Goal: Task Accomplishment & Management: Manage account settings

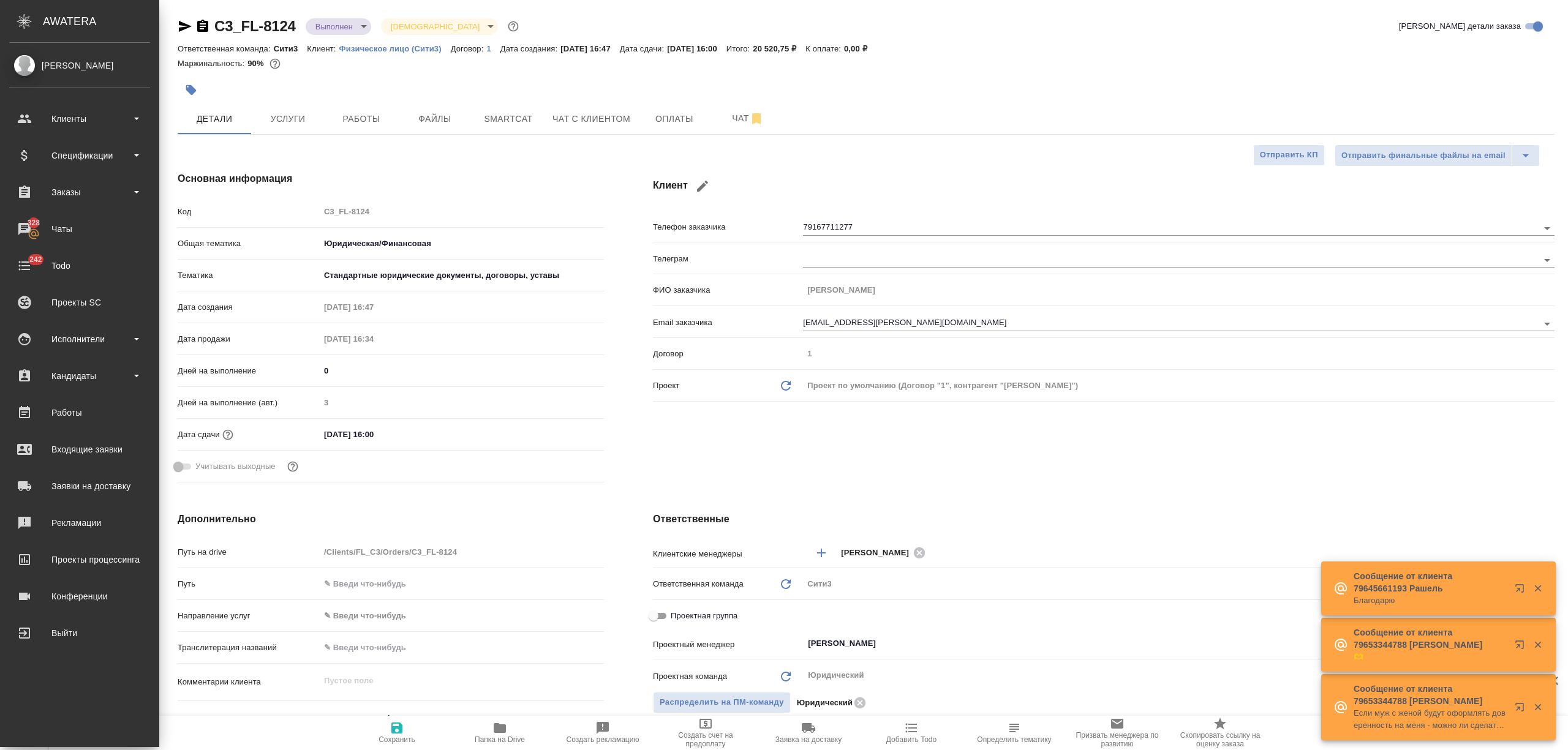
select select "RU"
click at [57, 194] on div "Заказы" at bounding box center [80, 192] width 141 height 18
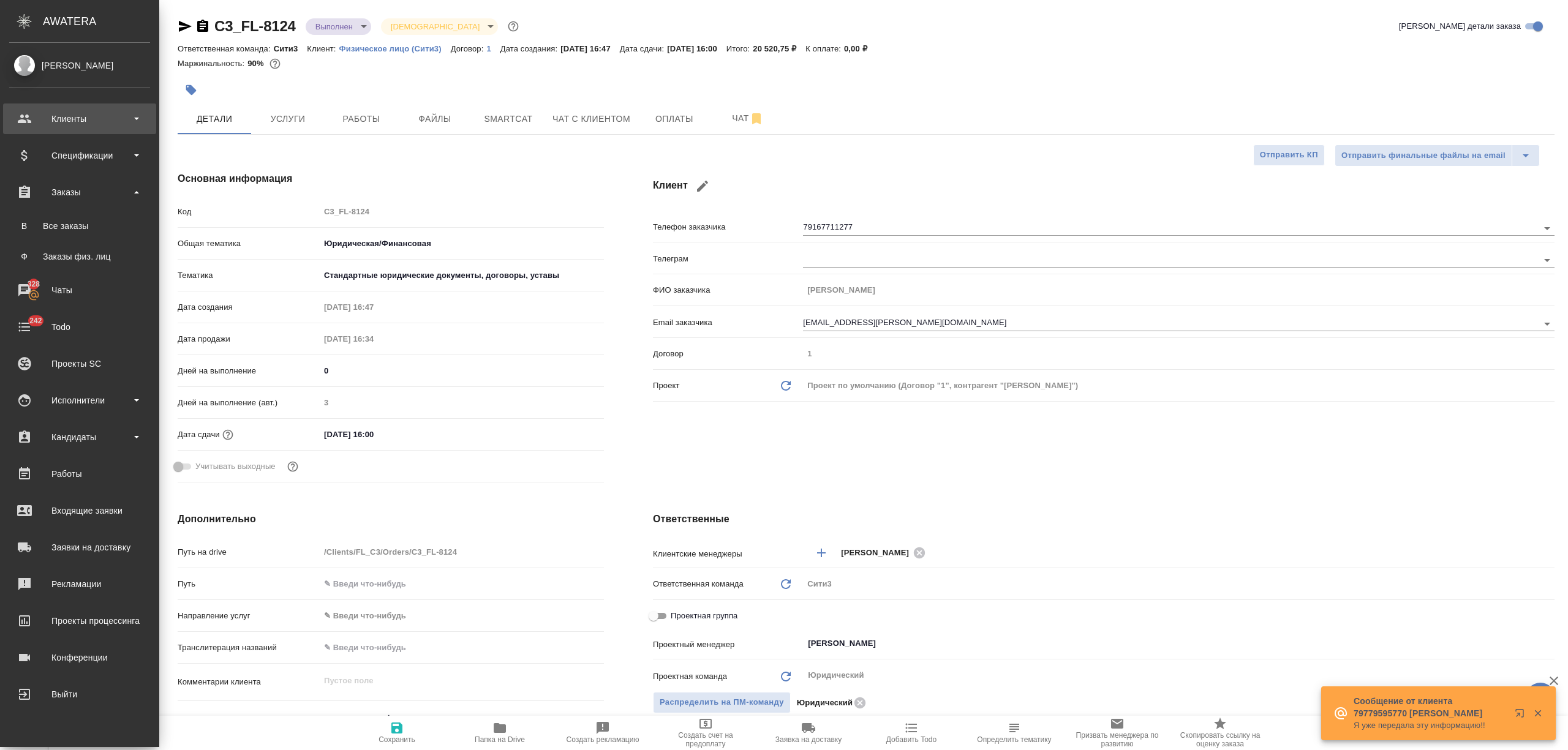
click at [77, 116] on div "Клиенты" at bounding box center [80, 118] width 141 height 18
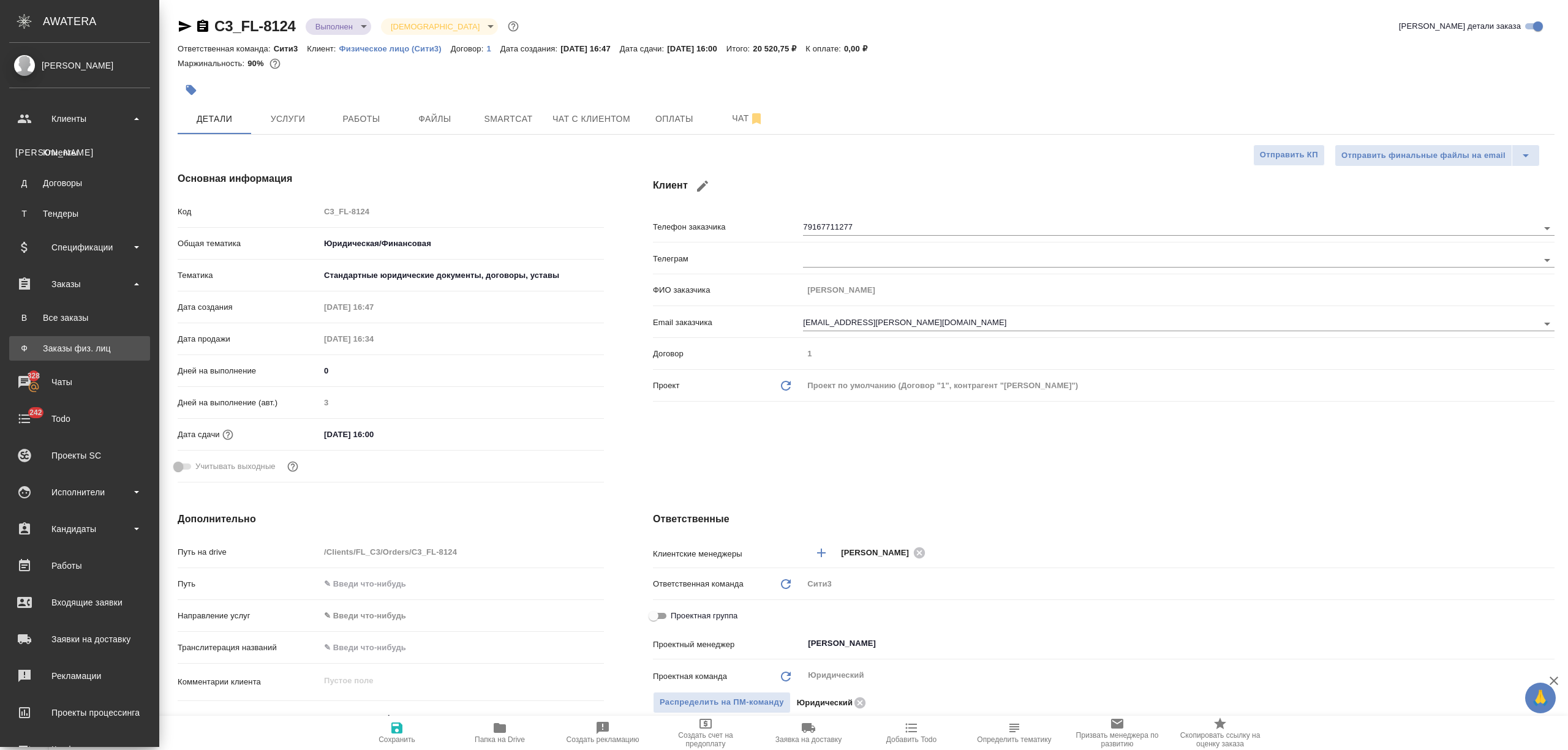
click at [92, 343] on div "Заказы физ. лиц" at bounding box center [79, 348] width 128 height 12
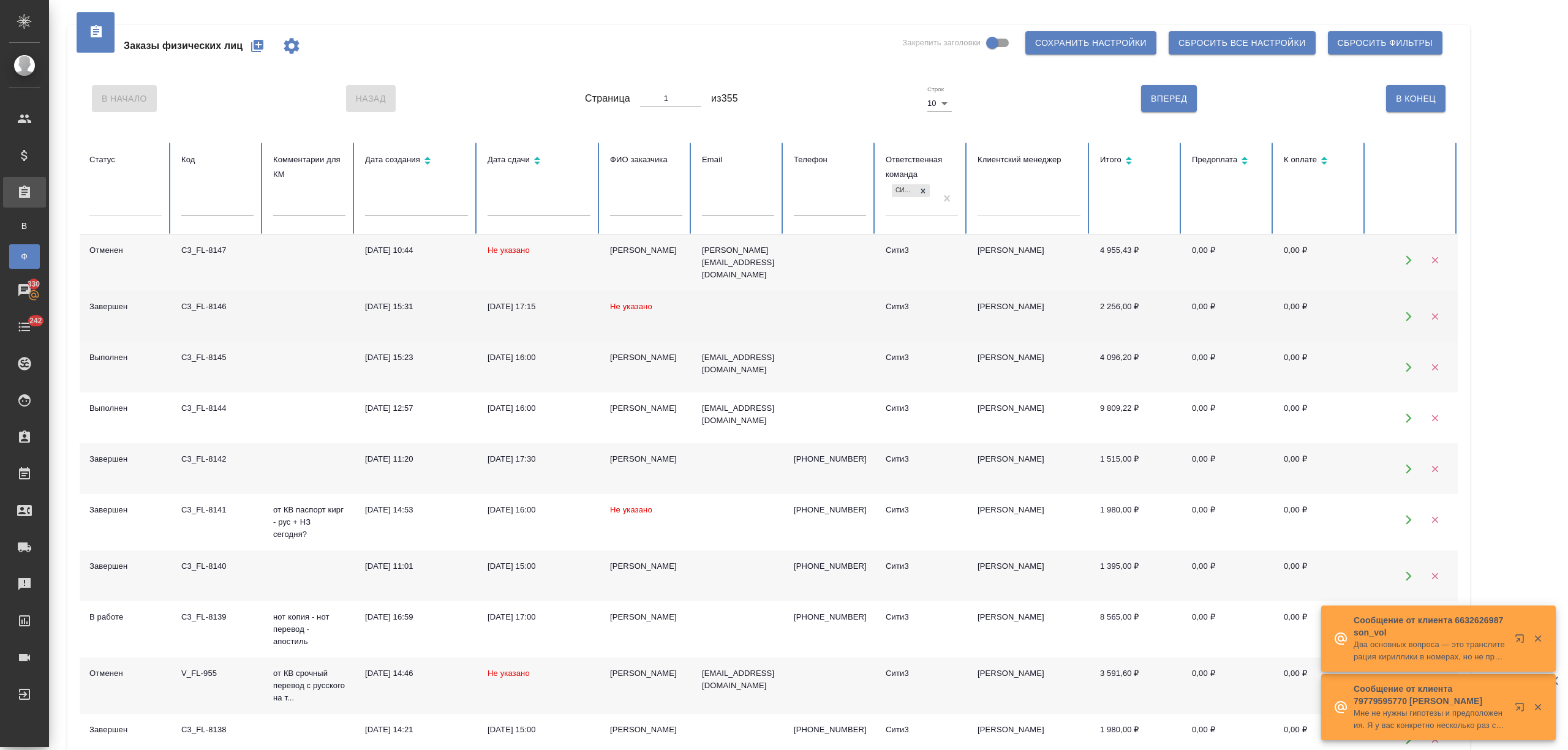
scroll to position [79, 0]
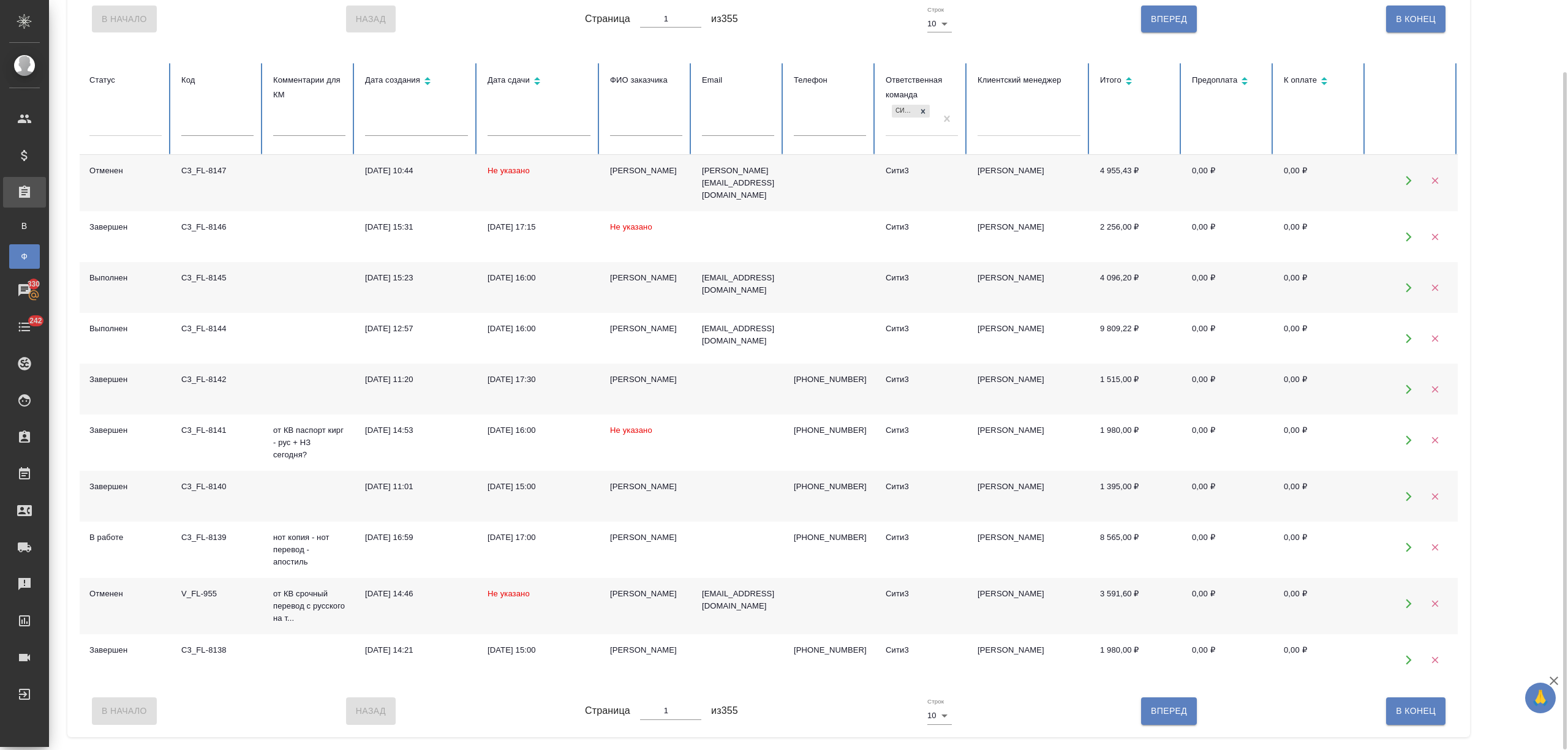
click at [1181, 716] on span "Вперед" at bounding box center [1169, 711] width 36 height 15
type input "2"
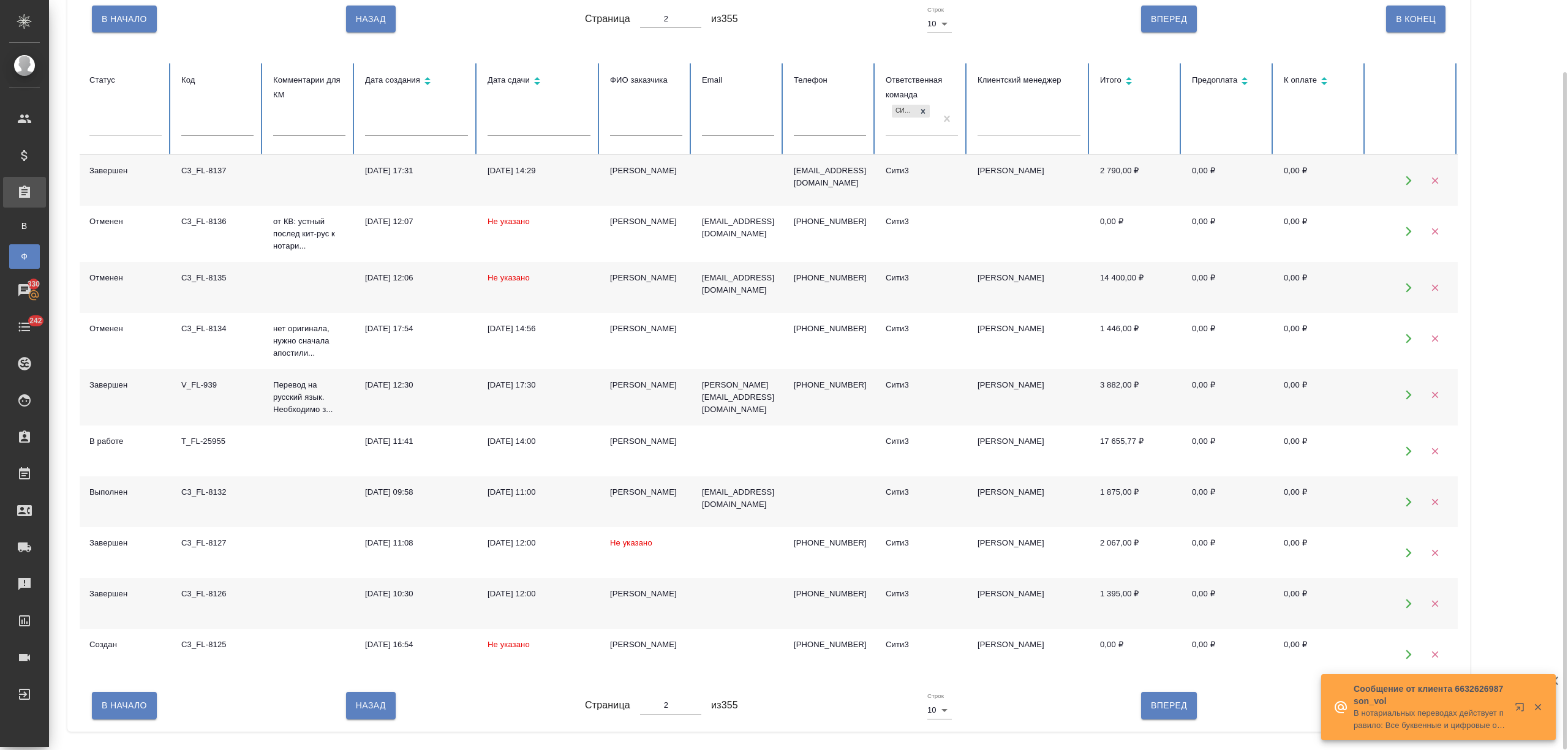
click at [134, 120] on div at bounding box center [126, 124] width 73 height 17
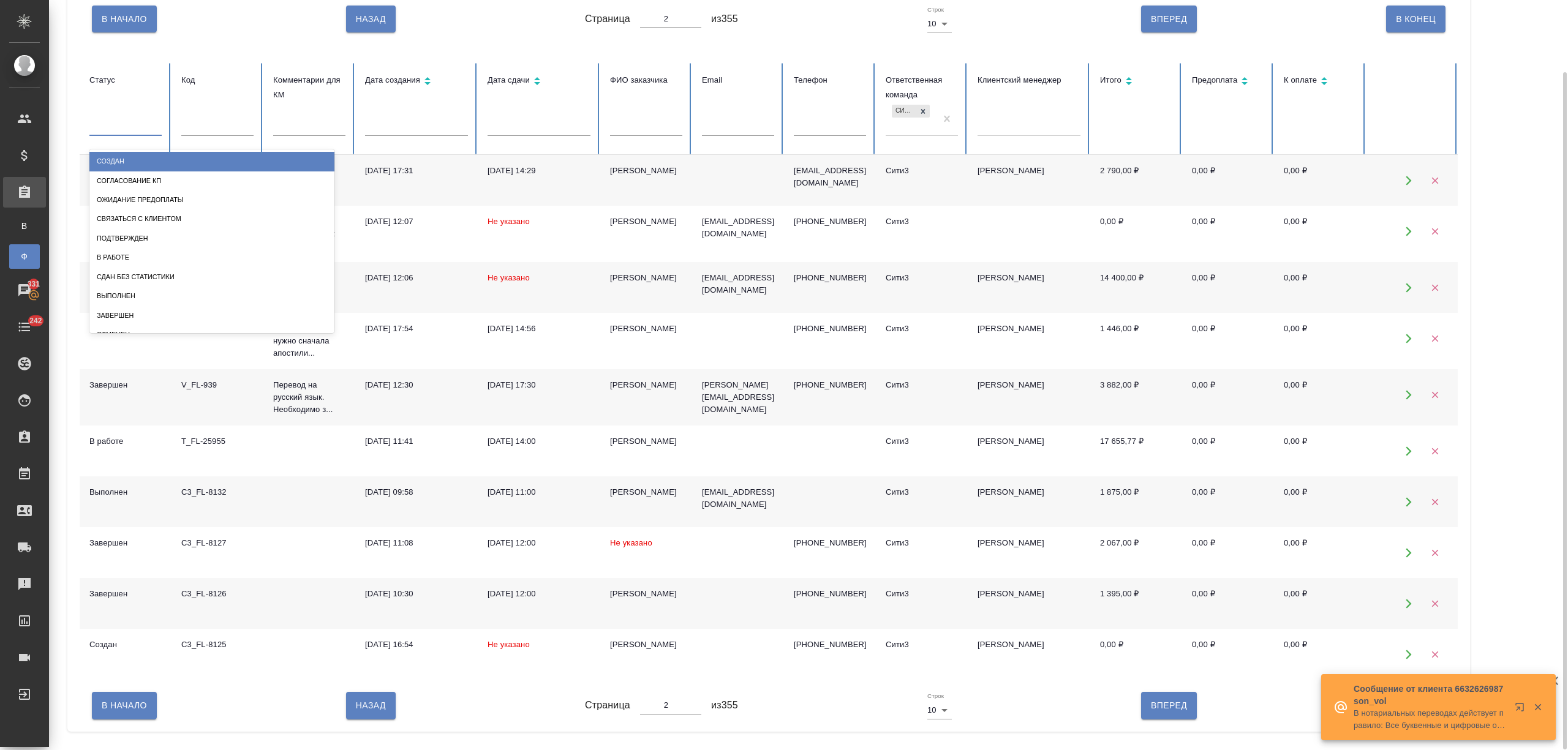
click at [126, 158] on div "Создан" at bounding box center [212, 161] width 245 height 19
type input "1"
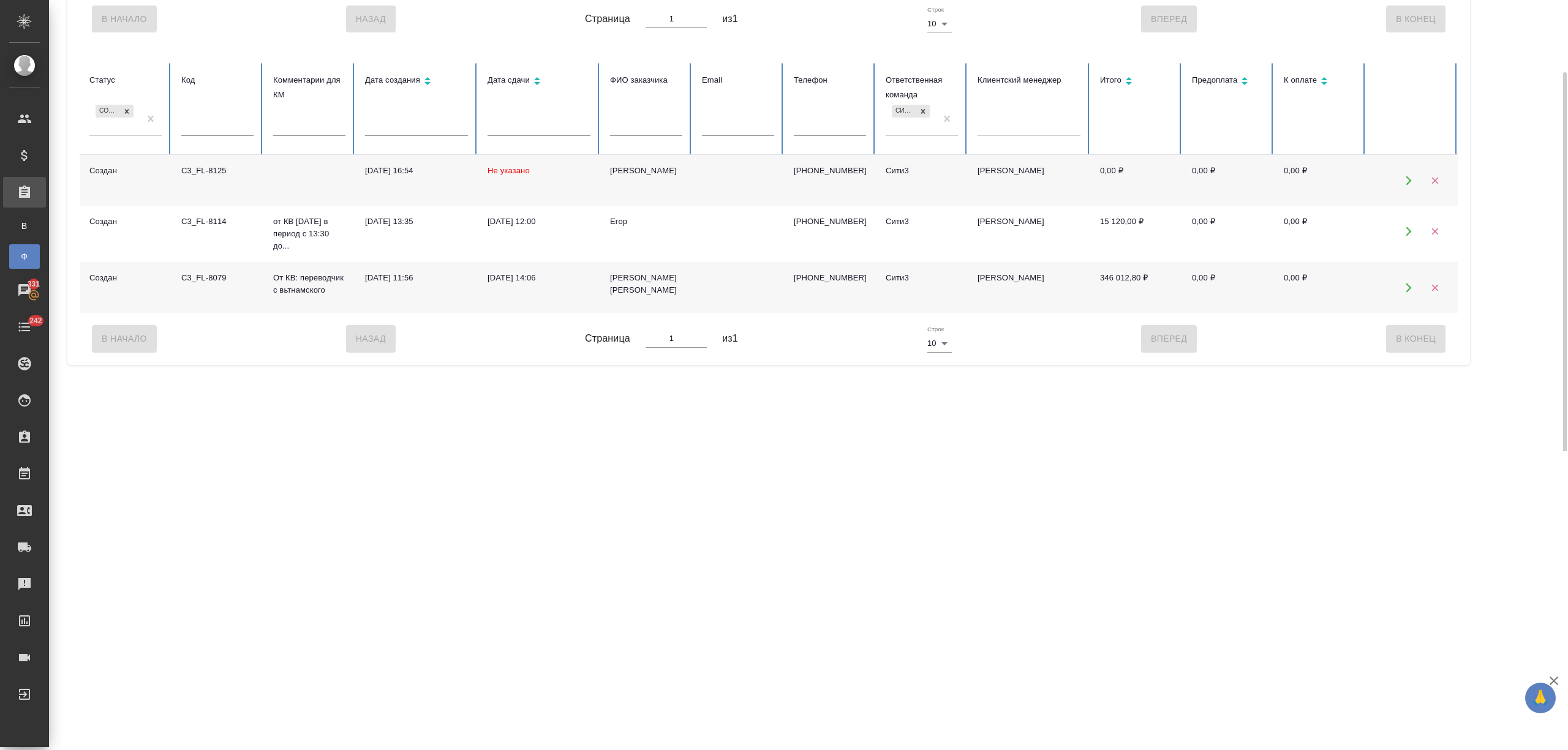
click at [385, 268] on td "25.08.2025, 11:56" at bounding box center [417, 288] width 122 height 51
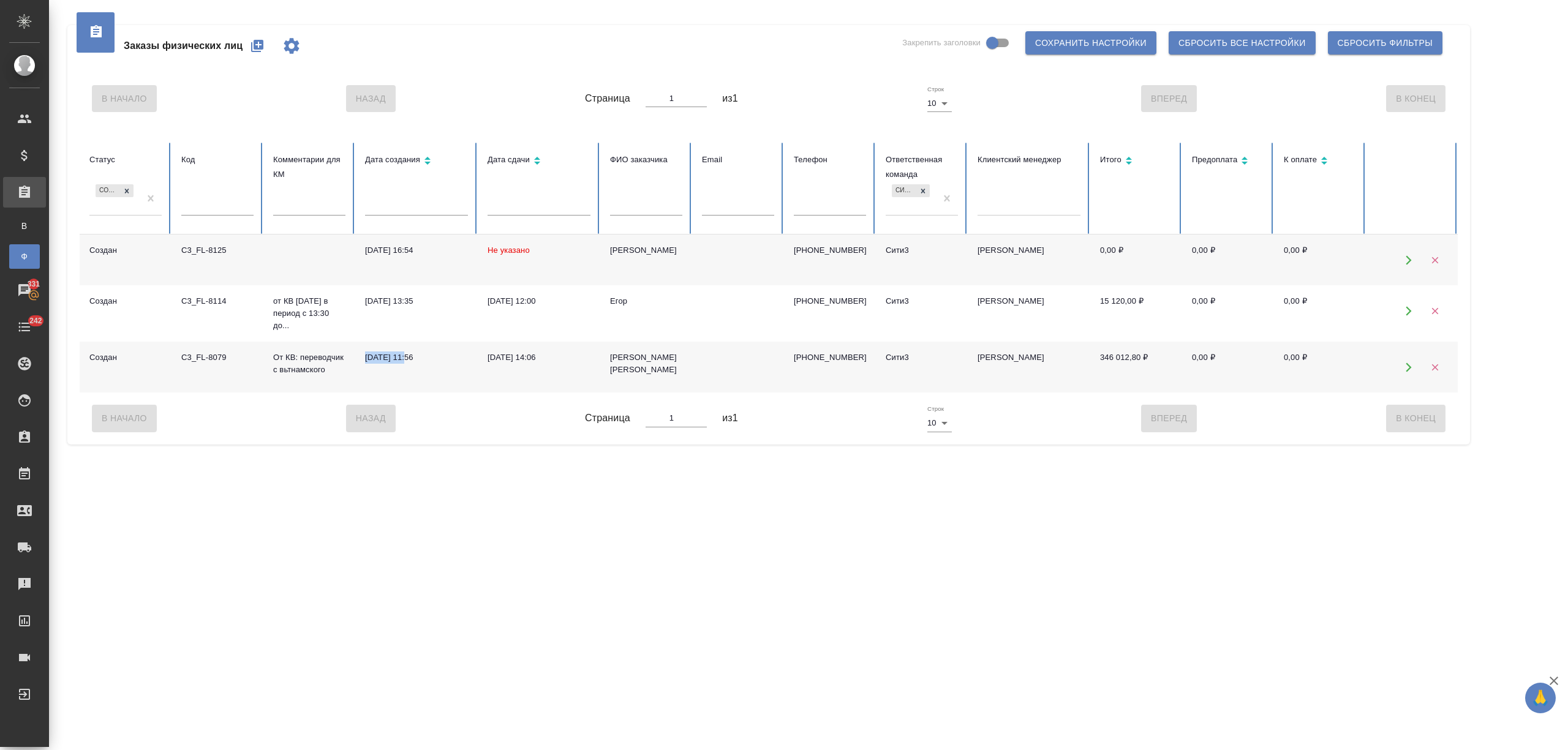
scroll to position [0, 0]
click at [255, 42] on icon "button" at bounding box center [257, 46] width 12 height 12
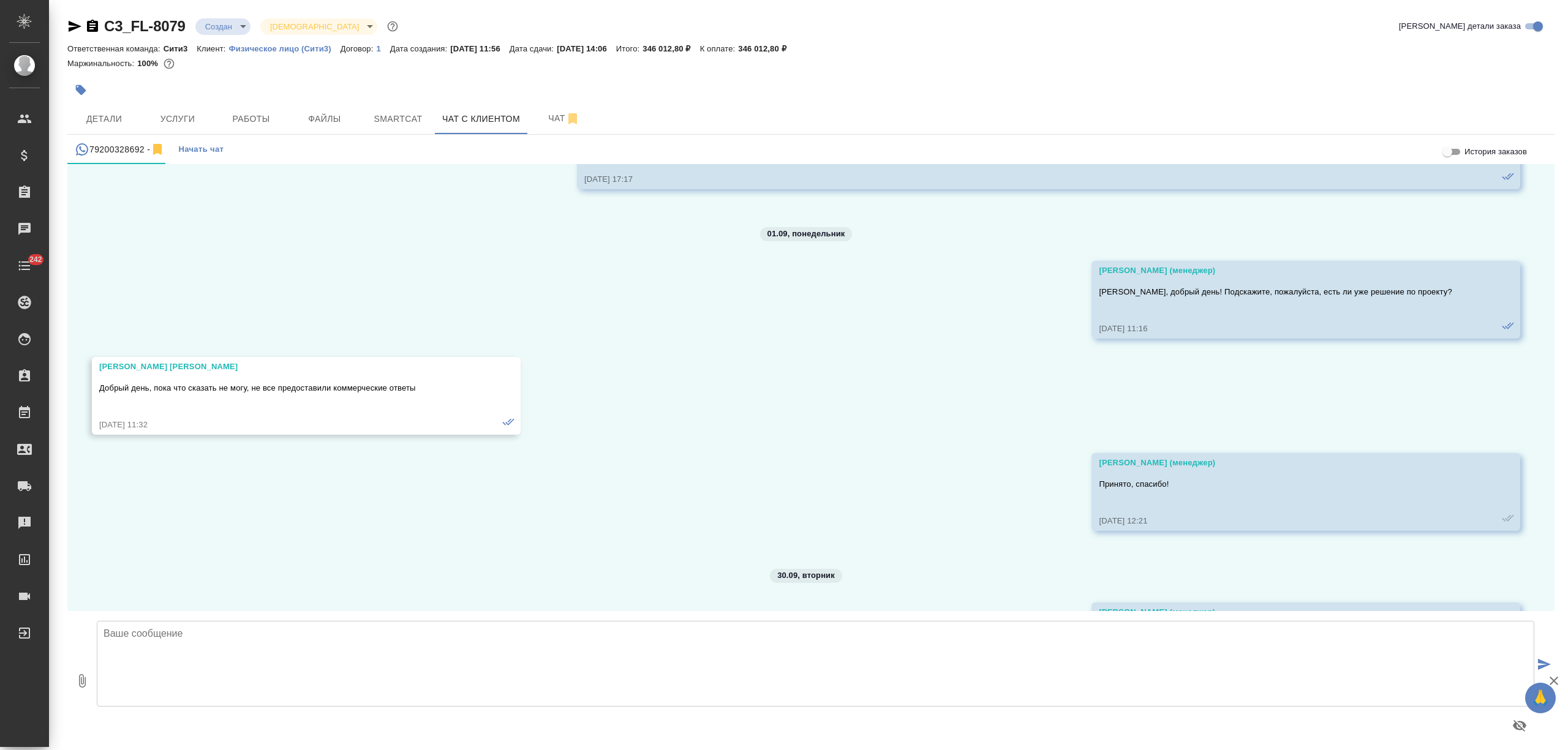
scroll to position [2051, 0]
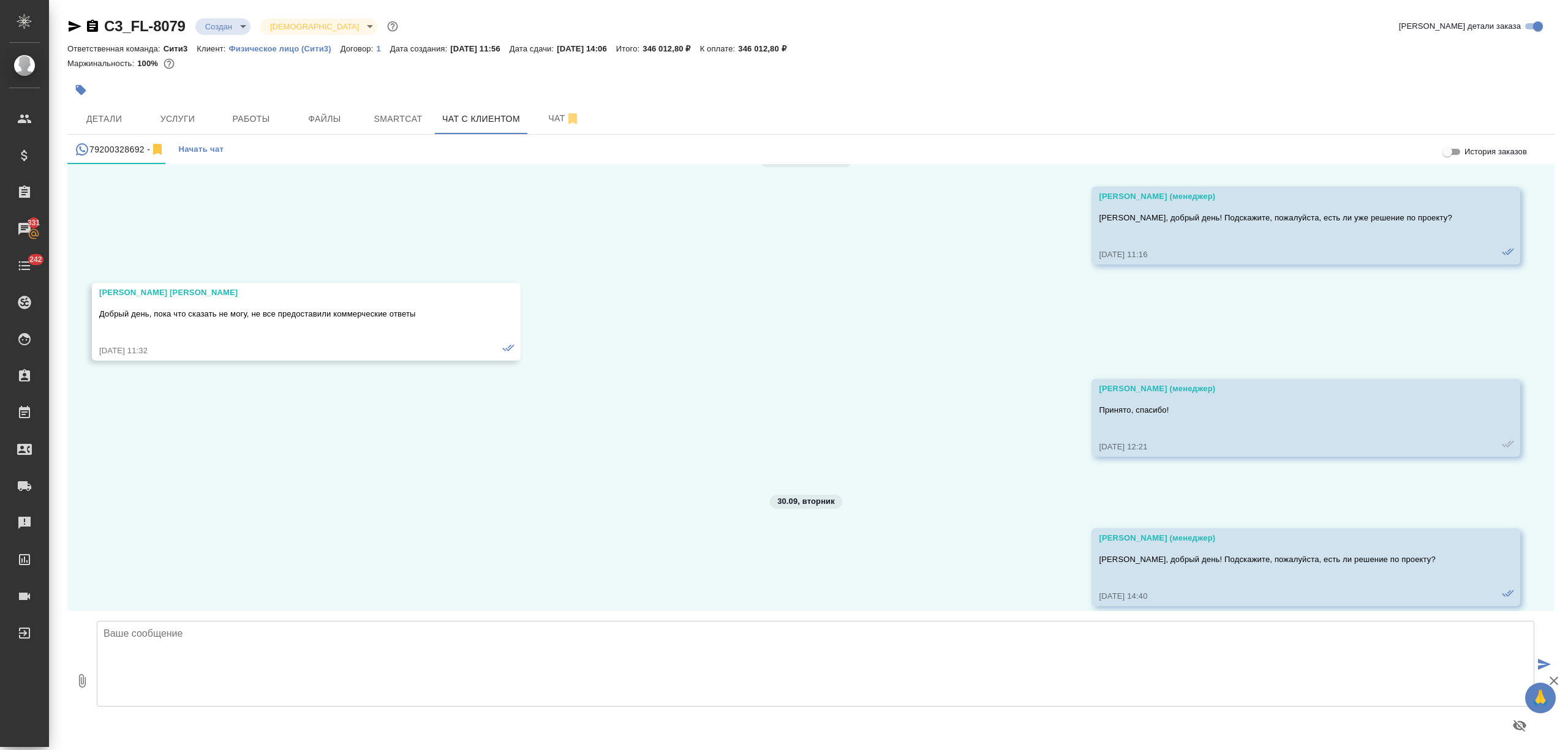
click at [285, 651] on textarea at bounding box center [815, 664] width 1438 height 86
type textarea "Кирилл, добрый день! Уточните, пожалуйста, есть ли новости по запросу?"
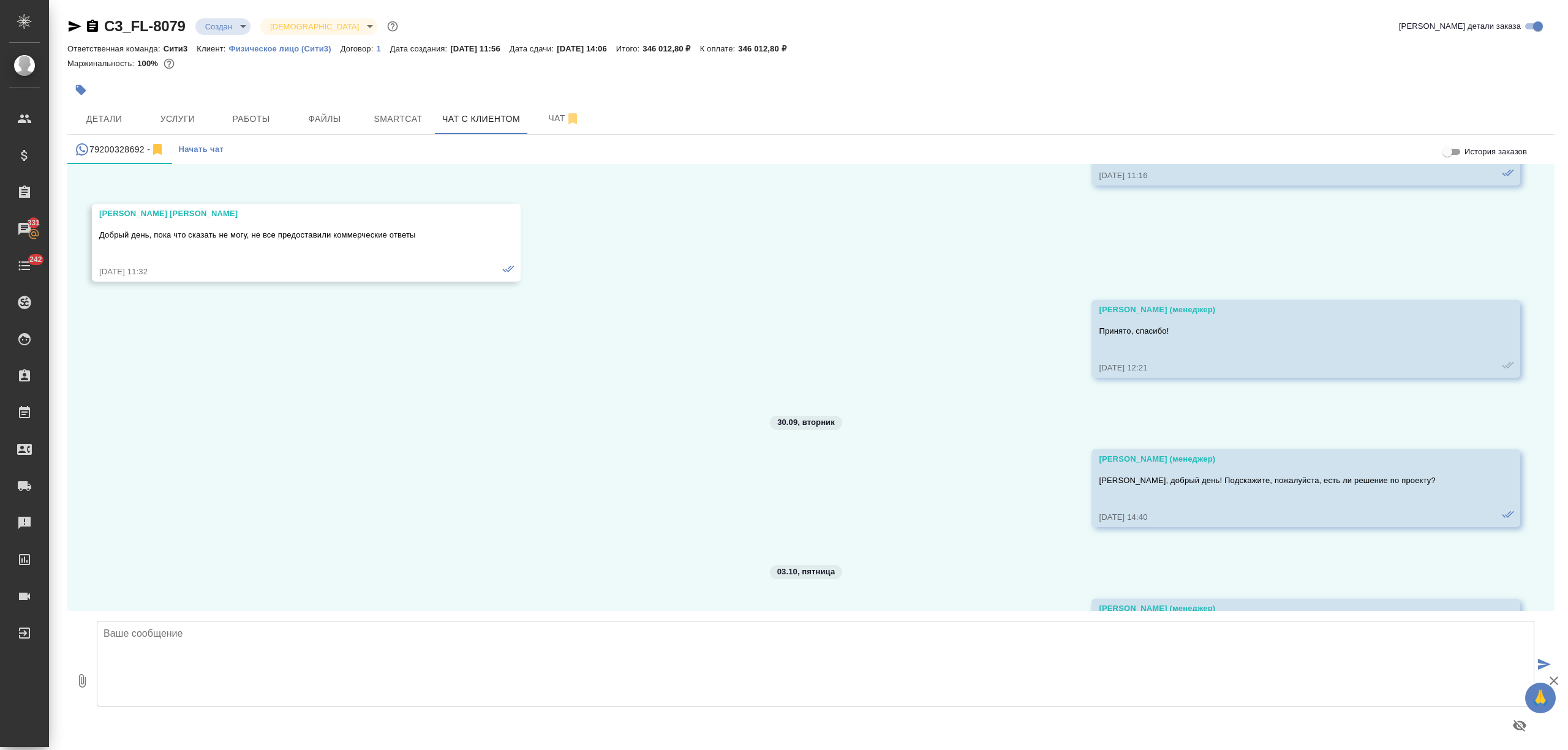
scroll to position [2200, 0]
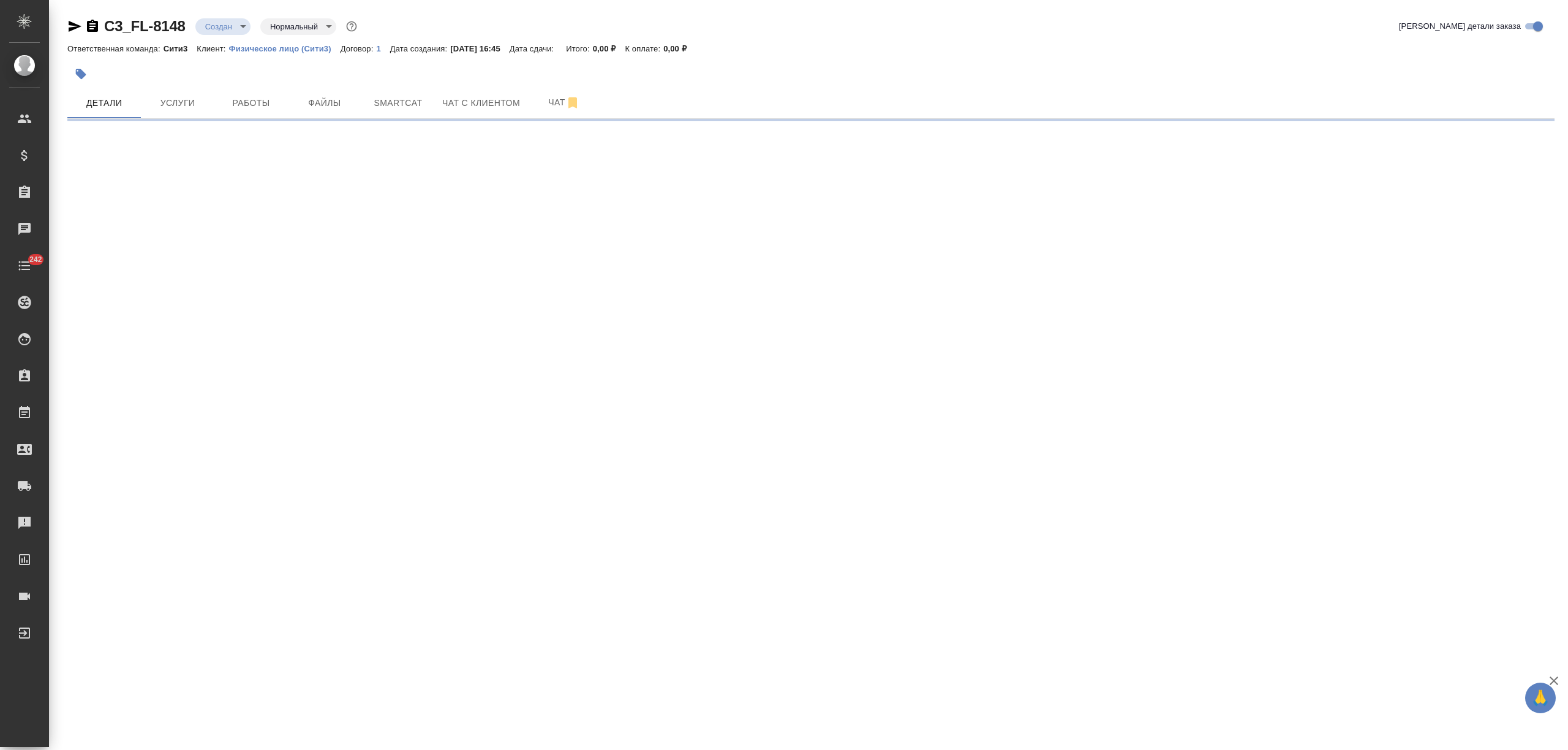
select select "RU"
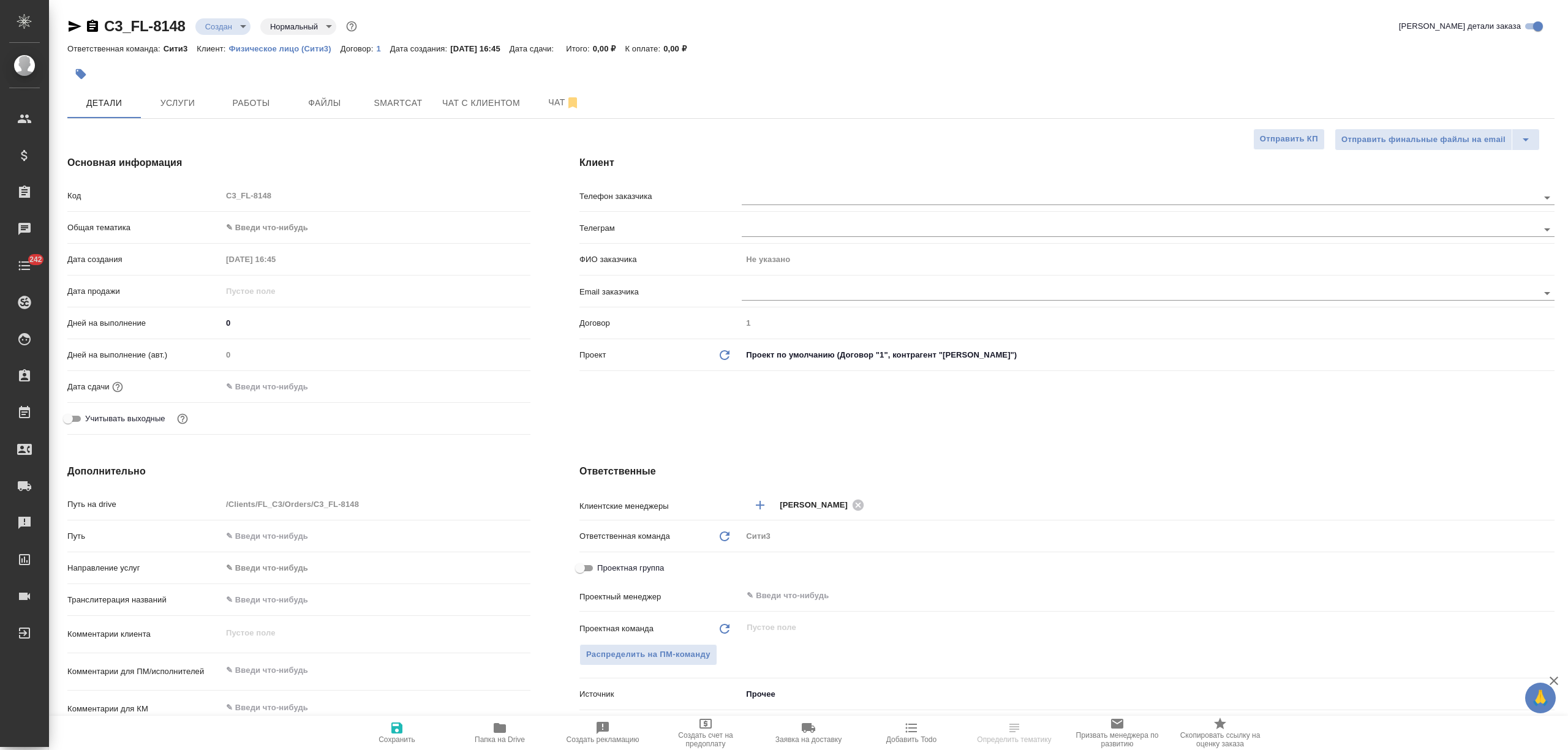
type textarea "x"
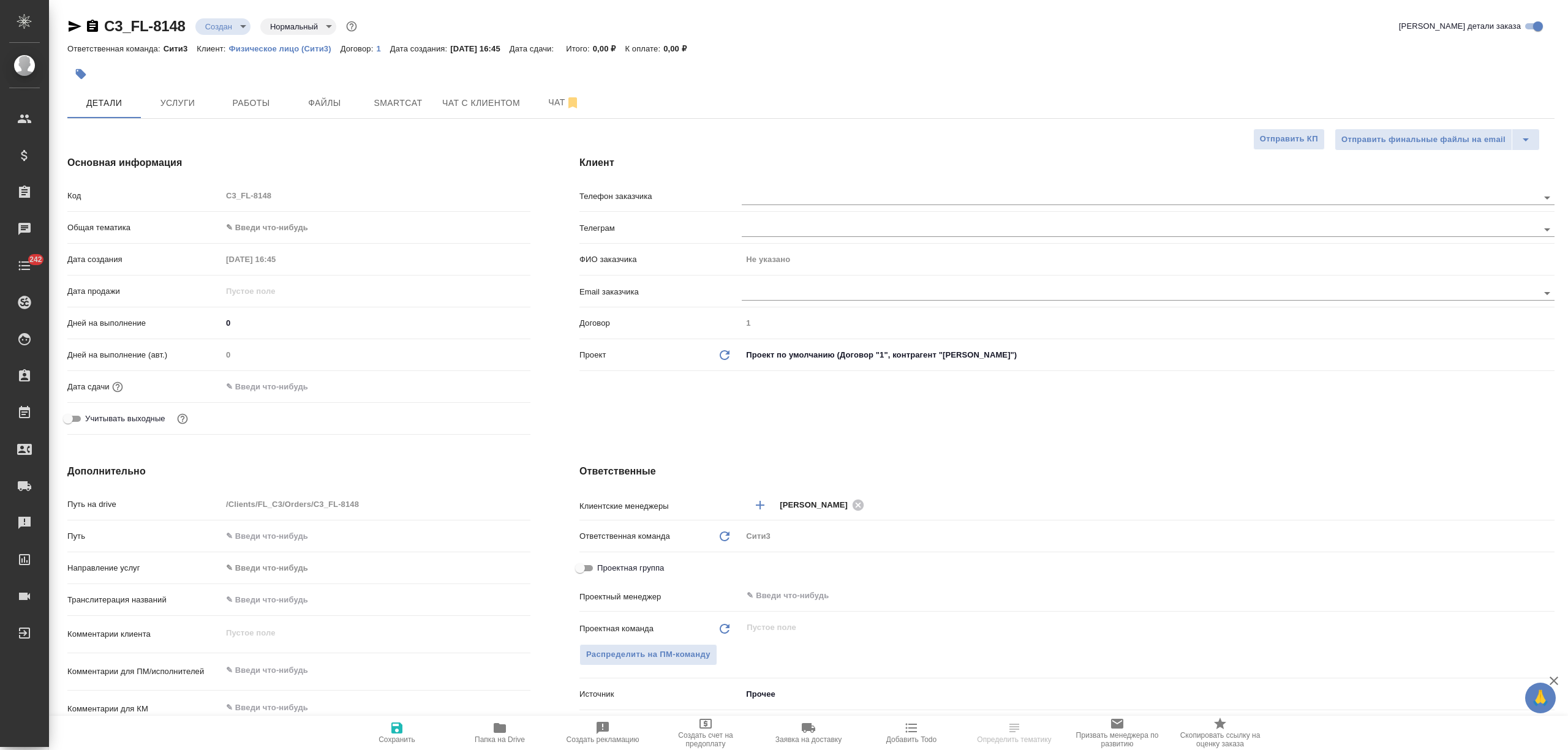
type textarea "x"
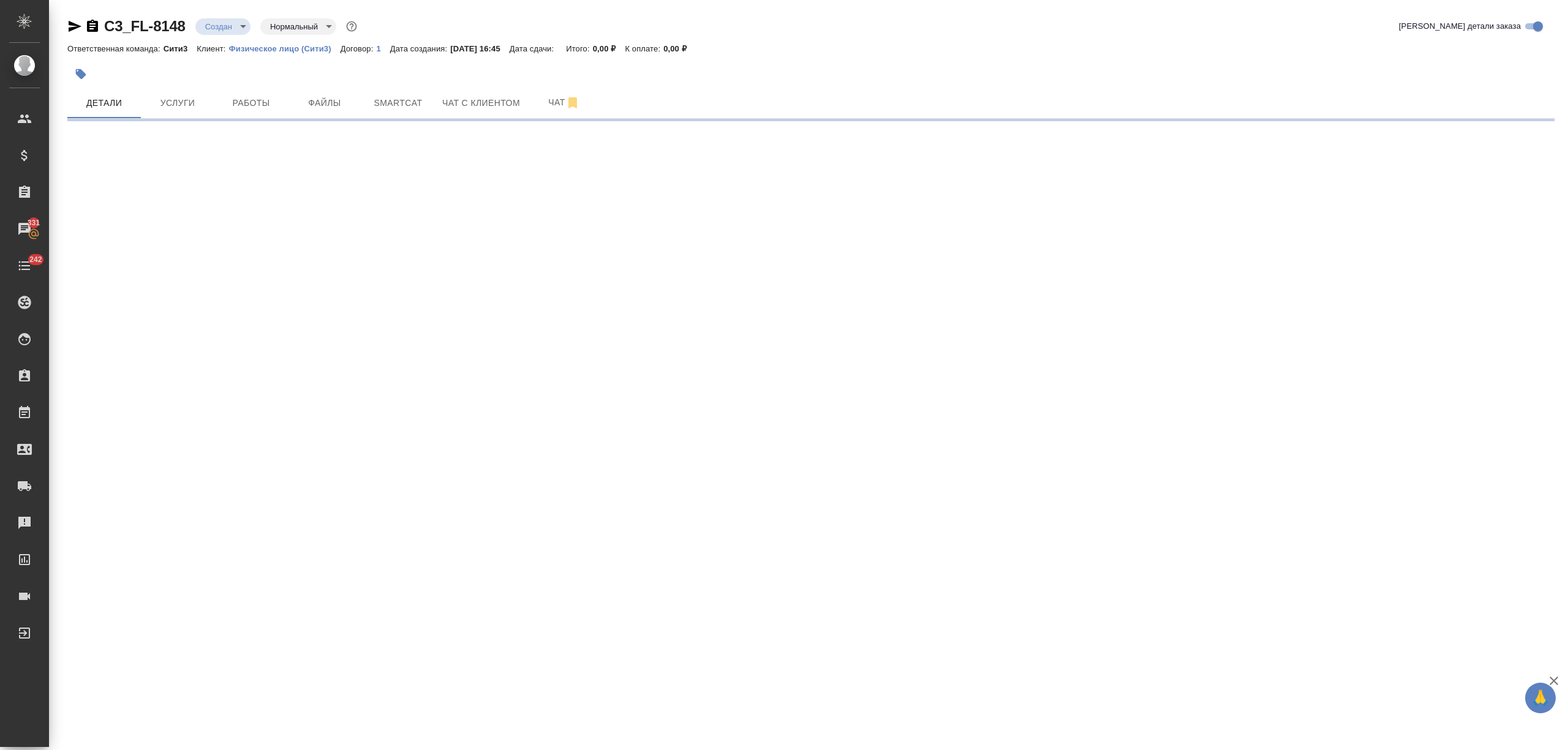
select select "RU"
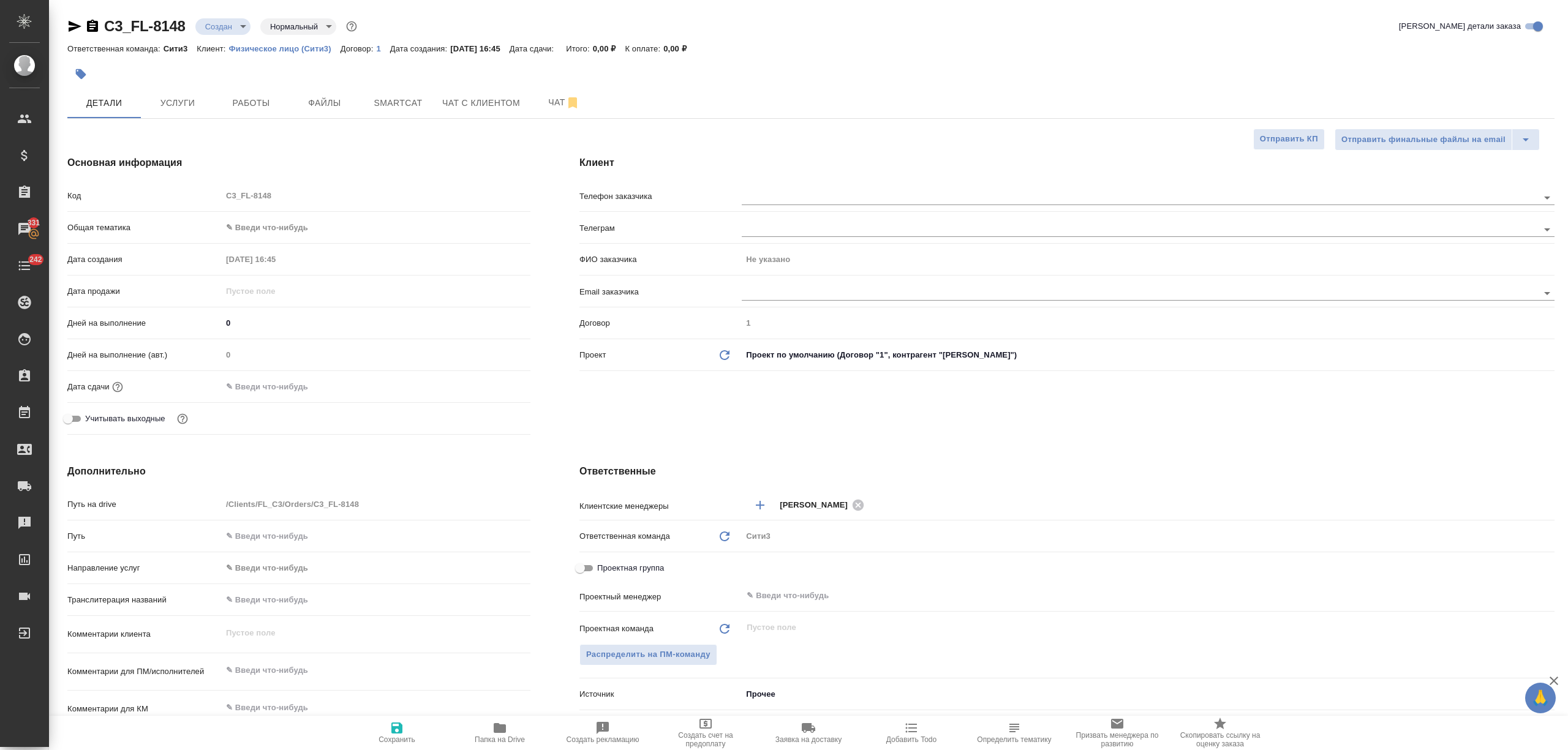
type textarea "x"
click at [546, 103] on span "Чат" at bounding box center [564, 102] width 58 height 15
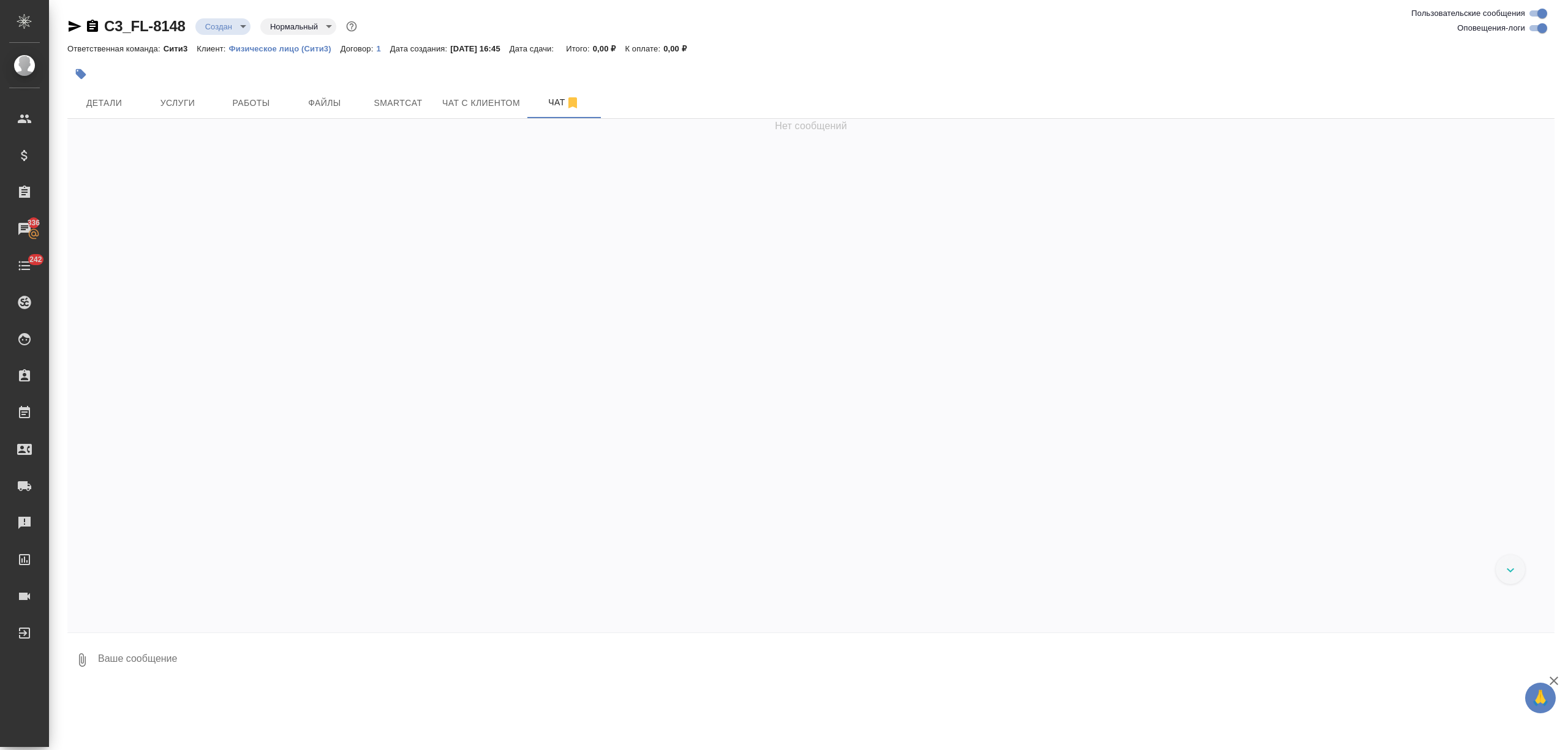
click at [177, 657] on textarea at bounding box center [825, 660] width 1458 height 42
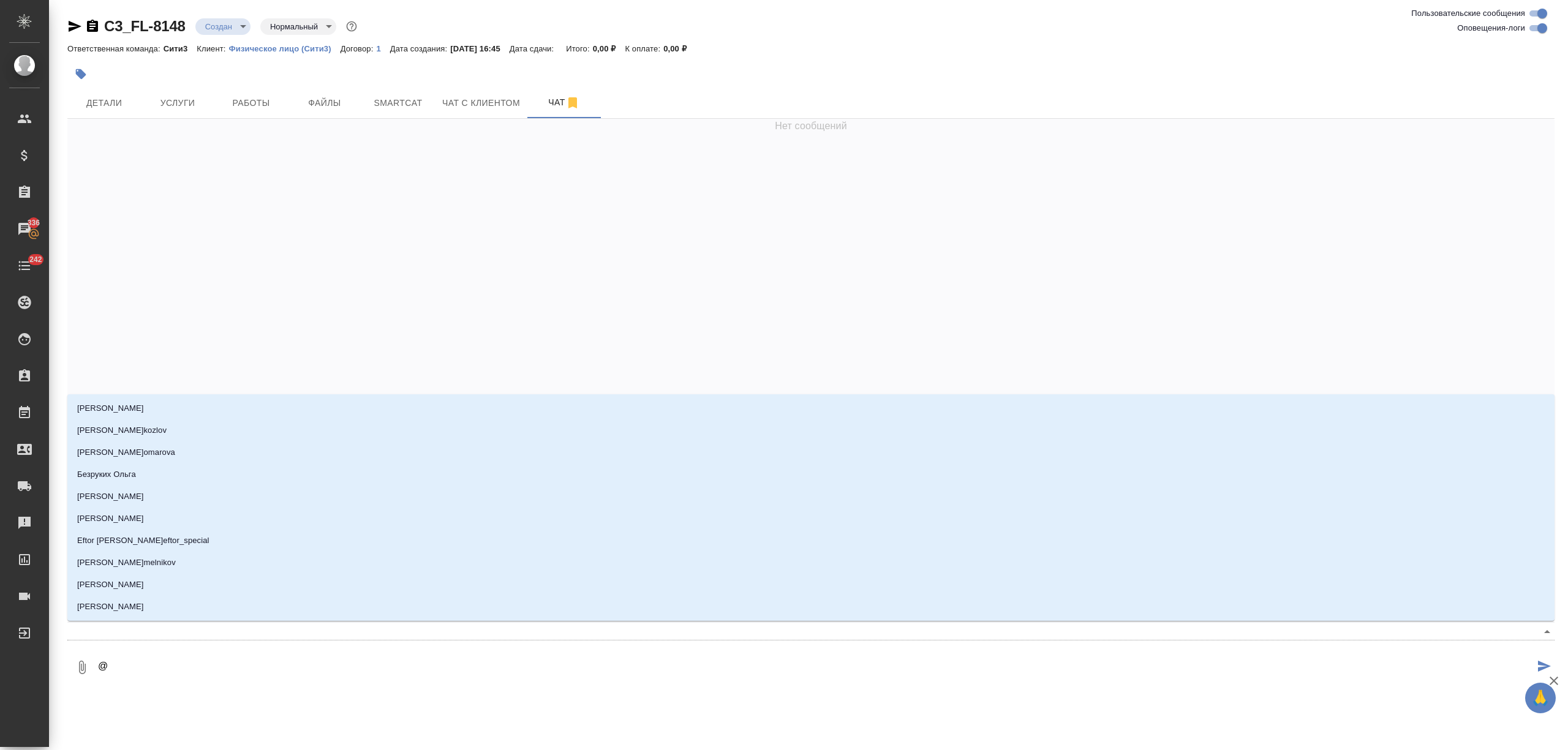
type textarea "@ф"
type input "ф"
type textarea "@фе"
type input "фе"
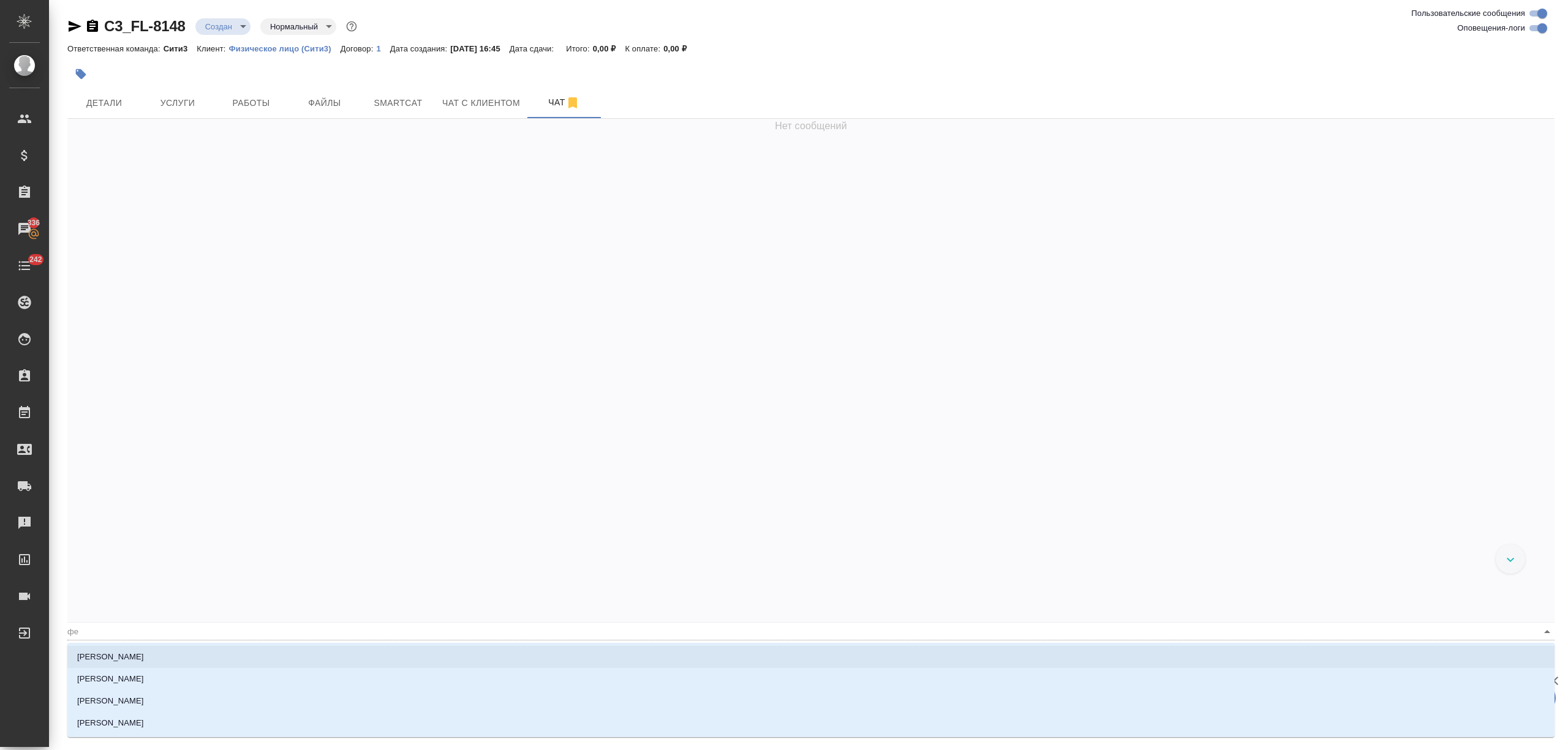
type textarea "@фед"
type input "фед"
type textarea "@федо"
type input "федо"
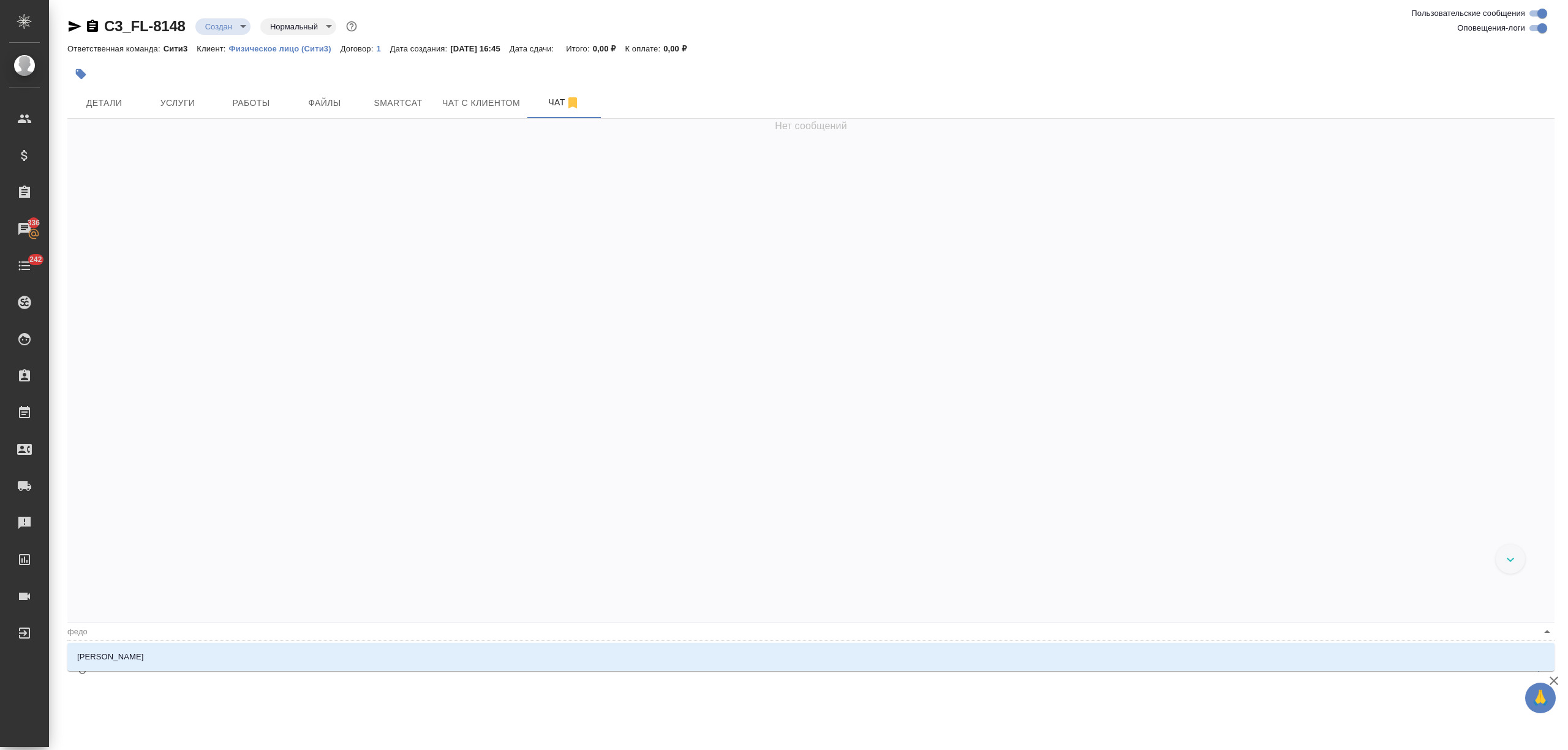
type textarea "@федот"
type input "федот"
click at [177, 657] on li "Федотова Ирина" at bounding box center [811, 657] width 1487 height 22
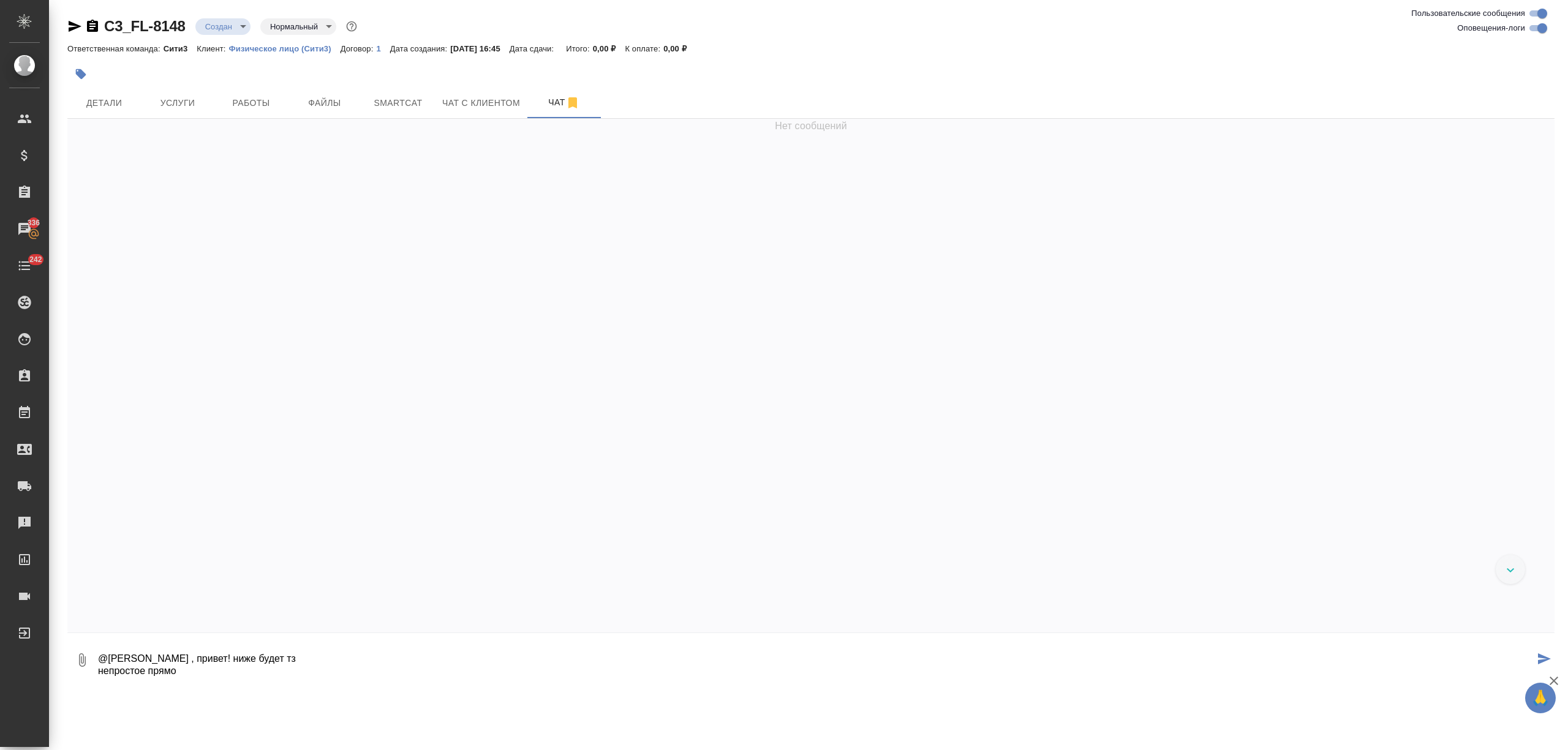
type textarea "@Федотова Ирина , привет! ниже будет тз непростое прямо"
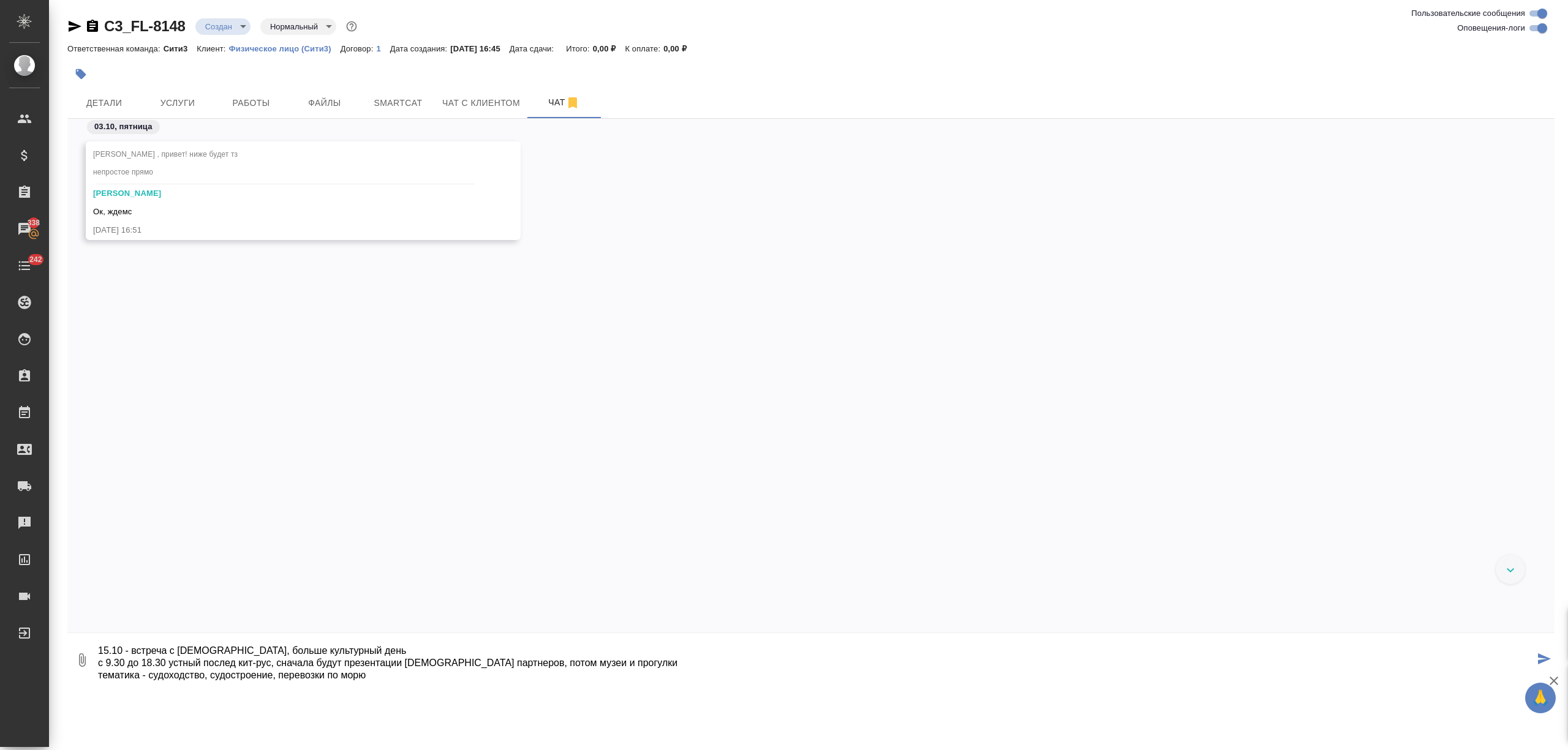
scroll to position [20, 0]
type textarea "15.10 - встреча с китайцами, больше культурный день с 9.30 до 18.30 устный посл…"
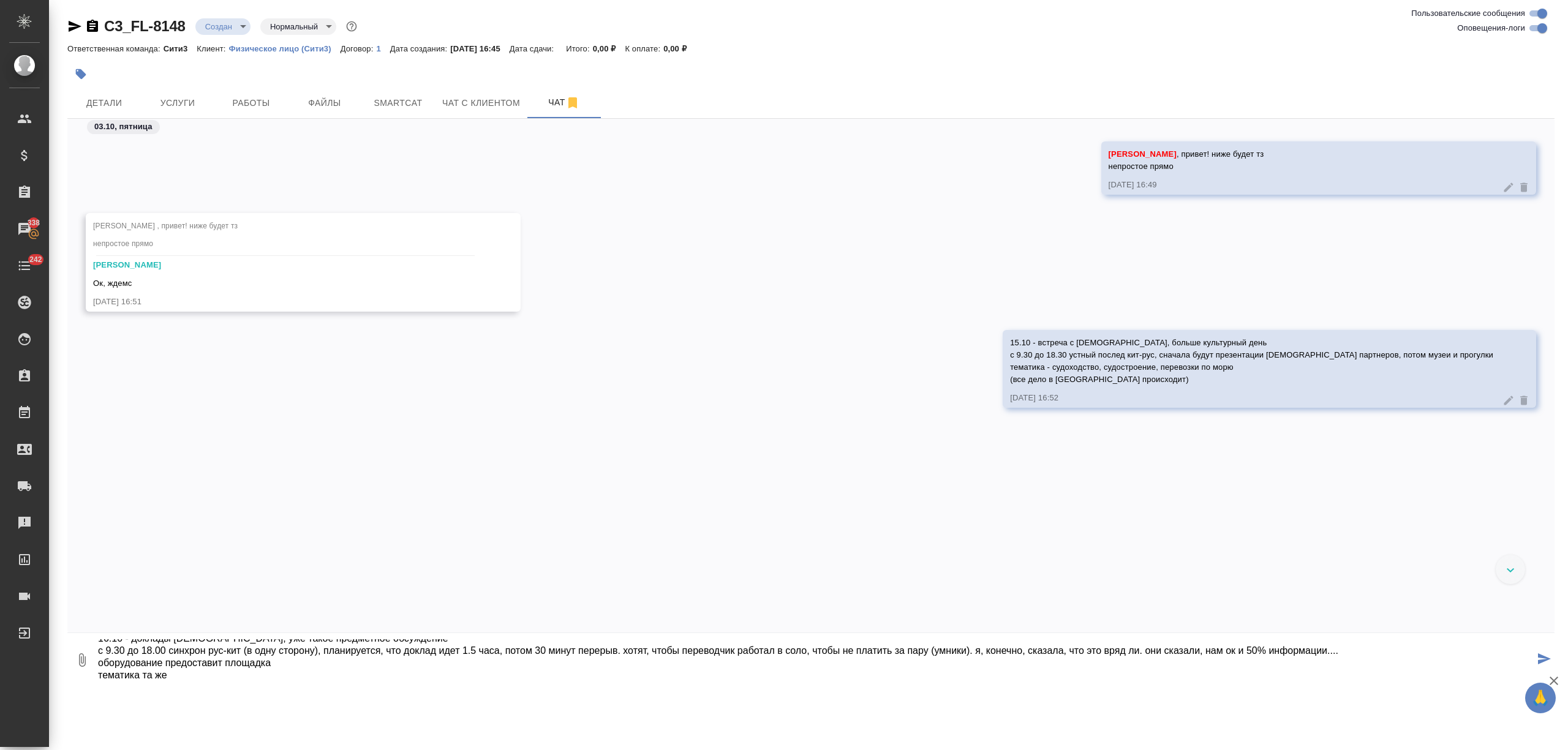
type textarea "16.10 - доклады китайцев, уже такое предметное обсуждение с 9.30 до 18.00 синхр…"
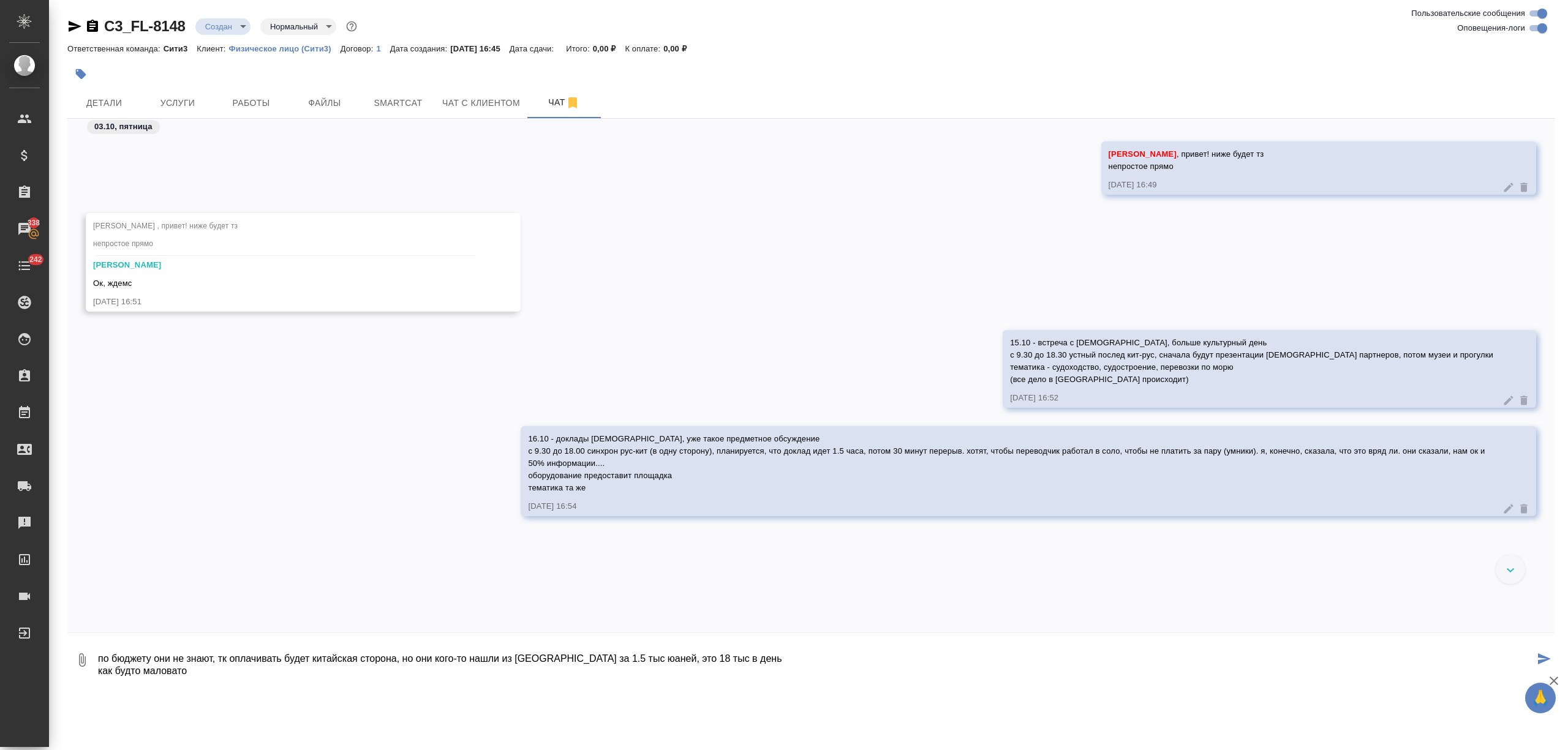
type textarea "по бюджету они не знают, тк оплачивать будет китайская сторона, но они кого-то …"
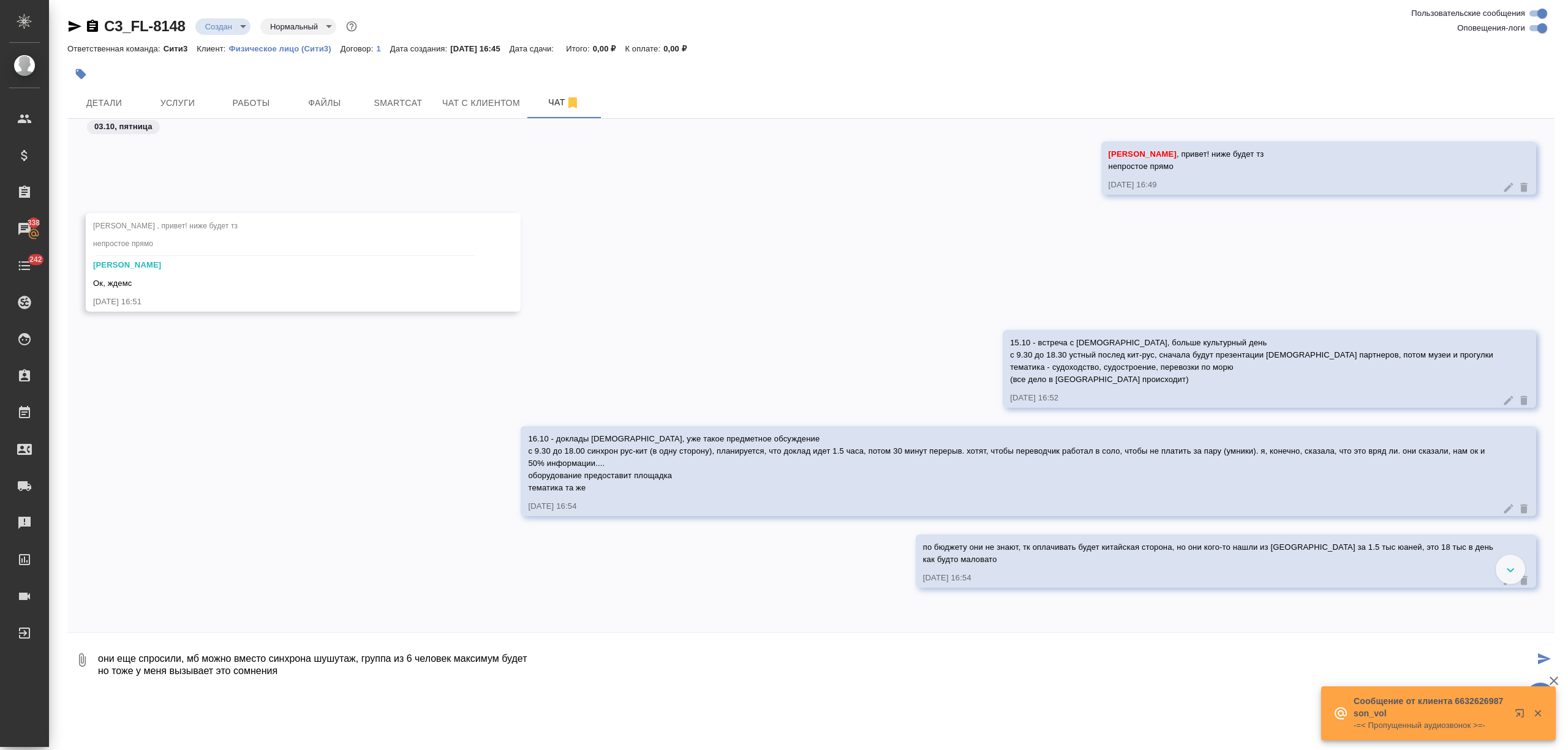
type textarea "они еще спросили, мб можно вместо синхрона шушутаж, группа из 6 человек максиму…"
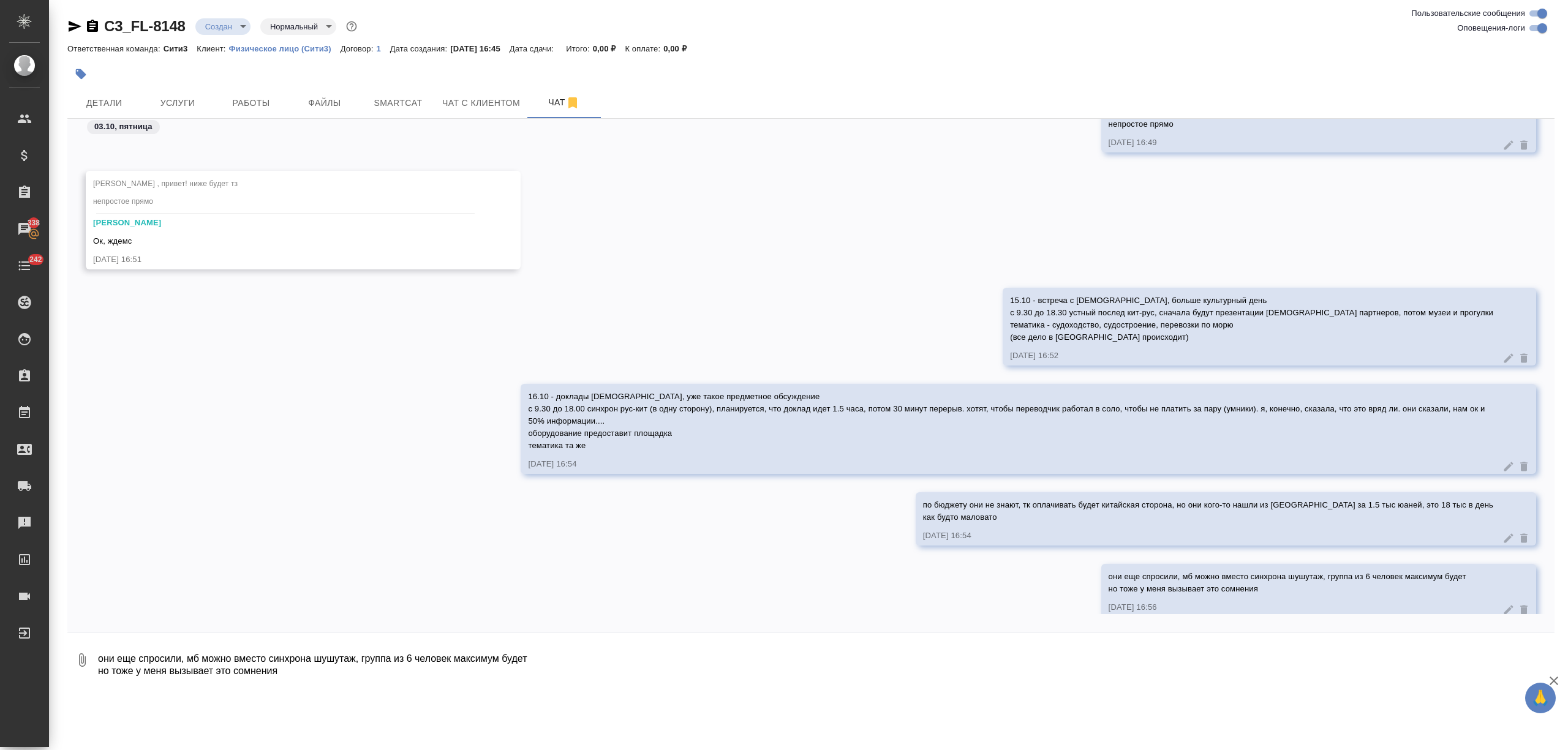
scroll to position [65, 0]
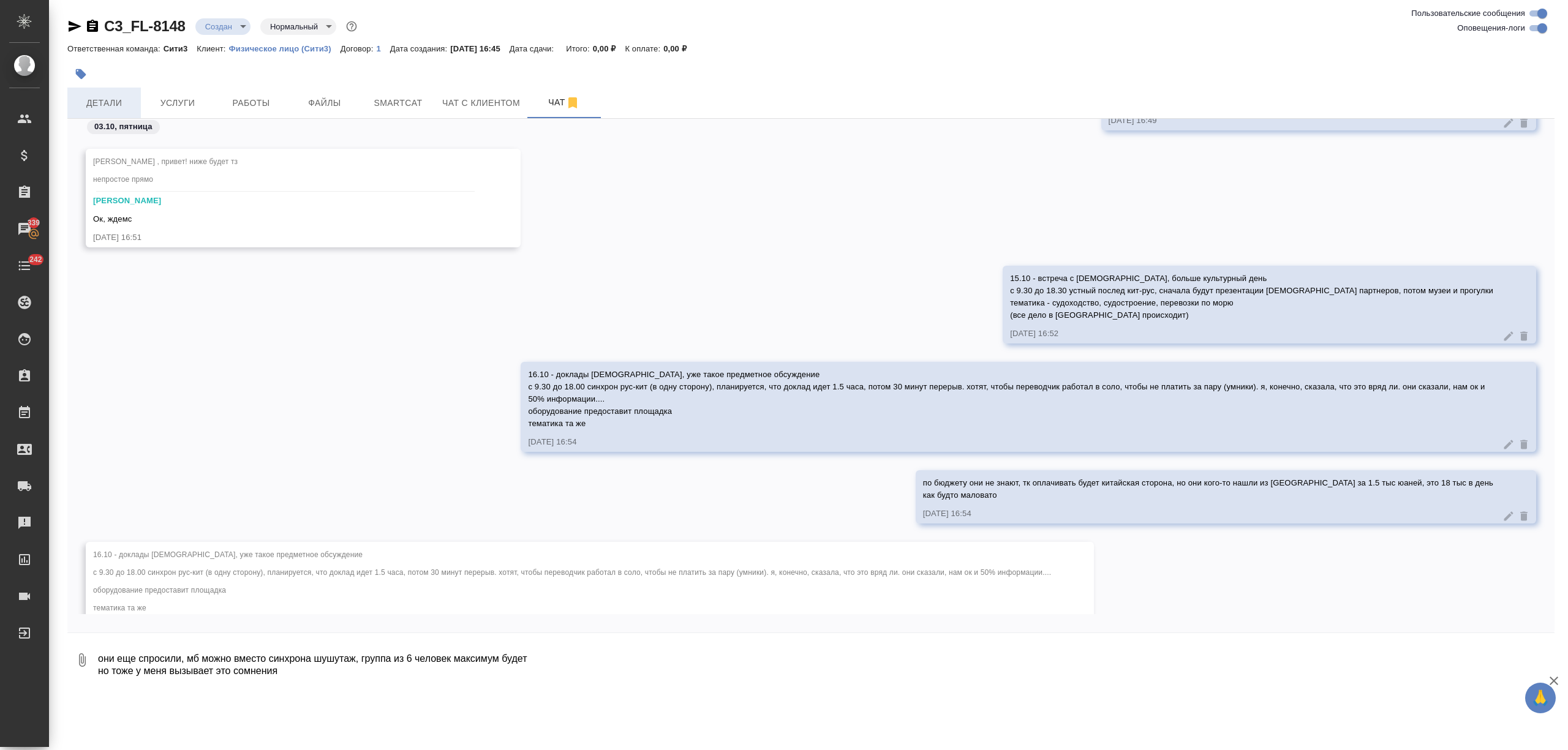
click at [116, 93] on button "Детали" at bounding box center [104, 103] width 73 height 31
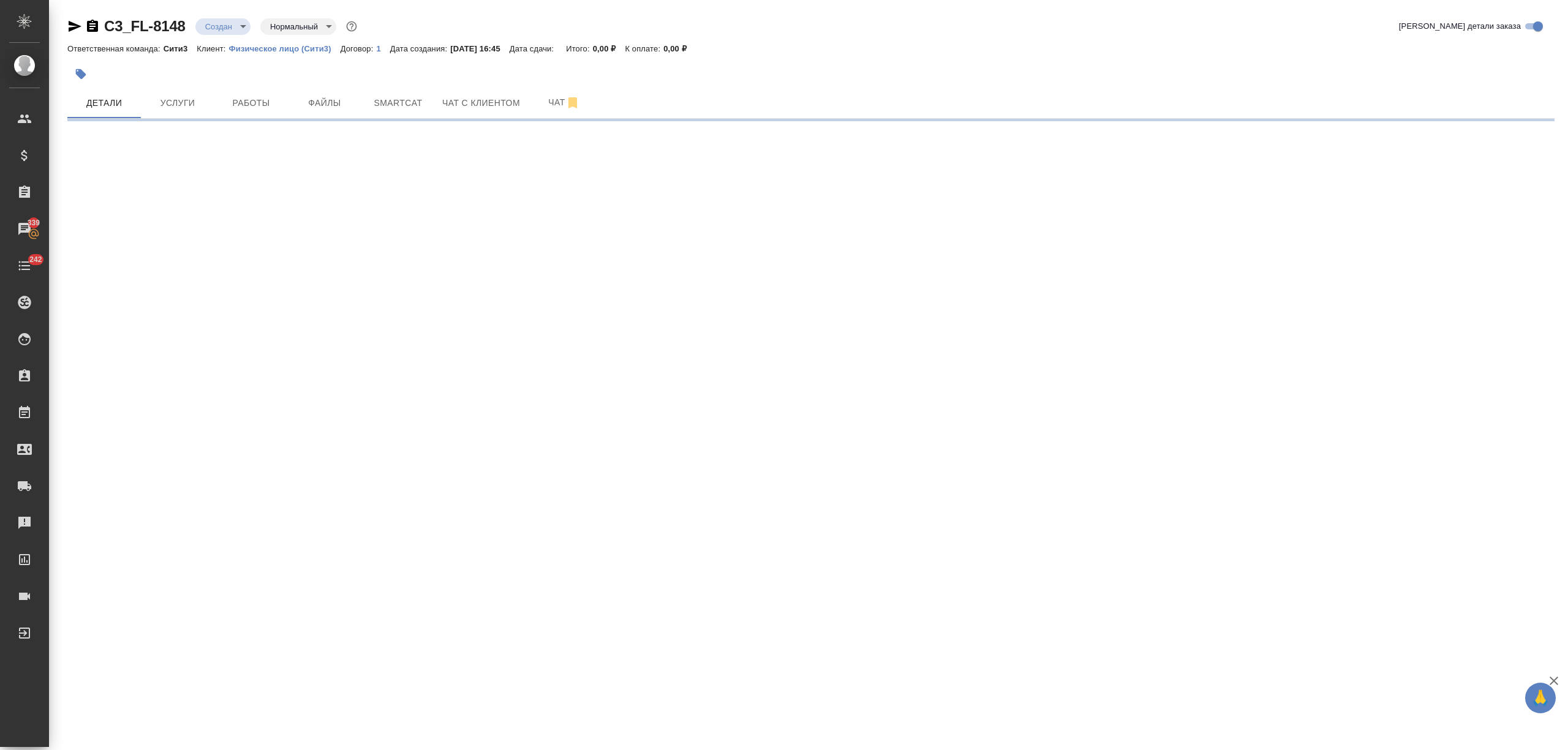
select select "RU"
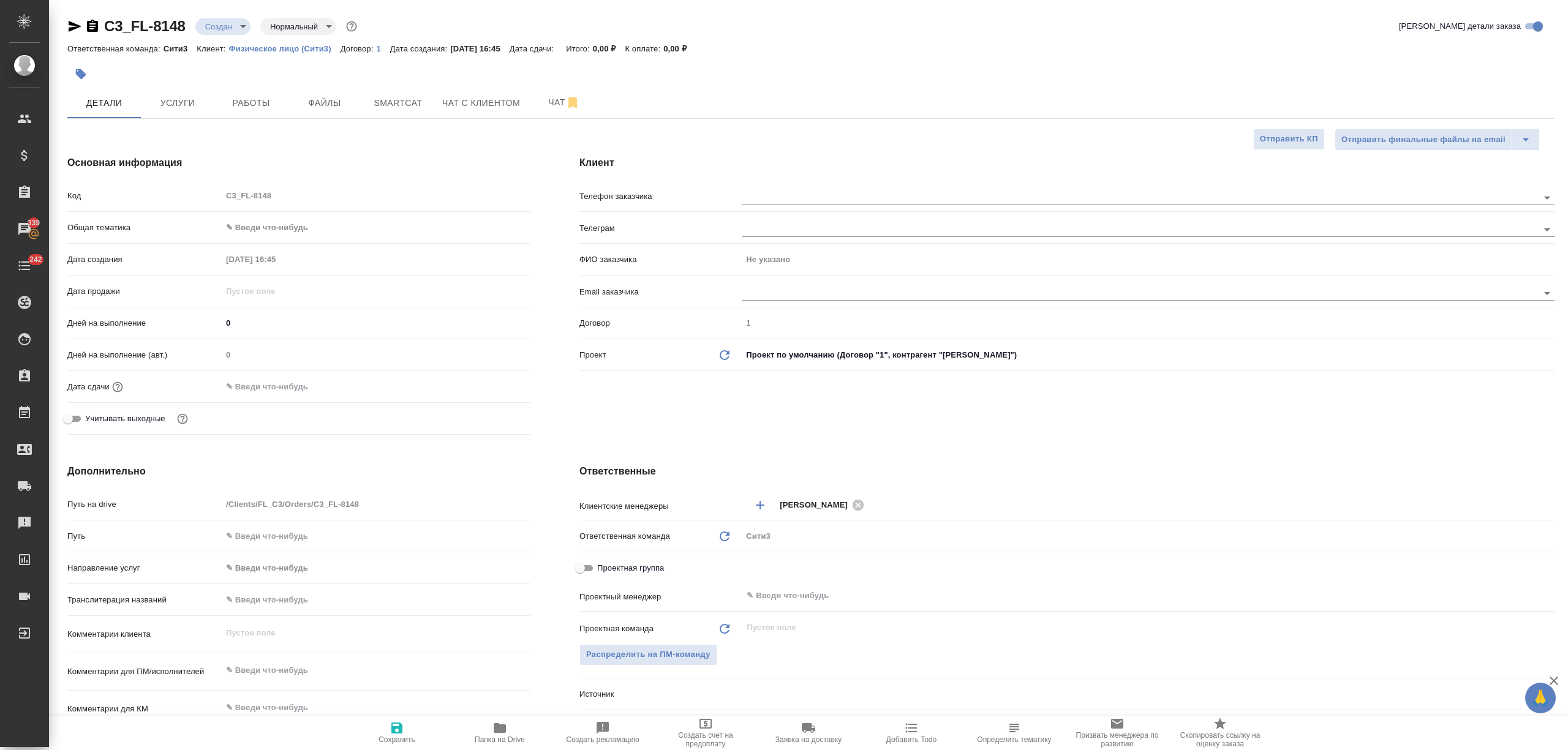
type textarea "x"
click at [762, 192] on input "text" at bounding box center [1120, 197] width 755 height 15
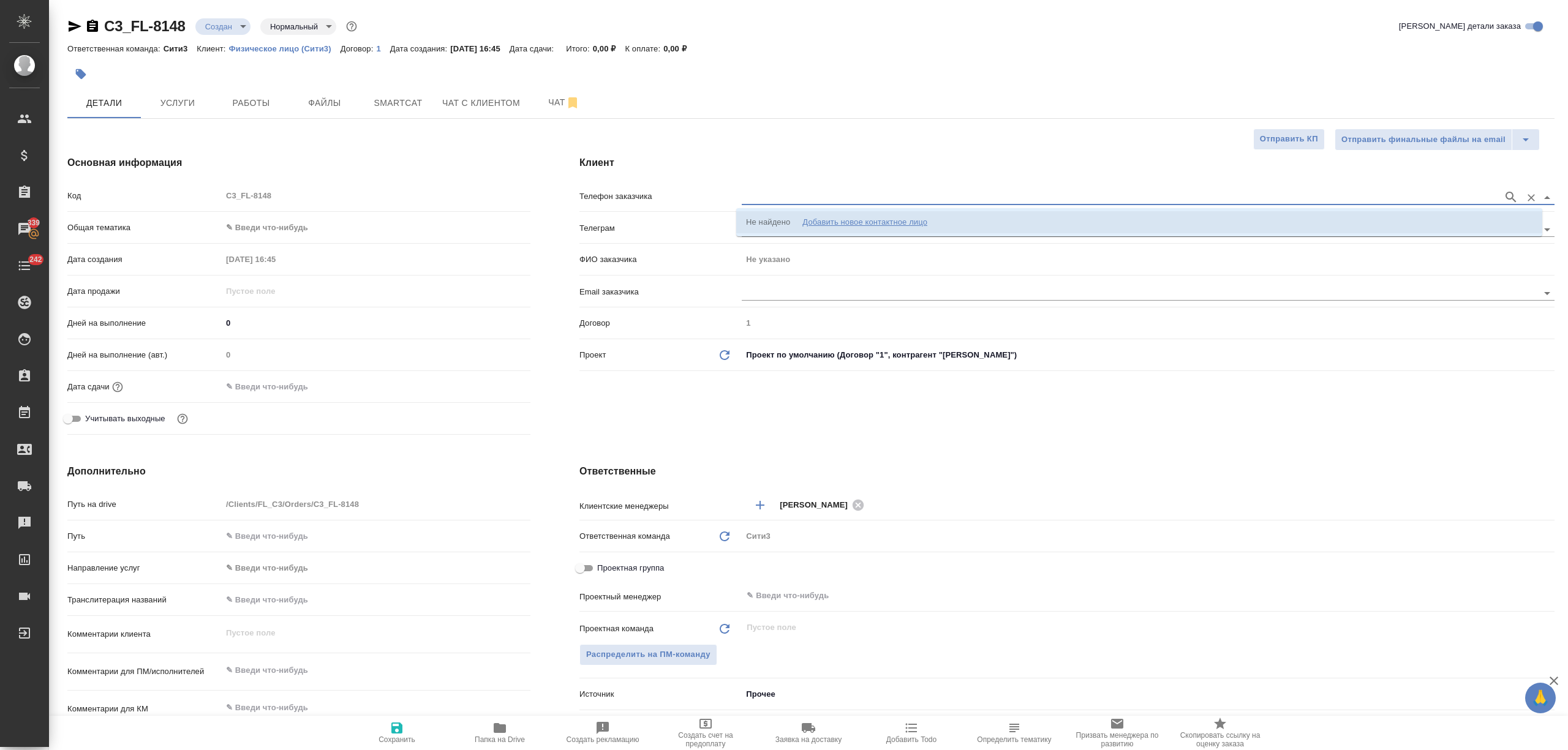
click at [811, 218] on div "Добавить новое контактное лицо" at bounding box center [865, 222] width 125 height 12
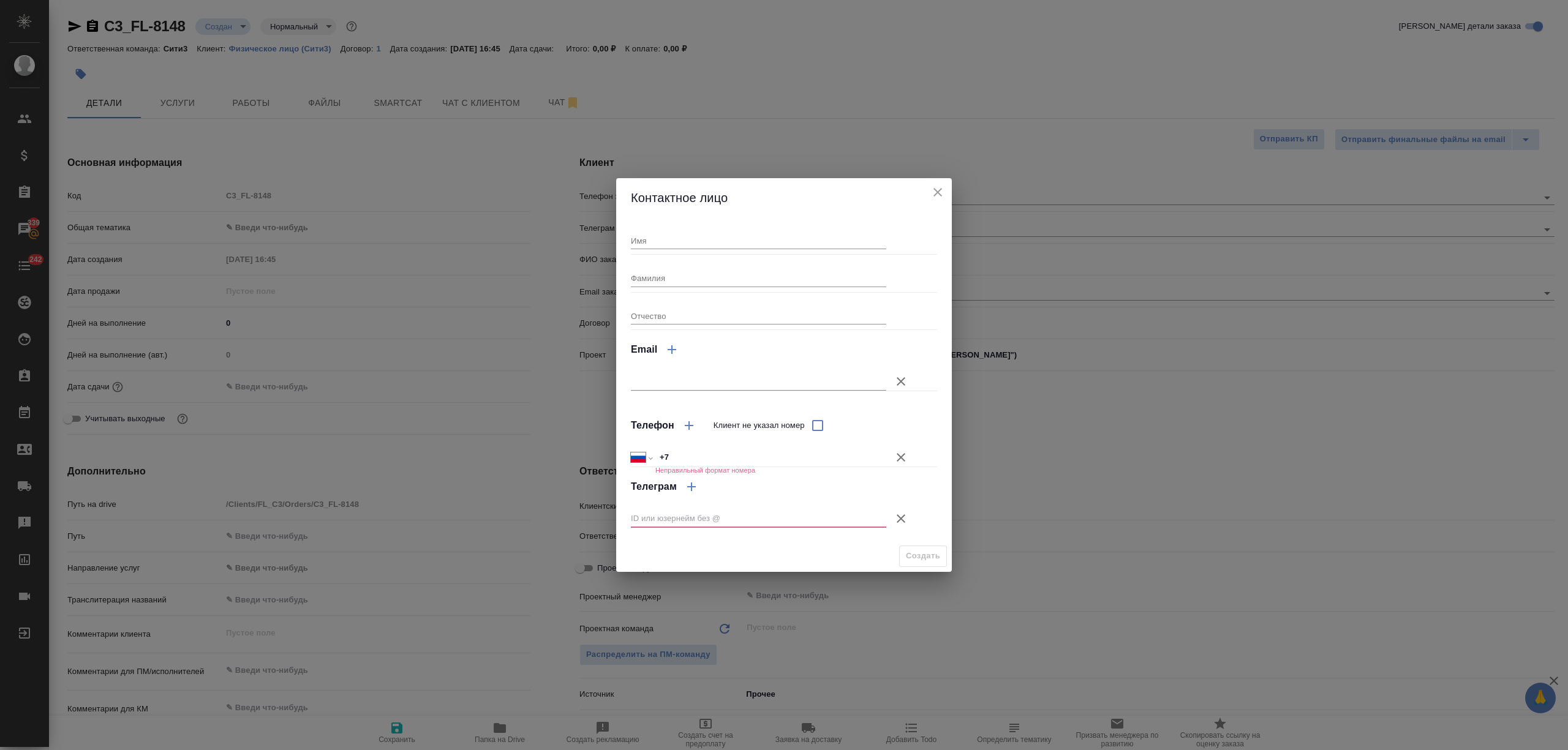
click at [715, 454] on input "+7" at bounding box center [771, 458] width 231 height 17
type input "+7 921 083 12 39"
click at [679, 240] on input "Имя" at bounding box center [759, 241] width 255 height 17
type input "Любовь"
click at [901, 514] on icon "button" at bounding box center [901, 519] width 15 height 15
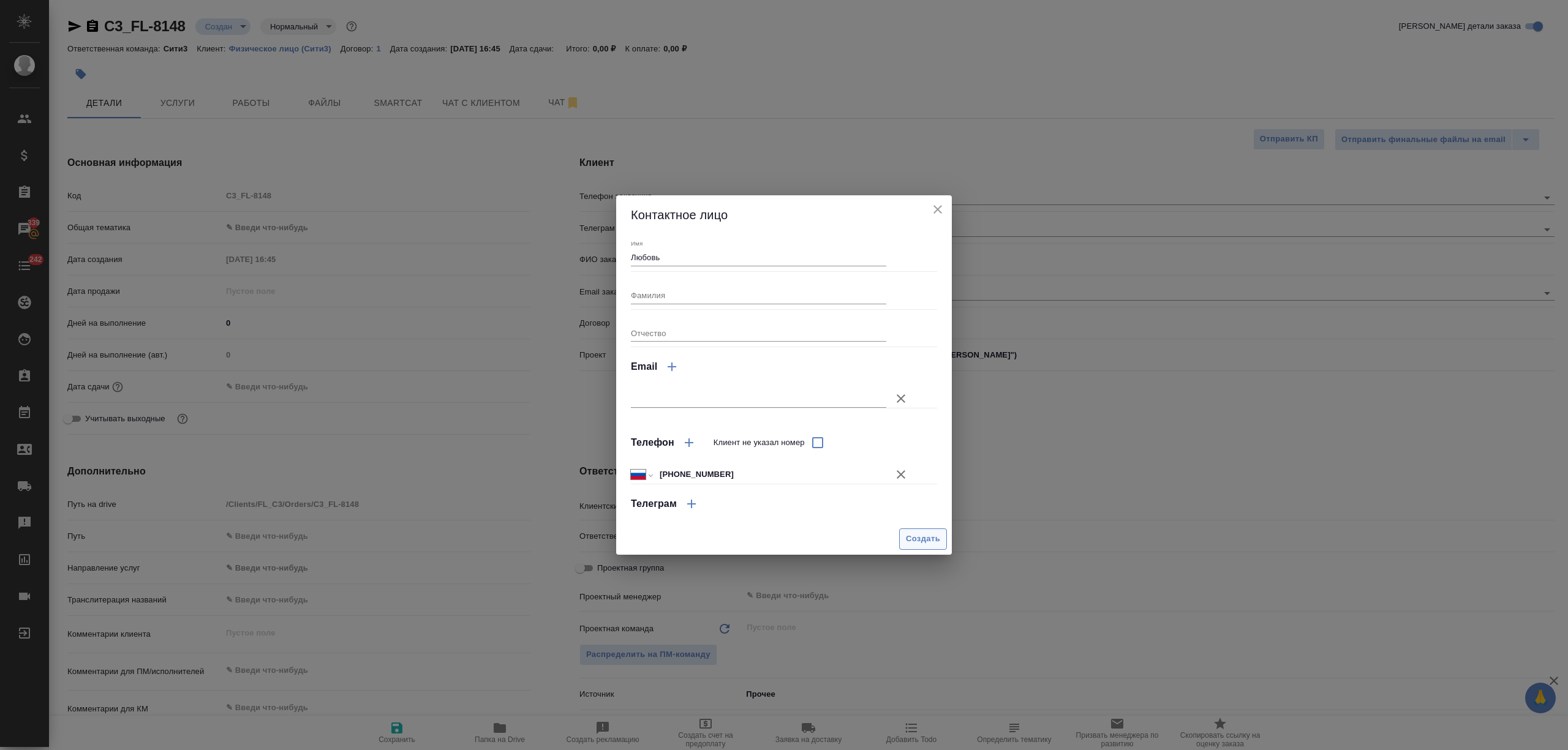
click at [909, 534] on span "Создать" at bounding box center [923, 539] width 34 height 14
type input "Любовь"
type textarea "x"
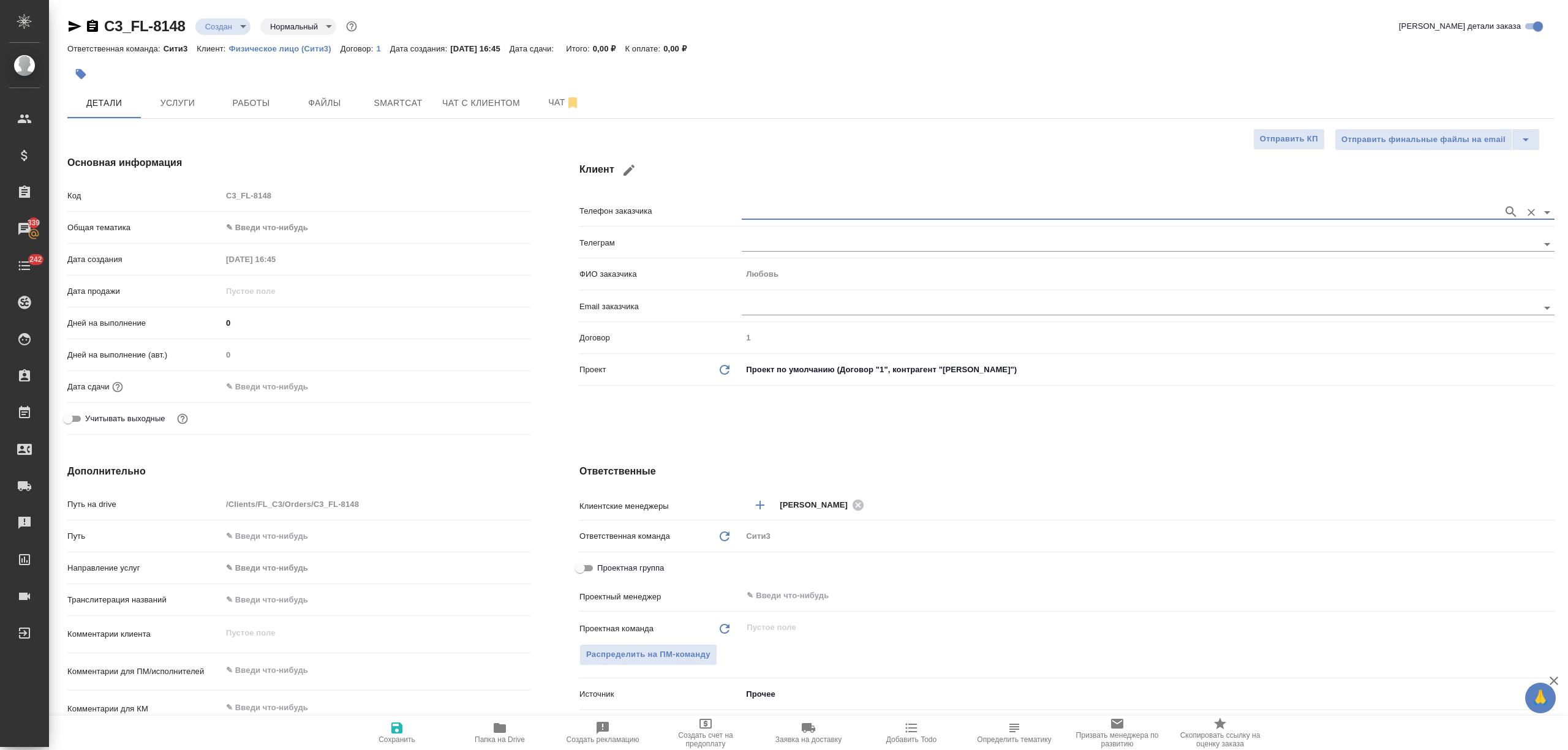
click at [545, 99] on span "Чат" at bounding box center [564, 102] width 58 height 15
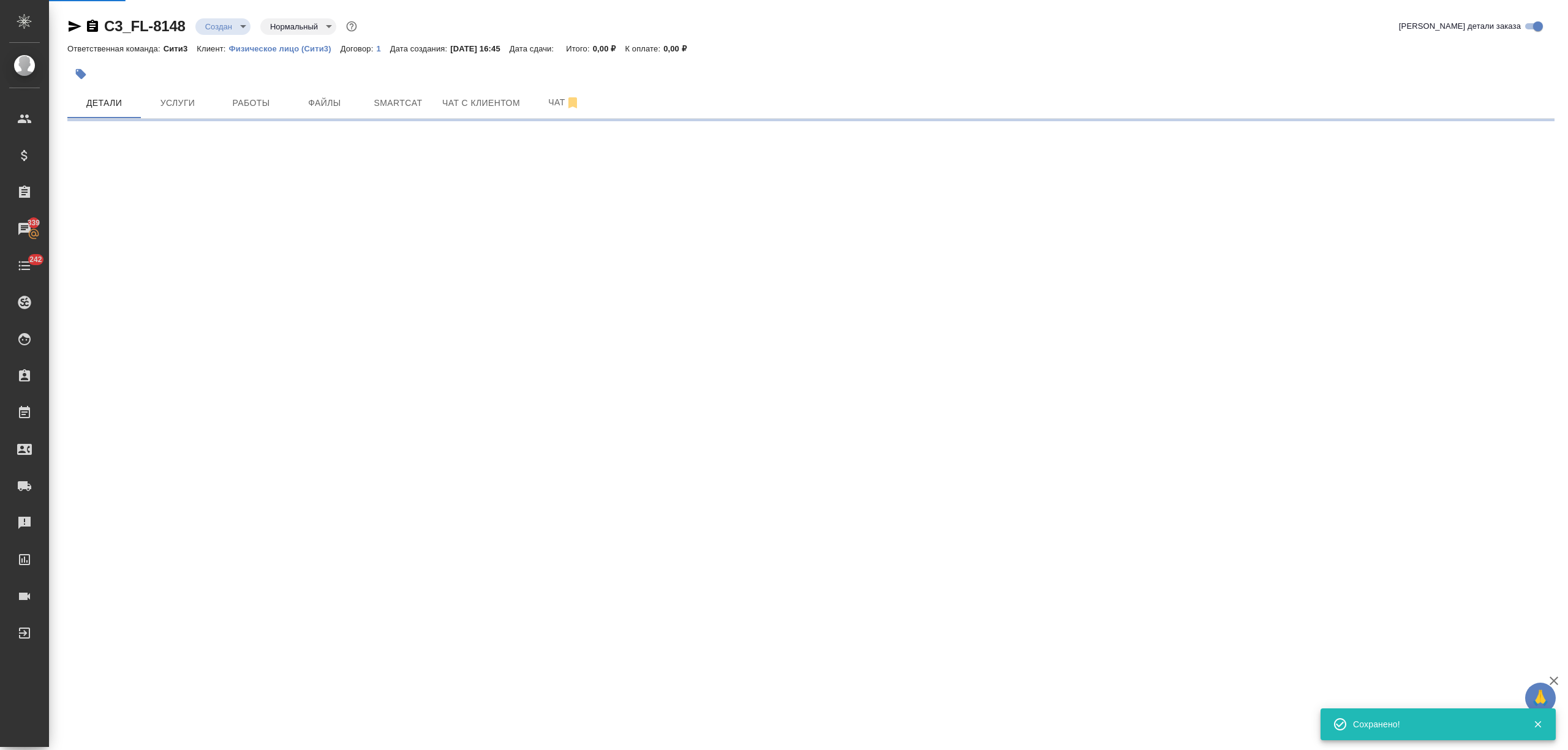
type input "holyTrinity"
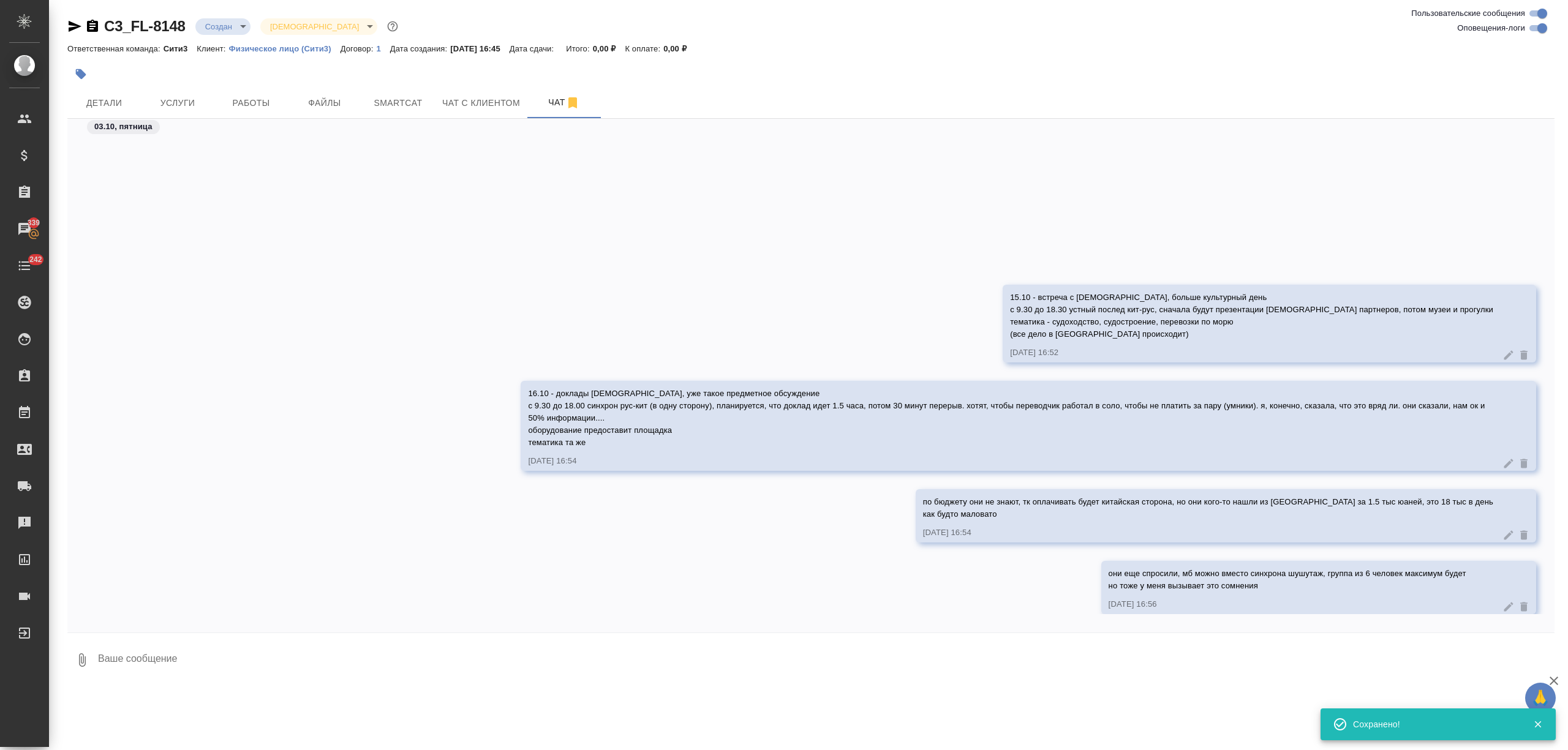
scroll to position [190, 0]
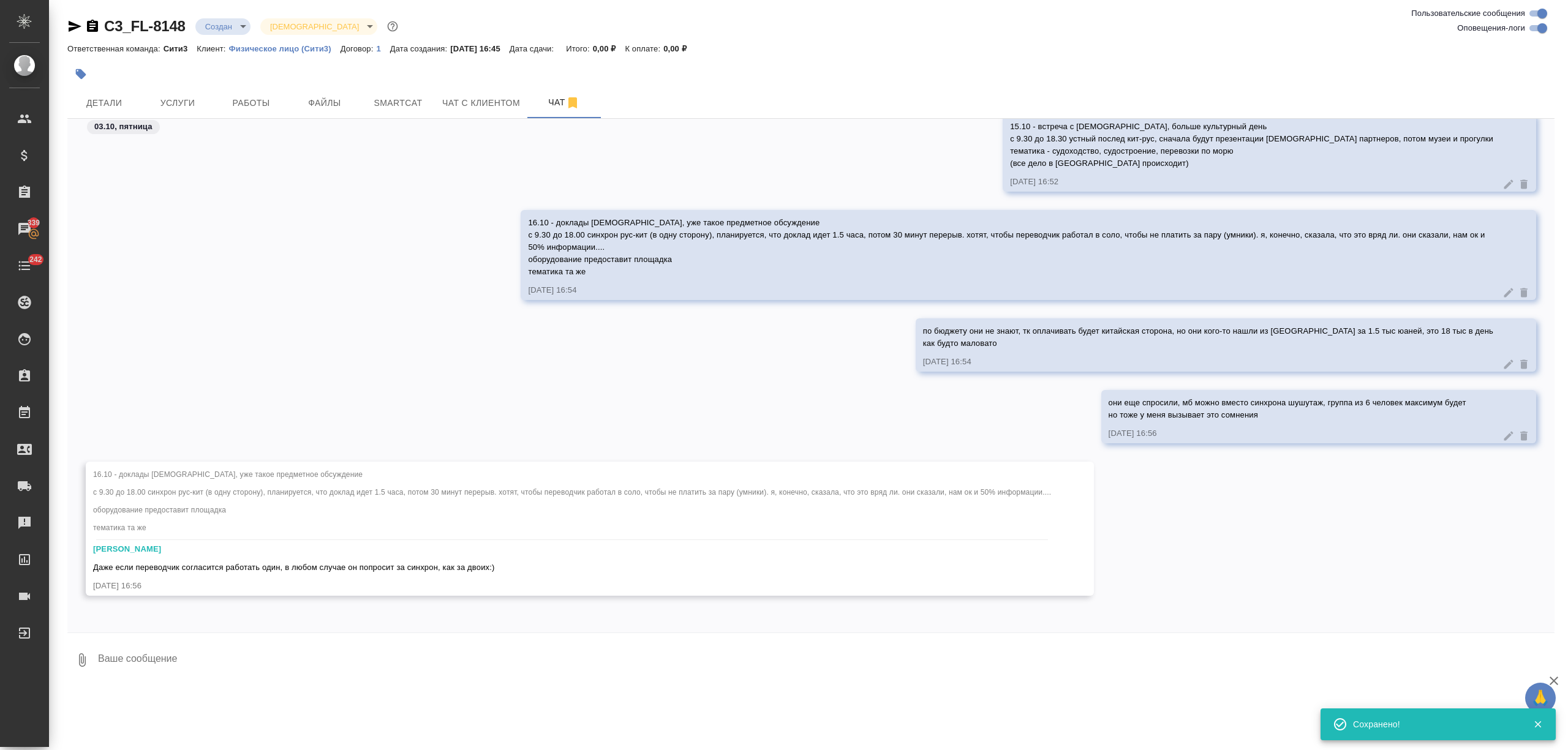
click at [171, 666] on textarea at bounding box center [825, 660] width 1458 height 42
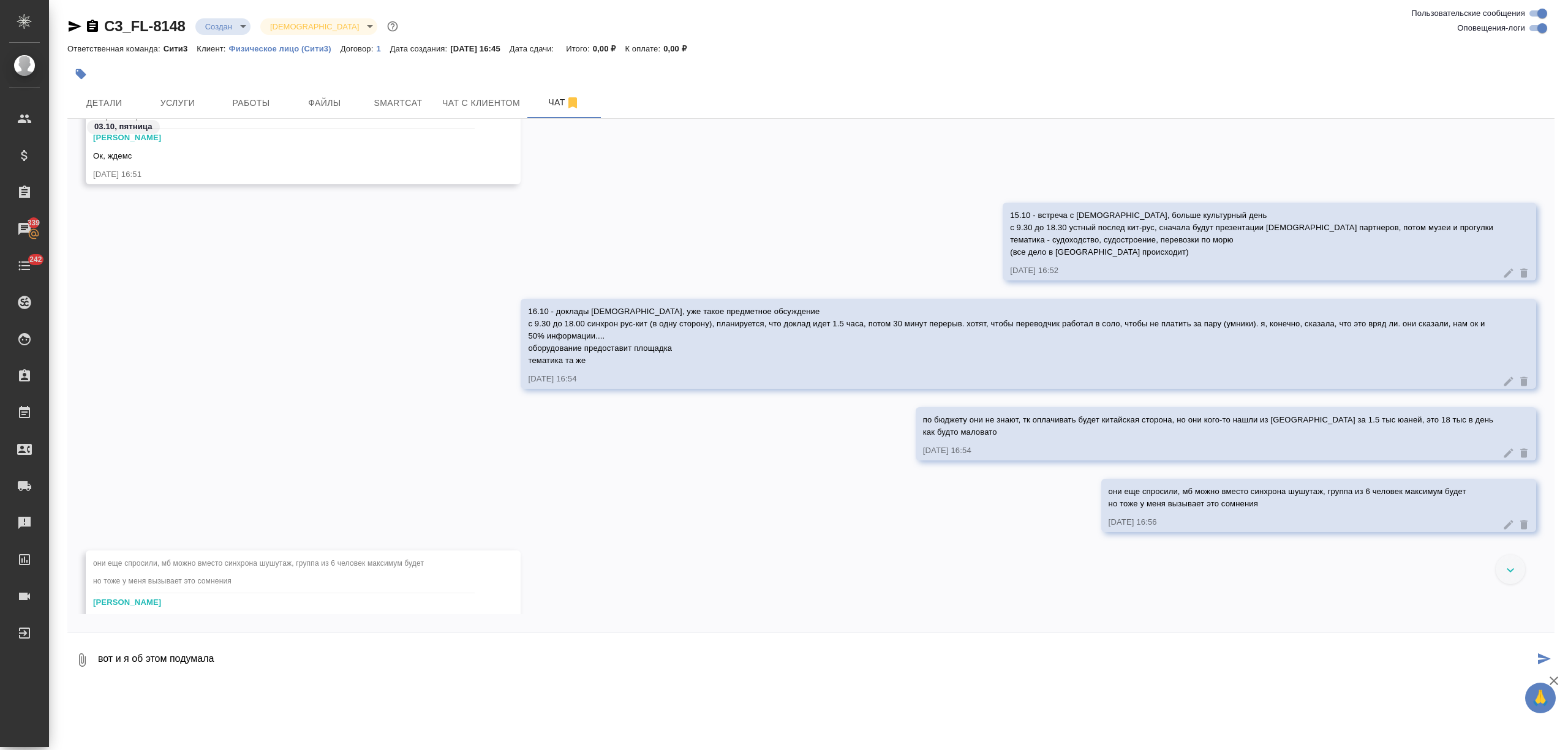
type textarea "вот и я об этом подумала"
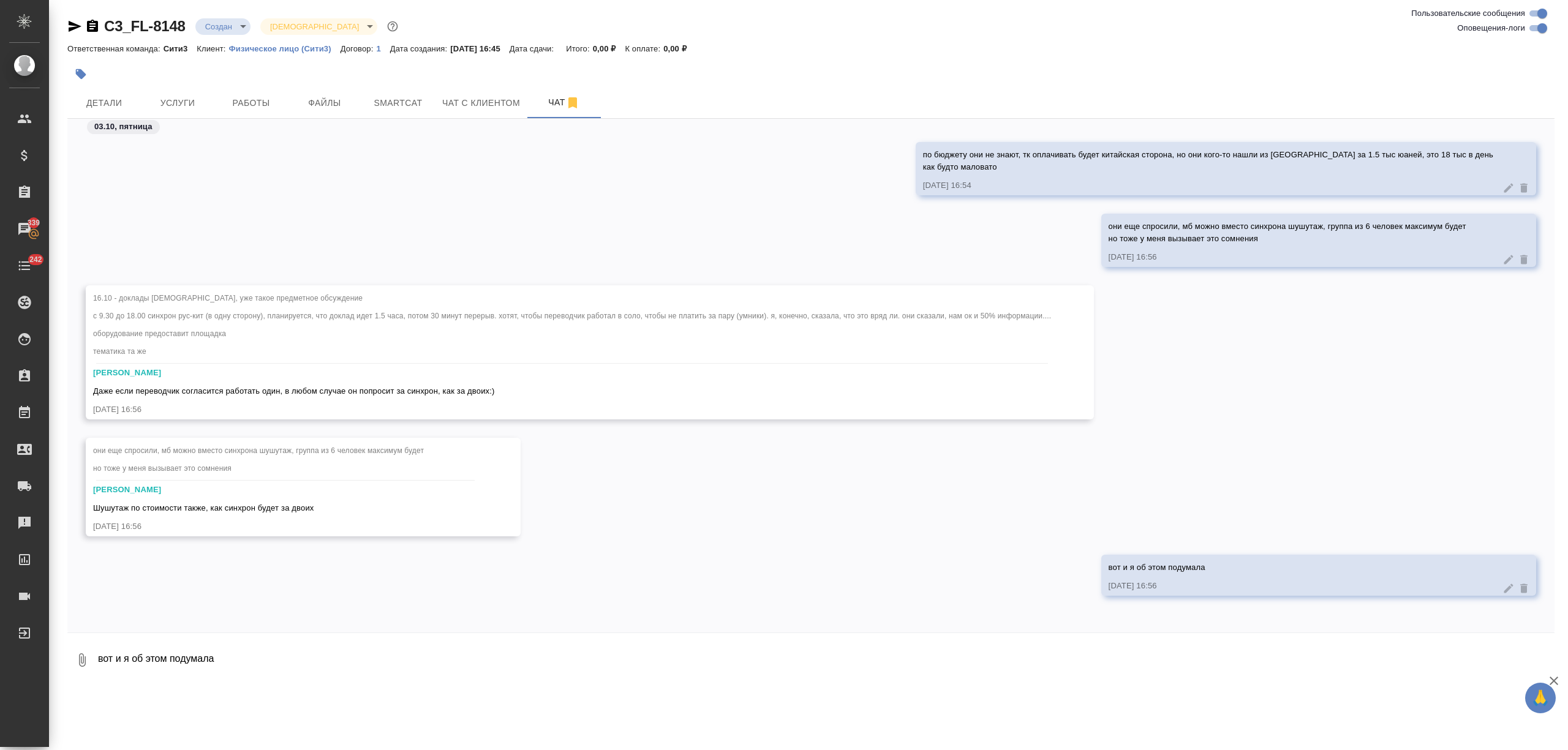
click at [176, 673] on textarea "вот и я об этом подумала" at bounding box center [825, 660] width 1458 height 42
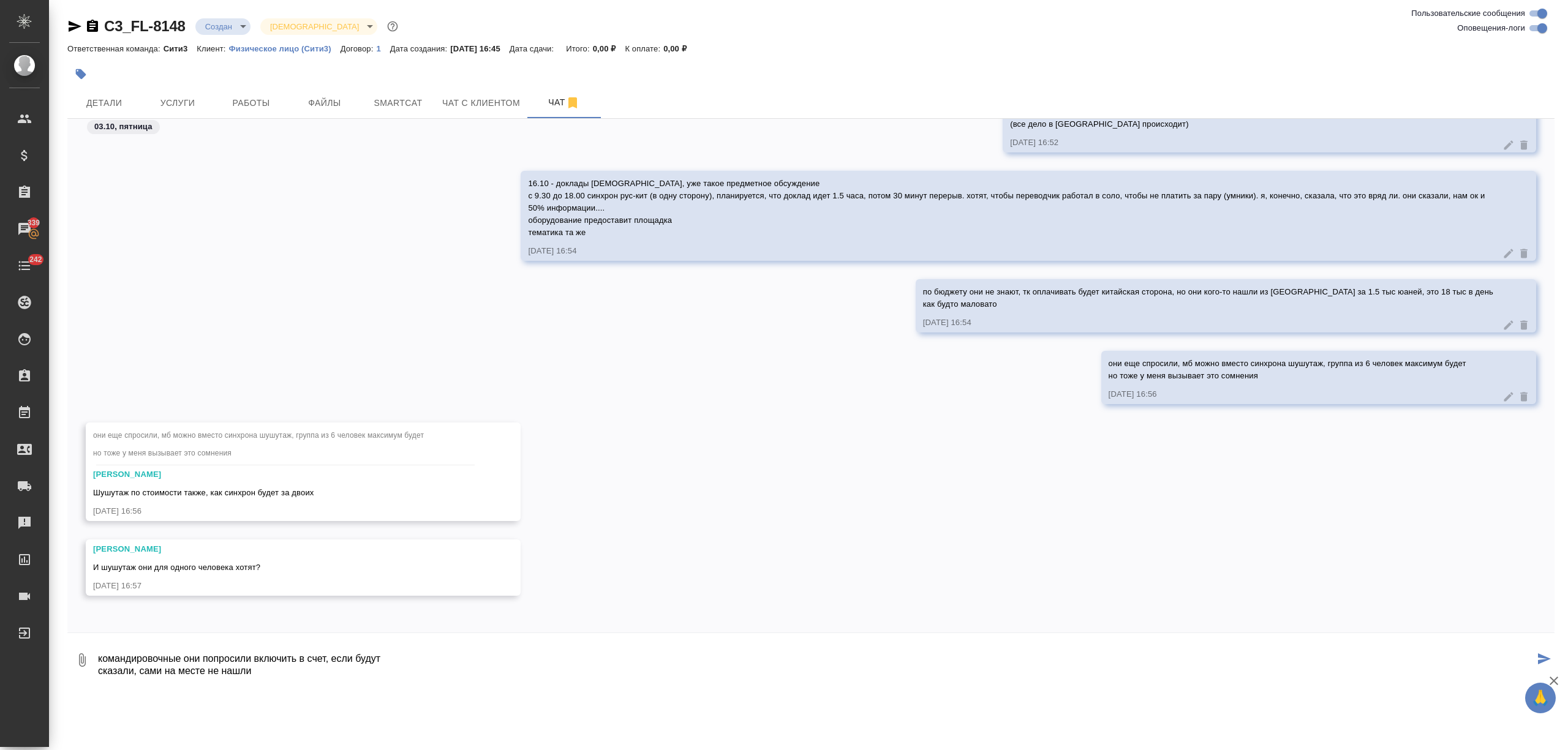
type textarea "командировочные они попросили включить в счет, если будут сказали, сами на мест…"
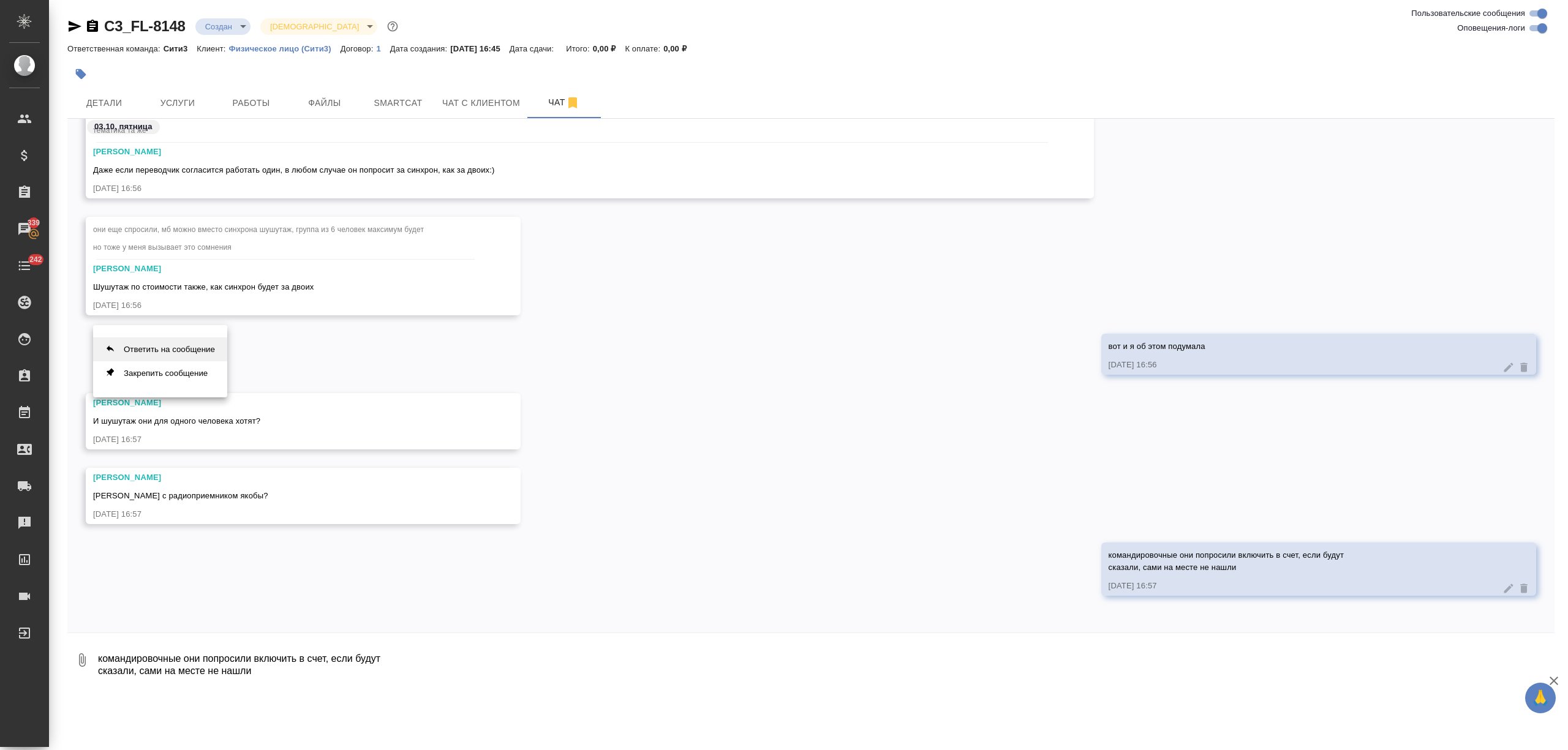
click at [202, 348] on button "Ответить на сообщение" at bounding box center [161, 349] width 134 height 24
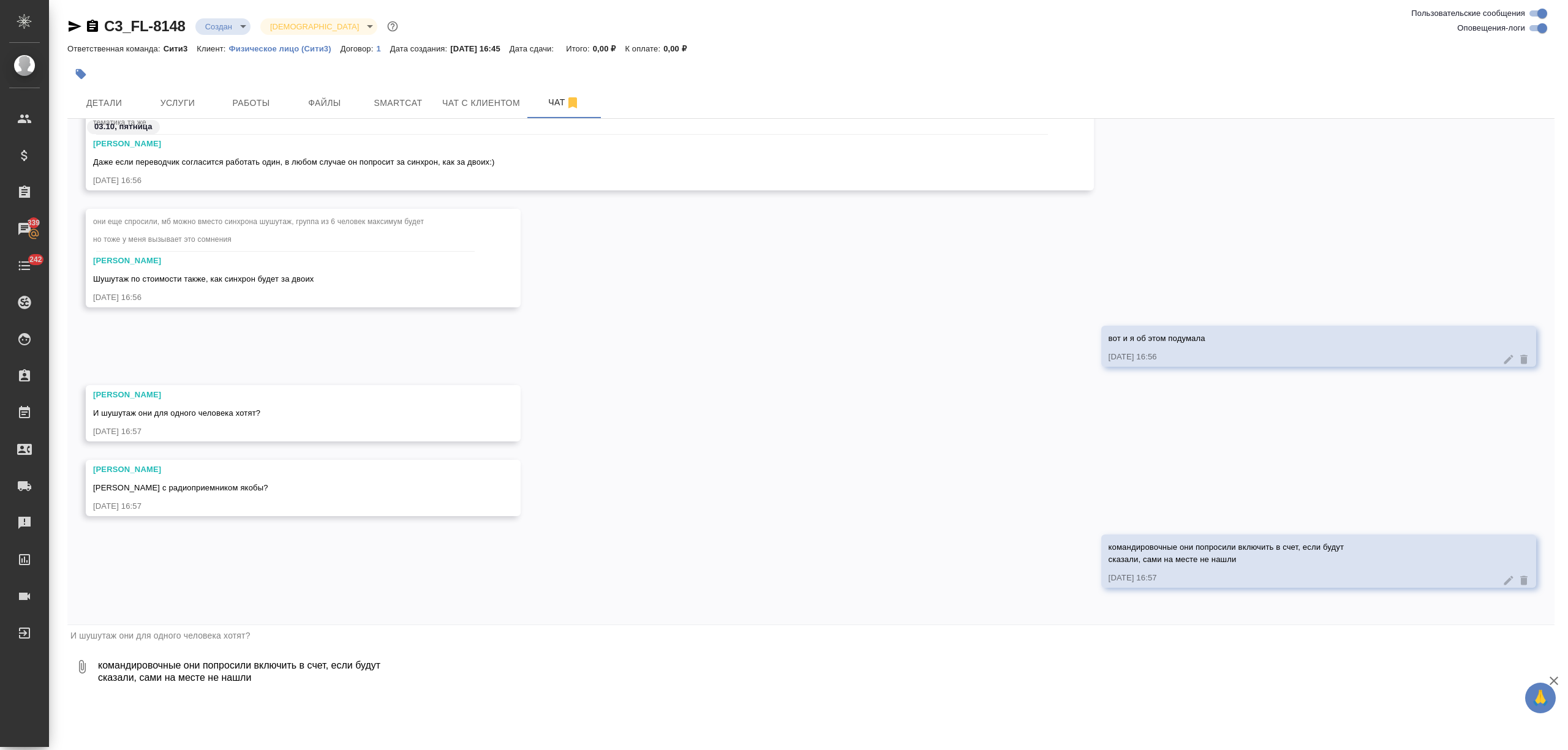
scroll to position [642, 0]
click at [197, 658] on textarea "командировочные они попросили включить в счет, если будут сказали, сами на мест…" at bounding box center [825, 667] width 1458 height 42
type textarea "нет, для всех шестерых ))))"
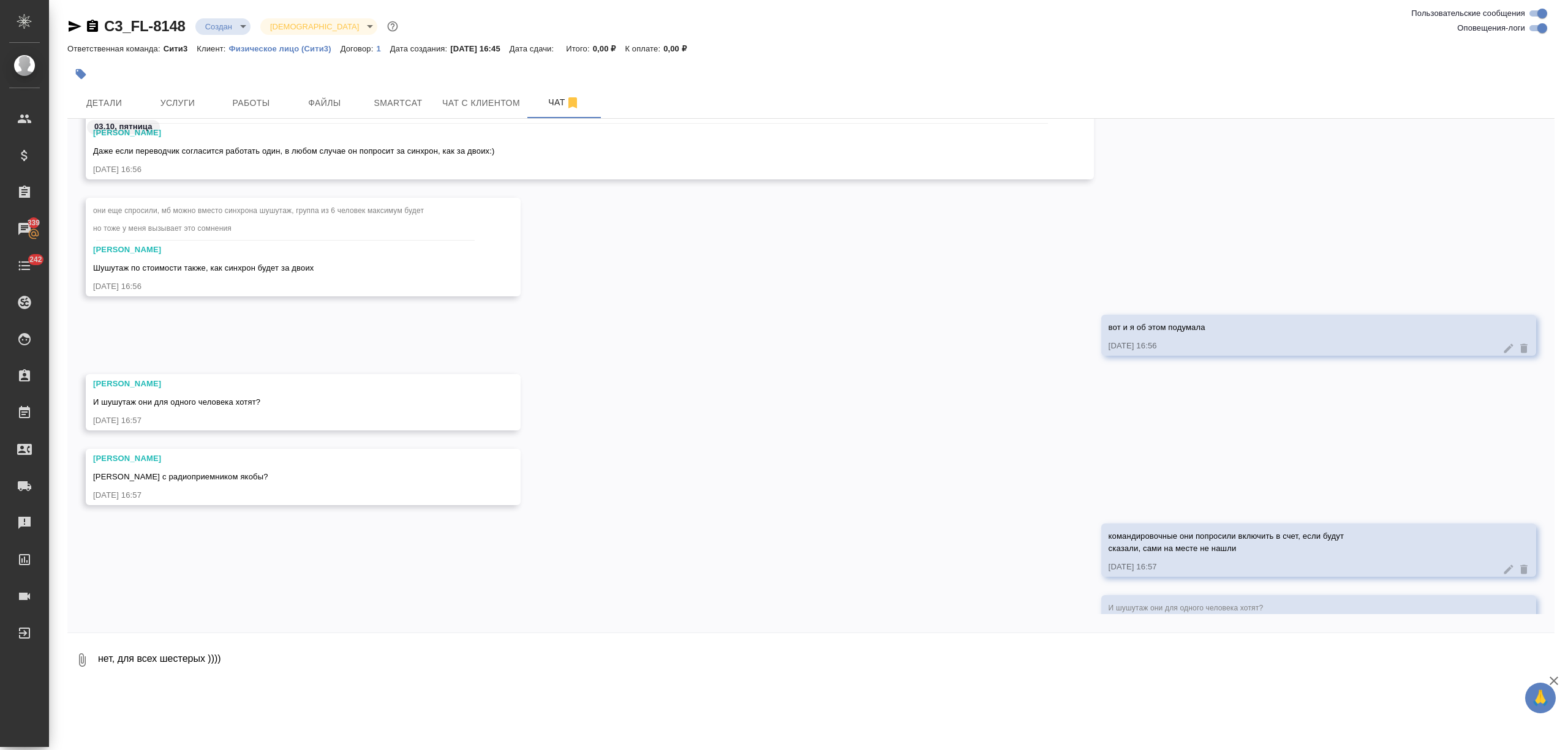
scroll to position [718, 0]
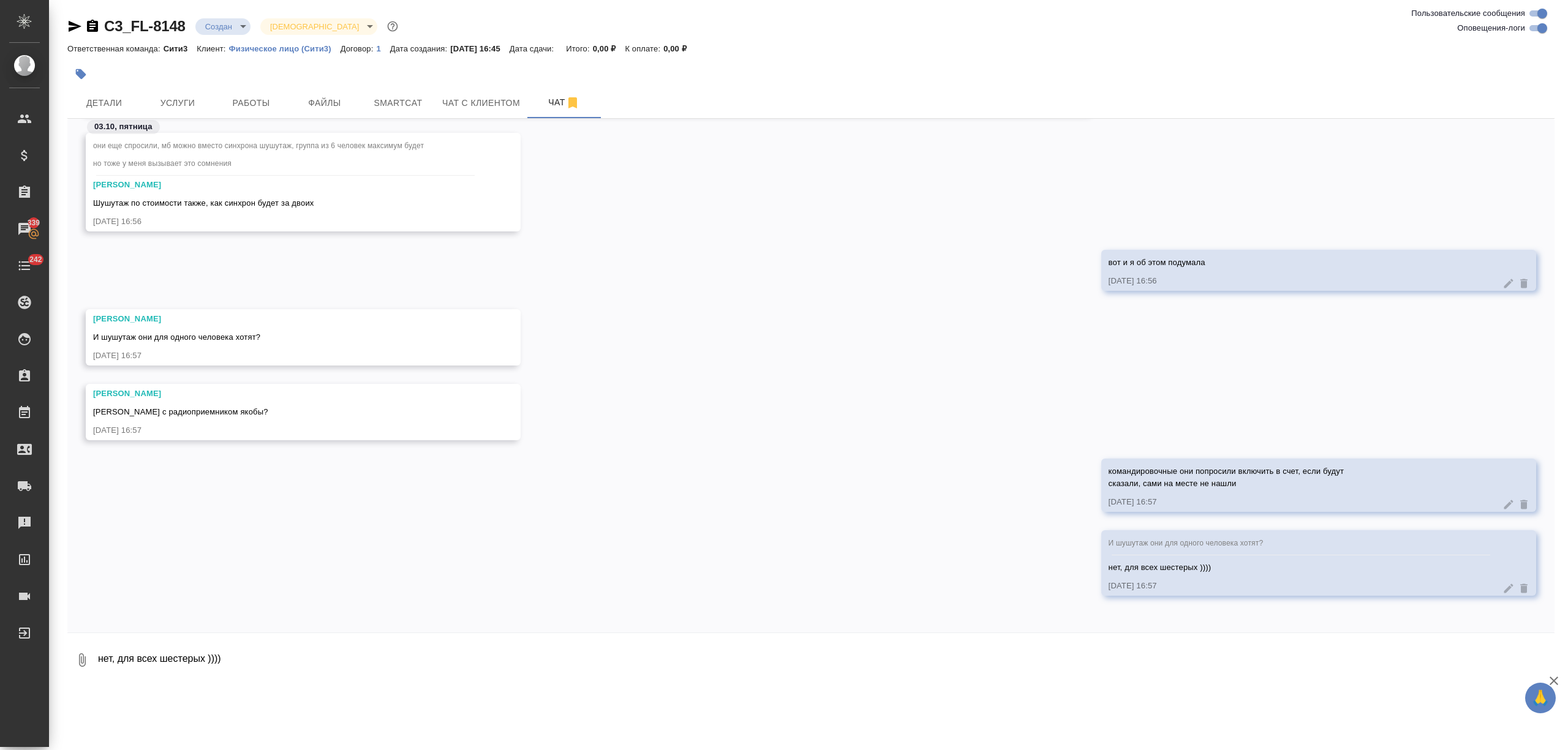
drag, startPoint x: 231, startPoint y: 424, endPoint x: 181, endPoint y: 415, distance: 50.8
click at [181, 415] on span "Или с радиоприемником якобы?" at bounding box center [181, 412] width 175 height 9
click at [167, 338] on button "Ответить на сообщение" at bounding box center [161, 340] width 134 height 24
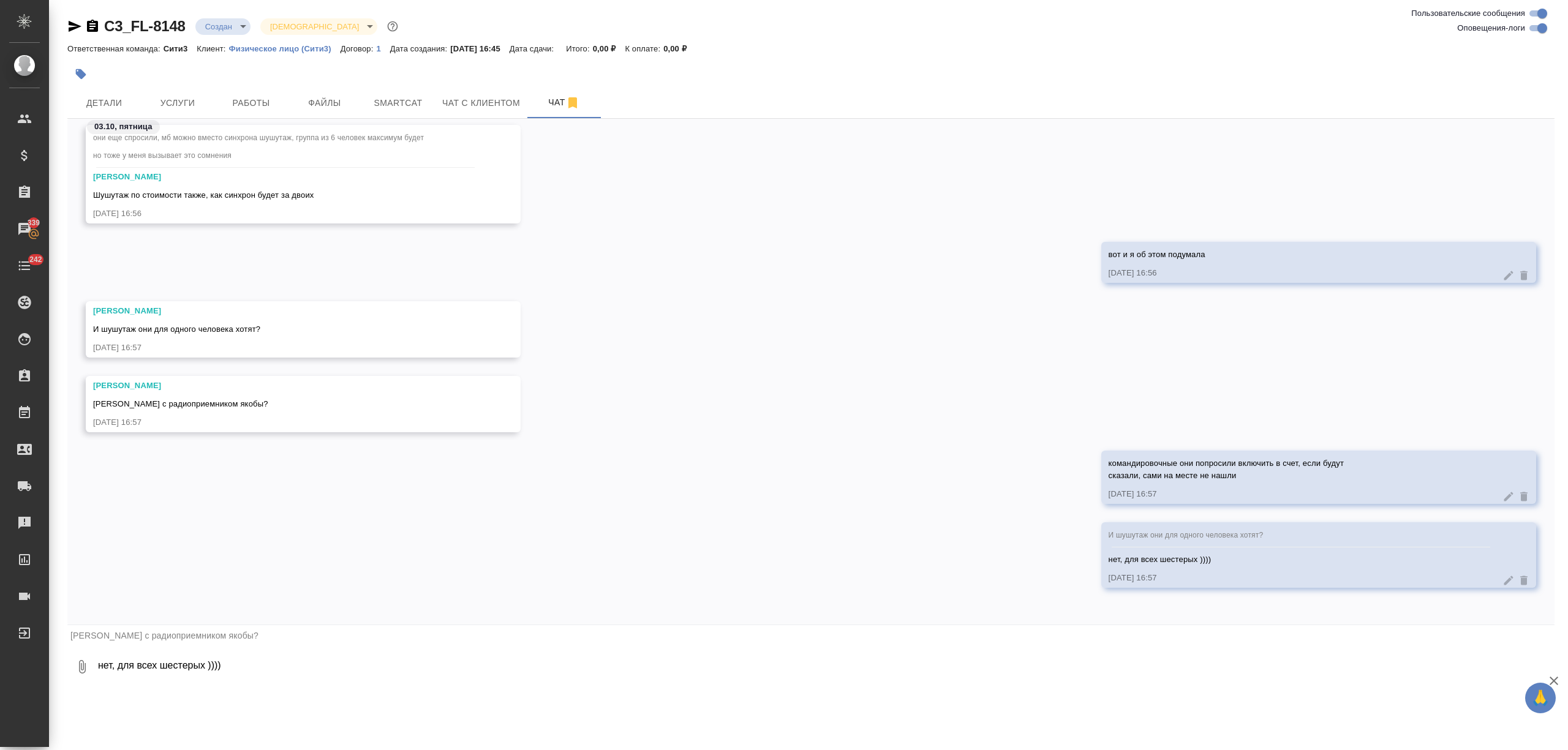
scroll to position [726, 0]
click at [168, 677] on textarea "нет, для всех шестерых ))))" at bounding box center [825, 667] width 1458 height 42
type textarea "б"
type textarea "без этого, тк в противном случае у них же есть оборудование нормальное, нет смы…"
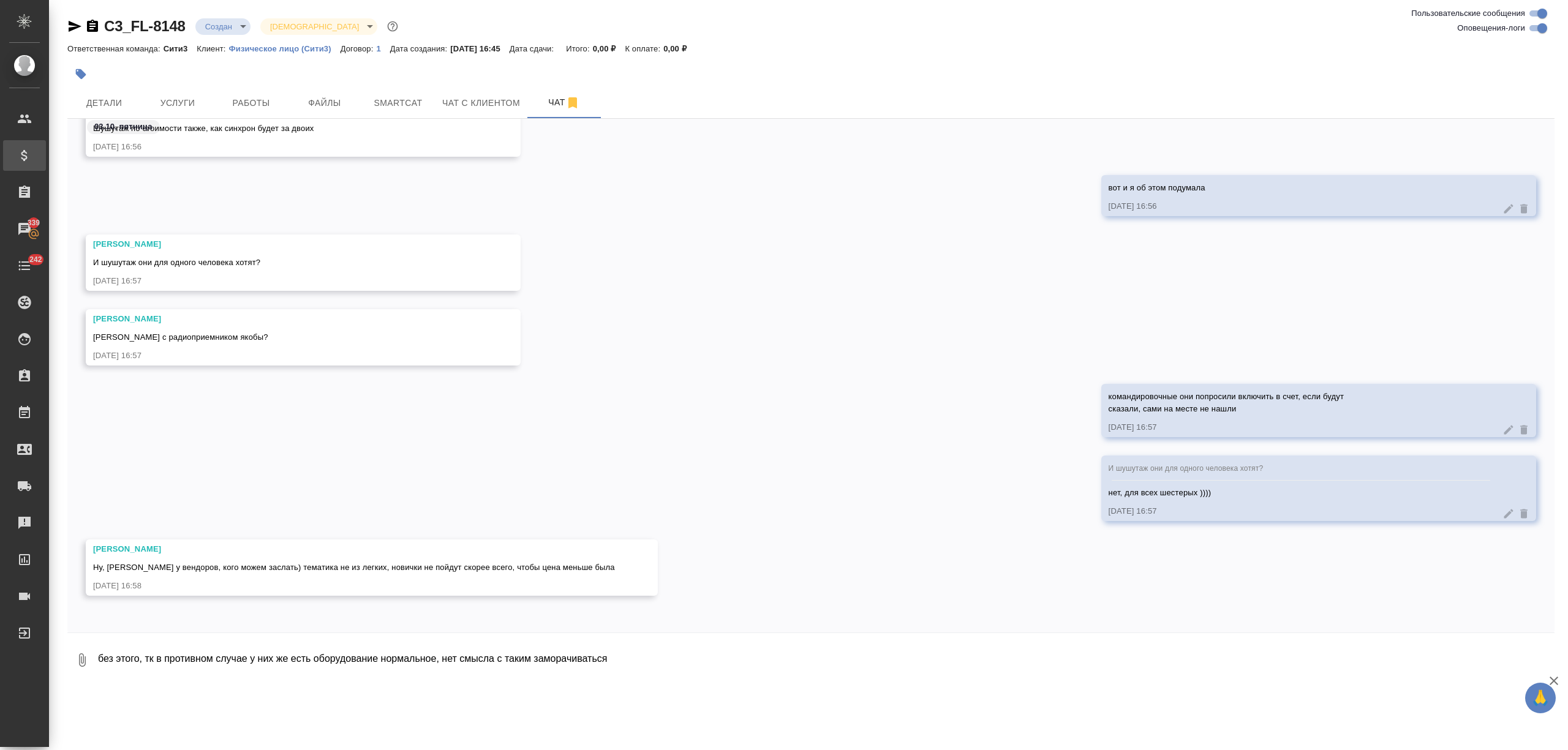
scroll to position [792, 0]
click at [186, 642] on textarea "без этого, тк в противном случае у них же есть оборудование нормальное, нет смы…" at bounding box center [825, 660] width 1458 height 42
drag, startPoint x: 382, startPoint y: 655, endPoint x: 217, endPoint y: 660, distance: 165.1
click at [217, 660] on textarea "Да, перк нужен хороший, еще желательно с доплатой," at bounding box center [815, 660] width 1438 height 42
type textarea "Да, перк нужен хороший, там еще может тематика пересекаться с минералами, тк до…"
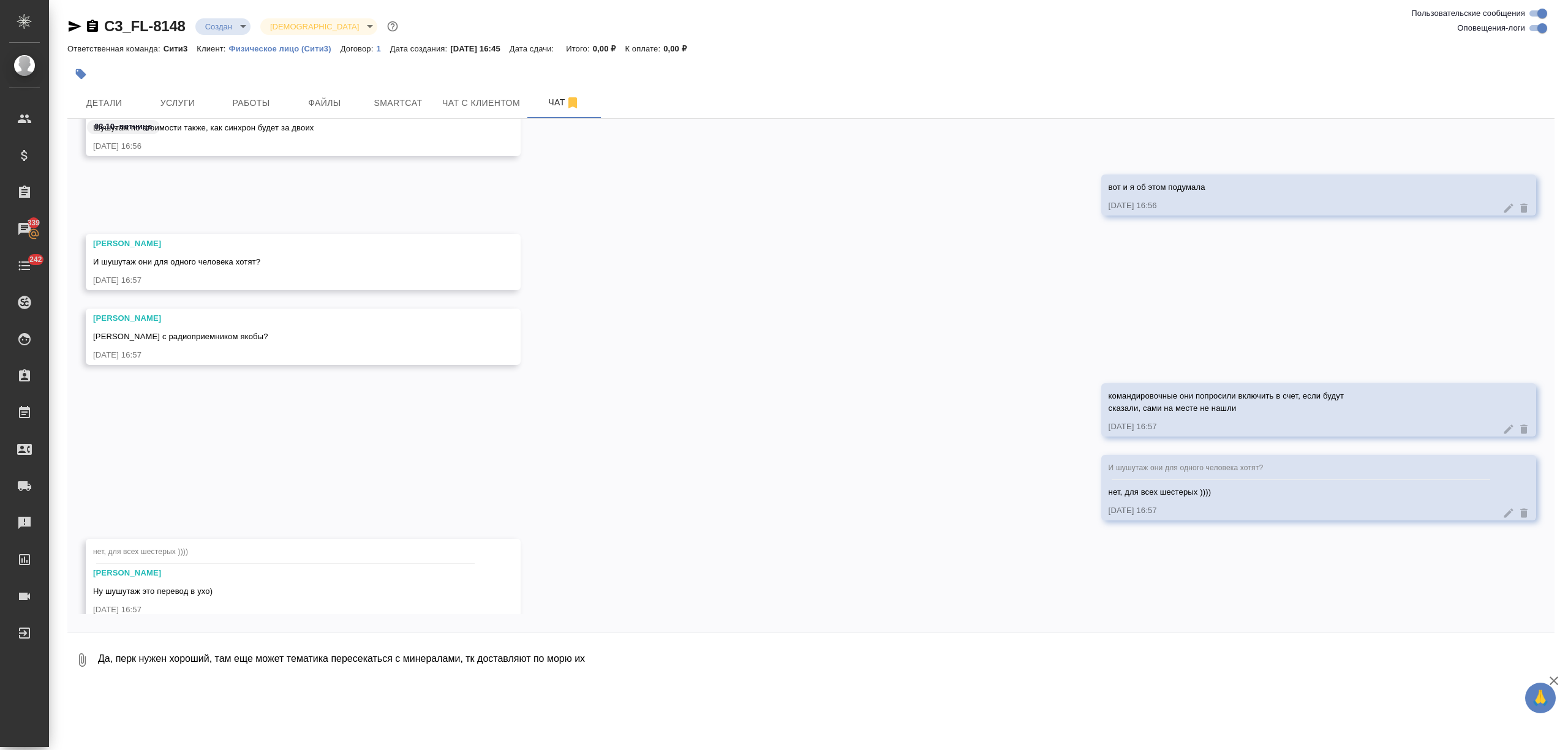
scroll to position [1036, 0]
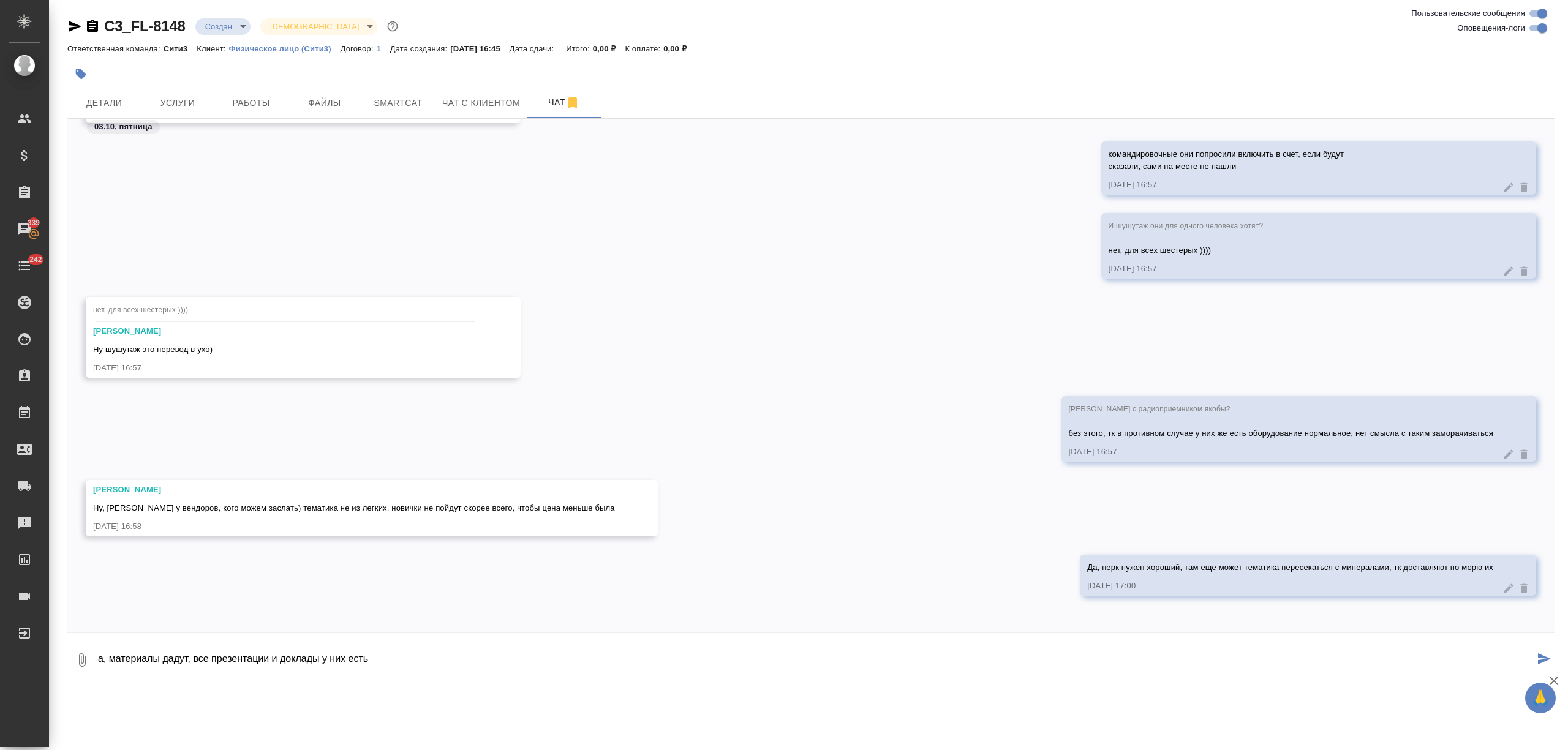
type textarea "а, материалы дадут, все презентации и доклады у них есть"
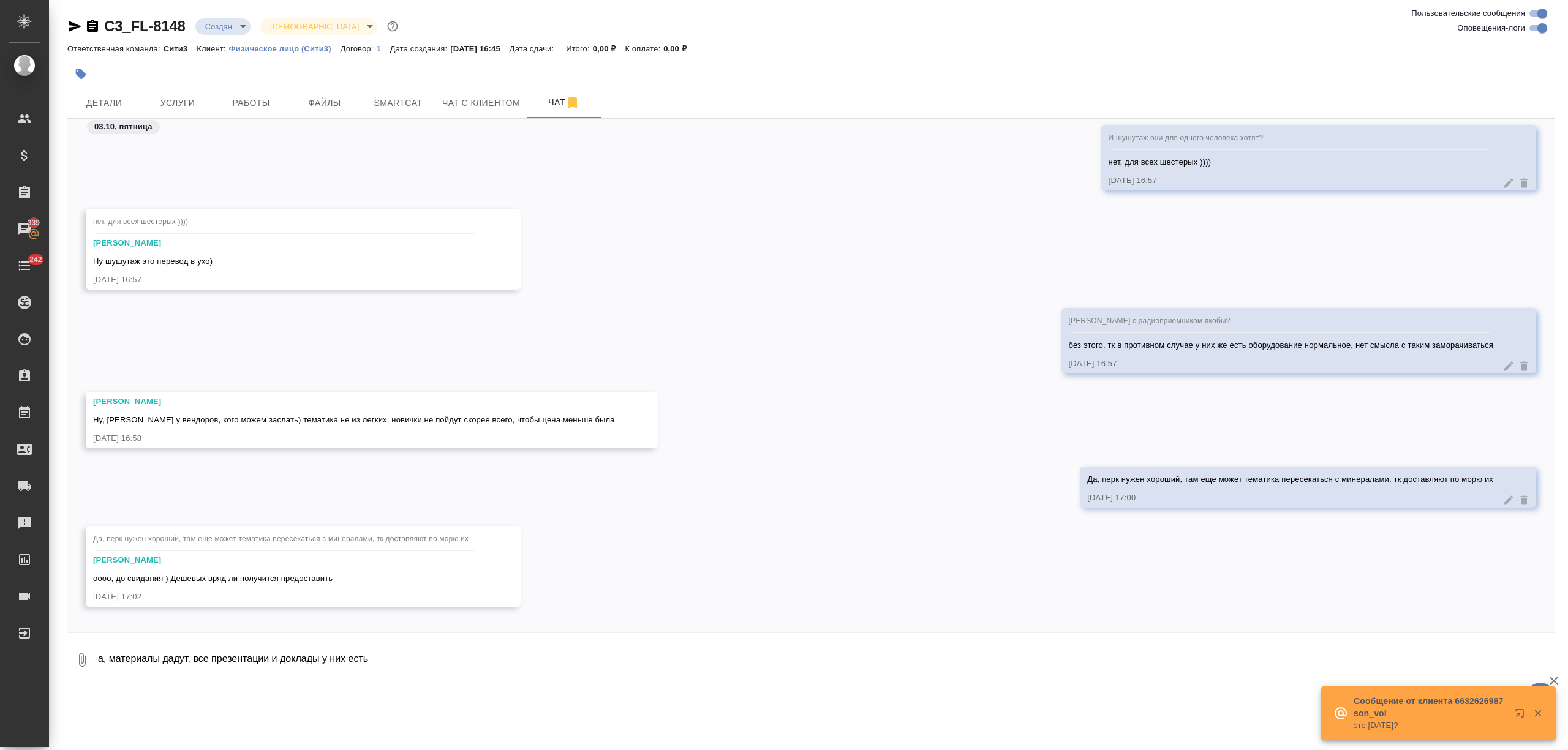
scroll to position [1135, 0]
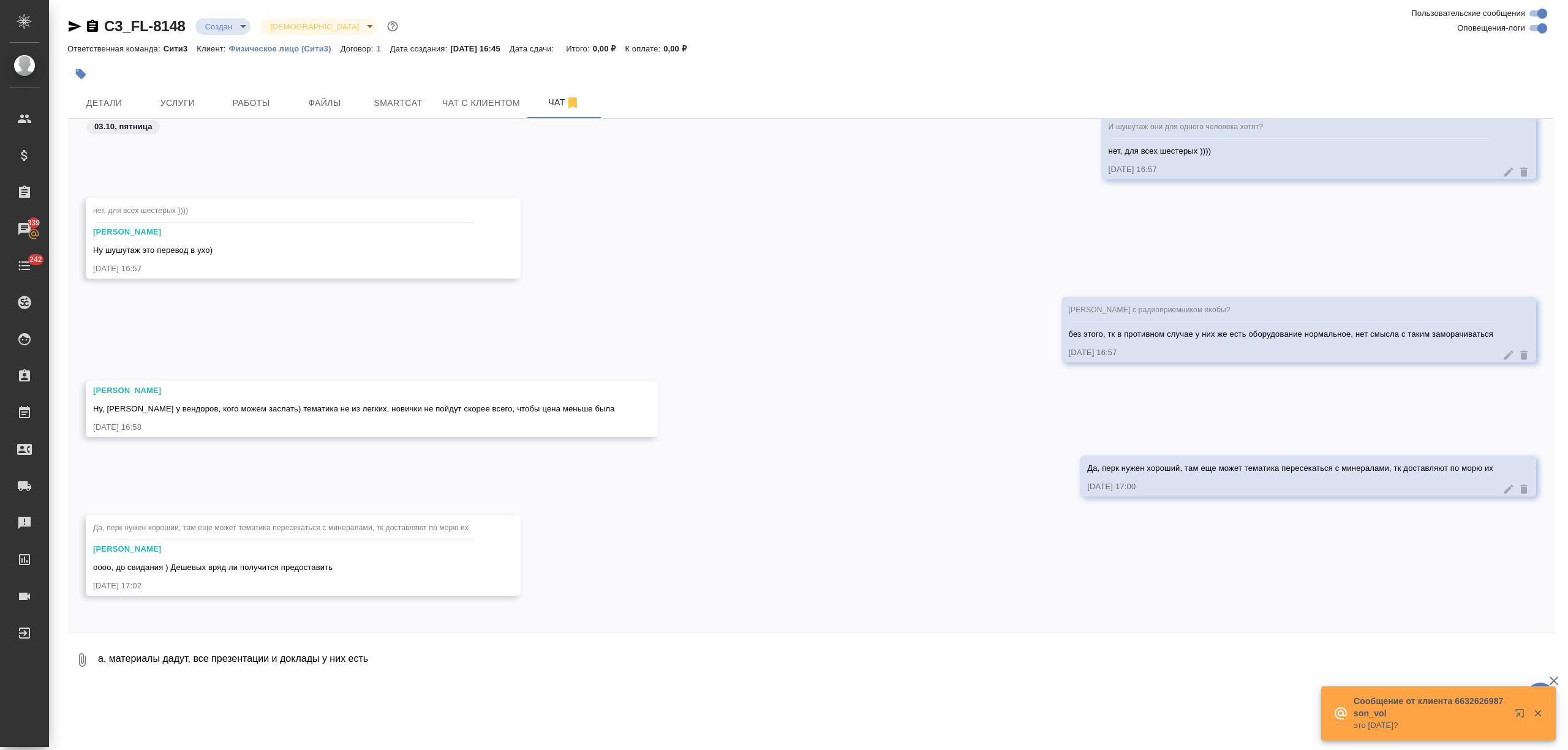
click at [169, 666] on textarea "а, материалы дадут, все презентации и доклады у них есть" at bounding box center [825, 660] width 1458 height 42
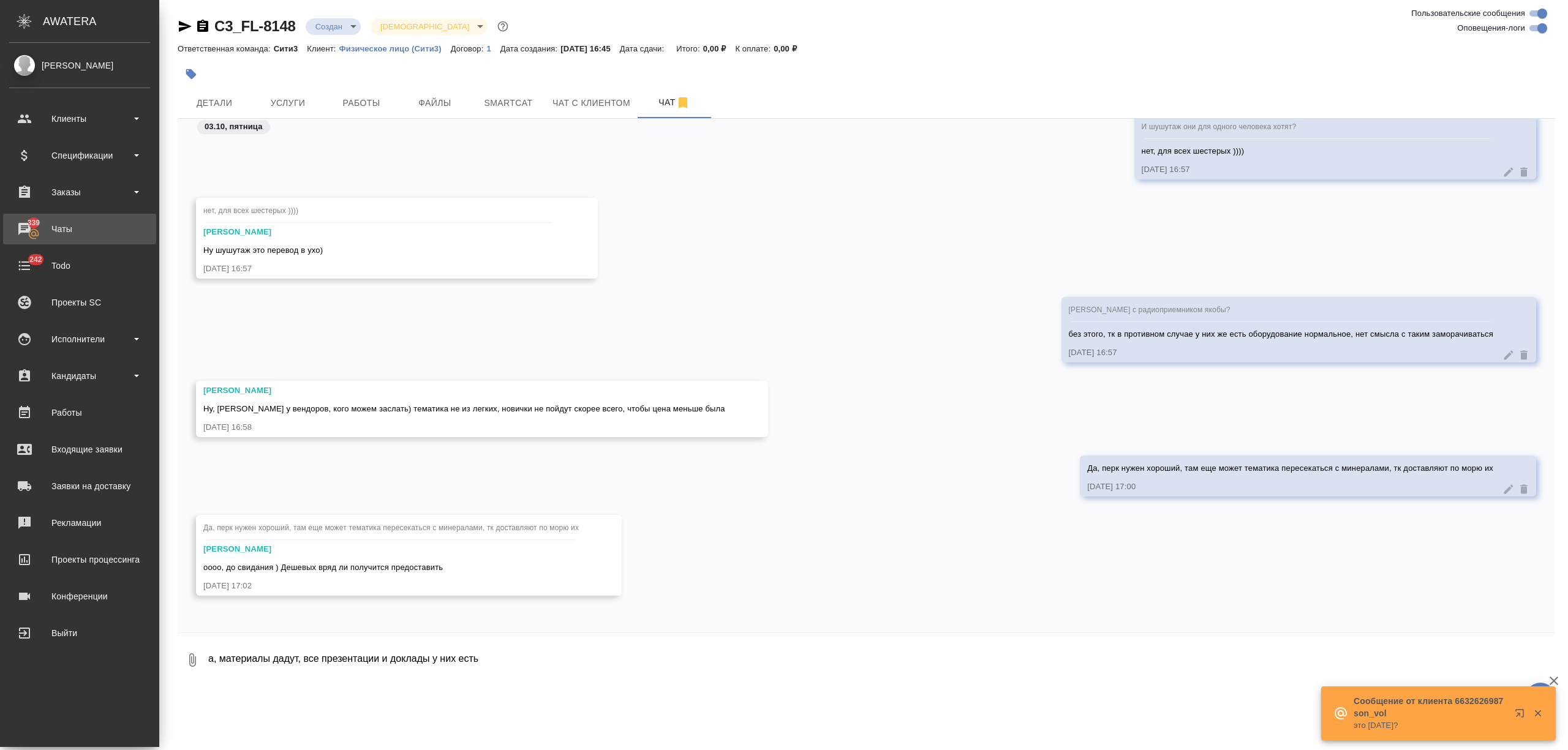
click at [73, 226] on div "Чаты" at bounding box center [80, 228] width 141 height 18
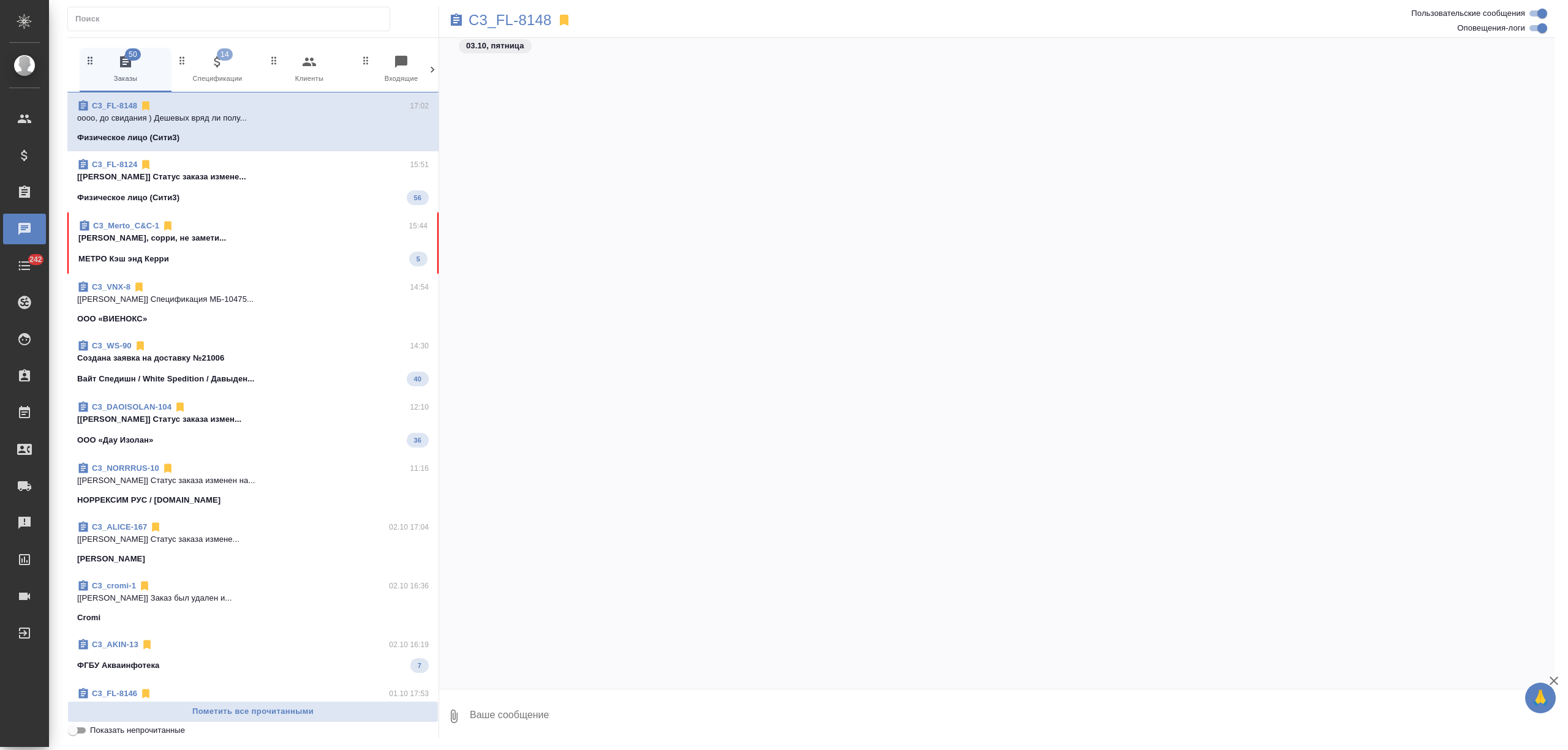
scroll to position [810, 0]
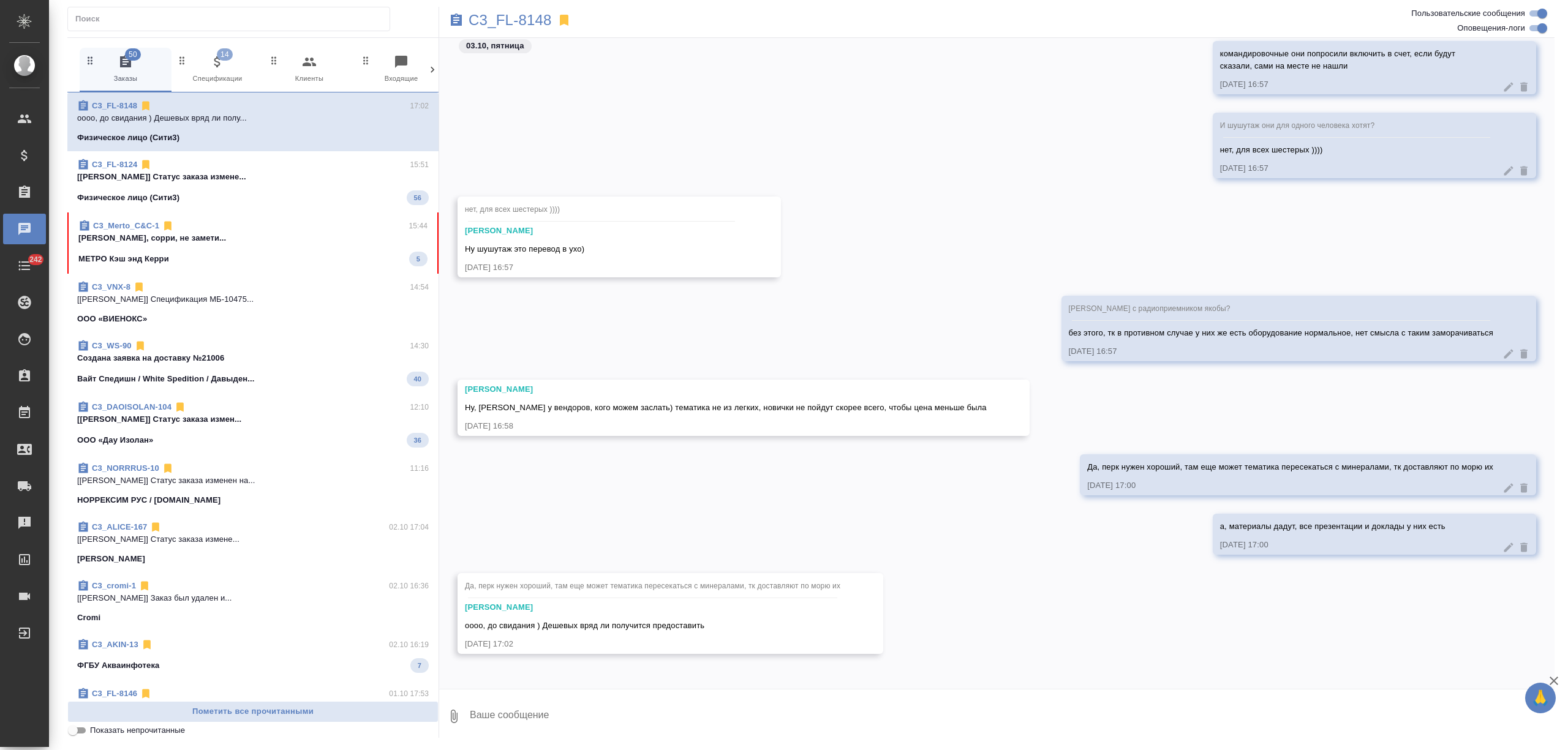
click at [431, 58] on div at bounding box center [432, 70] width 12 height 44
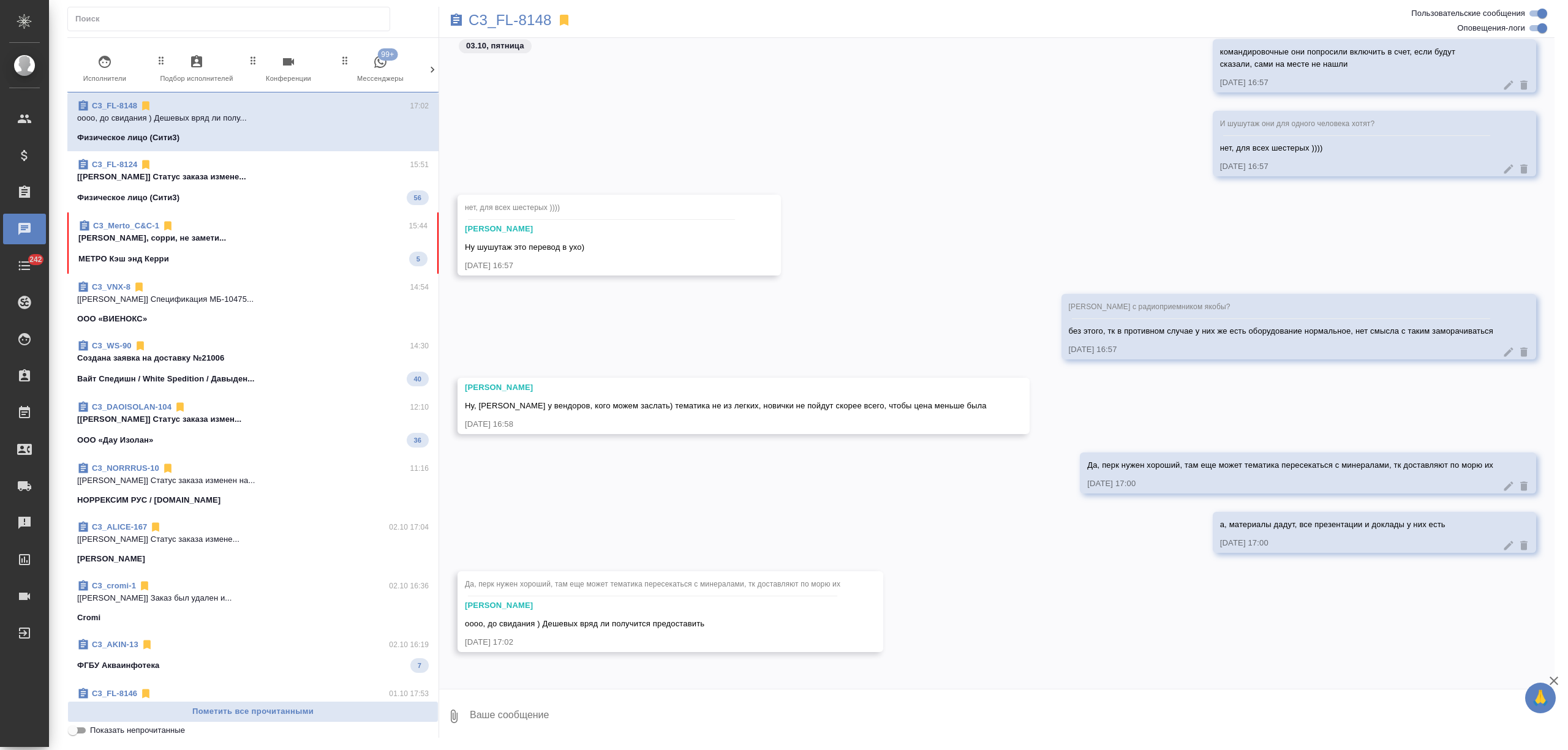
click at [431, 59] on div "50 Заказы 14 Спецификации 0 Клиенты 0 Входящие 0 Тендеры 0 Исполнители 0 Подбор…" at bounding box center [253, 70] width 371 height 45
click at [403, 71] on span "99+ Мессенджеры" at bounding box center [380, 69] width 82 height 30
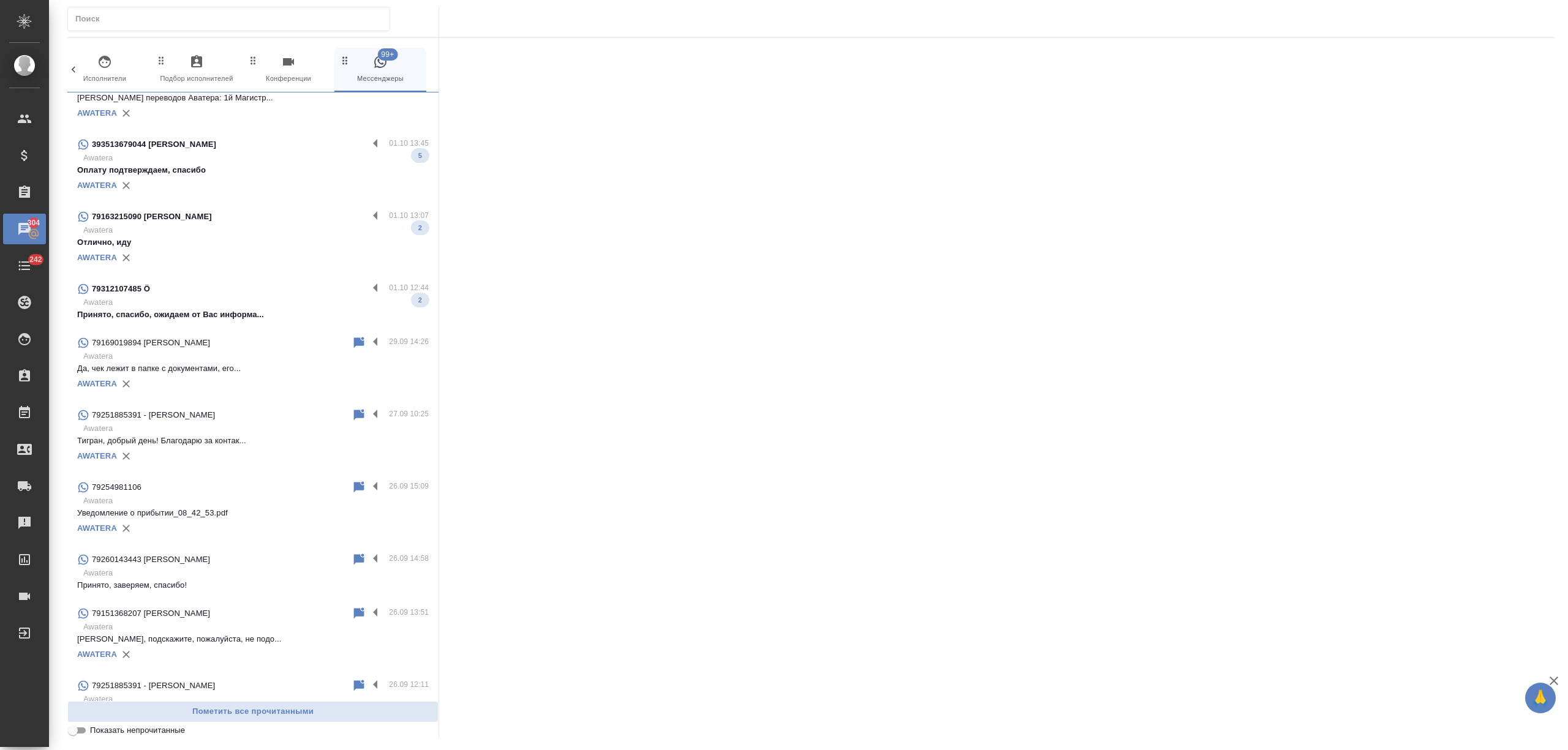
scroll to position [2753, 0]
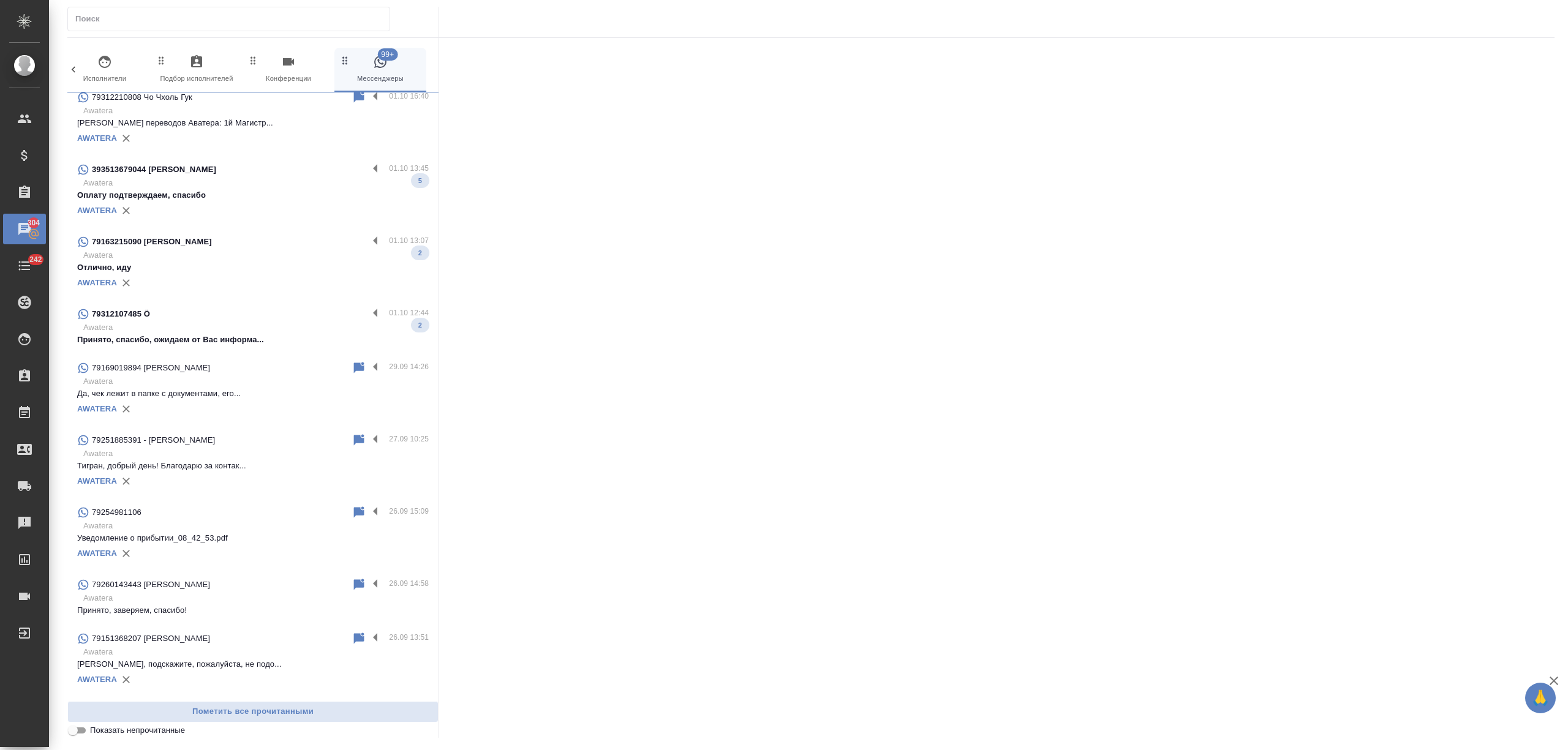
click at [255, 347] on div "79312107485 Ö 01.10 12:44 Awatera Принято, спасибо, ожидаем от Вас информа... 2" at bounding box center [253, 327] width 371 height 54
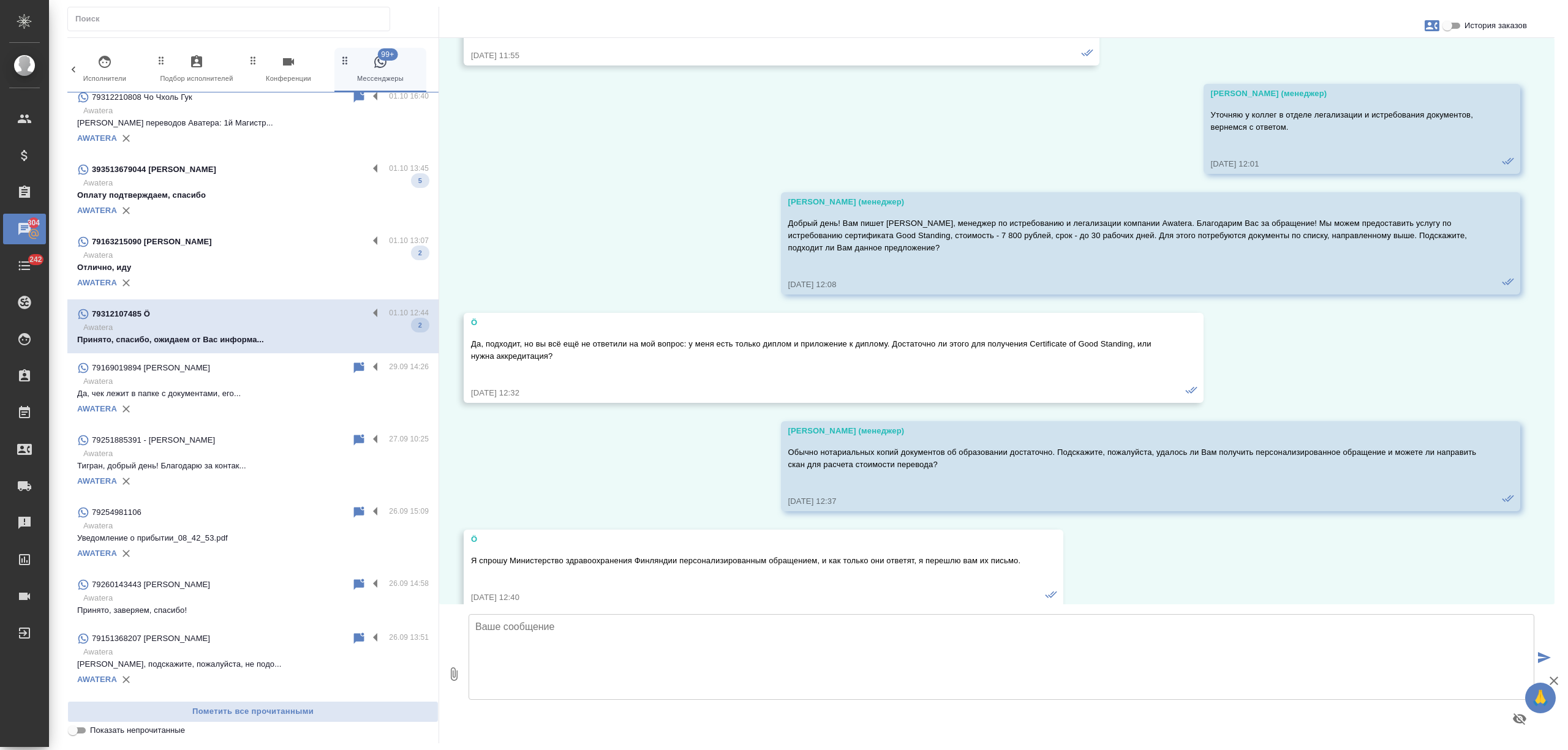
scroll to position [1425, 0]
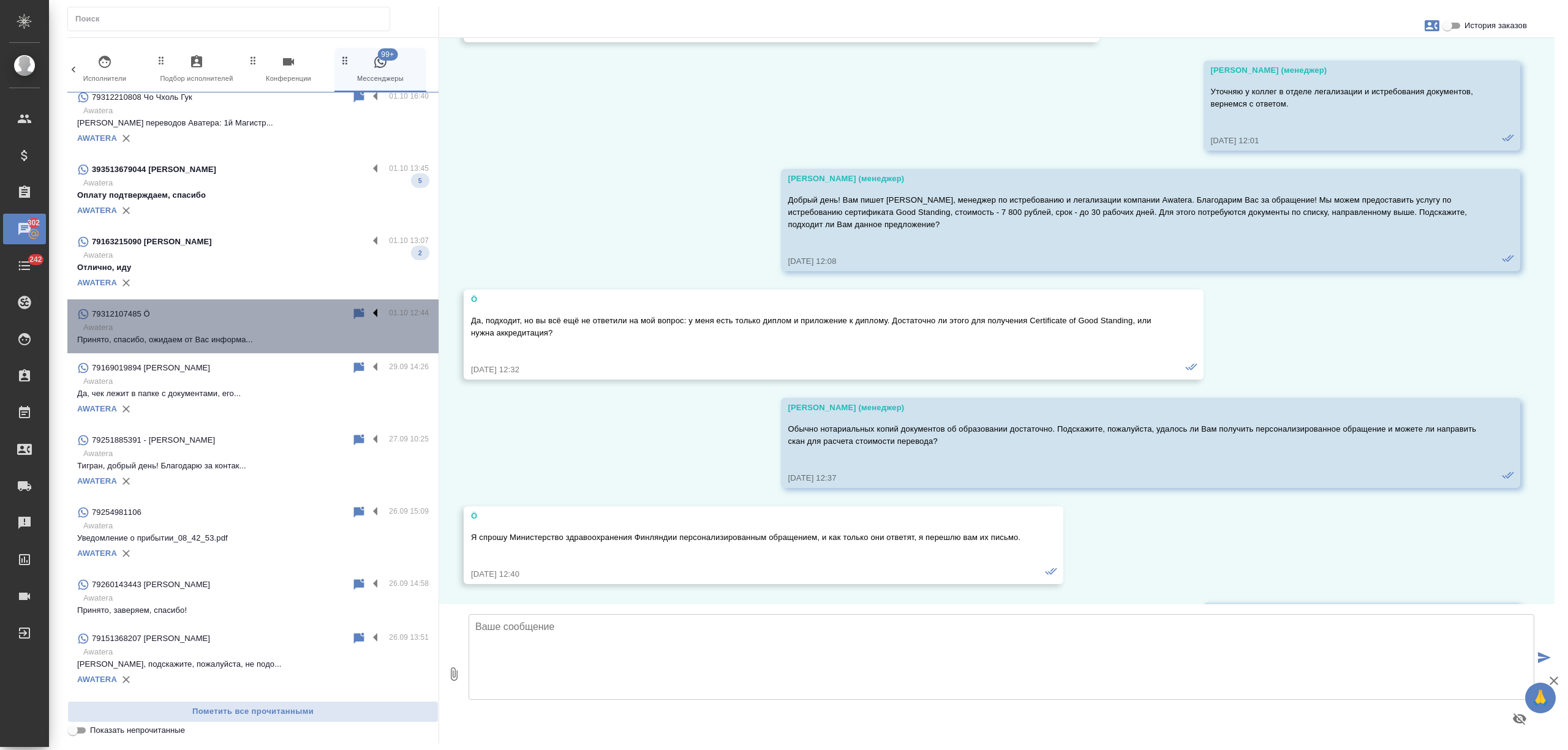
click at [368, 310] on label at bounding box center [378, 314] width 21 height 14
click at [0, 0] on input "checkbox" at bounding box center [0, 0] width 0 height 0
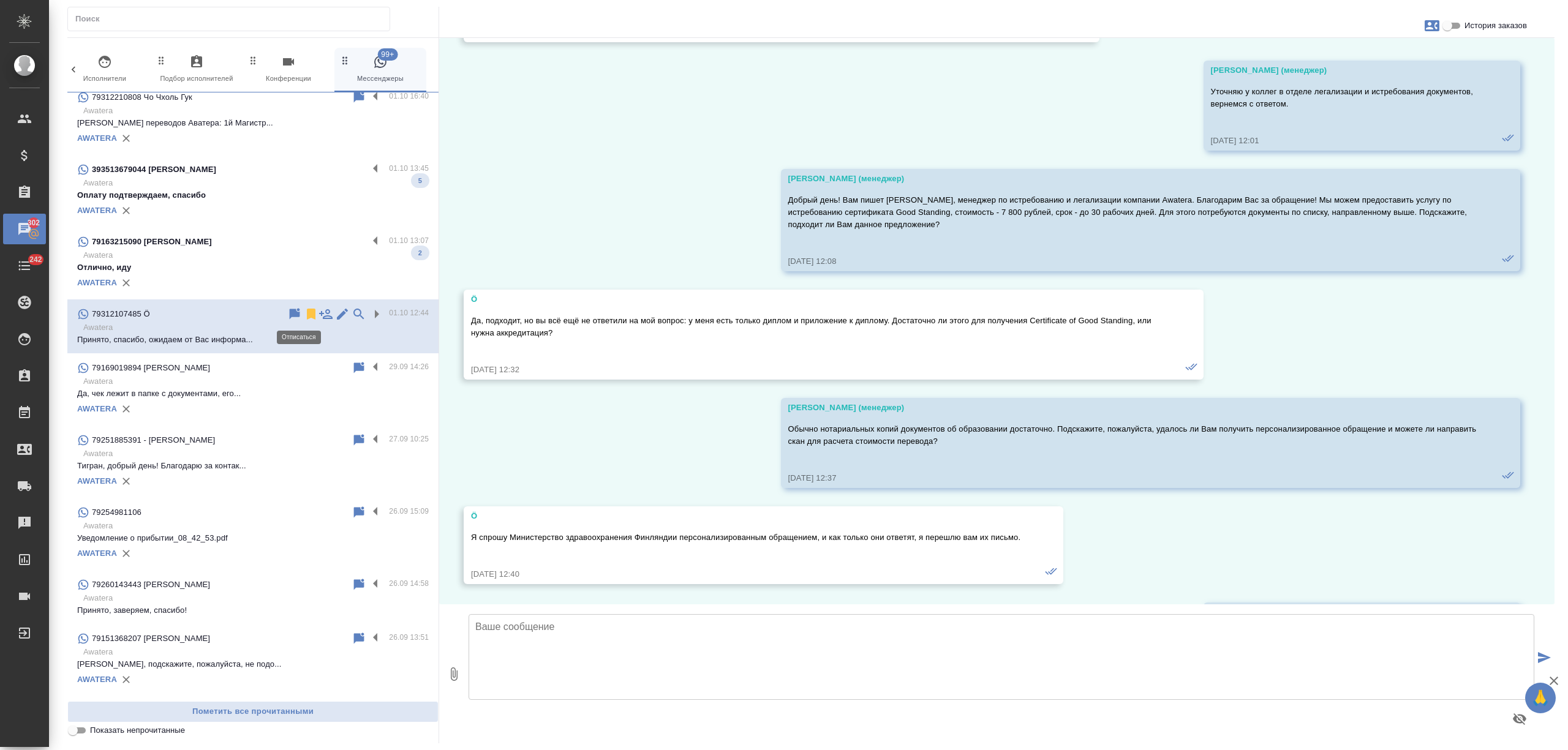
click at [307, 312] on icon at bounding box center [311, 314] width 9 height 11
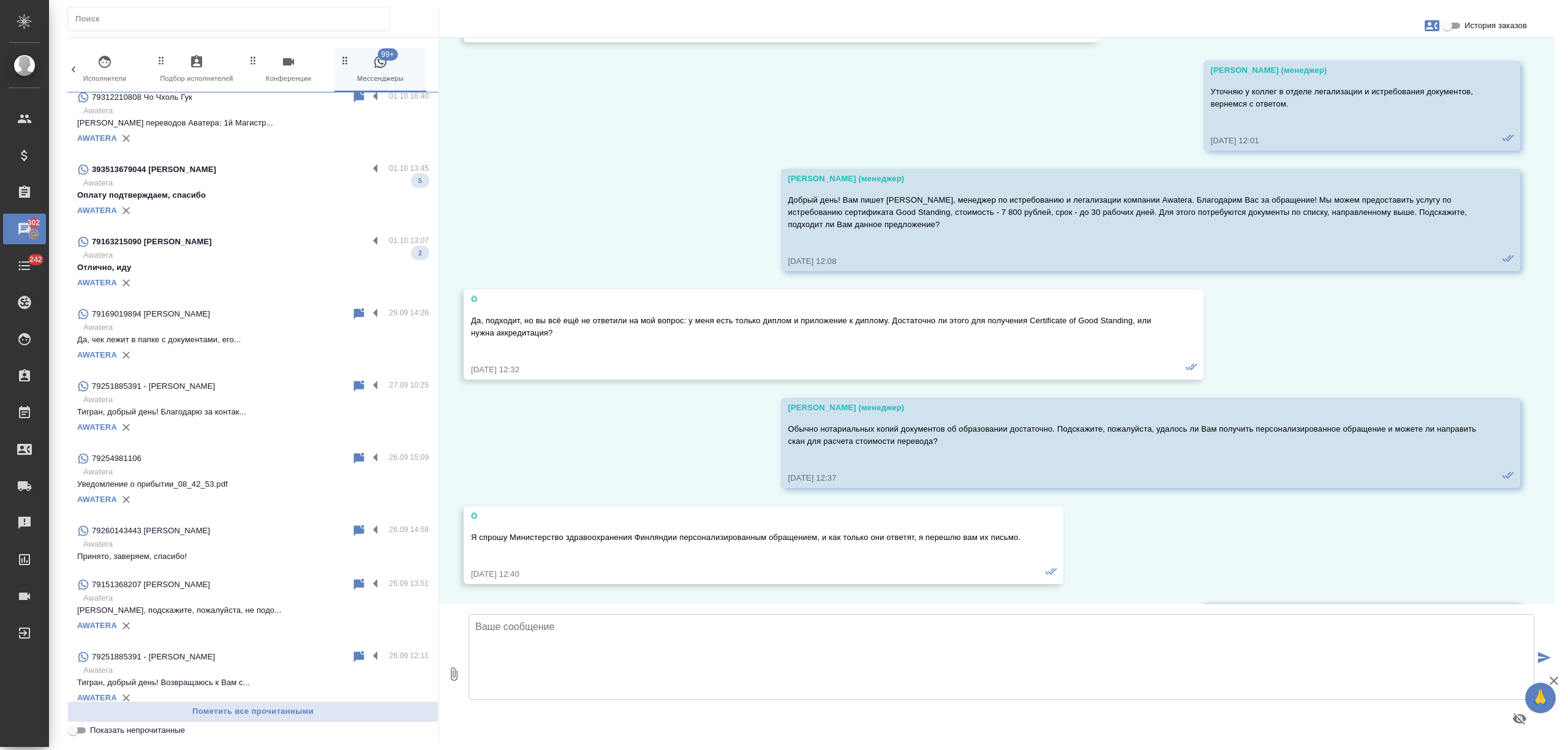
click at [302, 244] on div "79163215090 Кирилл" at bounding box center [222, 242] width 291 height 15
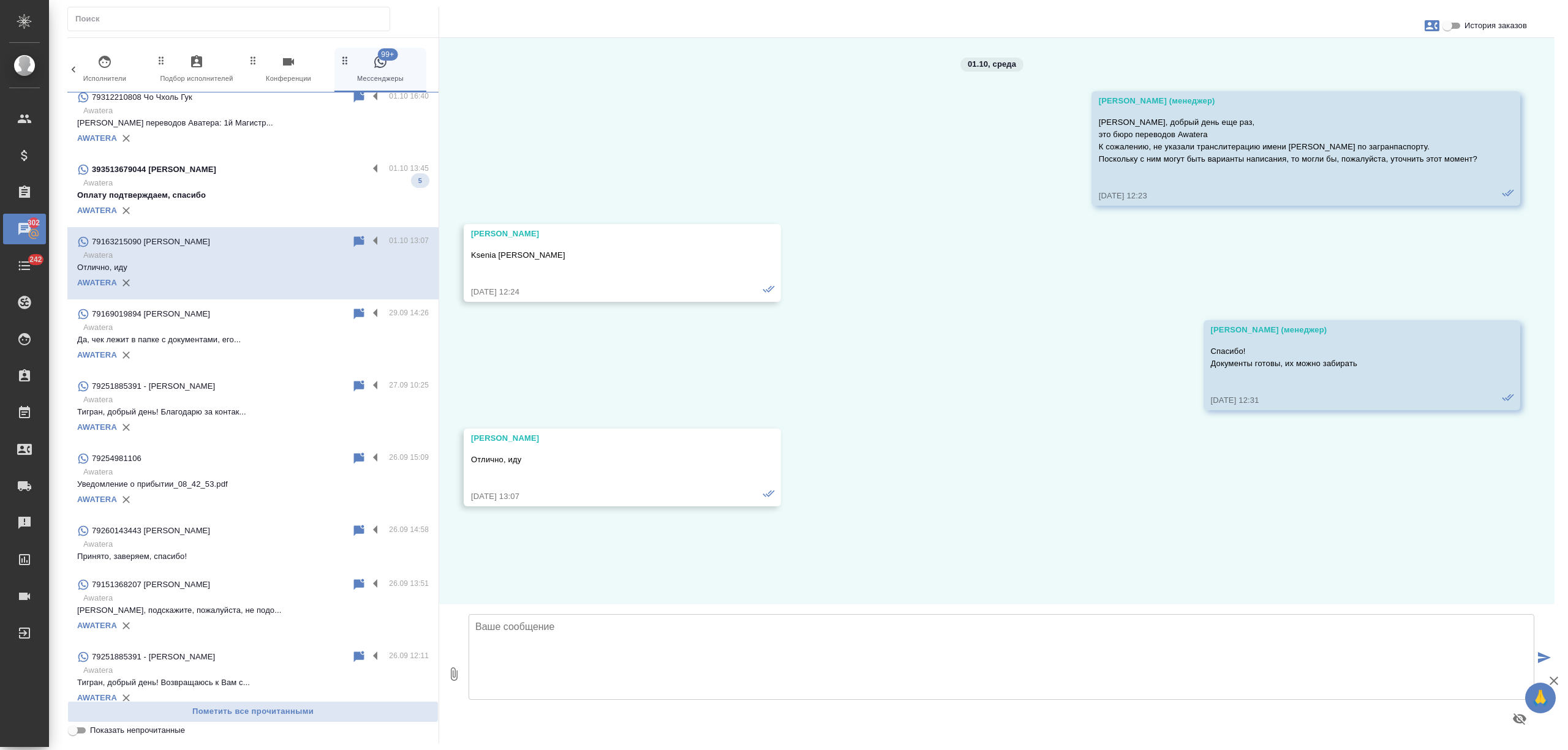
scroll to position [0, 0]
click at [368, 241] on label at bounding box center [378, 241] width 21 height 14
click at [0, 0] on input "checkbox" at bounding box center [0, 0] width 0 height 0
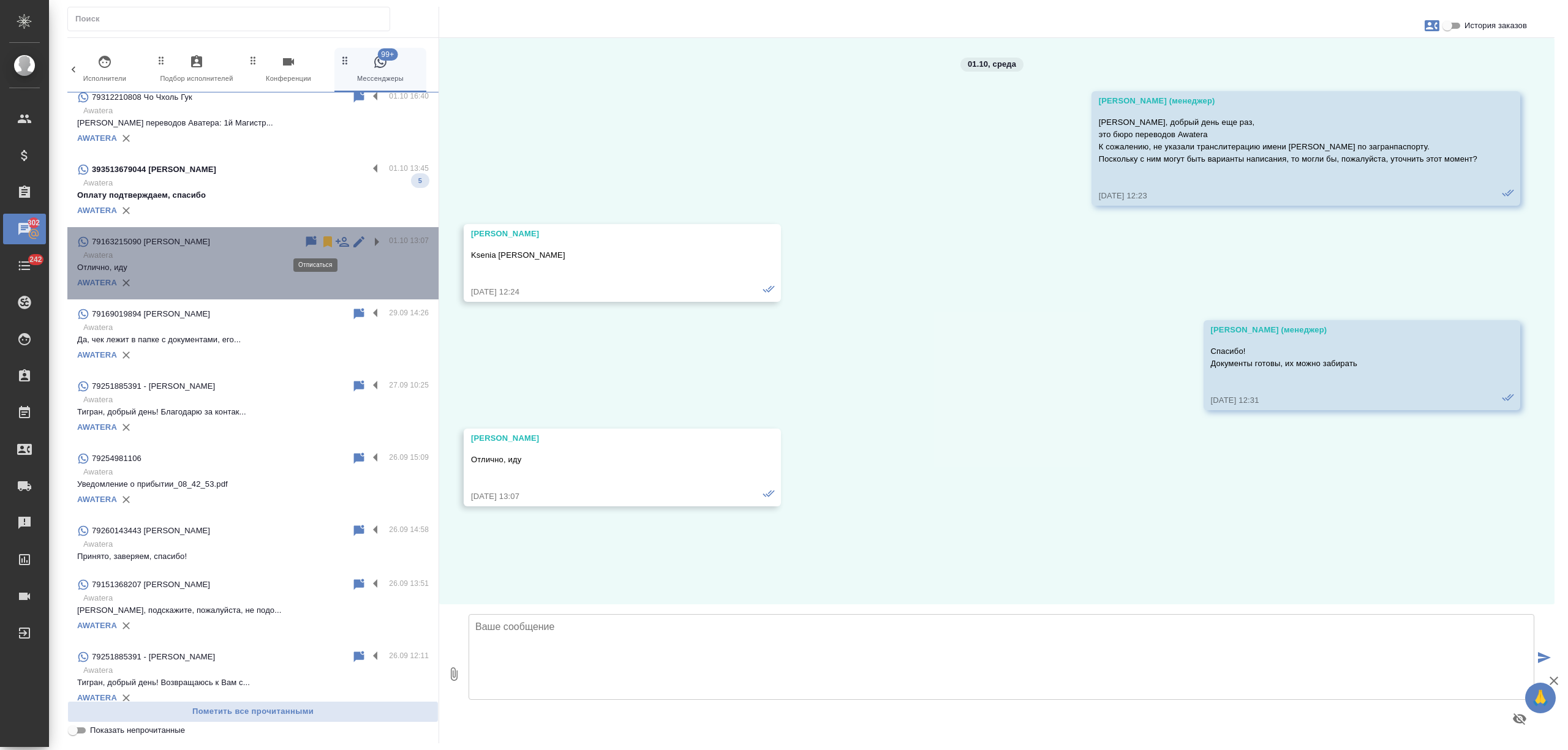
click at [323, 239] on icon at bounding box center [327, 242] width 9 height 11
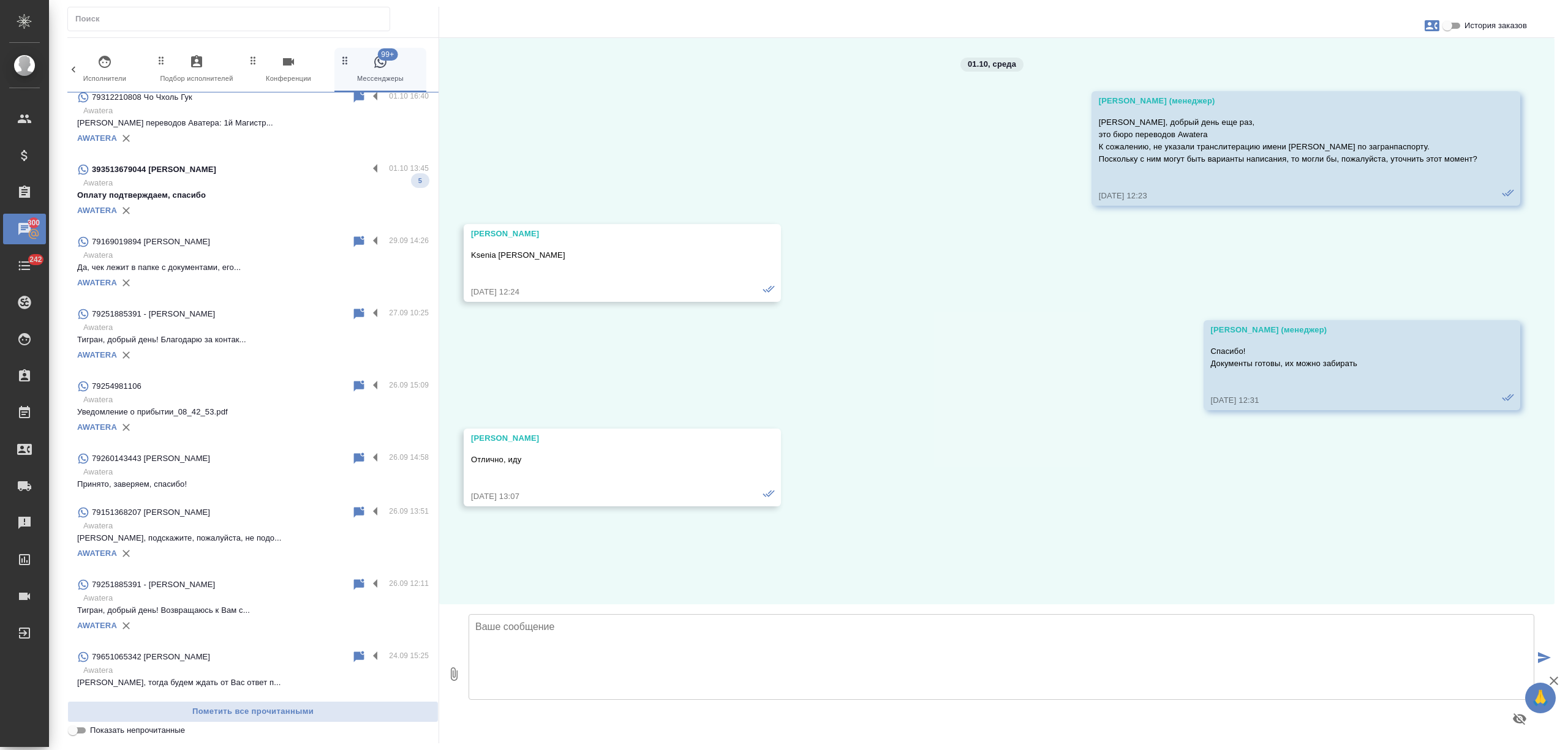
click at [310, 191] on p "Оплату подтверждаем, спасибо" at bounding box center [253, 196] width 352 height 12
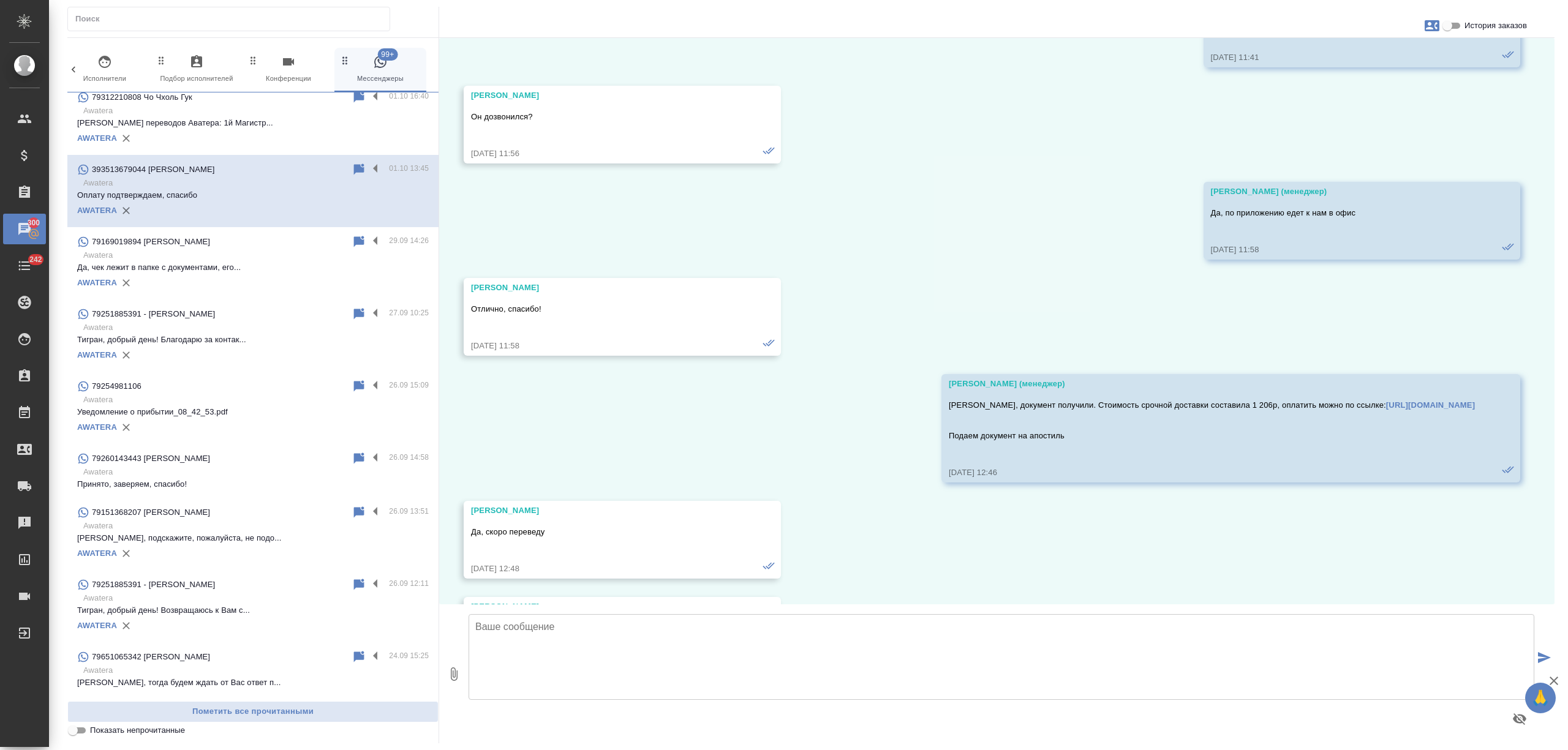
scroll to position [503, 0]
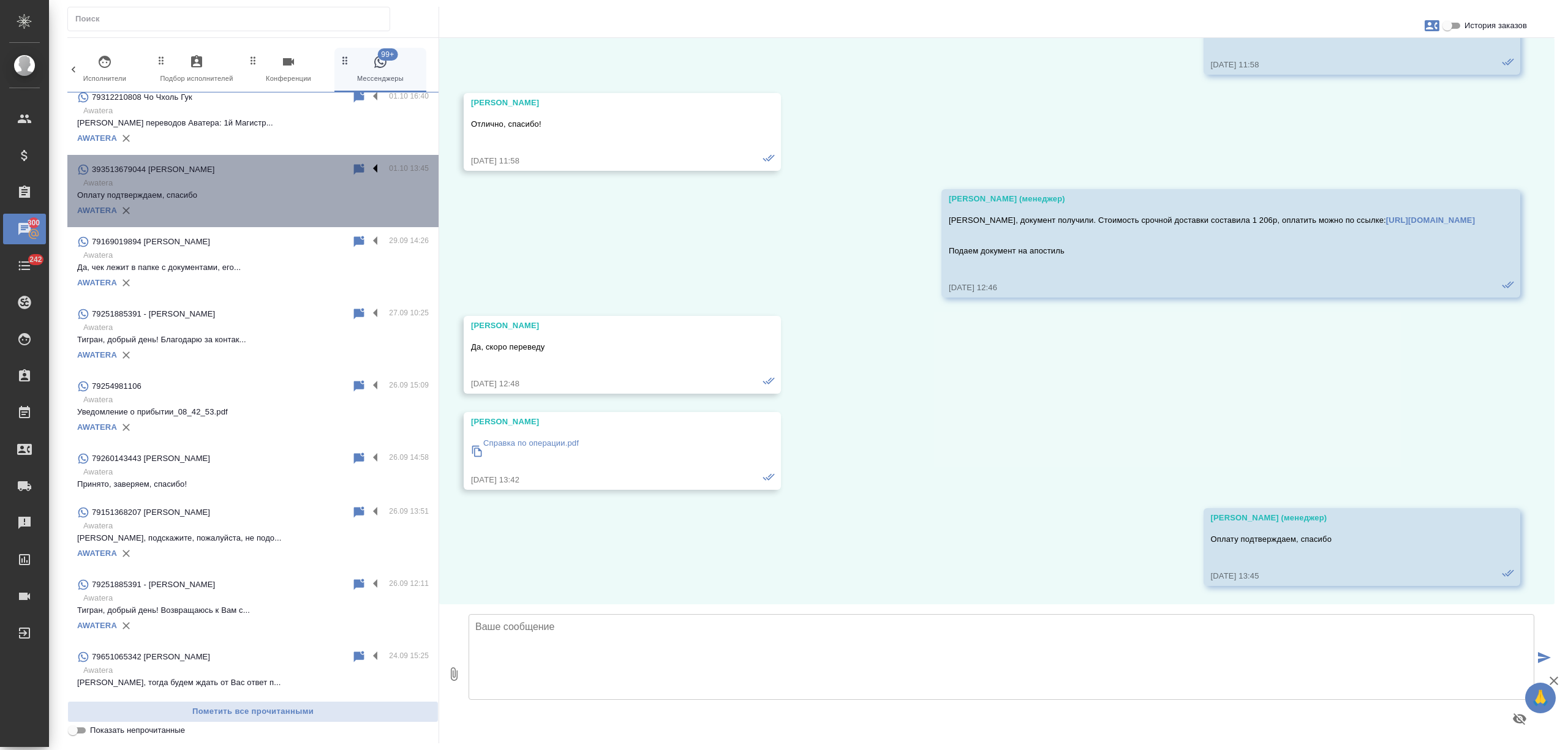
click at [368, 169] on label at bounding box center [378, 169] width 21 height 14
click at [0, 0] on input "checkbox" at bounding box center [0, 0] width 0 height 0
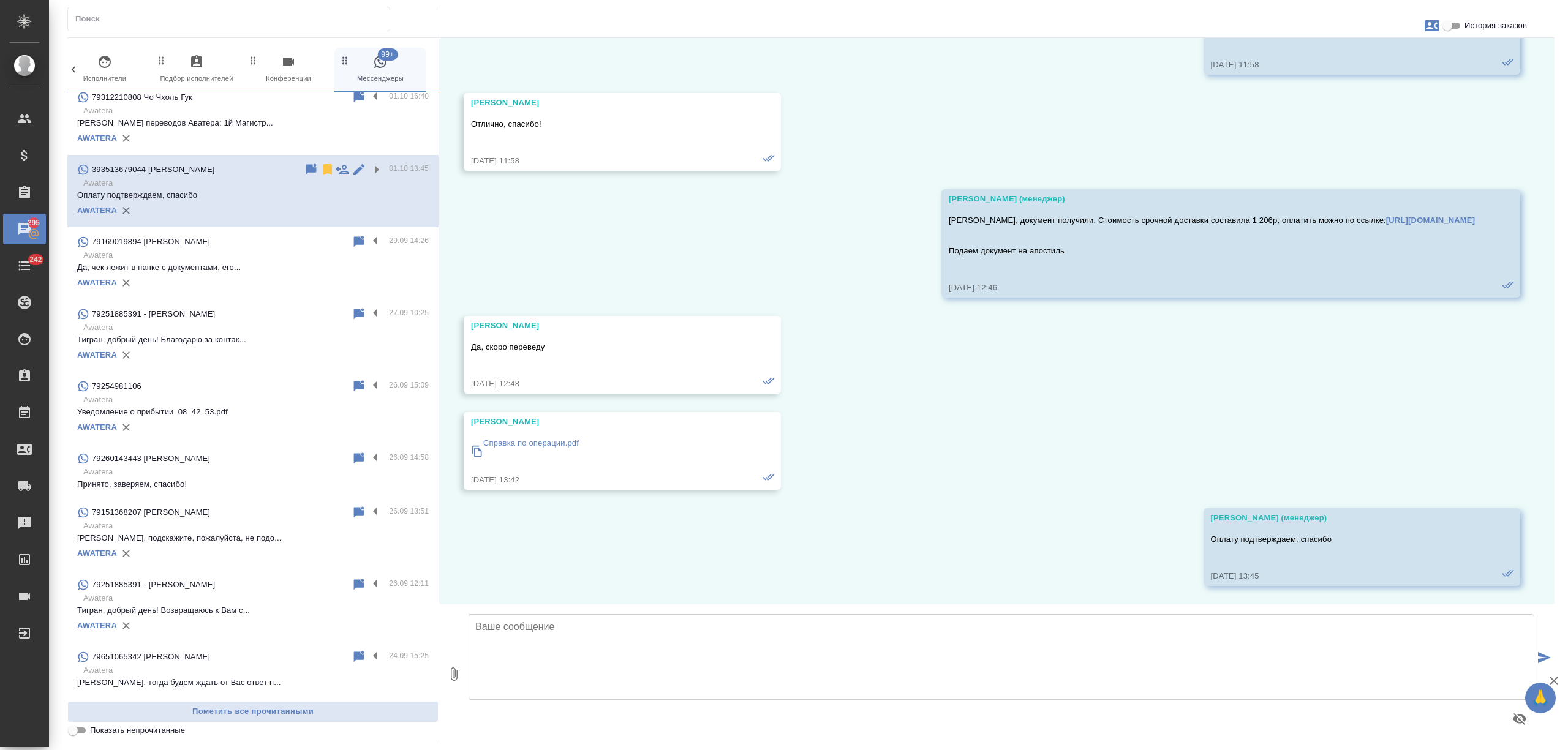
click at [323, 167] on icon at bounding box center [327, 169] width 9 height 11
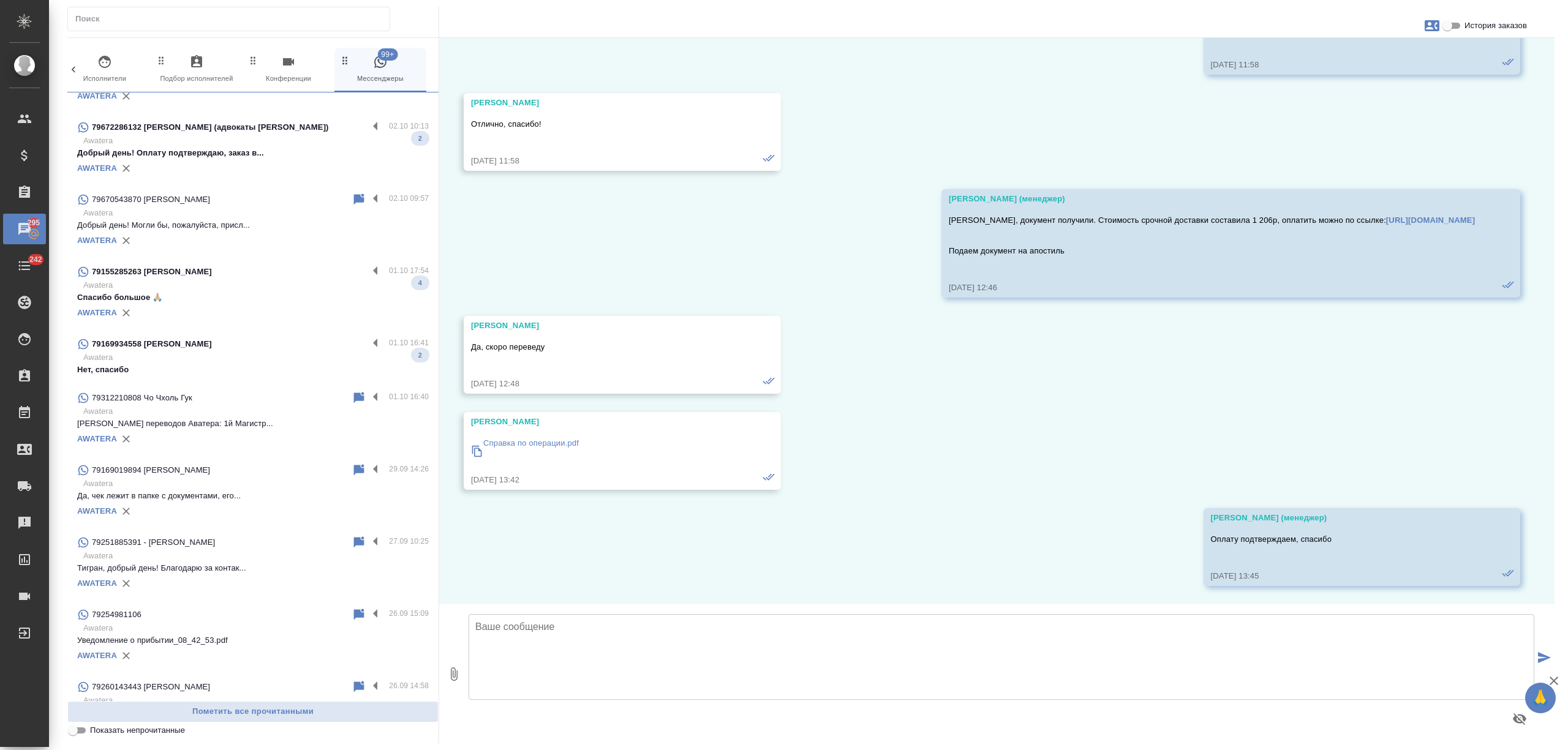
scroll to position [2426, 0]
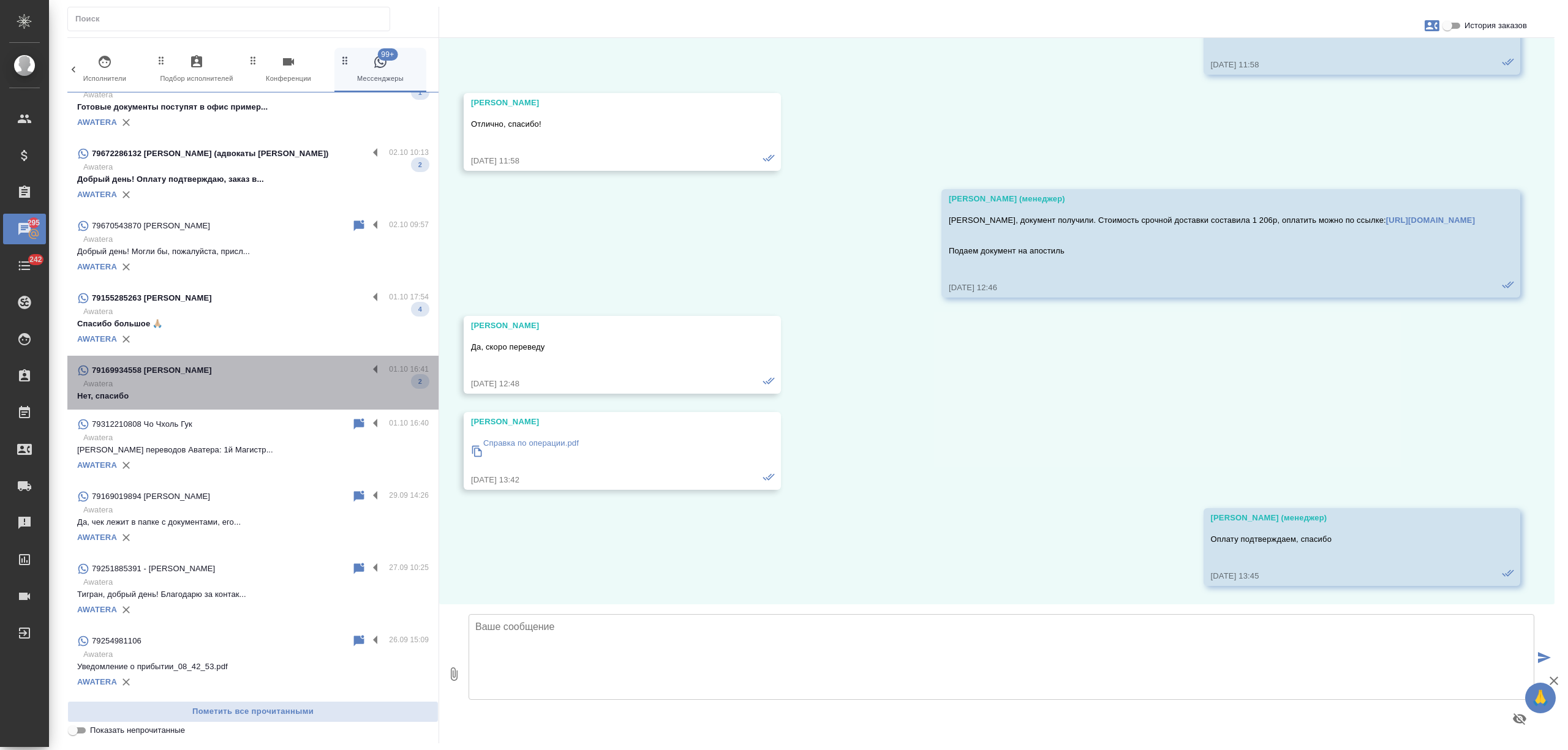
click at [258, 375] on div "79169934558 Vladimir Isaenko" at bounding box center [222, 370] width 291 height 15
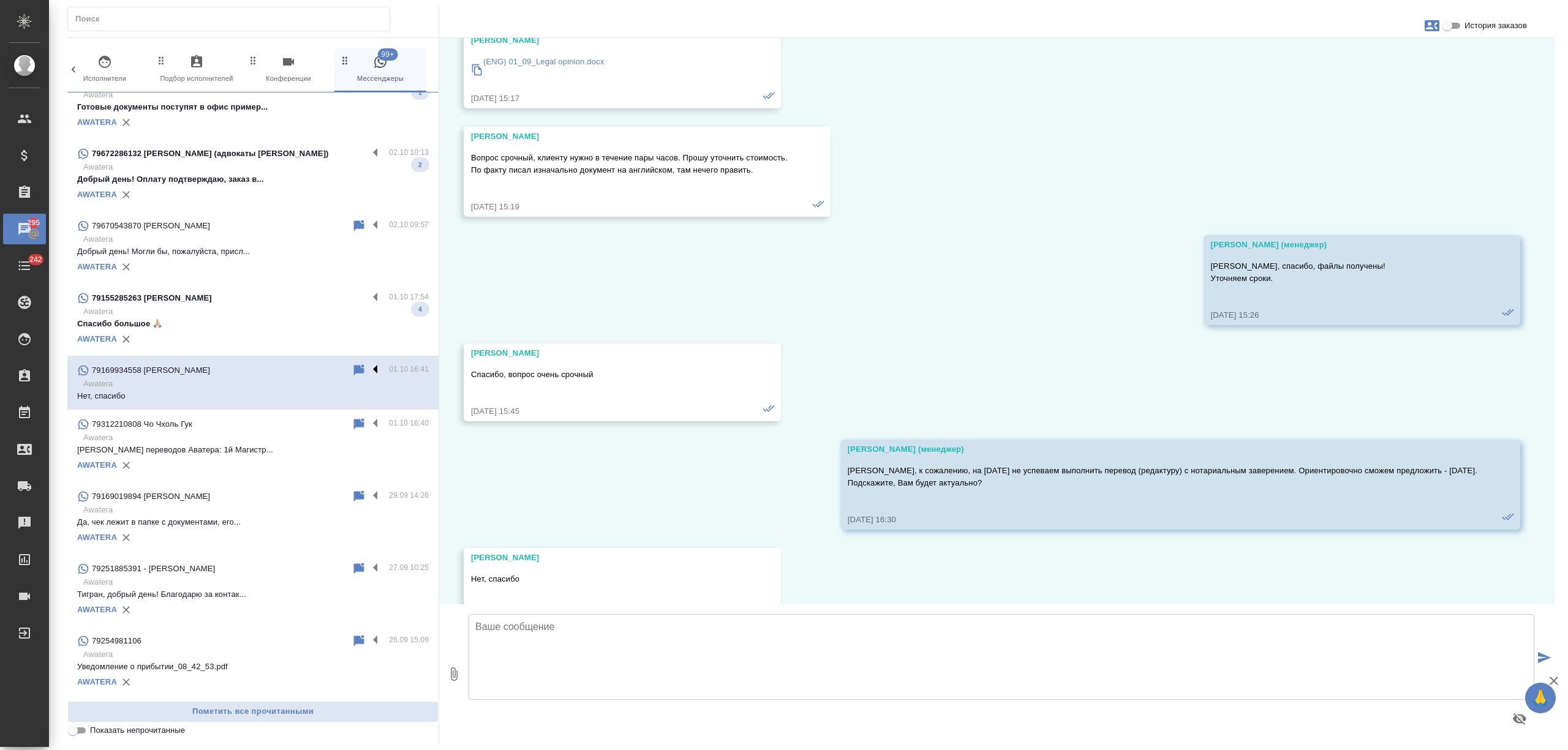
scroll to position [618, 0]
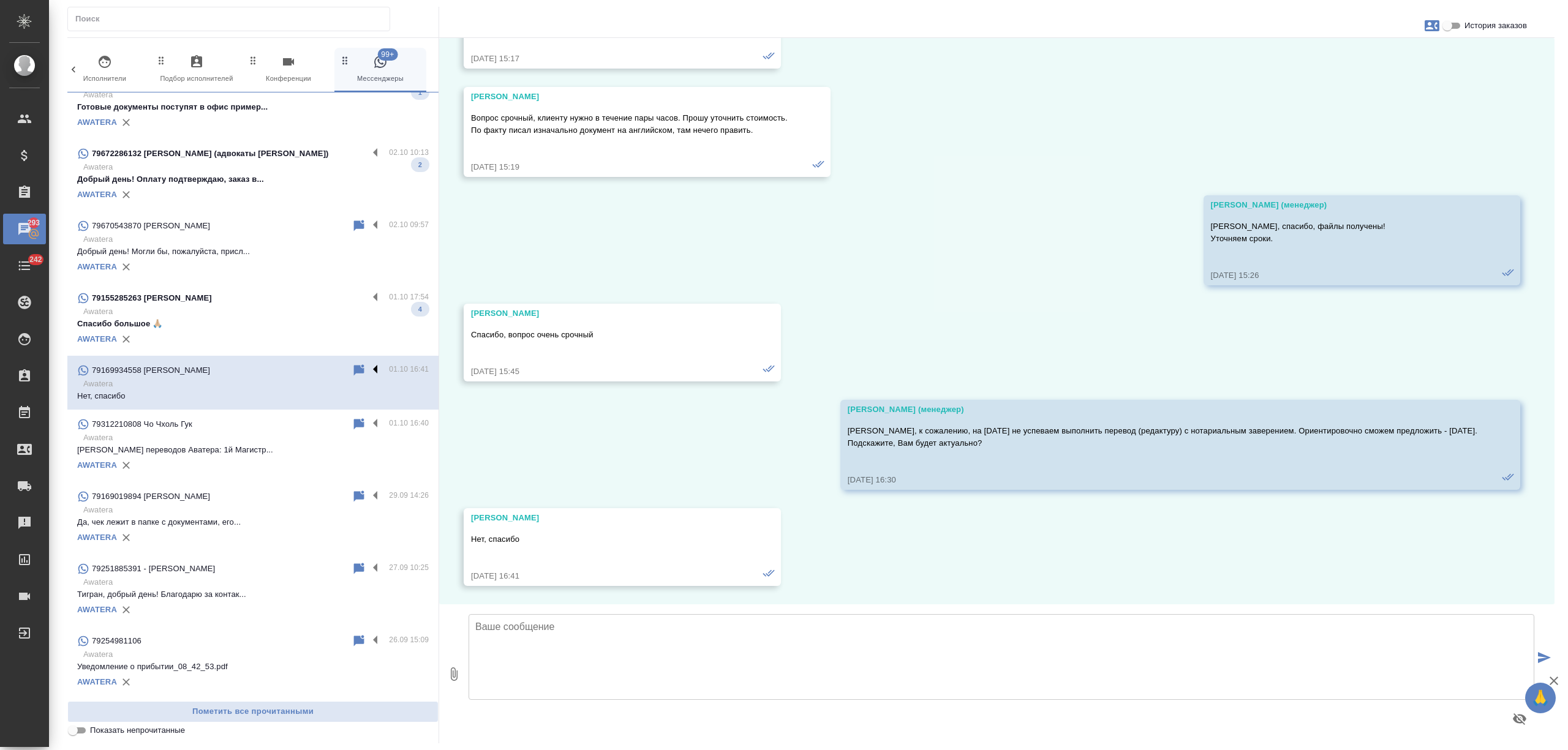
click at [368, 368] on label at bounding box center [378, 370] width 21 height 14
click at [0, 0] on input "checkbox" at bounding box center [0, 0] width 0 height 0
click at [307, 369] on icon at bounding box center [311, 370] width 9 height 11
click at [299, 314] on p "Awatera" at bounding box center [256, 312] width 345 height 12
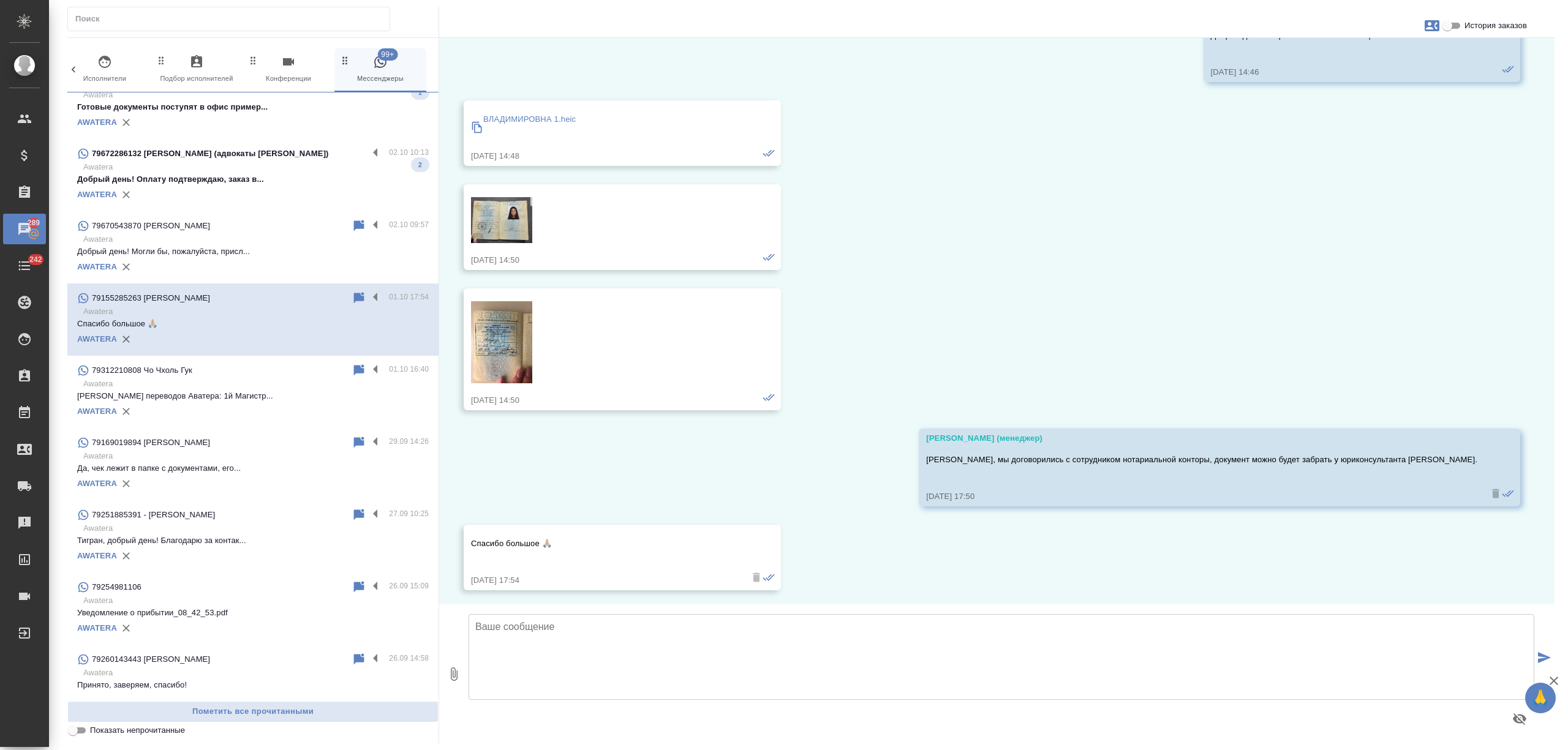
scroll to position [91, 0]
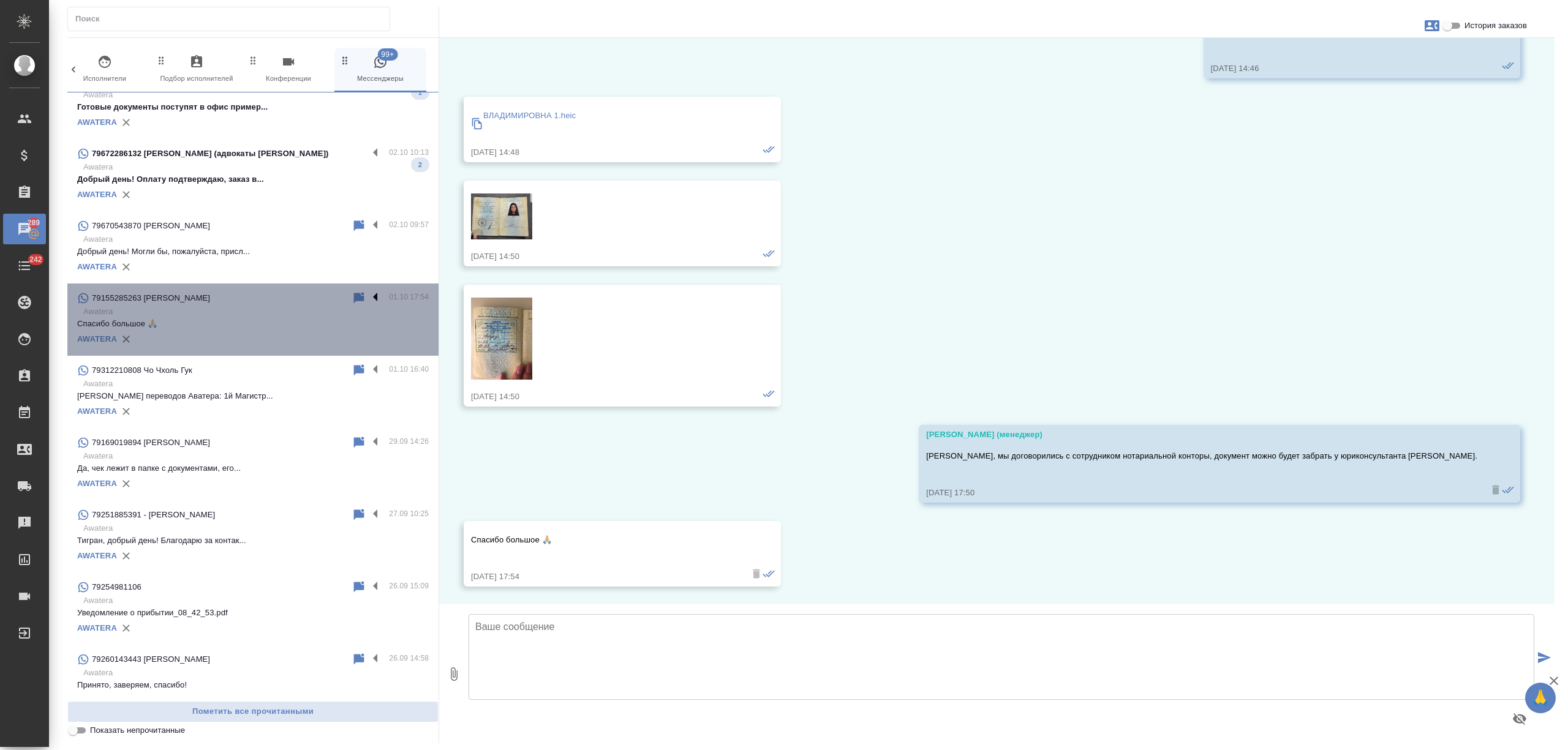
click at [368, 295] on label at bounding box center [378, 298] width 21 height 14
click at [0, 0] on input "checkbox" at bounding box center [0, 0] width 0 height 0
click at [323, 294] on icon at bounding box center [327, 298] width 9 height 11
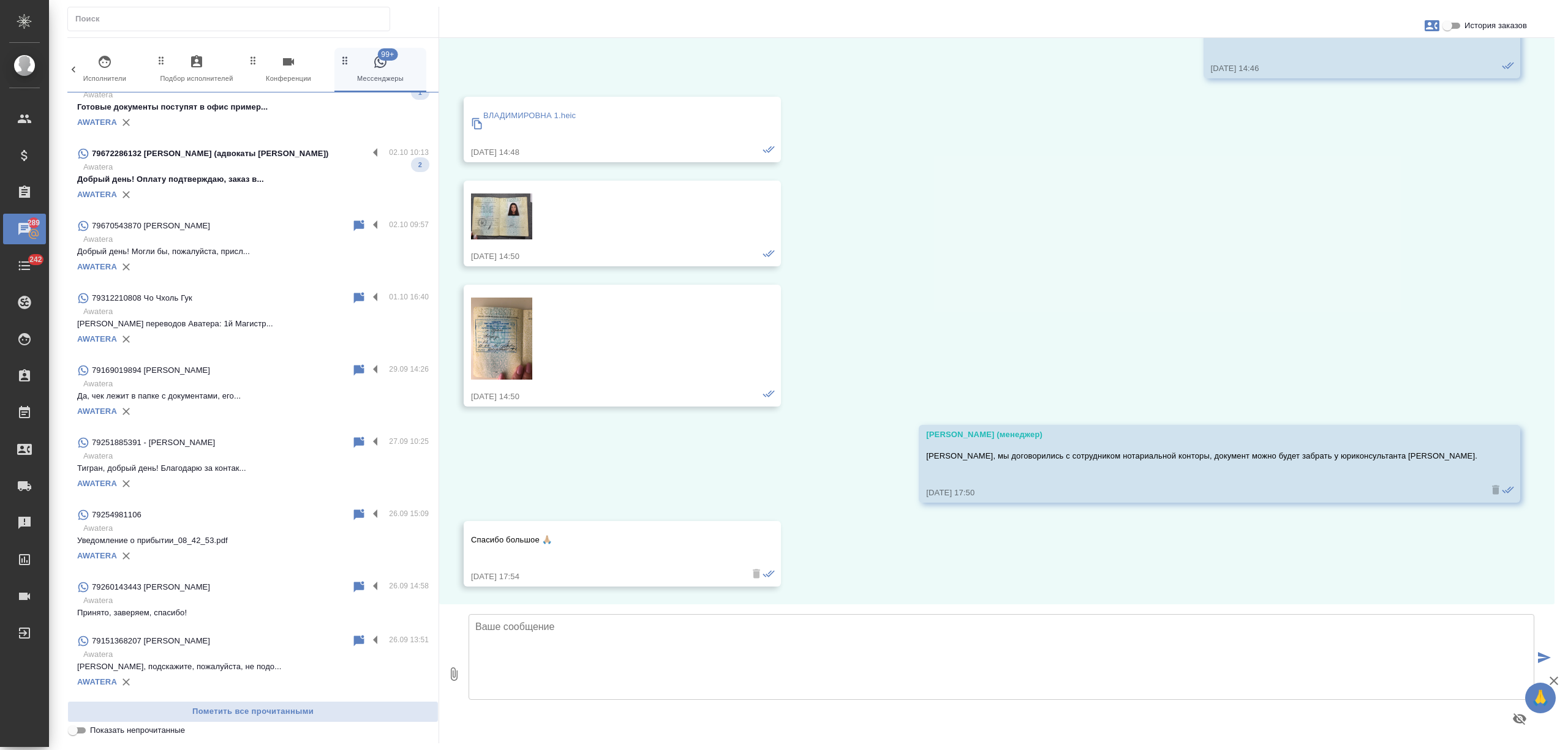
click at [317, 251] on p "Добрый день! Могли бы, пожалуйста, присл..." at bounding box center [253, 251] width 352 height 12
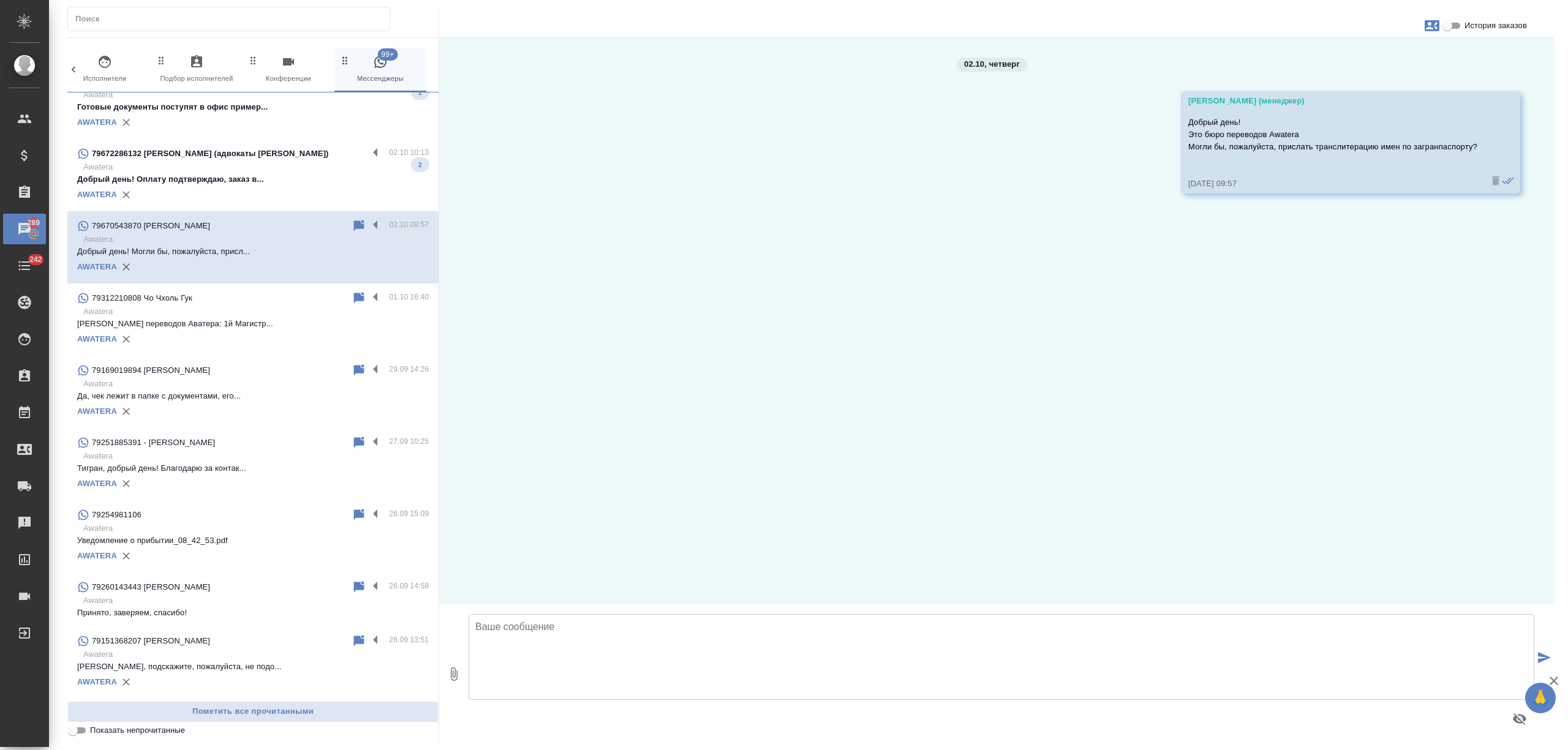
scroll to position [0, 0]
click at [368, 223] on label at bounding box center [378, 225] width 21 height 14
click at [0, 0] on input "checkbox" at bounding box center [0, 0] width 0 height 0
click at [323, 221] on icon at bounding box center [327, 226] width 9 height 11
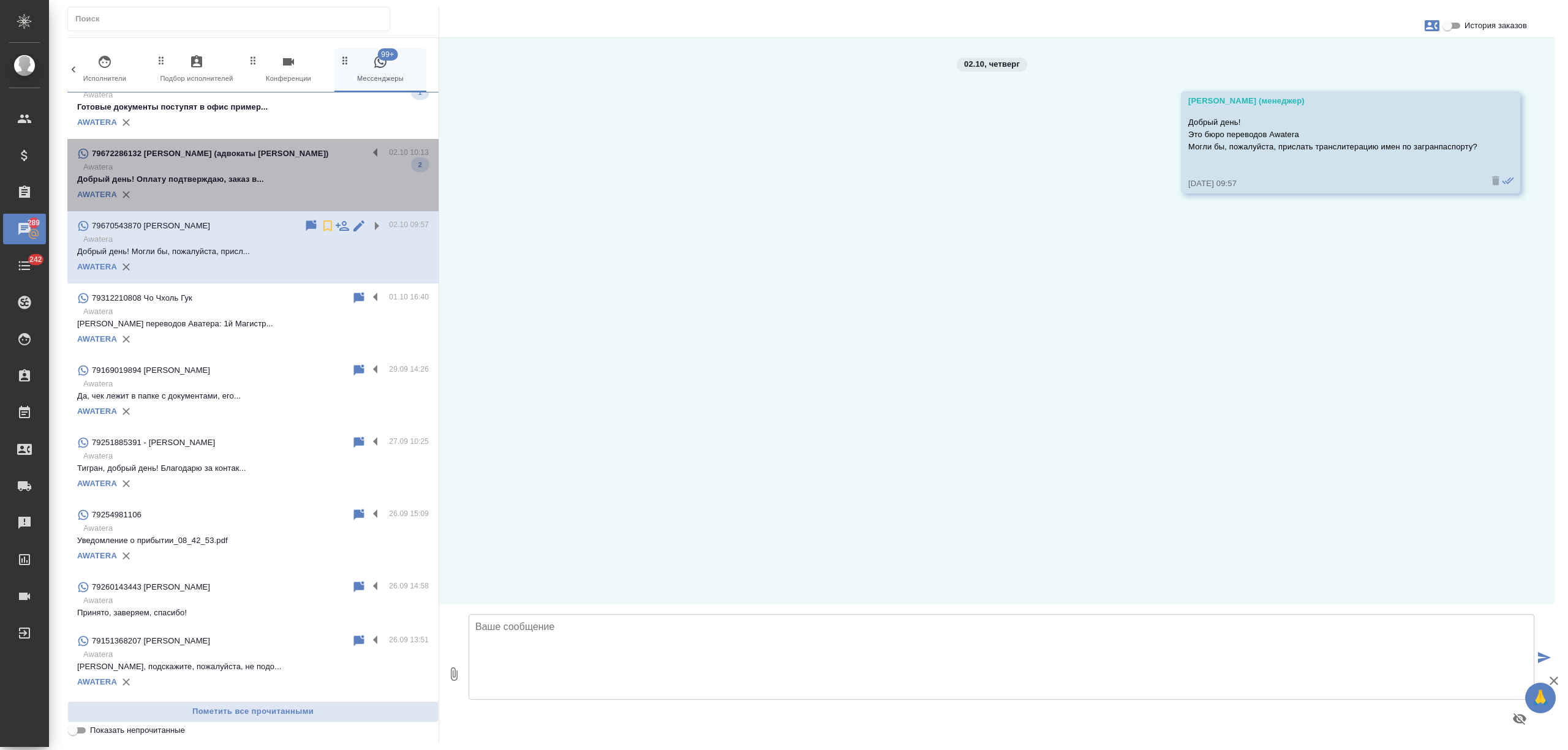
click at [298, 183] on p "Добрый день! Оплату подтверждаю, заказ в..." at bounding box center [253, 179] width 352 height 12
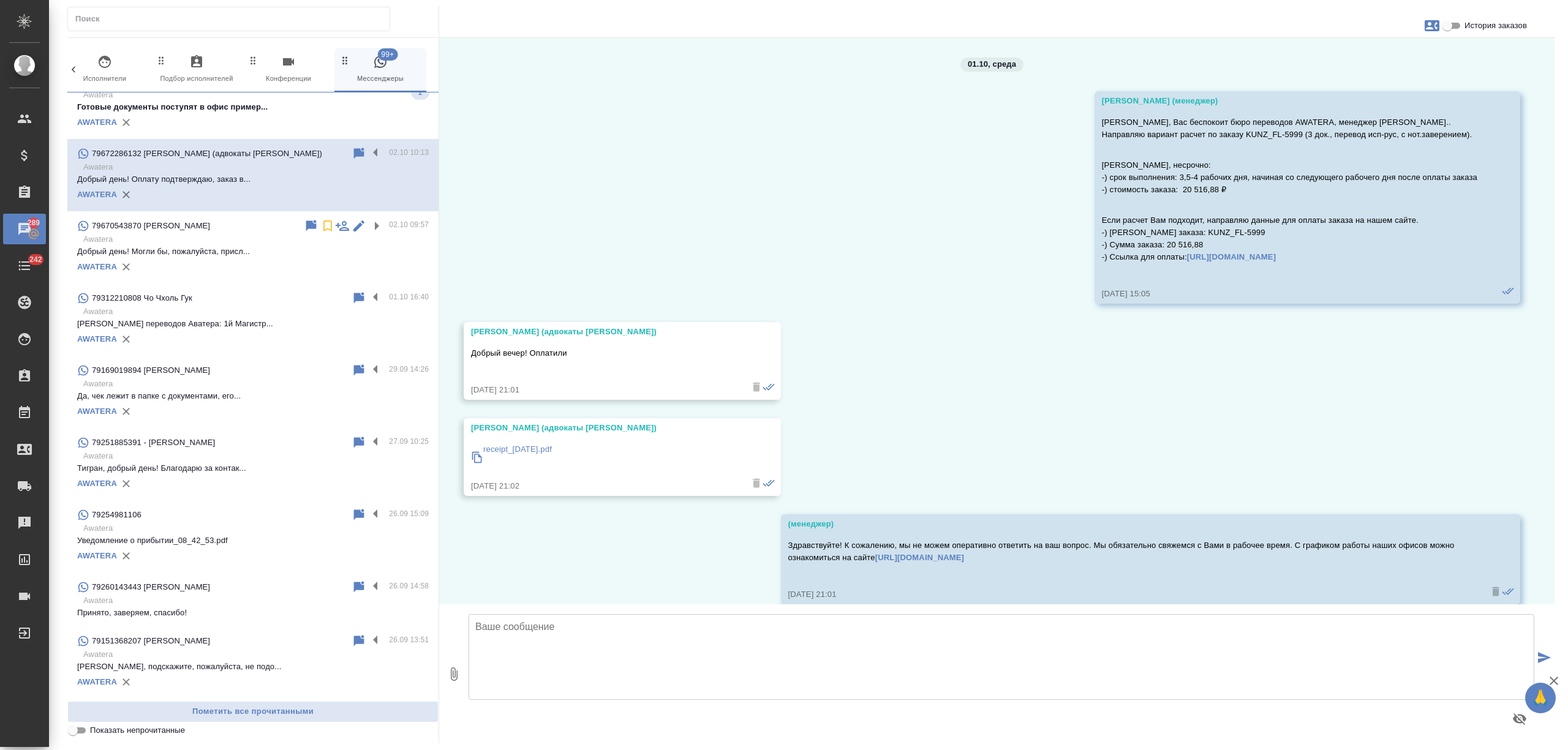
scroll to position [167, 0]
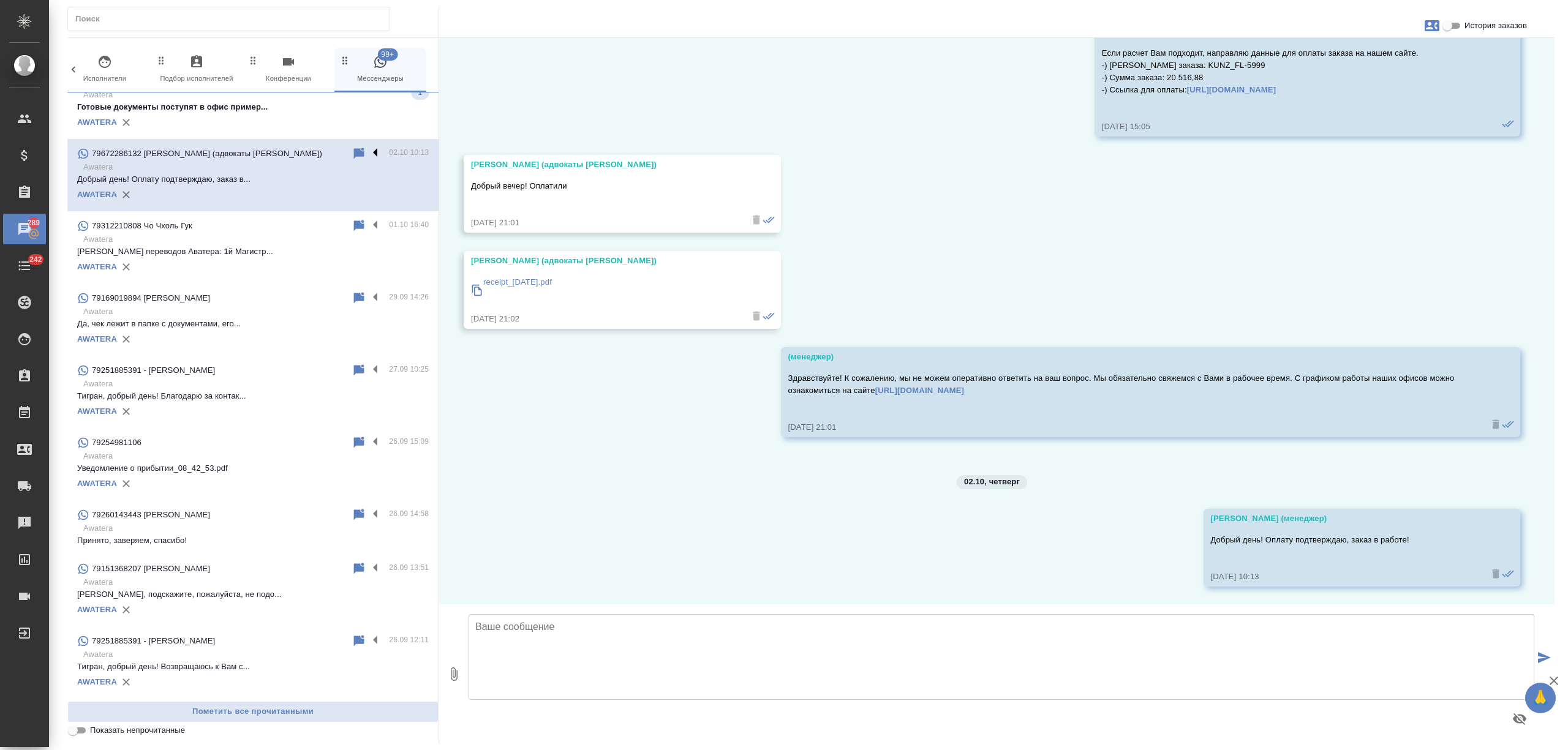
click at [368, 152] on label at bounding box center [378, 153] width 21 height 14
click at [0, 0] on input "checkbox" at bounding box center [0, 0] width 0 height 0
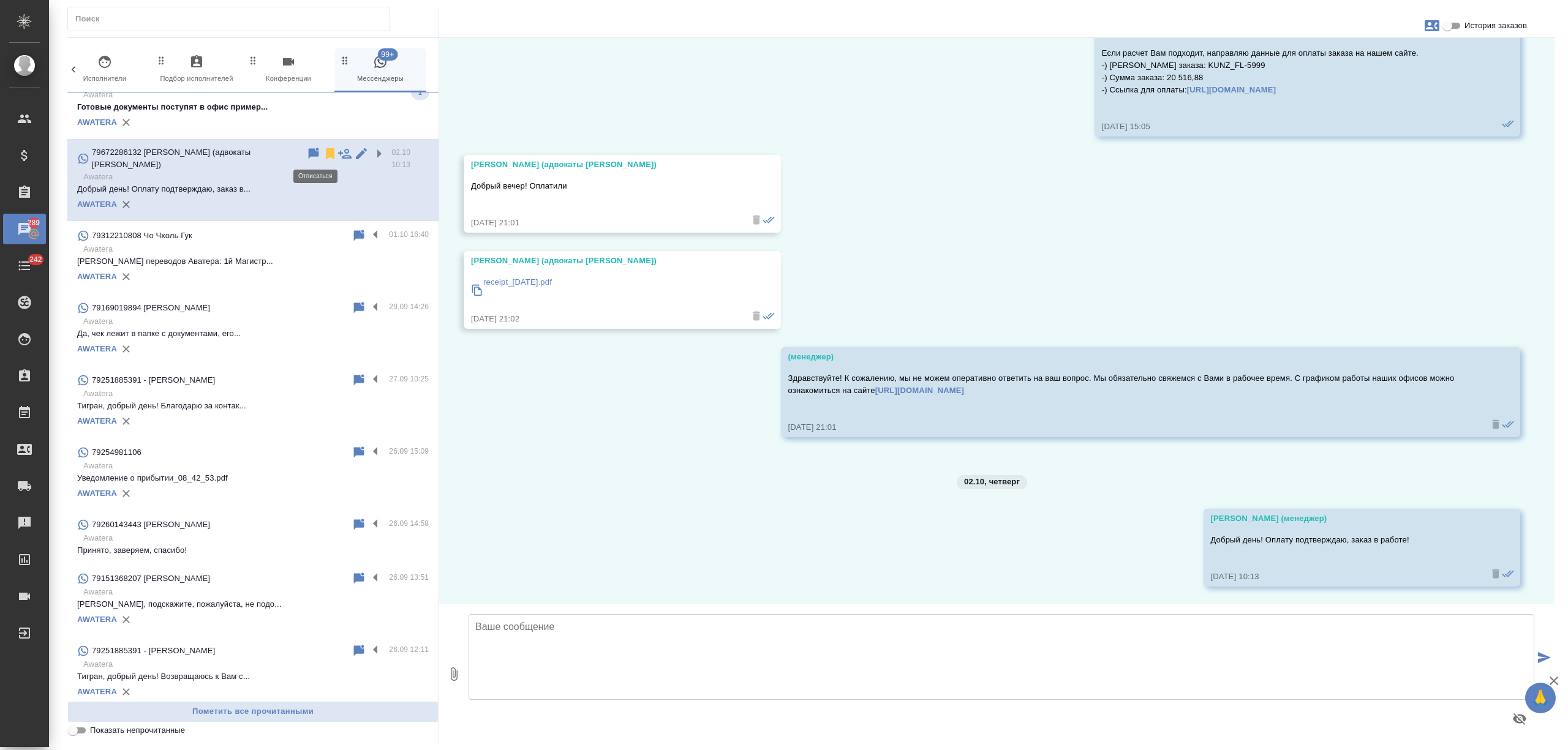
click at [326, 153] on icon at bounding box center [330, 154] width 9 height 11
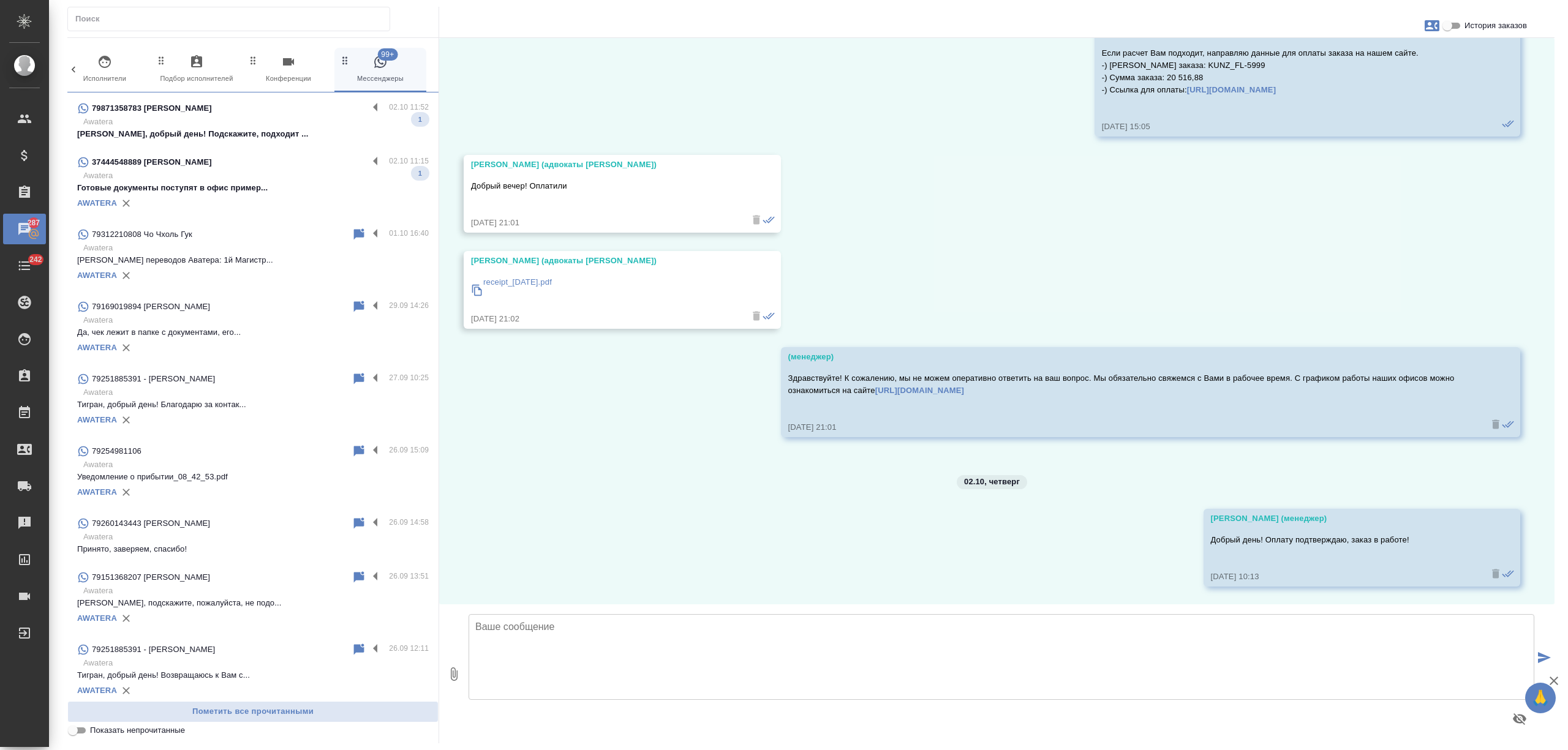
scroll to position [2345, 0]
click at [272, 197] on div "AWATERA" at bounding box center [253, 204] width 352 height 18
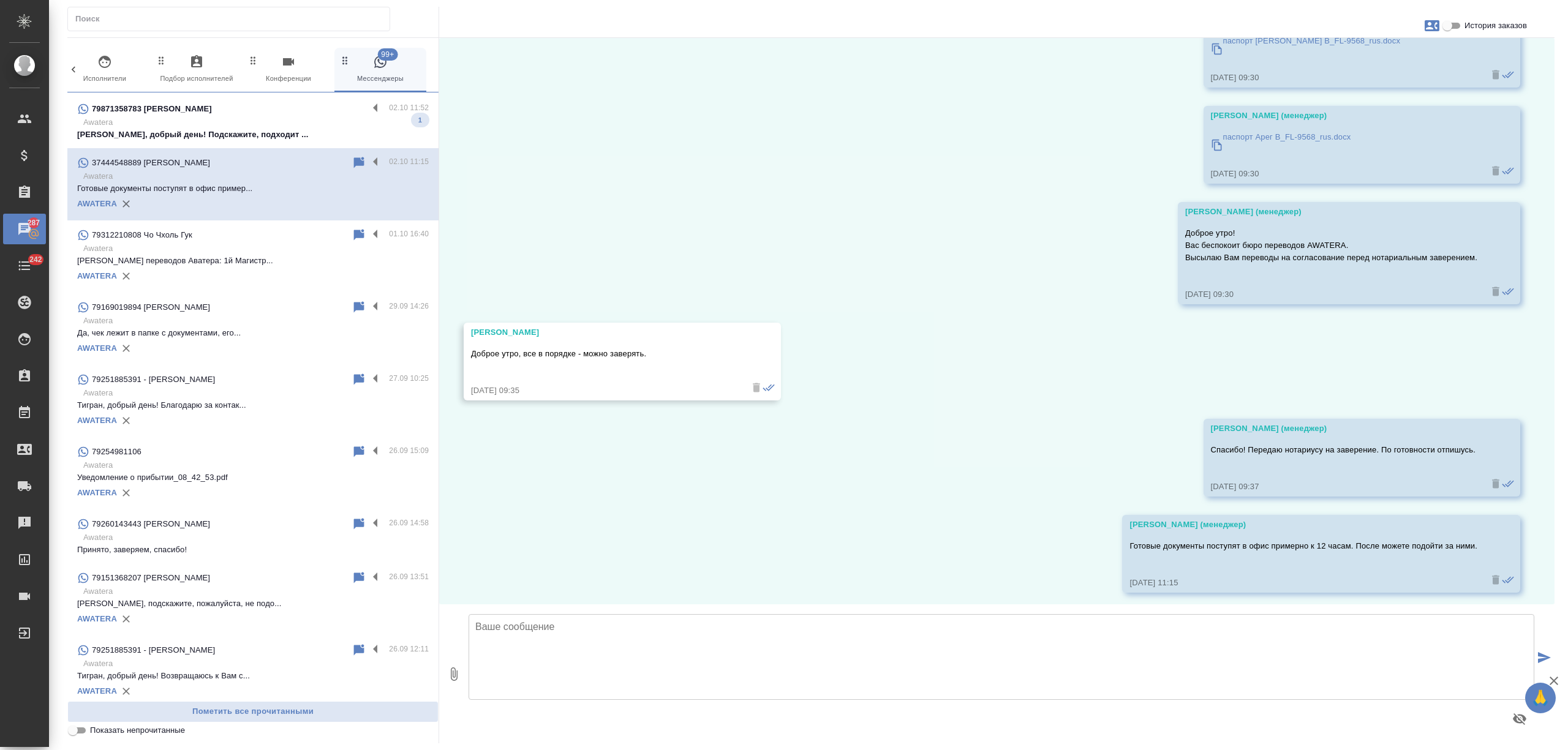
scroll to position [184, 0]
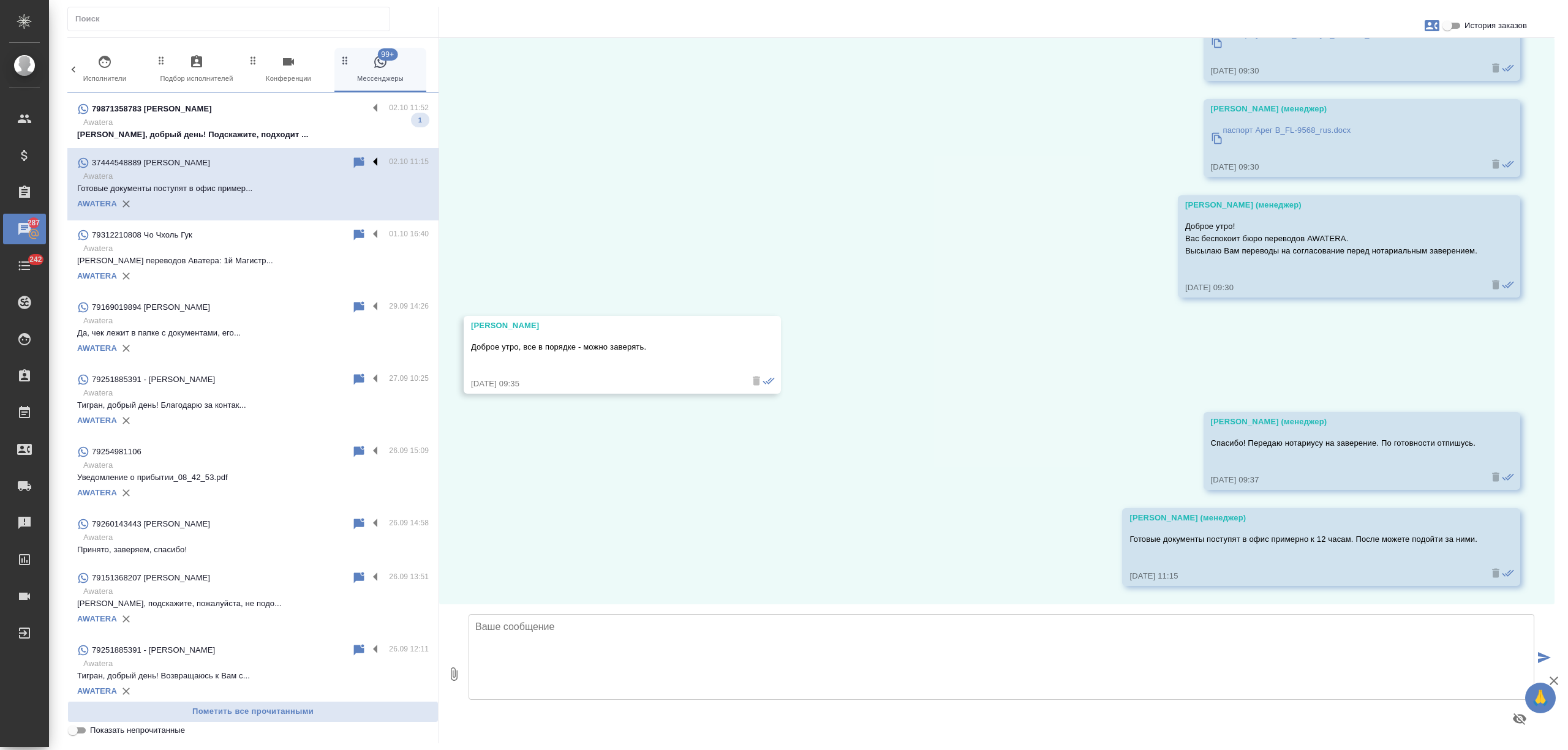
click at [368, 162] on label at bounding box center [378, 162] width 21 height 14
click at [0, 0] on input "checkbox" at bounding box center [0, 0] width 0 height 0
click at [321, 162] on icon at bounding box center [328, 163] width 15 height 15
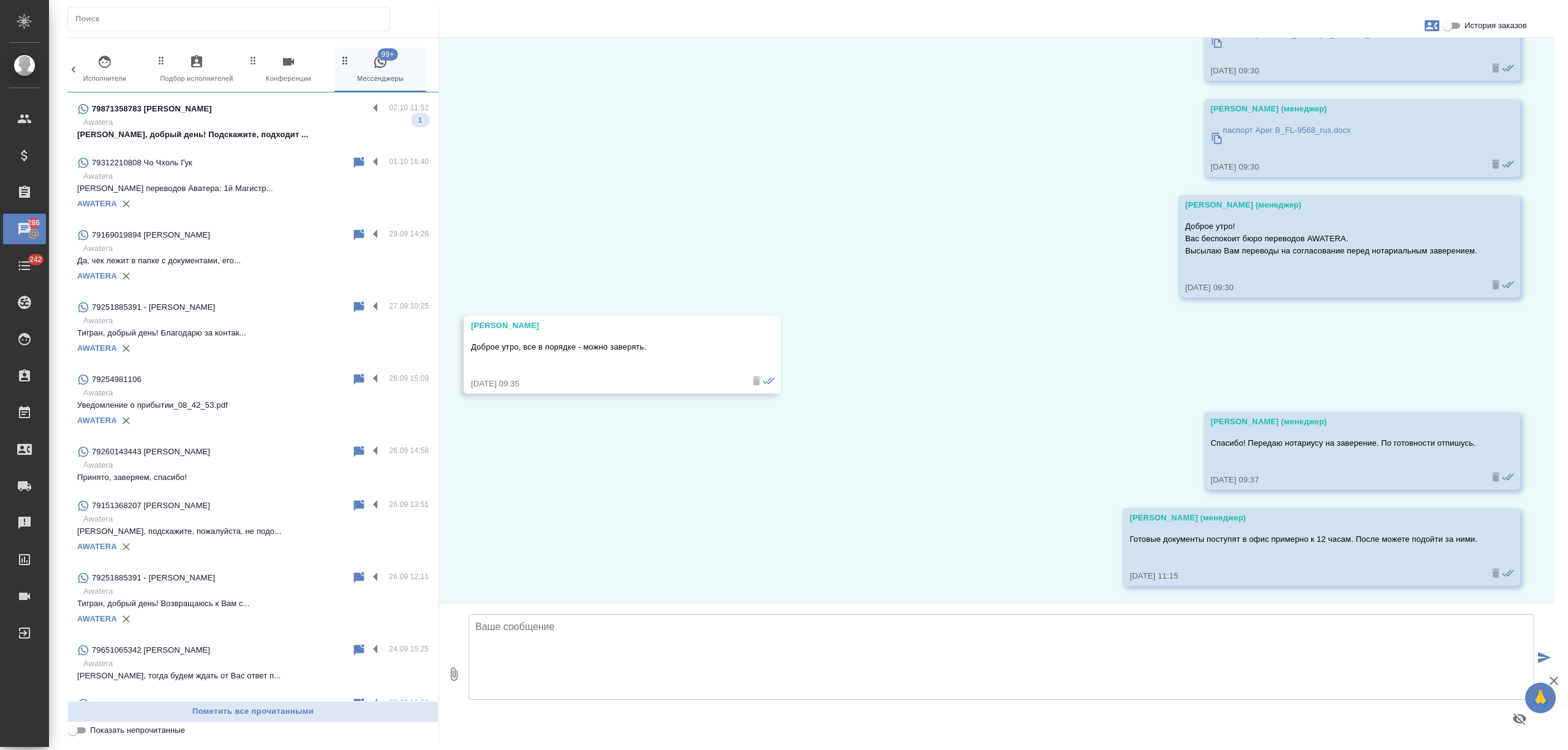
click at [294, 130] on p "Юлия, добрый день! Подскажите, подходит ..." at bounding box center [253, 134] width 352 height 12
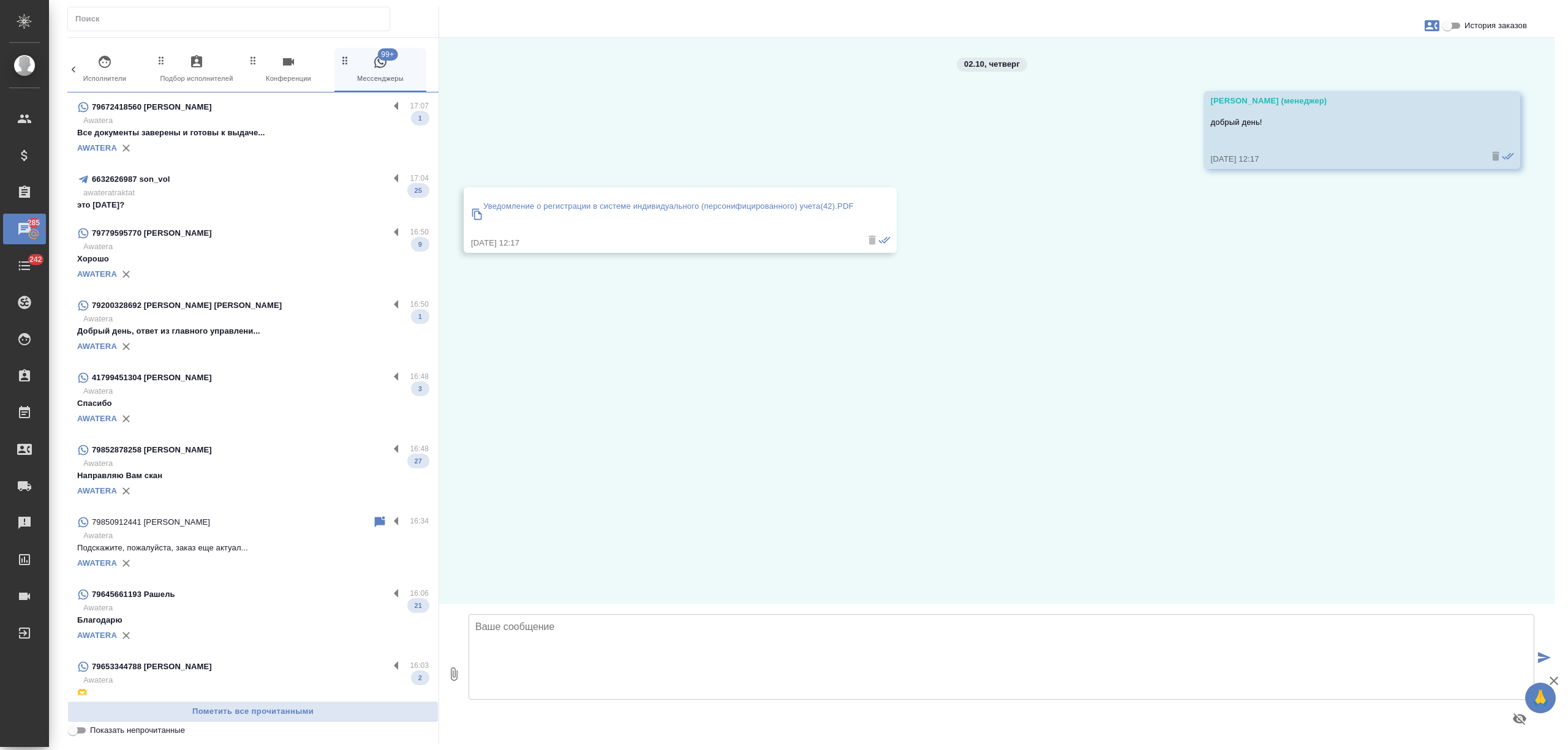
scroll to position [2181, 0]
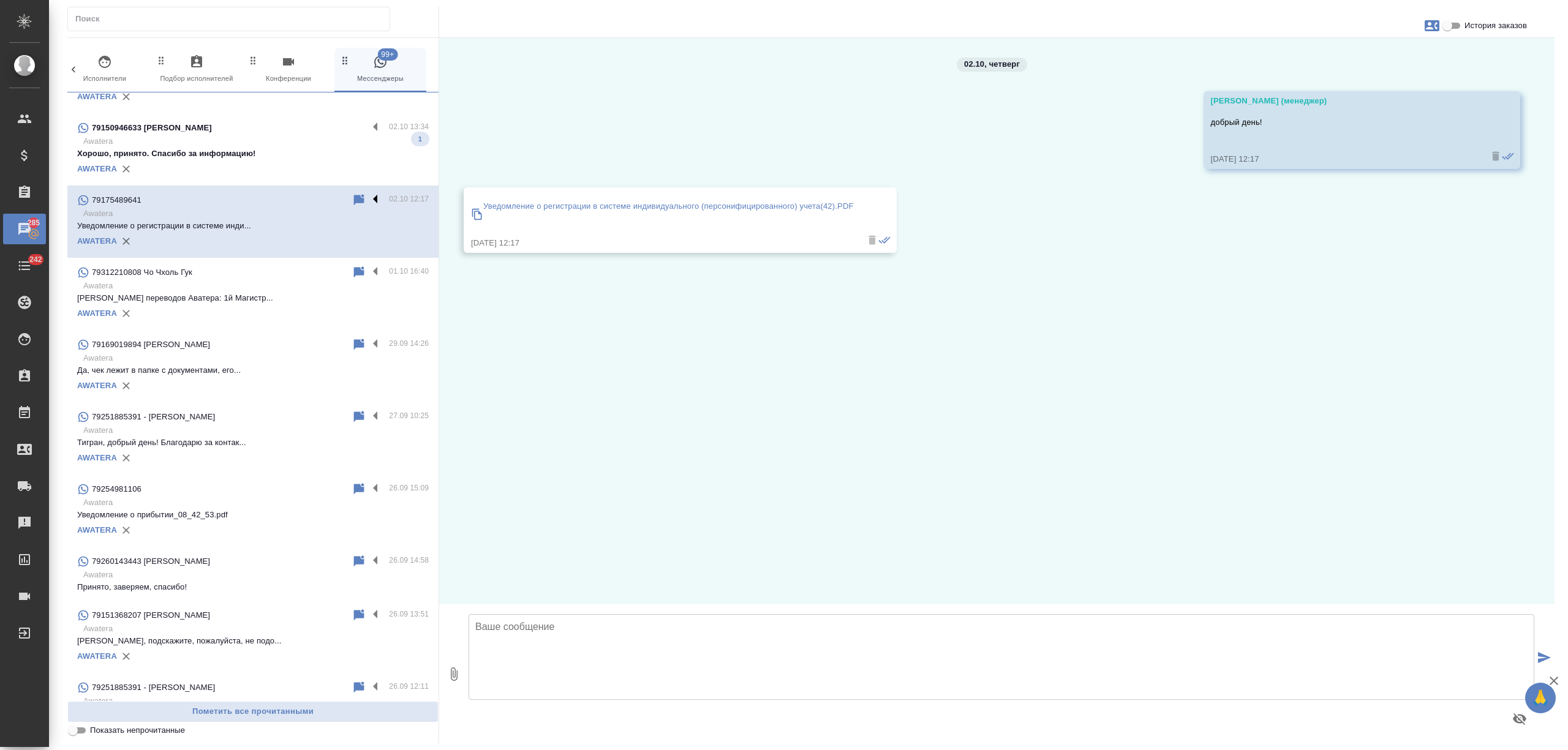
click at [368, 195] on label at bounding box center [378, 200] width 21 height 14
click at [0, 0] on input "checkbox" at bounding box center [0, 0] width 0 height 0
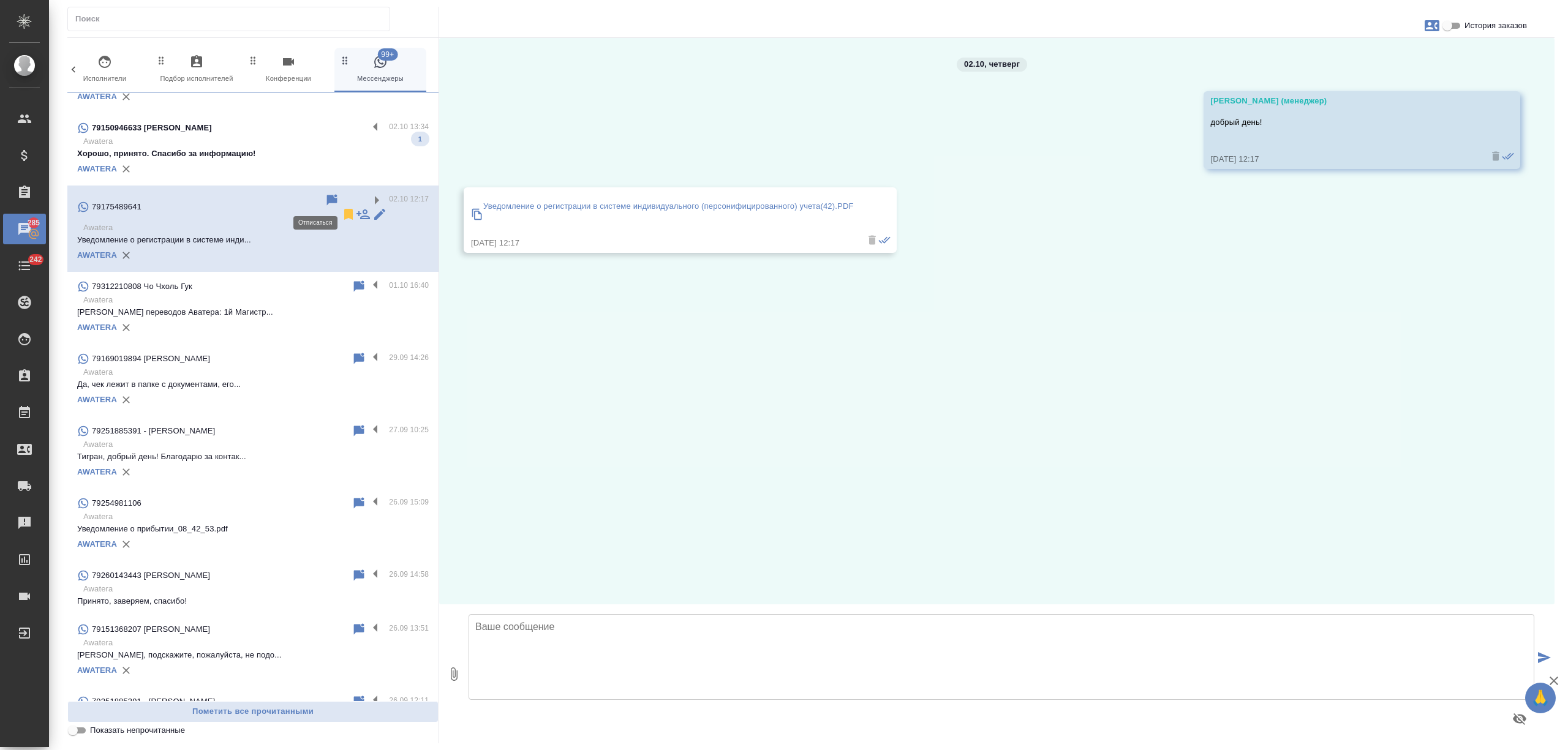
click at [344, 209] on icon at bounding box center [348, 214] width 9 height 11
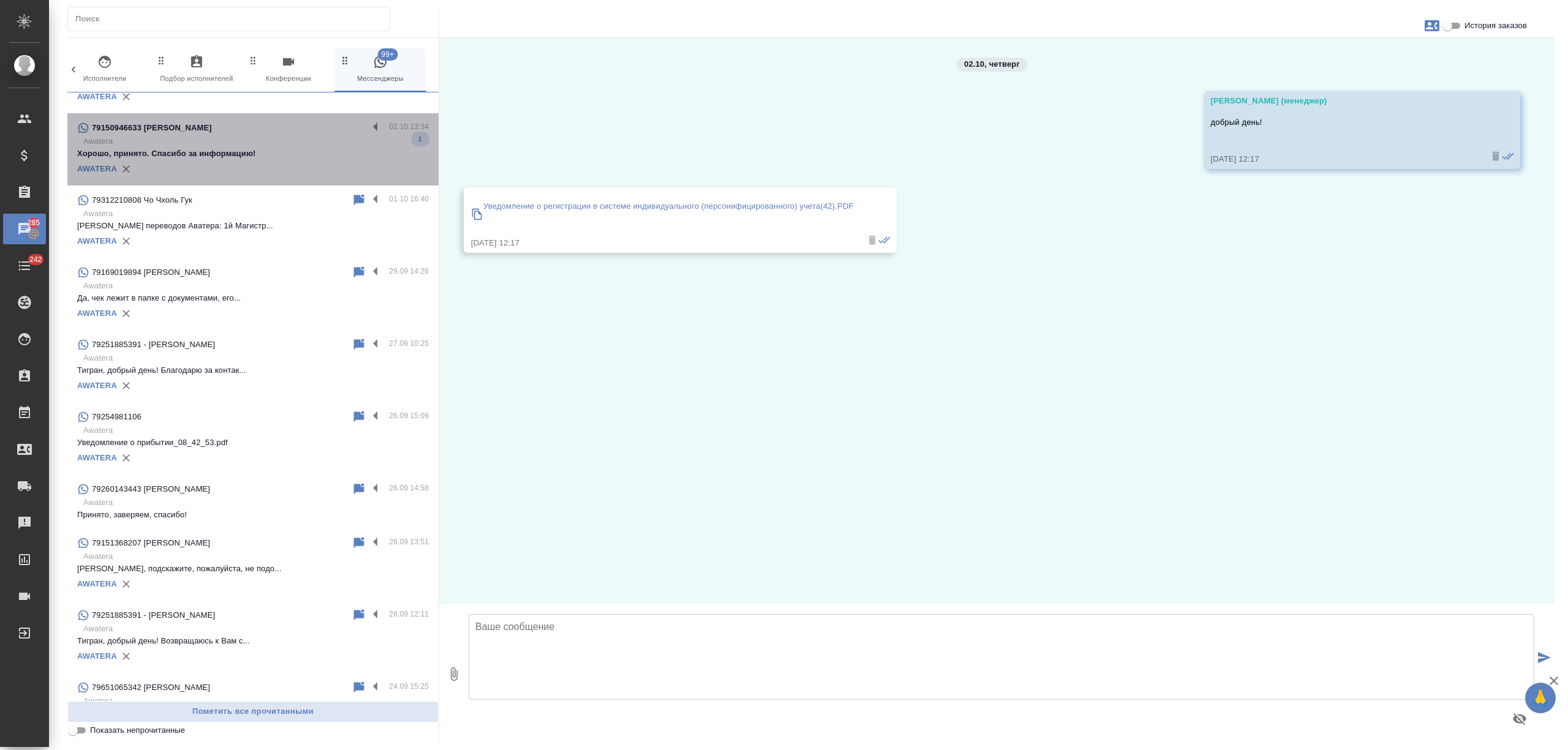
click at [294, 157] on p "Хорошо, принято. Спасибо за информацию!" at bounding box center [253, 154] width 352 height 12
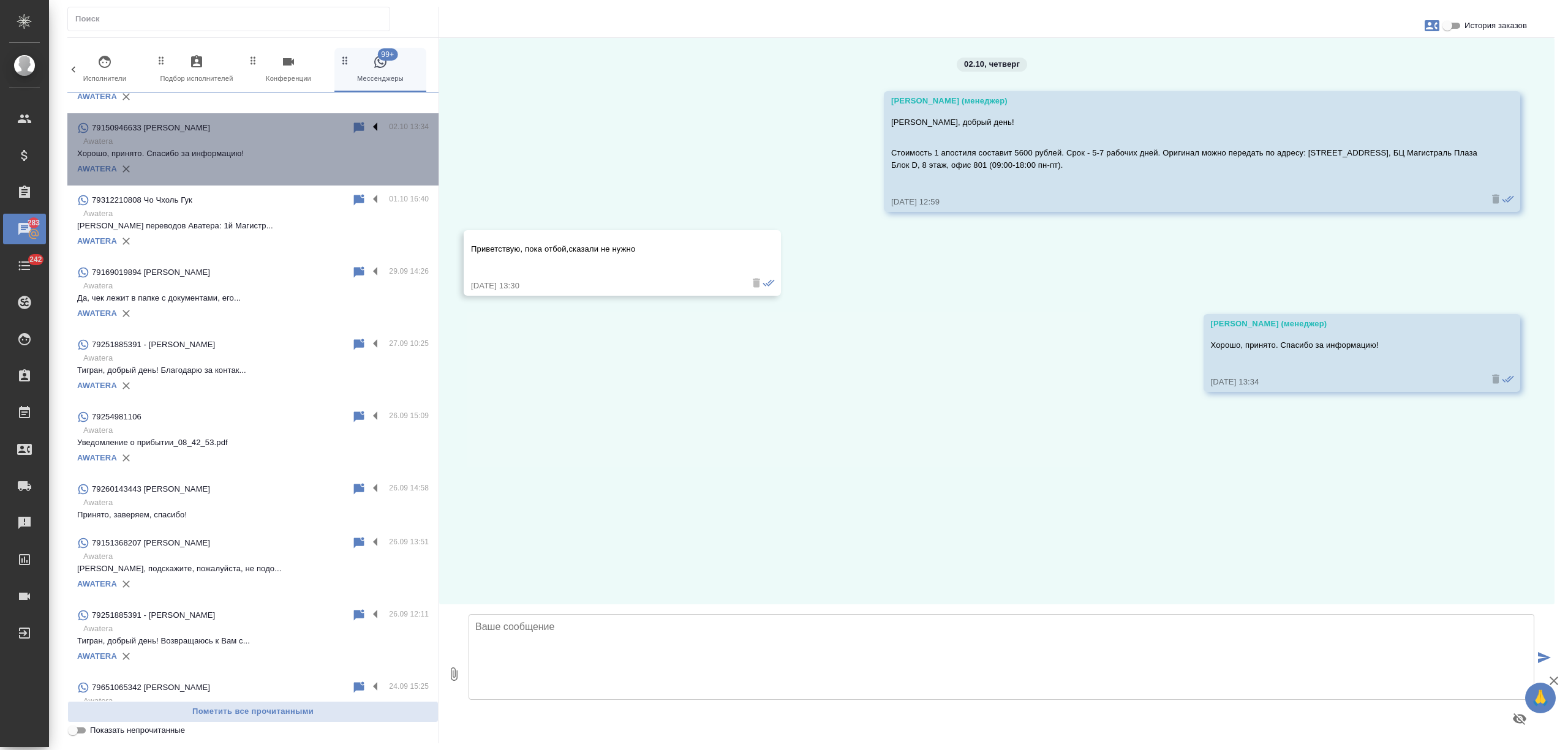
click at [368, 128] on label at bounding box center [378, 128] width 21 height 14
click at [0, 0] on input "checkbox" at bounding box center [0, 0] width 0 height 0
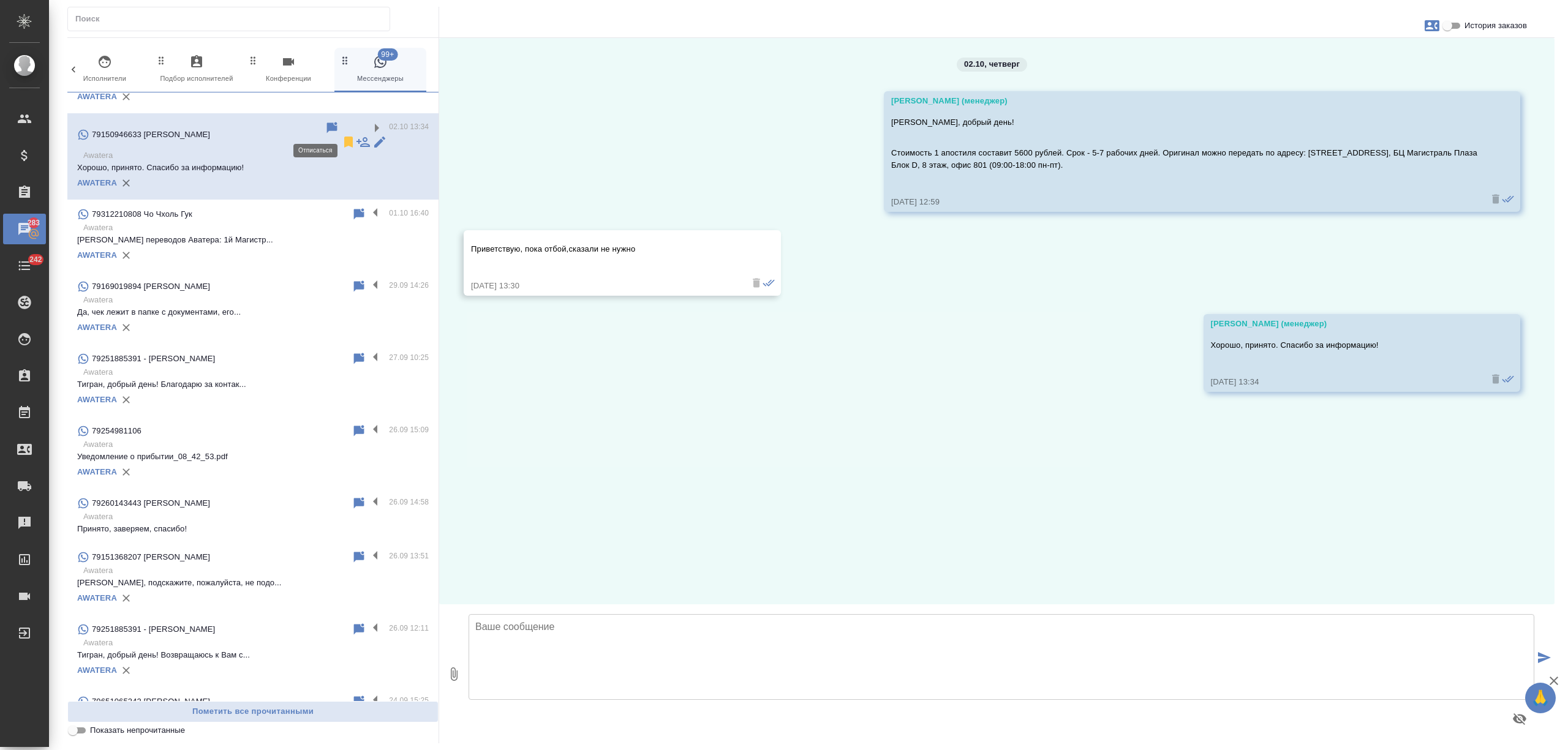
click at [341, 134] on icon at bounding box center [349, 142] width 15 height 15
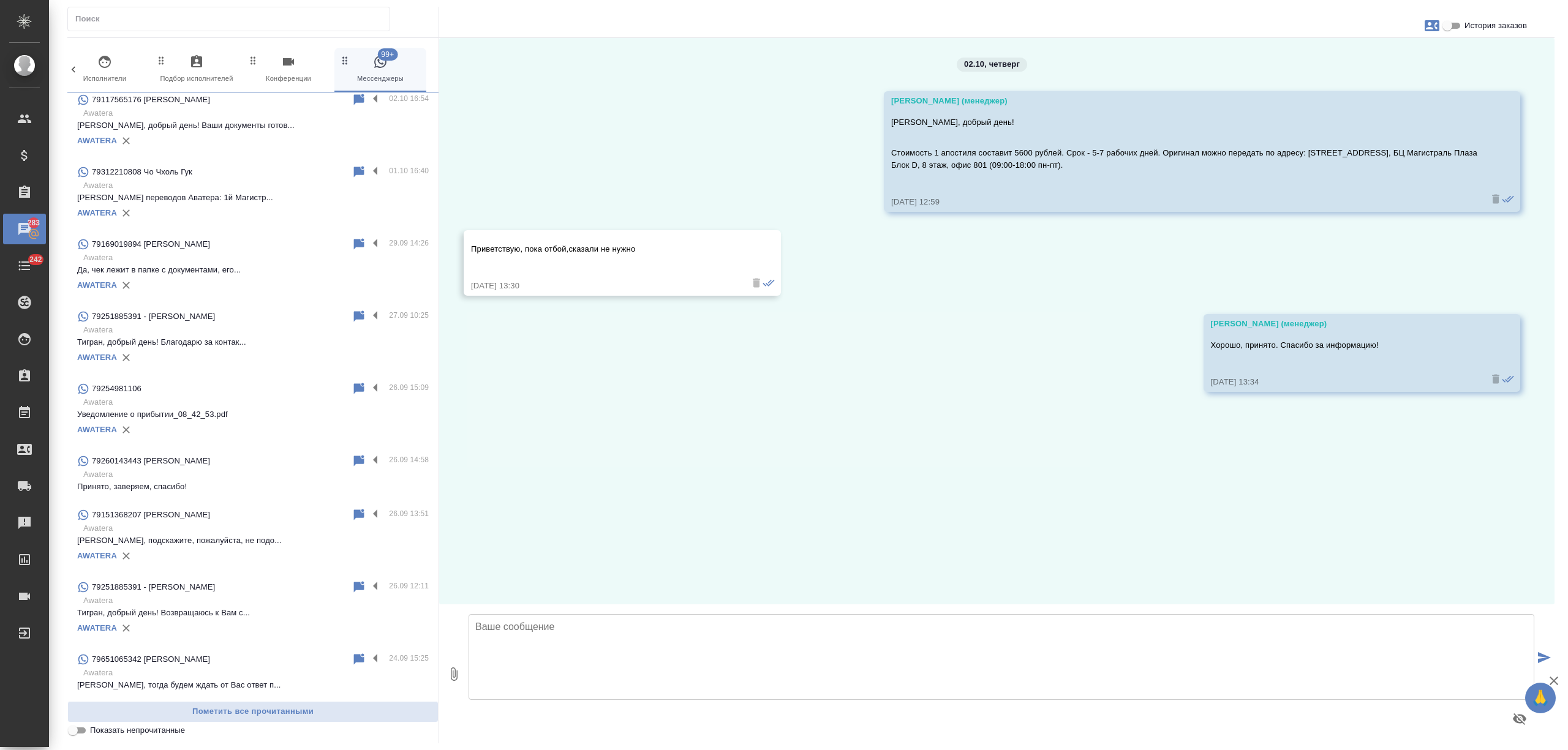
scroll to position [2100, 0]
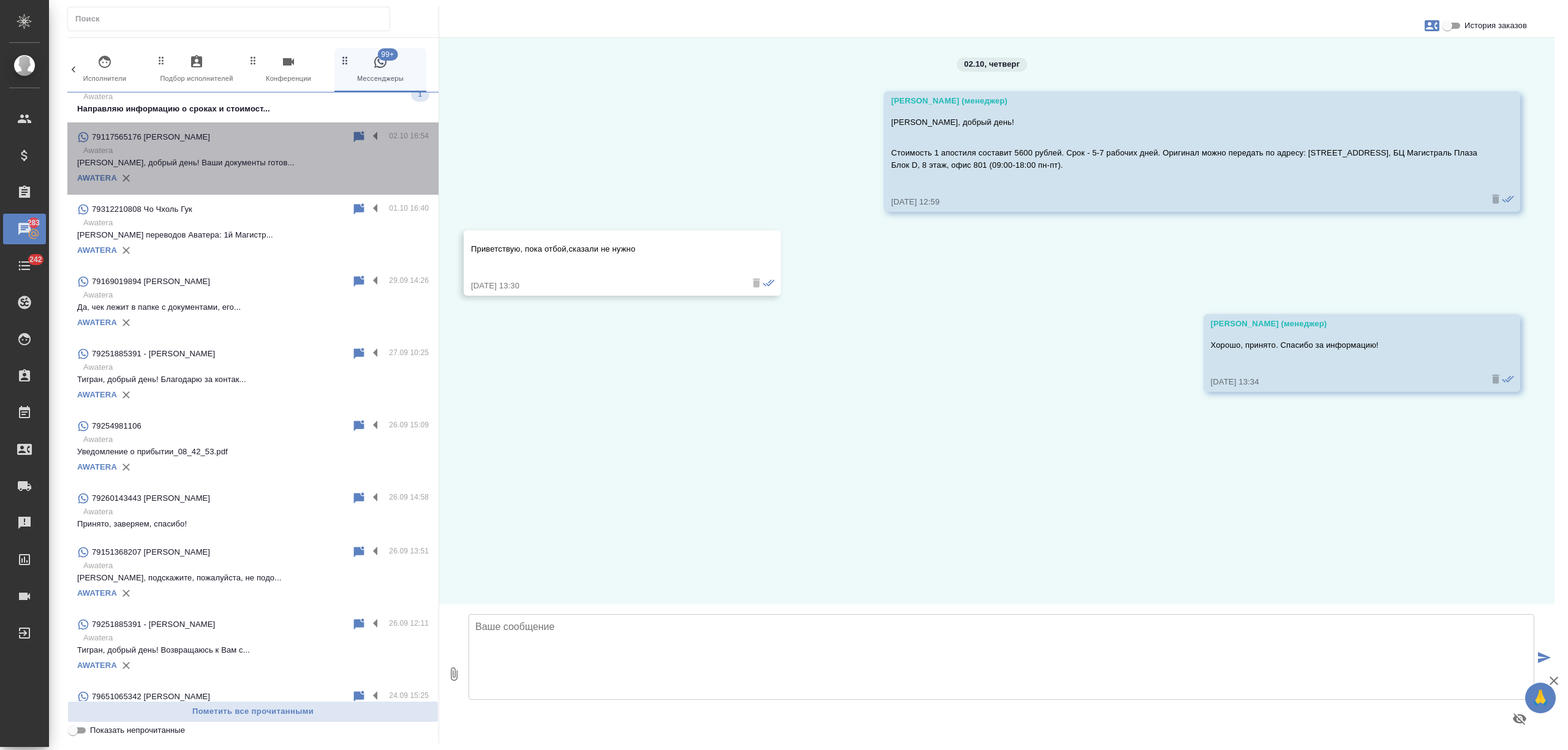
click at [265, 165] on p "Ирина, добрый день! Ваши документы готов..." at bounding box center [253, 163] width 352 height 12
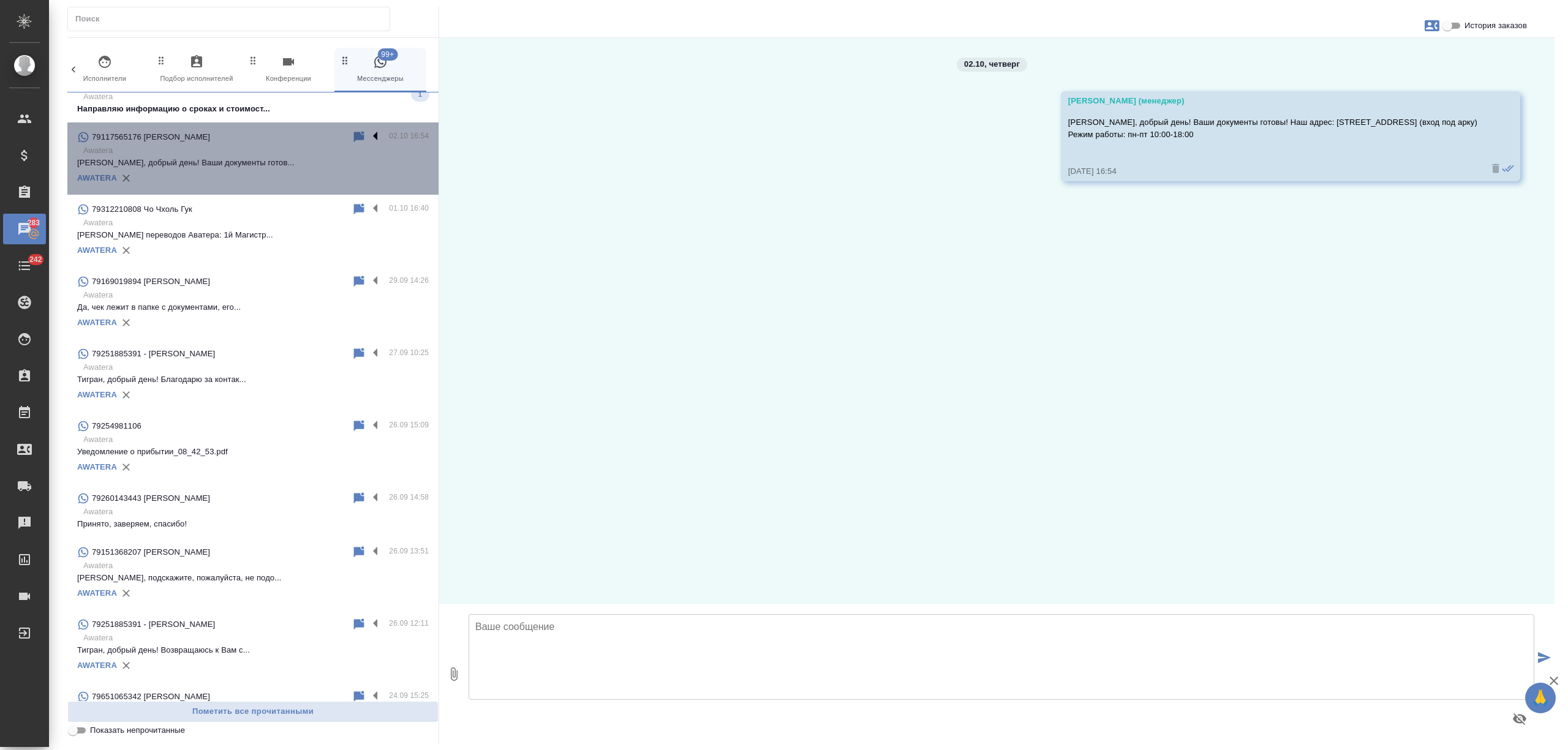
click at [368, 132] on label at bounding box center [378, 136] width 21 height 14
click at [0, 0] on input "checkbox" at bounding box center [0, 0] width 0 height 0
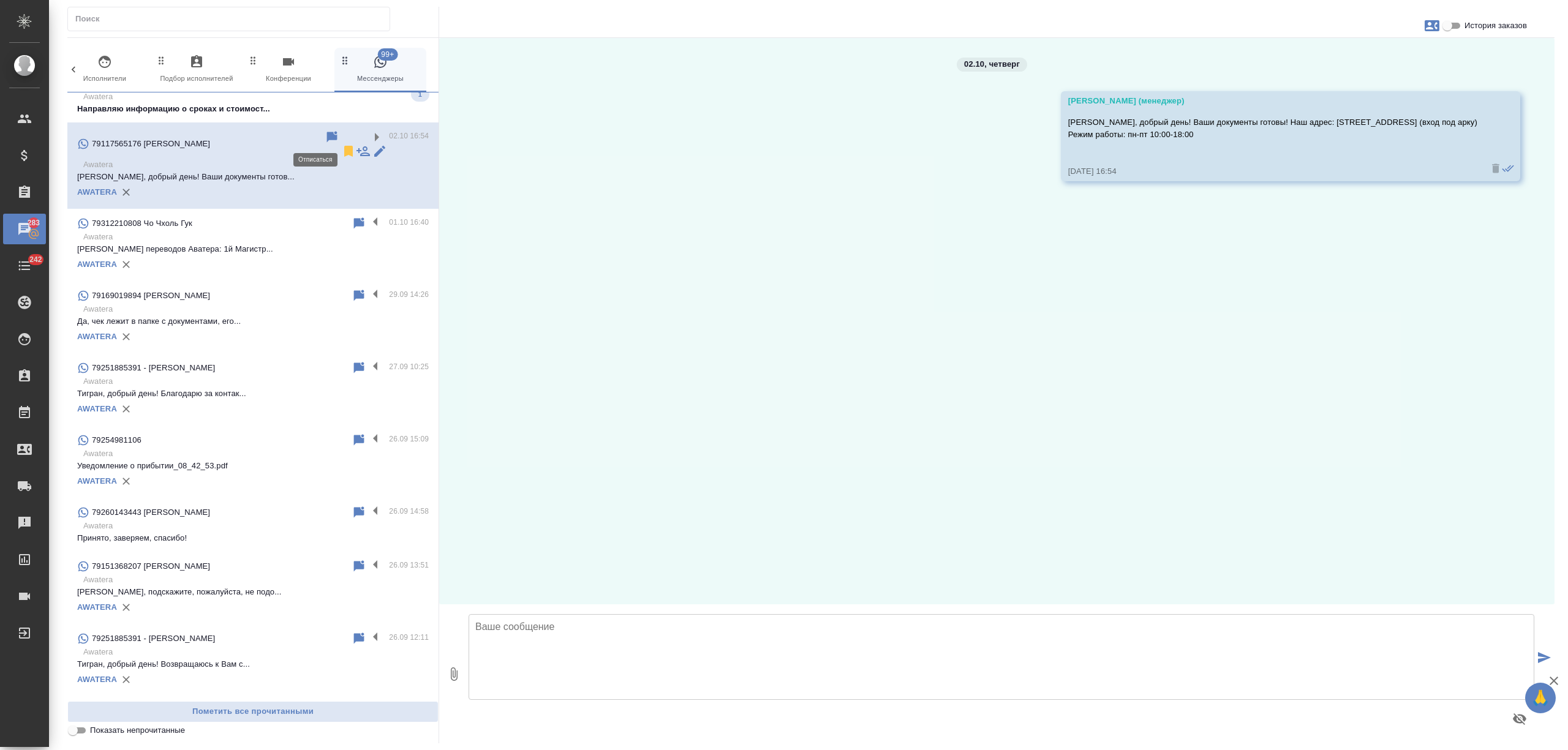
click at [344, 146] on icon at bounding box center [348, 151] width 9 height 11
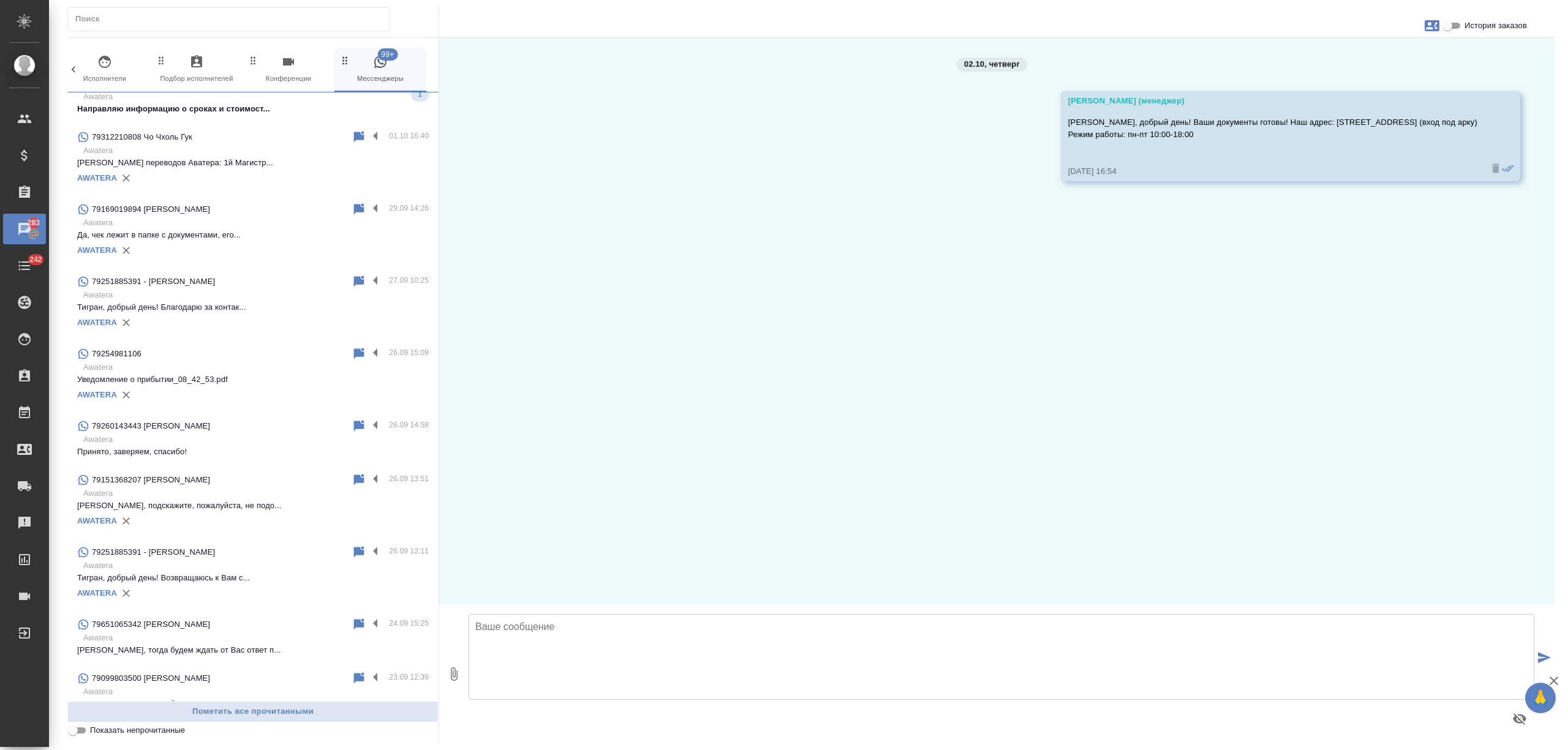
scroll to position [2018, 0]
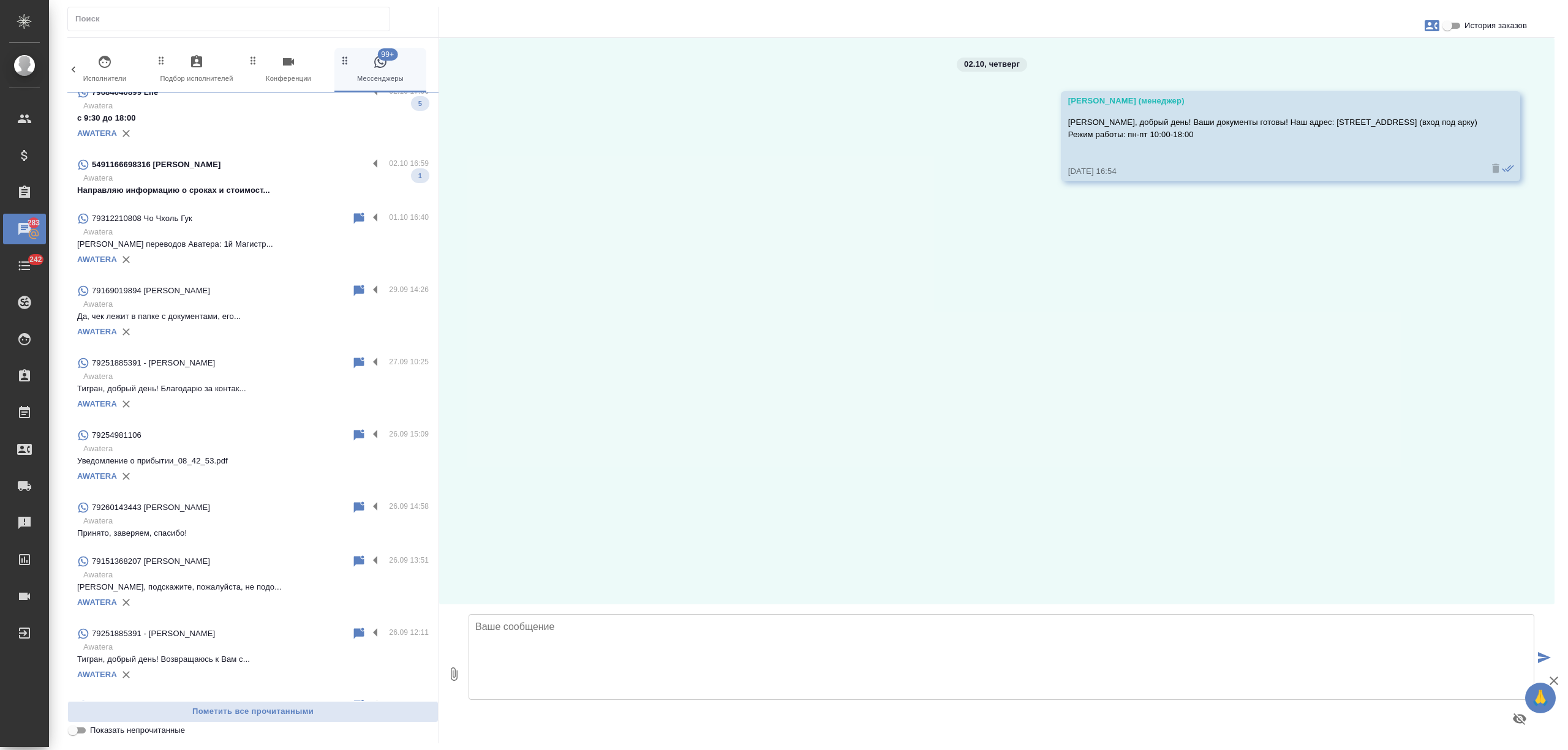
click at [255, 177] on p "Awatera" at bounding box center [256, 178] width 345 height 12
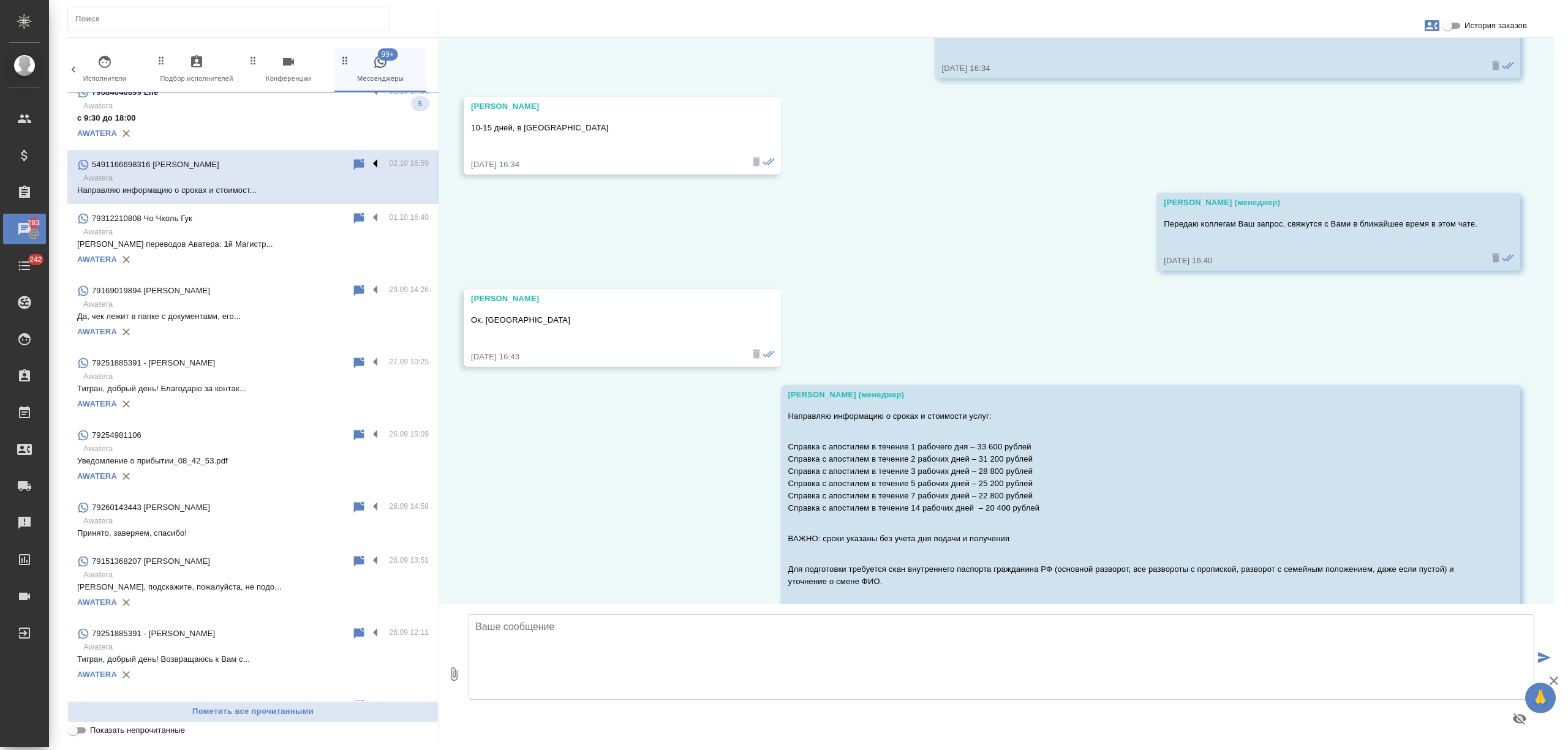
scroll to position [325, 0]
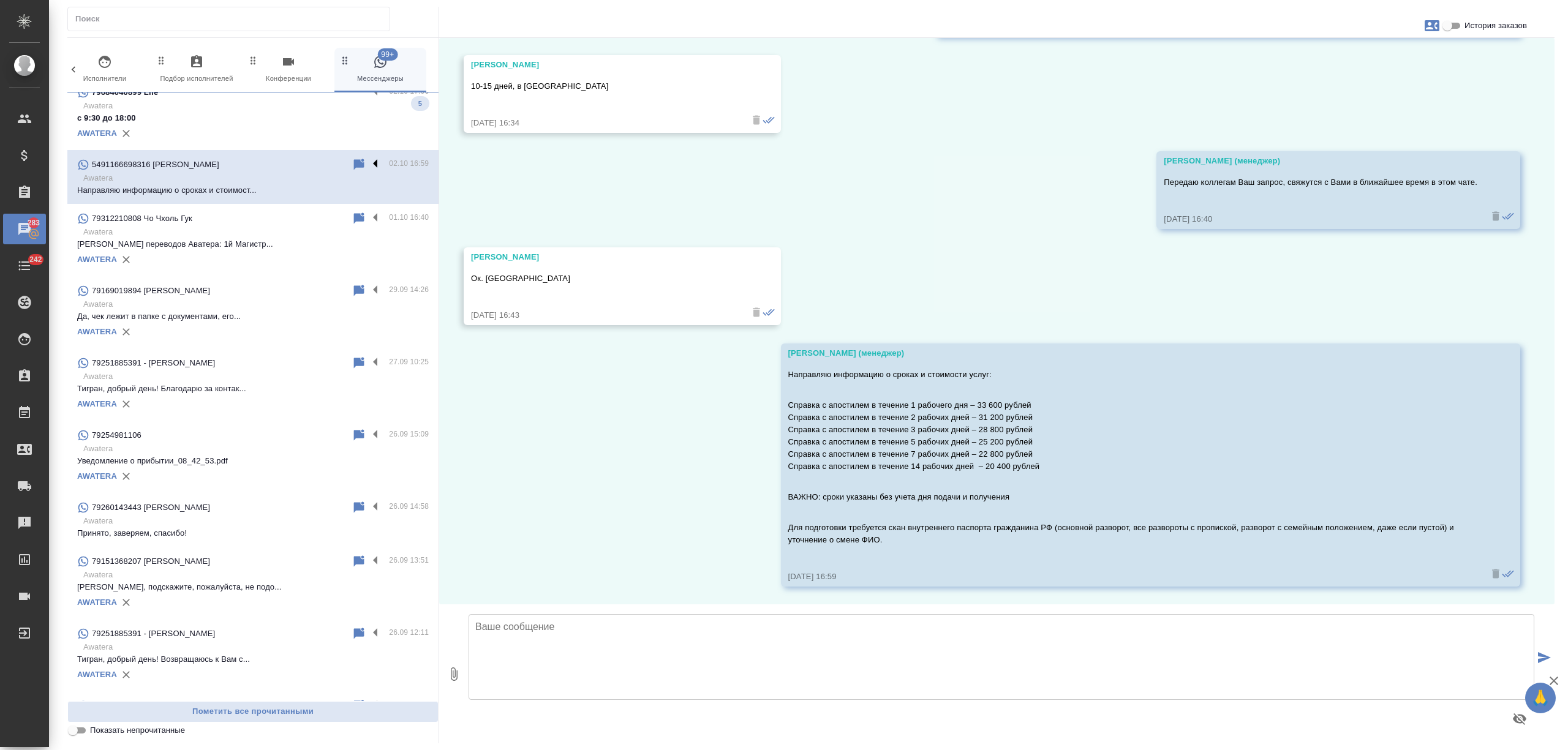
click at [368, 162] on label at bounding box center [378, 164] width 21 height 14
click at [0, 0] on input "checkbox" at bounding box center [0, 0] width 0 height 0
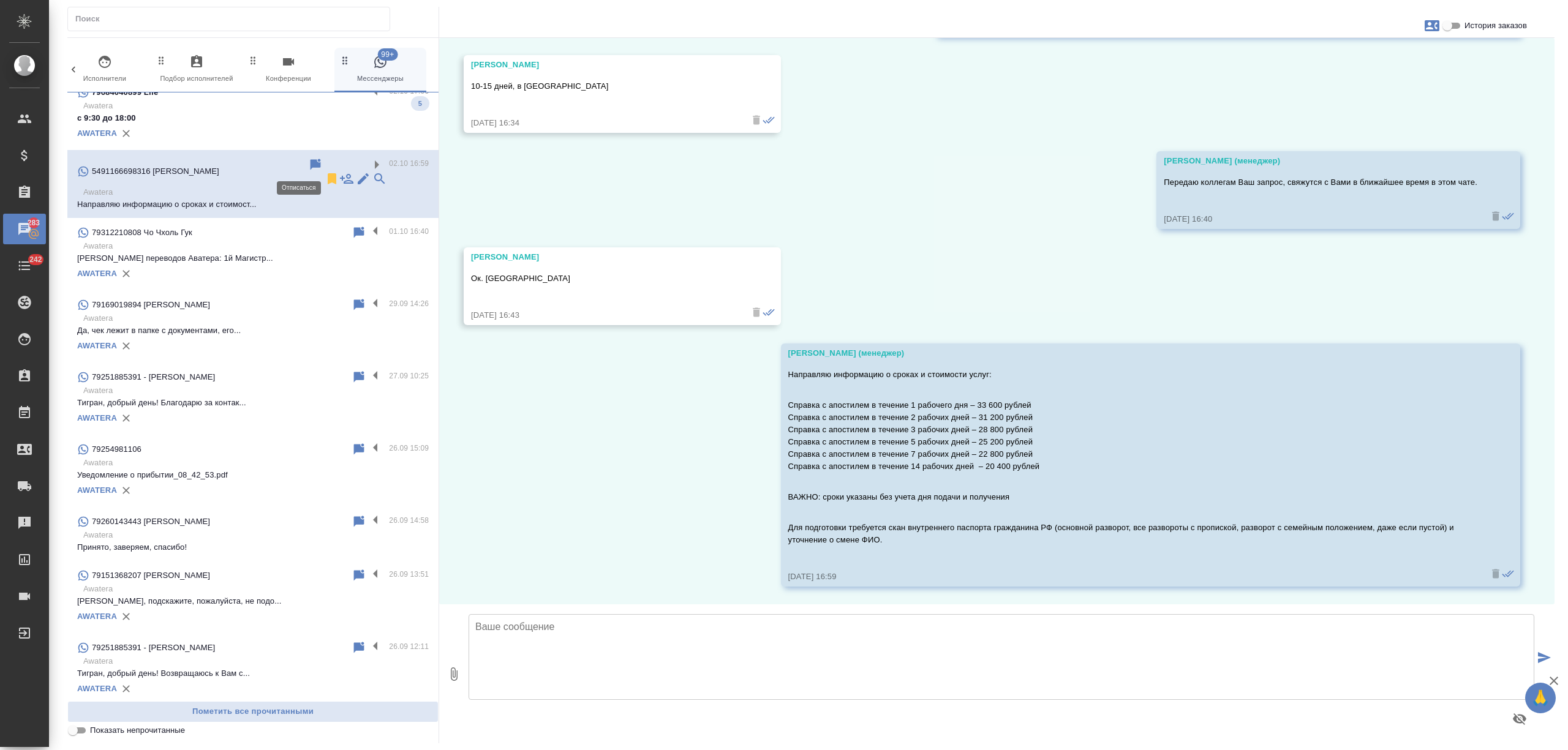
click at [328, 173] on icon at bounding box center [332, 179] width 9 height 11
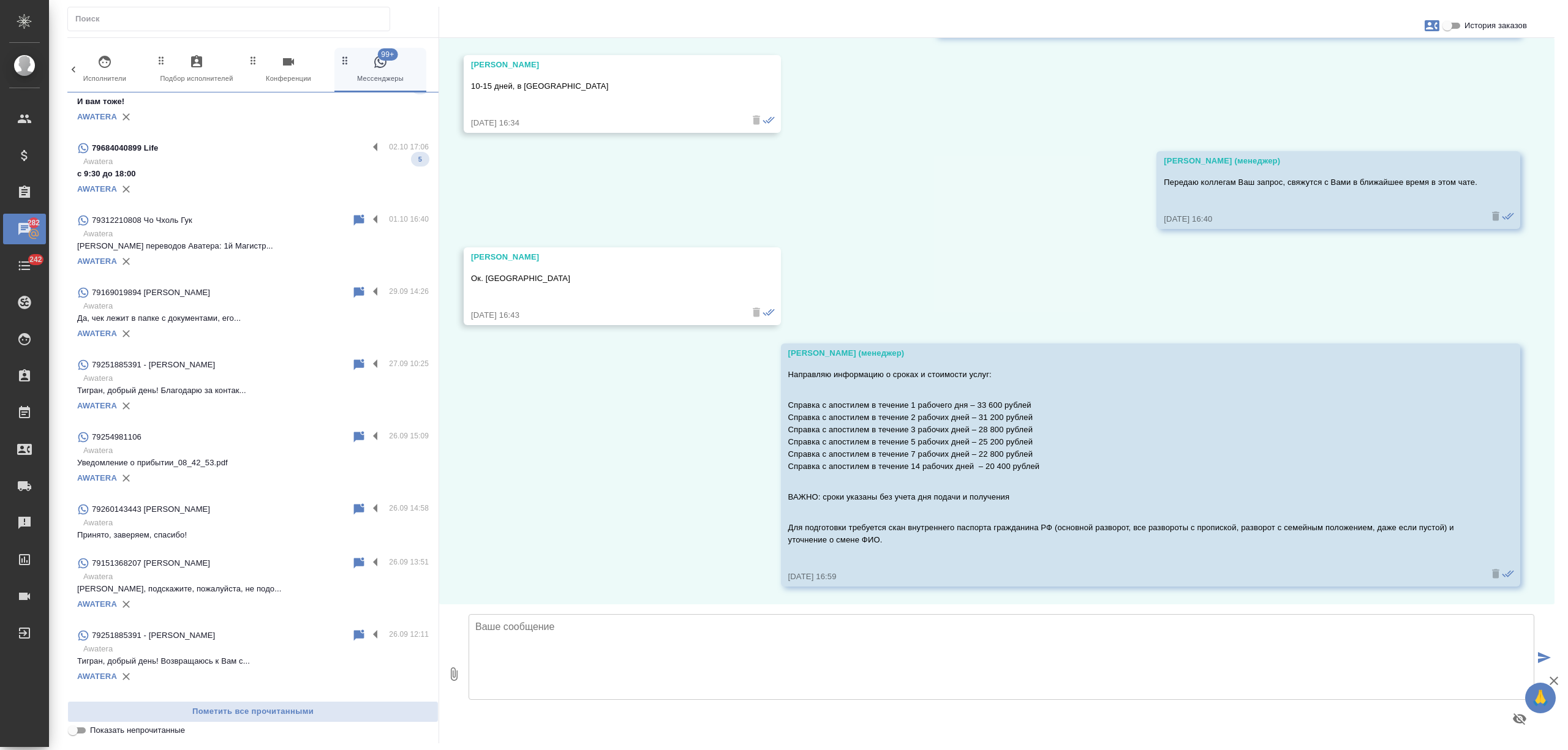
scroll to position [1936, 0]
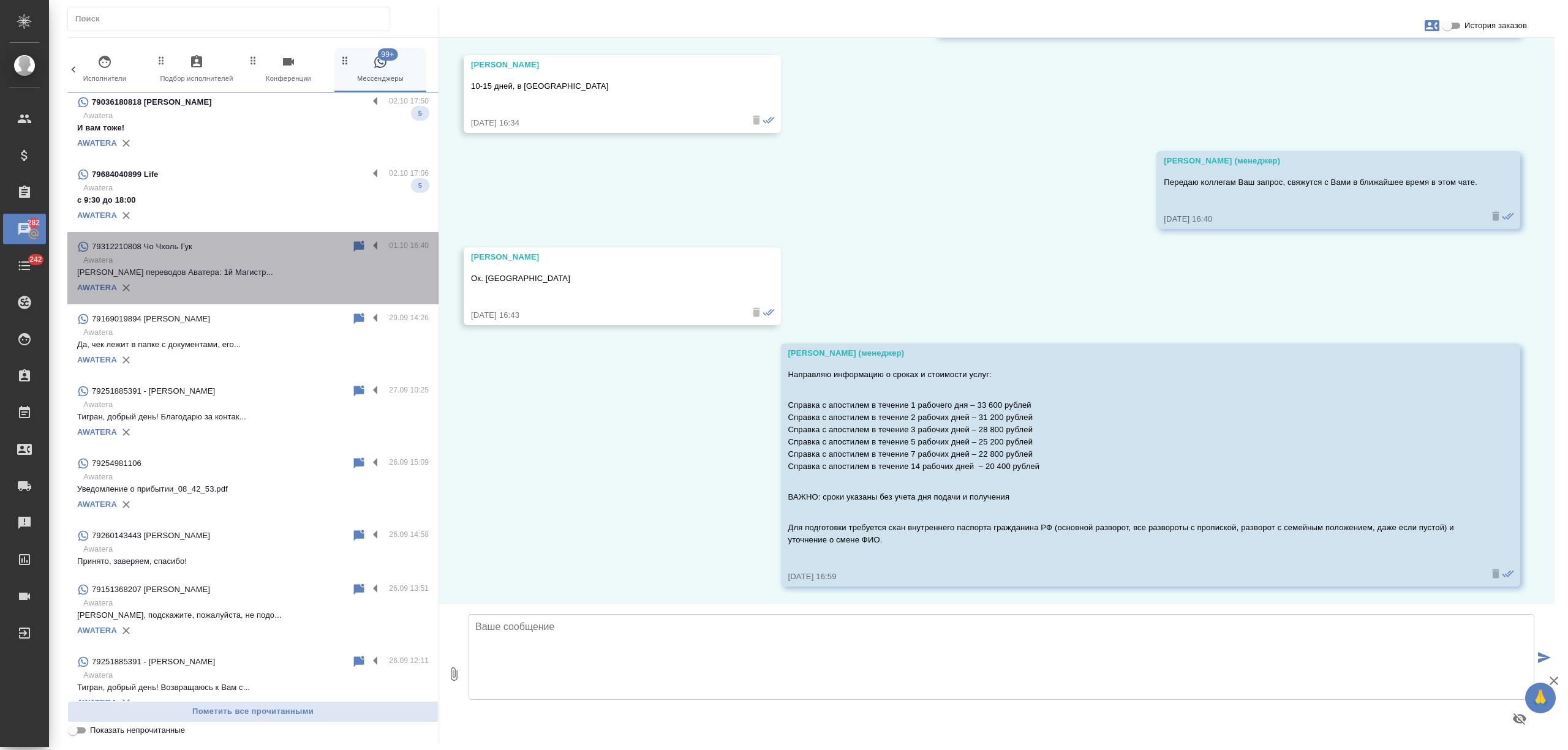
click at [271, 277] on p "Адрес Бюро переводов Аватера: 1й Магистр..." at bounding box center [253, 272] width 352 height 12
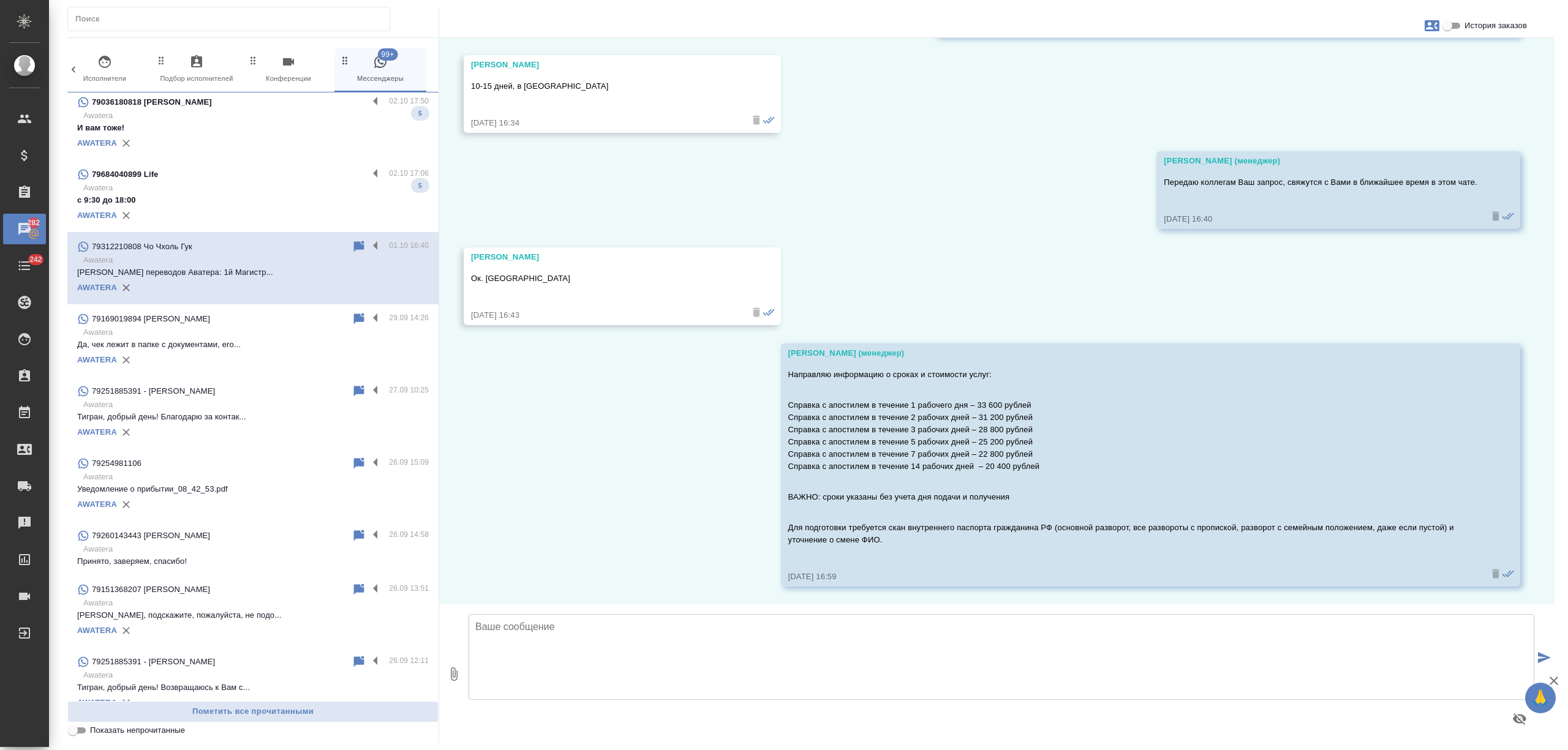
scroll to position [0, 0]
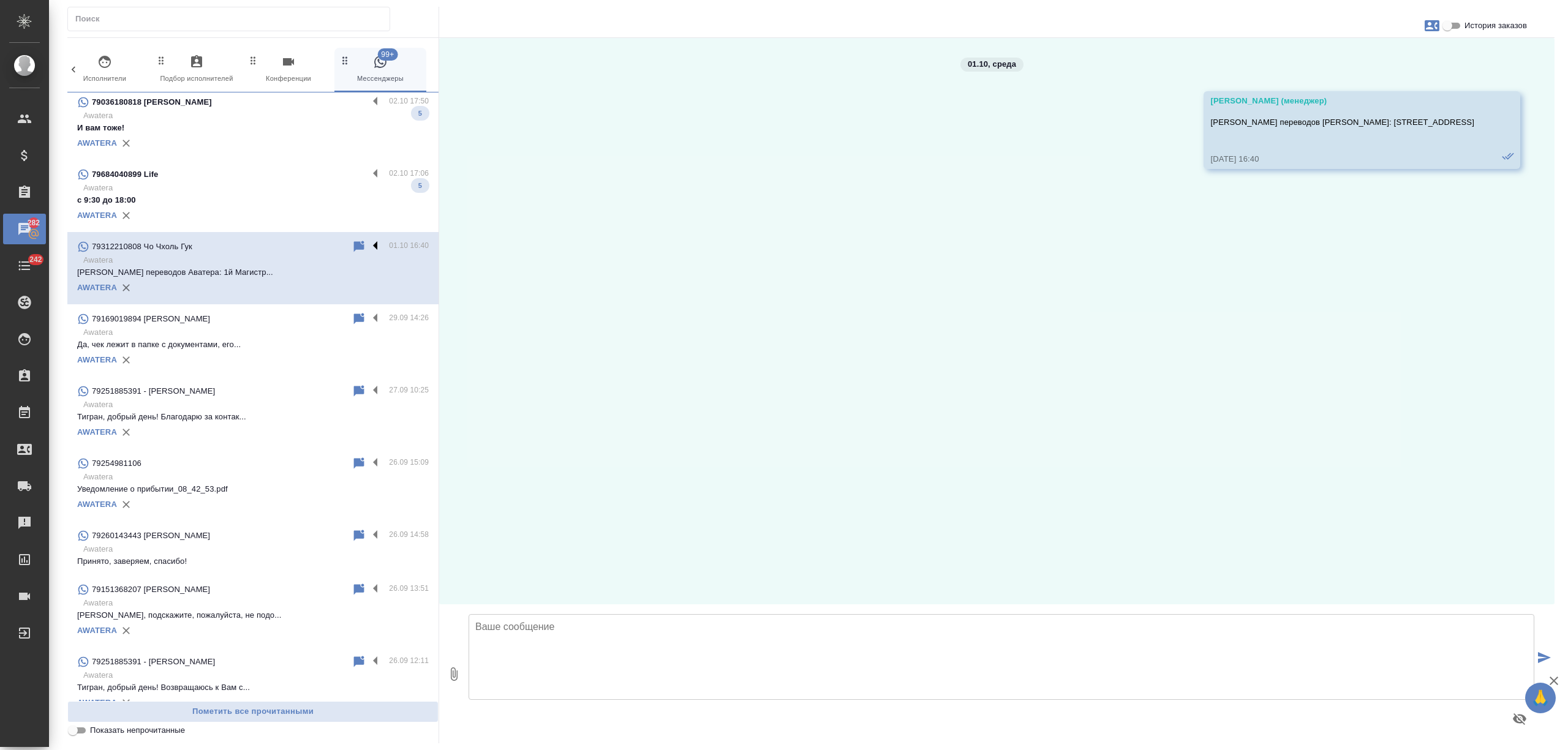
click at [368, 244] on label at bounding box center [378, 246] width 21 height 14
click at [0, 0] on input "checkbox" at bounding box center [0, 0] width 0 height 0
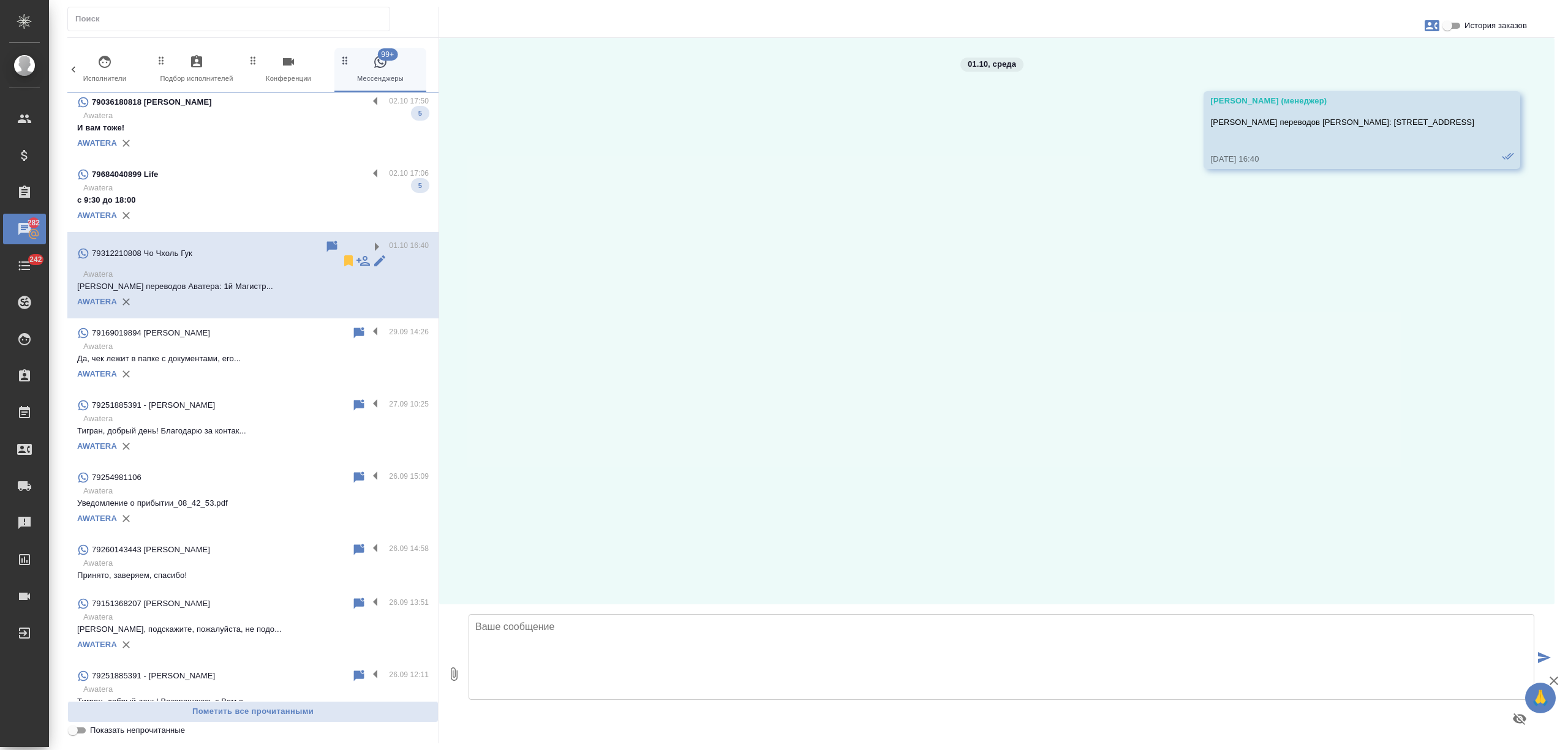
click at [341, 253] on icon at bounding box center [349, 261] width 15 height 15
click at [292, 202] on p "с 9:30 до 18:00" at bounding box center [253, 200] width 352 height 12
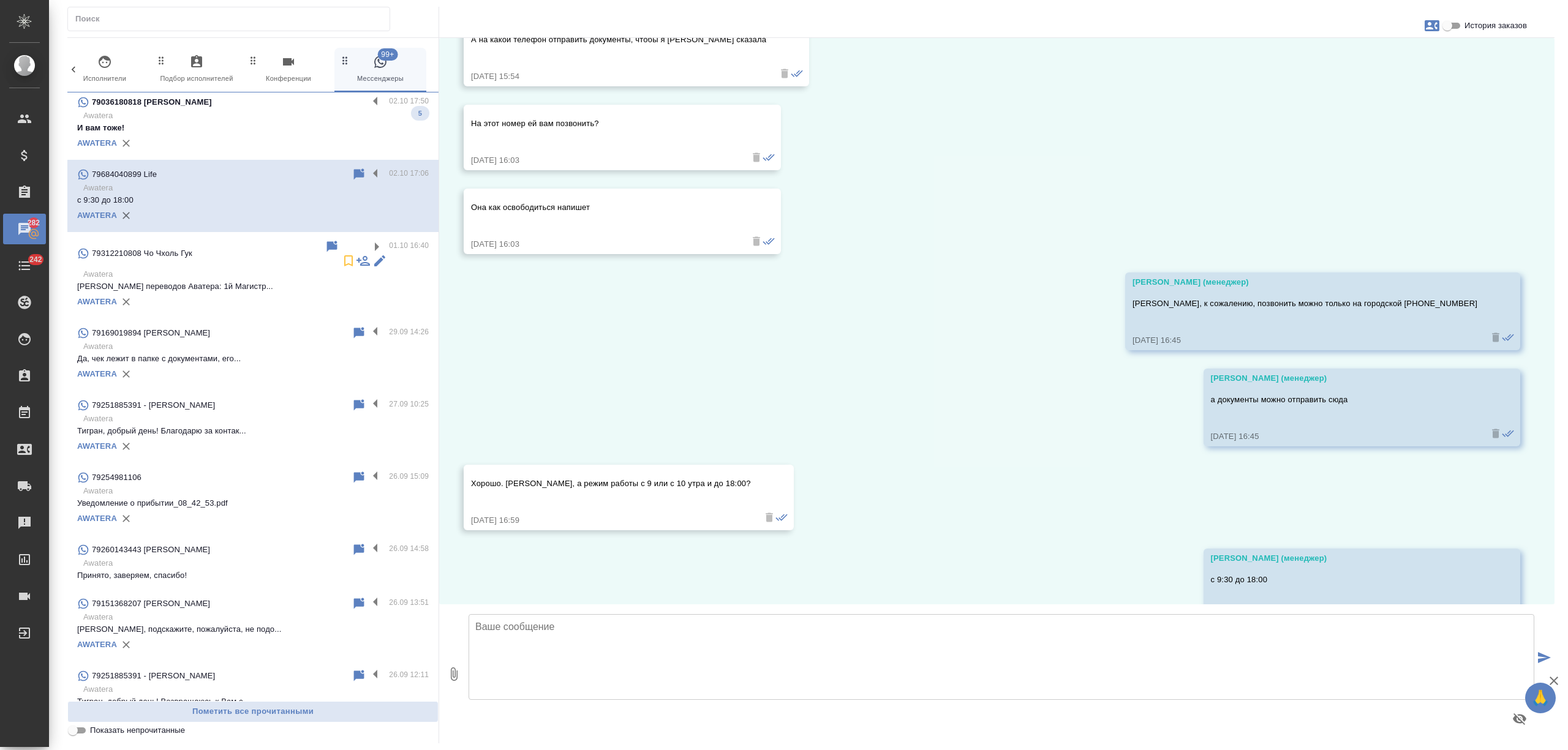
scroll to position [290, 0]
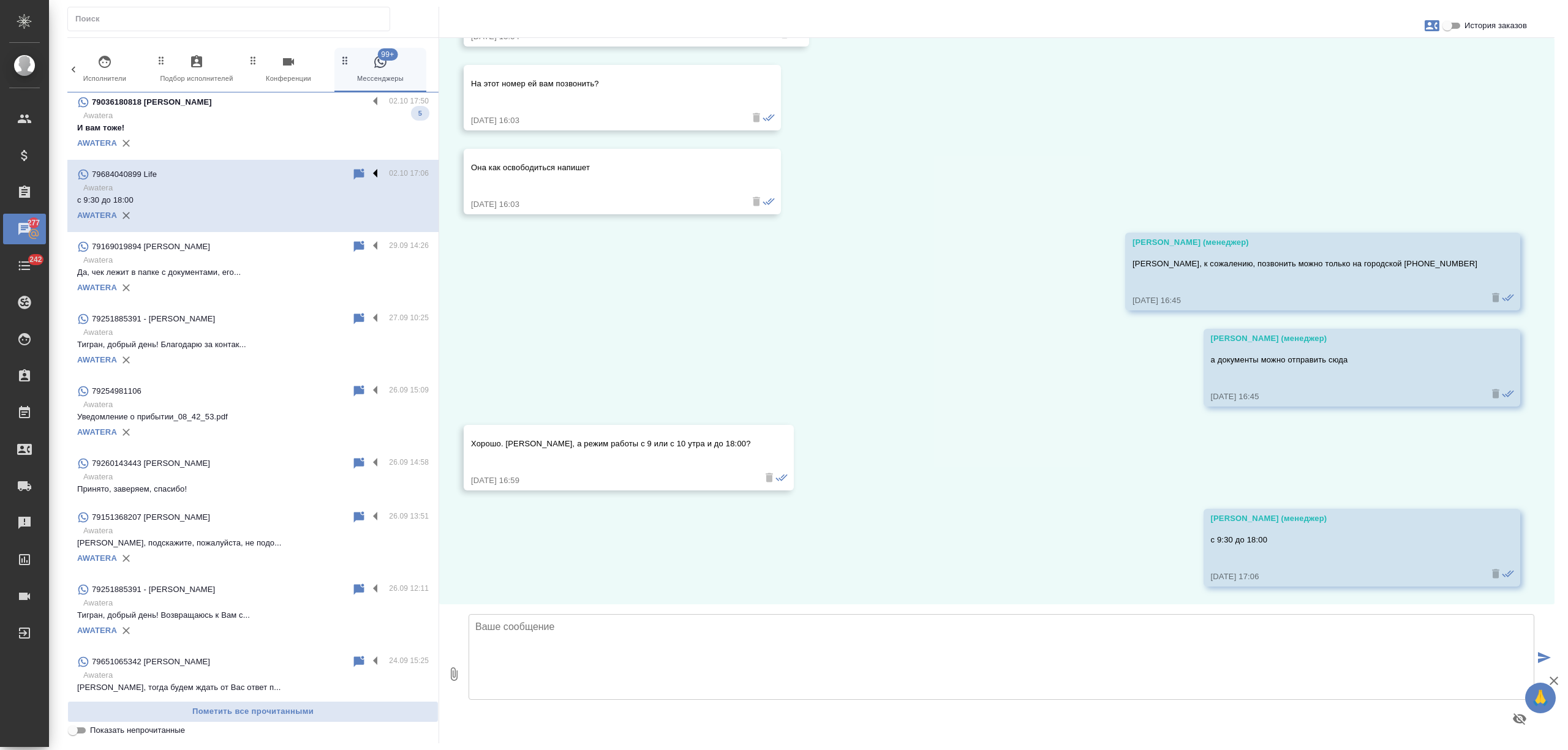
click at [368, 173] on label at bounding box center [378, 174] width 21 height 14
click at [0, 0] on input "checkbox" at bounding box center [0, 0] width 0 height 0
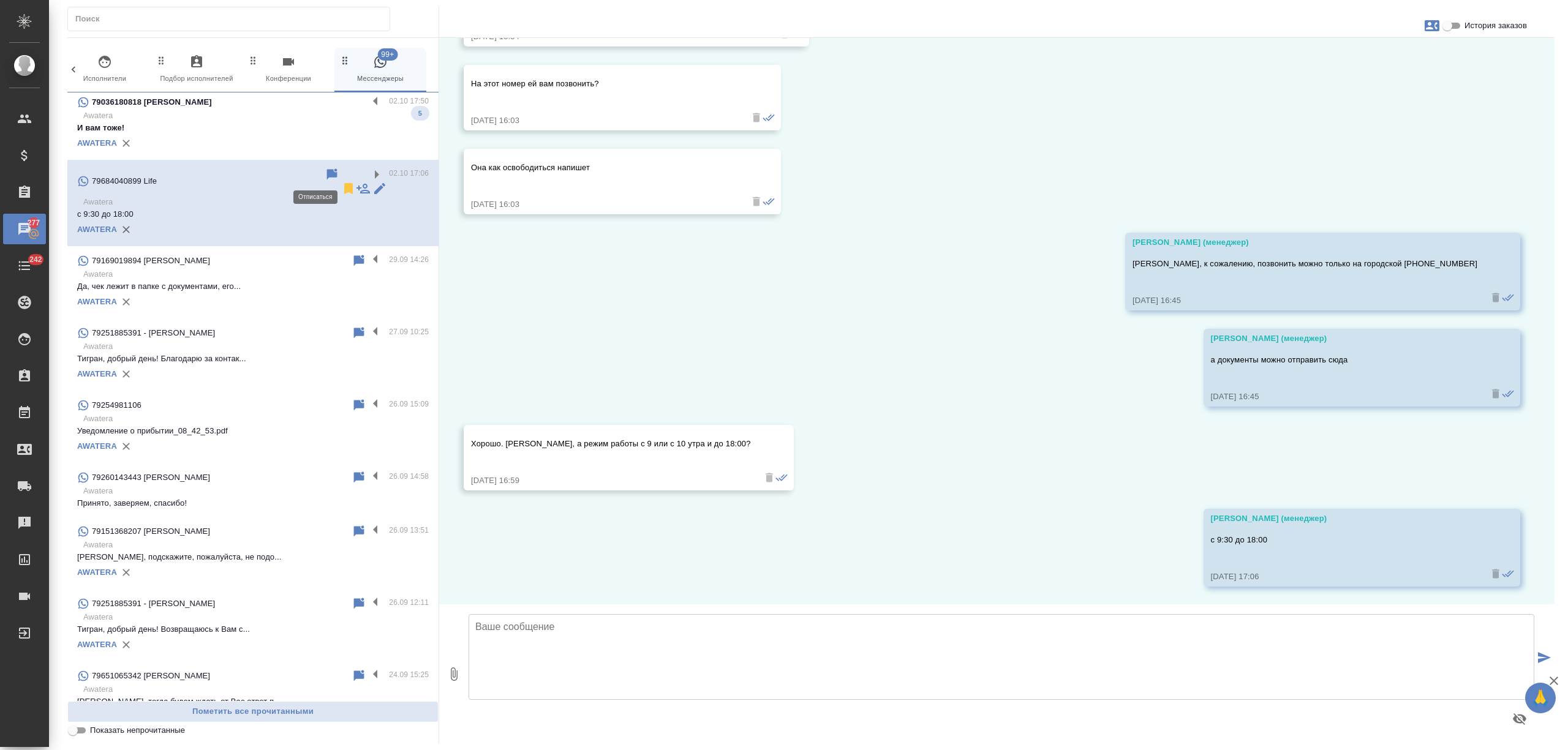
click at [344, 183] on icon at bounding box center [348, 188] width 9 height 11
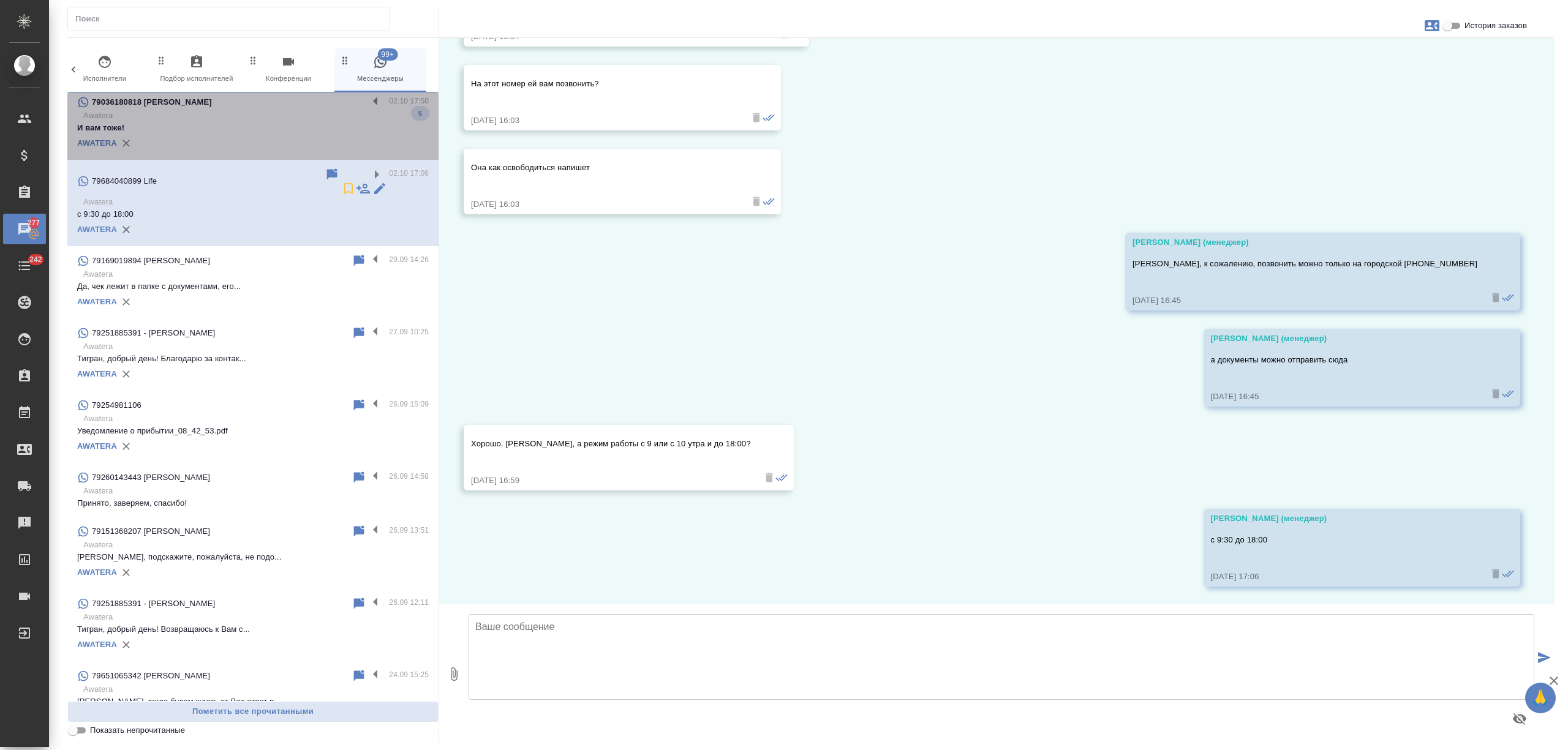
click at [310, 124] on p "И вам тоже!" at bounding box center [253, 128] width 352 height 12
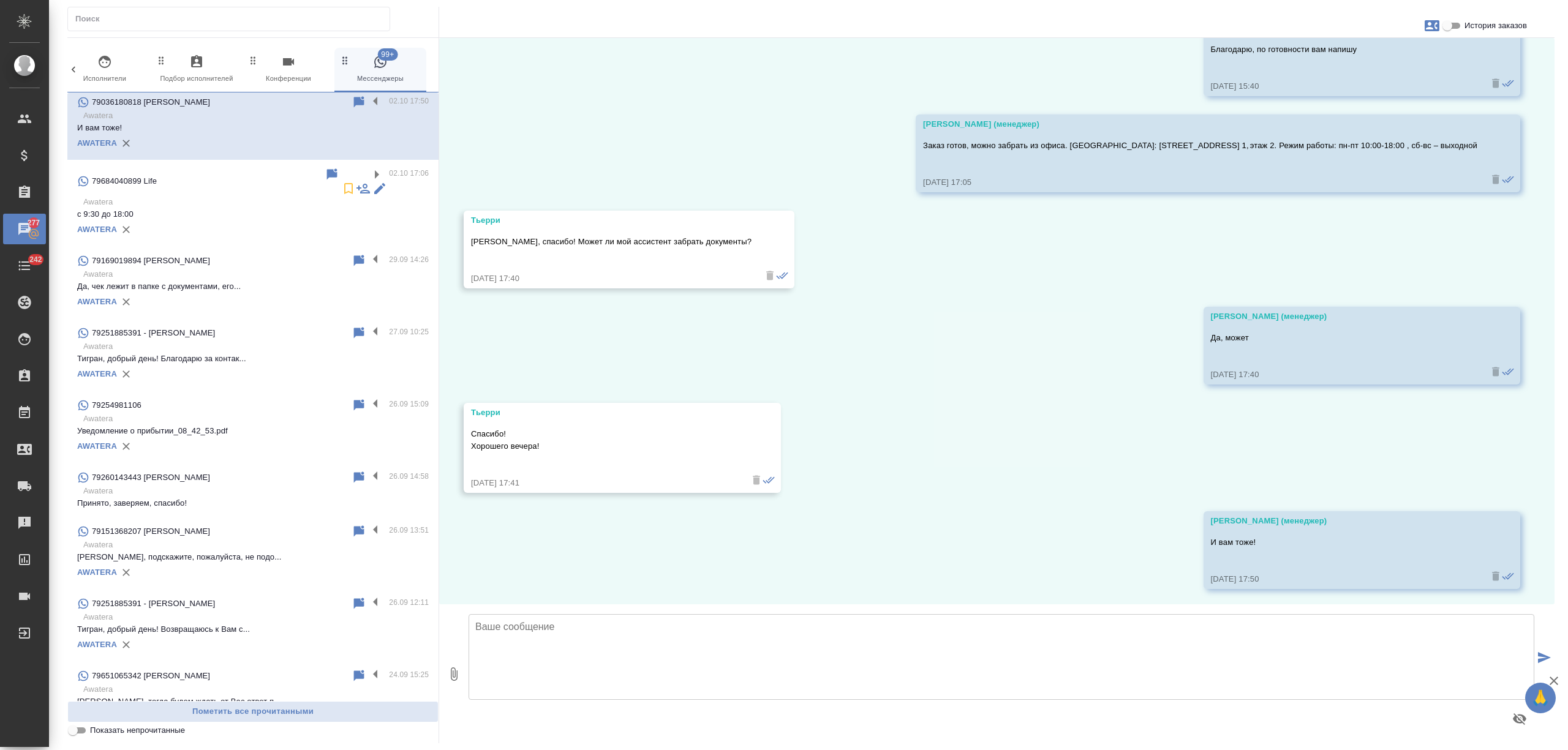
scroll to position [898, 0]
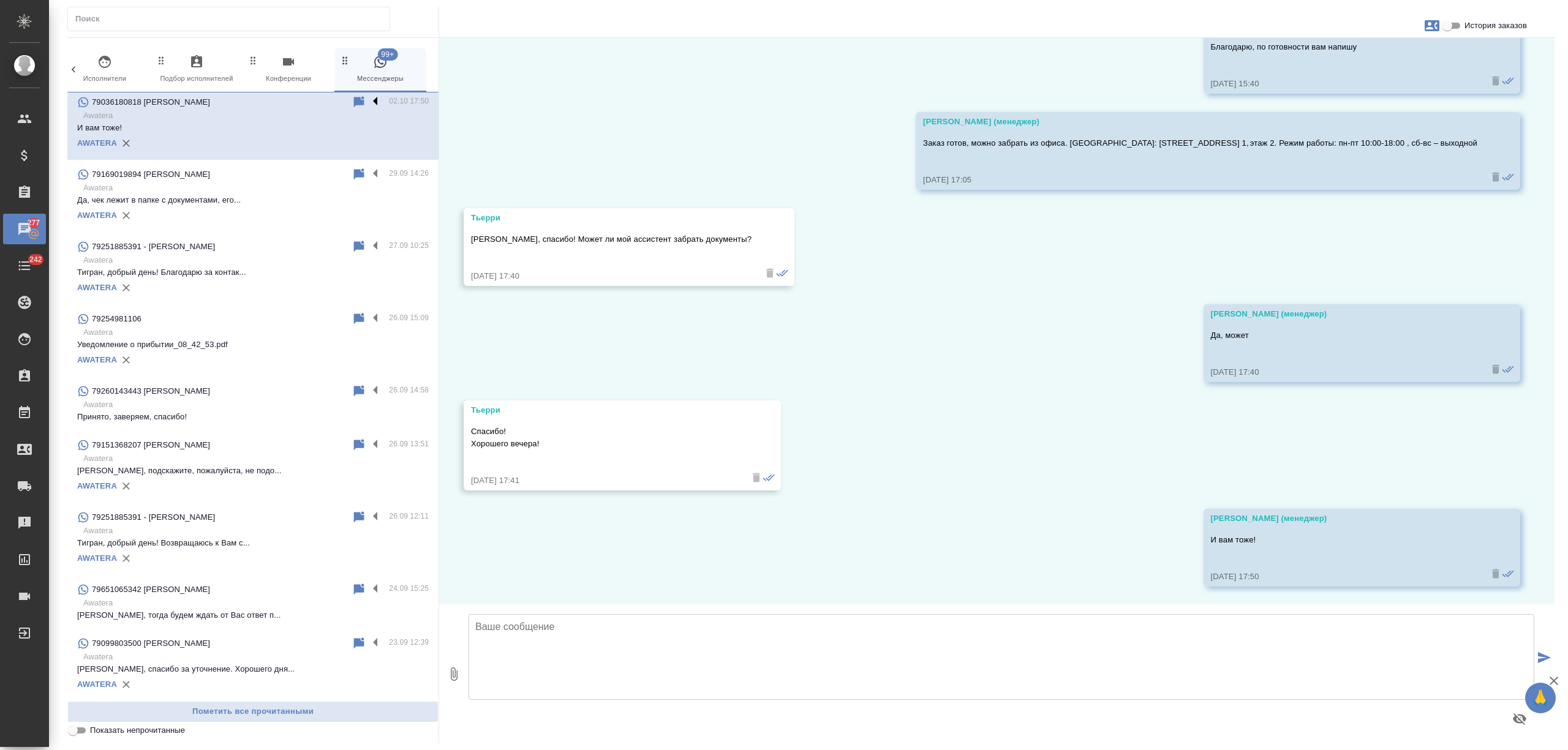
click at [368, 101] on label at bounding box center [378, 101] width 21 height 14
click at [0, 0] on input "checkbox" at bounding box center [0, 0] width 0 height 0
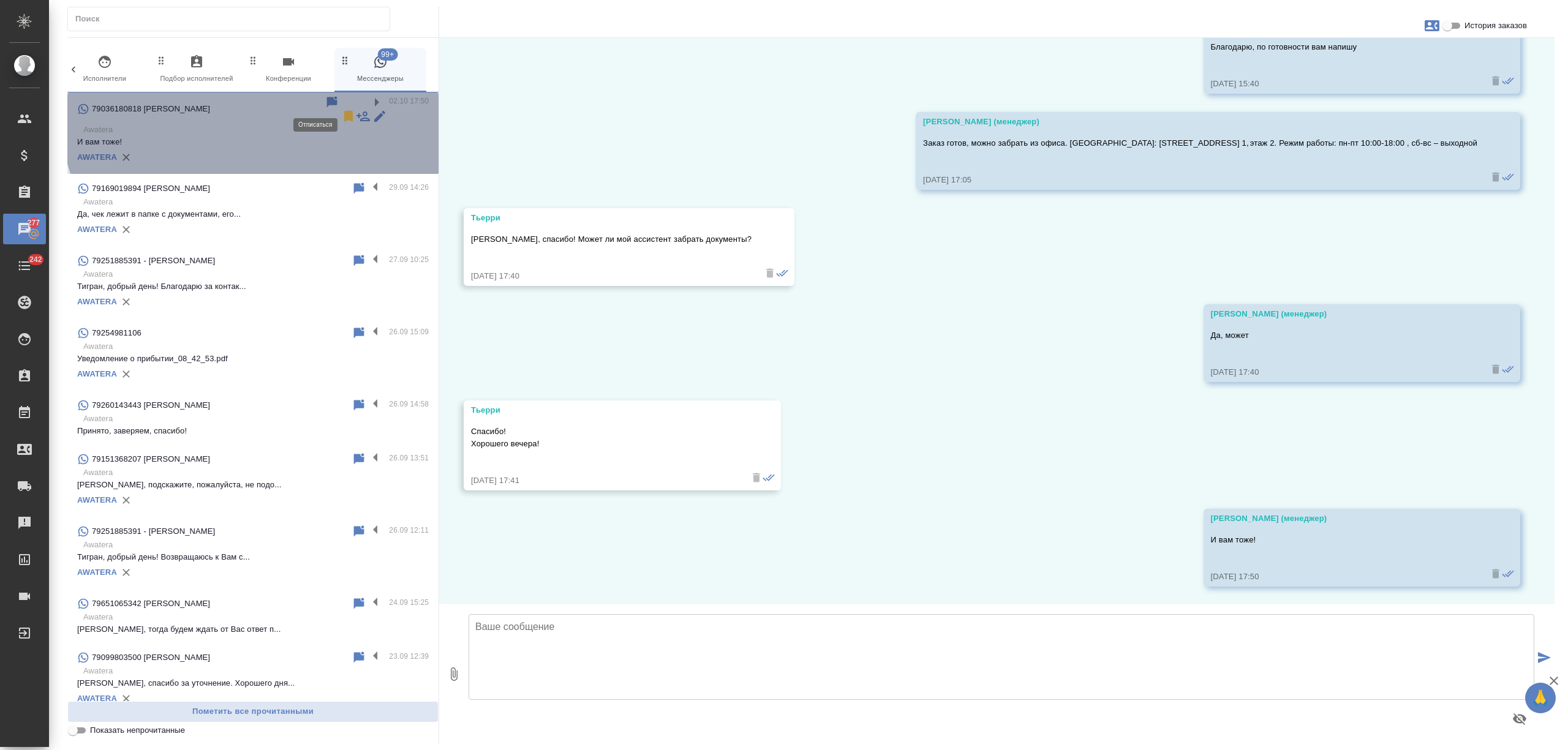
click at [341, 109] on icon at bounding box center [349, 116] width 15 height 15
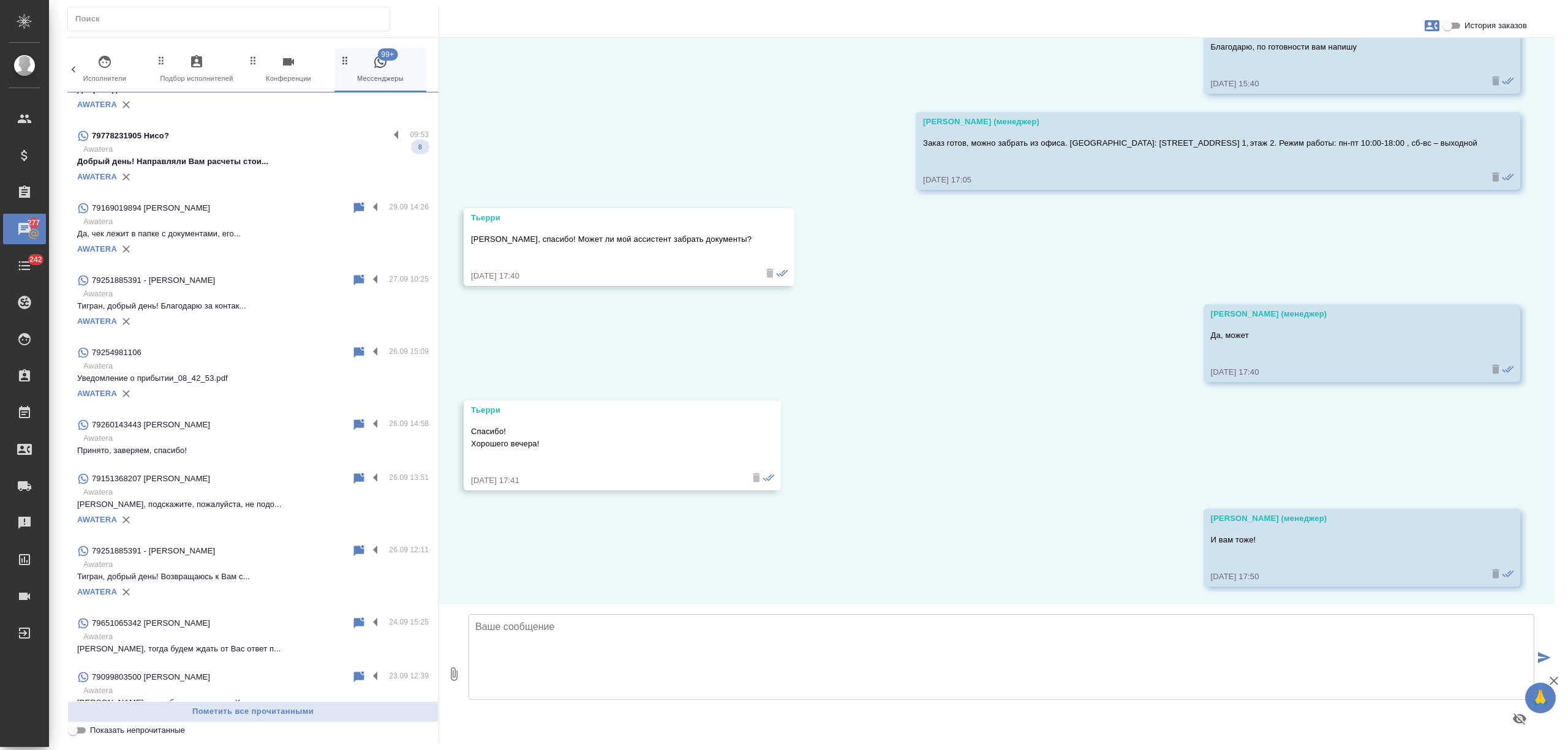
scroll to position [1771, 0]
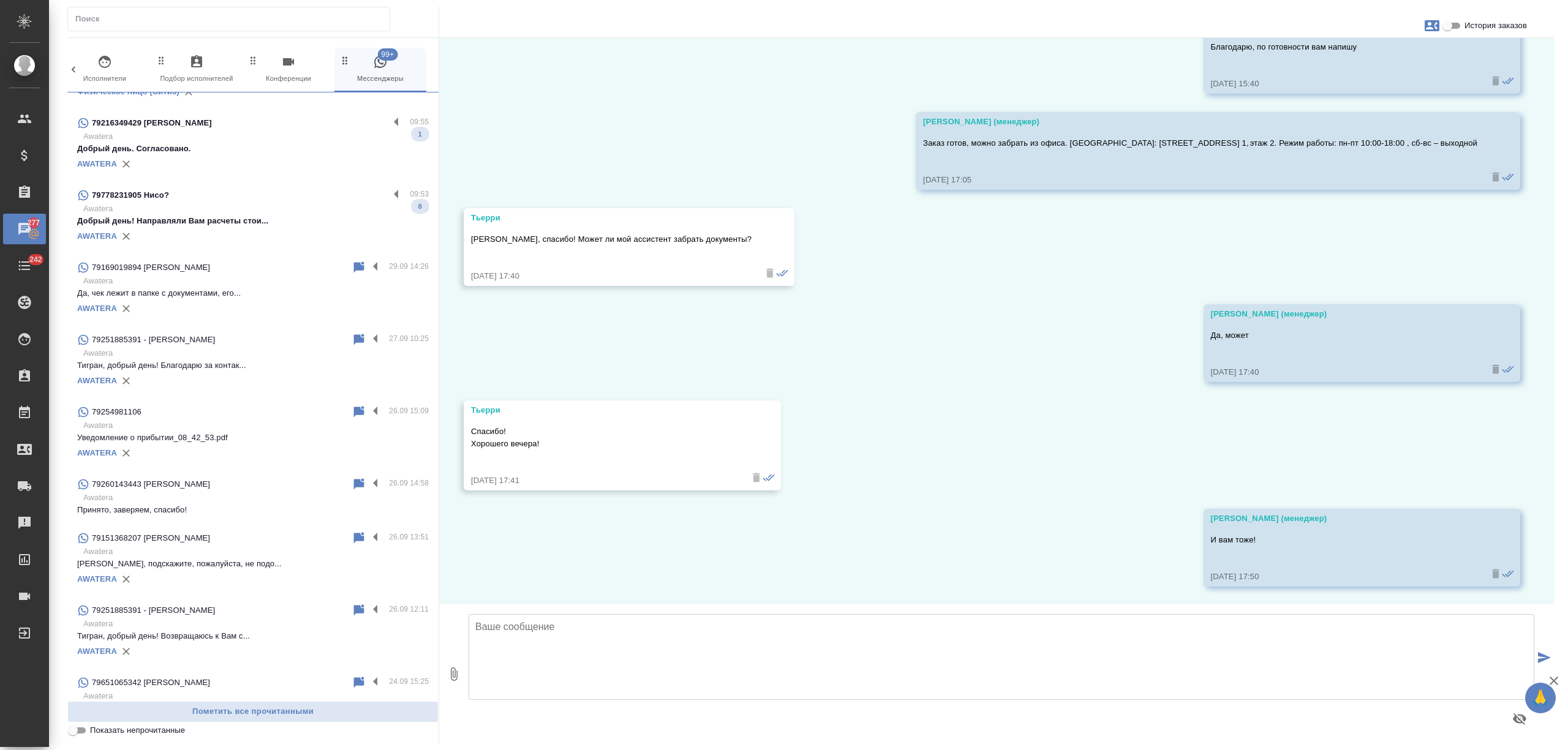
click at [273, 216] on p "Добрый день! Направляли Вам расчеты стои..." at bounding box center [253, 221] width 352 height 12
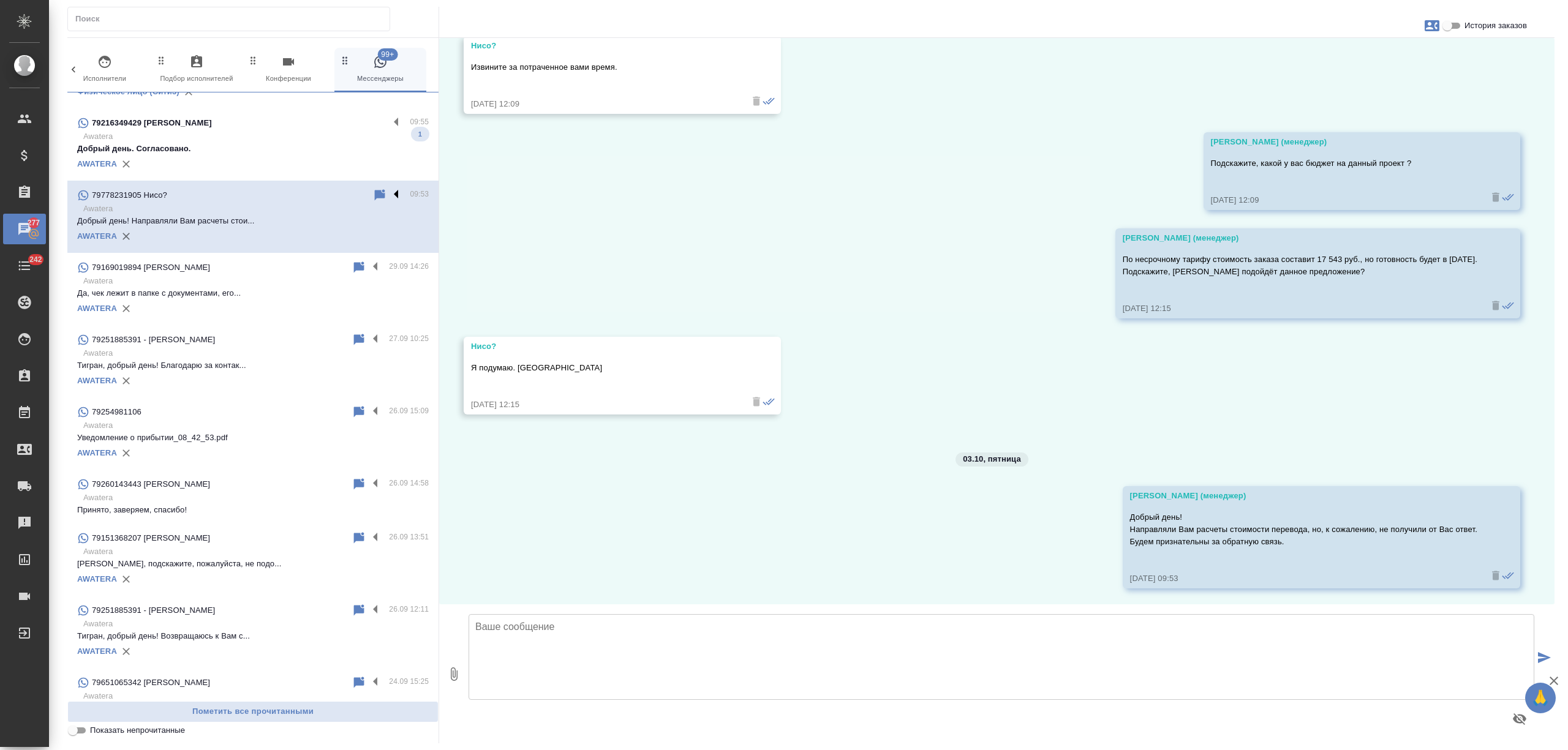
scroll to position [1647, 0]
click at [389, 194] on label at bounding box center [399, 195] width 21 height 14
click at [0, 0] on input "checkbox" at bounding box center [0, 0] width 0 height 0
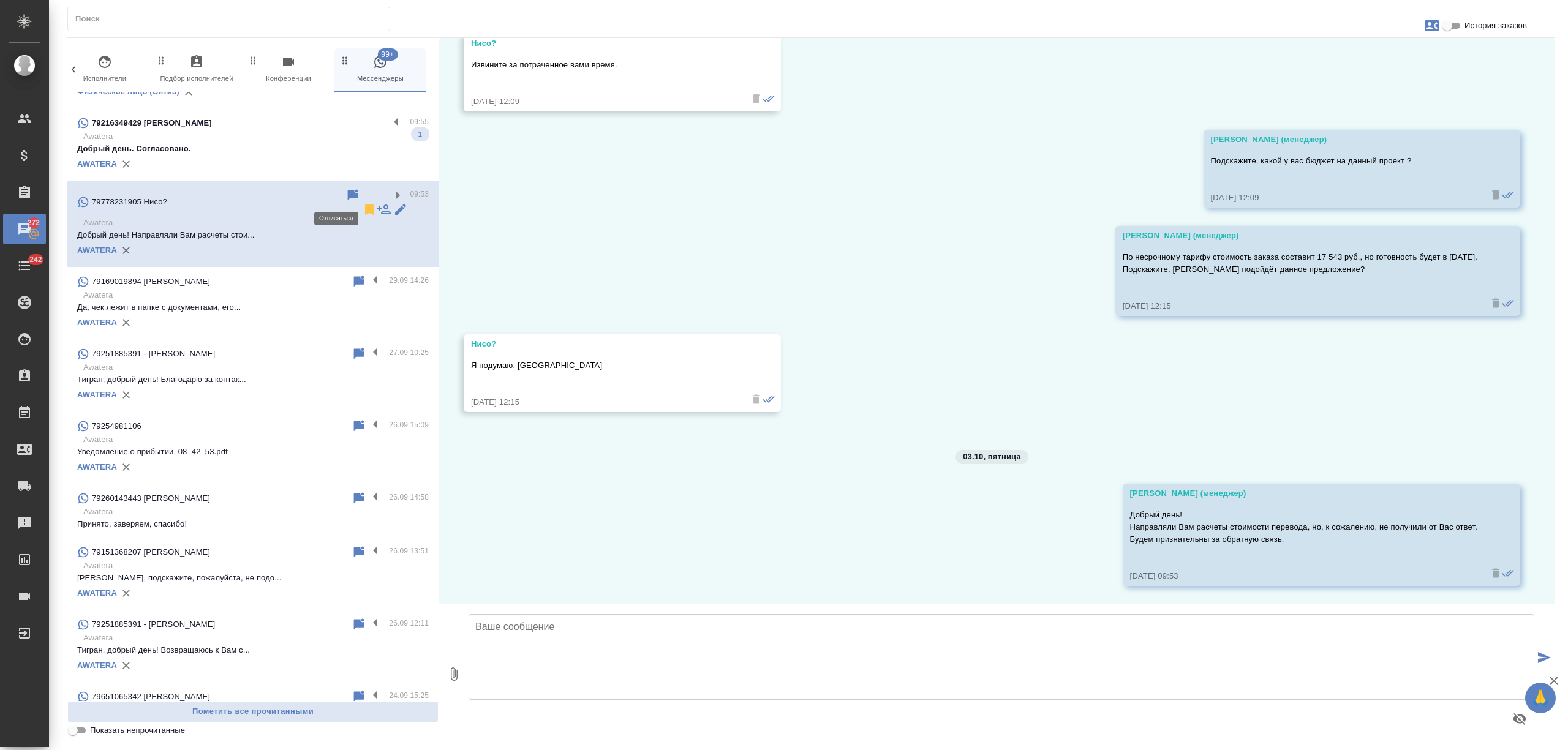
click at [365, 204] on icon at bounding box center [369, 209] width 9 height 11
click at [316, 145] on p "Добрый день. Согласовано." at bounding box center [253, 149] width 352 height 12
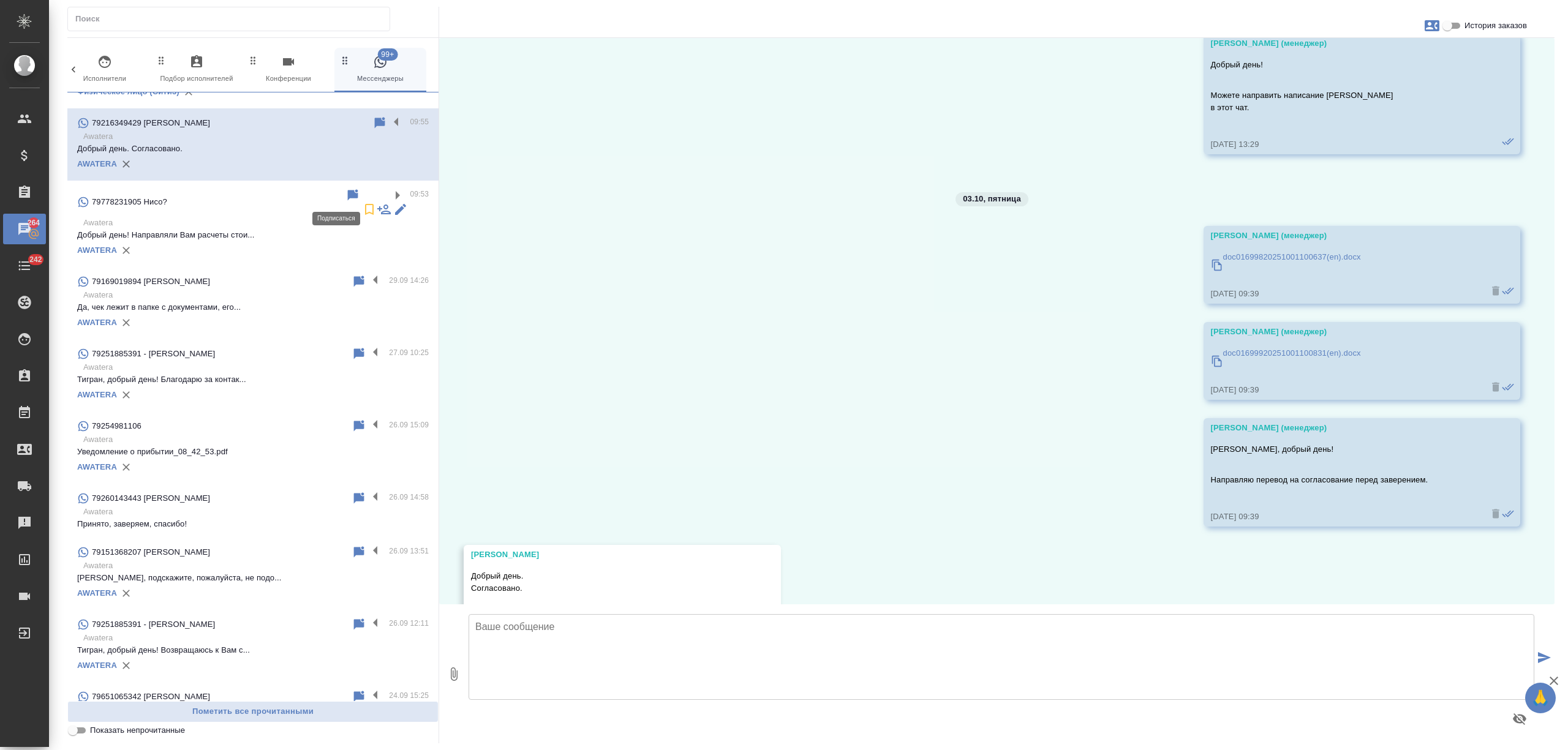
scroll to position [106, 0]
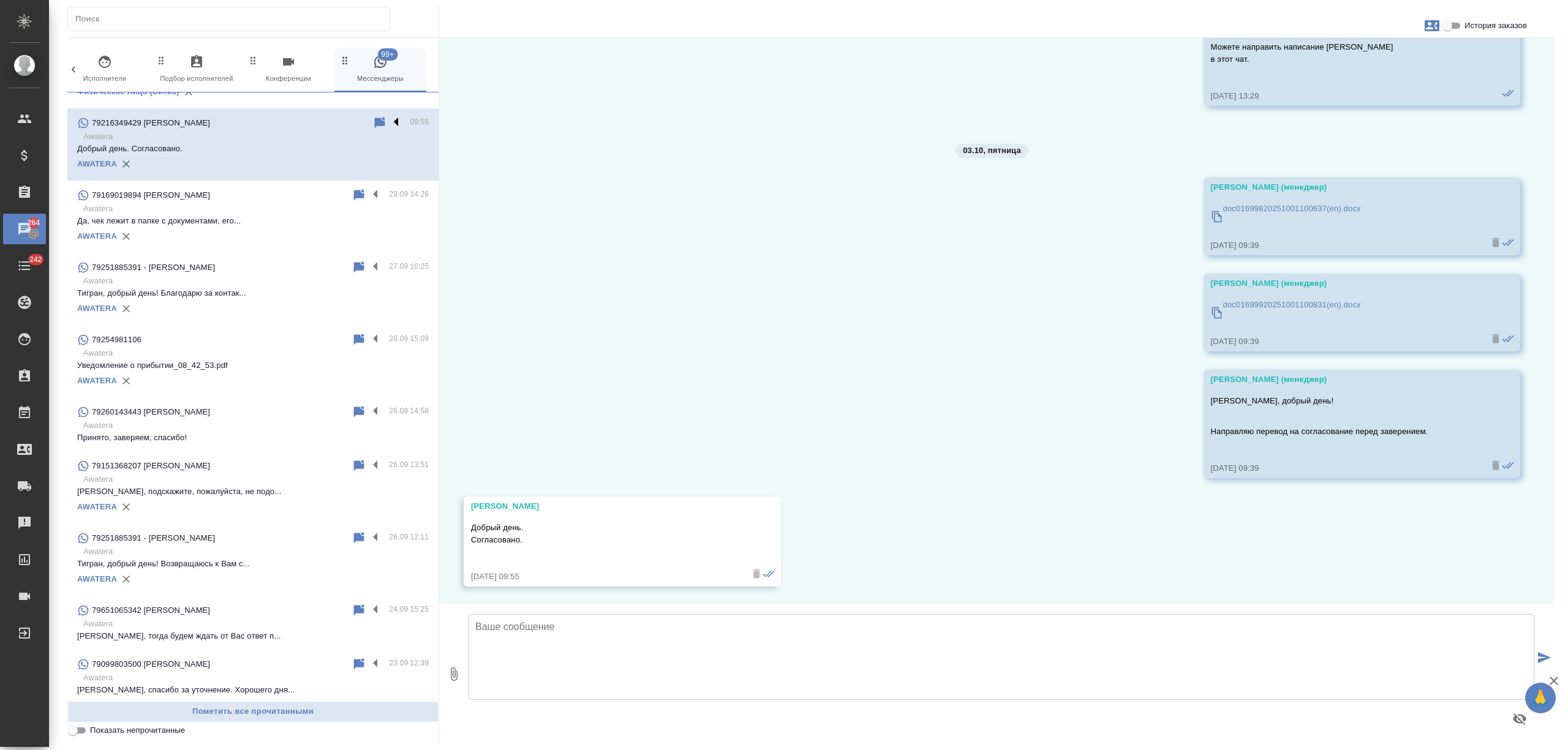
click at [389, 119] on label at bounding box center [399, 122] width 21 height 14
click at [0, 0] on input "checkbox" at bounding box center [0, 0] width 0 height 0
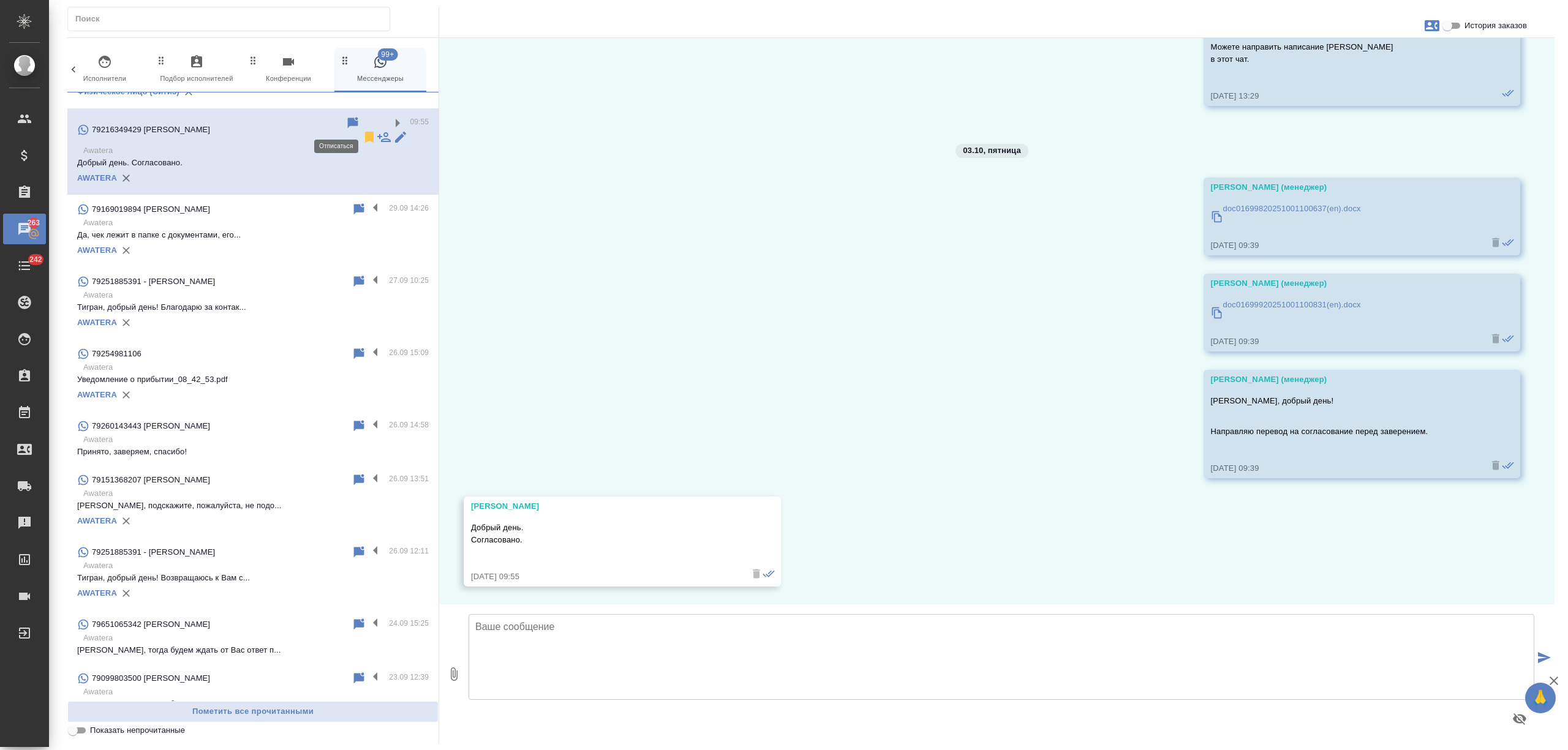
click at [365, 132] on icon at bounding box center [369, 137] width 9 height 11
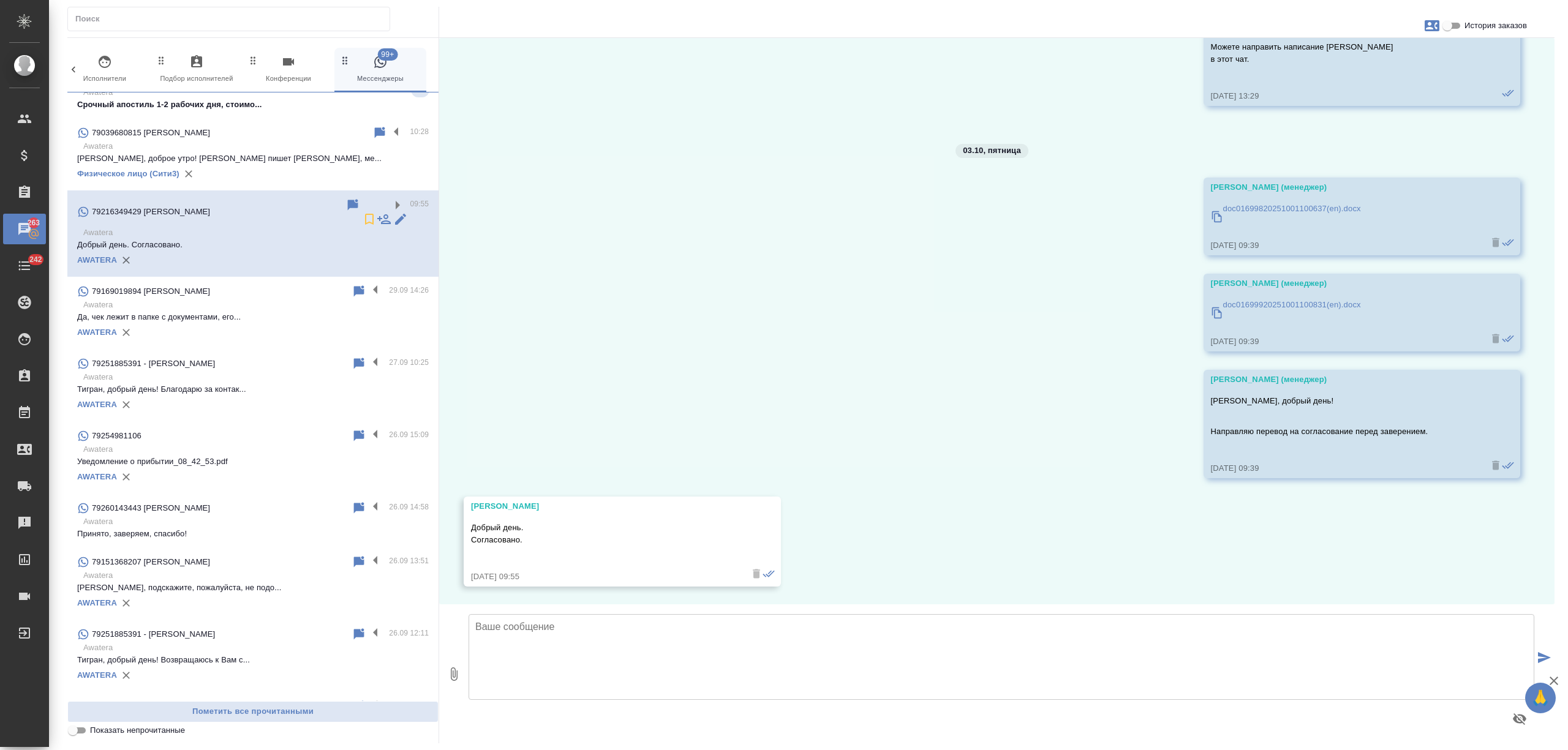
scroll to position [1608, 0]
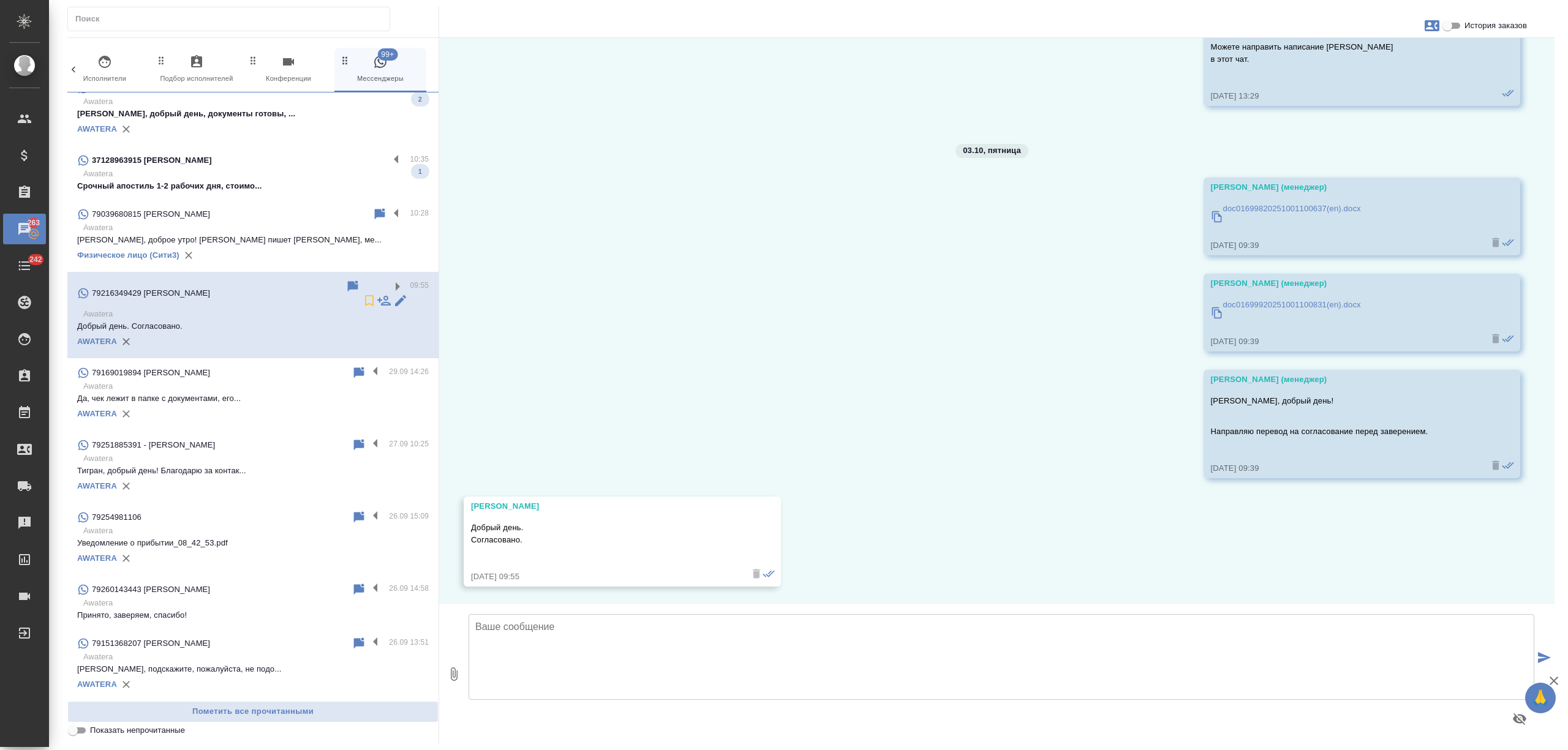
click at [278, 241] on p "Дмитрий, доброе утро! Вам пишет Анна, ме..." at bounding box center [253, 240] width 352 height 12
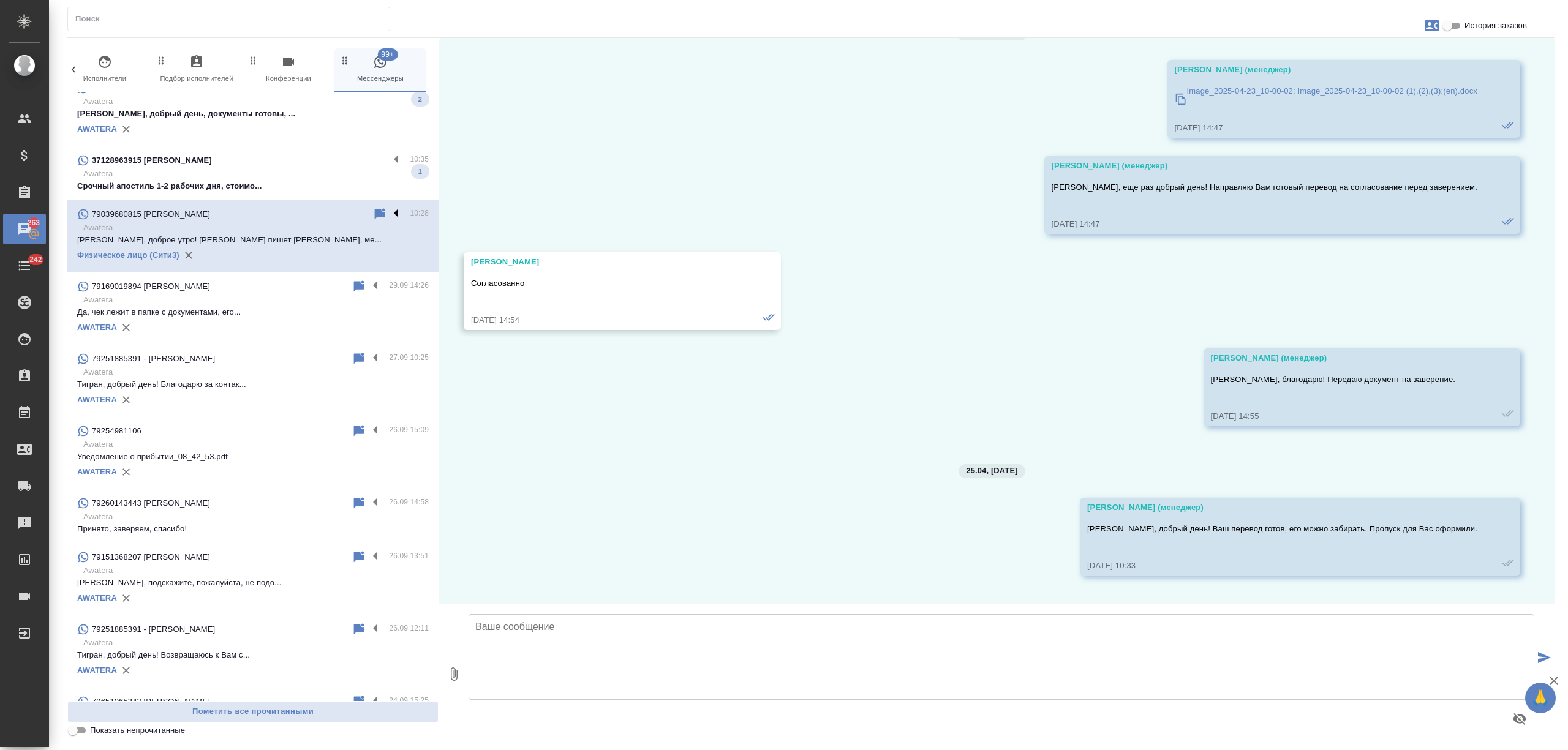
scroll to position [5341, 0]
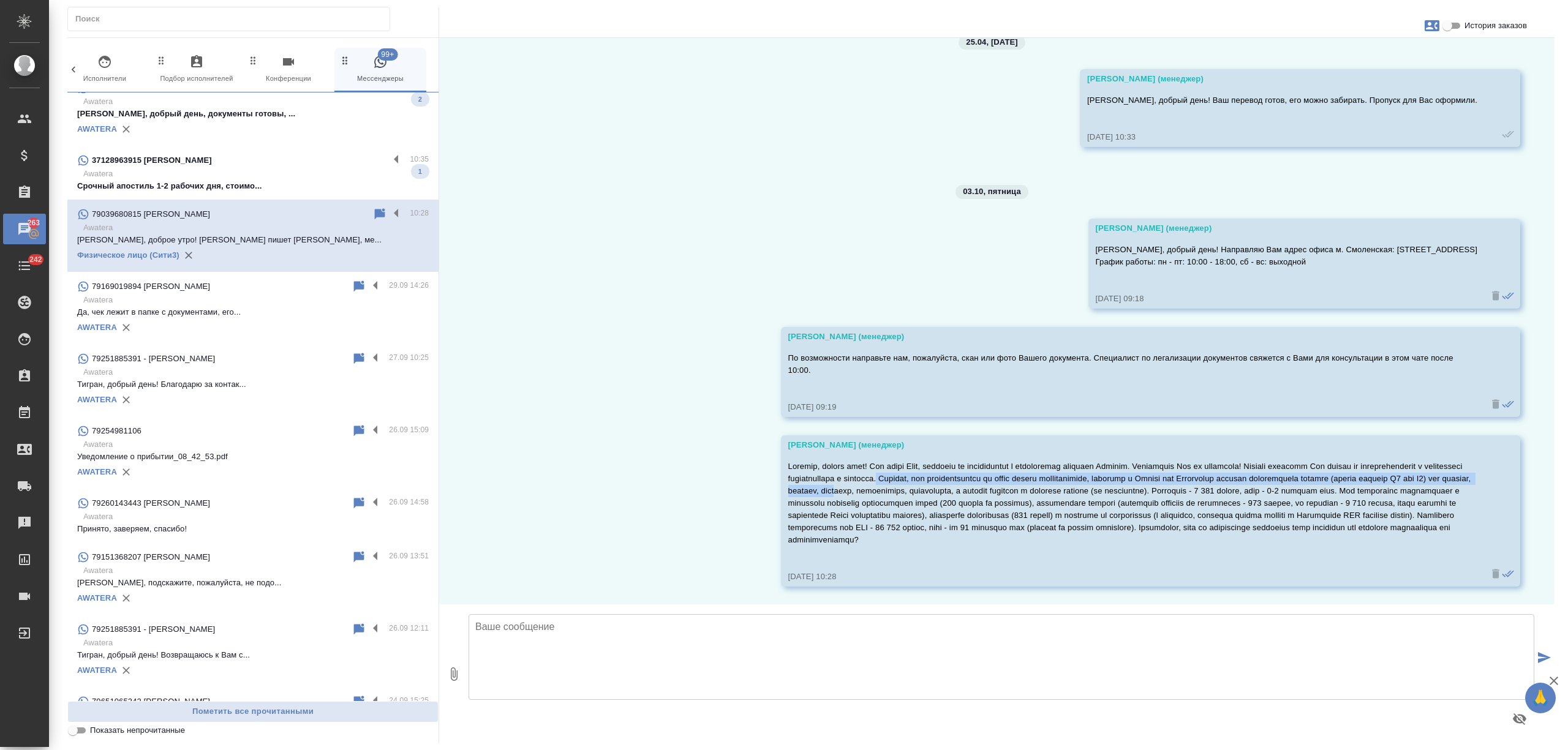
drag, startPoint x: 1016, startPoint y: 474, endPoint x: 1086, endPoint y: 493, distance: 72.5
click at [1086, 493] on p at bounding box center [1133, 503] width 690 height 86
click at [1106, 507] on p at bounding box center [1133, 503] width 690 height 86
drag, startPoint x: 1014, startPoint y: 476, endPoint x: 1039, endPoint y: 490, distance: 28.7
click at [1039, 490] on p at bounding box center [1133, 503] width 690 height 86
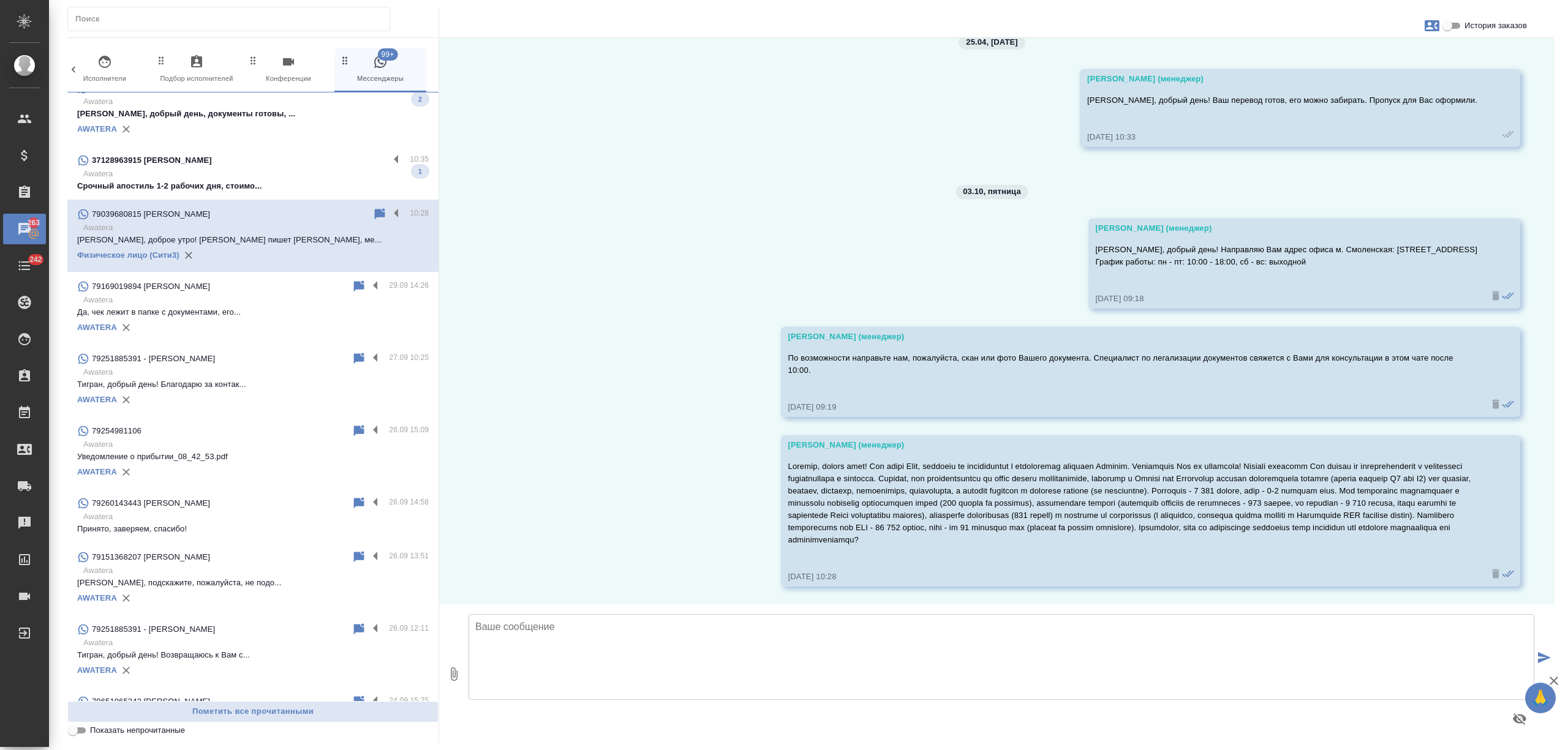
click at [1057, 486] on p at bounding box center [1133, 503] width 690 height 86
drag, startPoint x: 1017, startPoint y: 476, endPoint x: 1444, endPoint y: 493, distance: 427.3
click at [1444, 493] on p at bounding box center [1133, 503] width 690 height 86
copy p "Уточняю, что апостилировать мы можем только свидетельства, выданные в Москве ил…"
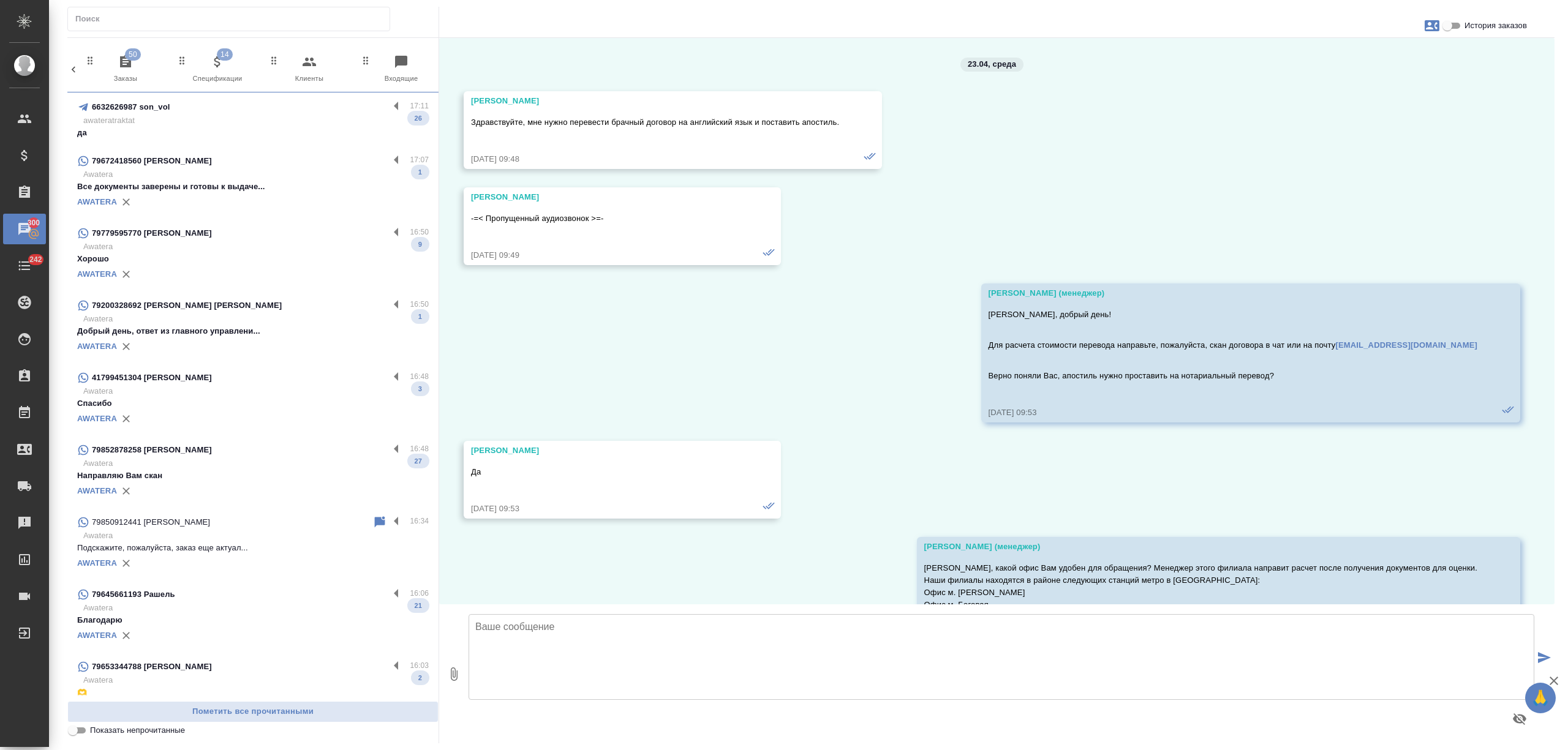
scroll to position [5341, 0]
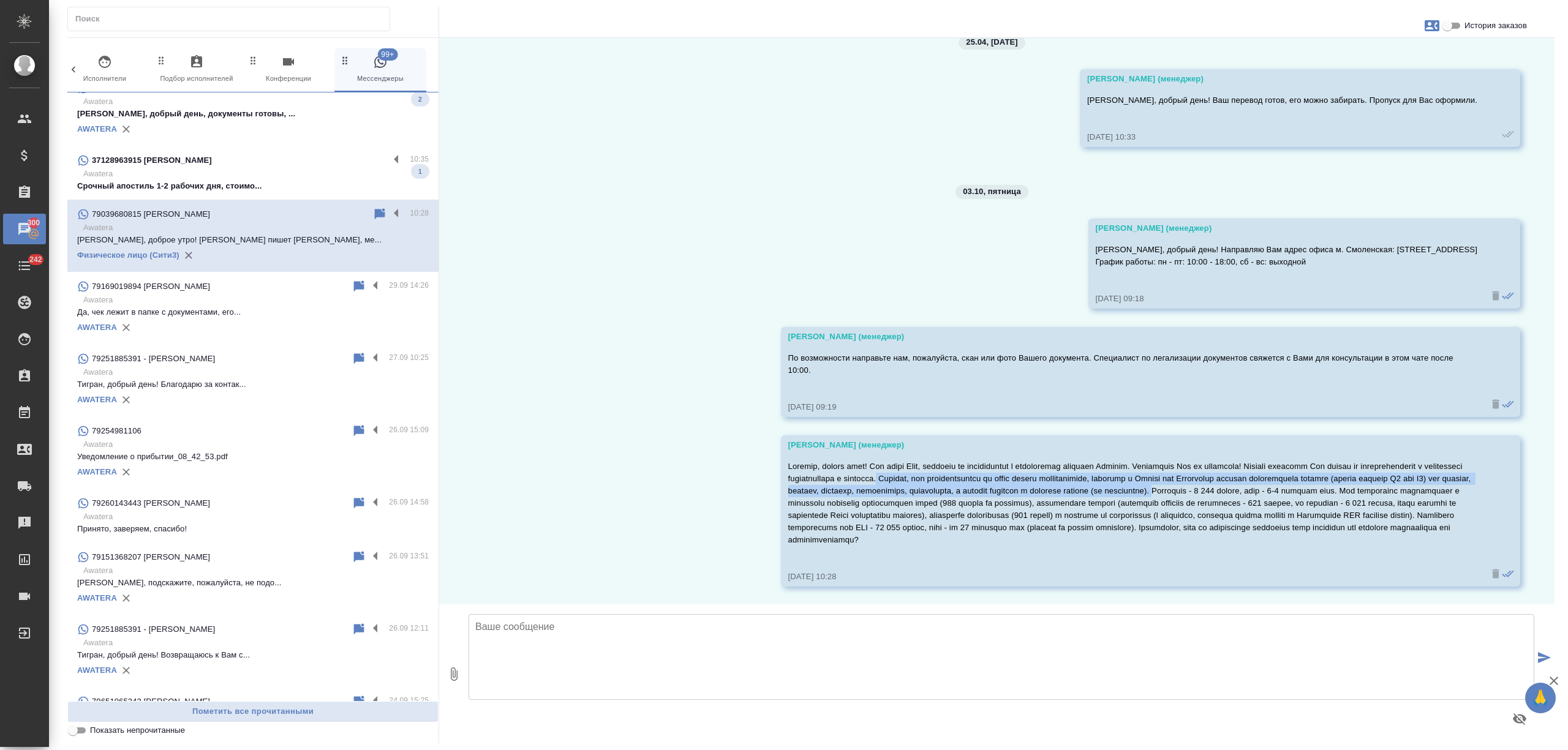
click at [1047, 493] on p at bounding box center [1133, 503] width 690 height 86
drag, startPoint x: 1017, startPoint y: 475, endPoint x: 1454, endPoint y: 487, distance: 437.2
click at [1454, 487] on p at bounding box center [1133, 503] width 690 height 86
copy p "Уточняю, что апостилировать мы можем только свидетельства, выданные в Москве ил…"
click at [389, 214] on label at bounding box center [399, 214] width 21 height 14
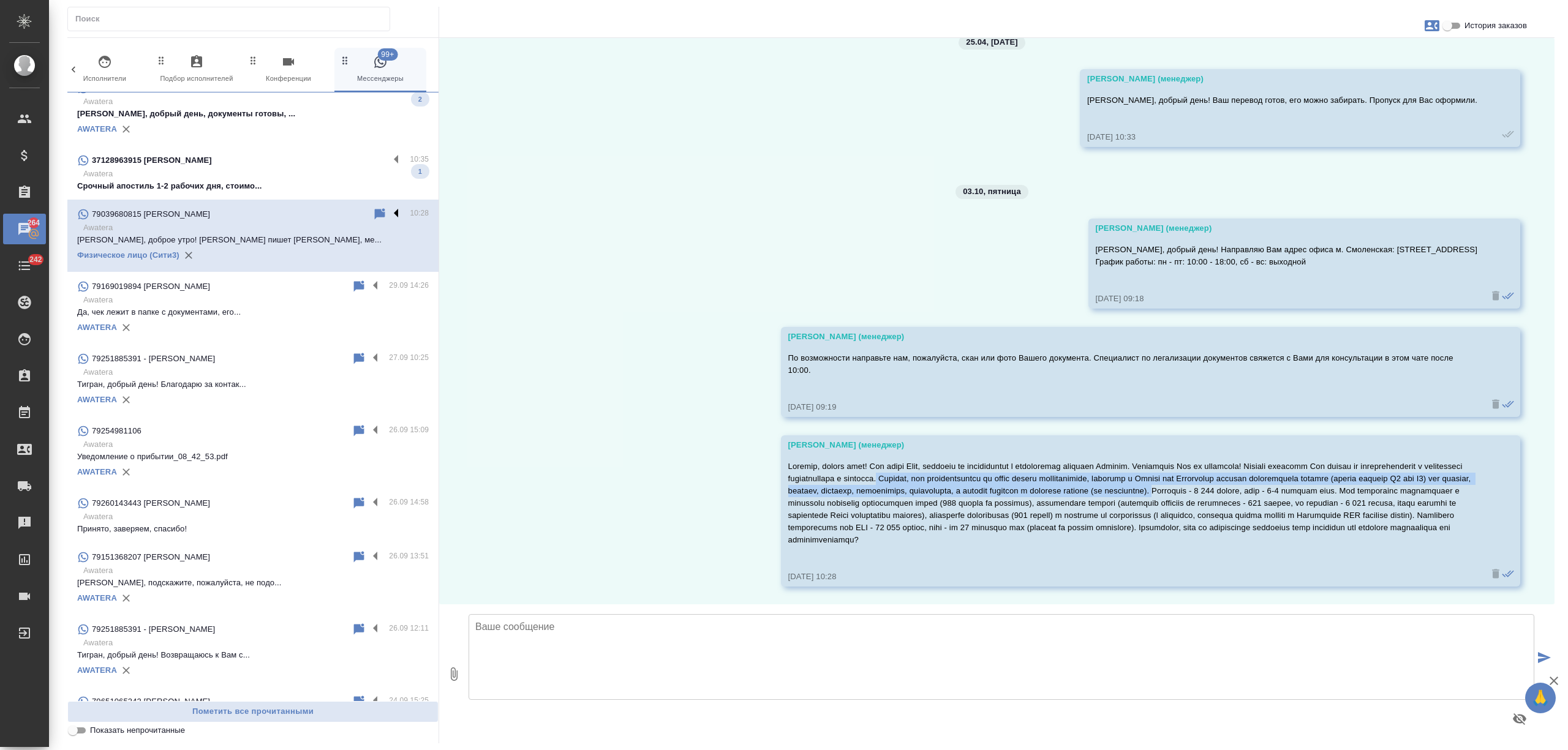
click at [0, 0] on input "checkbox" at bounding box center [0, 0] width 0 height 0
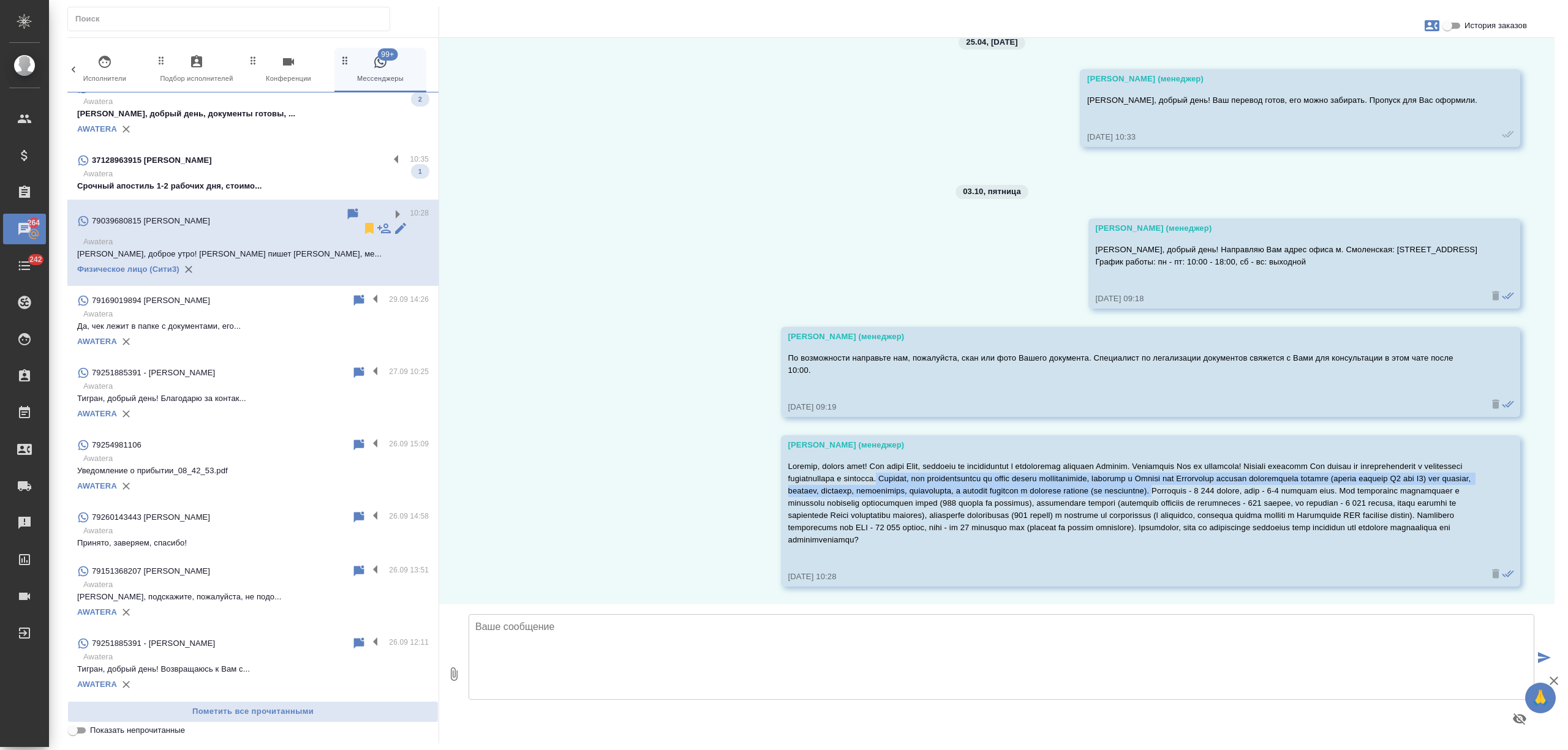
click at [362, 221] on icon at bounding box center [370, 228] width 15 height 15
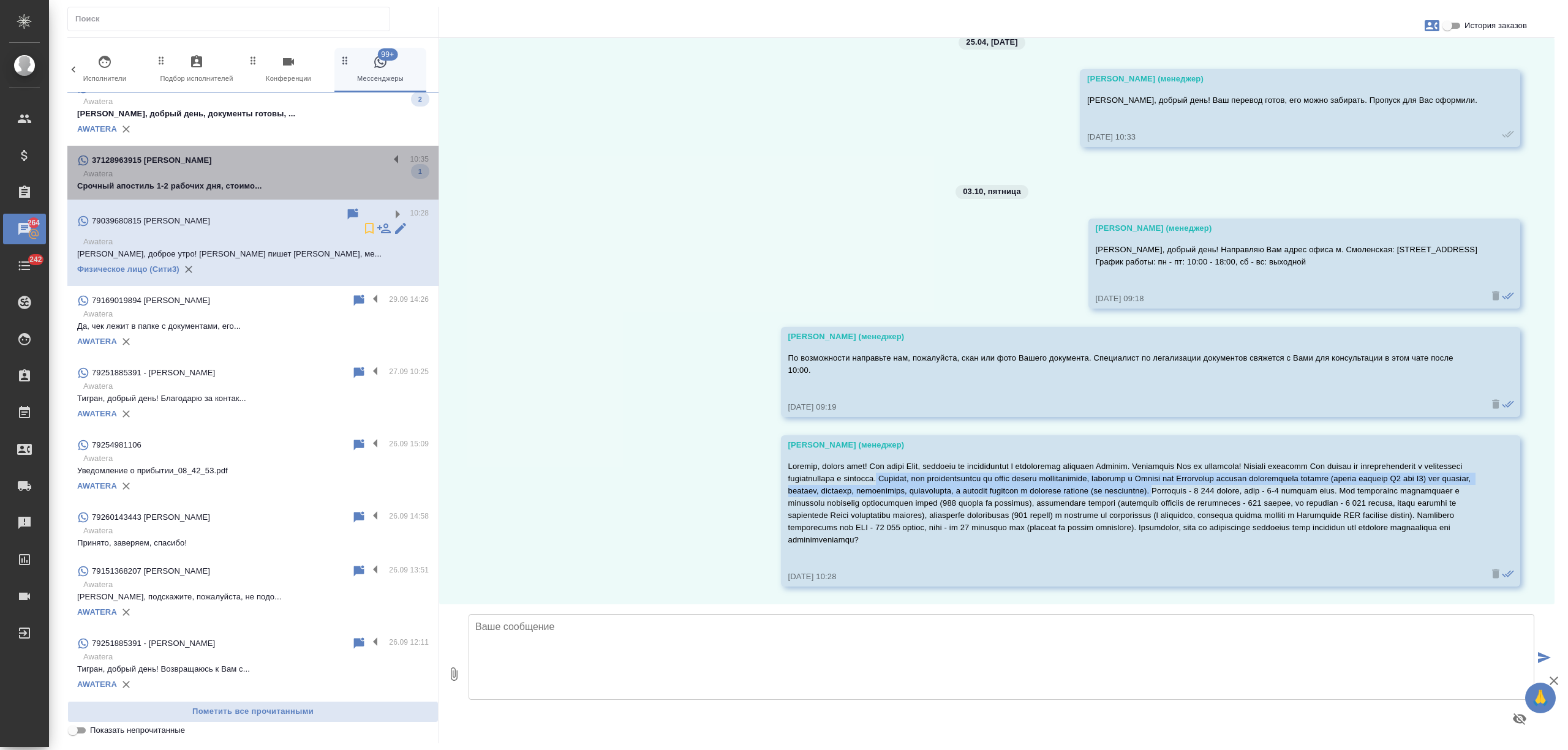
click at [337, 164] on div "37128963915 Николай" at bounding box center [233, 161] width 312 height 15
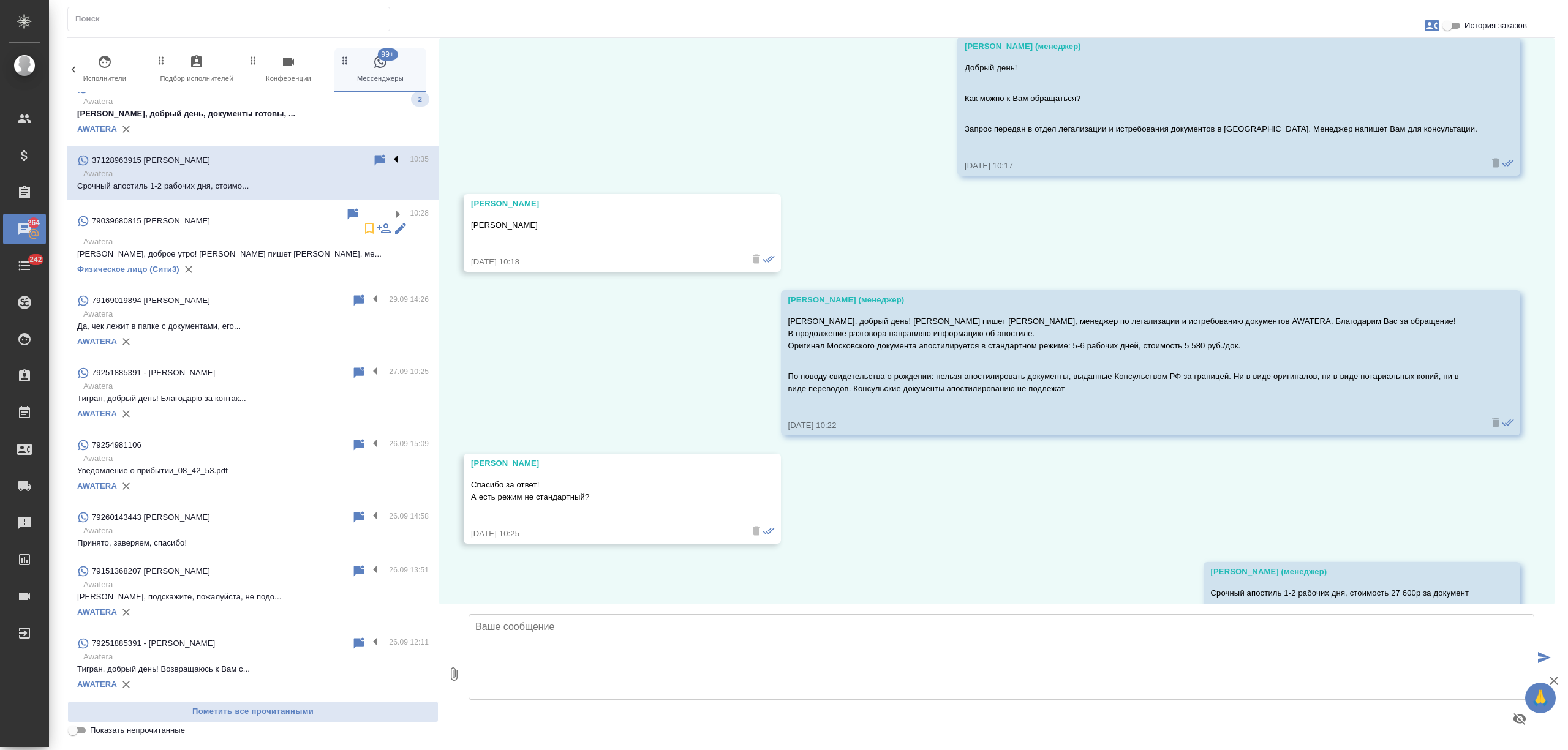
scroll to position [253, 0]
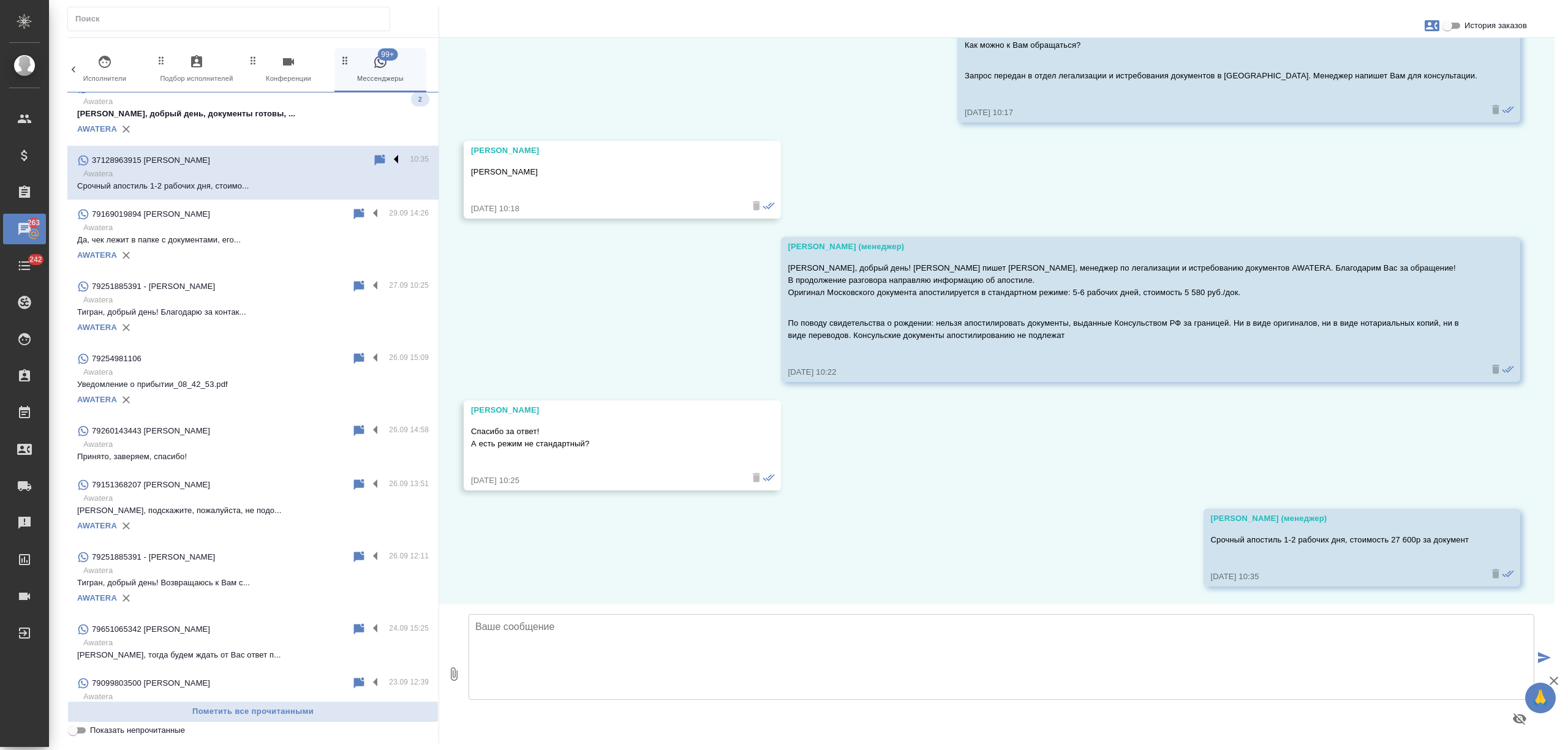
click at [389, 157] on label at bounding box center [399, 160] width 21 height 14
click at [0, 0] on input "checkbox" at bounding box center [0, 0] width 0 height 0
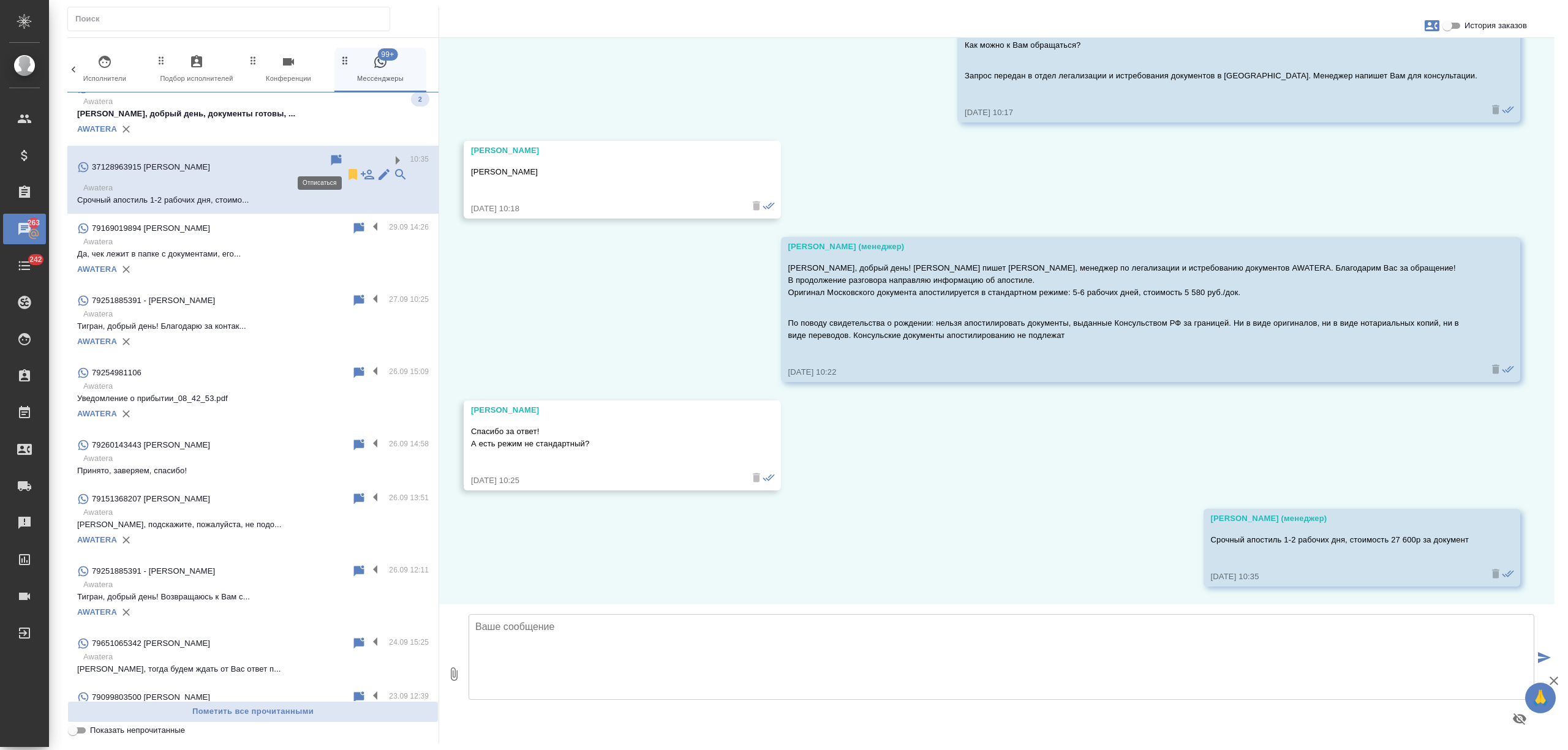
click at [348, 169] on icon at bounding box center [352, 175] width 9 height 11
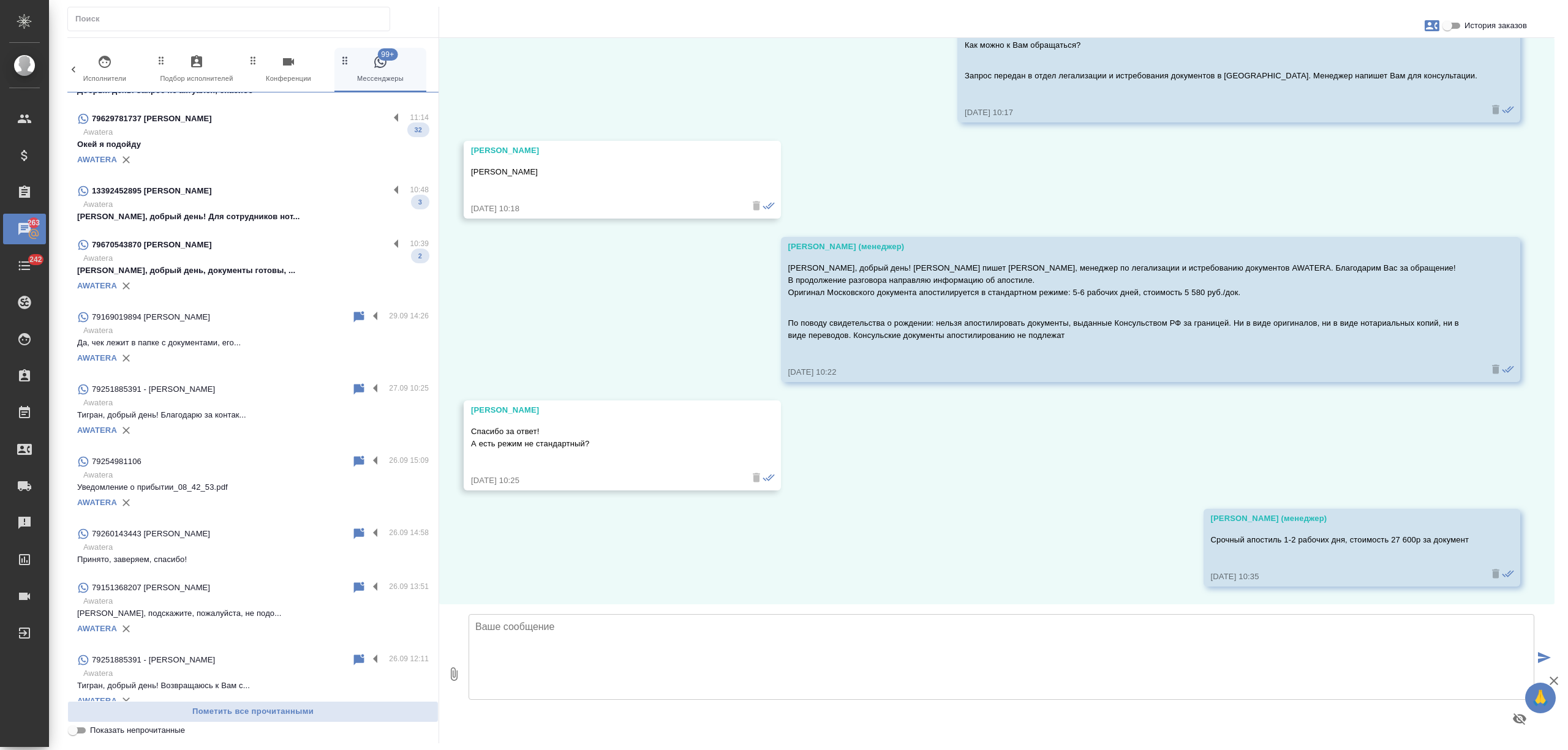
scroll to position [1444, 0]
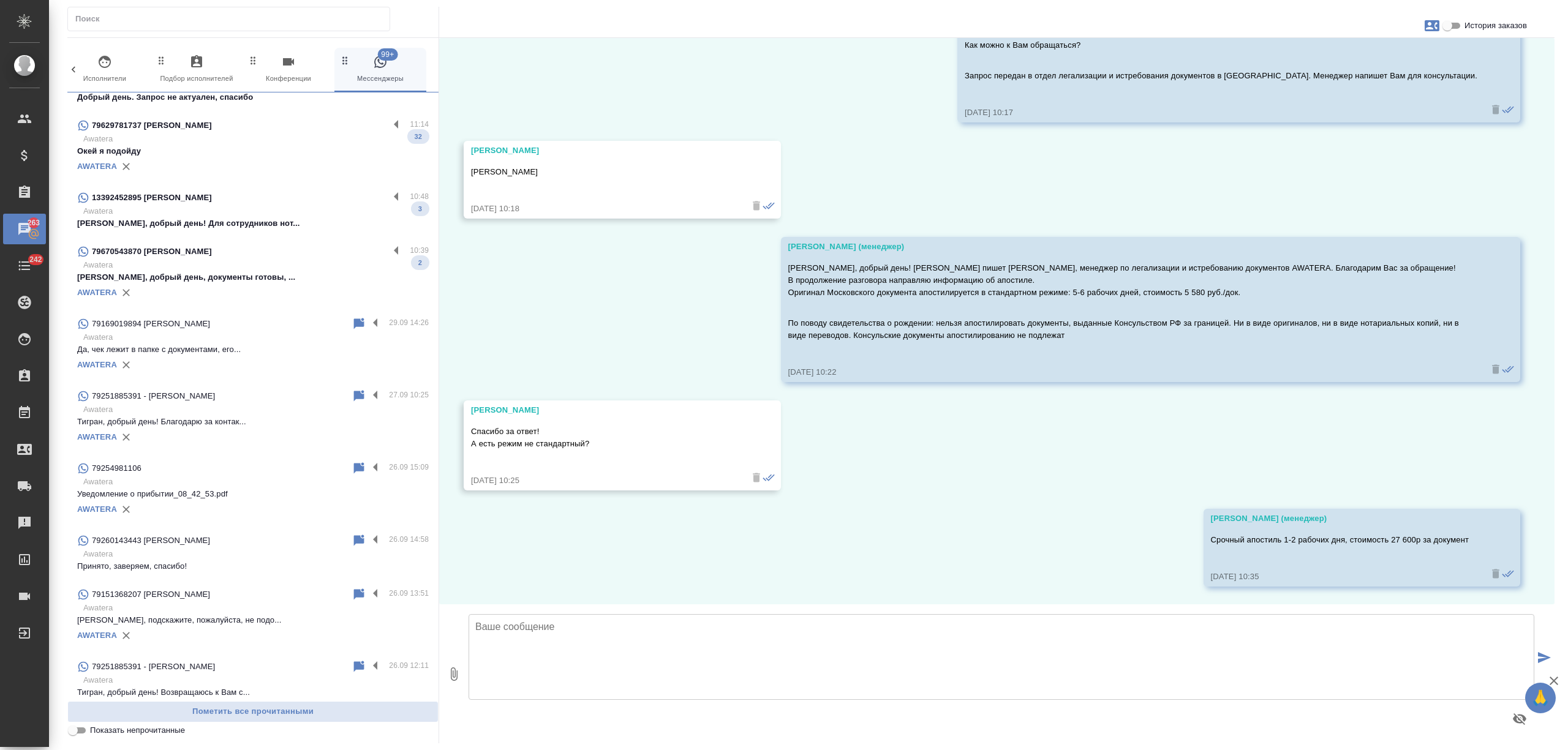
click at [278, 262] on p "Awatera" at bounding box center [256, 265] width 345 height 12
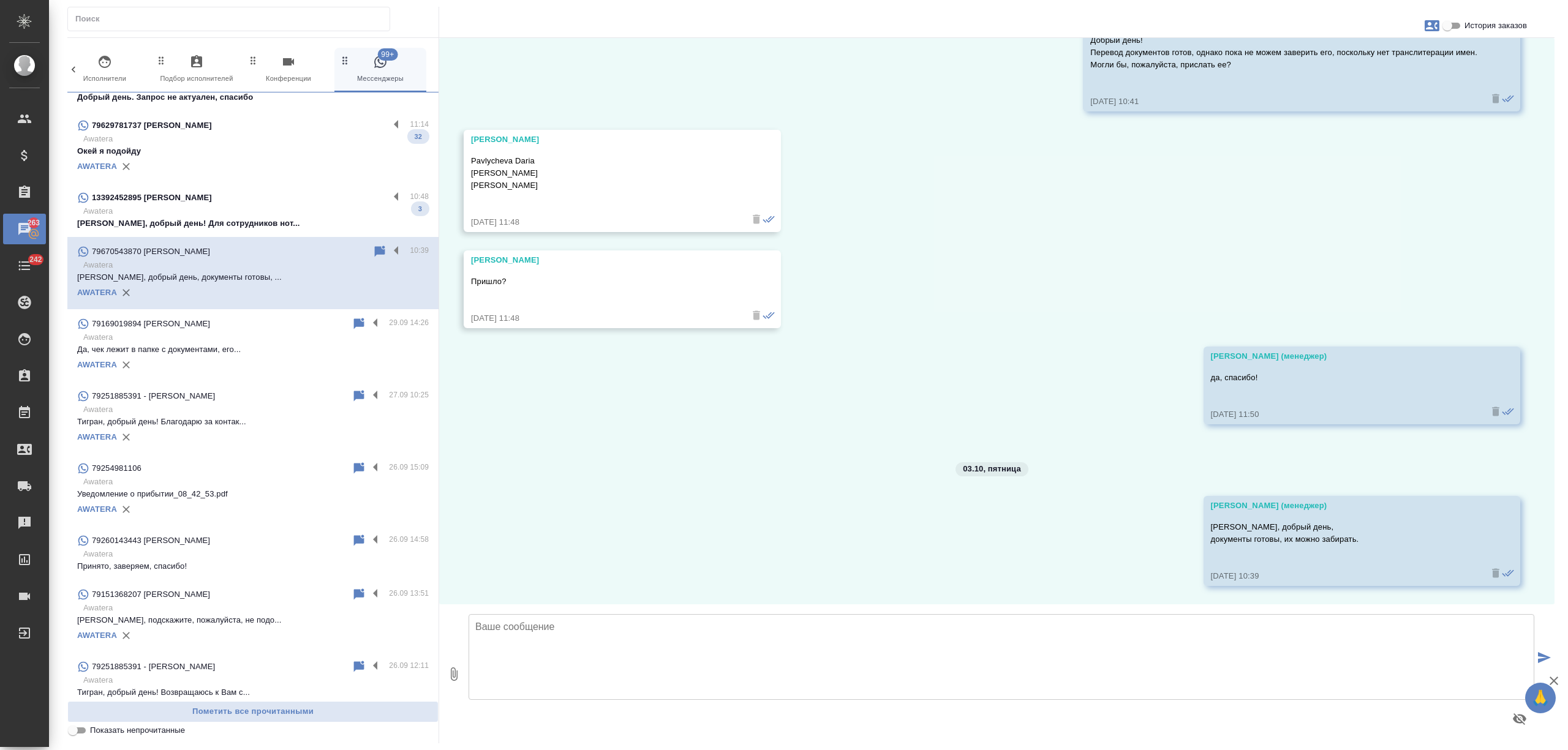
scroll to position [231, 0]
click at [389, 246] on label at bounding box center [399, 251] width 21 height 14
click at [0, 0] on input "checkbox" at bounding box center [0, 0] width 0 height 0
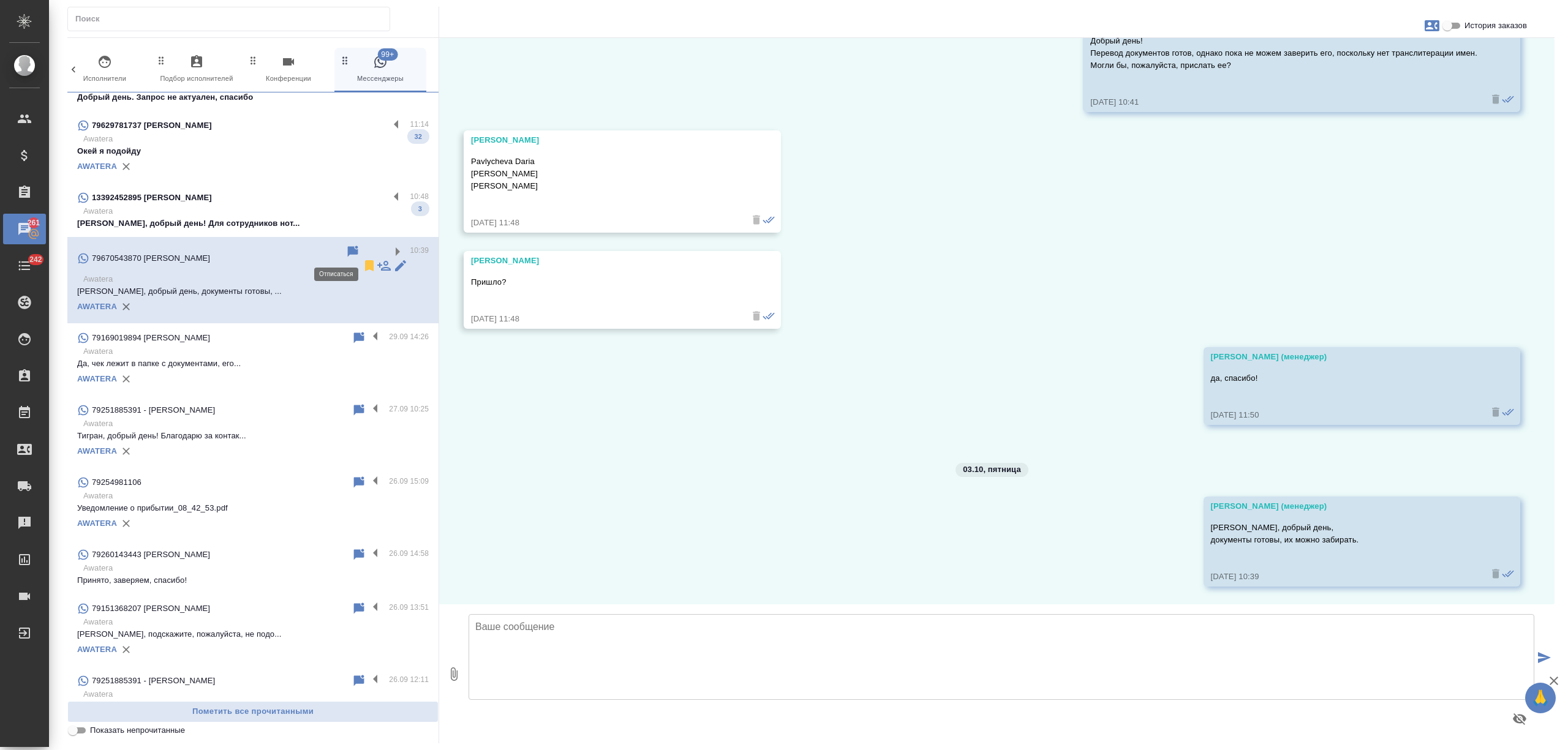
click at [365, 260] on icon at bounding box center [369, 265] width 9 height 11
click at [321, 212] on p "Awatera" at bounding box center [256, 211] width 345 height 12
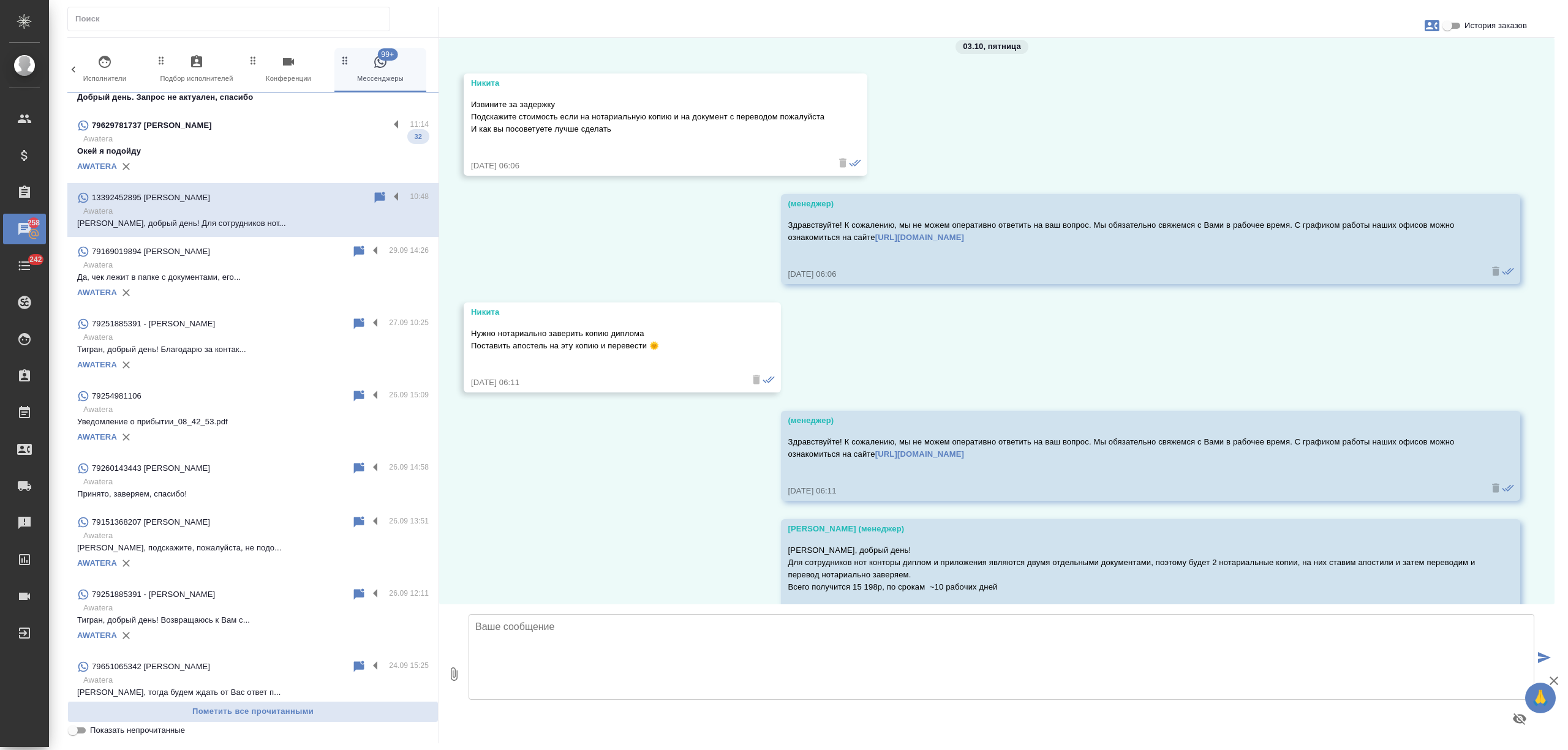
scroll to position [1661, 0]
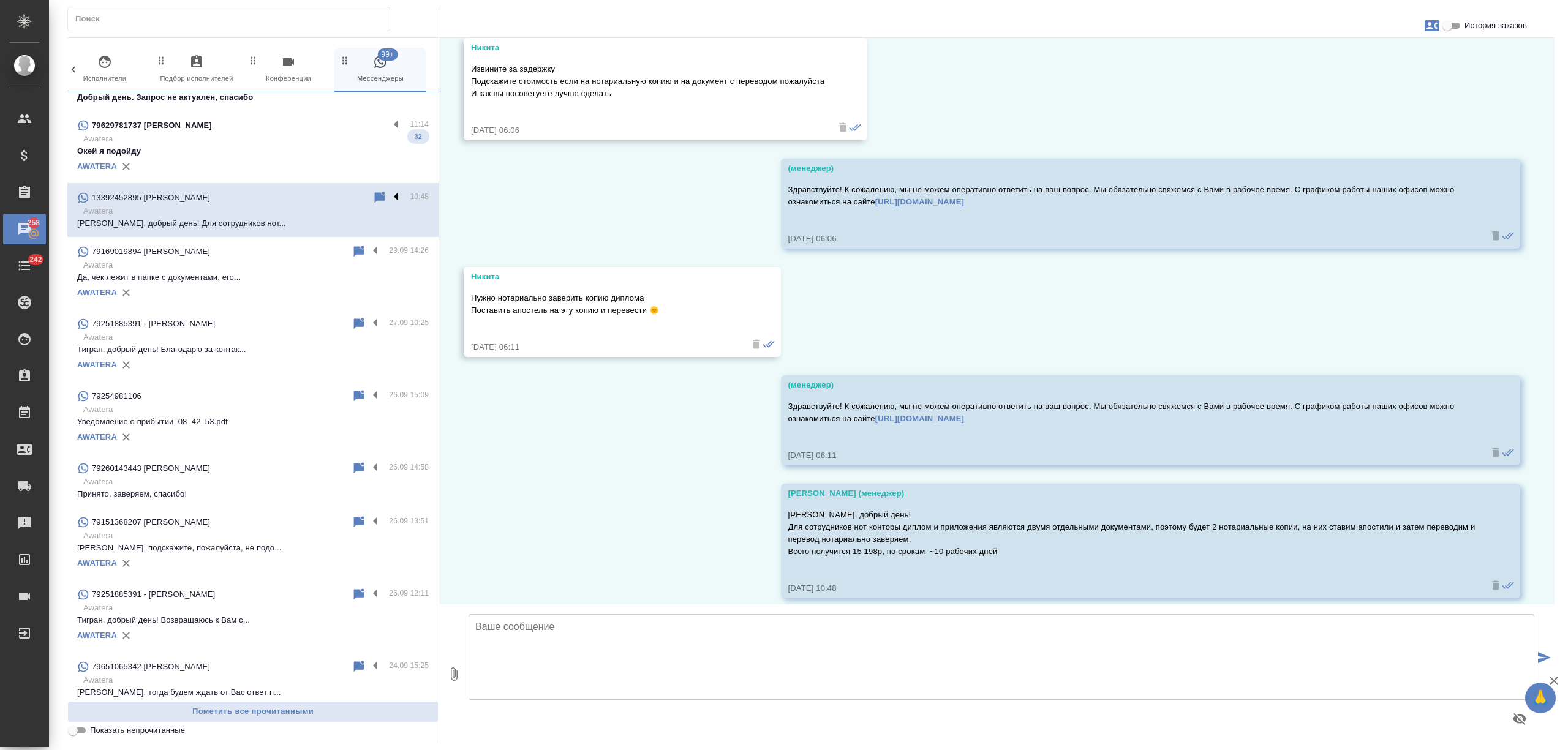
click at [389, 196] on label at bounding box center [399, 197] width 21 height 14
click at [0, 0] on input "checkbox" at bounding box center [0, 0] width 0 height 0
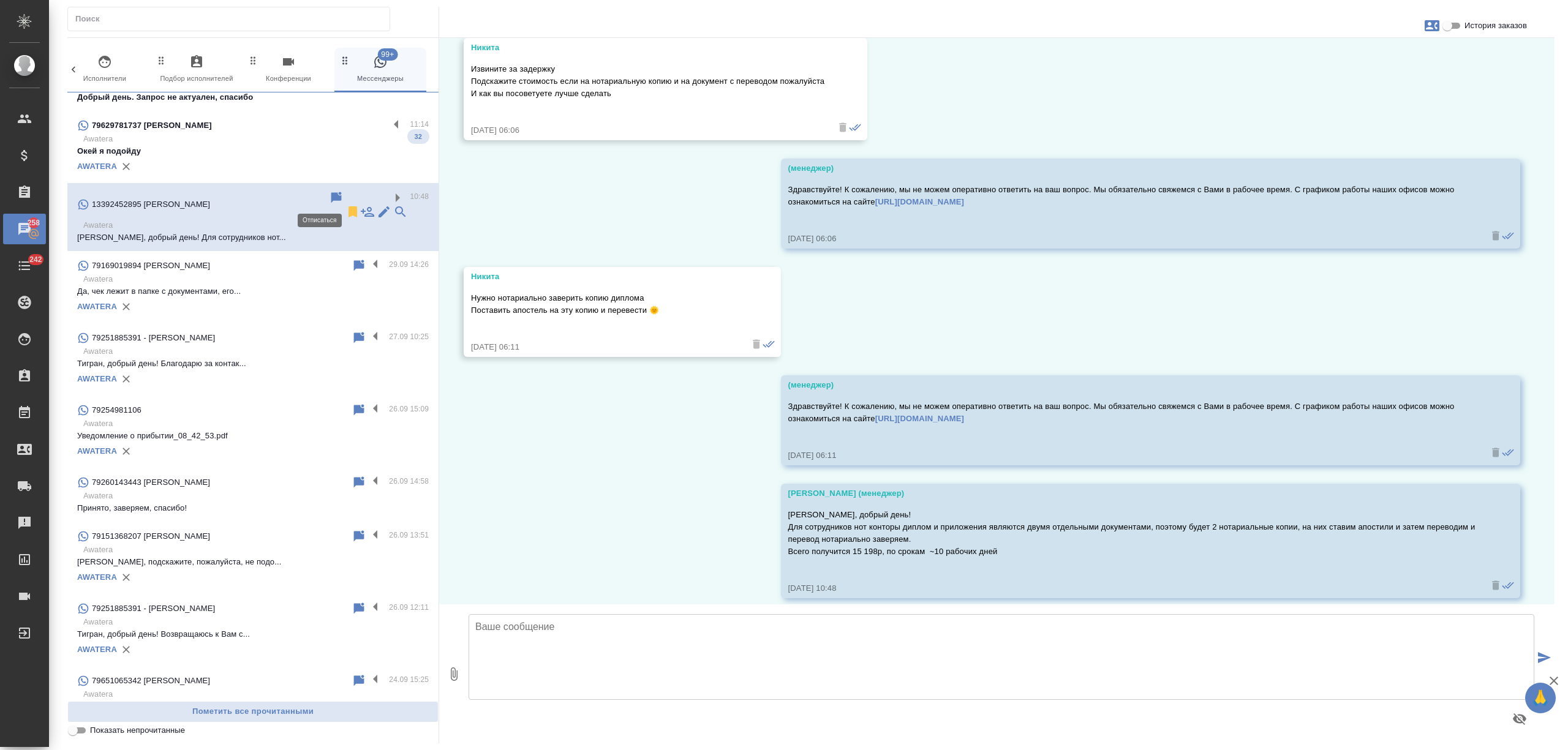
click at [348, 206] on icon at bounding box center [352, 212] width 9 height 11
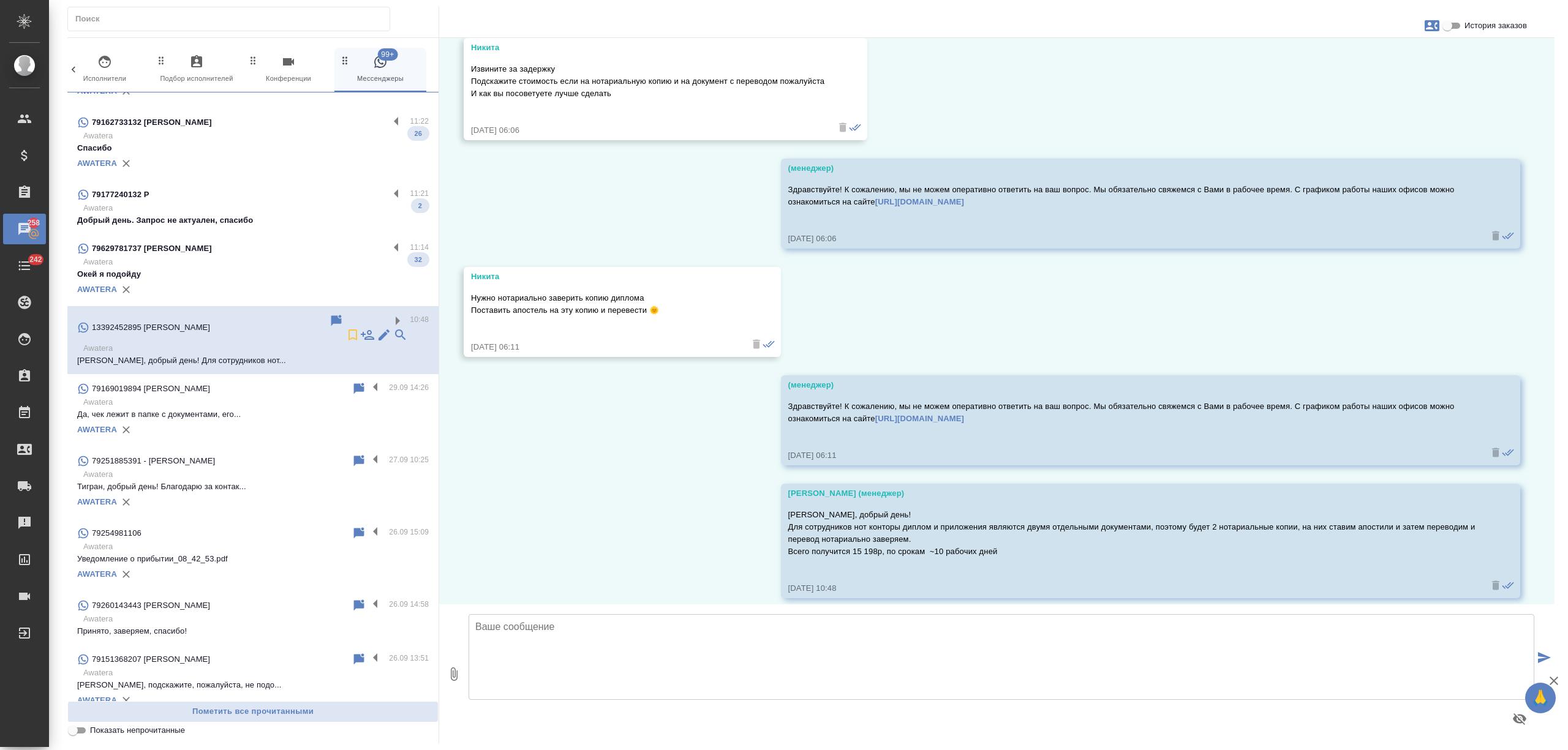
scroll to position [1281, 0]
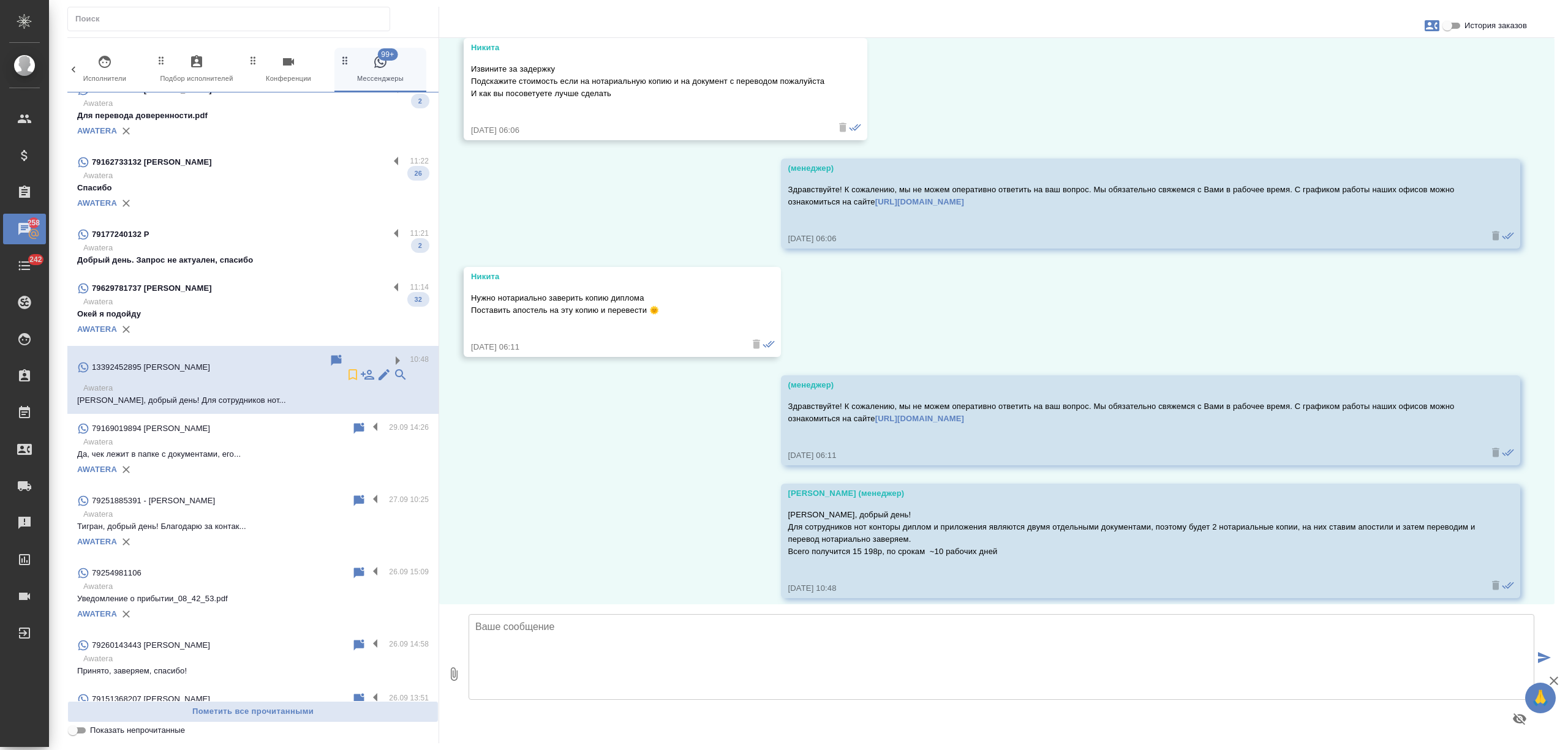
click at [270, 299] on p "Awatera" at bounding box center [256, 302] width 345 height 12
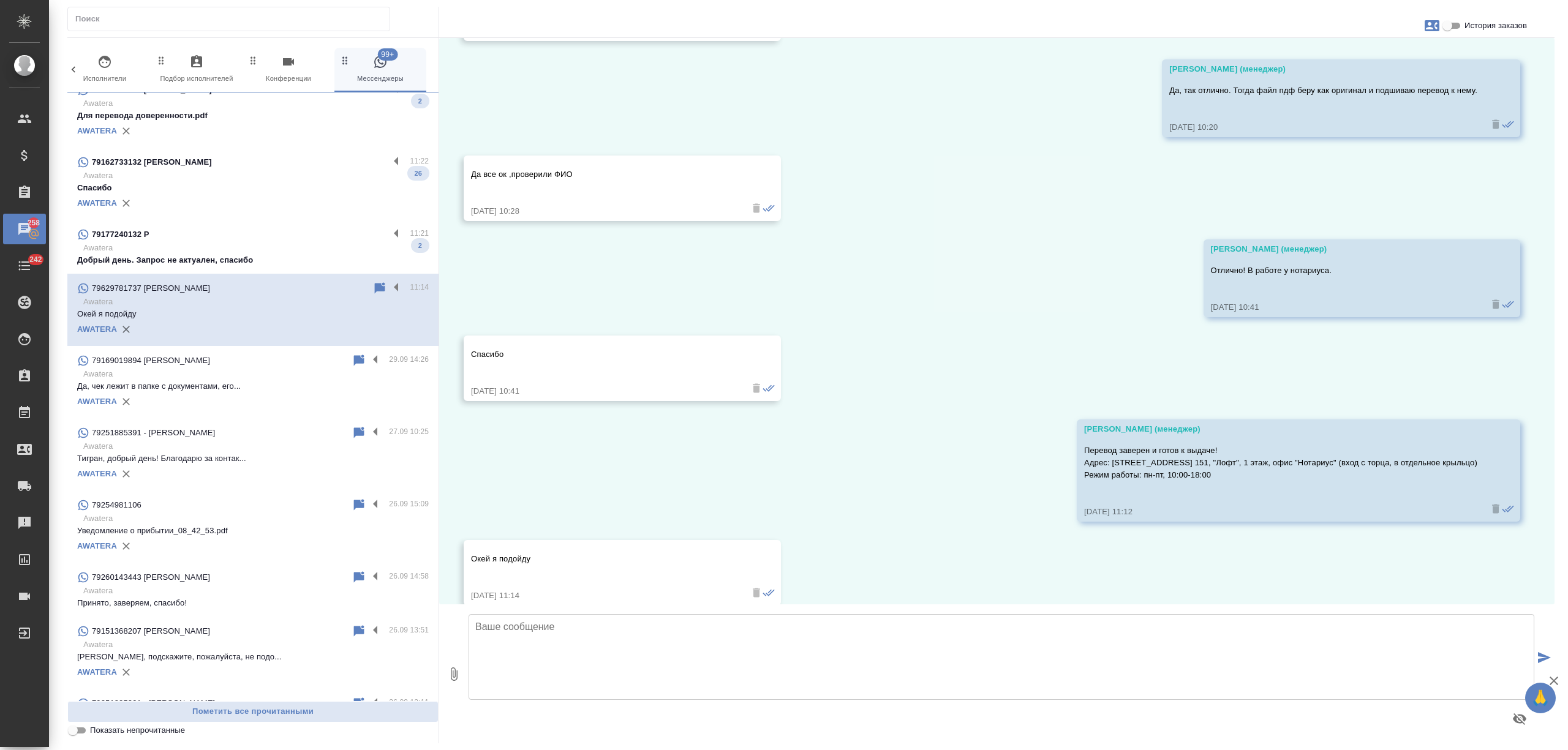
scroll to position [3948, 0]
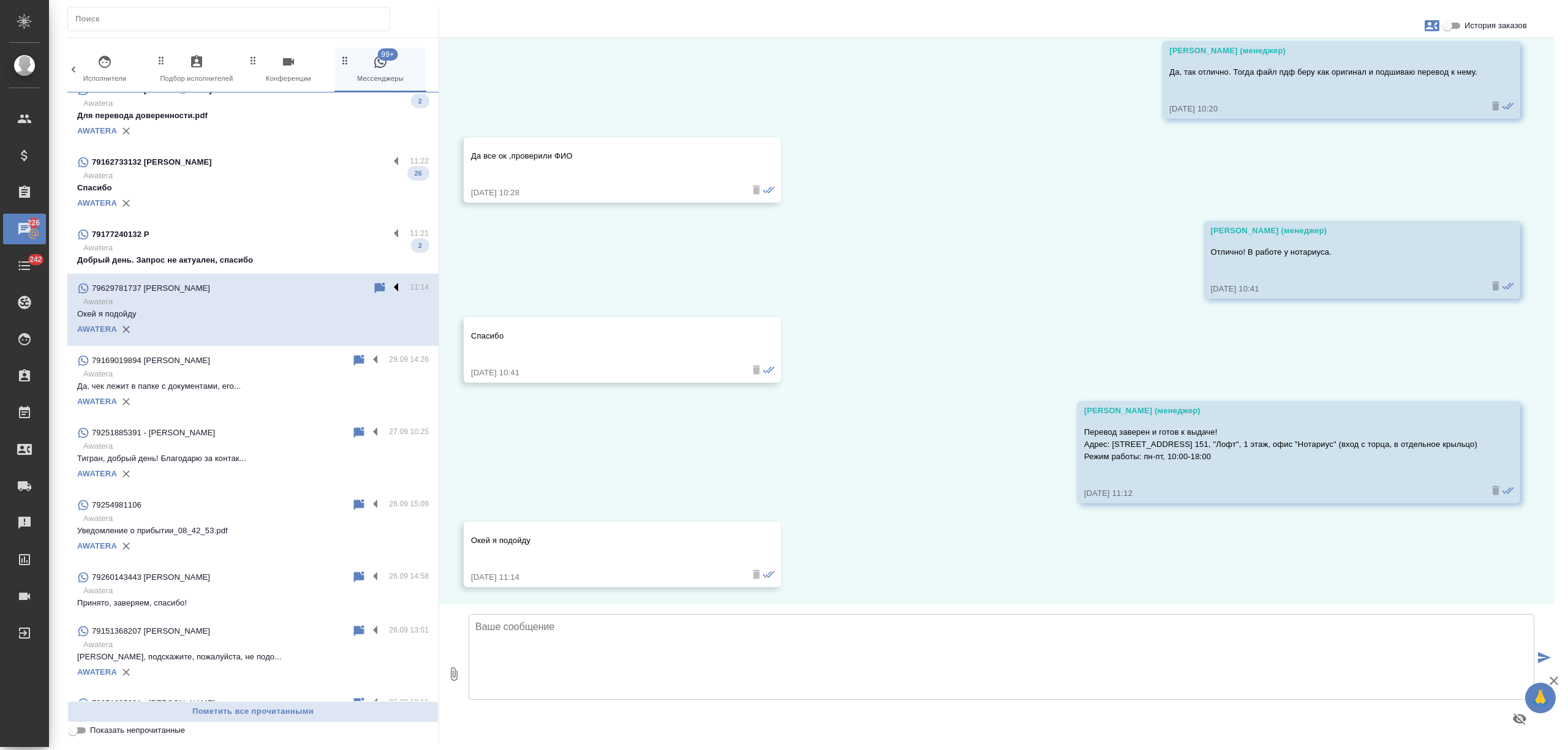
click at [389, 287] on label at bounding box center [399, 288] width 21 height 14
click at [0, 0] on input "checkbox" at bounding box center [0, 0] width 0 height 0
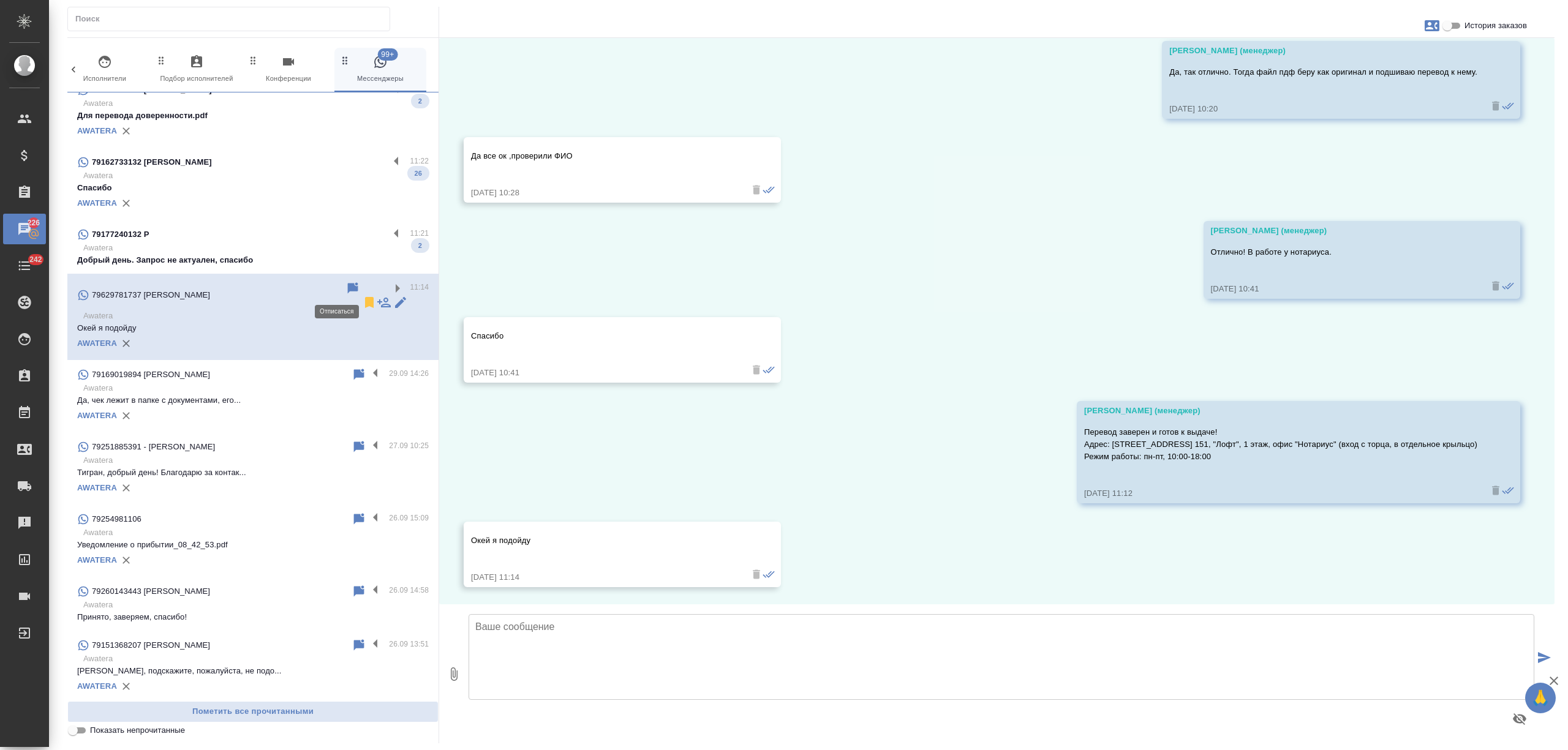
click at [362, 295] on icon at bounding box center [370, 302] width 15 height 15
click at [324, 249] on p "Awatera" at bounding box center [256, 248] width 345 height 12
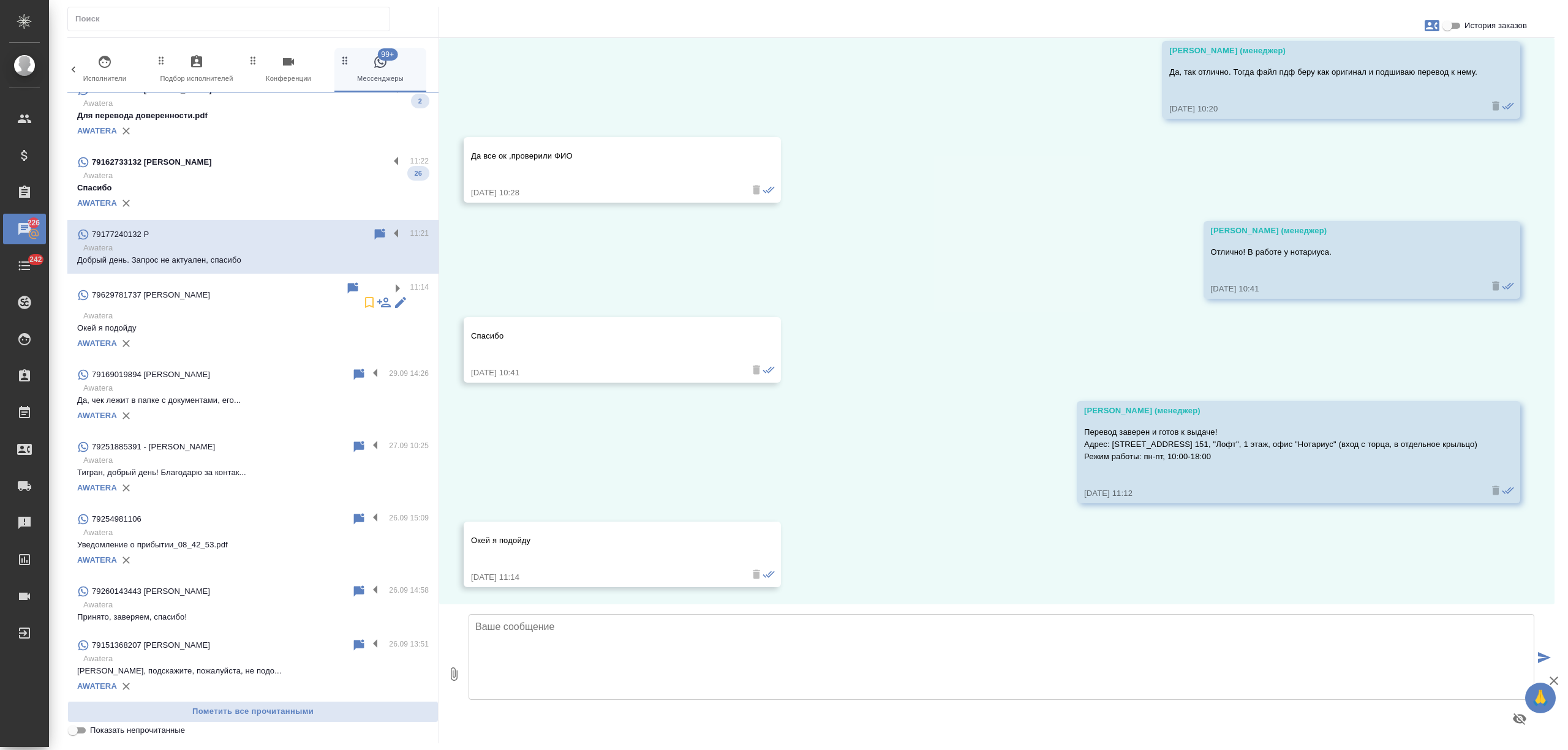
scroll to position [1194, 0]
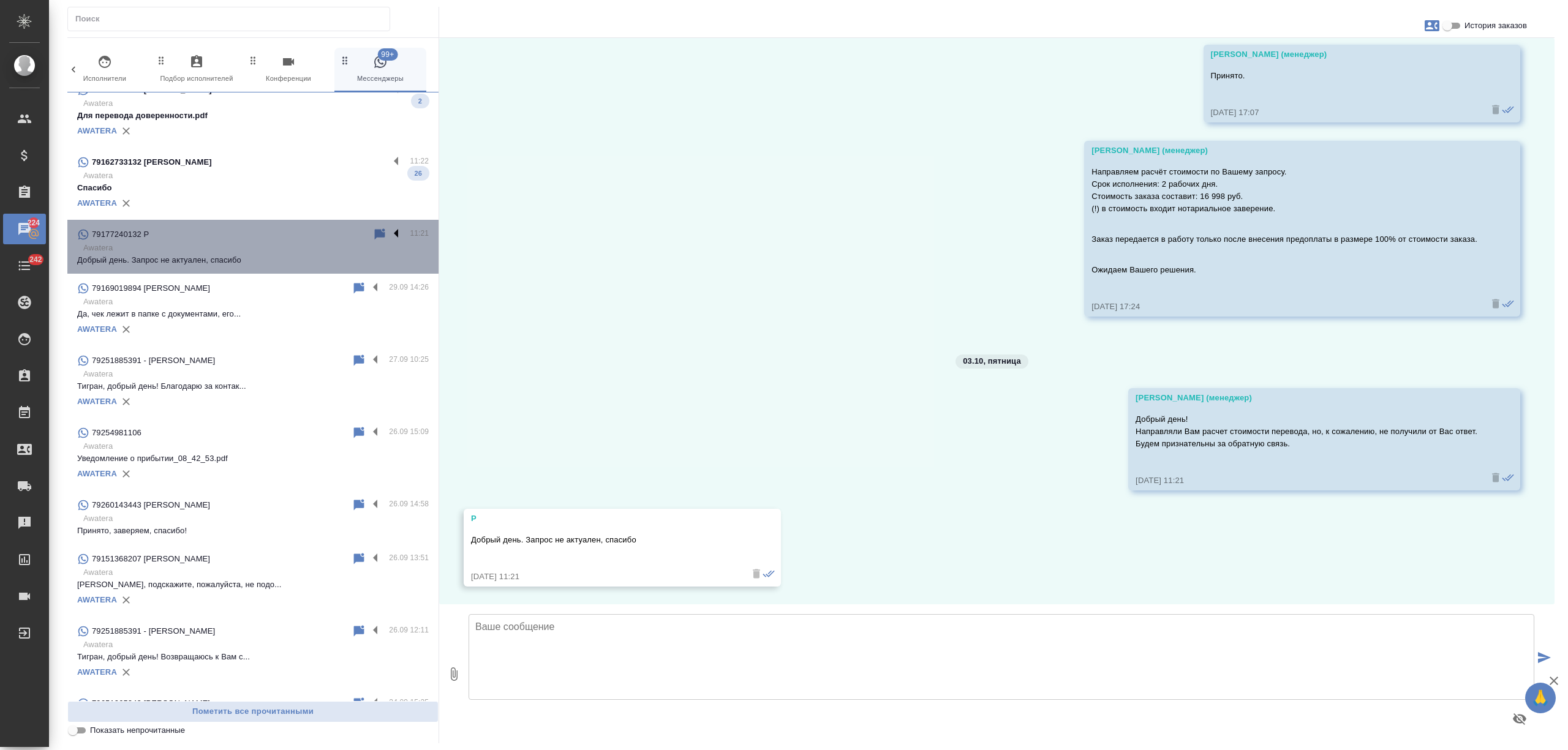
click at [389, 235] on label at bounding box center [399, 234] width 21 height 14
click at [0, 0] on input "checkbox" at bounding box center [0, 0] width 0 height 0
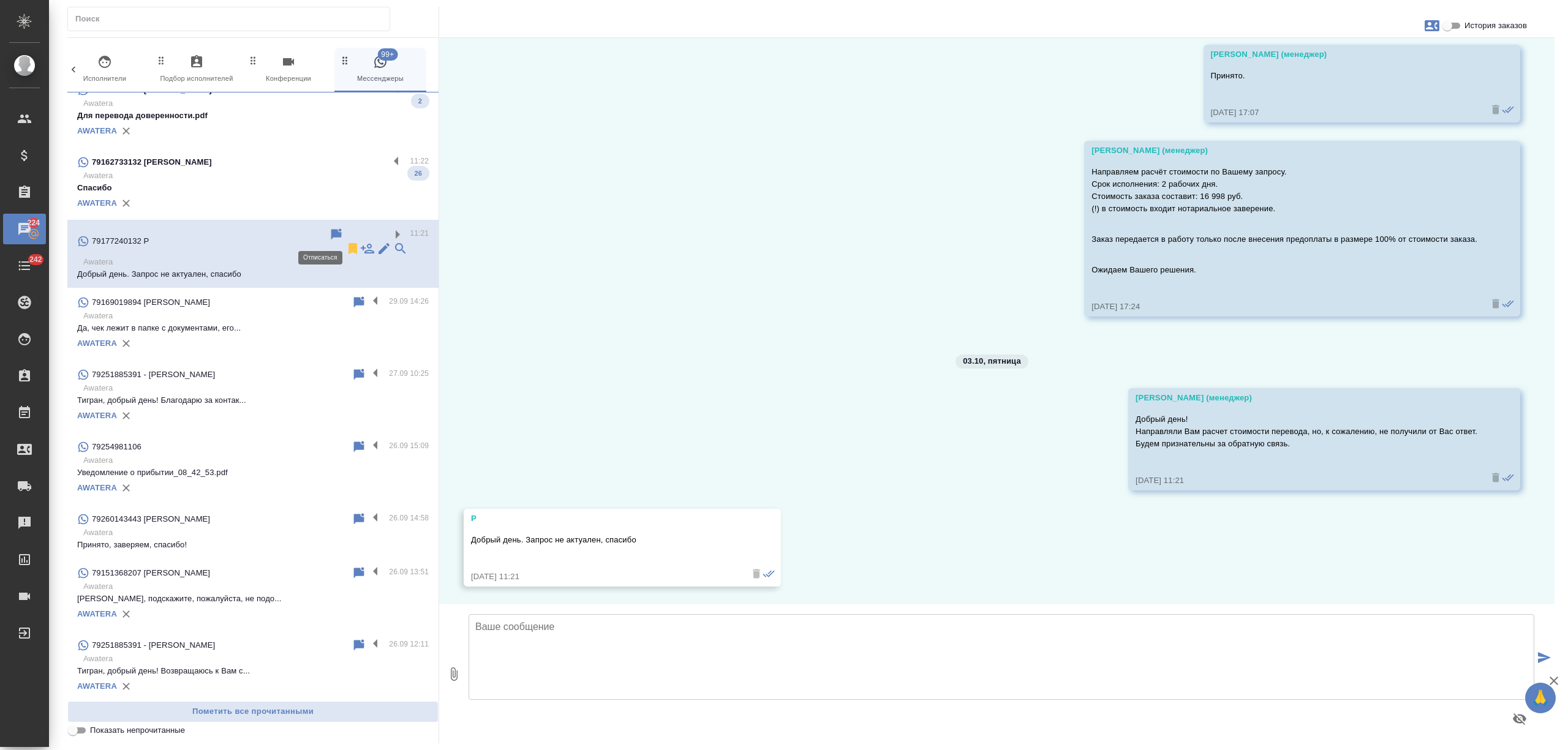
click at [348, 243] on icon at bounding box center [352, 249] width 9 height 11
click at [310, 182] on p "Спасибо" at bounding box center [253, 188] width 352 height 12
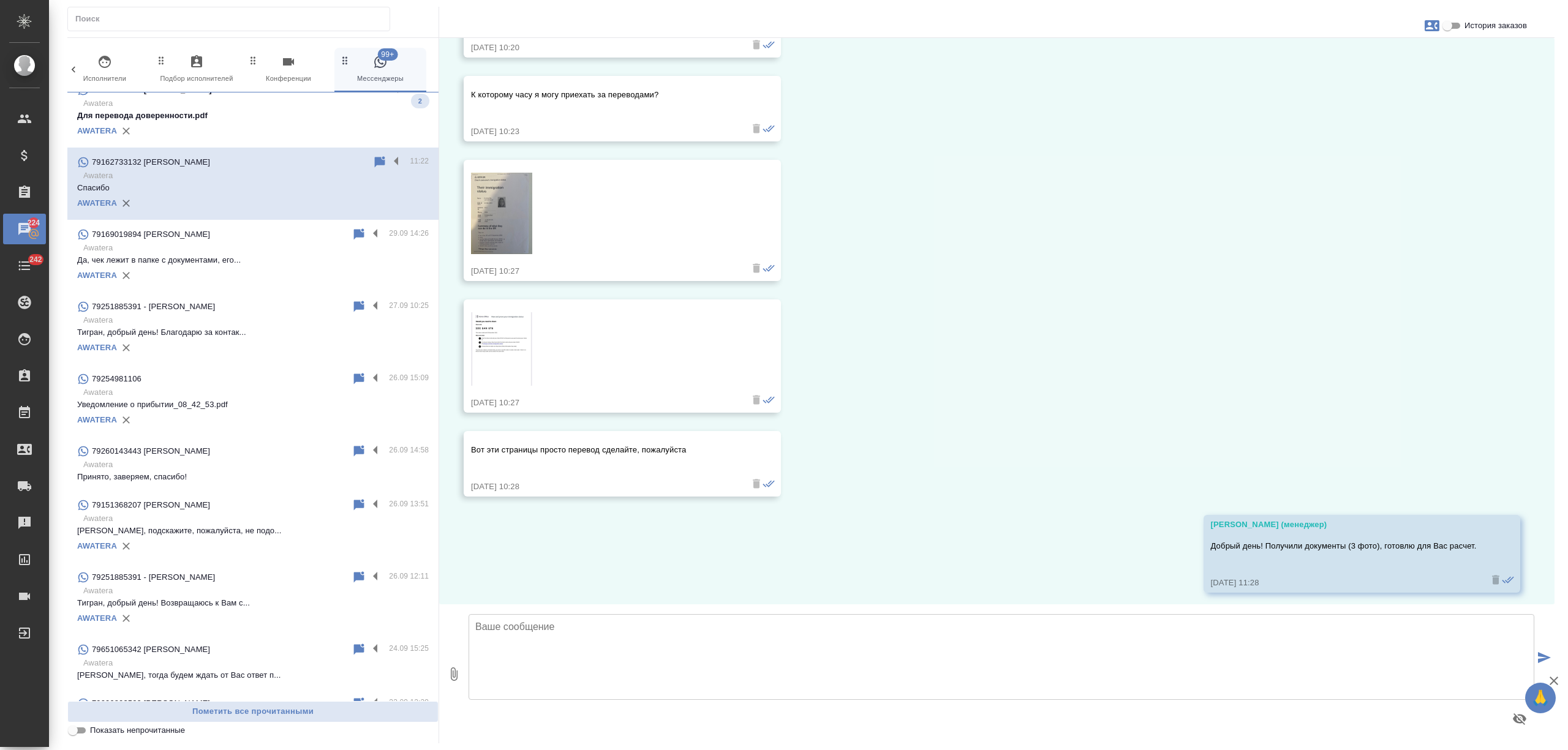
scroll to position [4337, 0]
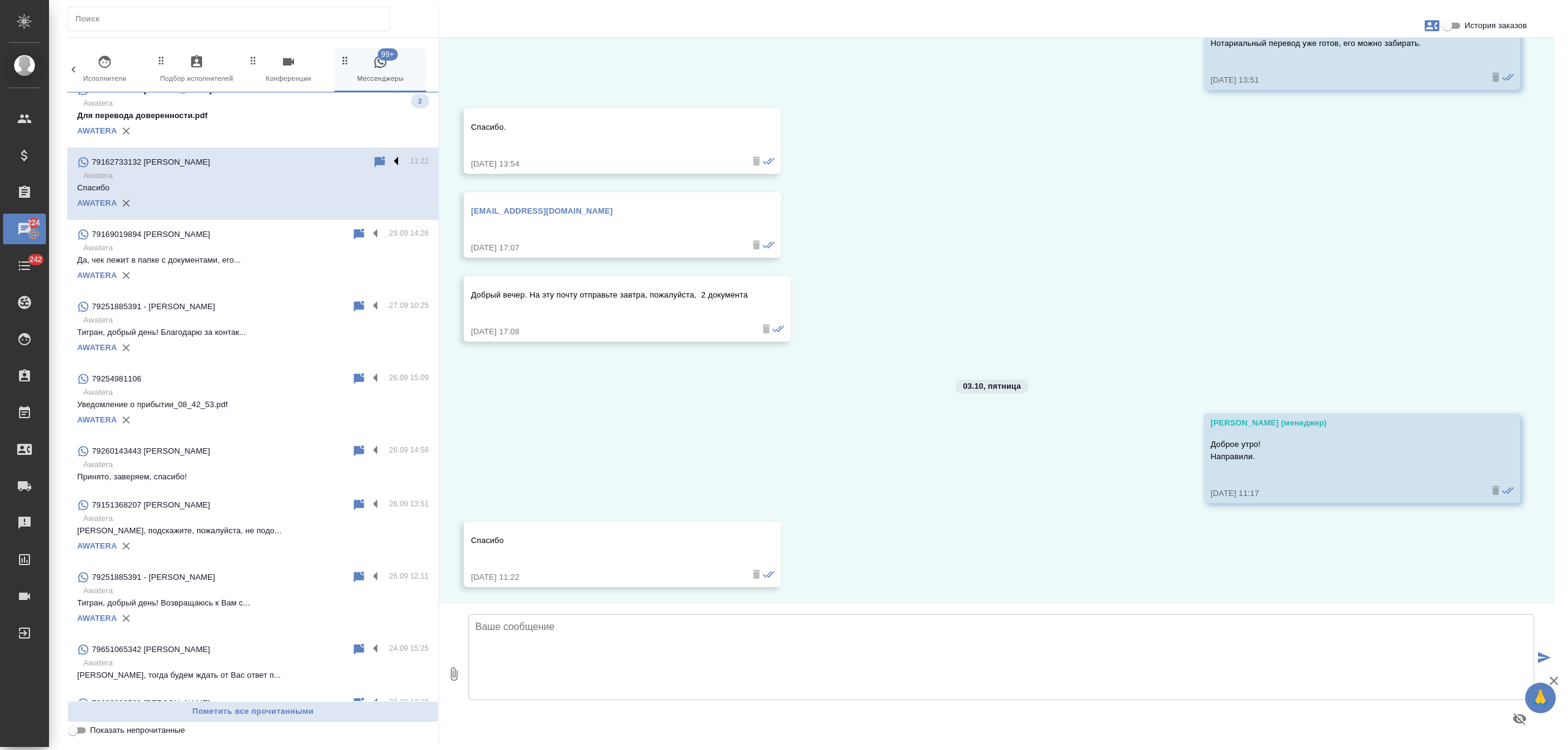
click at [389, 157] on label at bounding box center [399, 162] width 21 height 14
click at [0, 0] on input "checkbox" at bounding box center [0, 0] width 0 height 0
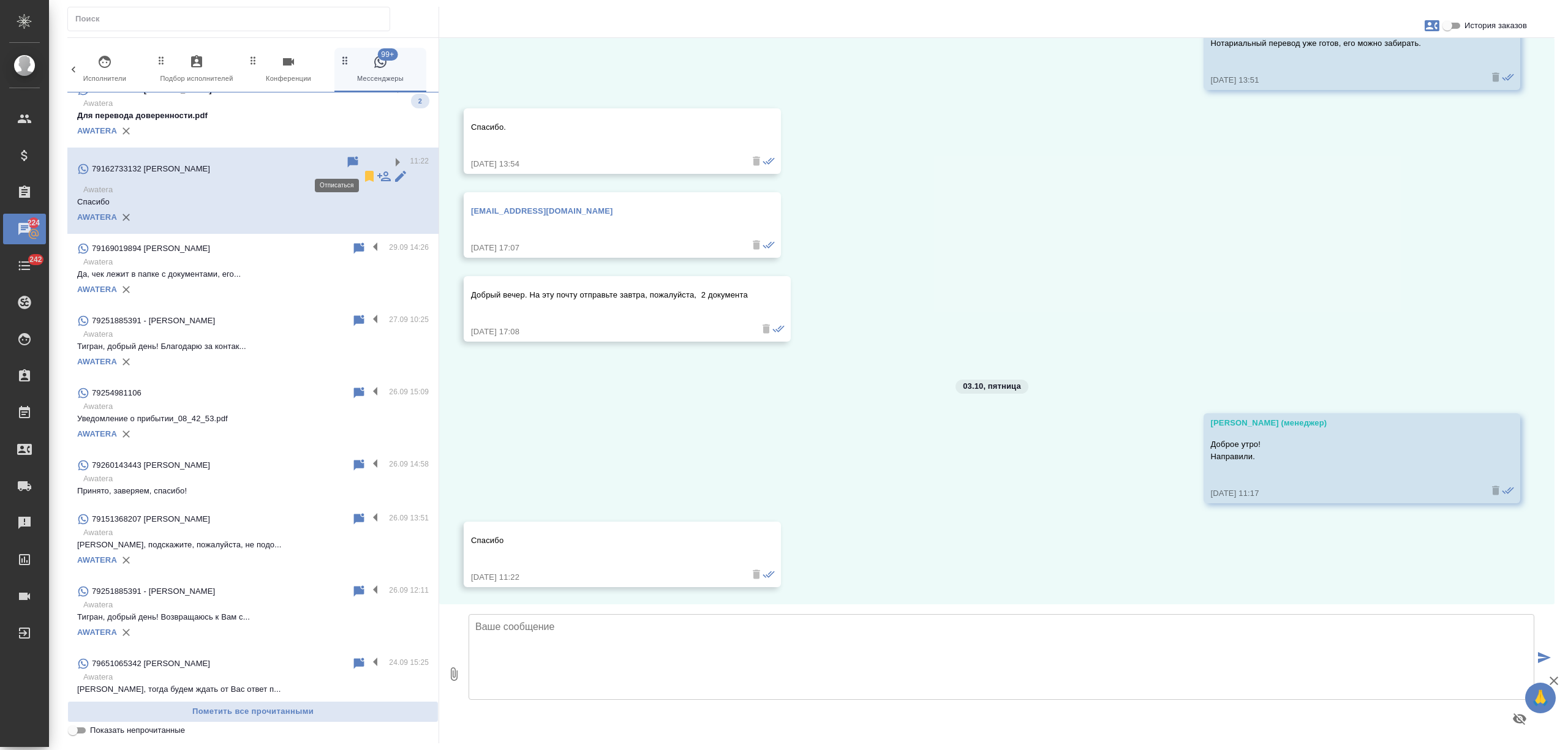
click at [365, 171] on icon at bounding box center [369, 176] width 9 height 11
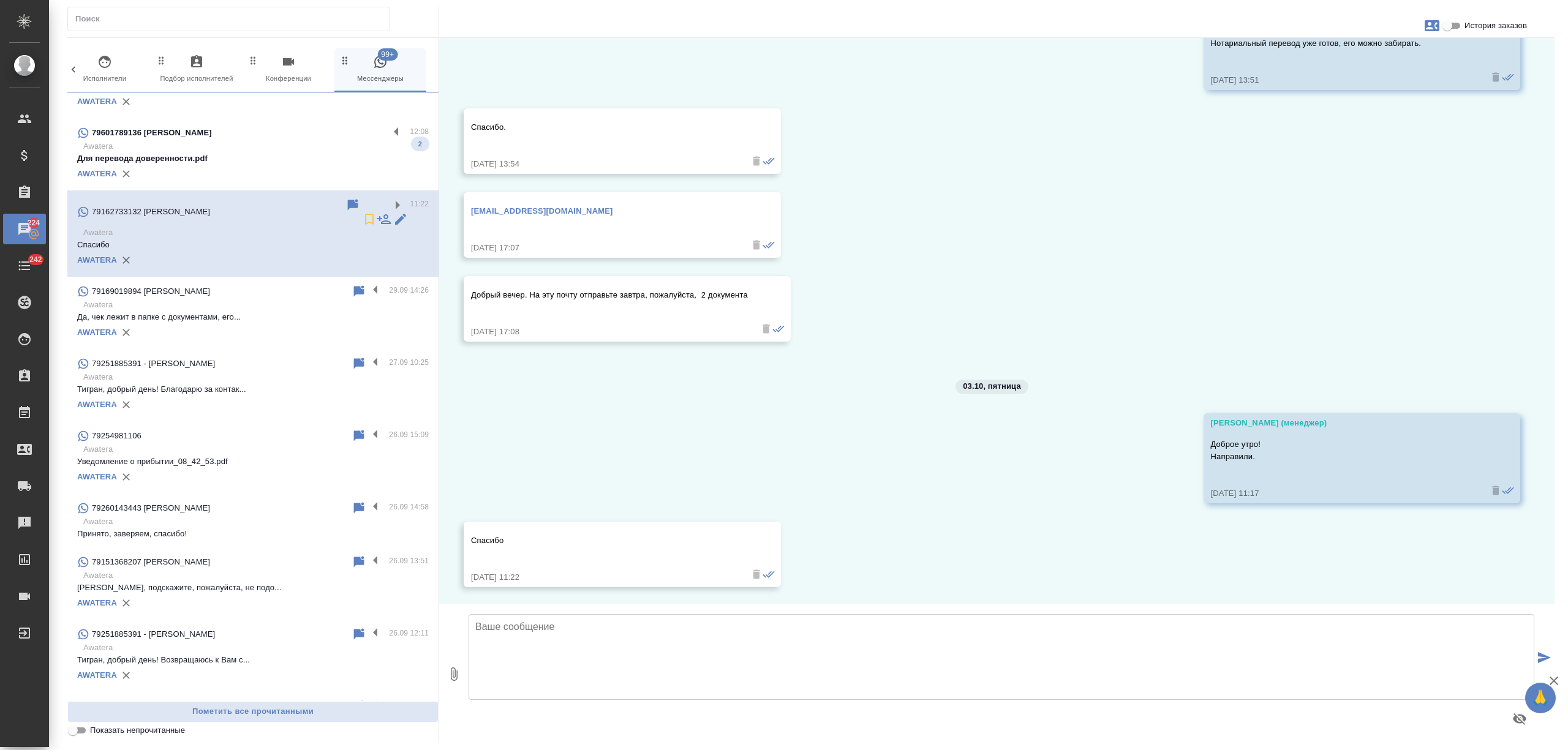
scroll to position [1199, 0]
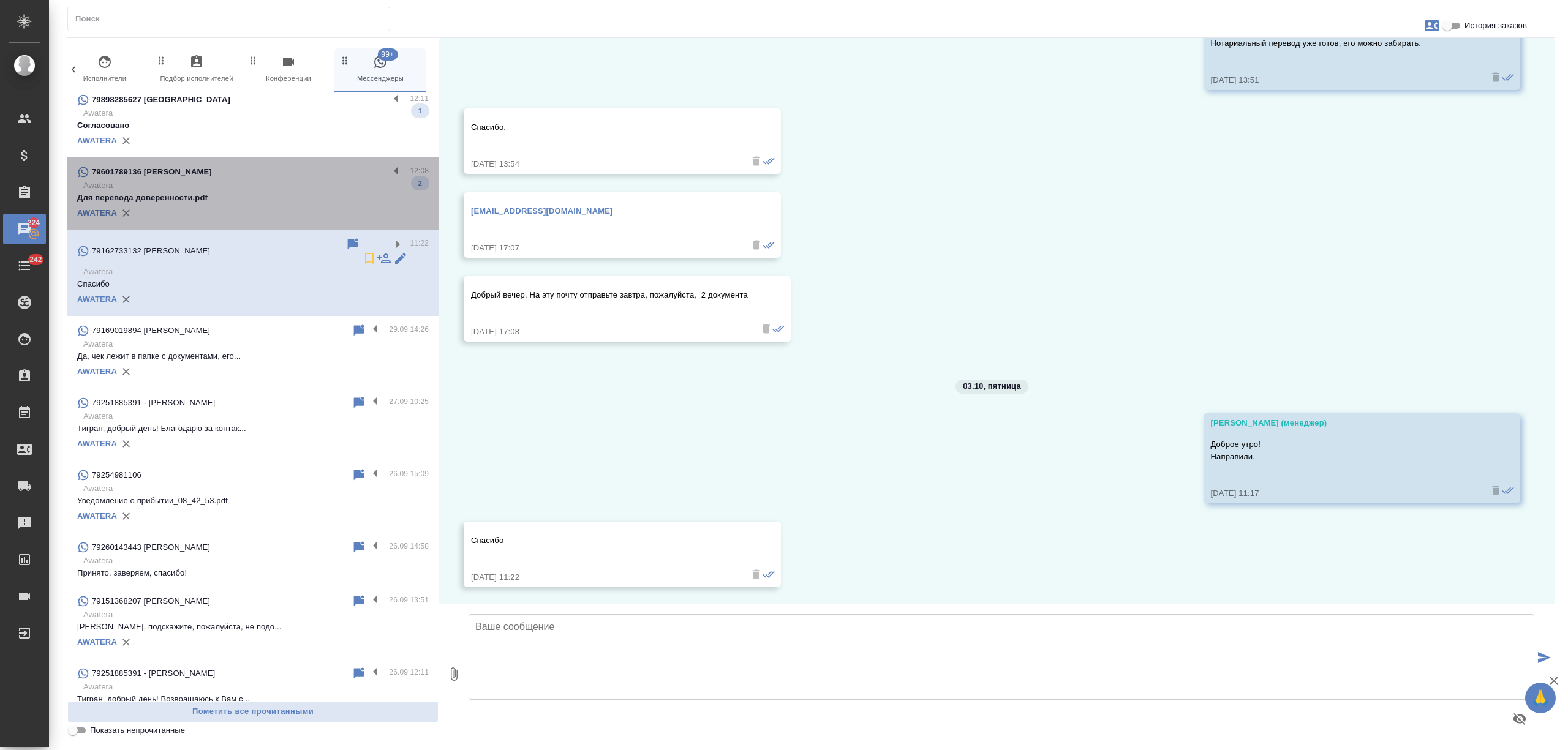
click at [329, 192] on p "Для перевода доверенности.pdf" at bounding box center [253, 198] width 352 height 12
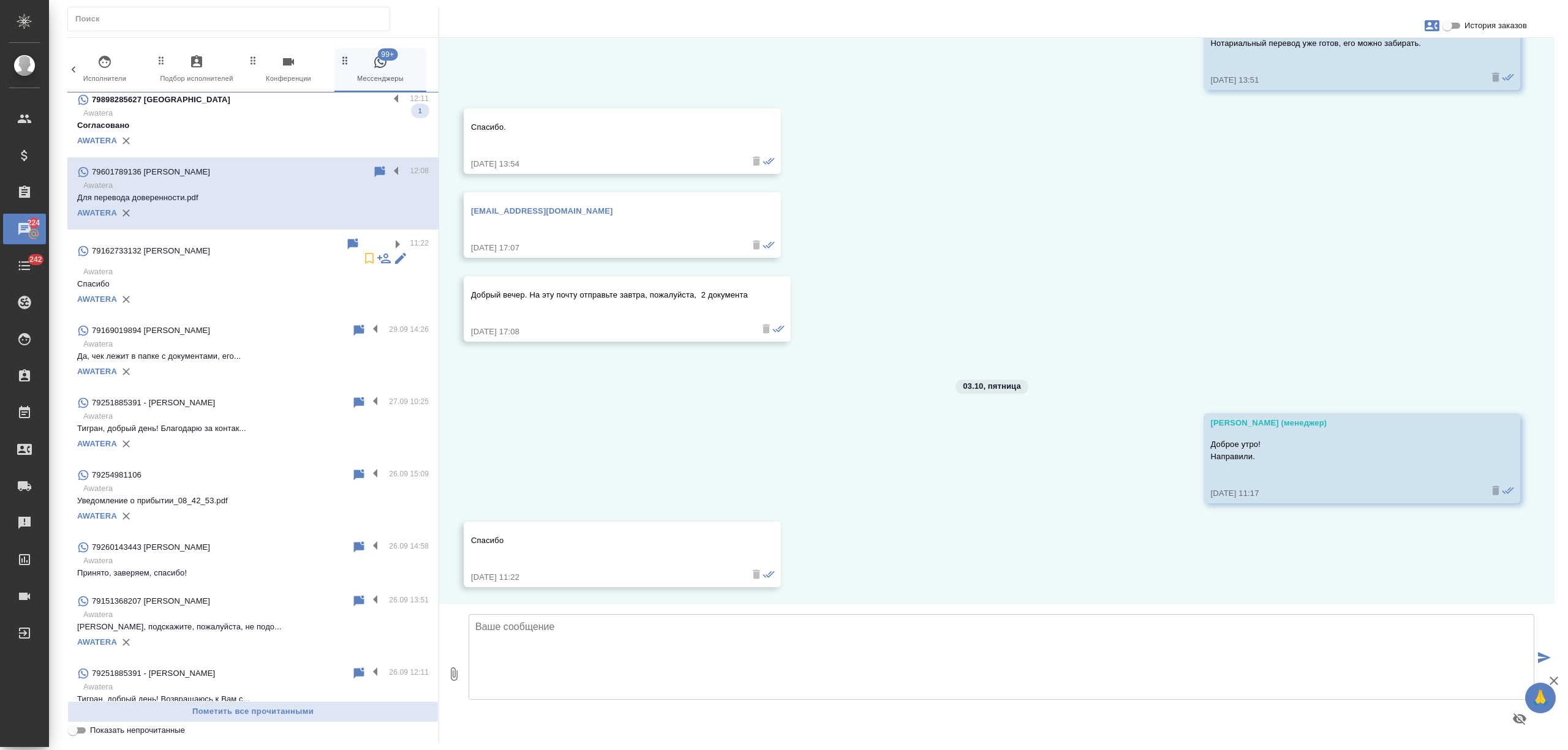
scroll to position [0, 0]
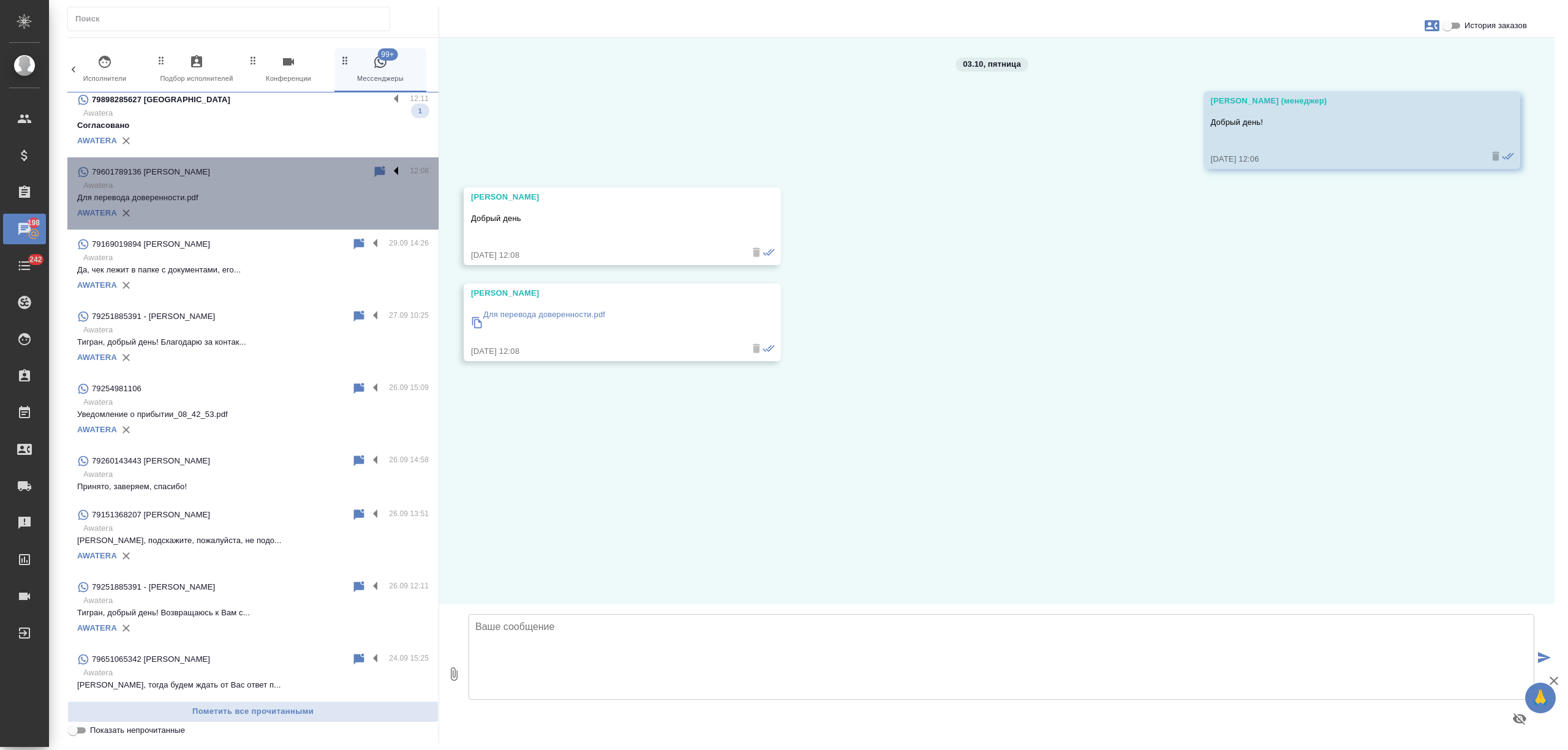
click at [389, 170] on label at bounding box center [399, 171] width 21 height 14
click at [0, 0] on input "checkbox" at bounding box center [0, 0] width 0 height 0
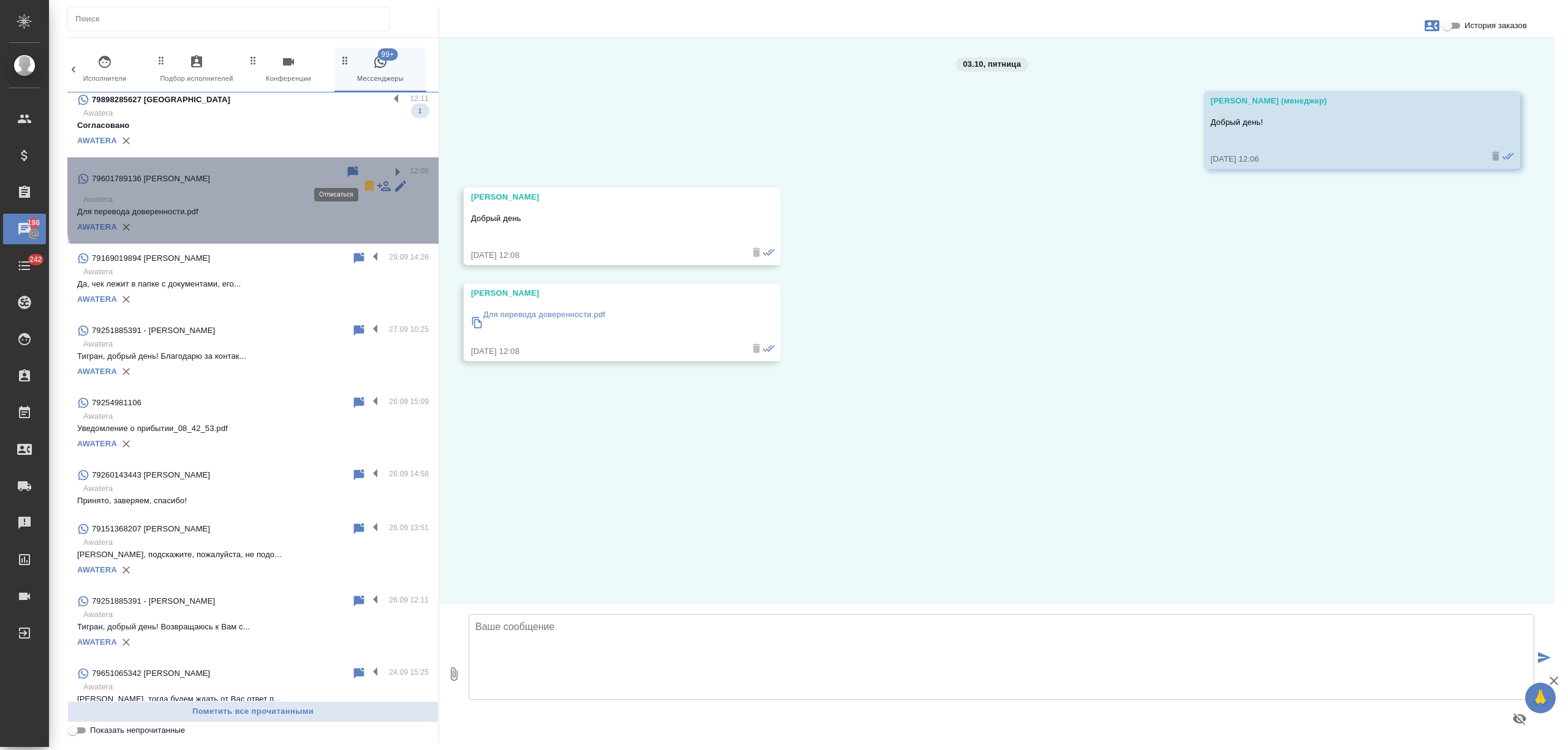
click at [362, 179] on icon at bounding box center [370, 186] width 15 height 15
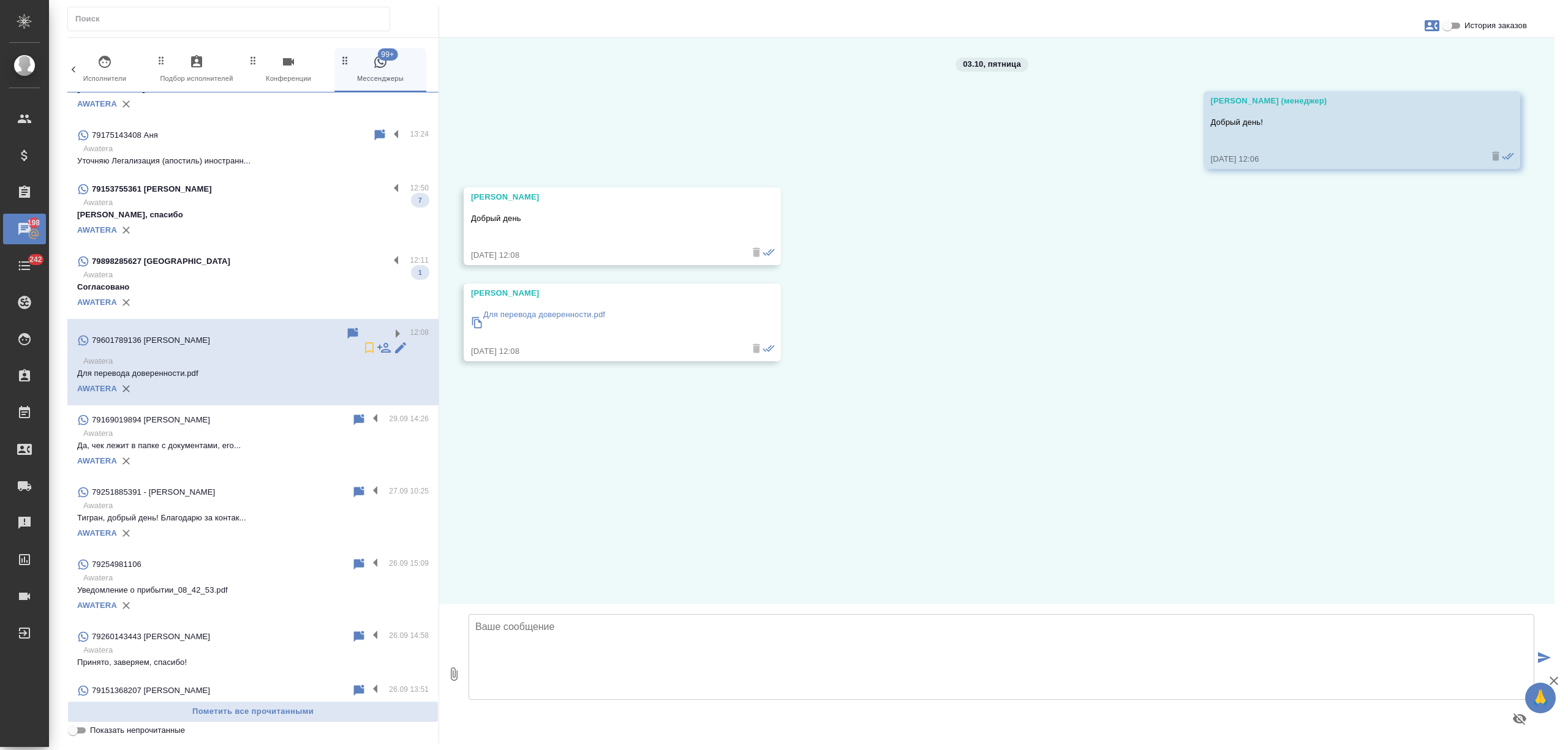
scroll to position [1036, 0]
click at [259, 267] on div "79898285627 Владимир" at bounding box center [233, 263] width 312 height 15
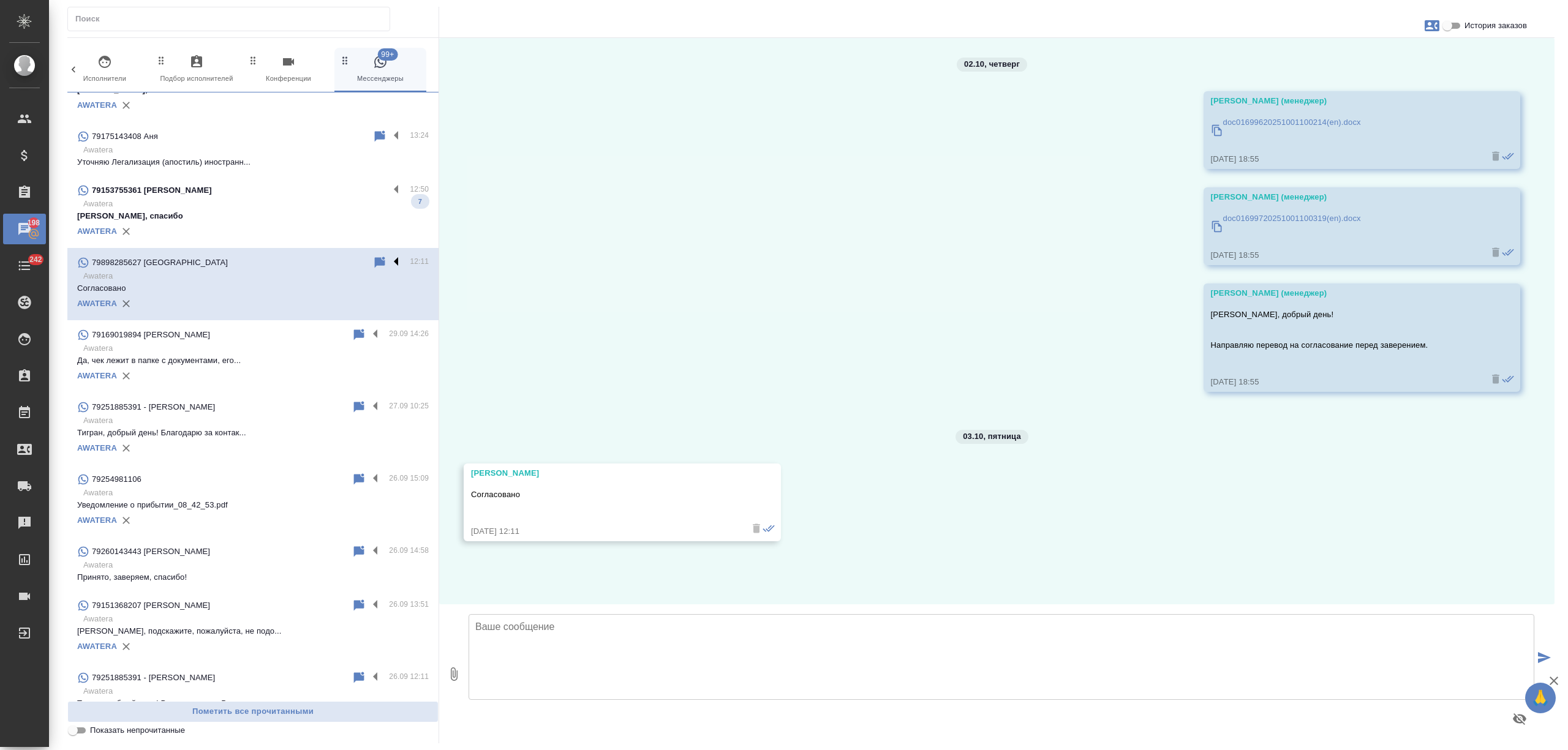
click at [389, 259] on label at bounding box center [399, 262] width 21 height 14
click at [0, 0] on input "checkbox" at bounding box center [0, 0] width 0 height 0
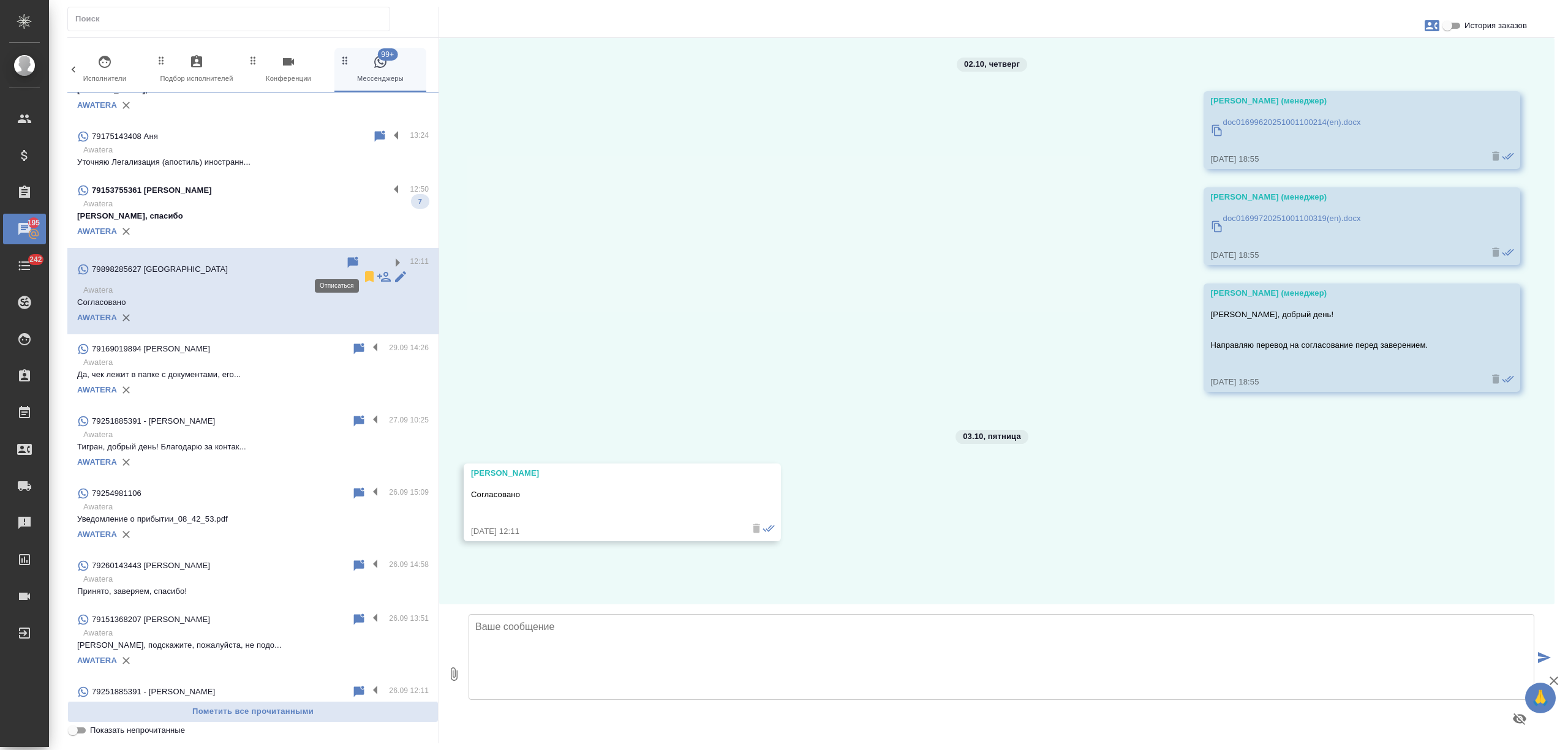
click at [365, 272] on icon at bounding box center [369, 277] width 9 height 11
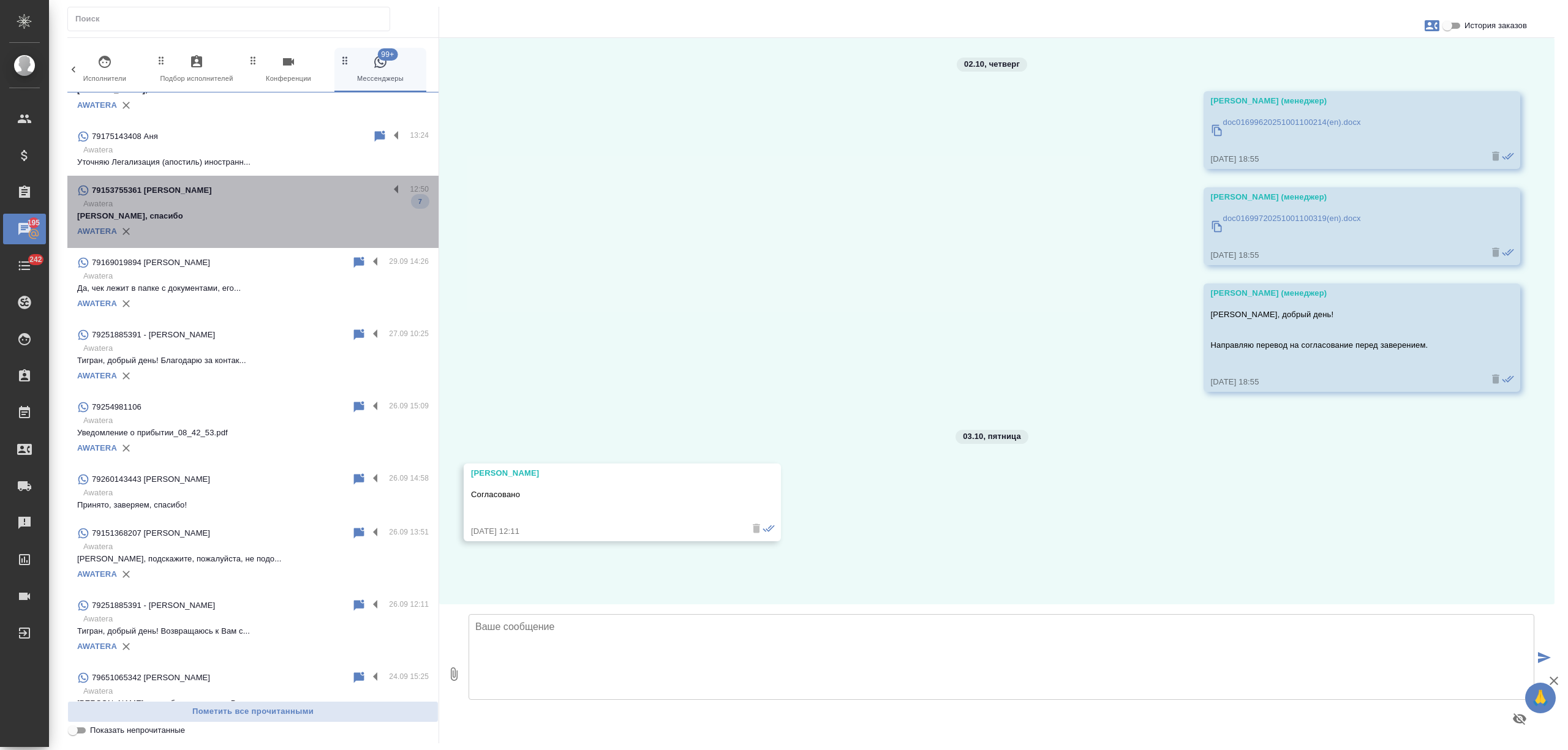
click at [331, 211] on p "Хорошо, спасибо" at bounding box center [253, 216] width 352 height 12
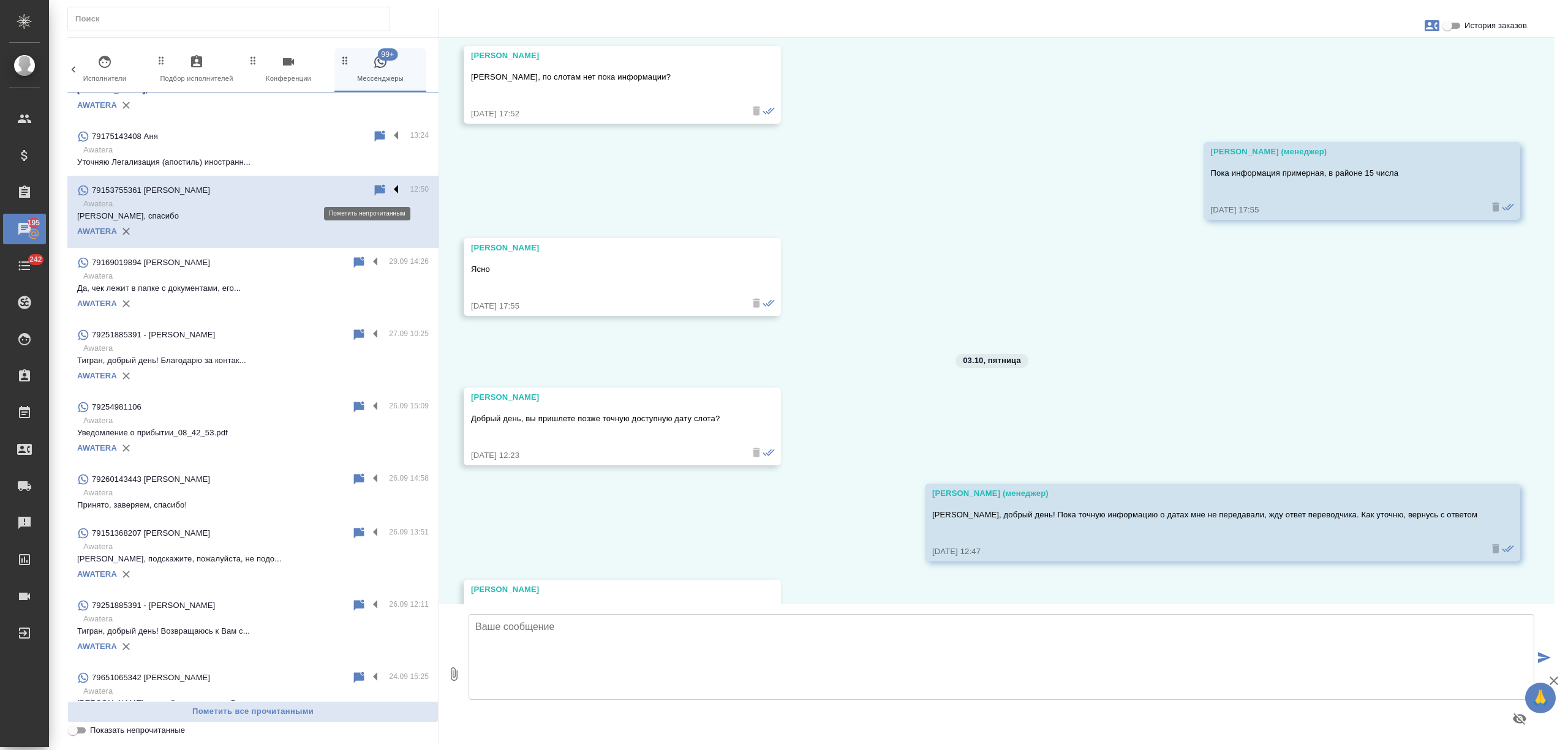
scroll to position [761, 0]
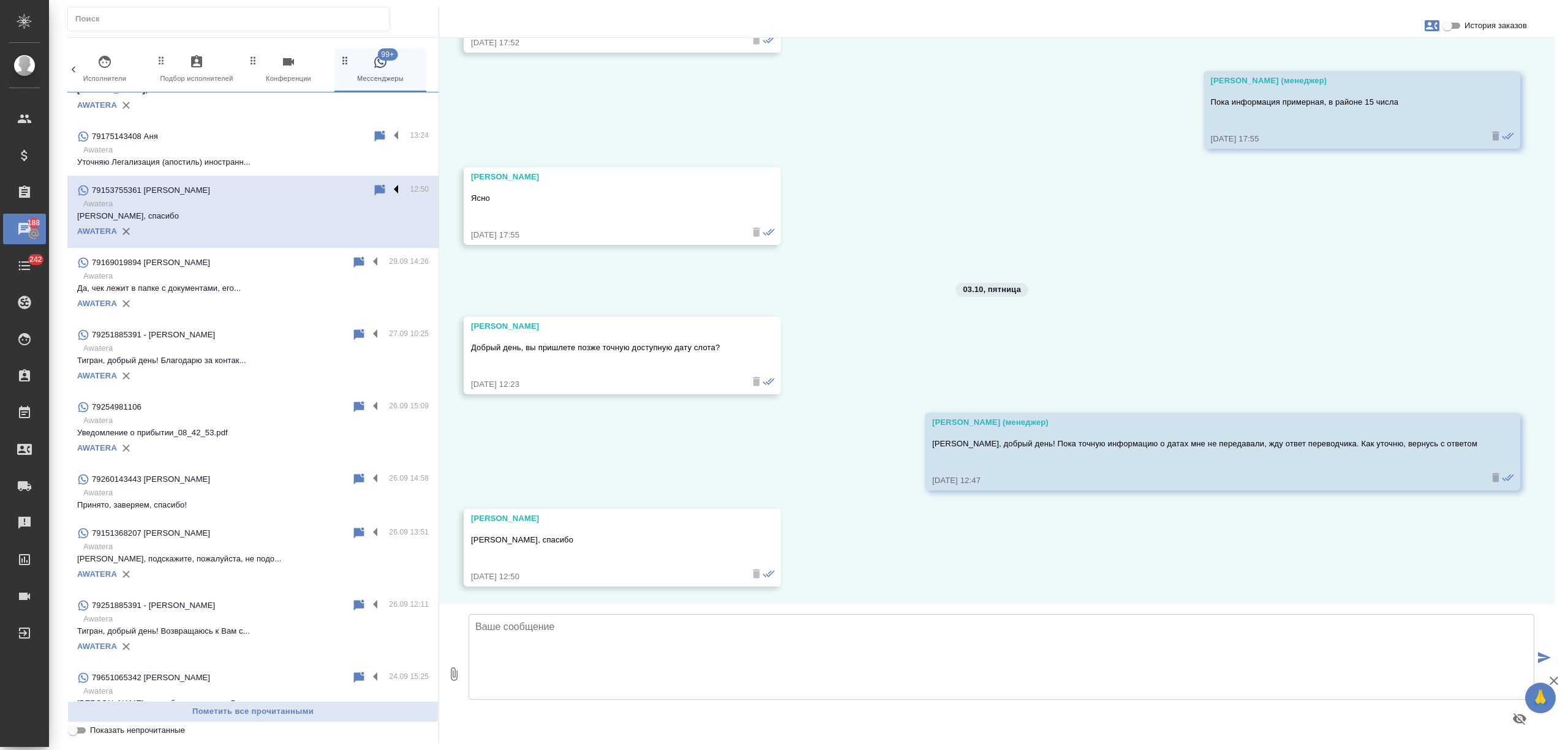
click at [389, 186] on label at bounding box center [399, 190] width 21 height 14
click at [0, 0] on input "checkbox" at bounding box center [0, 0] width 0 height 0
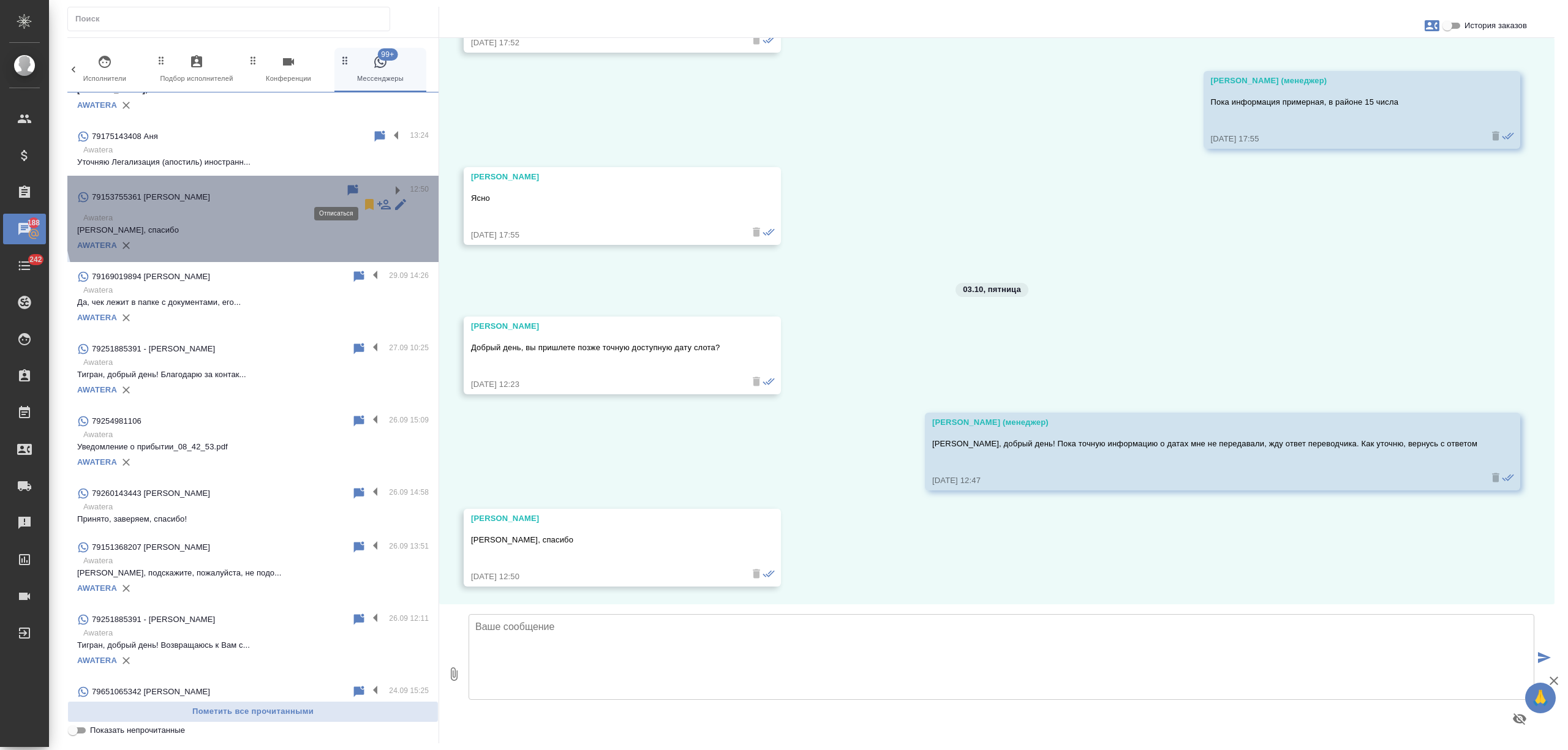
click at [365, 199] on icon at bounding box center [369, 204] width 9 height 11
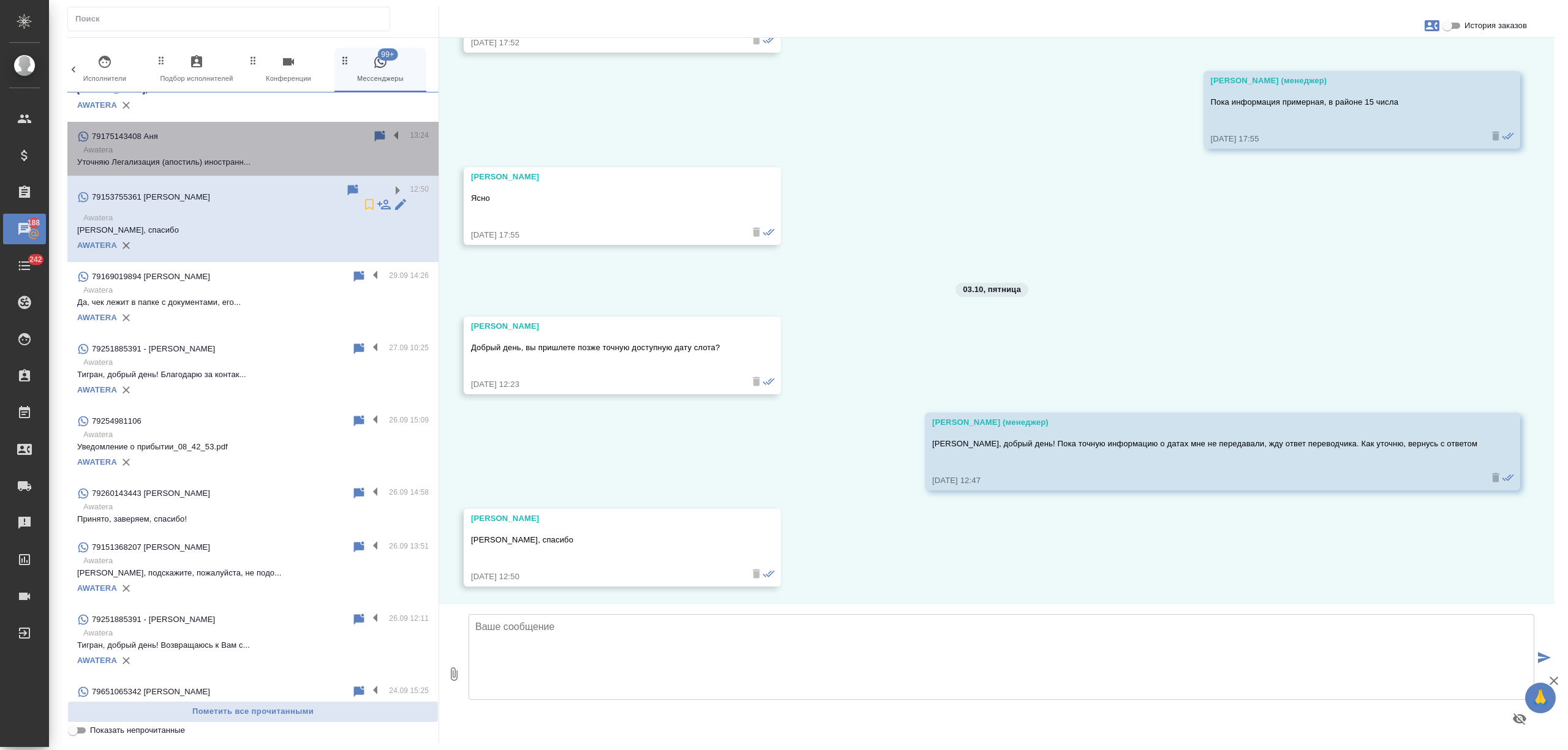
click at [298, 146] on p "Awatera" at bounding box center [256, 150] width 345 height 12
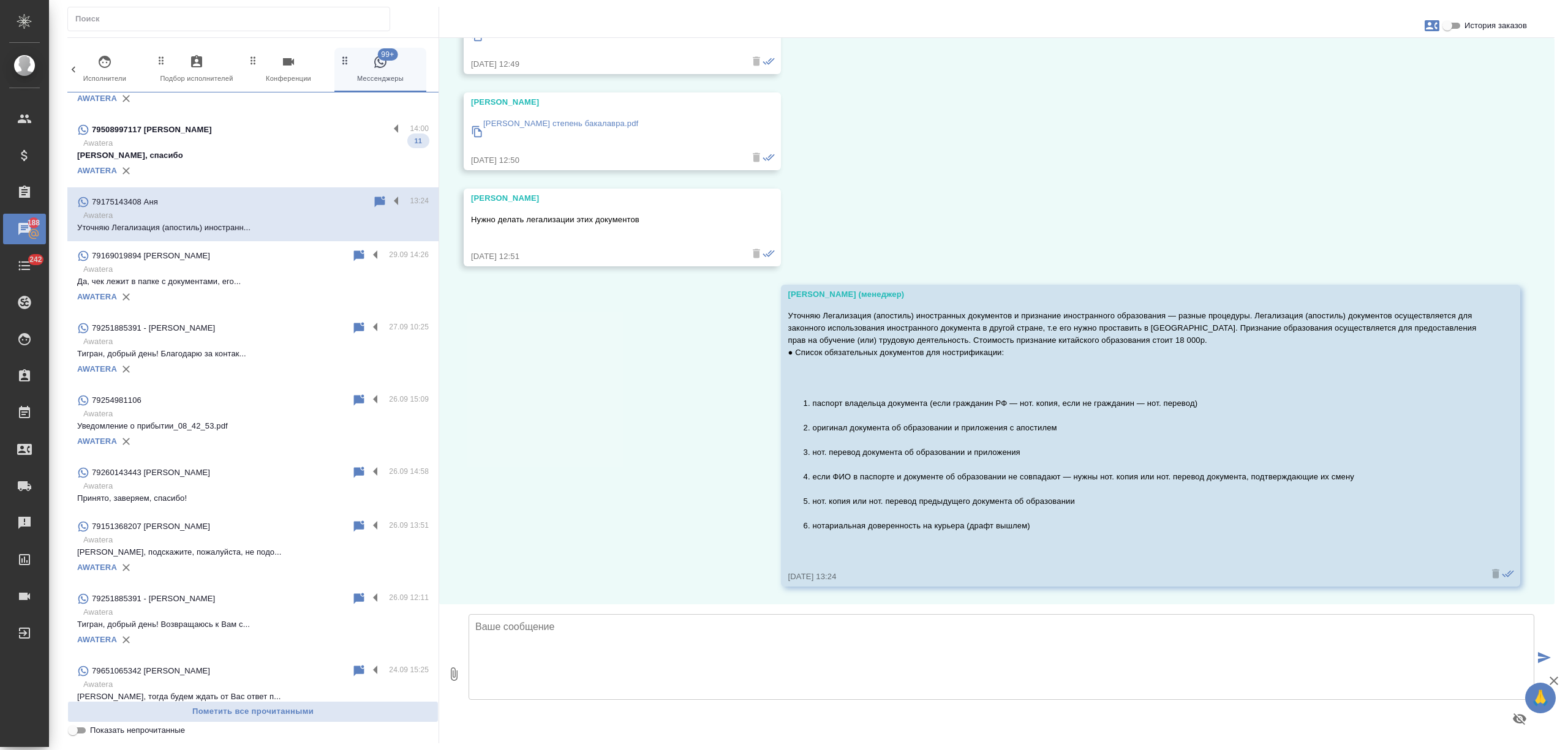
scroll to position [873, 0]
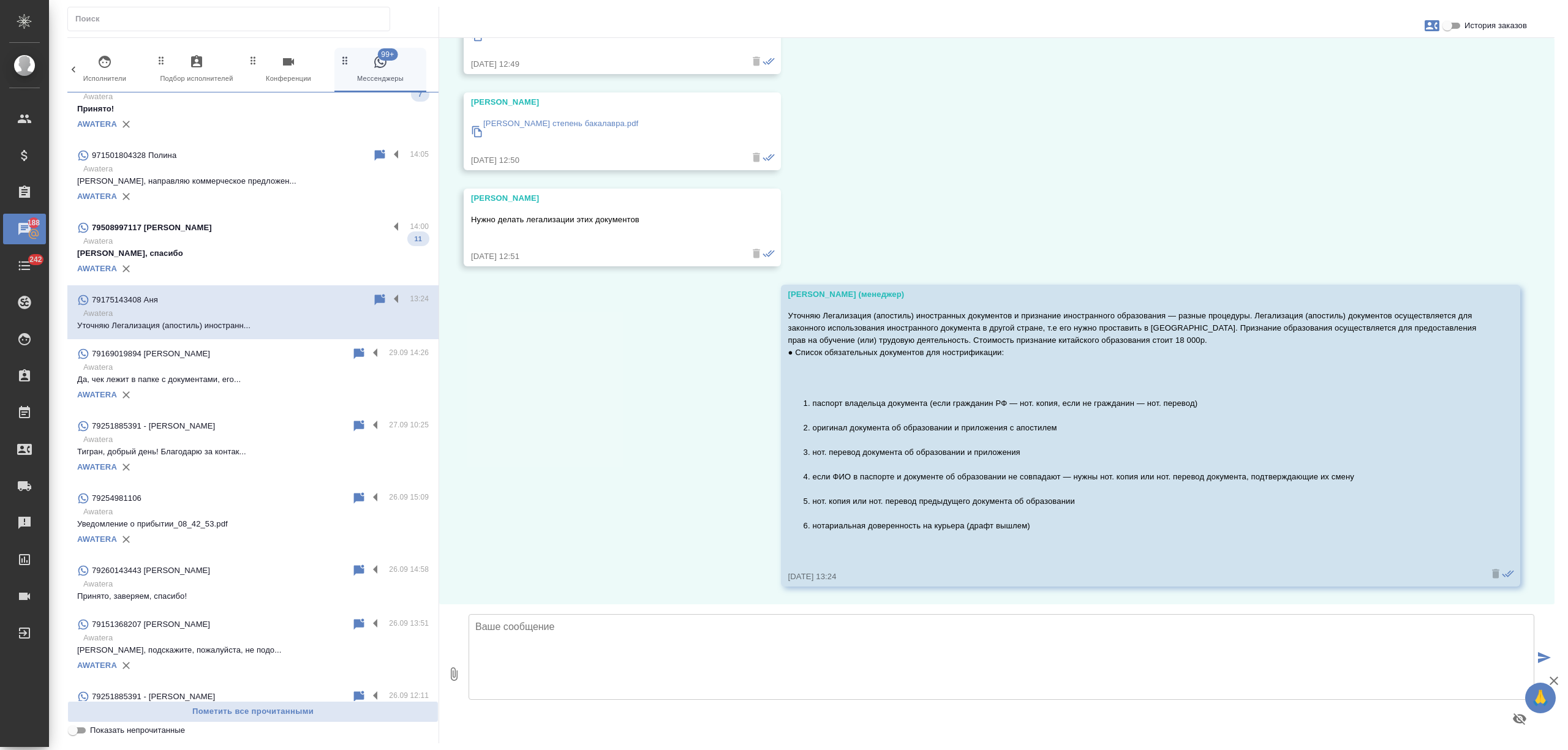
click at [376, 296] on div at bounding box center [391, 300] width 38 height 15
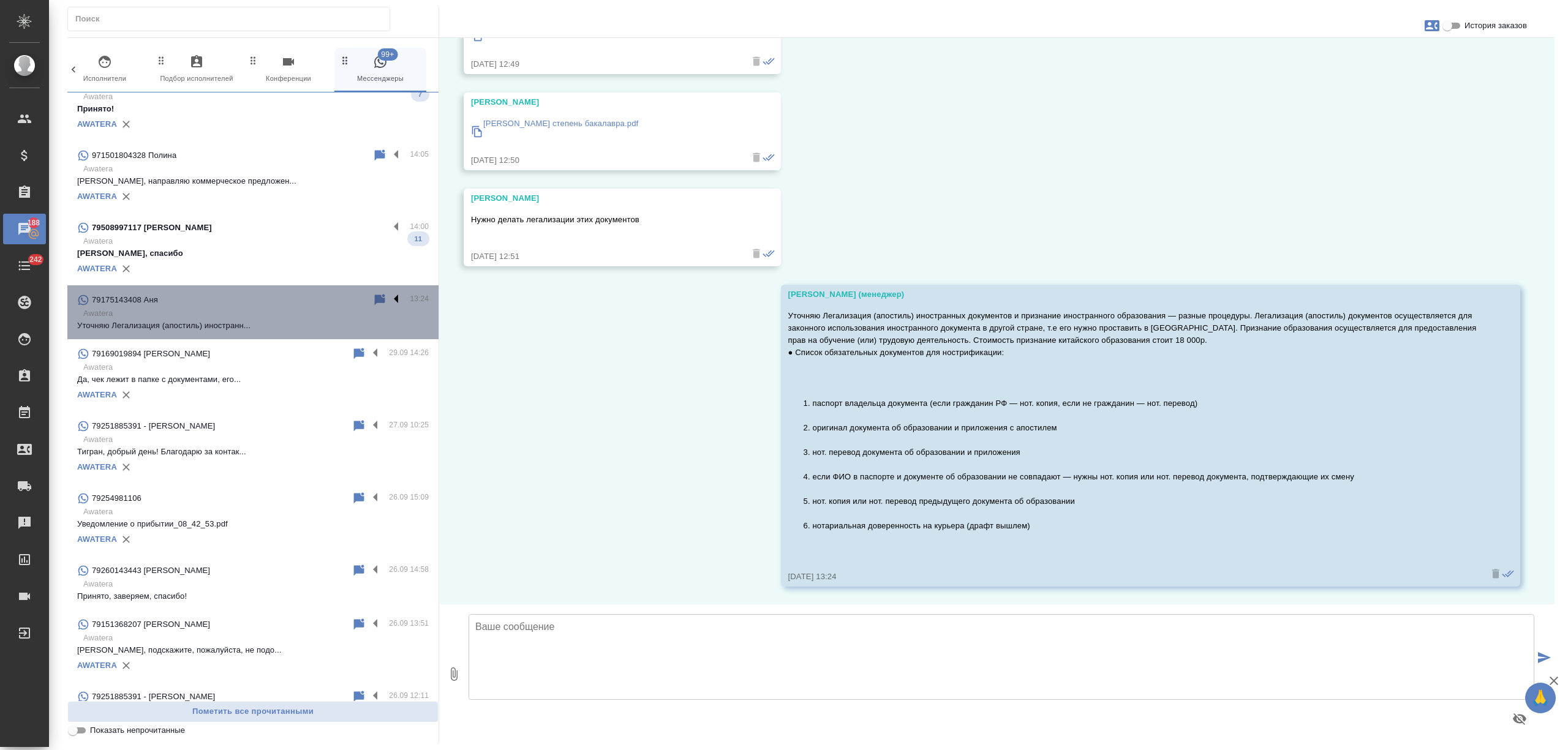
click at [389, 295] on label at bounding box center [399, 300] width 21 height 14
click at [0, 0] on input "checkbox" at bounding box center [0, 0] width 0 height 0
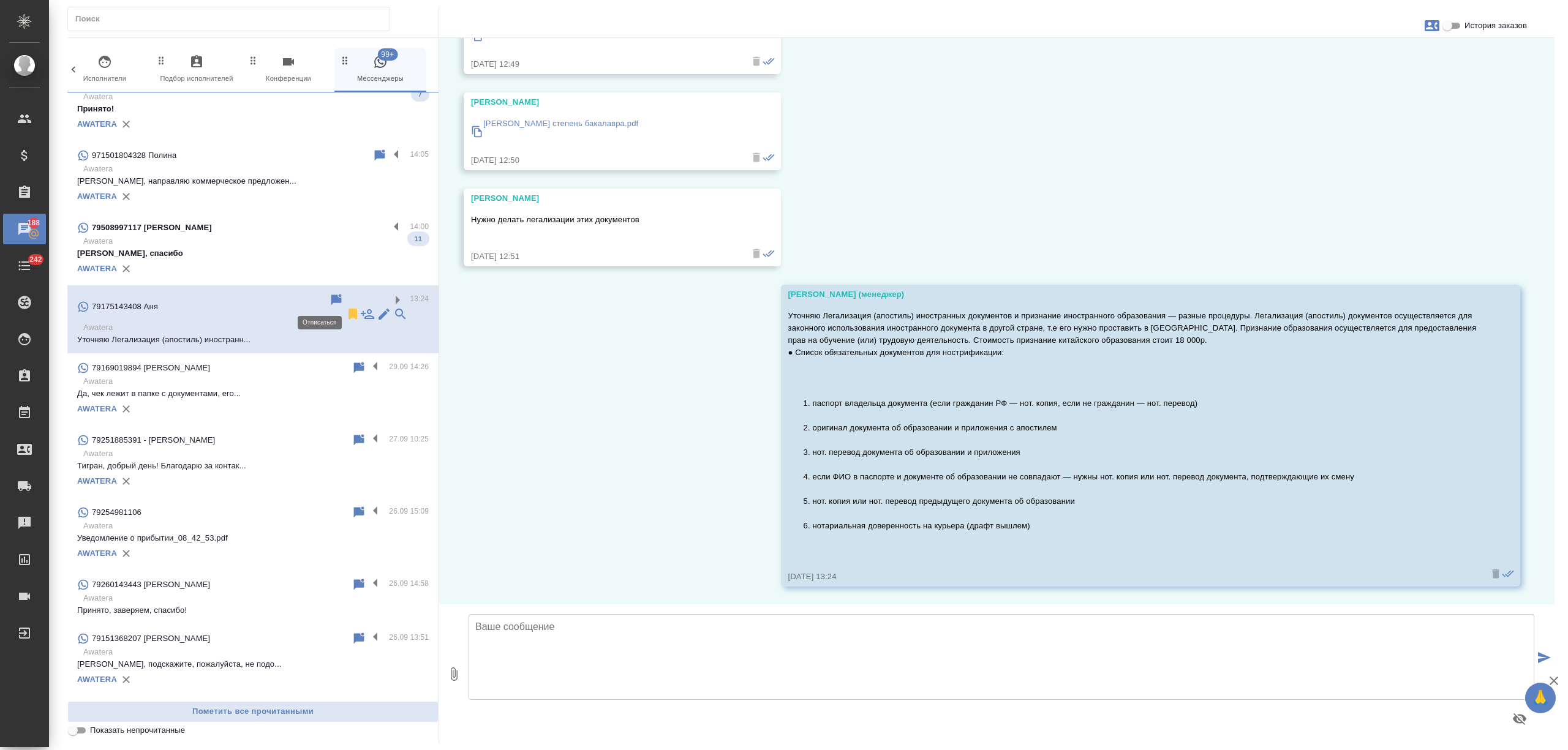
click at [348, 308] on icon at bounding box center [352, 314] width 9 height 11
click at [327, 245] on p "Awatera" at bounding box center [256, 241] width 345 height 12
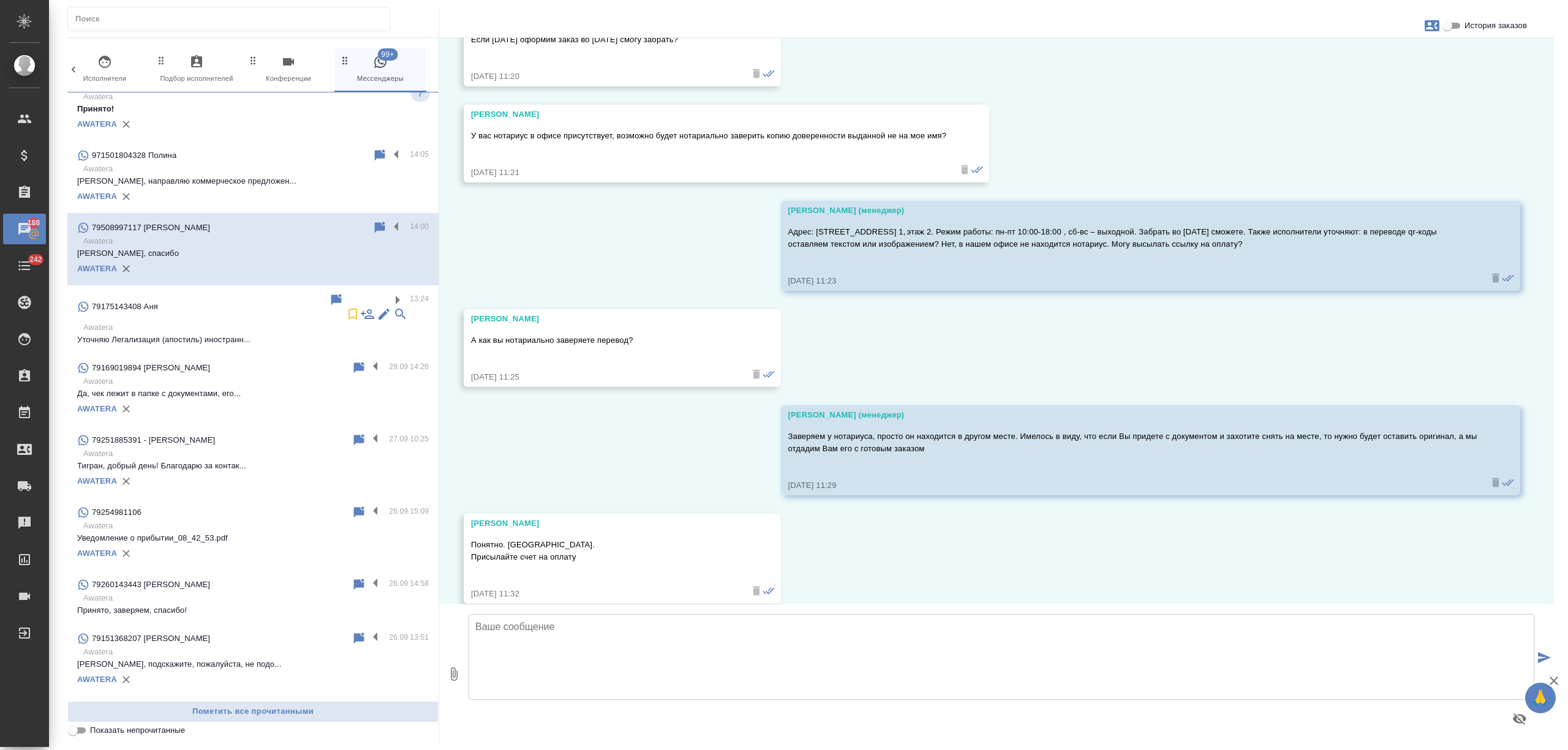
scroll to position [731, 0]
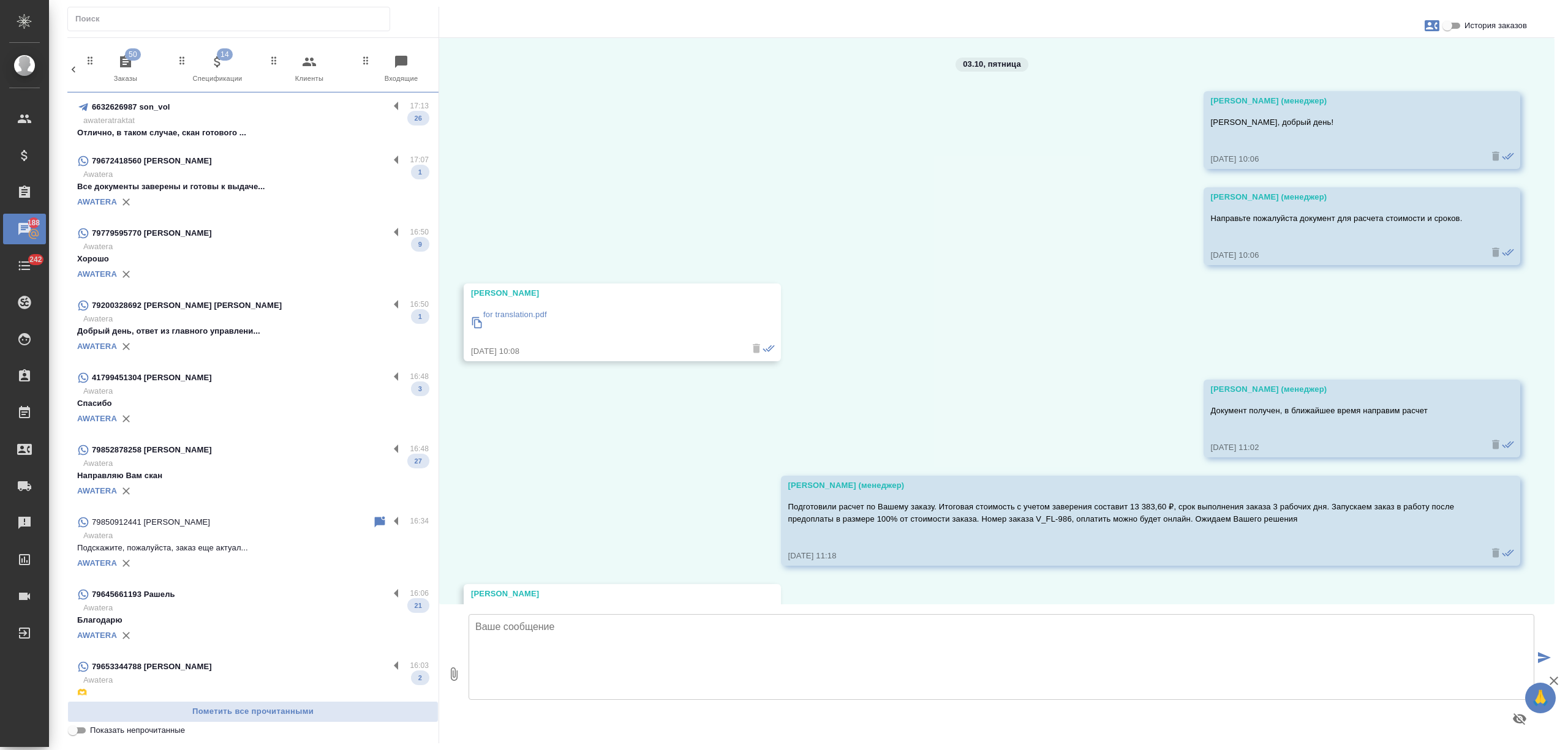
scroll to position [1892, 0]
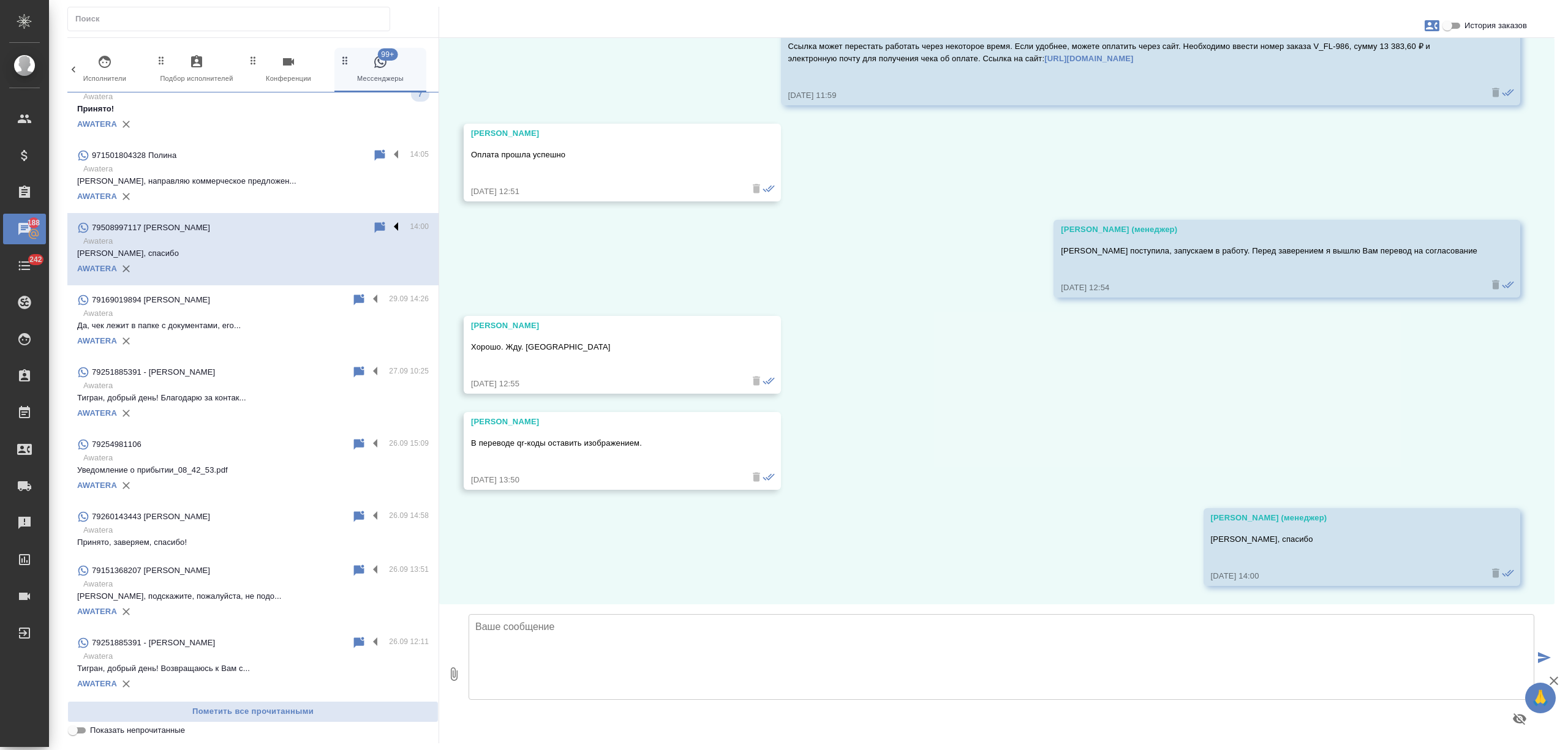
click at [389, 228] on label at bounding box center [399, 227] width 21 height 14
click at [0, 0] on input "checkbox" at bounding box center [0, 0] width 0 height 0
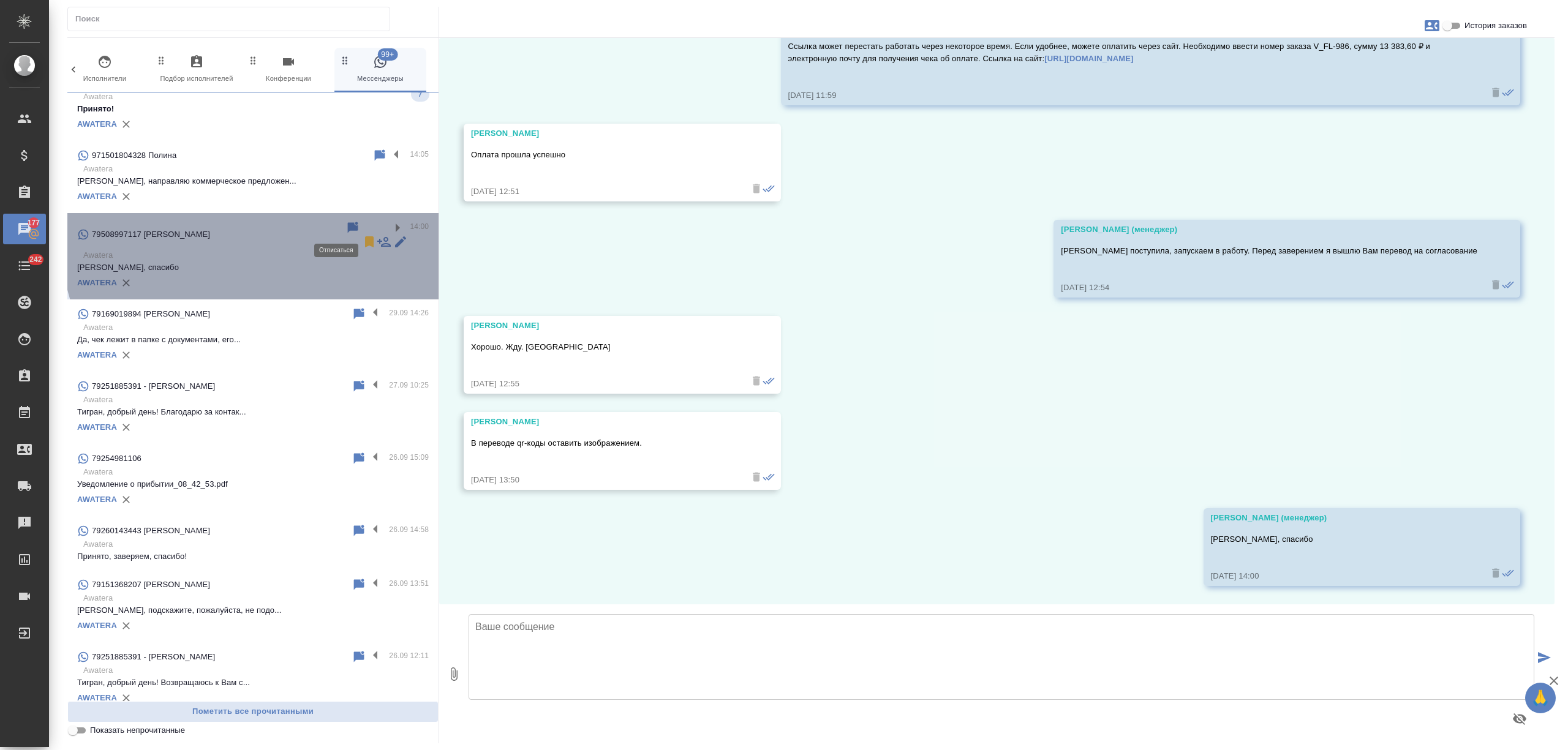
click at [362, 235] on icon at bounding box center [370, 242] width 15 height 15
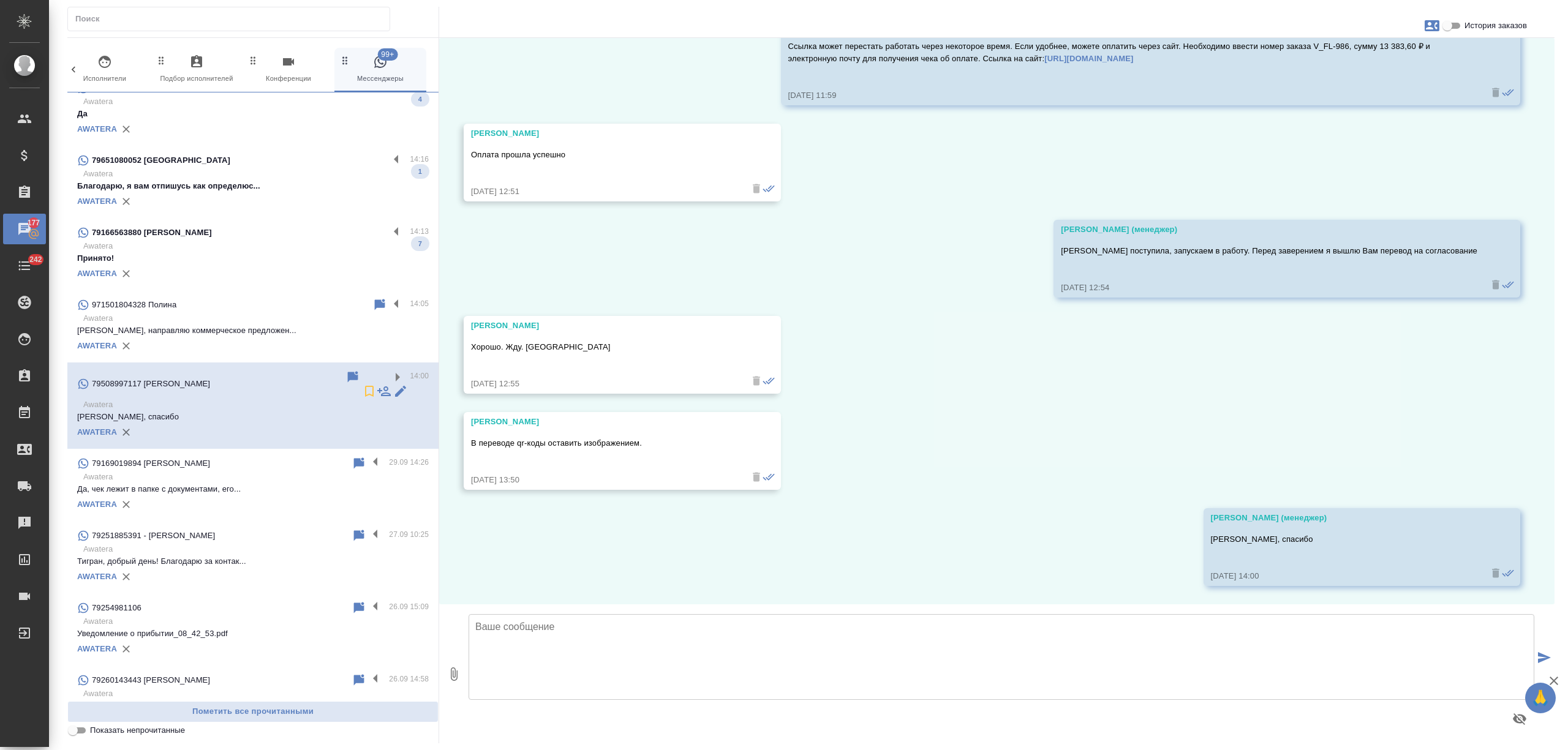
scroll to position [709, 0]
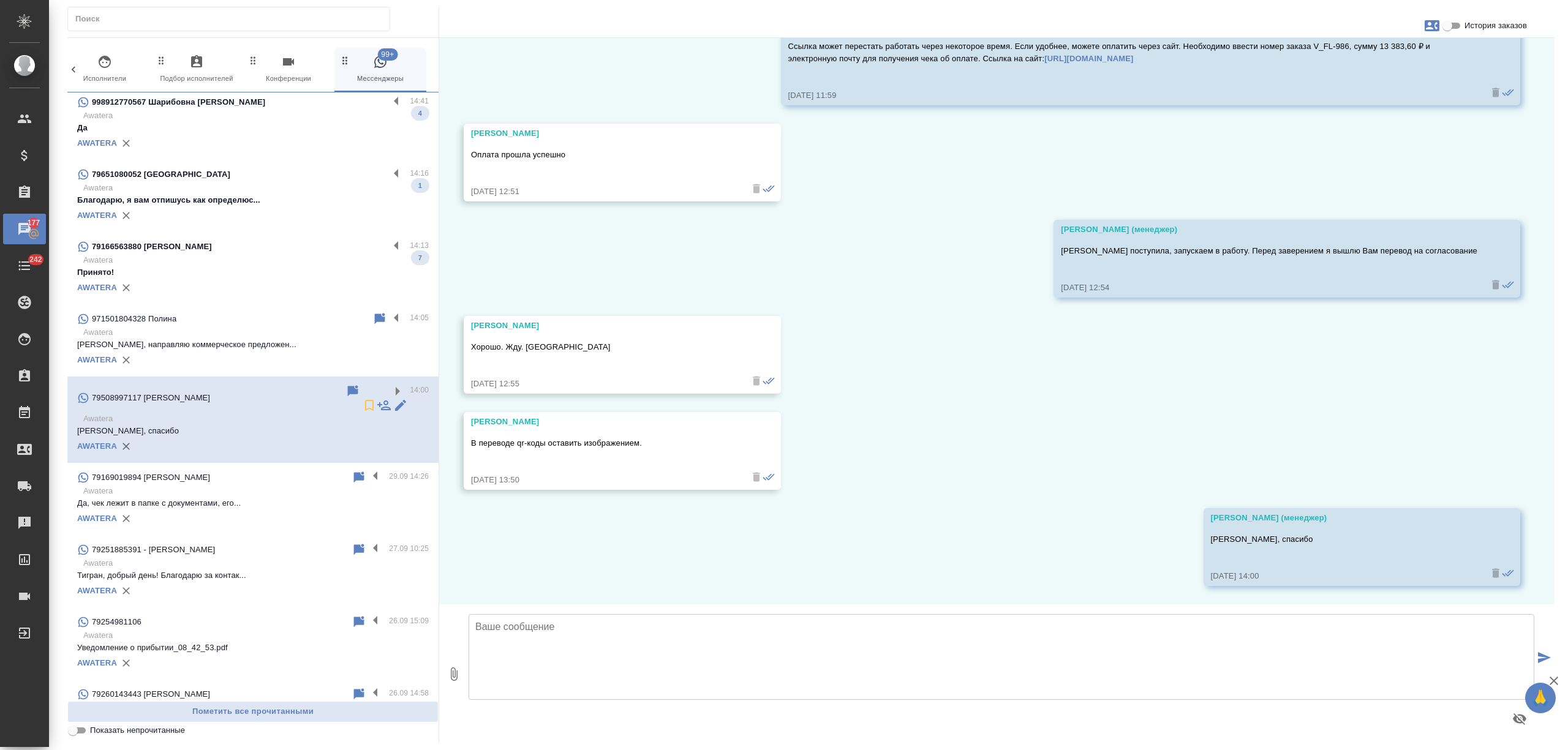
click at [280, 339] on p "[PERSON_NAME], направляю коммерческое предложен..." at bounding box center [253, 345] width 352 height 12
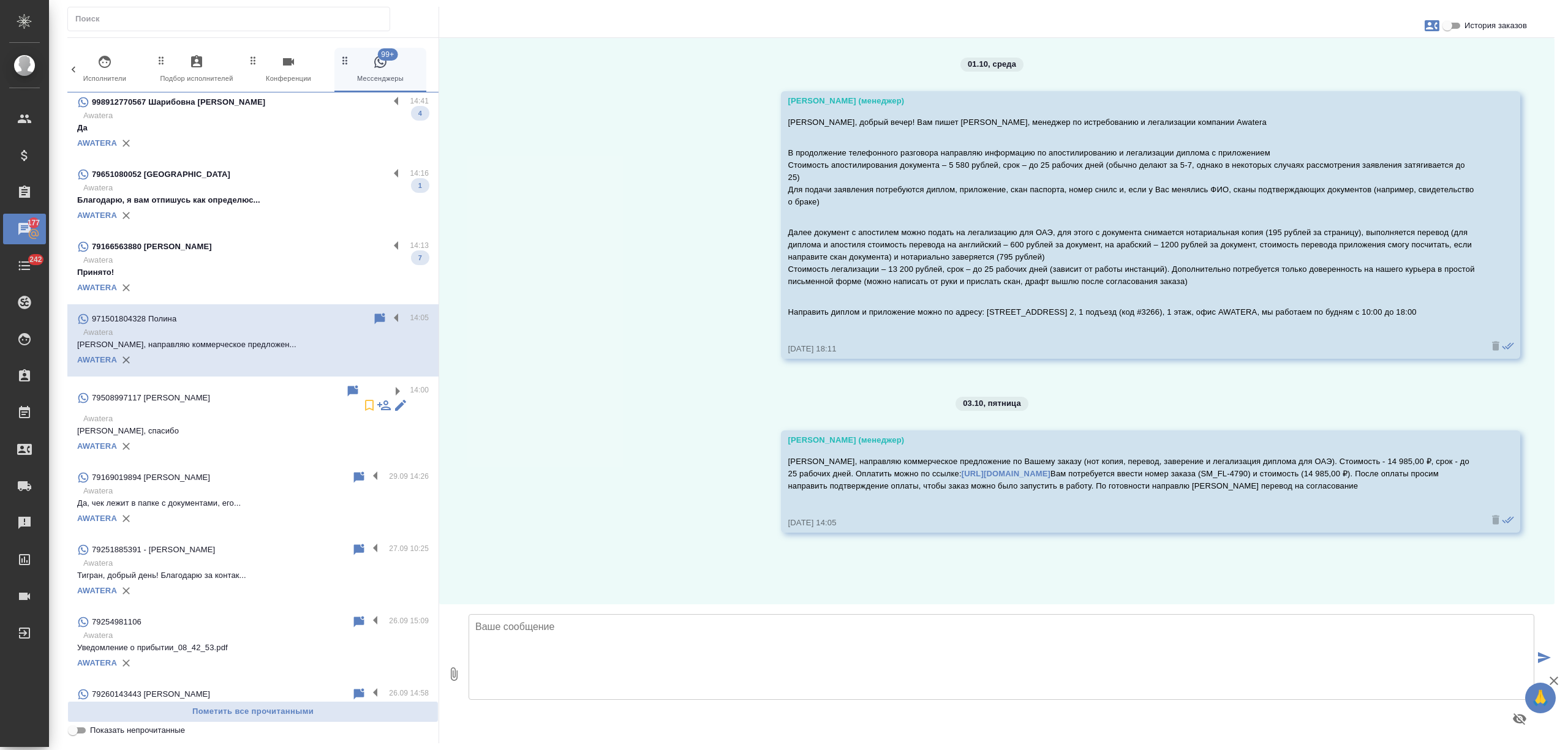
scroll to position [0, 0]
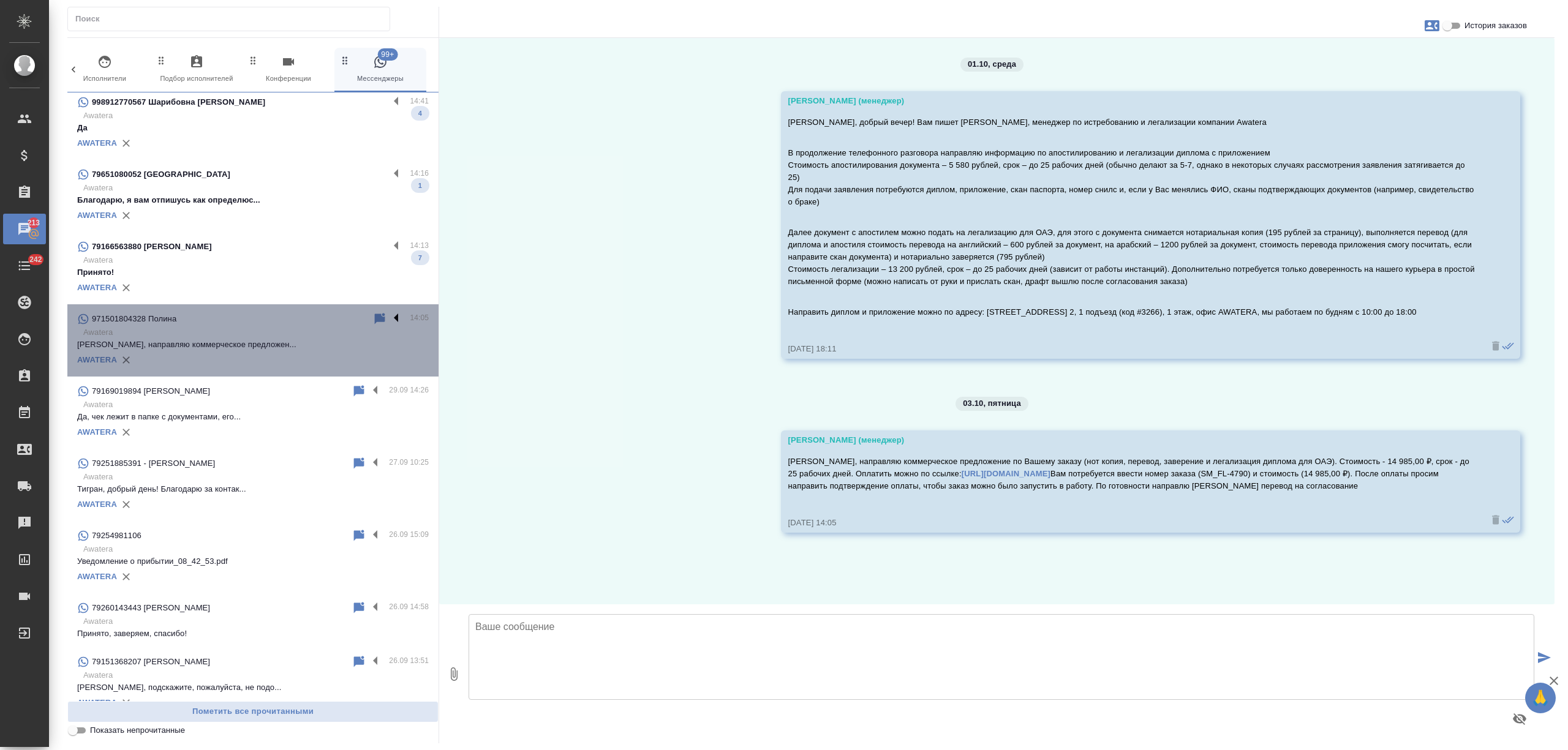
click at [389, 314] on label at bounding box center [399, 319] width 21 height 14
click at [0, 0] on input "checkbox" at bounding box center [0, 0] width 0 height 0
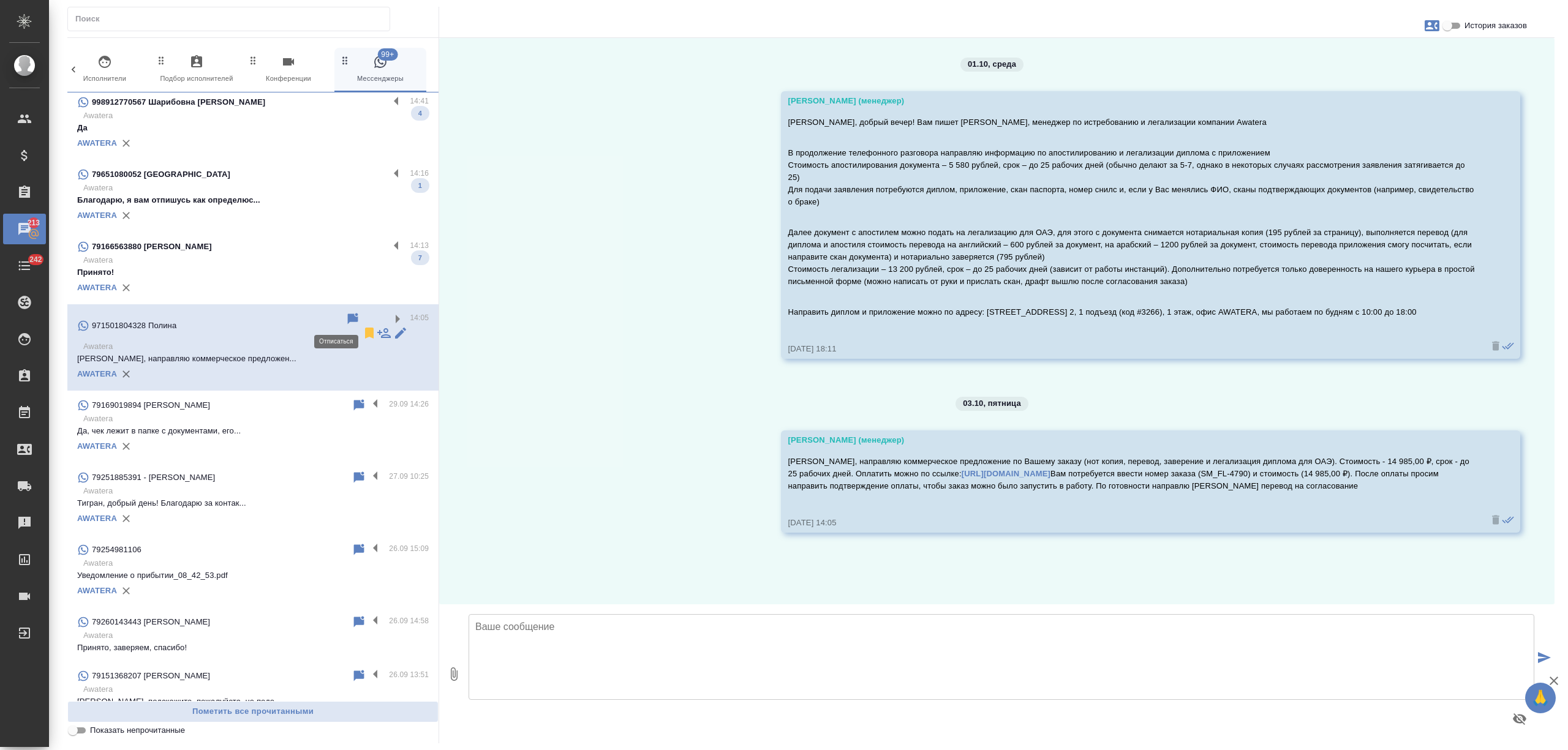
click at [365, 328] on icon at bounding box center [369, 333] width 9 height 11
click at [288, 262] on p "Awatera" at bounding box center [256, 260] width 345 height 12
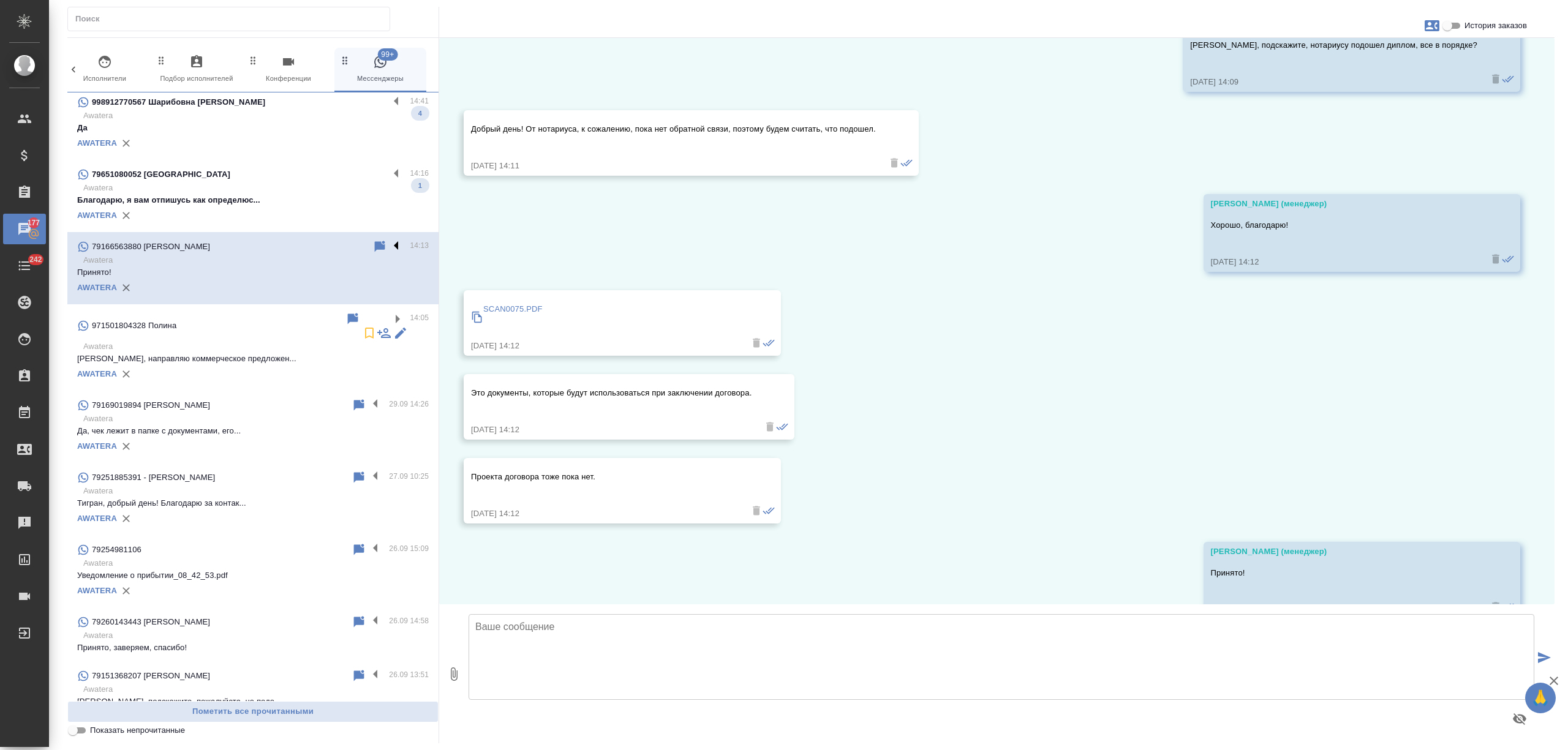
scroll to position [1411, 0]
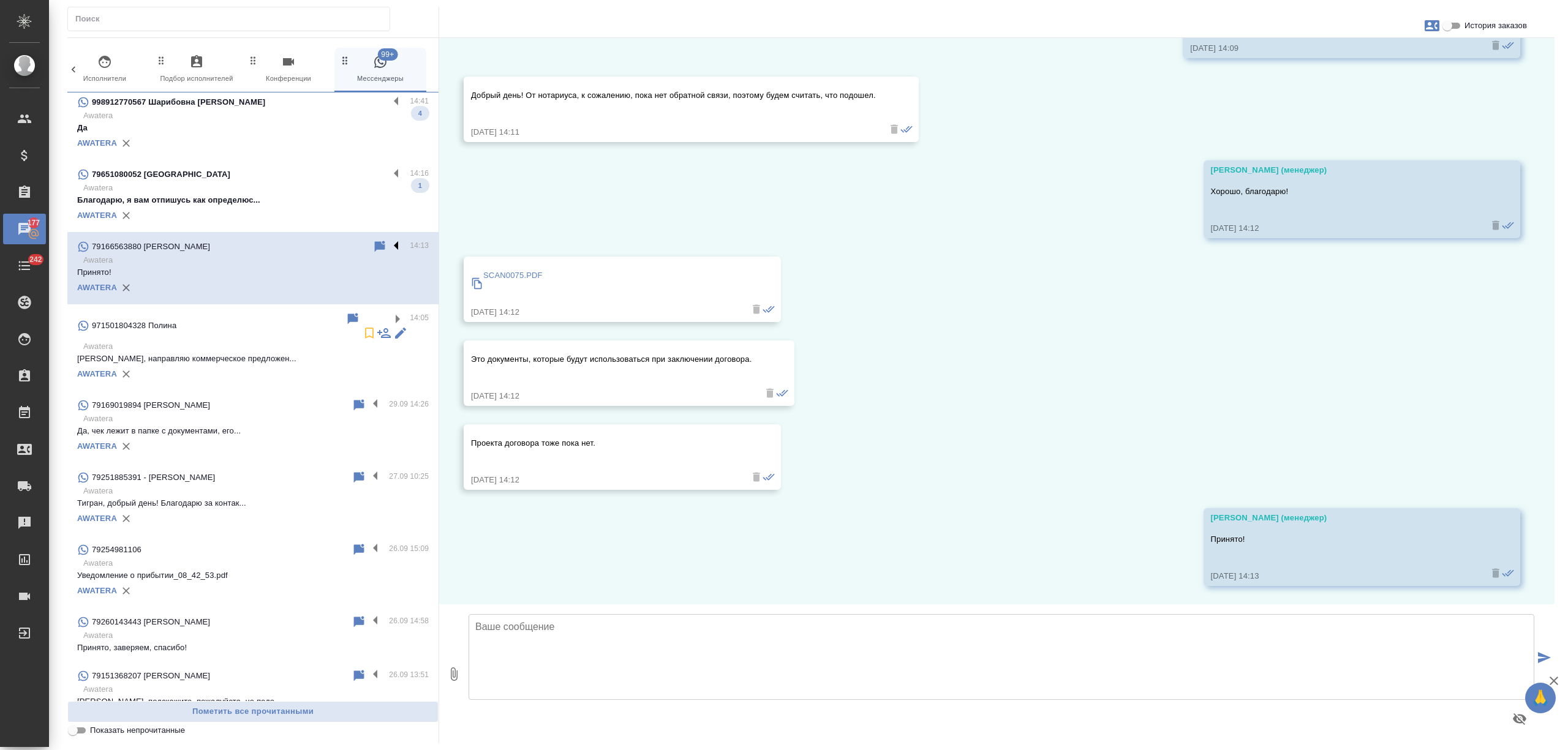
click at [389, 246] on label at bounding box center [399, 246] width 21 height 14
click at [0, 0] on input "checkbox" at bounding box center [0, 0] width 0 height 0
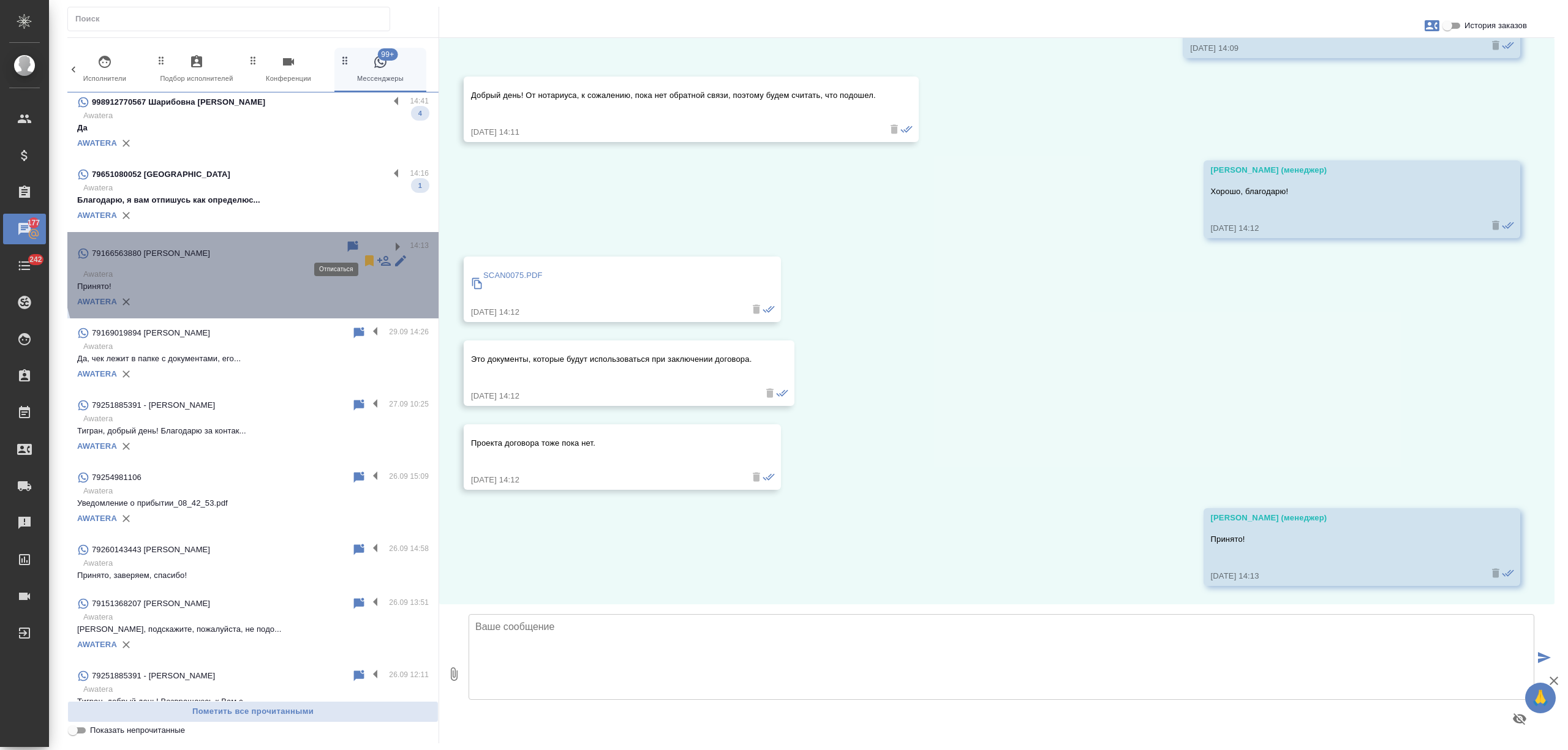
click at [362, 253] on icon at bounding box center [370, 261] width 15 height 15
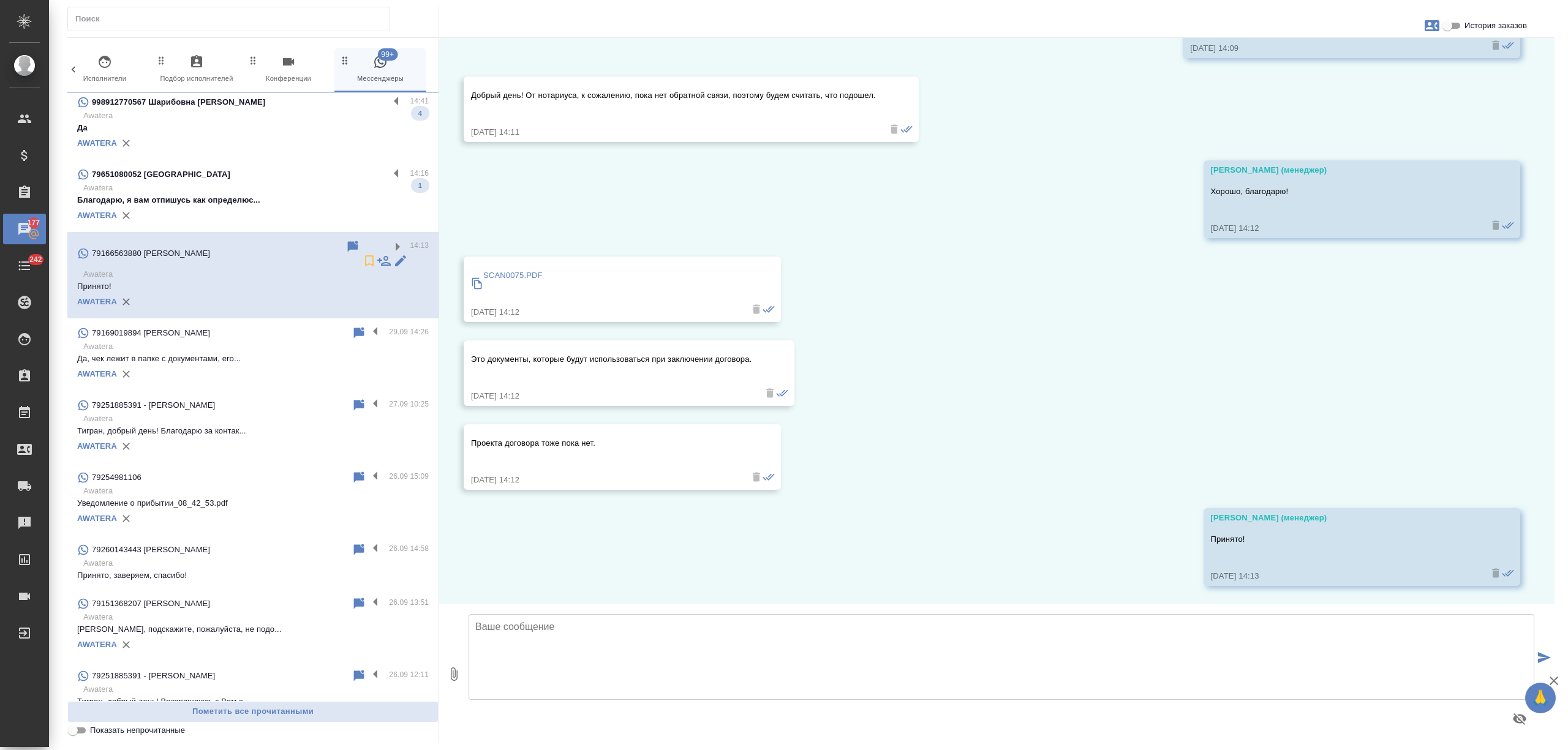
click at [319, 190] on p "Awatera" at bounding box center [256, 188] width 345 height 12
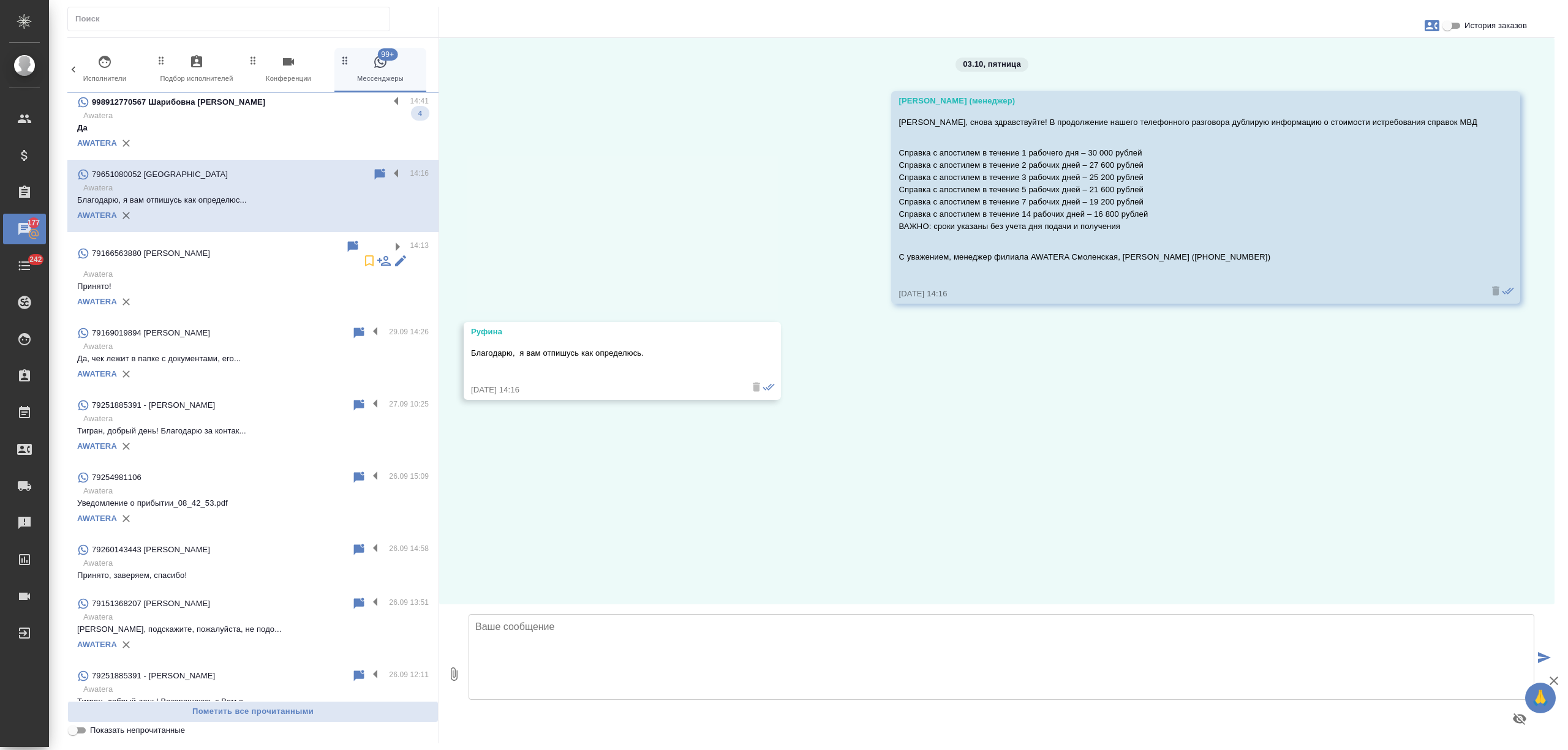
scroll to position [0, 0]
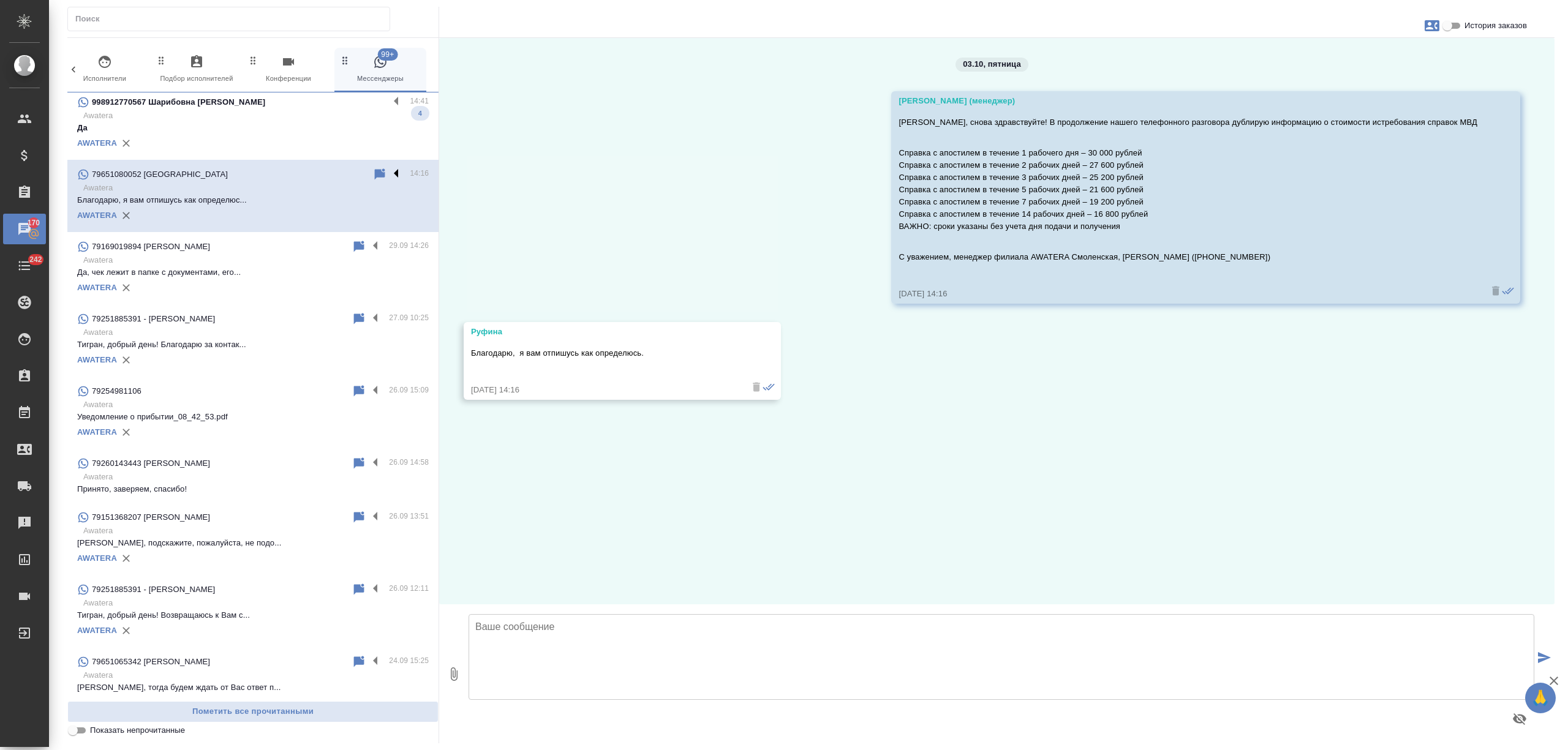
click at [389, 171] on label at bounding box center [399, 174] width 21 height 14
click at [0, 0] on input "checkbox" at bounding box center [0, 0] width 0 height 0
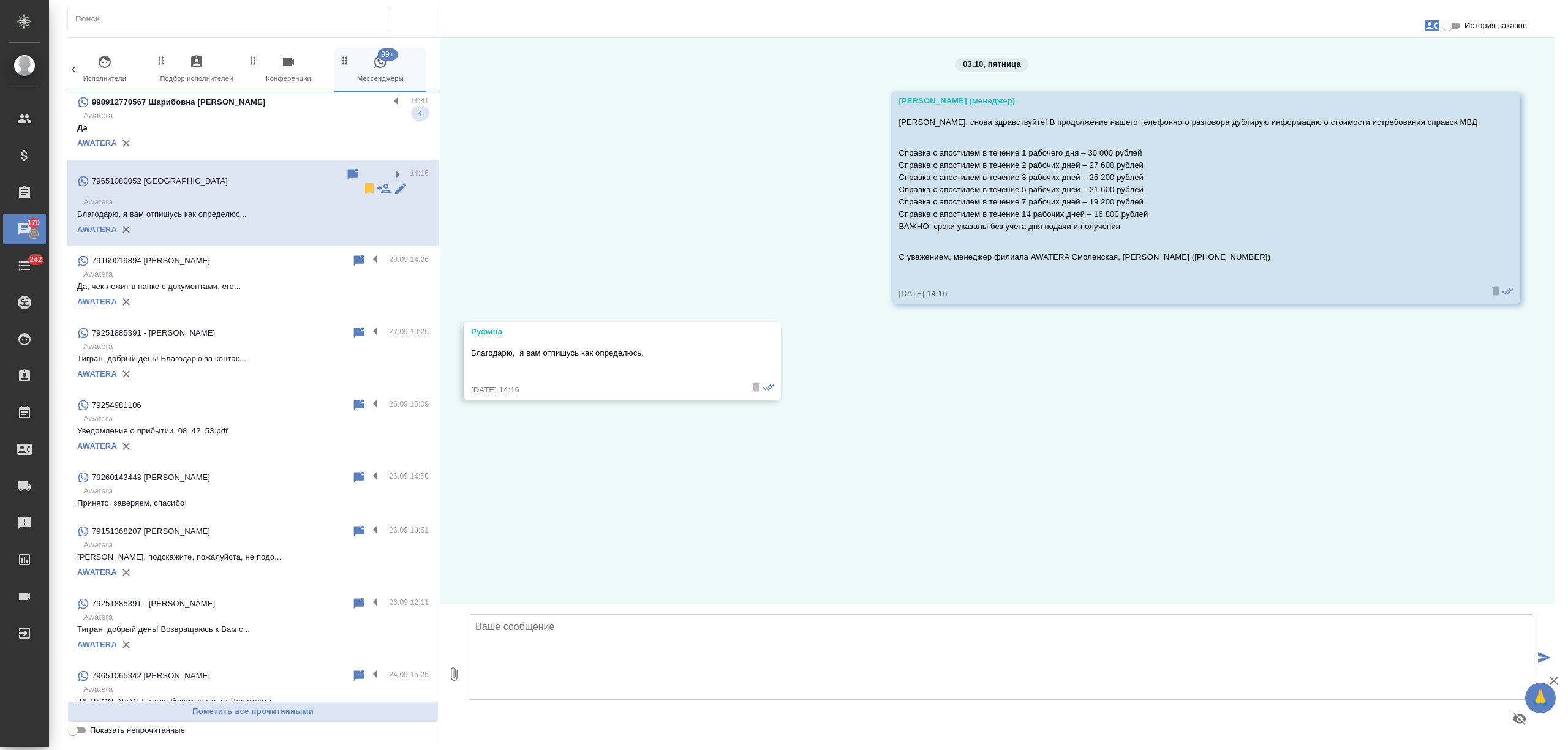
click at [365, 183] on icon at bounding box center [369, 188] width 9 height 11
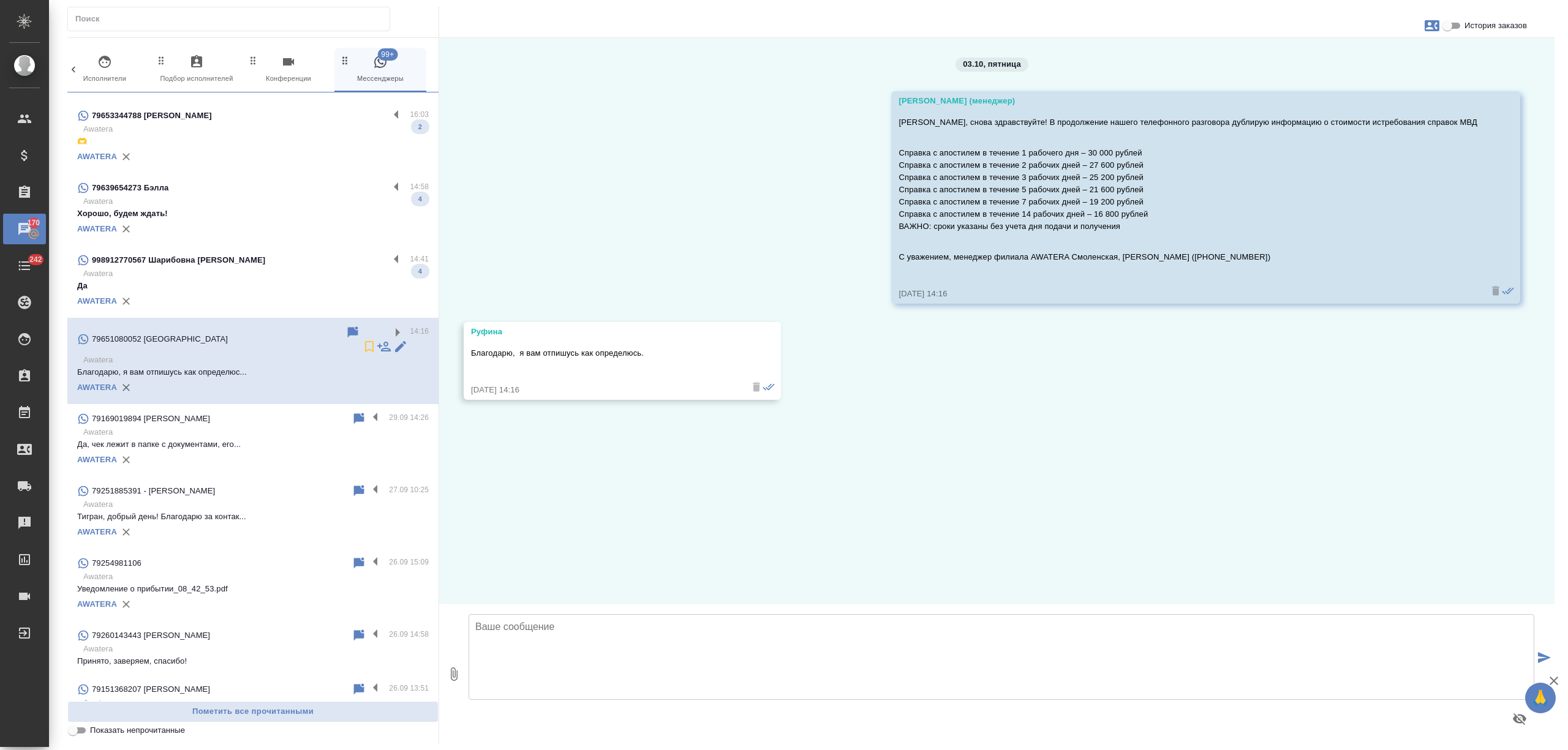
scroll to position [546, 0]
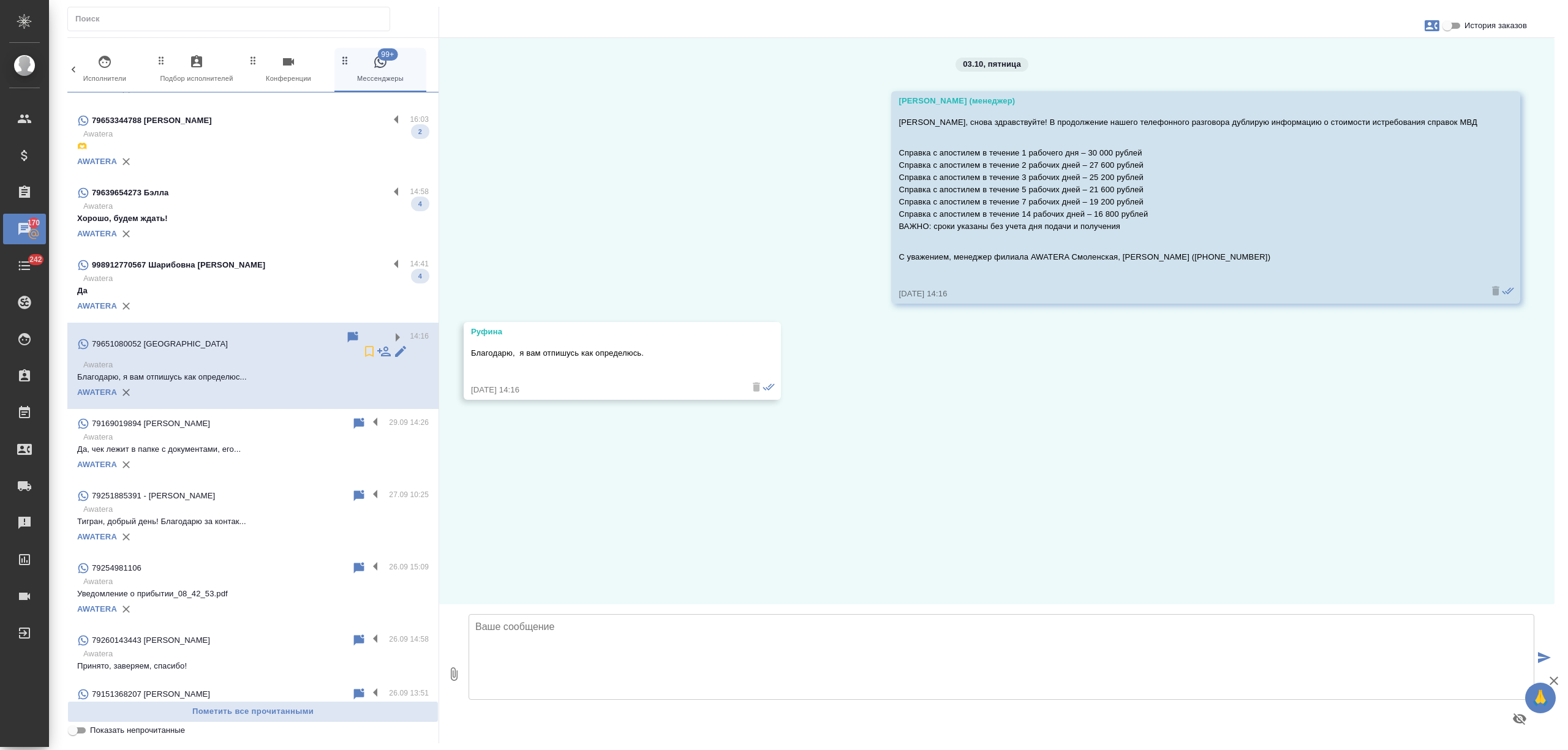
click at [282, 287] on p "Да" at bounding box center [253, 291] width 352 height 12
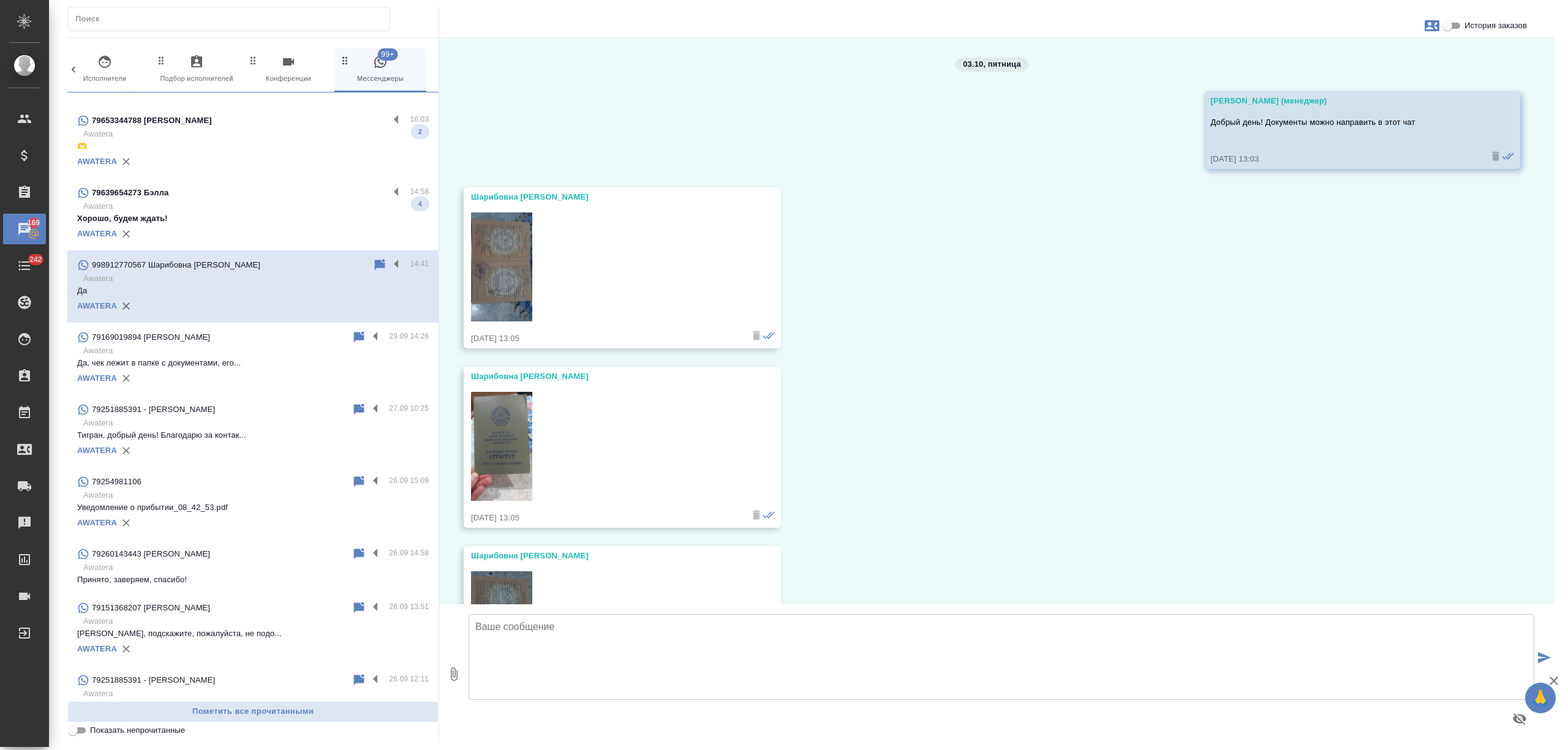
scroll to position [217, 0]
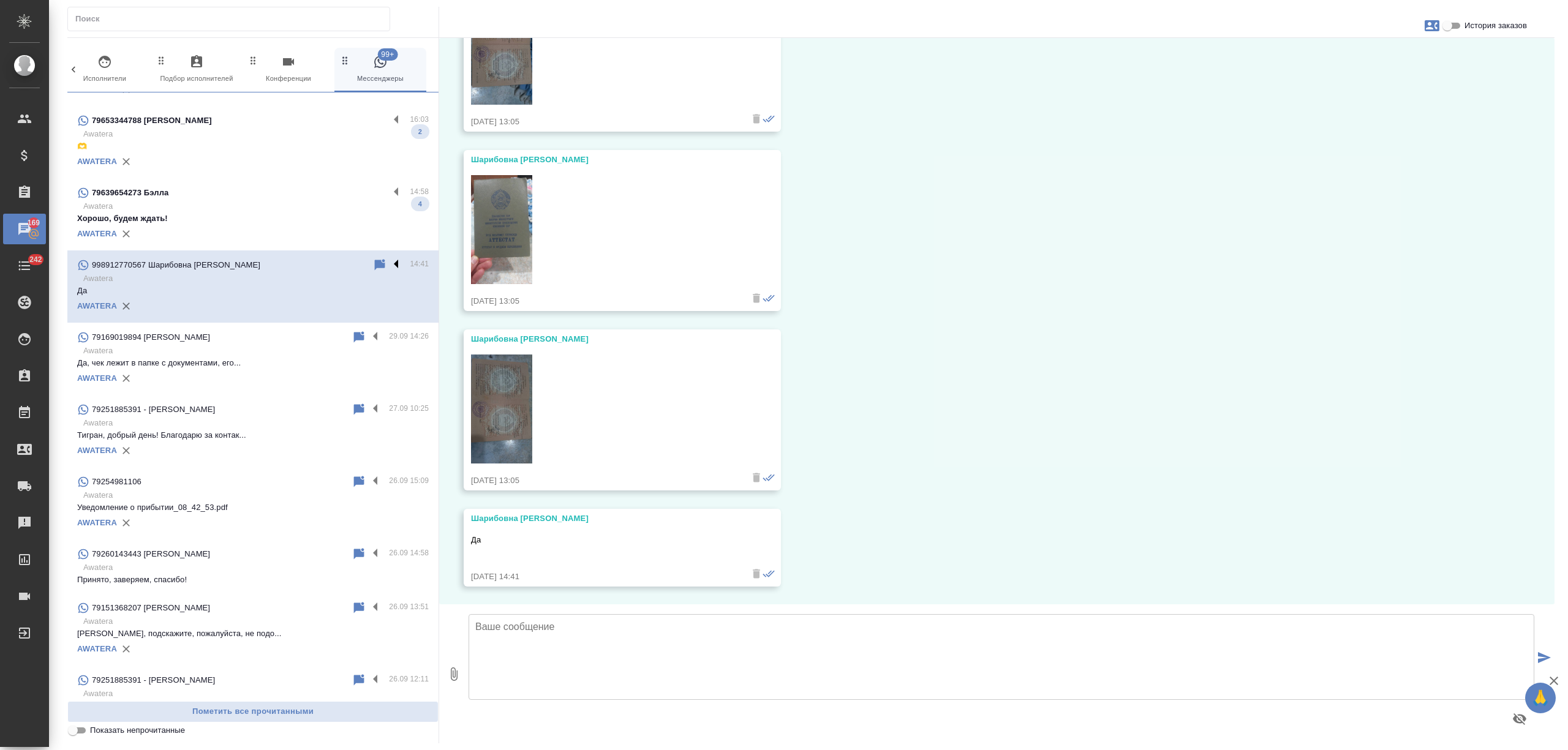
click at [389, 258] on label at bounding box center [399, 265] width 21 height 14
click at [0, 0] on input "checkbox" at bounding box center [0, 0] width 0 height 0
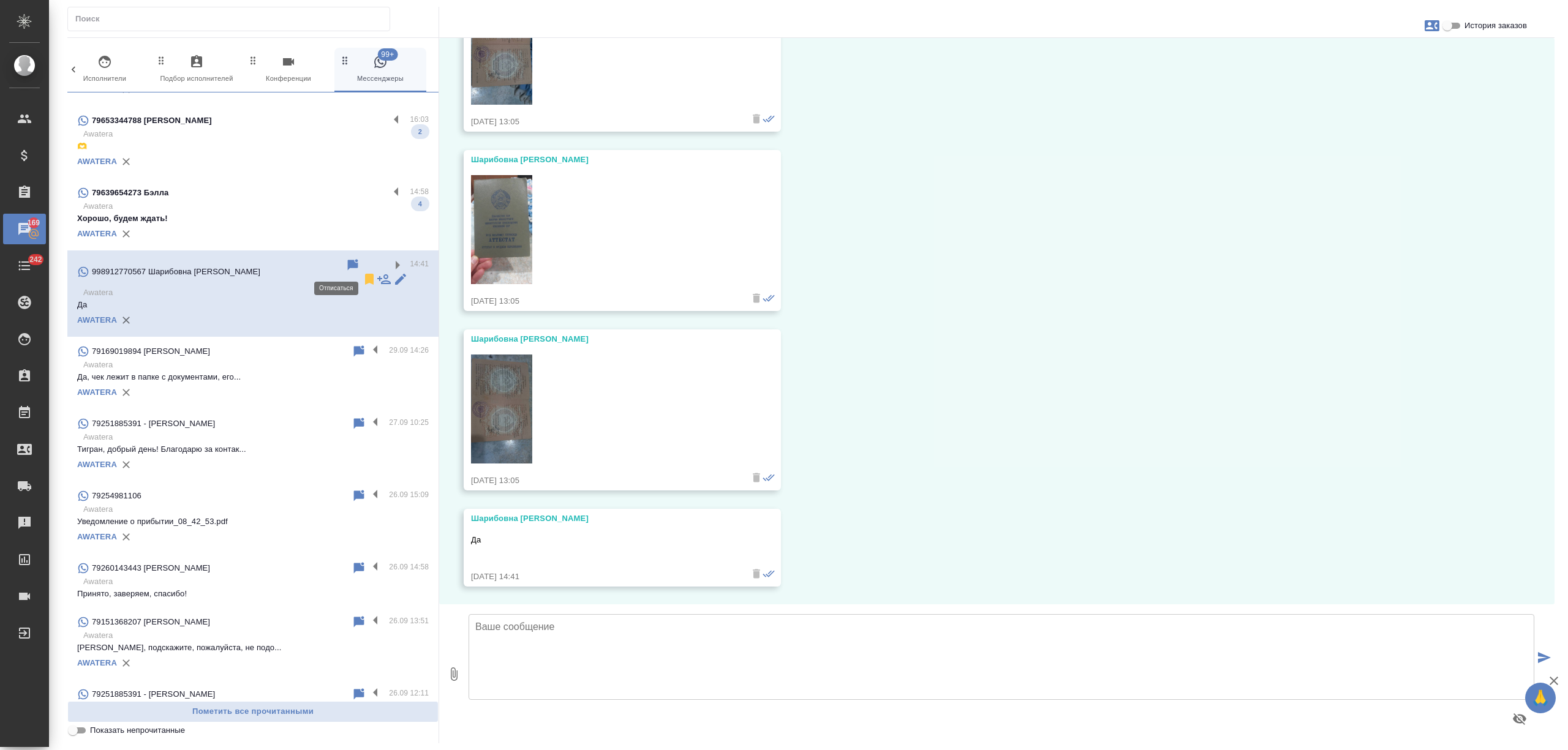
click at [365, 274] on icon at bounding box center [369, 279] width 9 height 11
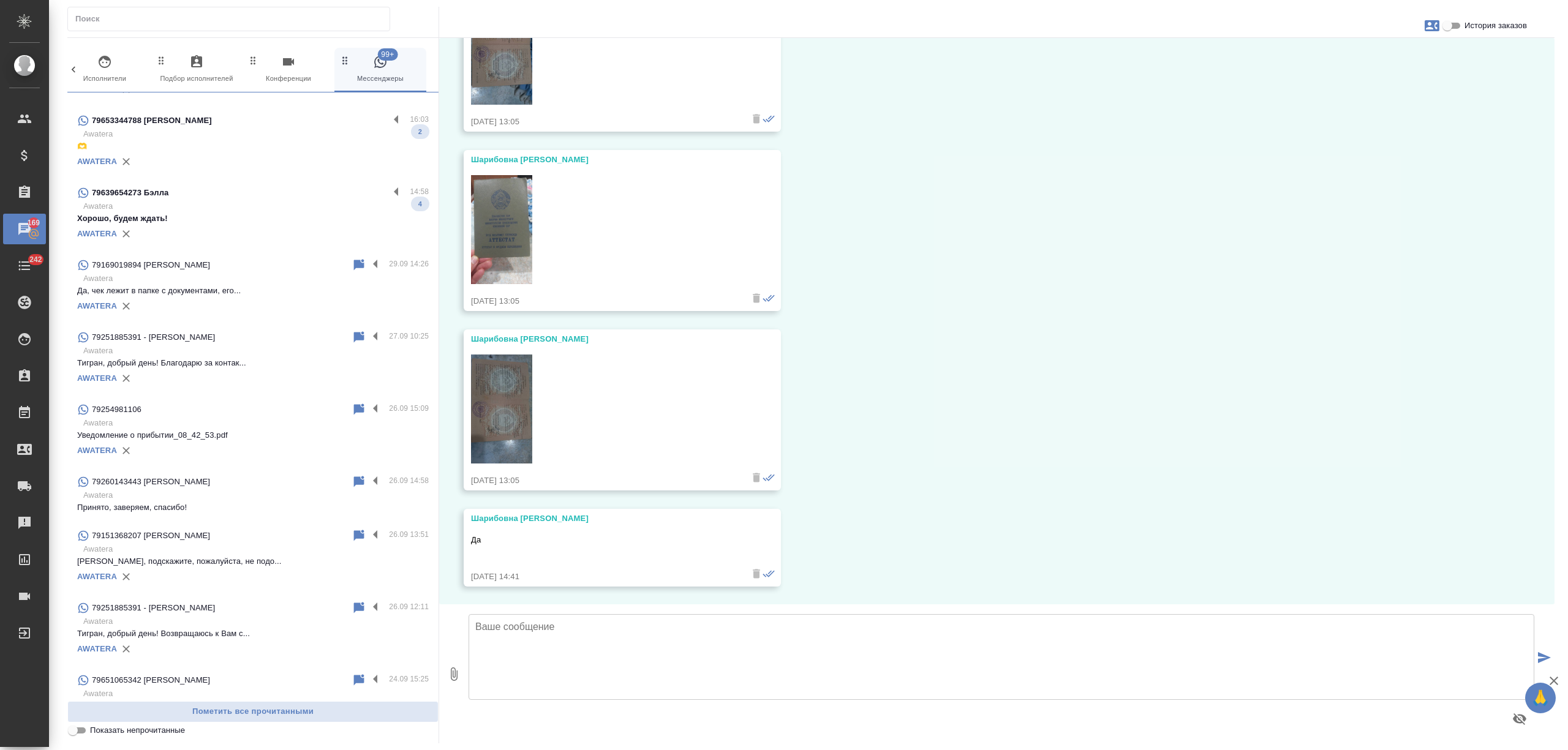
click at [323, 202] on p "Awatera" at bounding box center [256, 206] width 345 height 12
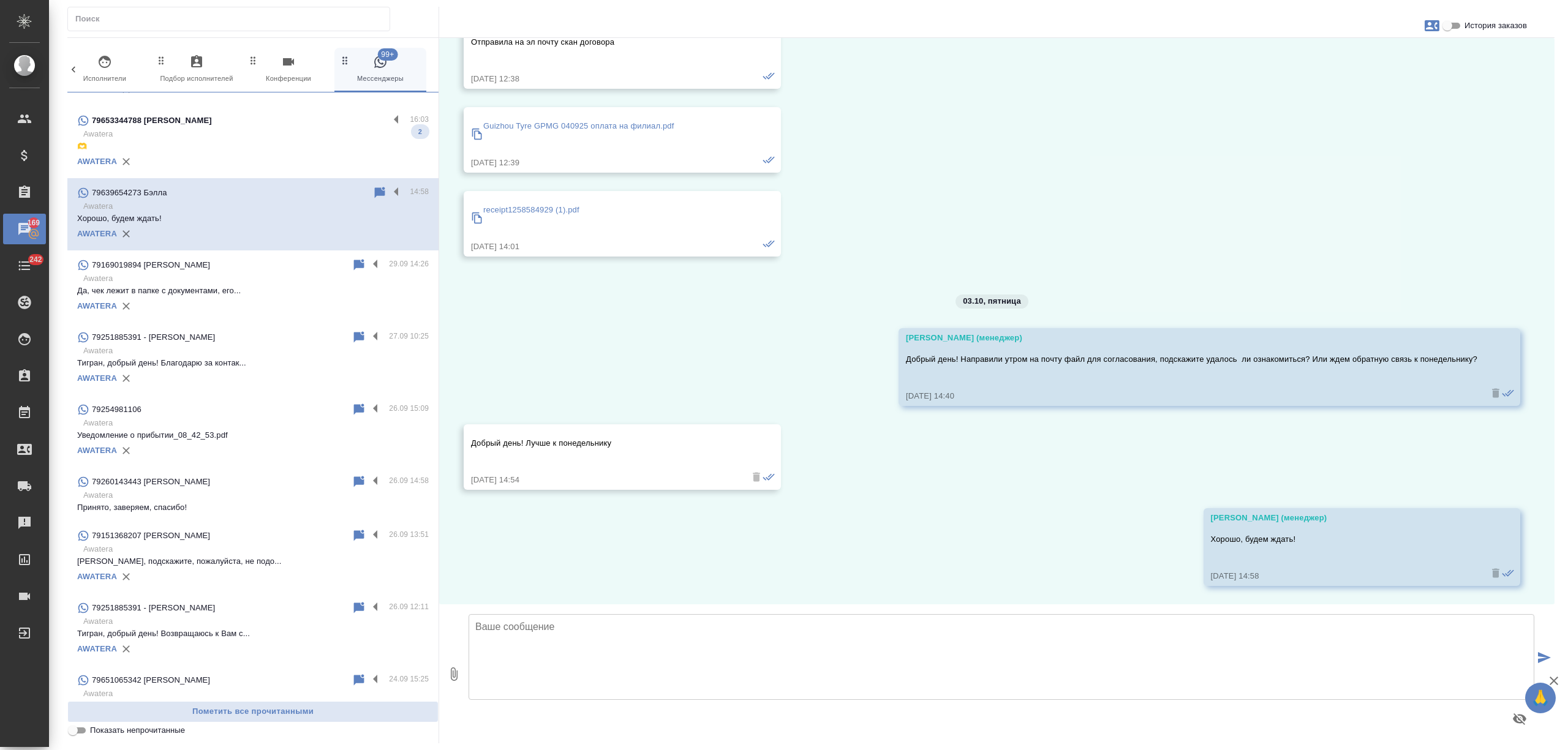
scroll to position [206, 0]
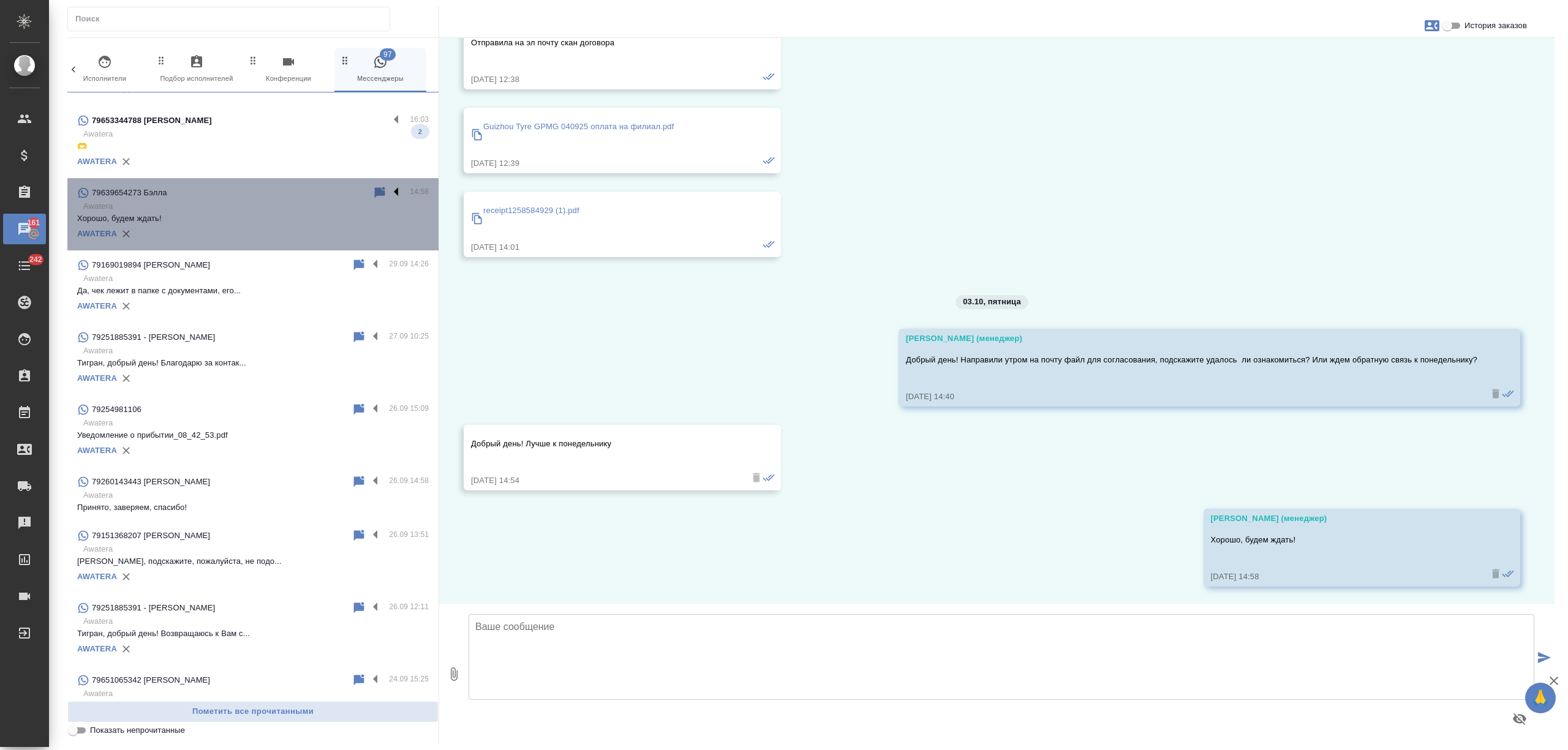
click at [389, 190] on label at bounding box center [399, 192] width 21 height 14
click at [0, 0] on input "checkbox" at bounding box center [0, 0] width 0 height 0
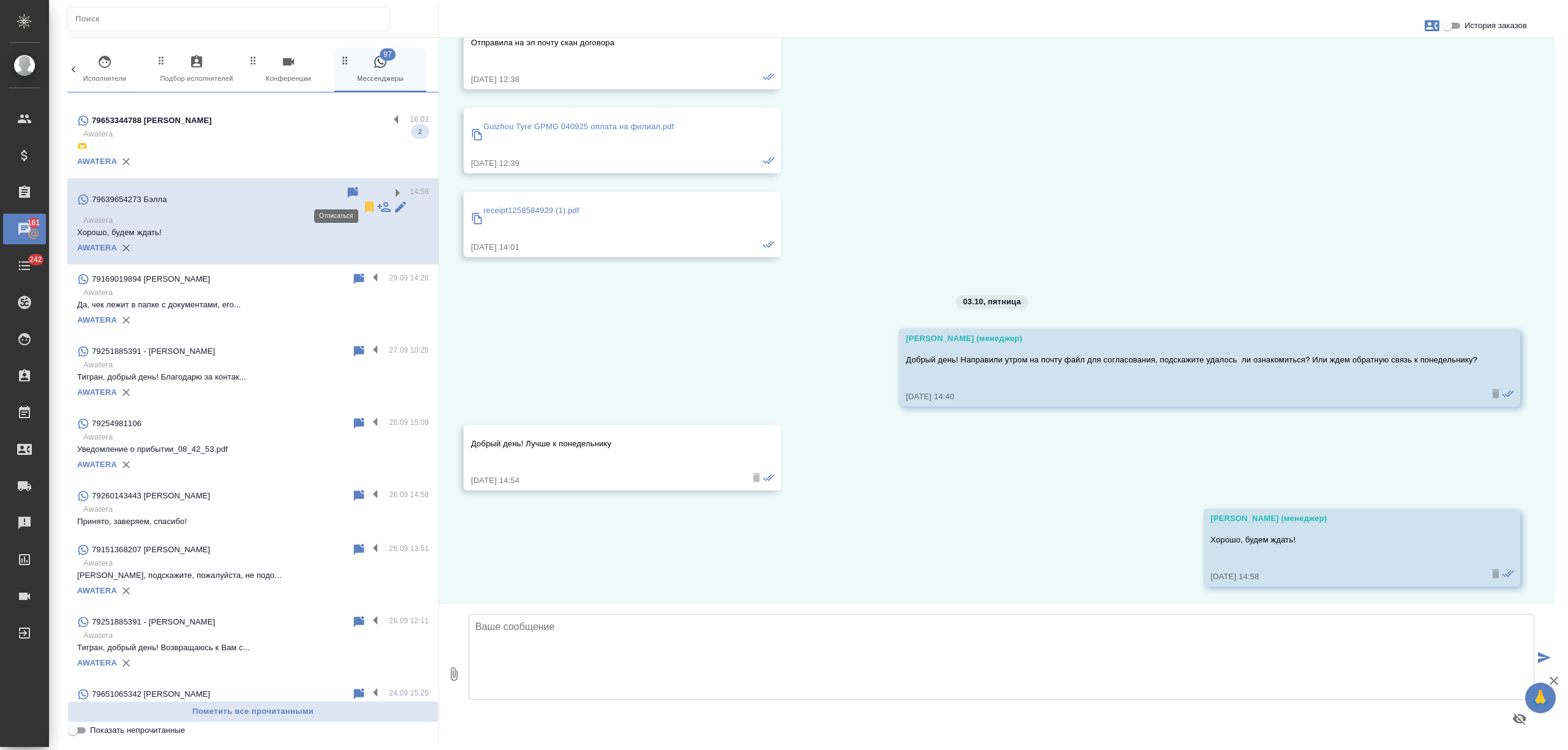
click at [365, 202] on icon at bounding box center [369, 207] width 9 height 11
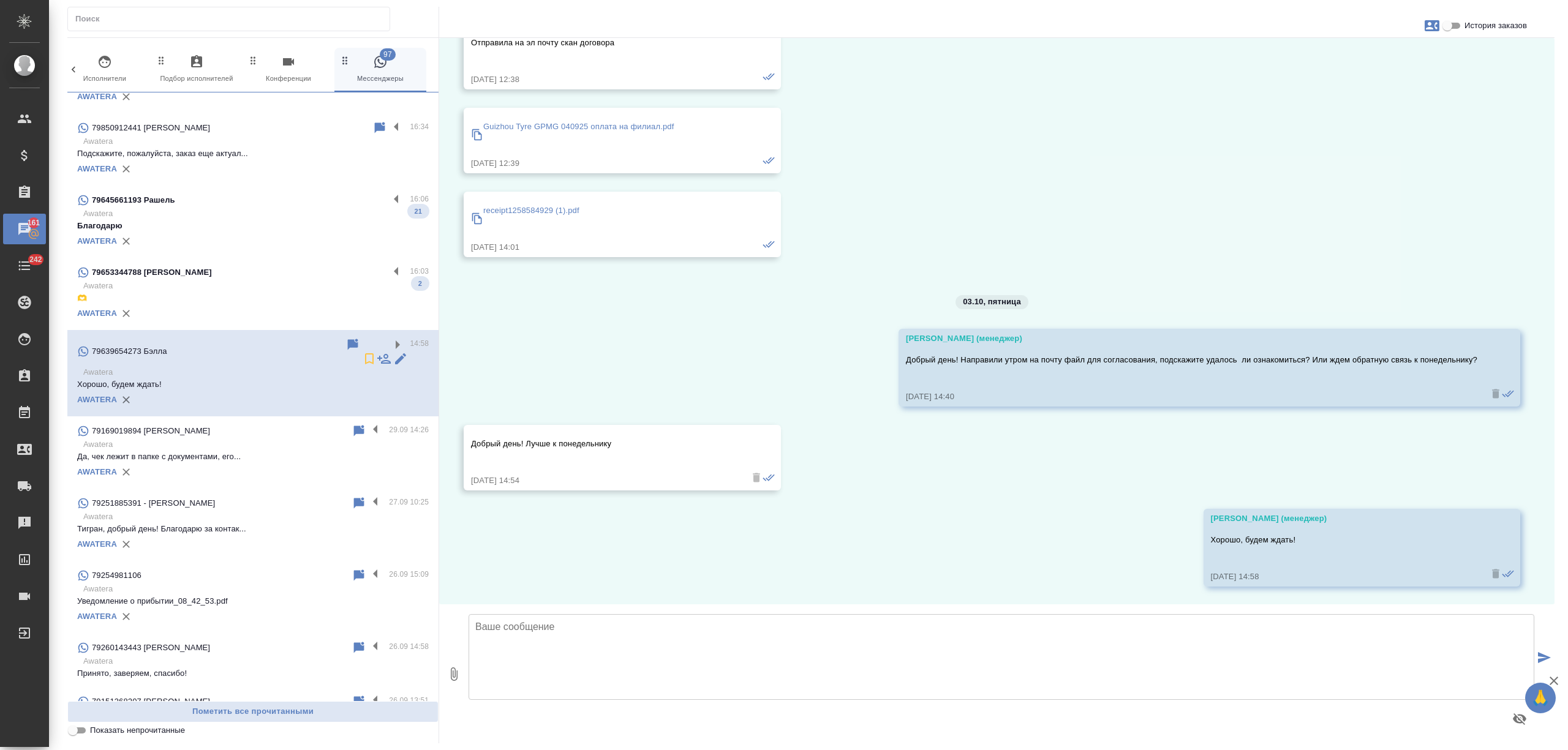
scroll to position [383, 0]
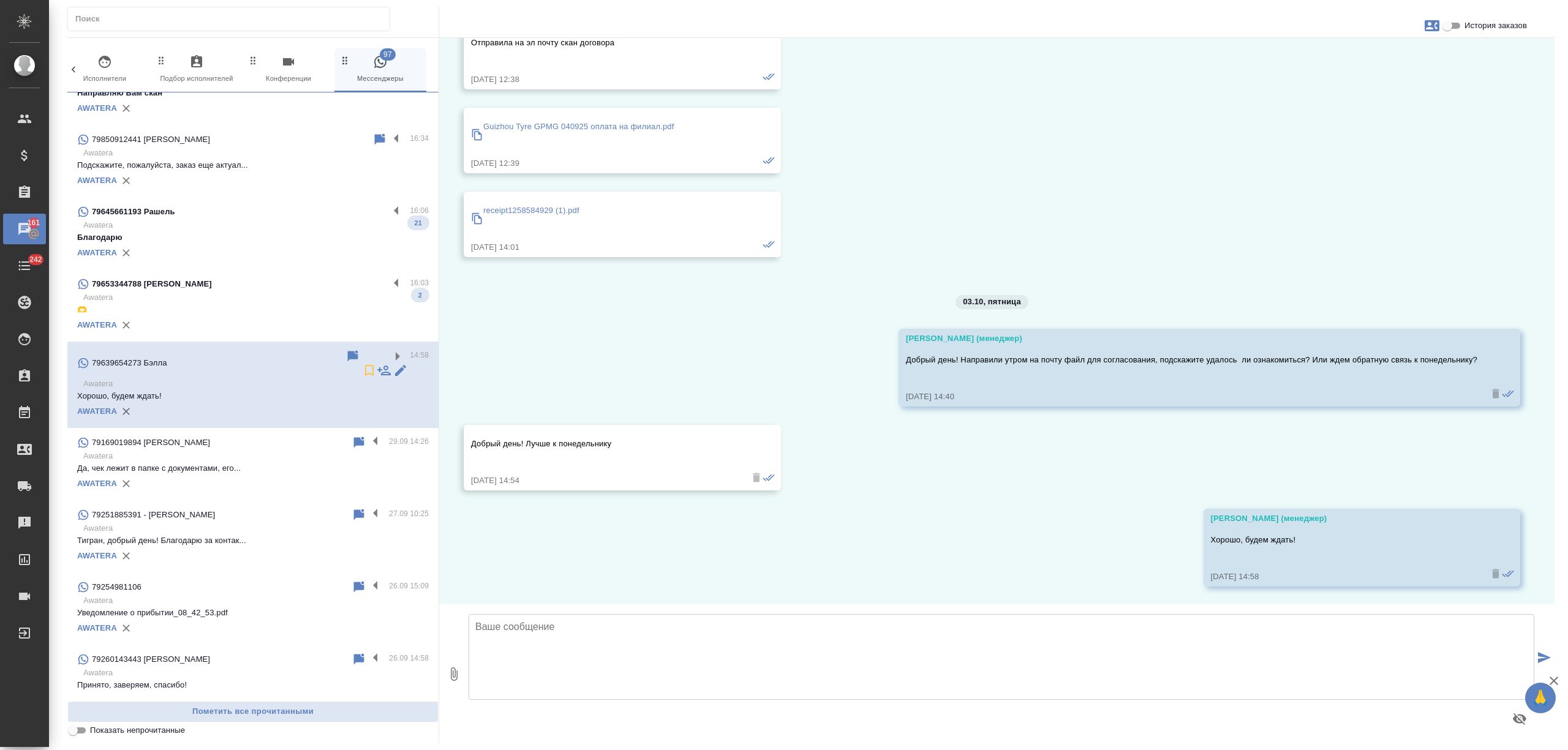
click at [271, 294] on p "Awatera" at bounding box center [256, 298] width 345 height 12
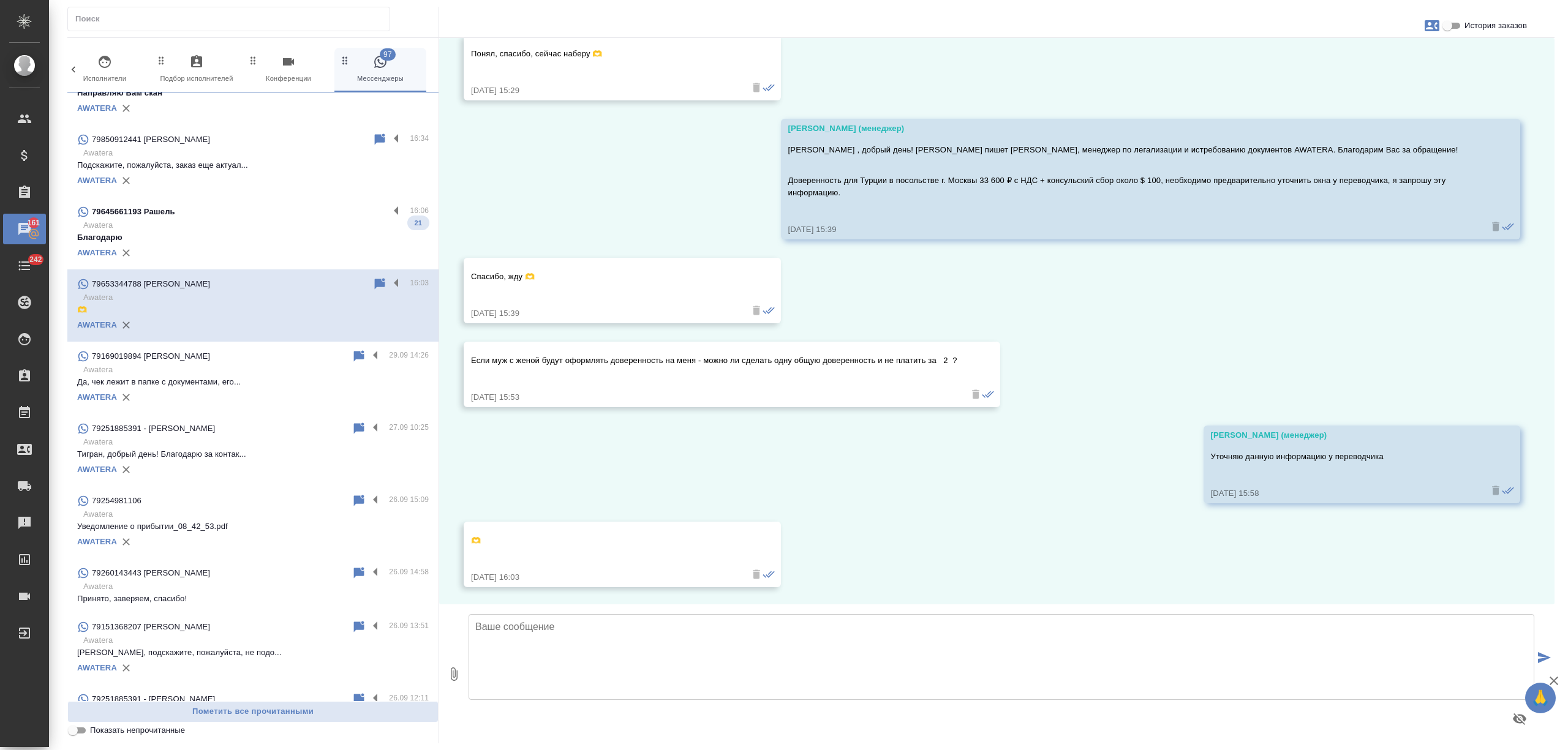
scroll to position [978, 0]
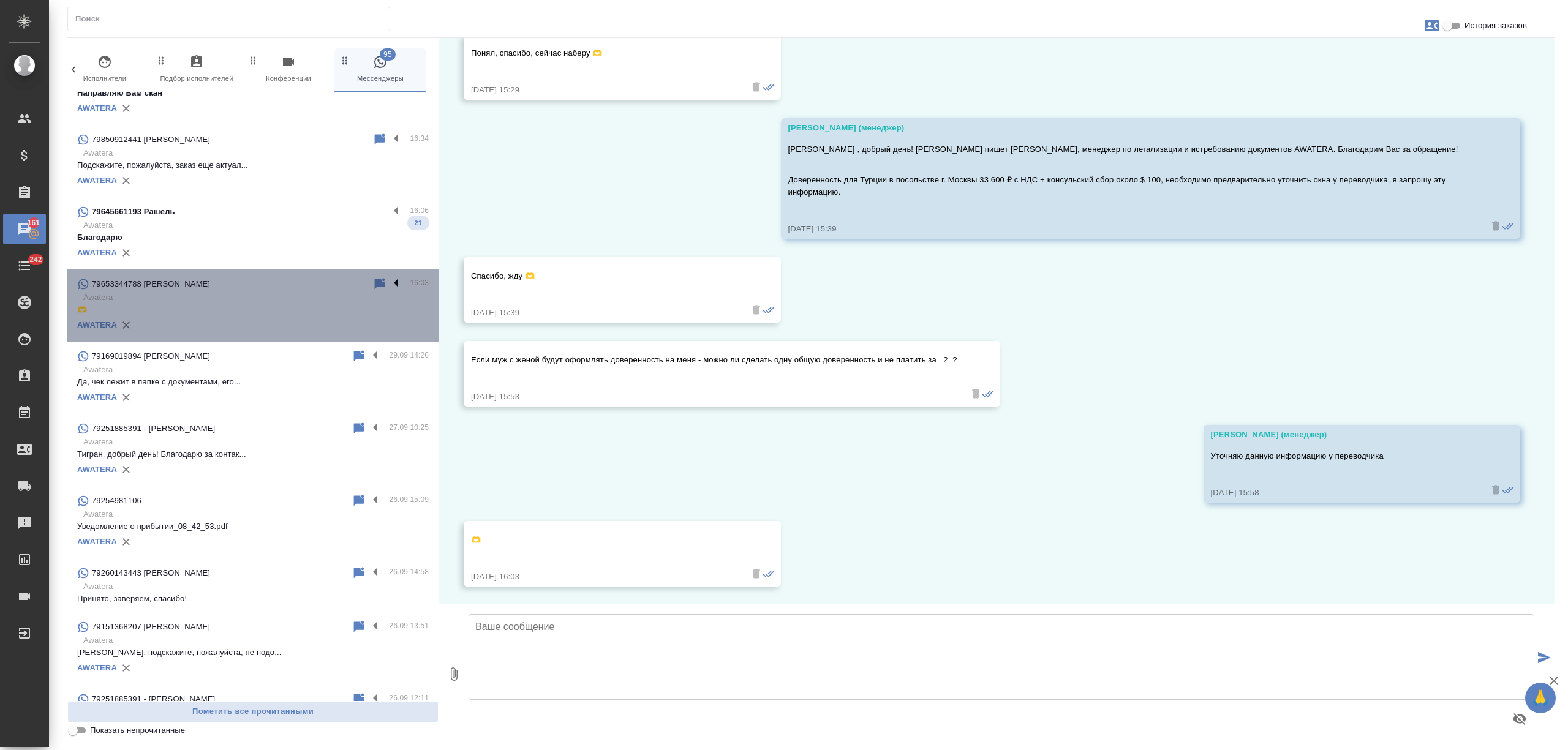
click at [389, 282] on label at bounding box center [399, 284] width 21 height 14
click at [0, 0] on input "checkbox" at bounding box center [0, 0] width 0 height 0
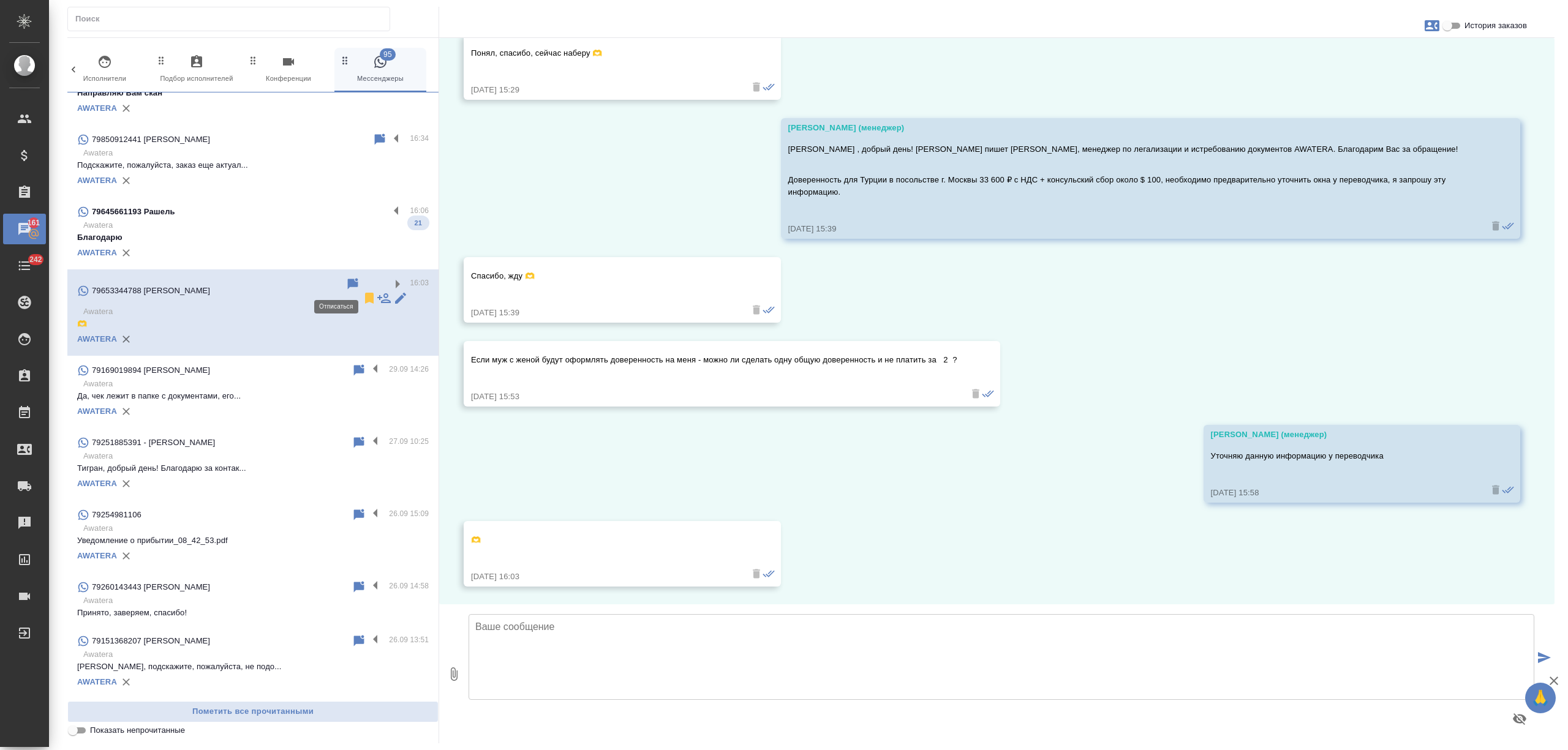
click at [365, 293] on icon at bounding box center [369, 298] width 9 height 11
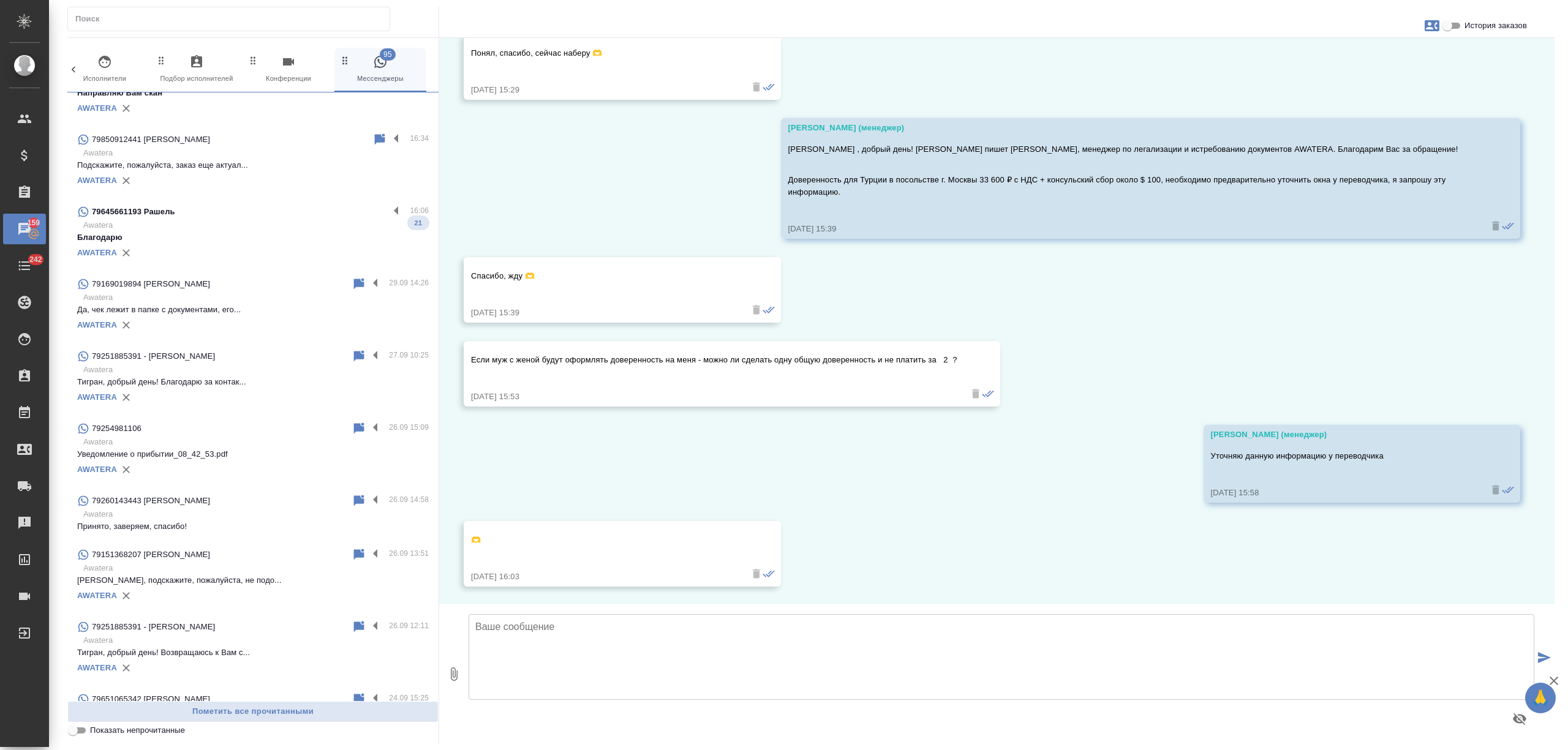
click at [333, 241] on p "Благодарю" at bounding box center [253, 237] width 352 height 12
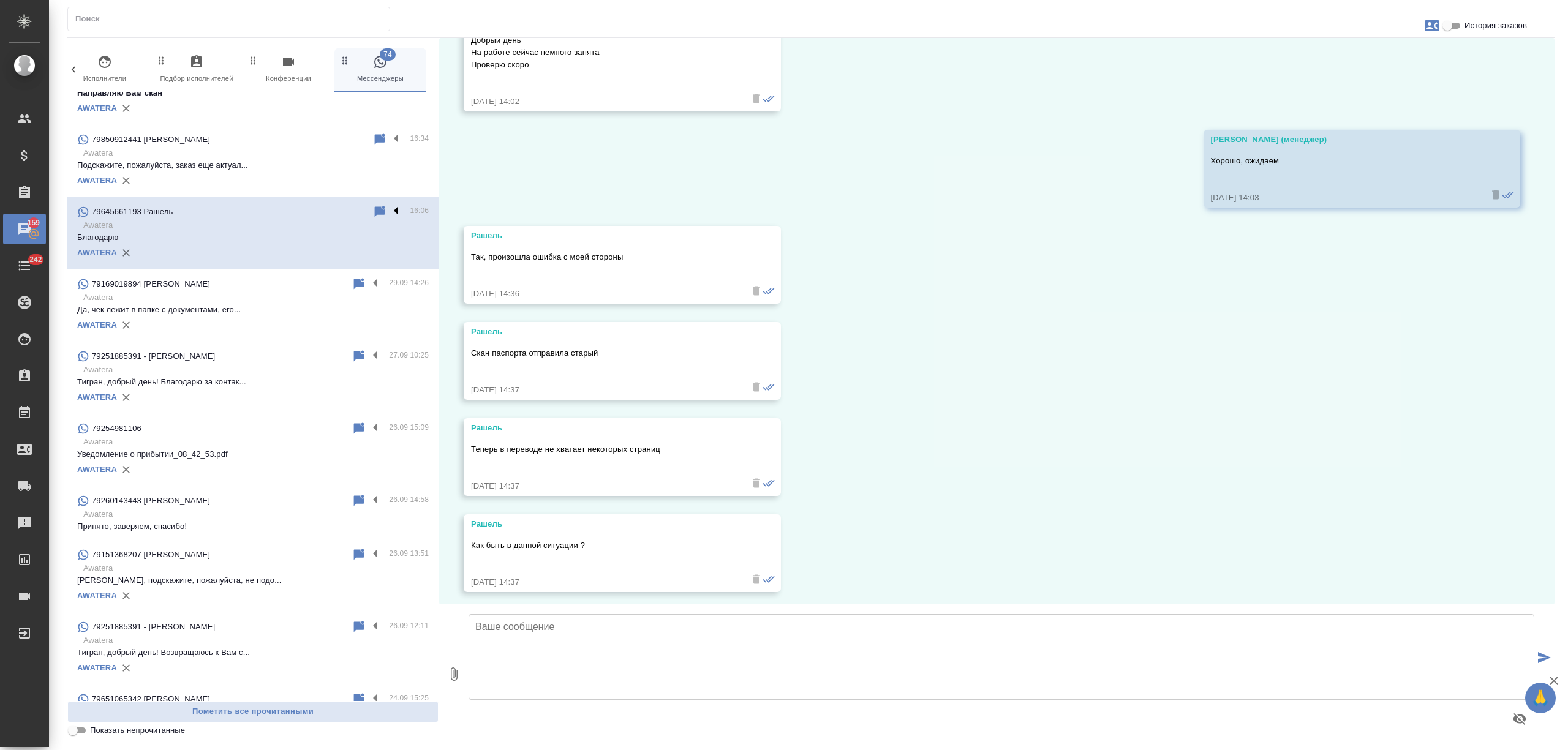
scroll to position [4971, 0]
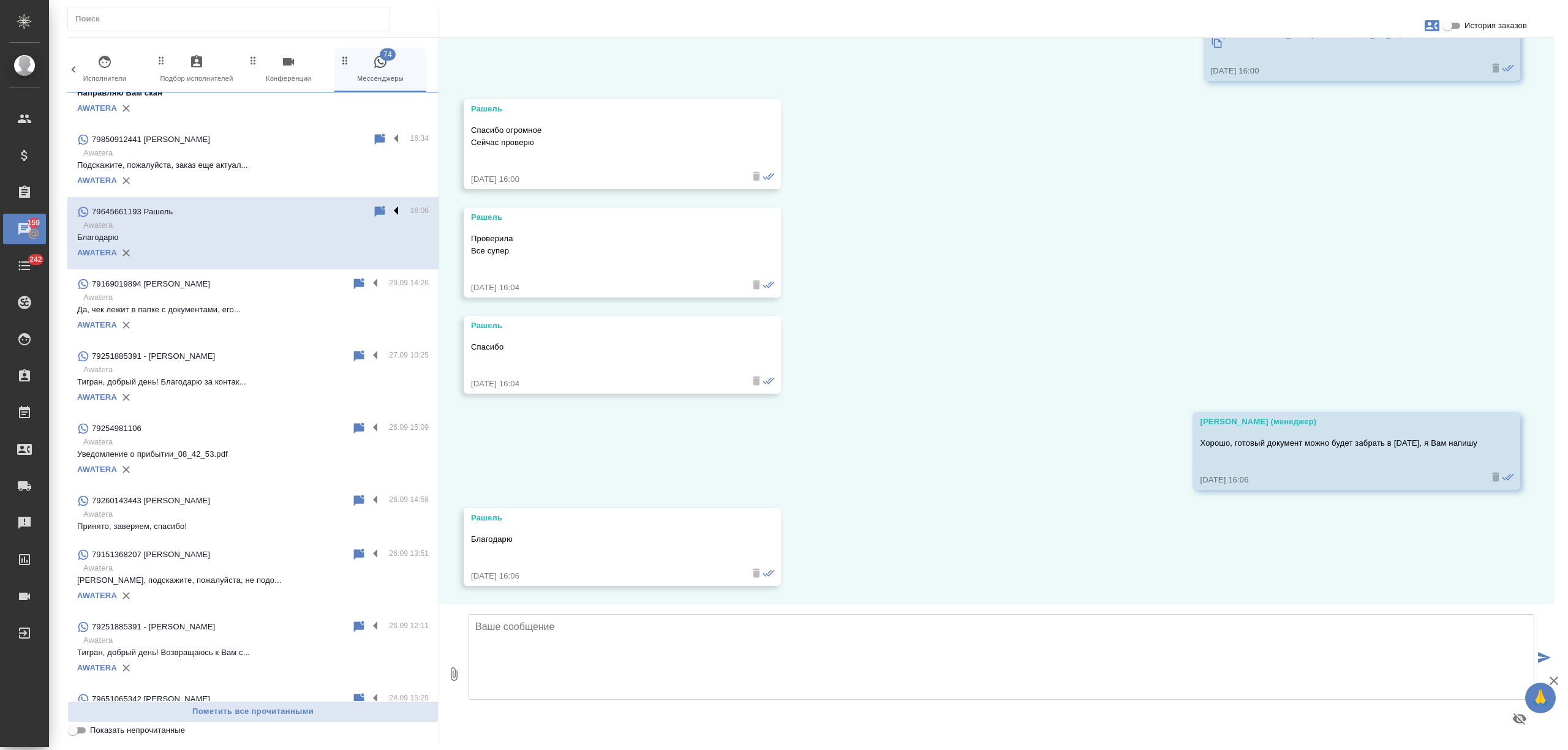
click at [389, 209] on label at bounding box center [399, 211] width 21 height 14
click at [0, 0] on input "checkbox" at bounding box center [0, 0] width 0 height 0
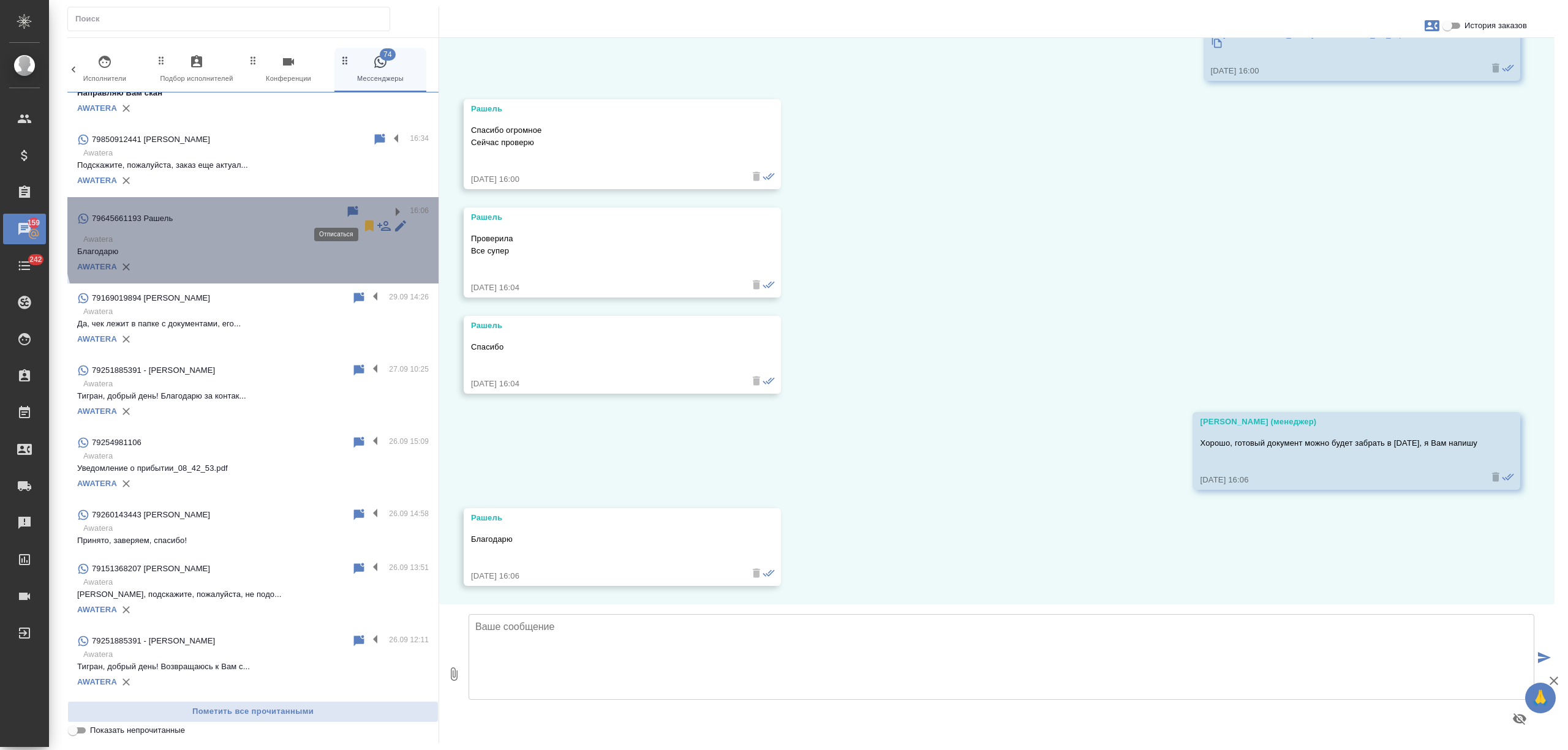
click at [365, 220] on icon at bounding box center [369, 226] width 9 height 11
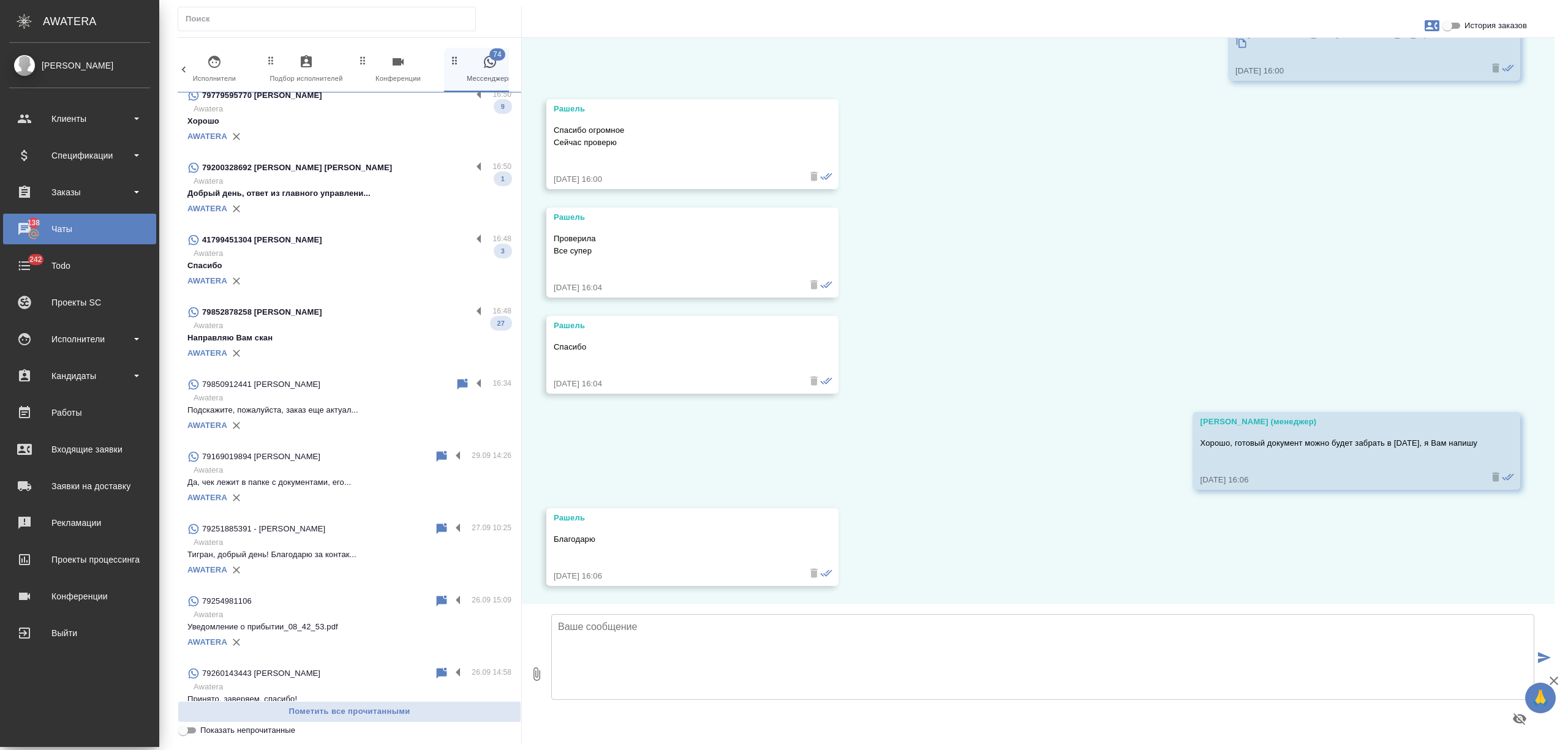
scroll to position [4983, 0]
click at [376, 395] on p "Awatera" at bounding box center [352, 398] width 318 height 12
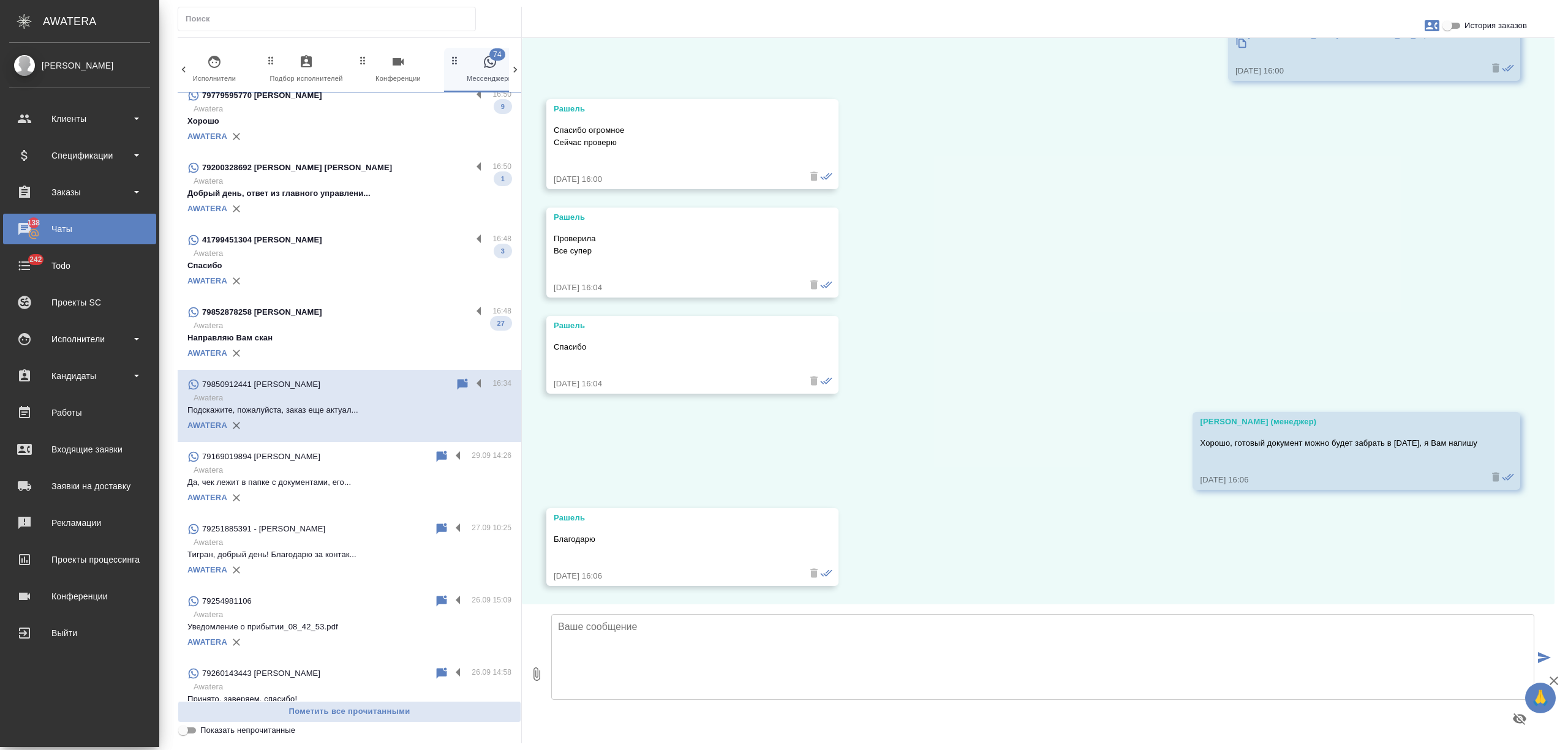
scroll to position [321, 0]
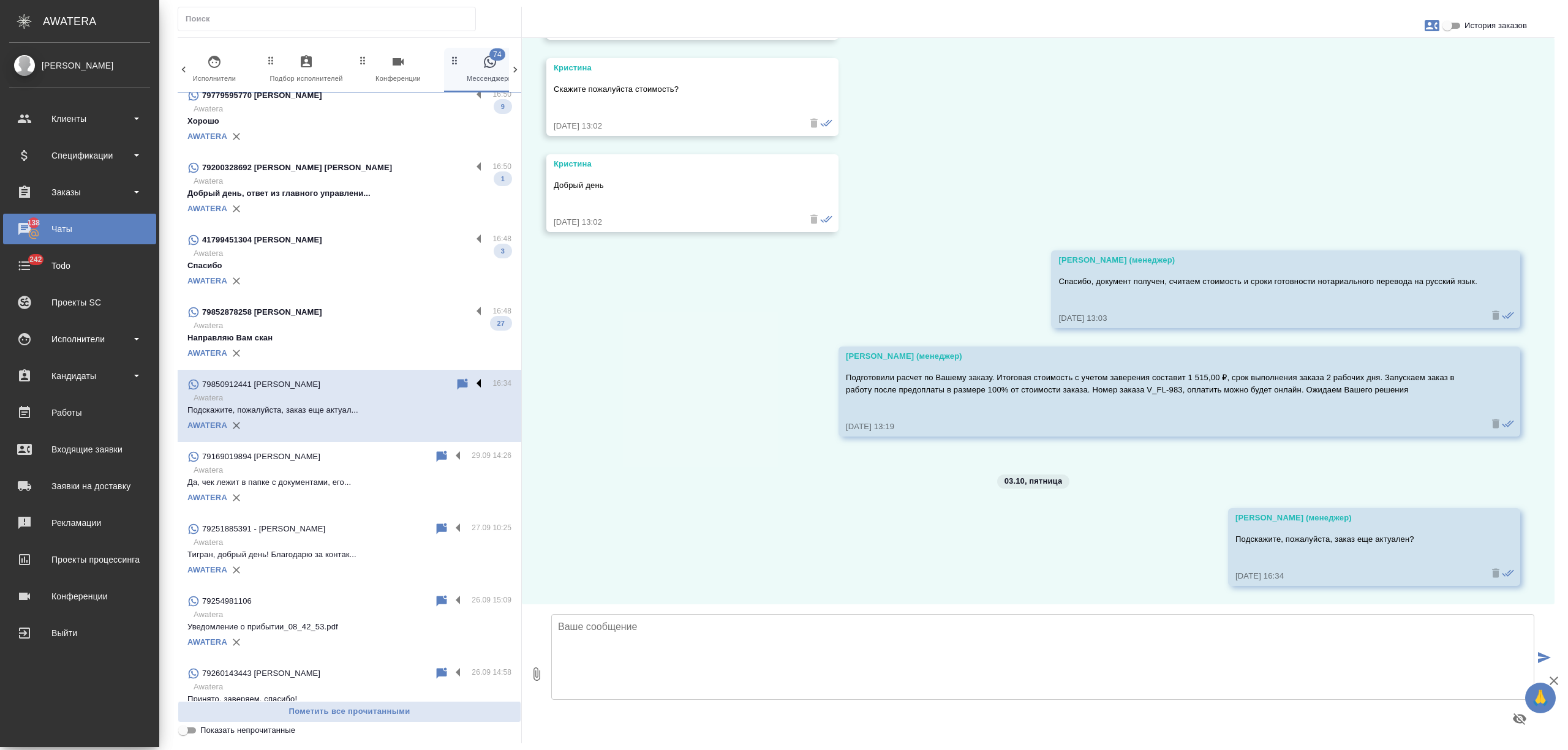
click at [472, 380] on label at bounding box center [482, 384] width 21 height 14
click at [0, 0] on input "checkbox" at bounding box center [0, 0] width 0 height 0
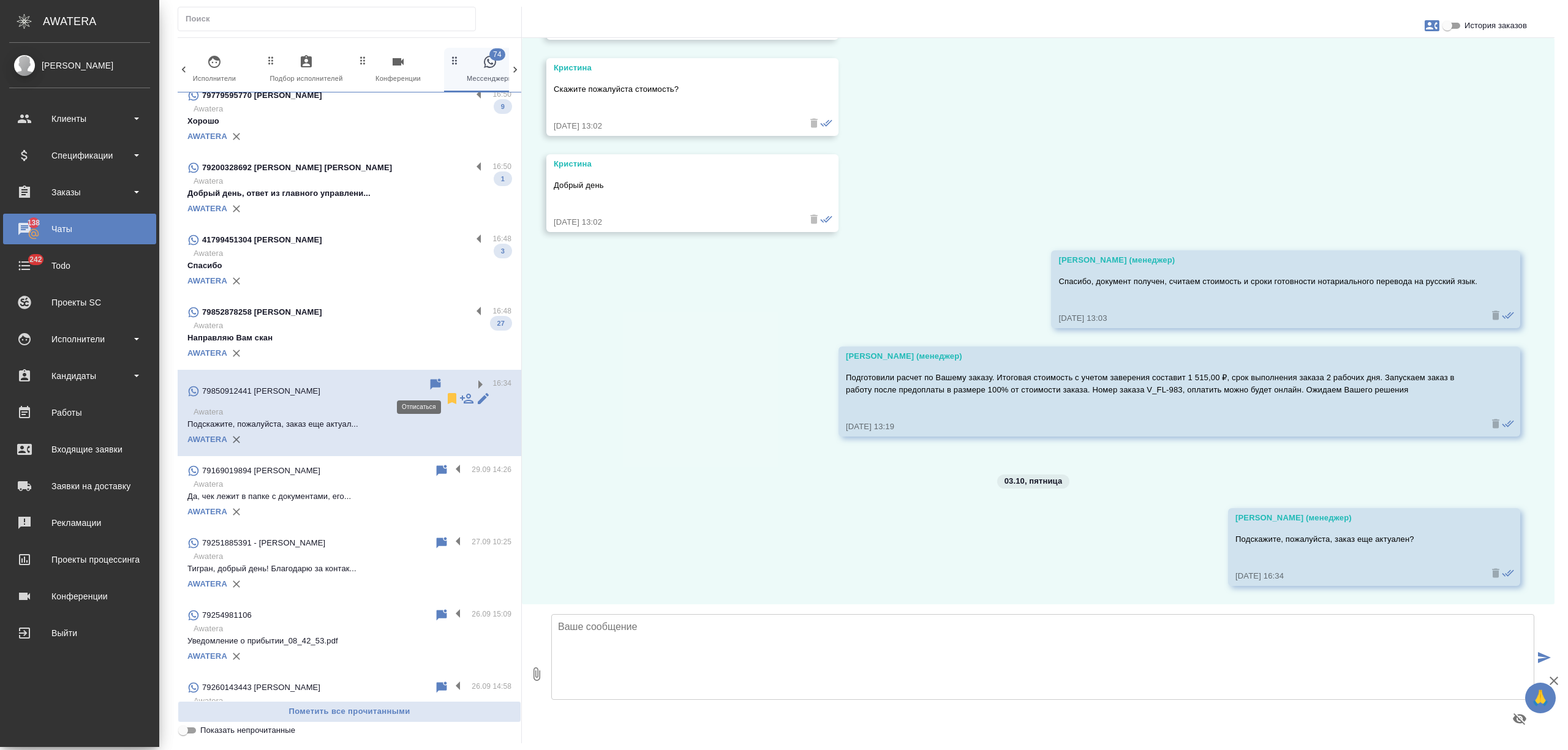
click at [448, 393] on icon at bounding box center [452, 399] width 9 height 11
click at [400, 333] on p "Направляю Вам скан" at bounding box center [349, 338] width 324 height 12
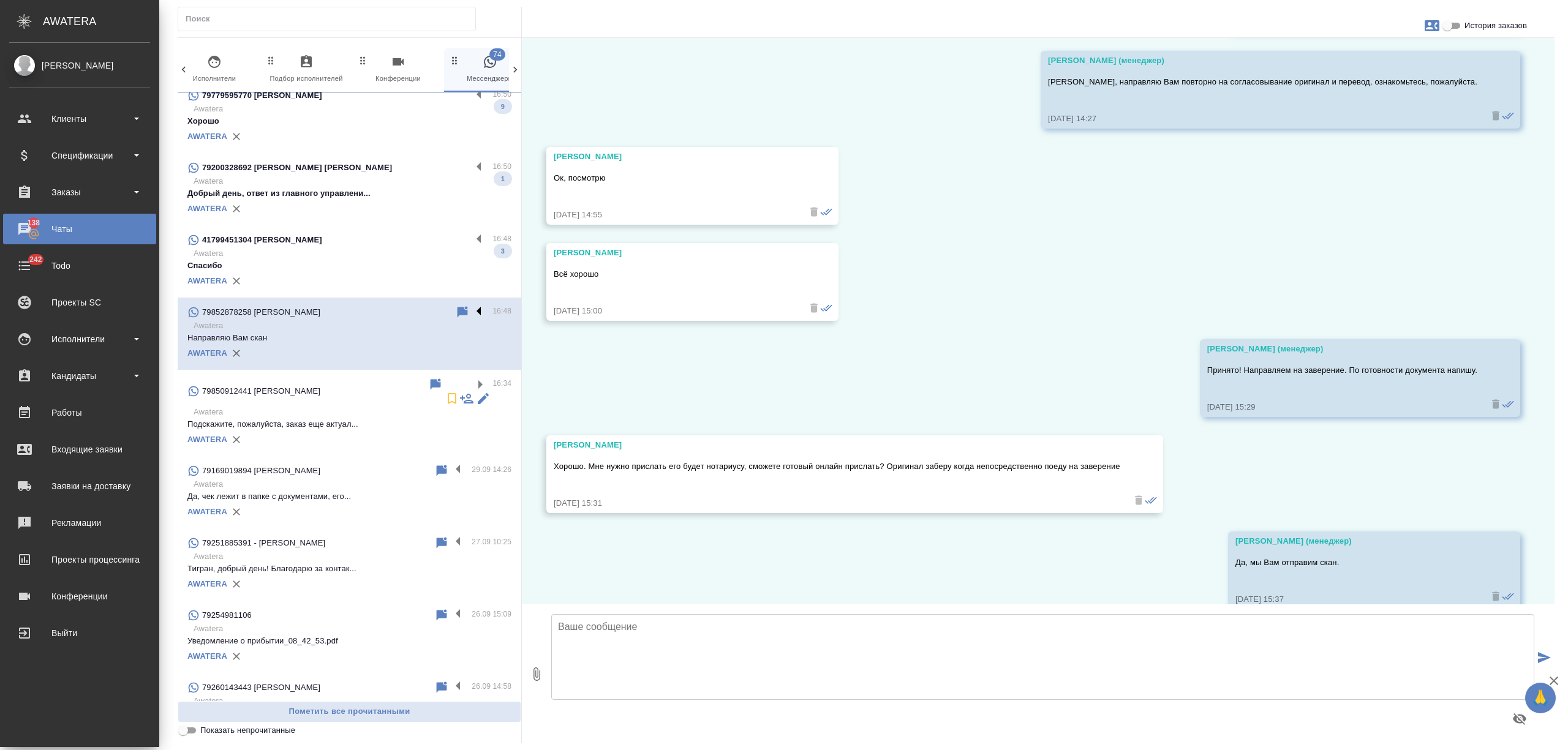
scroll to position [4972, 0]
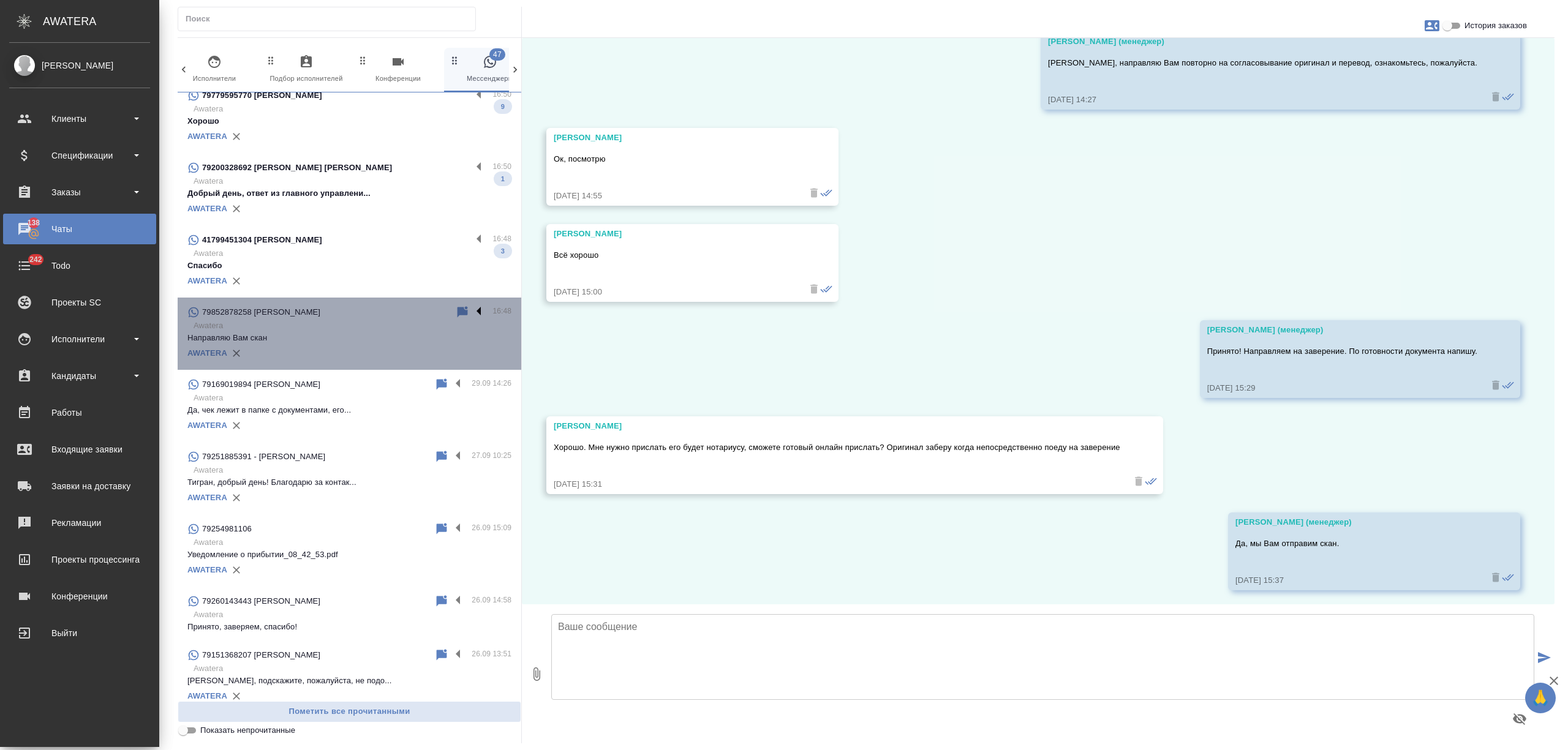
click at [472, 307] on label at bounding box center [482, 312] width 21 height 14
click at [0, 0] on input "checkbox" at bounding box center [0, 0] width 0 height 0
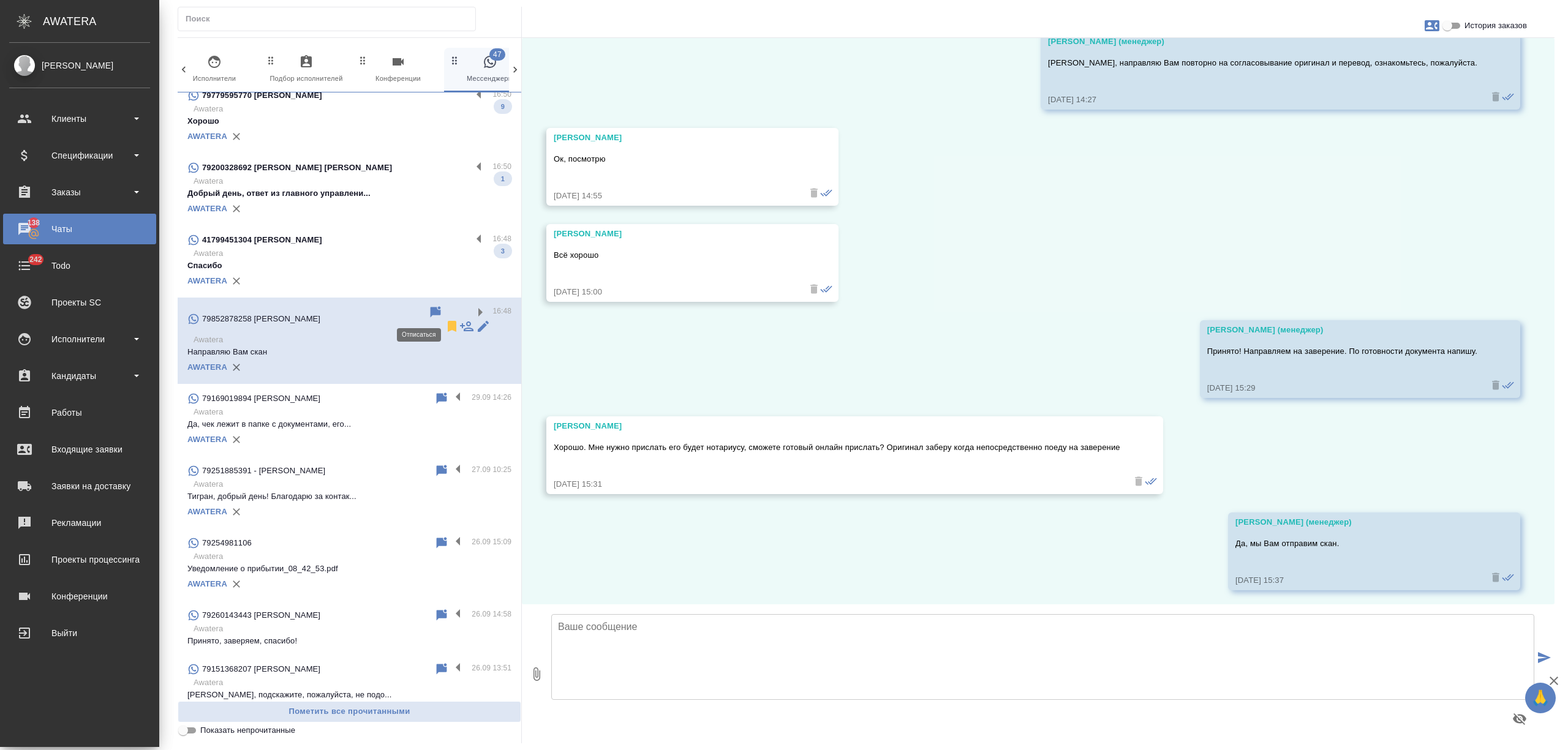
click at [448, 321] on icon at bounding box center [452, 326] width 9 height 11
click at [419, 265] on p "Спасибо" at bounding box center [349, 265] width 324 height 12
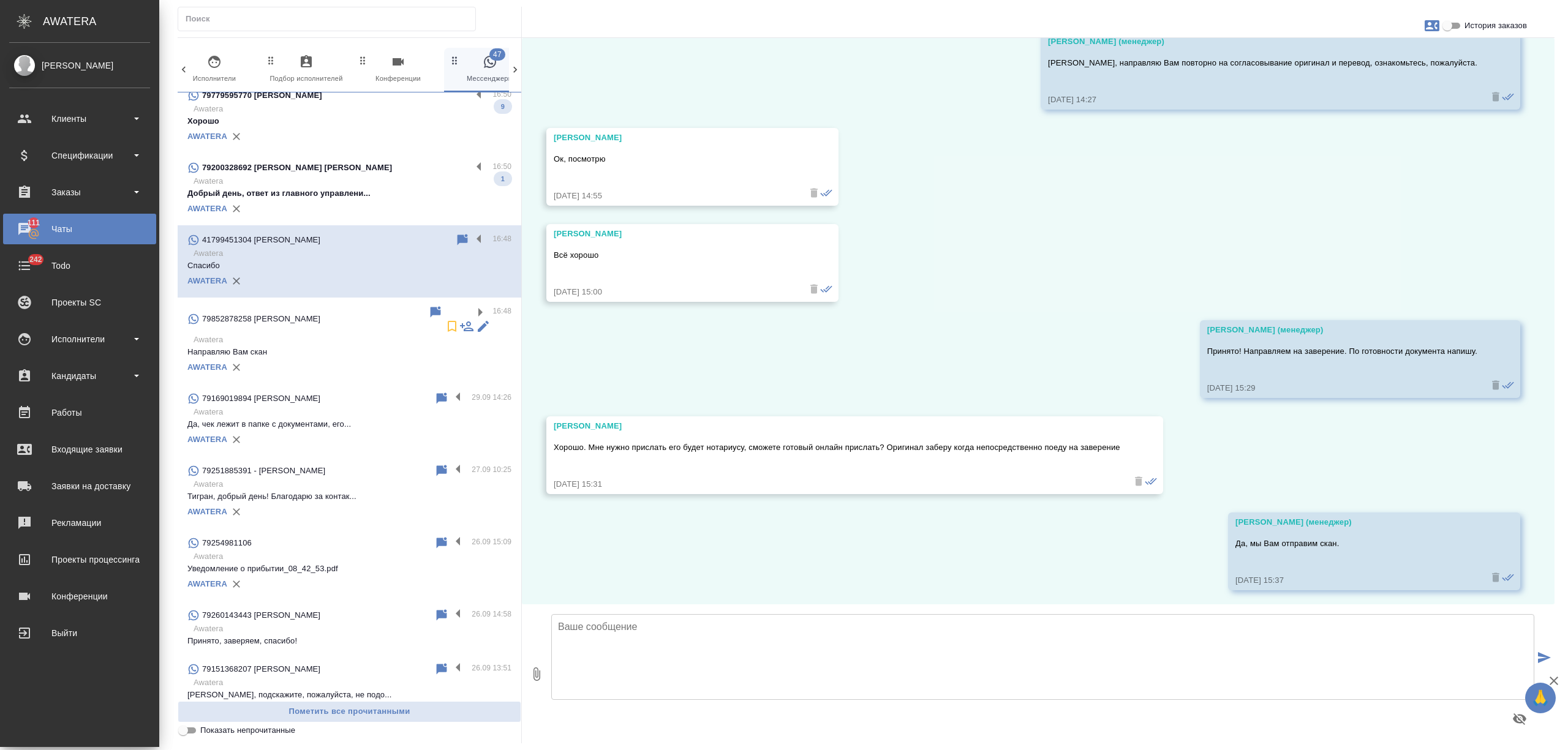
scroll to position [534, 0]
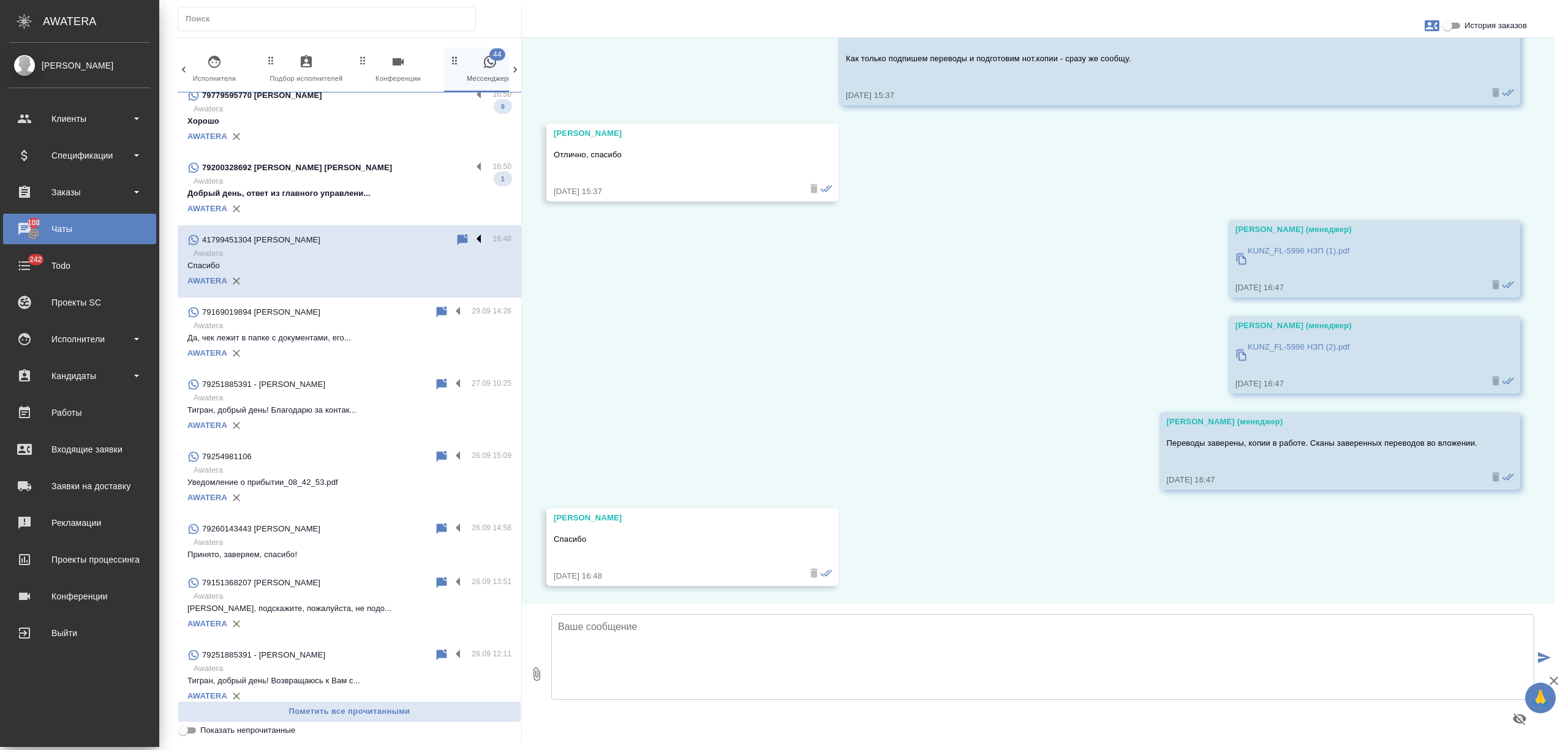
click at [472, 241] on label at bounding box center [482, 239] width 21 height 14
click at [0, 0] on input "checkbox" at bounding box center [0, 0] width 0 height 0
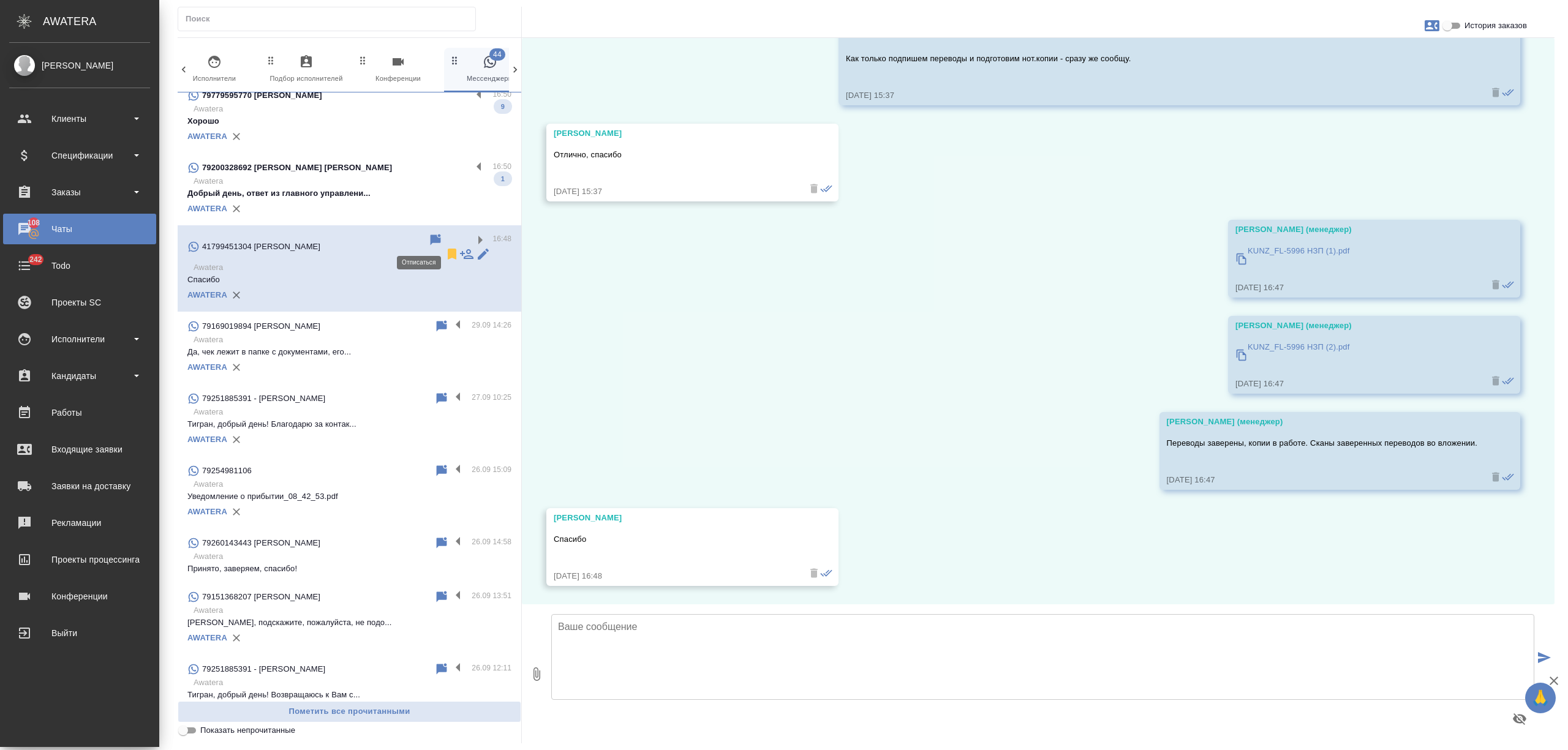
click at [448, 249] on icon at bounding box center [452, 254] width 9 height 11
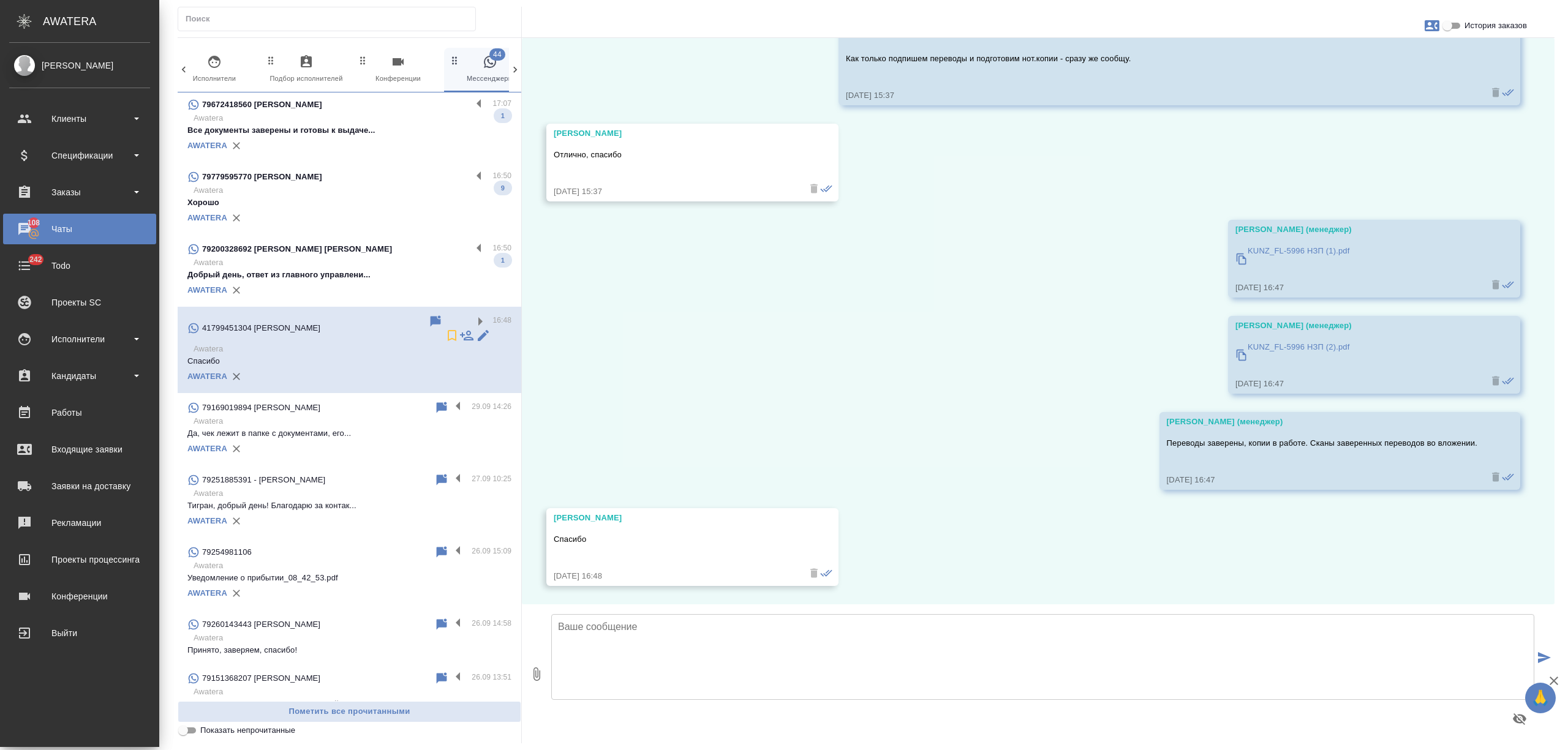
click at [415, 269] on p "Добрый день, ответ из главного управлени..." at bounding box center [349, 275] width 324 height 12
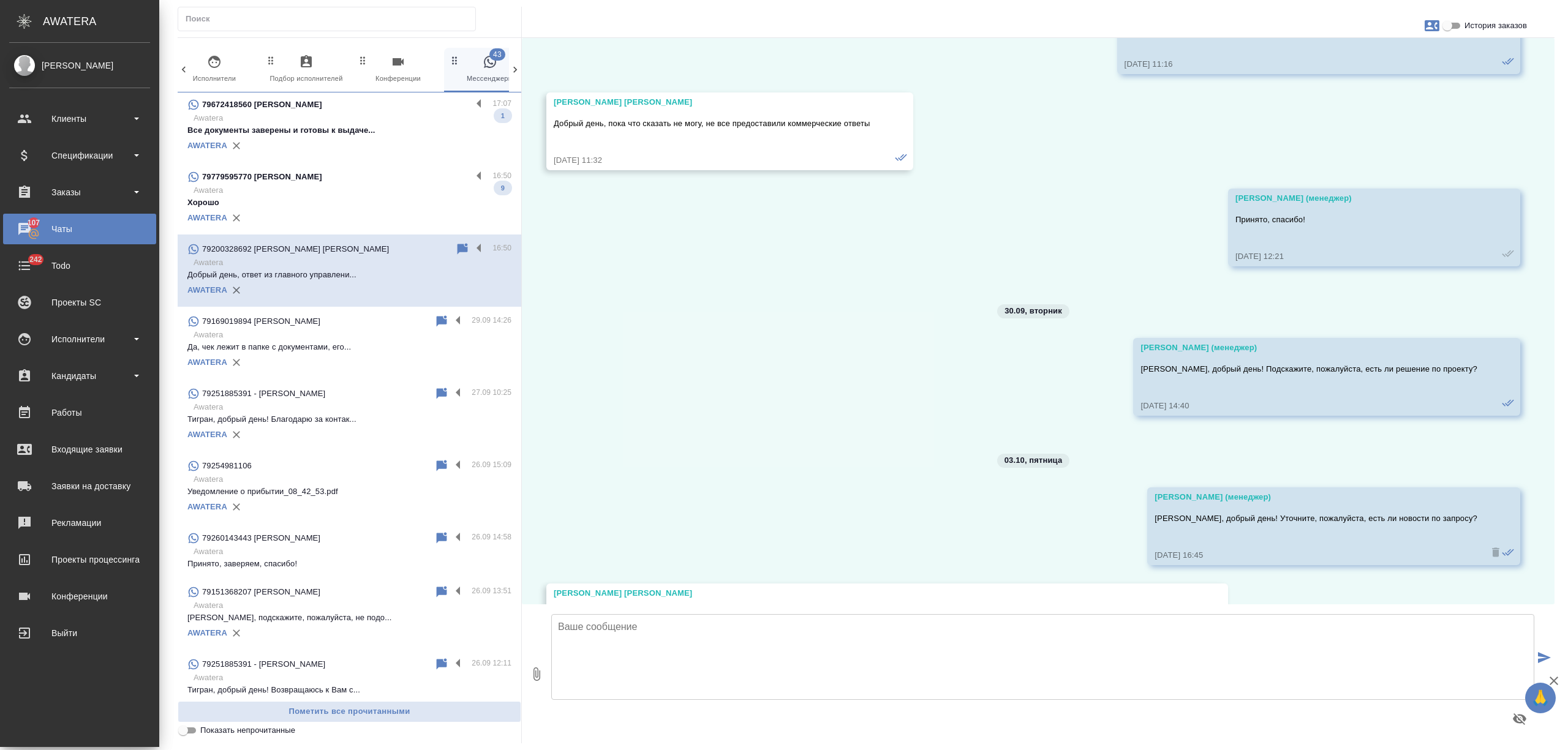
scroll to position [2276, 0]
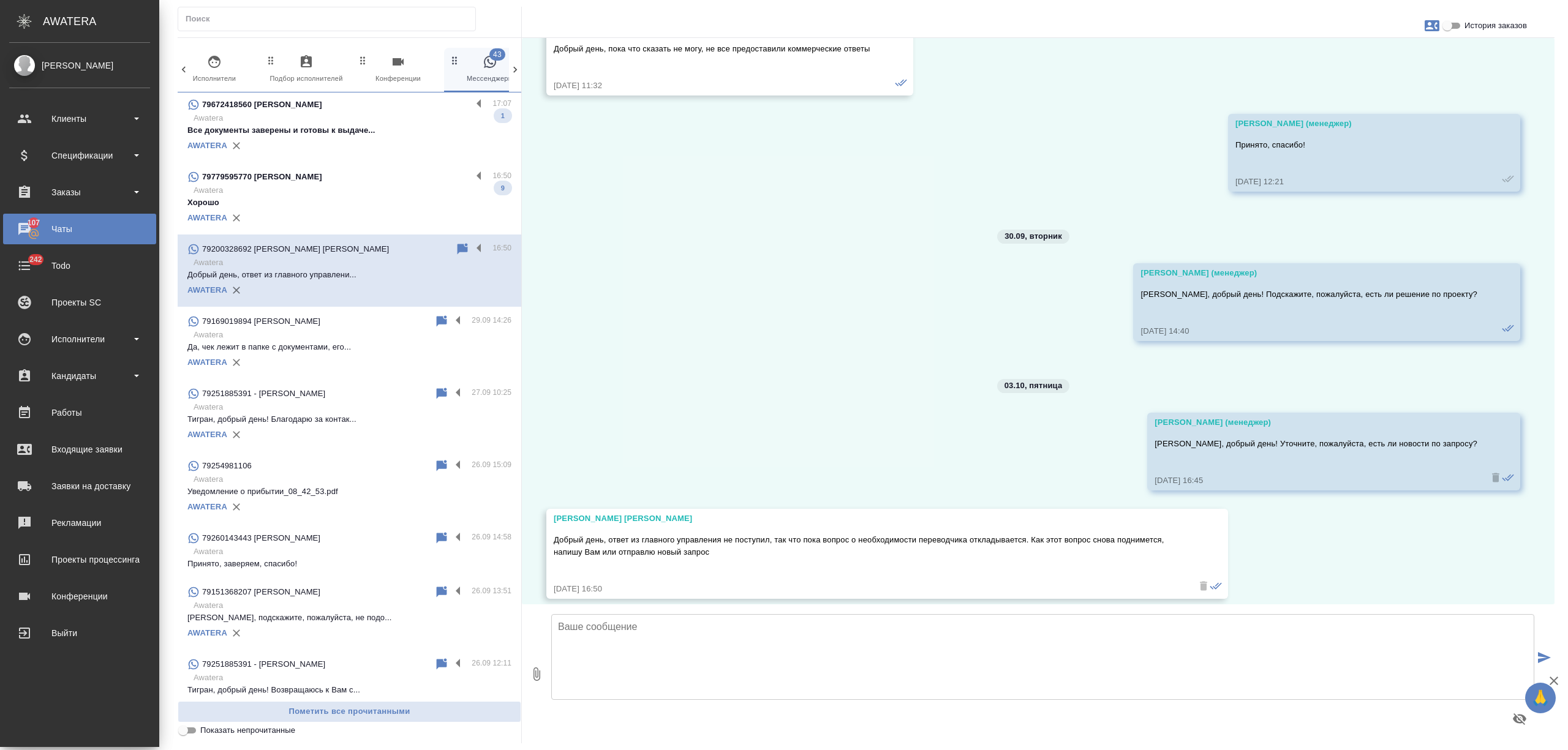
click at [679, 639] on textarea at bounding box center [1042, 657] width 983 height 86
type textarea "Кирилл, принято, спасибо!"
click at [360, 170] on div "79779595770 Яна" at bounding box center [329, 177] width 284 height 15
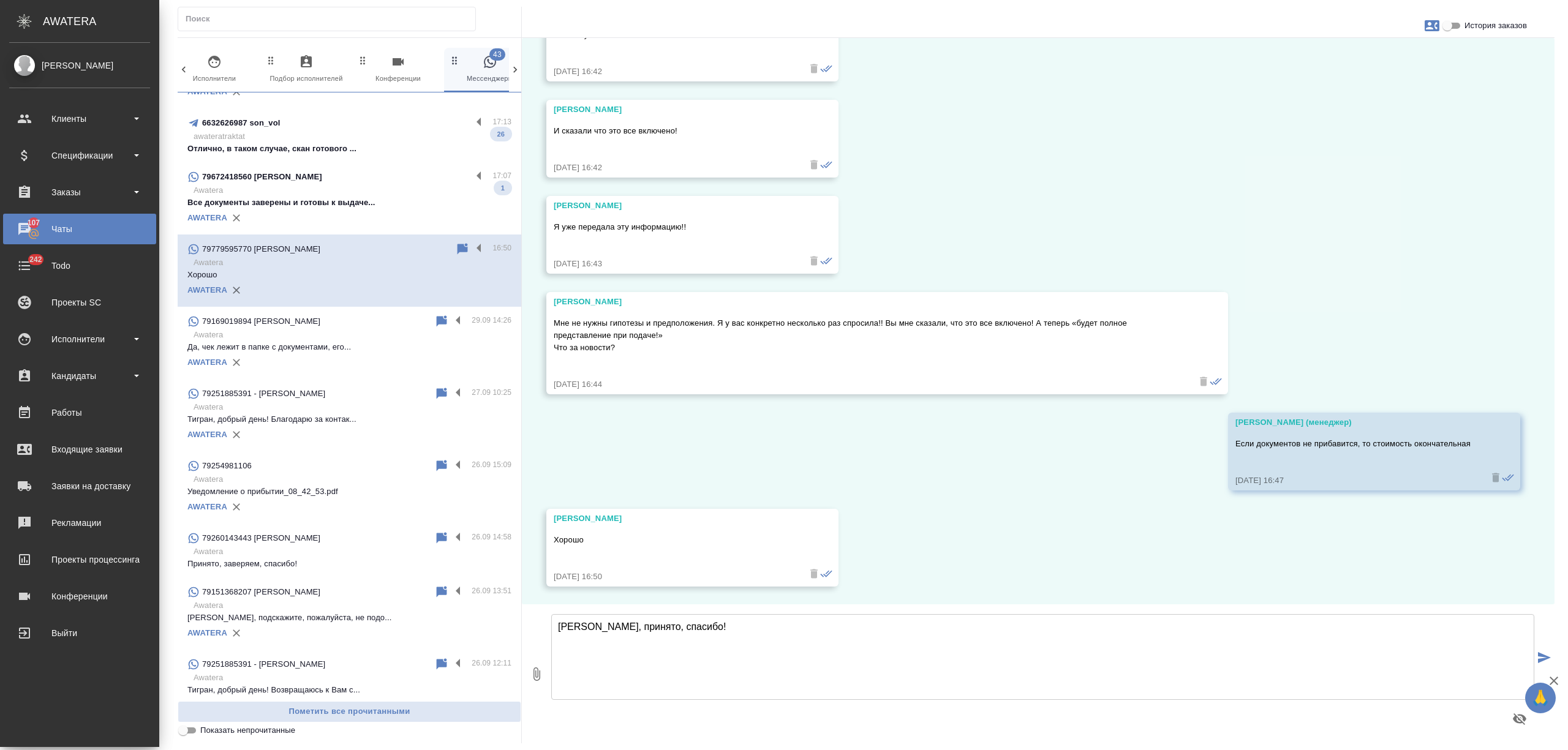
scroll to position [0, 0]
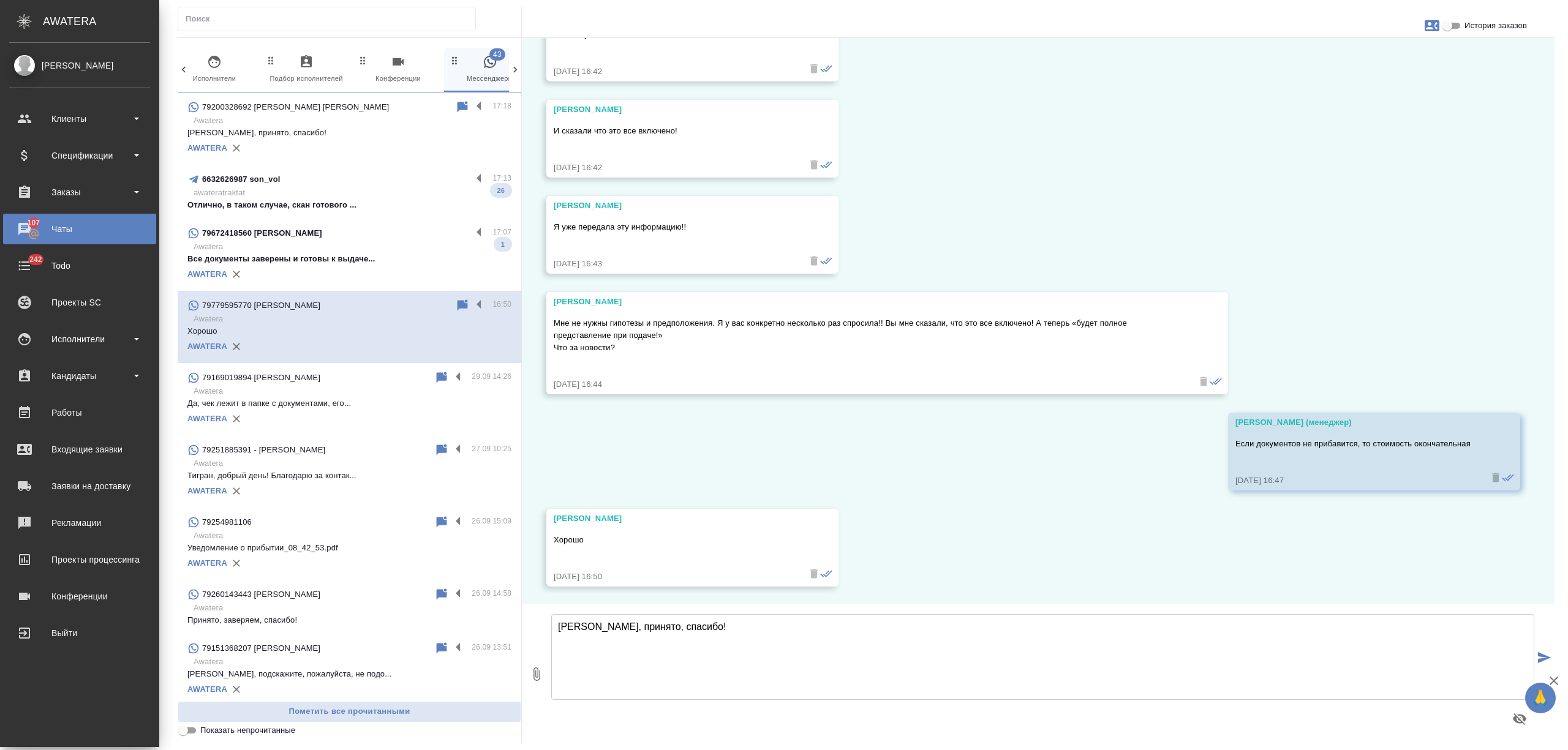
click at [472, 175] on label at bounding box center [482, 179] width 21 height 14
click at [0, 0] on input "checkbox" at bounding box center [0, 0] width 0 height 0
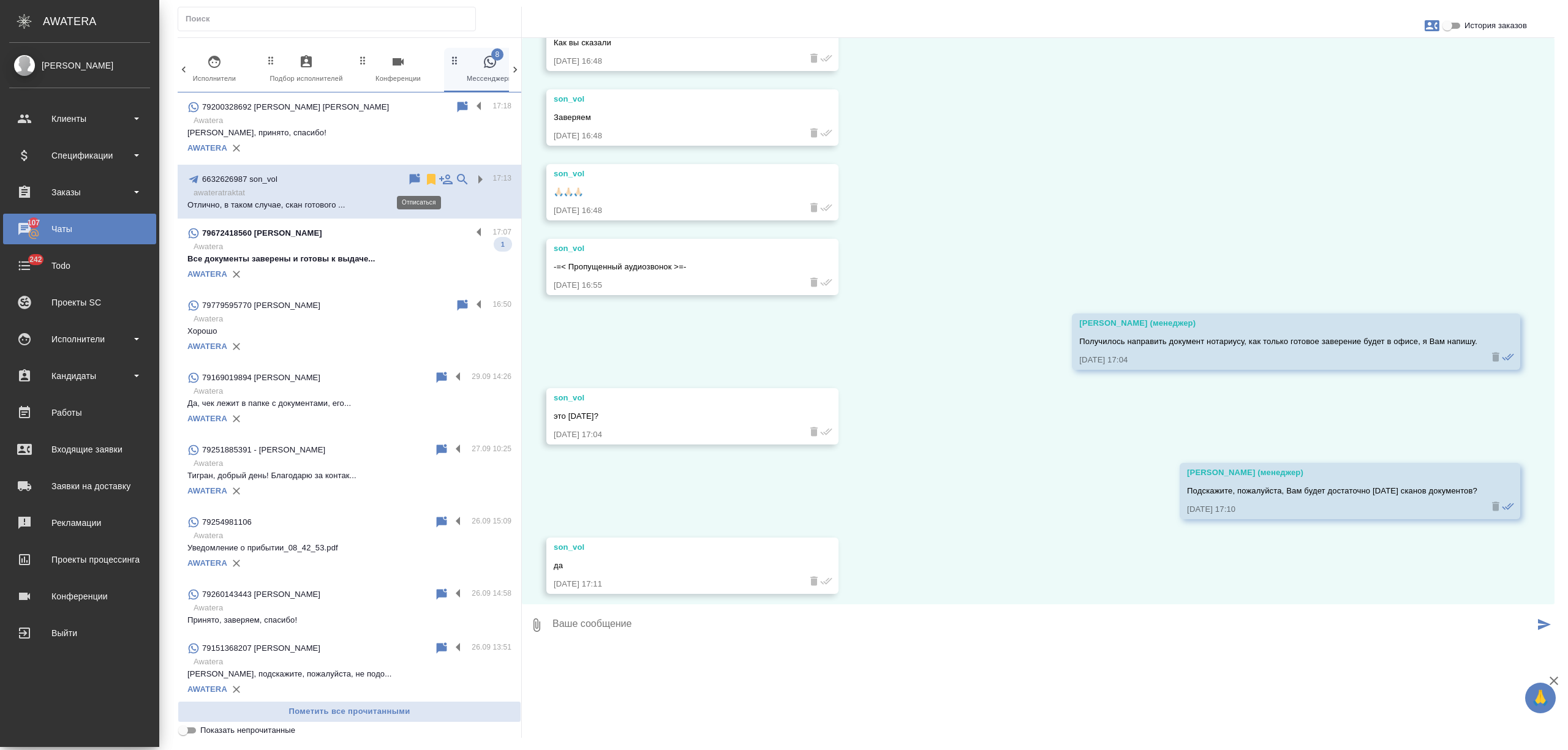
scroll to position [2907, 0]
click at [365, 323] on p "Awatera" at bounding box center [352, 319] width 318 height 12
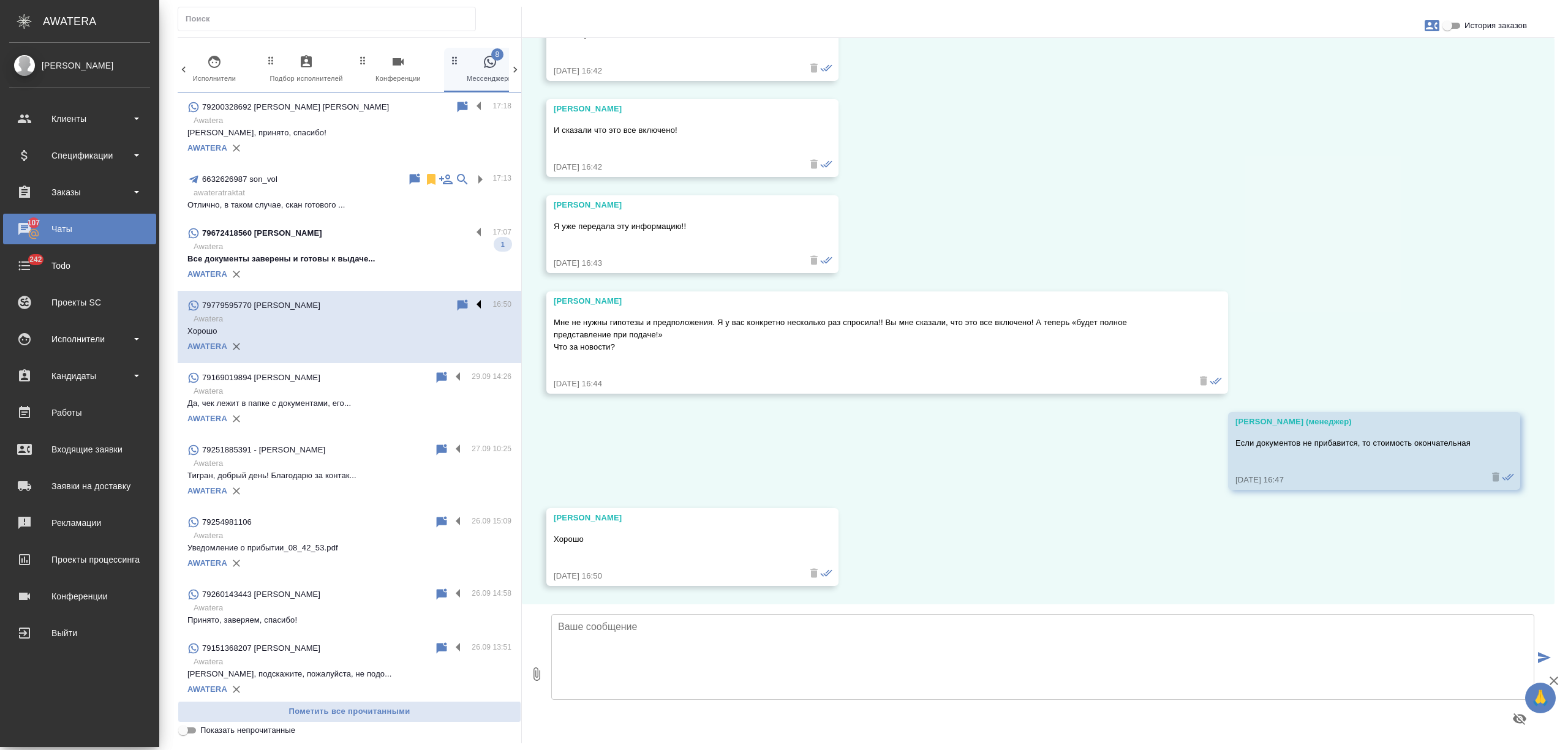
scroll to position [822, 0]
click at [472, 302] on label at bounding box center [482, 305] width 21 height 14
click at [0, 0] on input "checkbox" at bounding box center [0, 0] width 0 height 0
click at [427, 306] on icon at bounding box center [431, 306] width 9 height 11
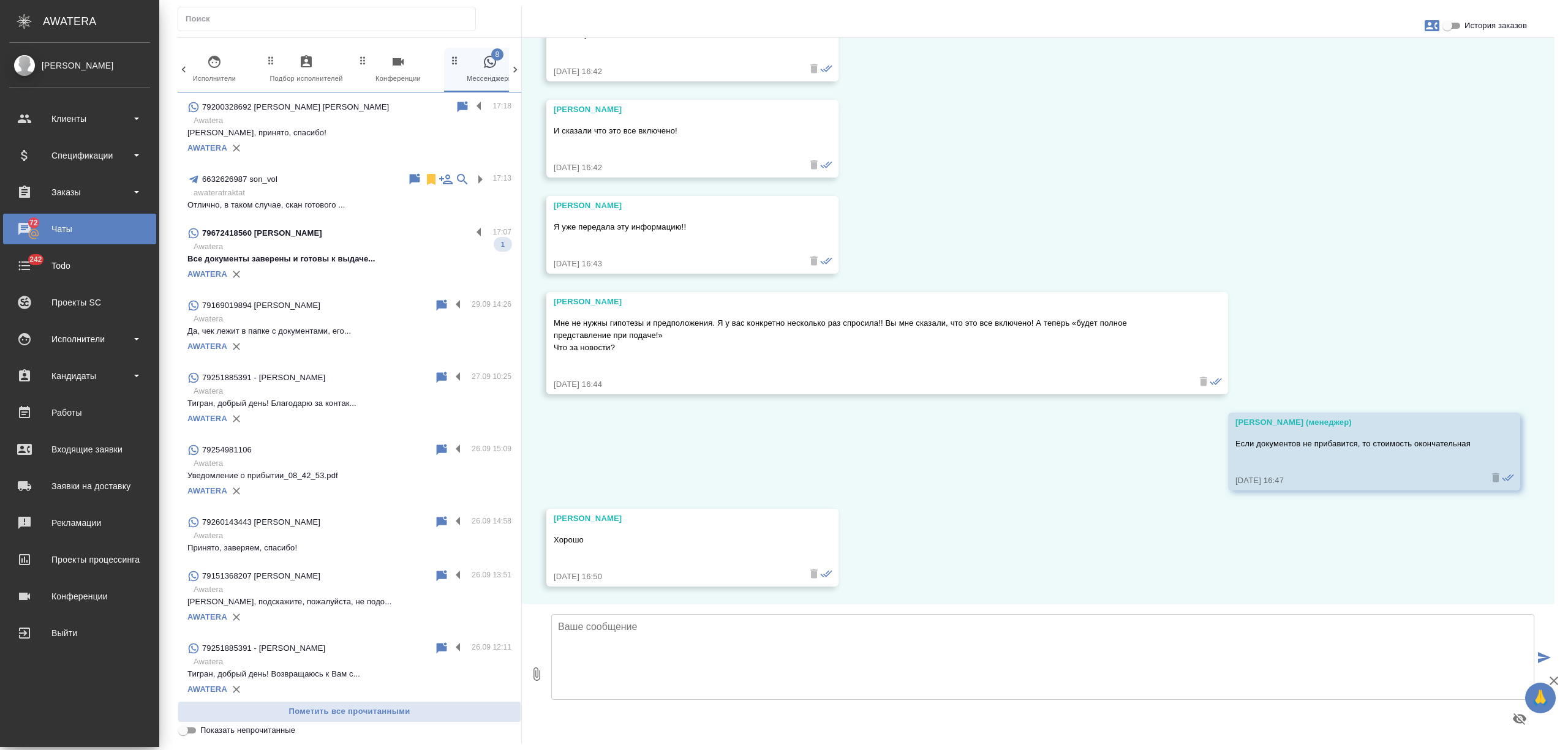
click at [361, 247] on p "Awatera" at bounding box center [352, 247] width 318 height 12
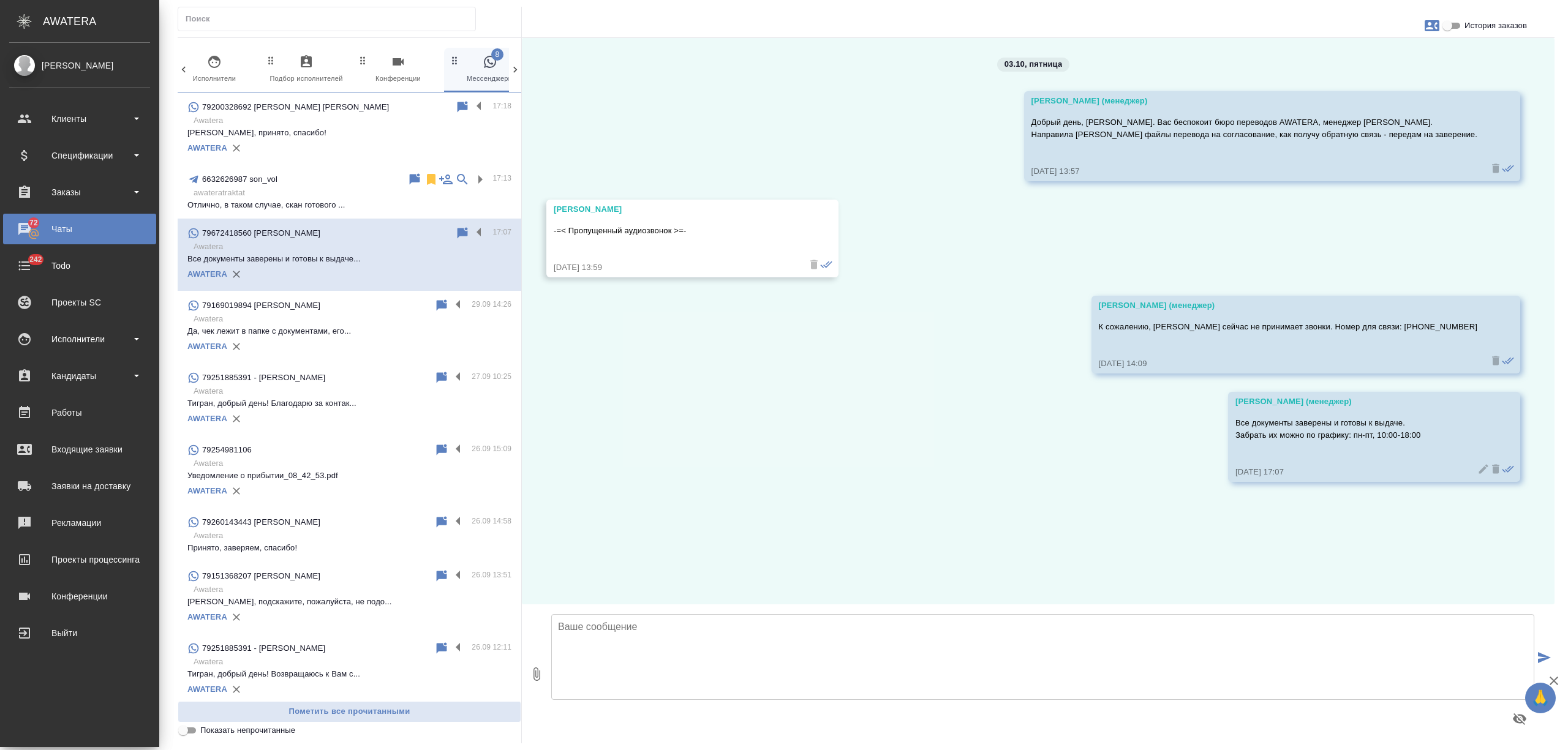
scroll to position [0, 0]
click at [472, 234] on label at bounding box center [482, 233] width 21 height 14
click at [0, 0] on input "checkbox" at bounding box center [0, 0] width 0 height 0
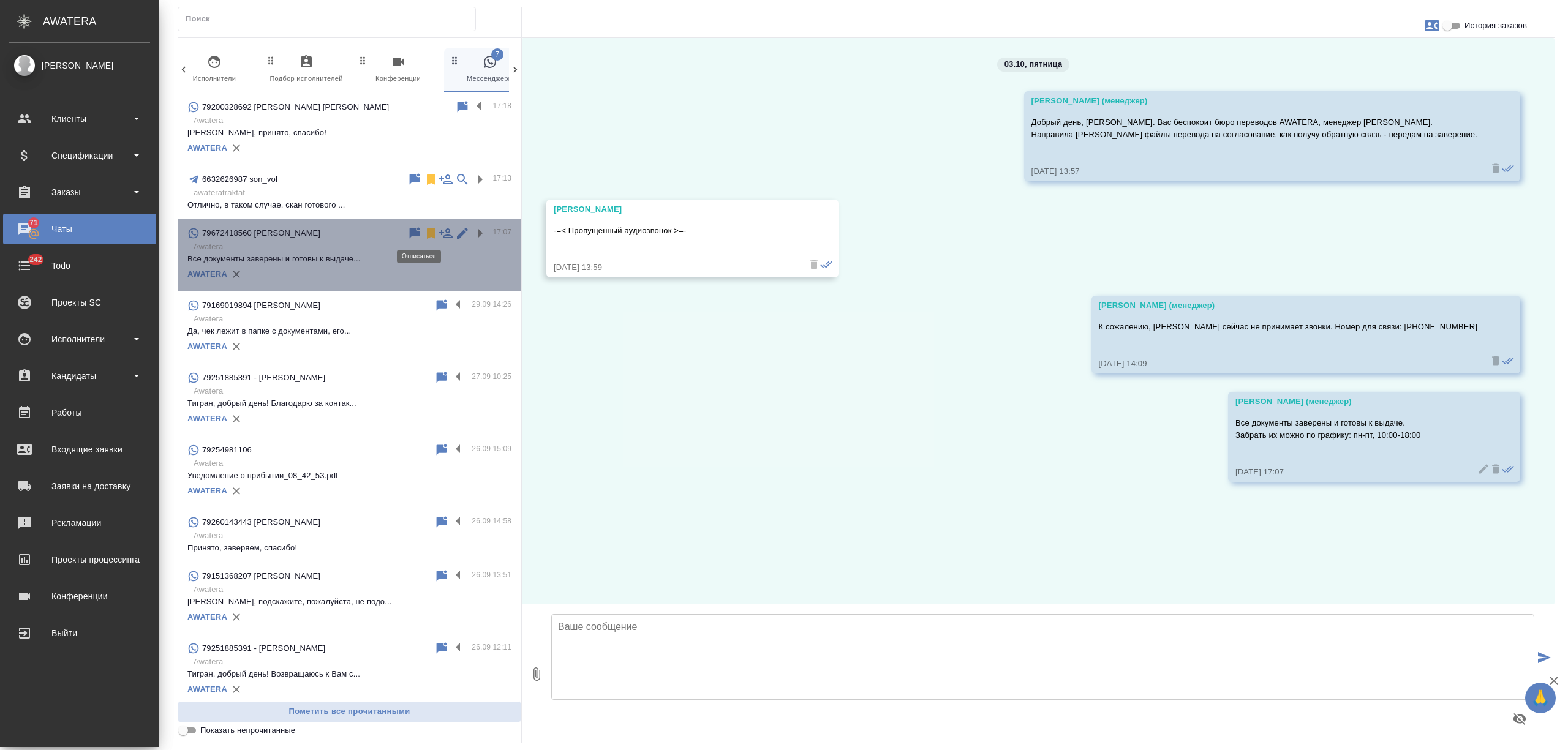
click at [424, 234] on icon at bounding box center [431, 233] width 15 height 15
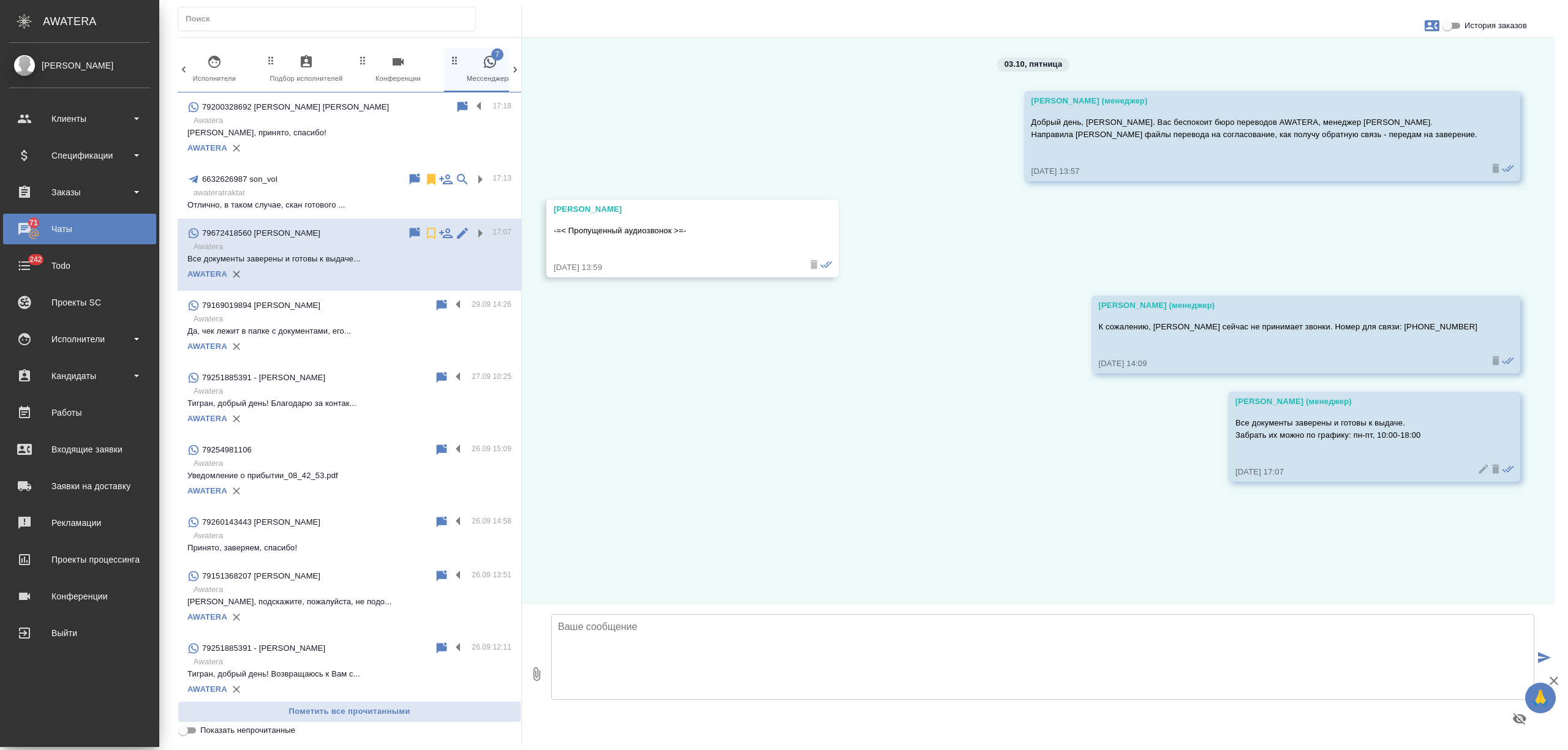
click at [322, 194] on p "awateratraktat" at bounding box center [352, 193] width 318 height 12
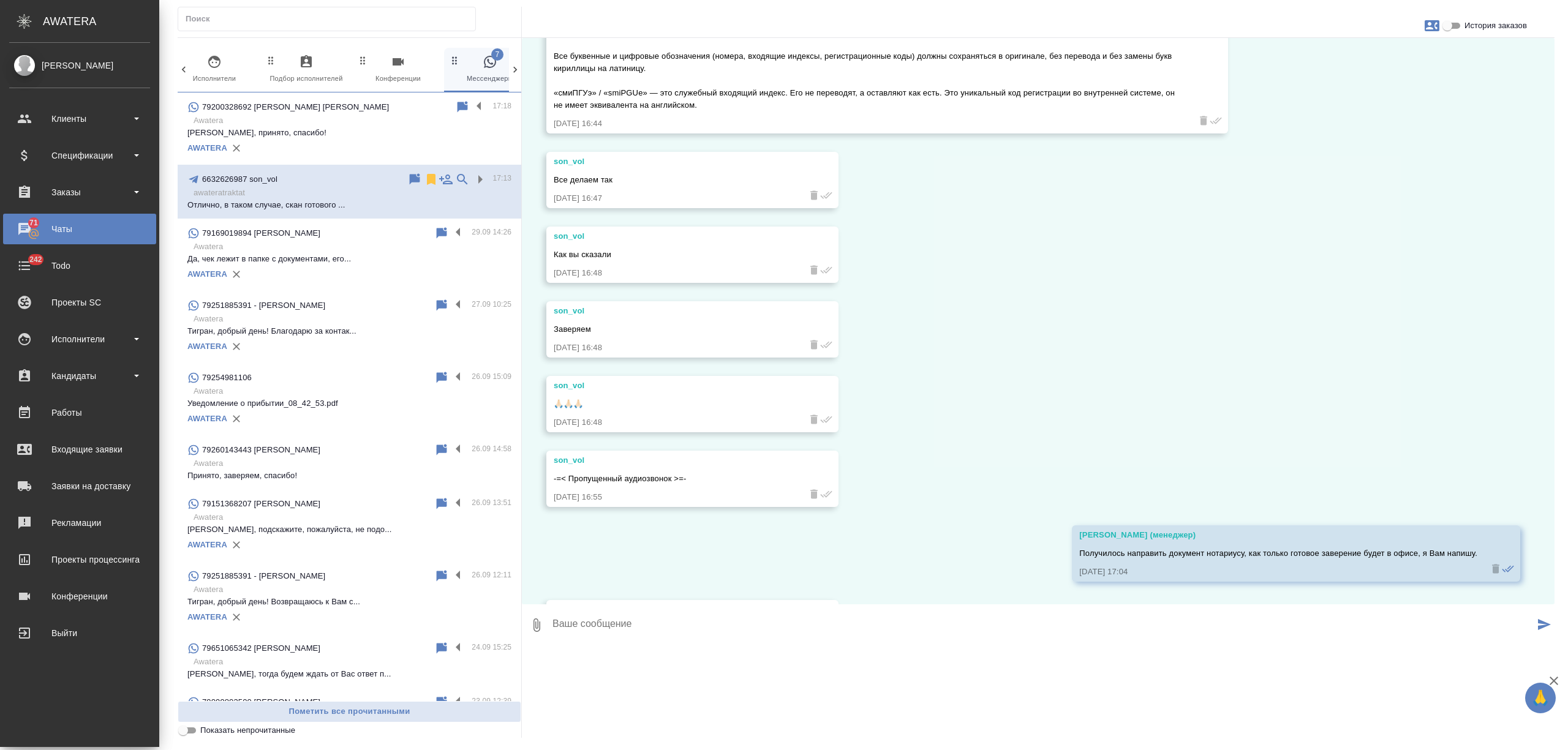
scroll to position [2907, 0]
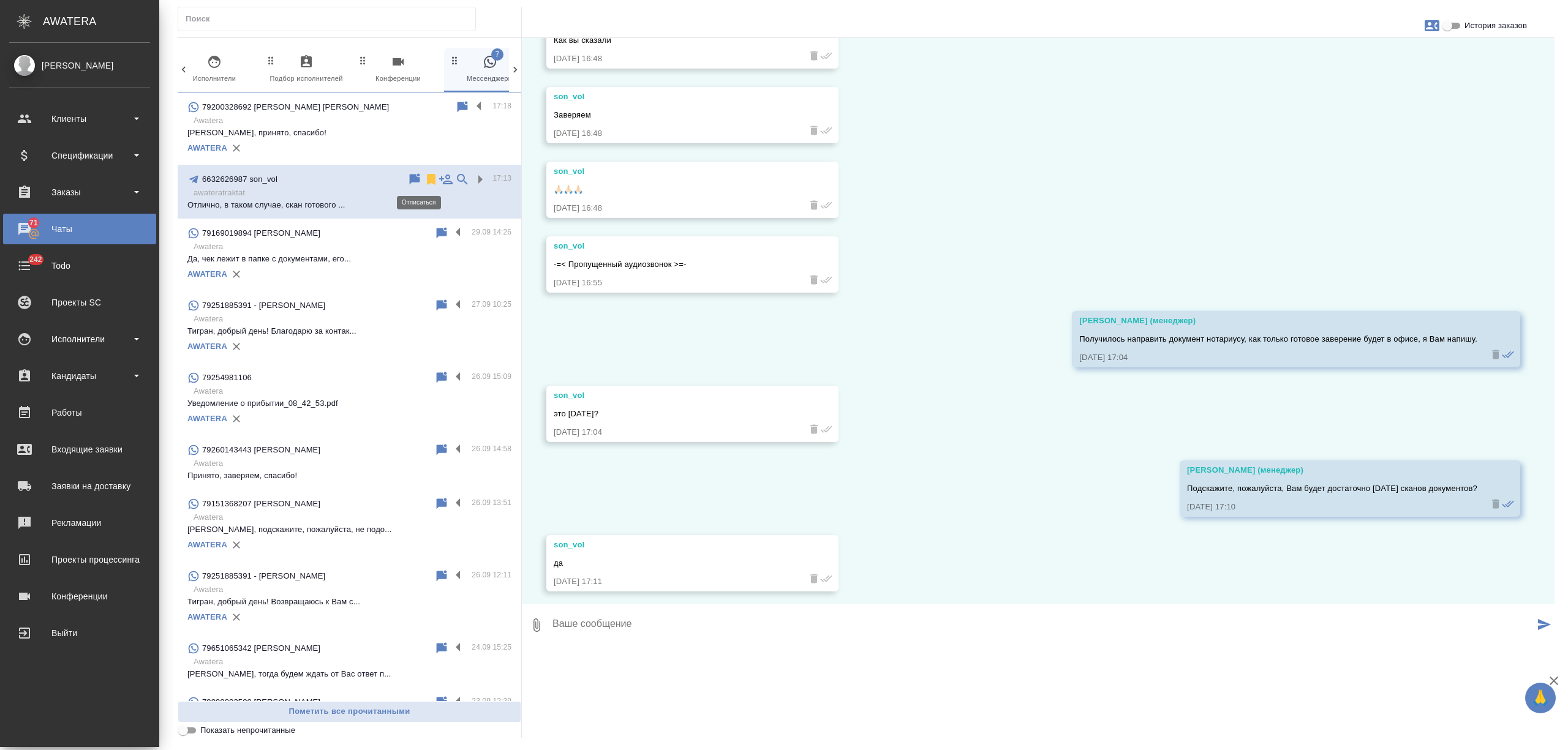
click at [427, 175] on icon at bounding box center [431, 179] width 9 height 11
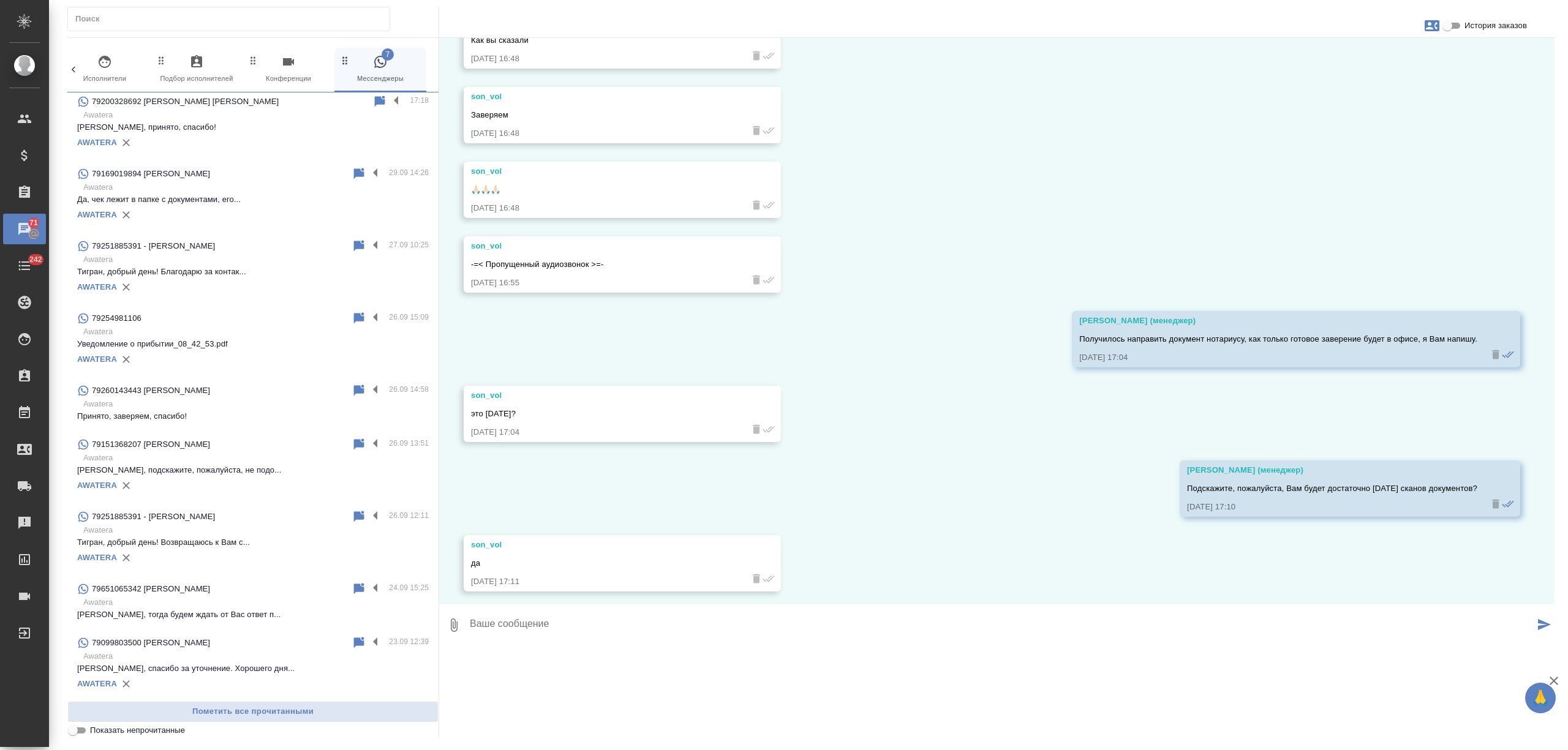
scroll to position [0, 0]
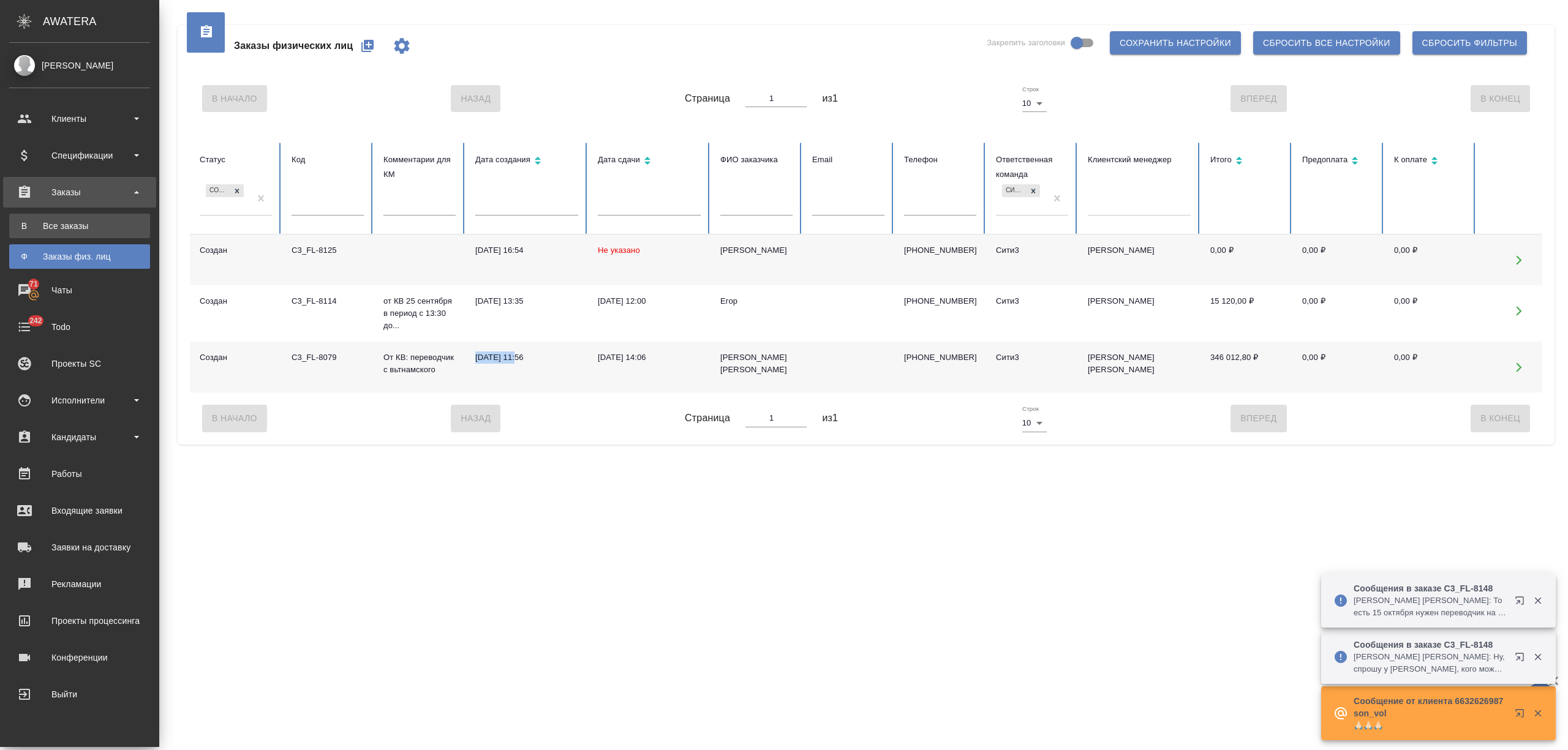
click at [48, 231] on div "Все заказы" at bounding box center [79, 226] width 128 height 12
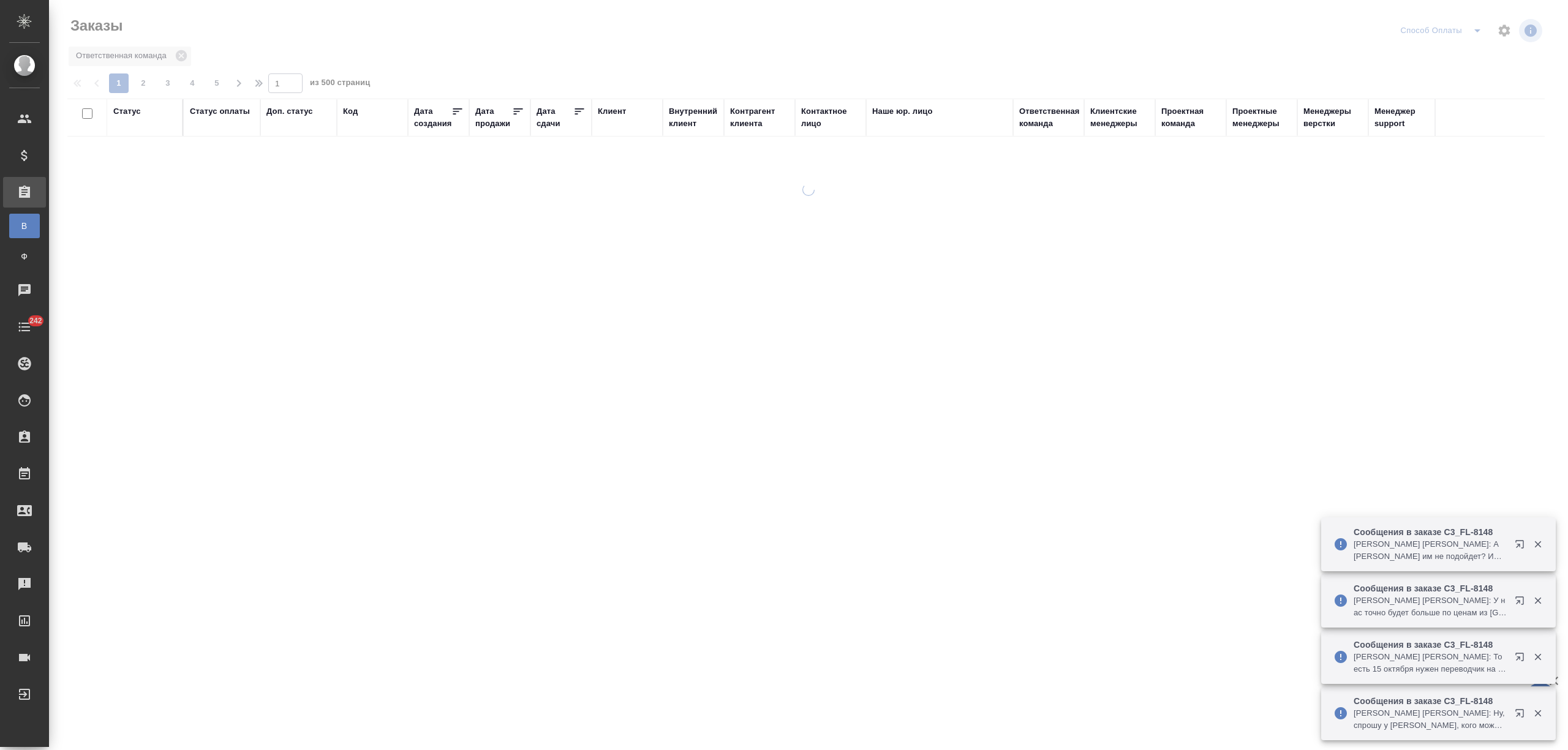
click at [299, 111] on div "Доп. статус" at bounding box center [289, 112] width 46 height 12
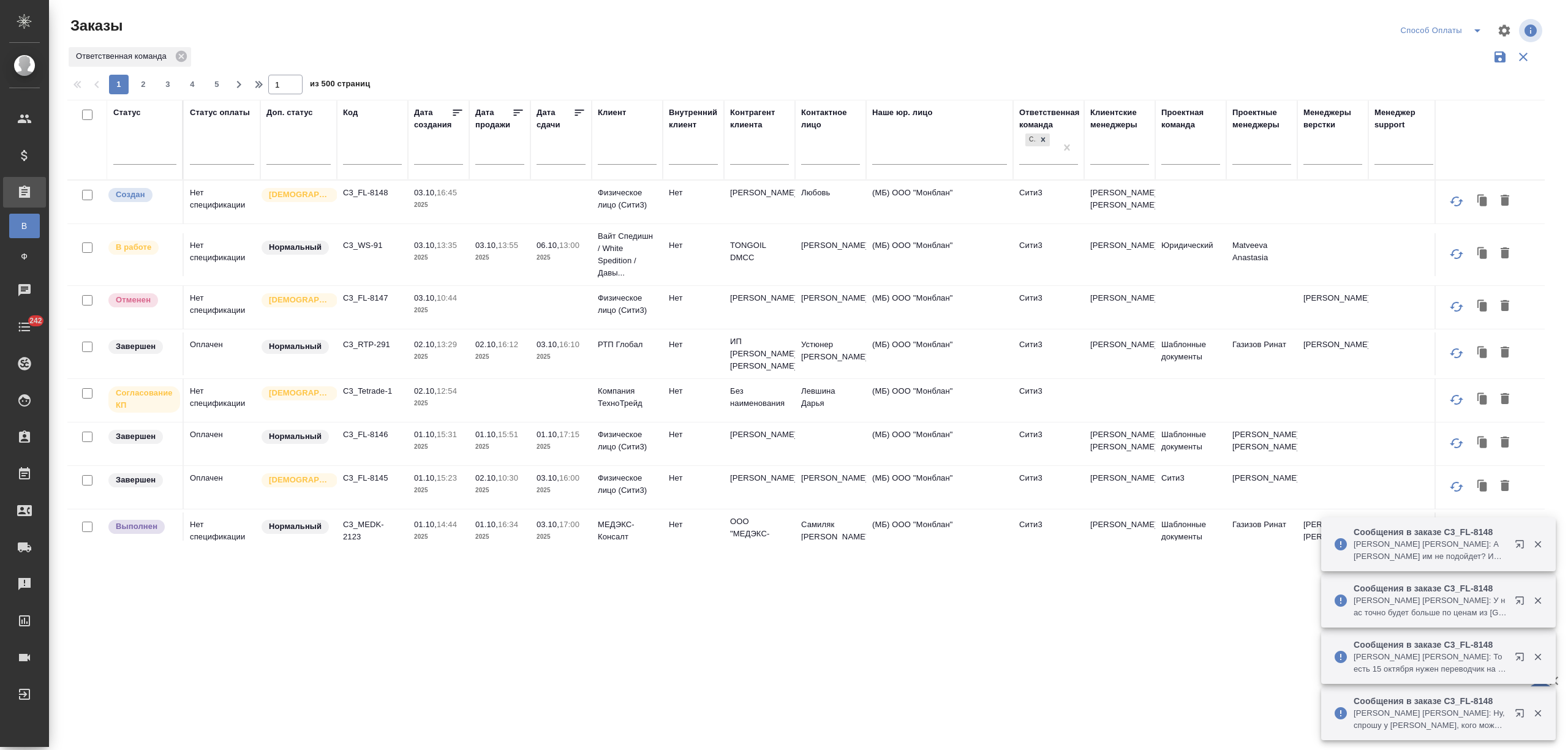
click at [378, 157] on input "text" at bounding box center [372, 156] width 58 height 15
paste input "C3_PS-119"
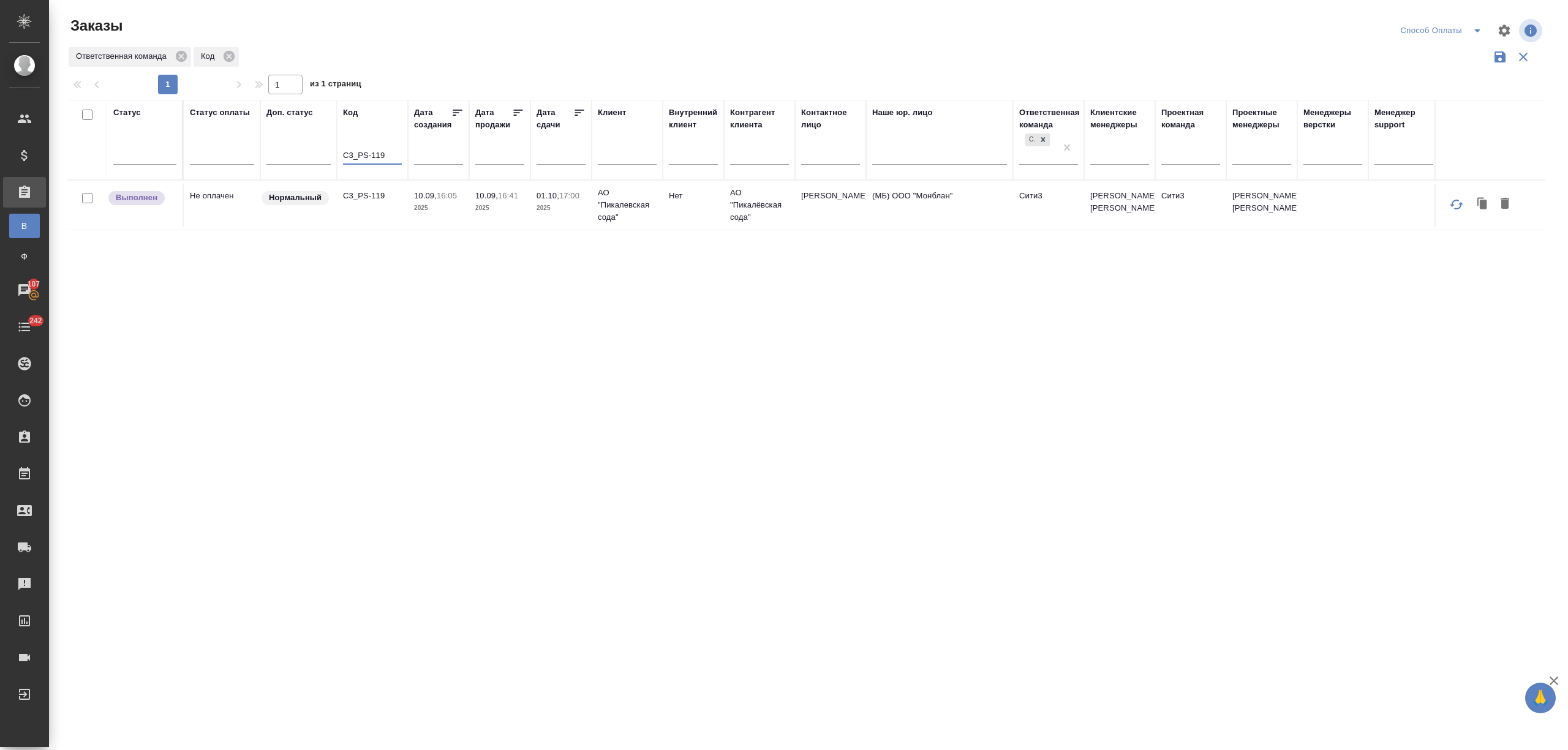
click at [365, 184] on td "C3_PS-119" at bounding box center [372, 205] width 71 height 43
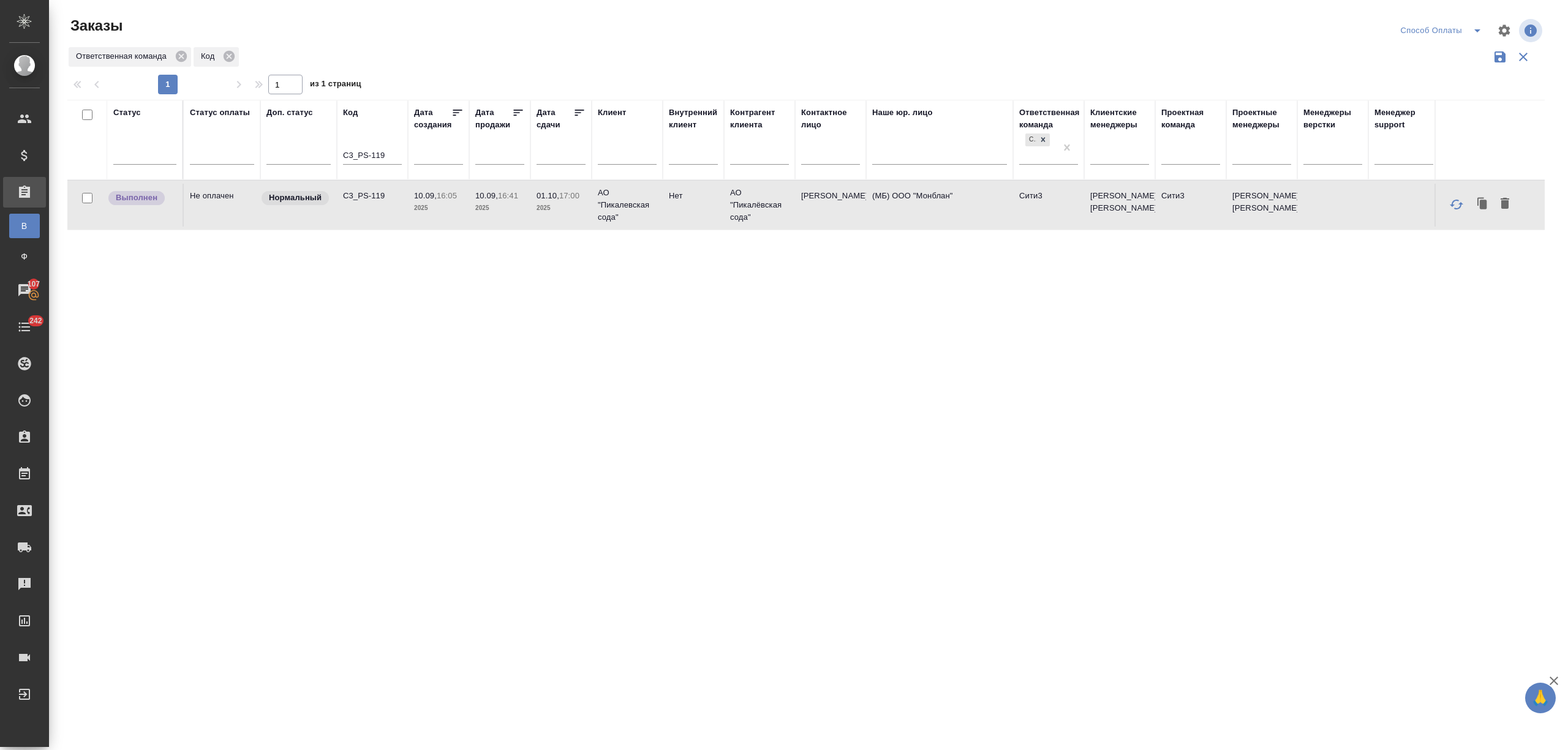
click at [365, 194] on p "C3_PS-119" at bounding box center [372, 196] width 58 height 12
drag, startPoint x: 385, startPoint y: 158, endPoint x: 293, endPoint y: 158, distance: 92.0
click at [293, 158] on tr "Статус Статус оплаты Доп. статус Код C3_PS-119 Дата создания Дата продажи Дата …" at bounding box center [912, 140] width 1690 height 80
paste input "Brenor-13"
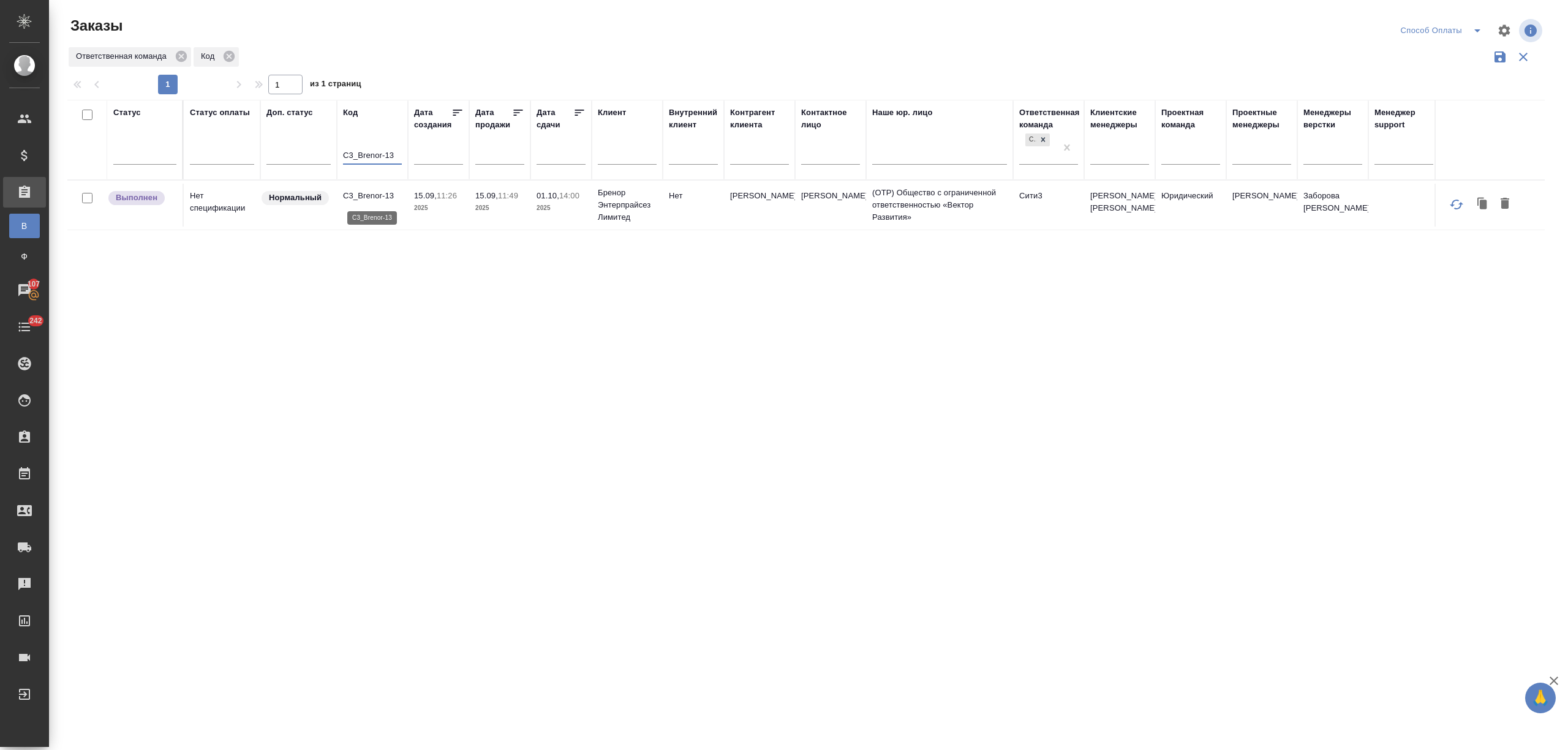
click at [356, 198] on p "C3_Brenor-13" at bounding box center [372, 196] width 58 height 12
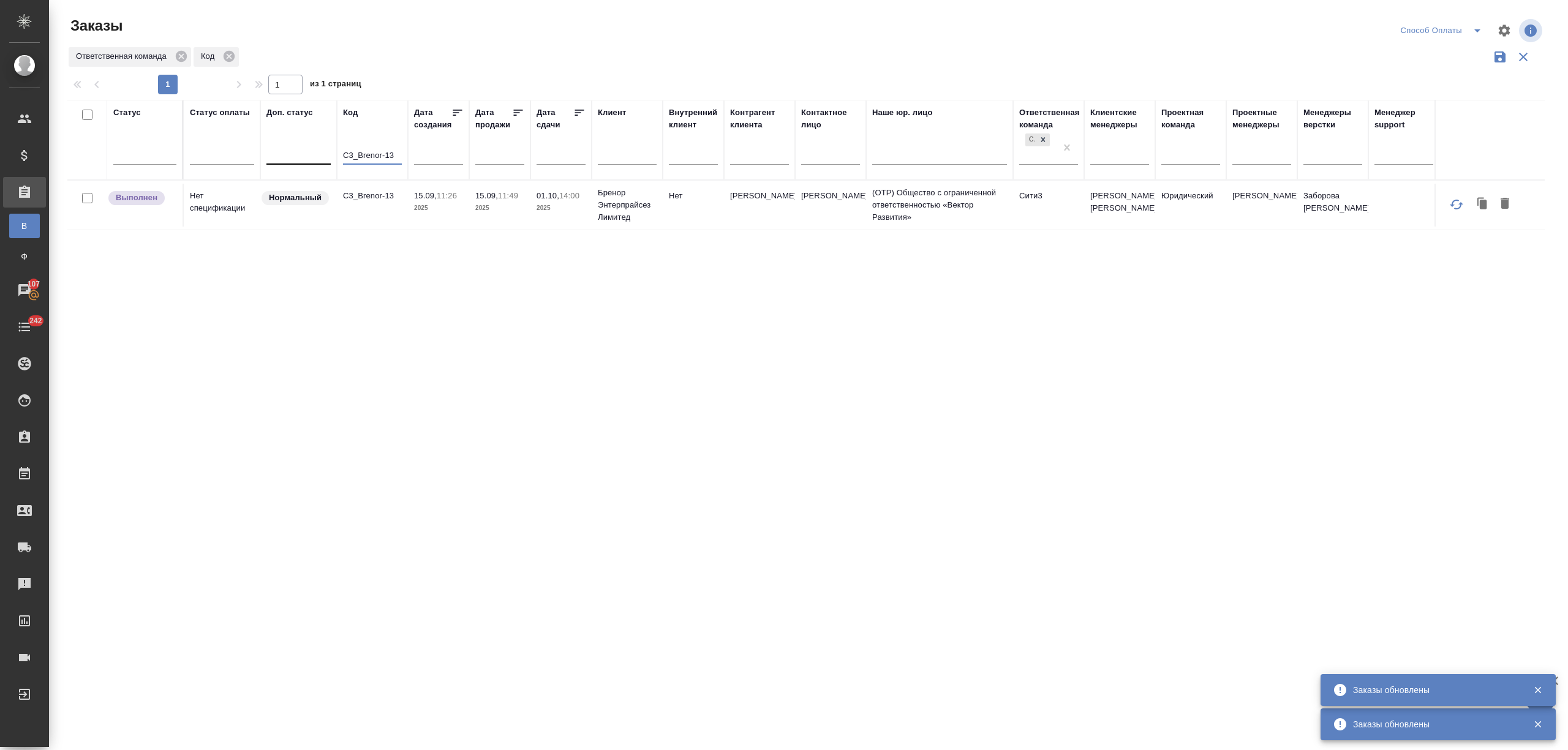
drag, startPoint x: 401, startPoint y: 153, endPoint x: 302, endPoint y: 159, distance: 99.2
click at [302, 159] on tr "Статус Статус оплаты Доп. статус Код C3_Brenor-13 Дата создания Дата продажи Да…" at bounding box center [912, 140] width 1690 height 80
paste input "tinkoff-247"
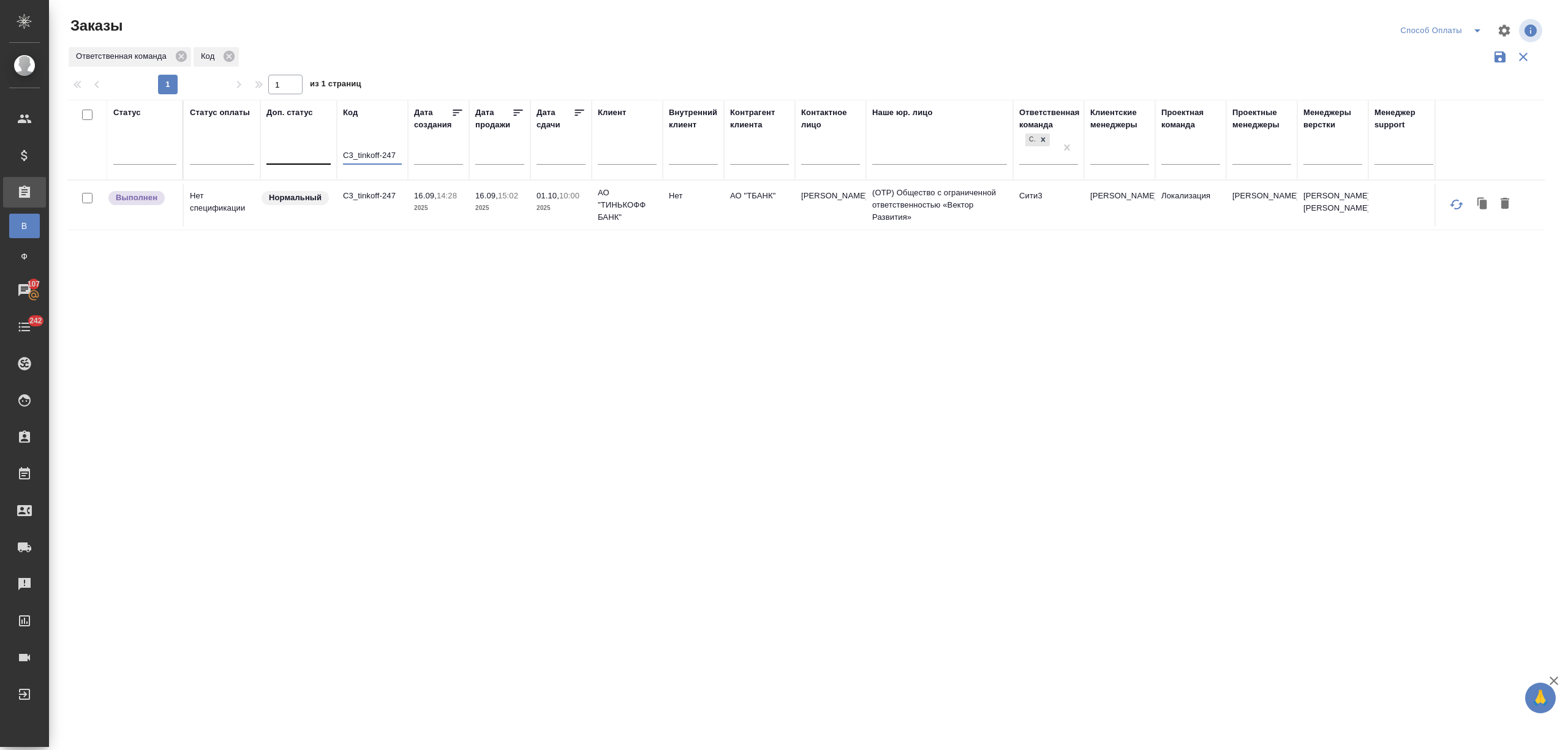
drag, startPoint x: 397, startPoint y: 155, endPoint x: 313, endPoint y: 158, distance: 84.1
click at [313, 158] on tr "Статус Статус оплаты Доп. статус Код C3_tinkoff-247 Дата создания Дата продажи …" at bounding box center [912, 140] width 1690 height 80
paste input "WF-696"
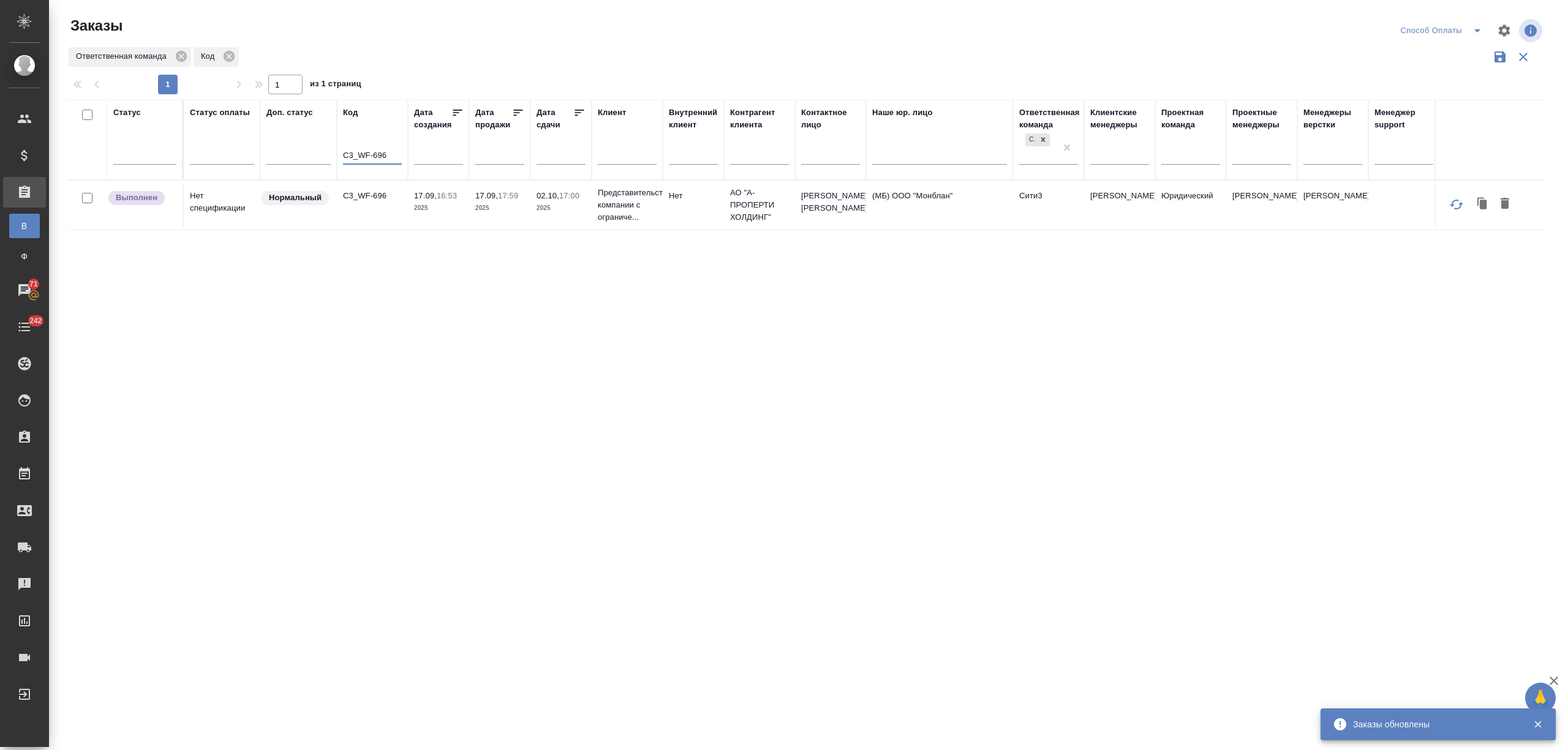
drag, startPoint x: 388, startPoint y: 155, endPoint x: 341, endPoint y: 155, distance: 47.0
click at [341, 155] on th "Код C3_WF-696" at bounding box center [372, 140] width 71 height 80
paste input "FL-8132"
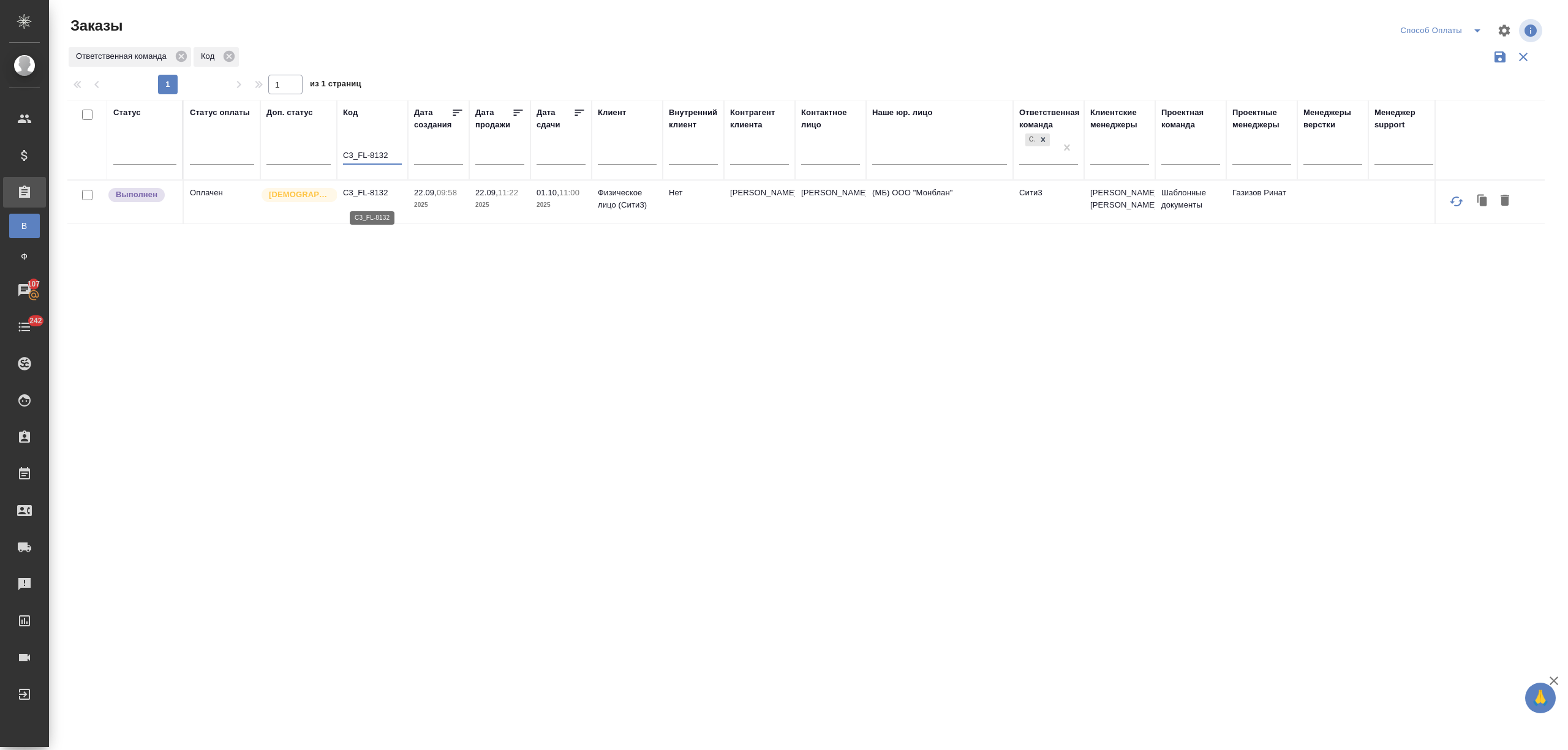
click at [365, 194] on p "C3_FL-8132" at bounding box center [372, 193] width 58 height 12
drag, startPoint x: 286, startPoint y: 155, endPoint x: 273, endPoint y: 155, distance: 13.0
click at [273, 155] on tr "Статус Статус оплаты Доп. статус Код C3_FL-8132 Дата создания Дата продажи Дата…" at bounding box center [912, 140] width 1690 height 80
paste input "ALICE-167"
type input "C3_ALICE-167"
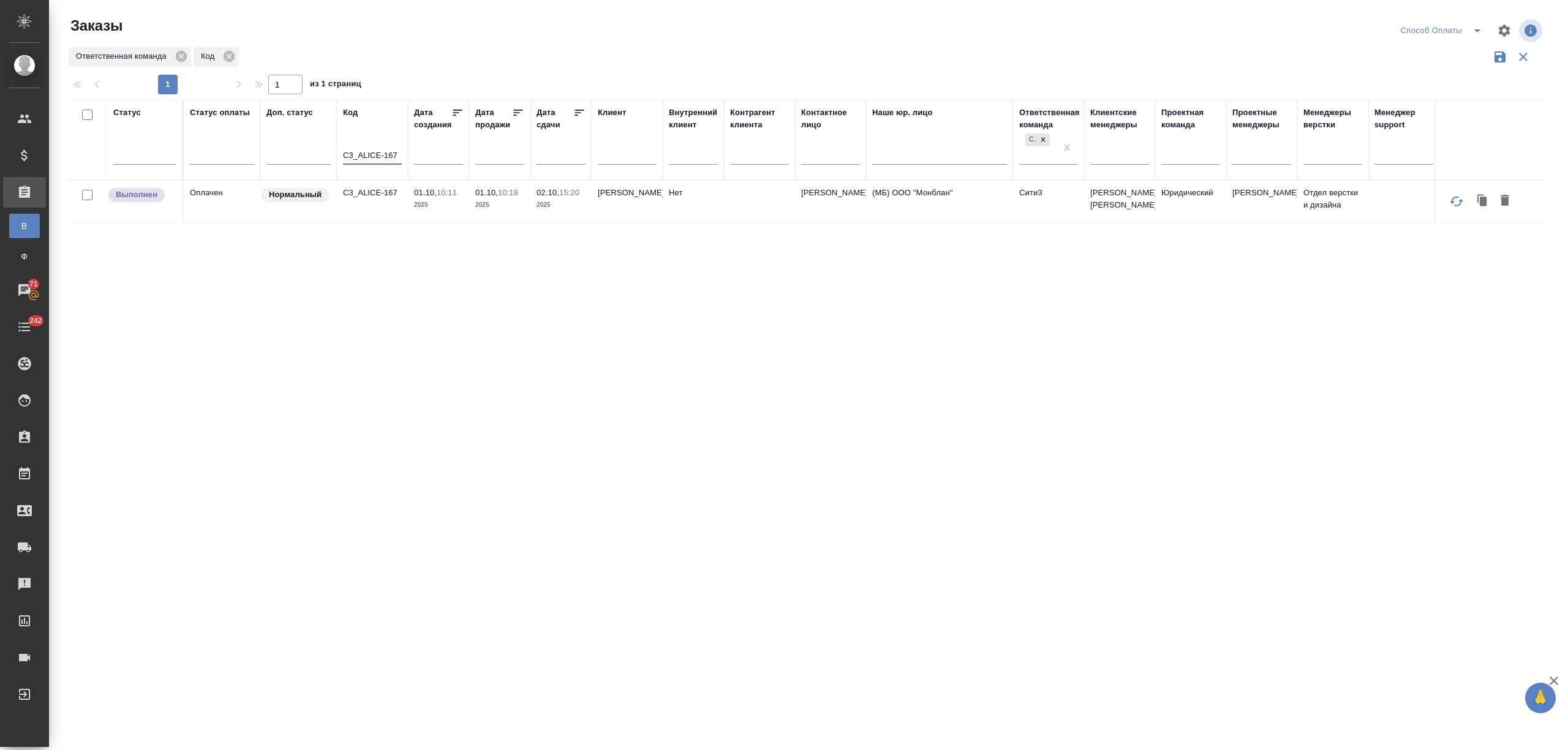
click at [370, 199] on p "C3_ALICE-167" at bounding box center [372, 193] width 58 height 12
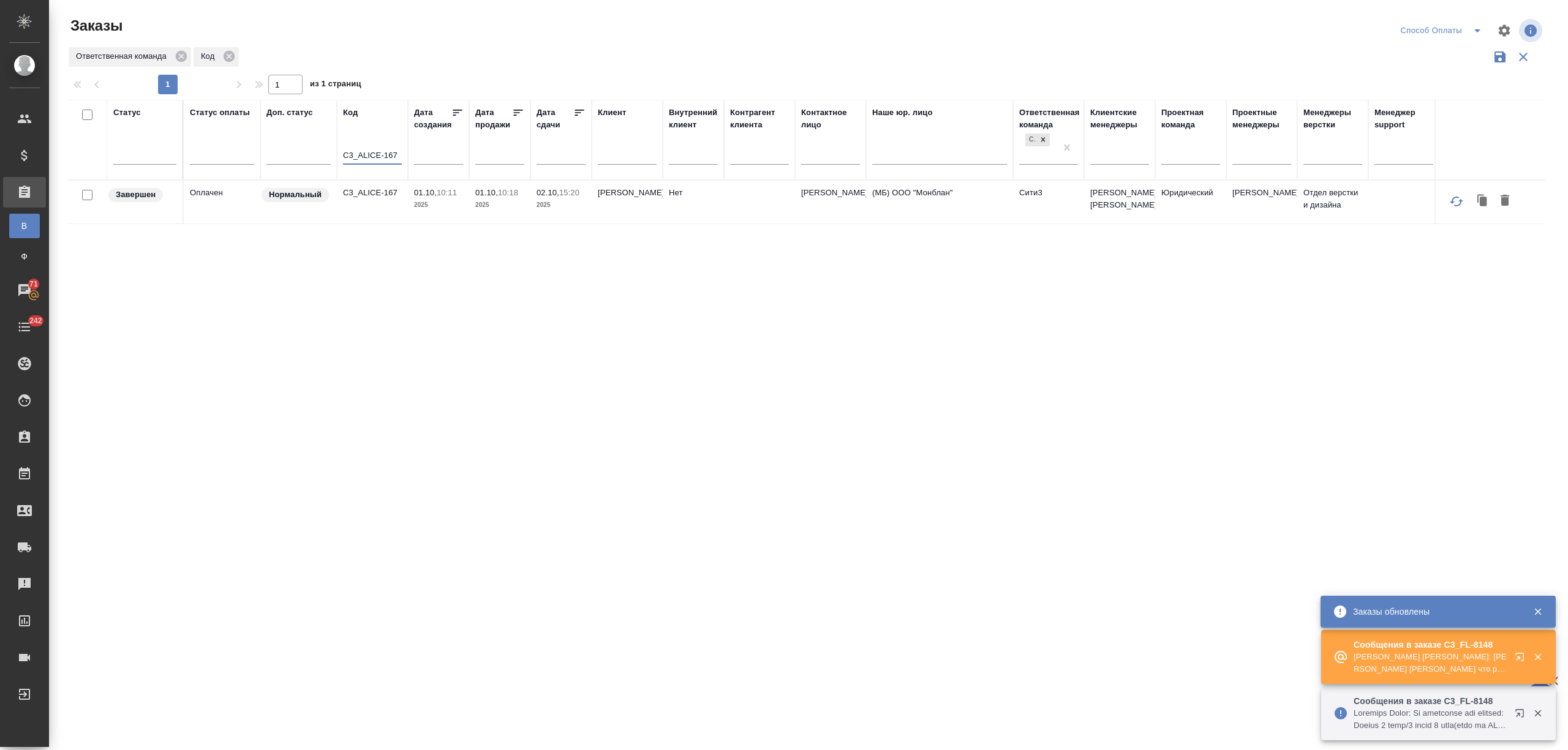
drag, startPoint x: 397, startPoint y: 155, endPoint x: 335, endPoint y: 165, distance: 62.8
click at [335, 165] on tr "Статус Статус оплаты Доп. статус Код C3_ALICE-167 Дата создания Дата продажи Да…" at bounding box center [912, 140] width 1690 height 80
click at [1517, 655] on icon "button" at bounding box center [1522, 659] width 15 height 15
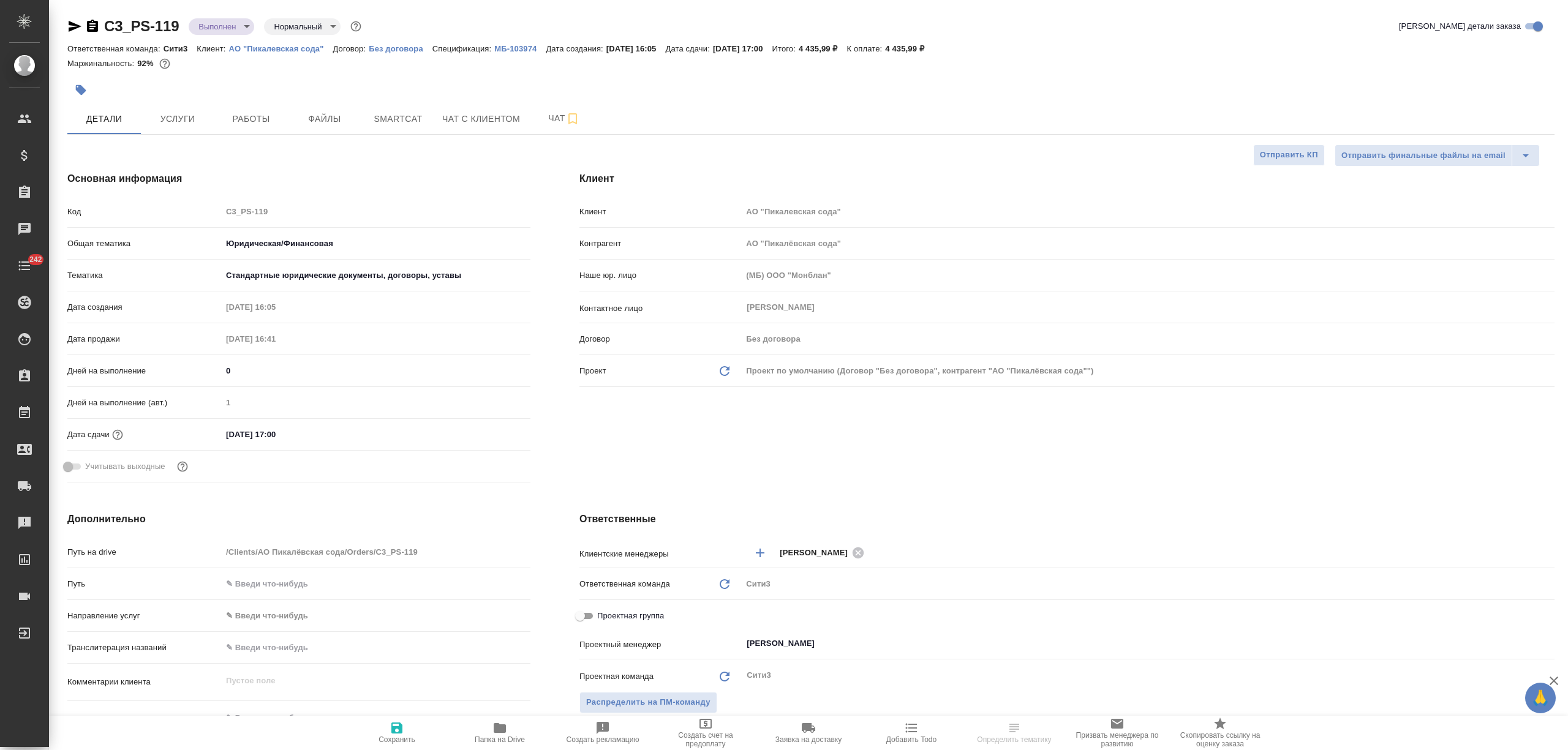
select select "RU"
click at [307, 439] on input "[DATE] 17:00" at bounding box center [275, 434] width 107 height 17
click at [491, 431] on icon "button" at bounding box center [495, 433] width 11 height 12
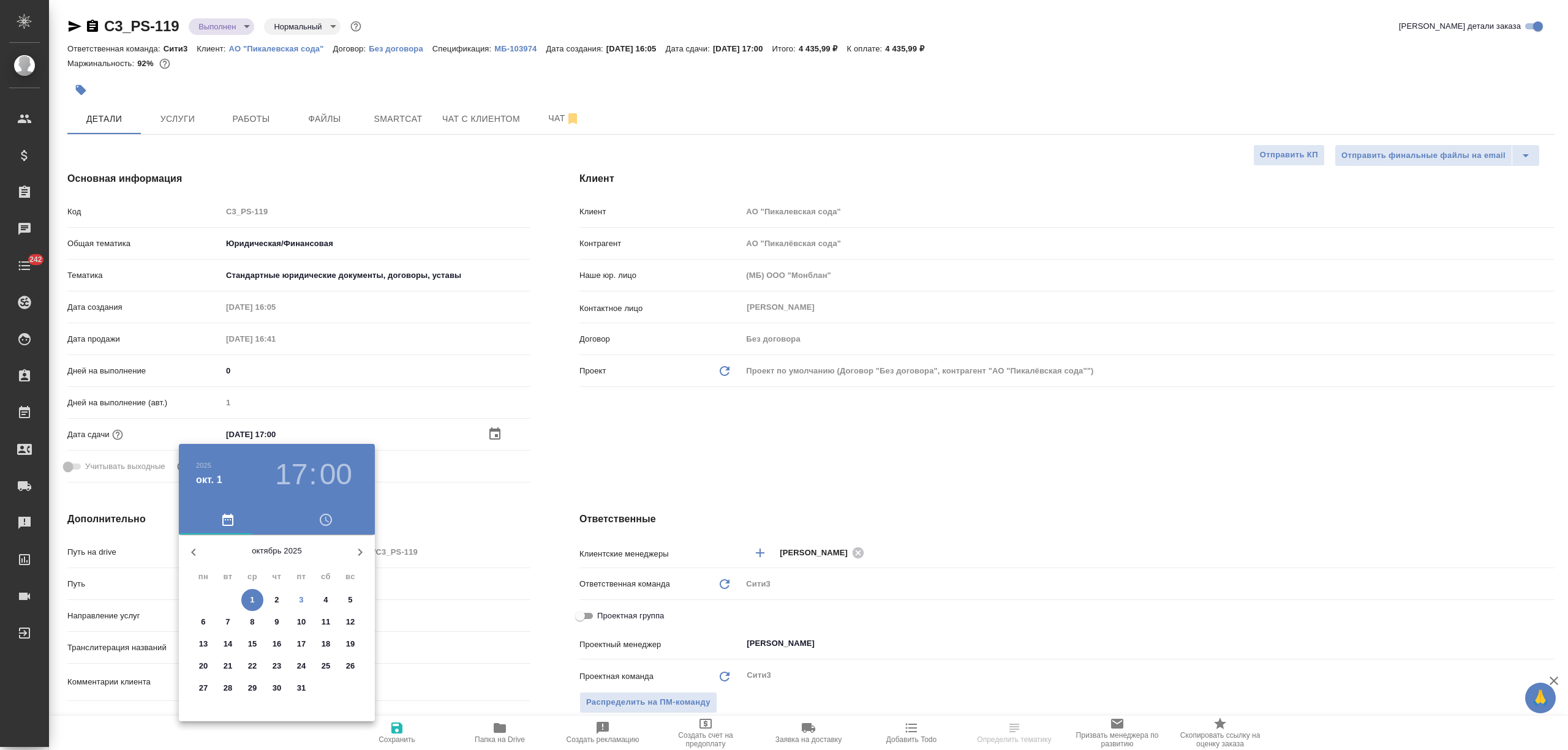
click at [209, 625] on span "6" at bounding box center [203, 622] width 22 height 12
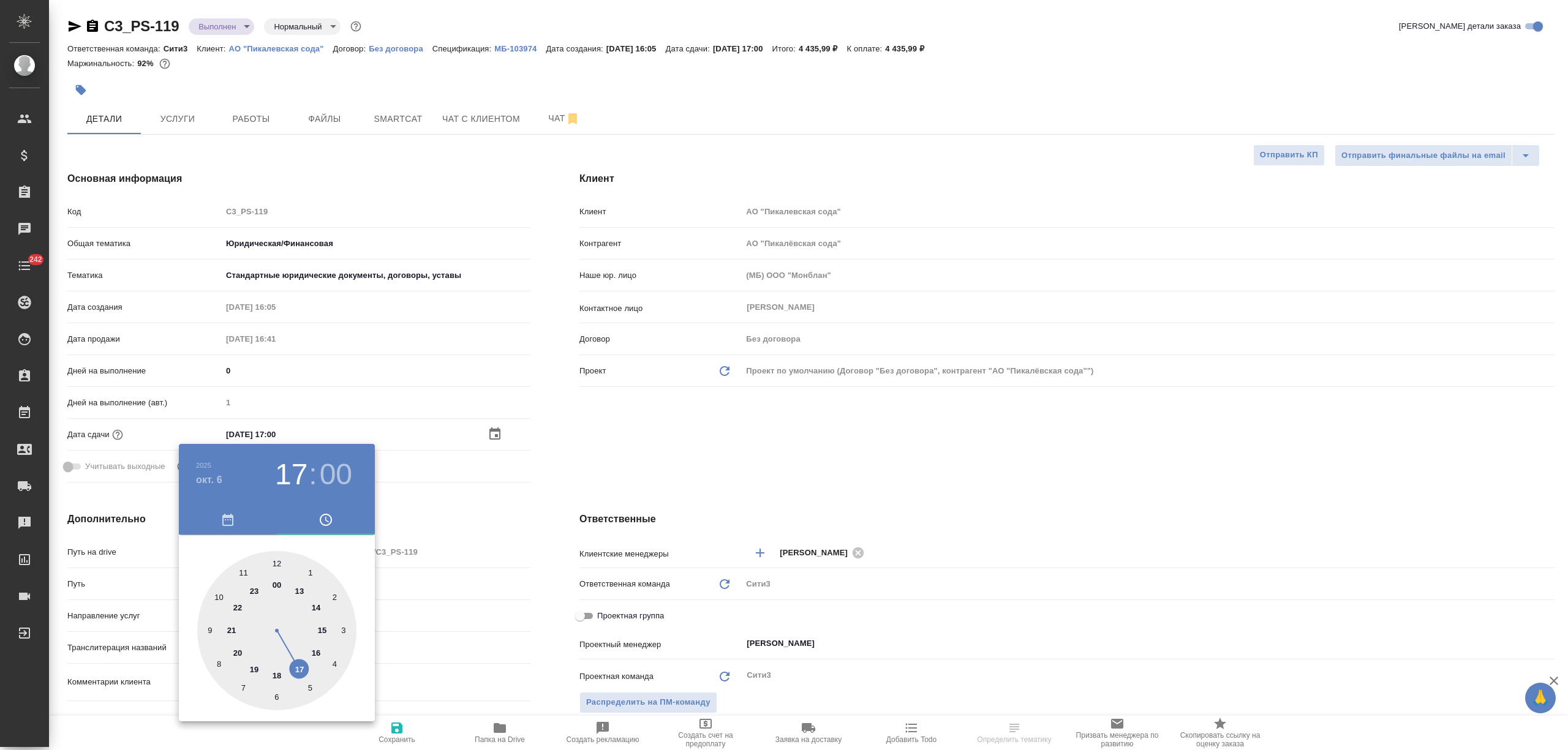
type input "[DATE] 17:00"
click at [522, 623] on div at bounding box center [784, 375] width 1568 height 750
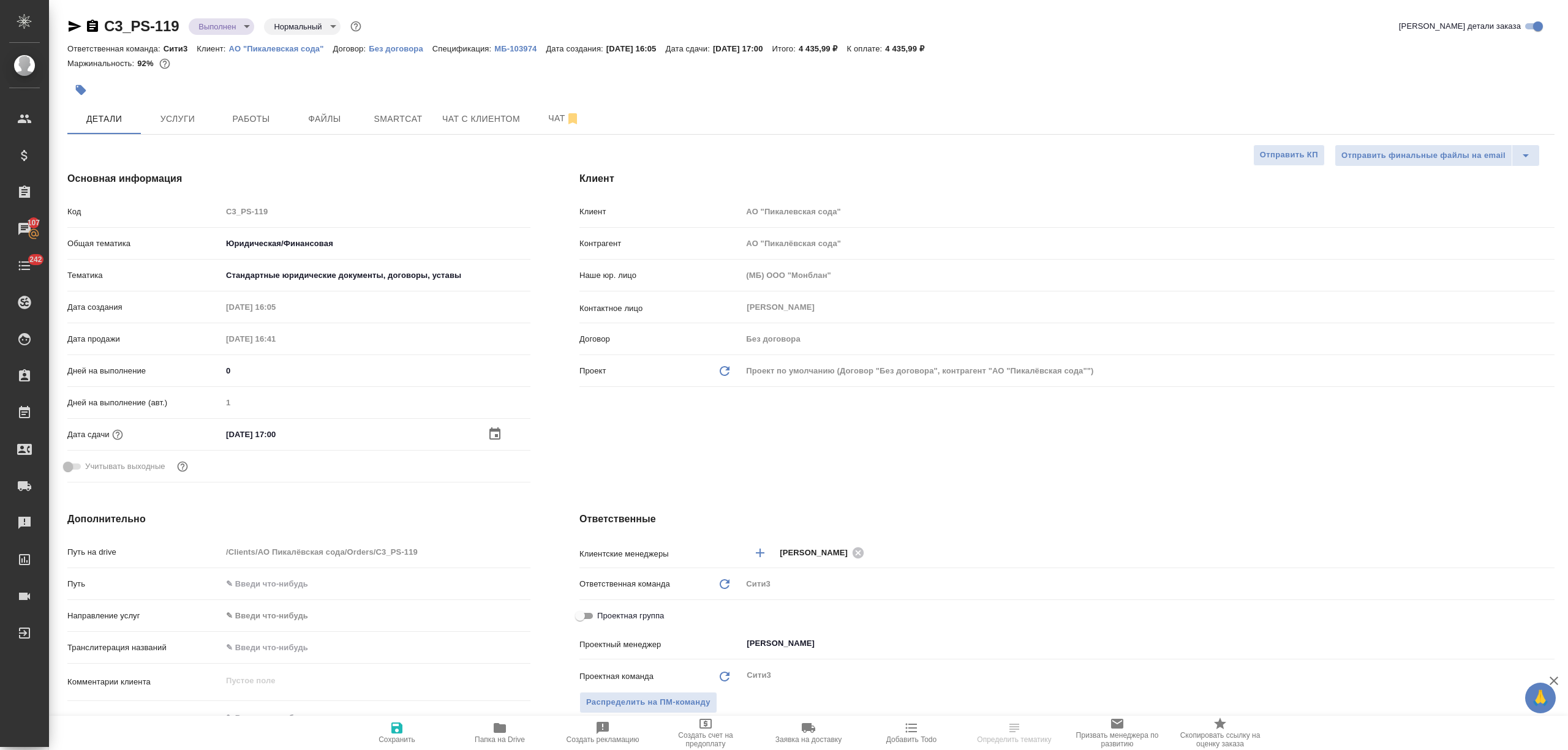
click at [427, 724] on span "Сохранить" at bounding box center [397, 733] width 88 height 24
click at [69, 89] on button "button" at bounding box center [81, 90] width 27 height 27
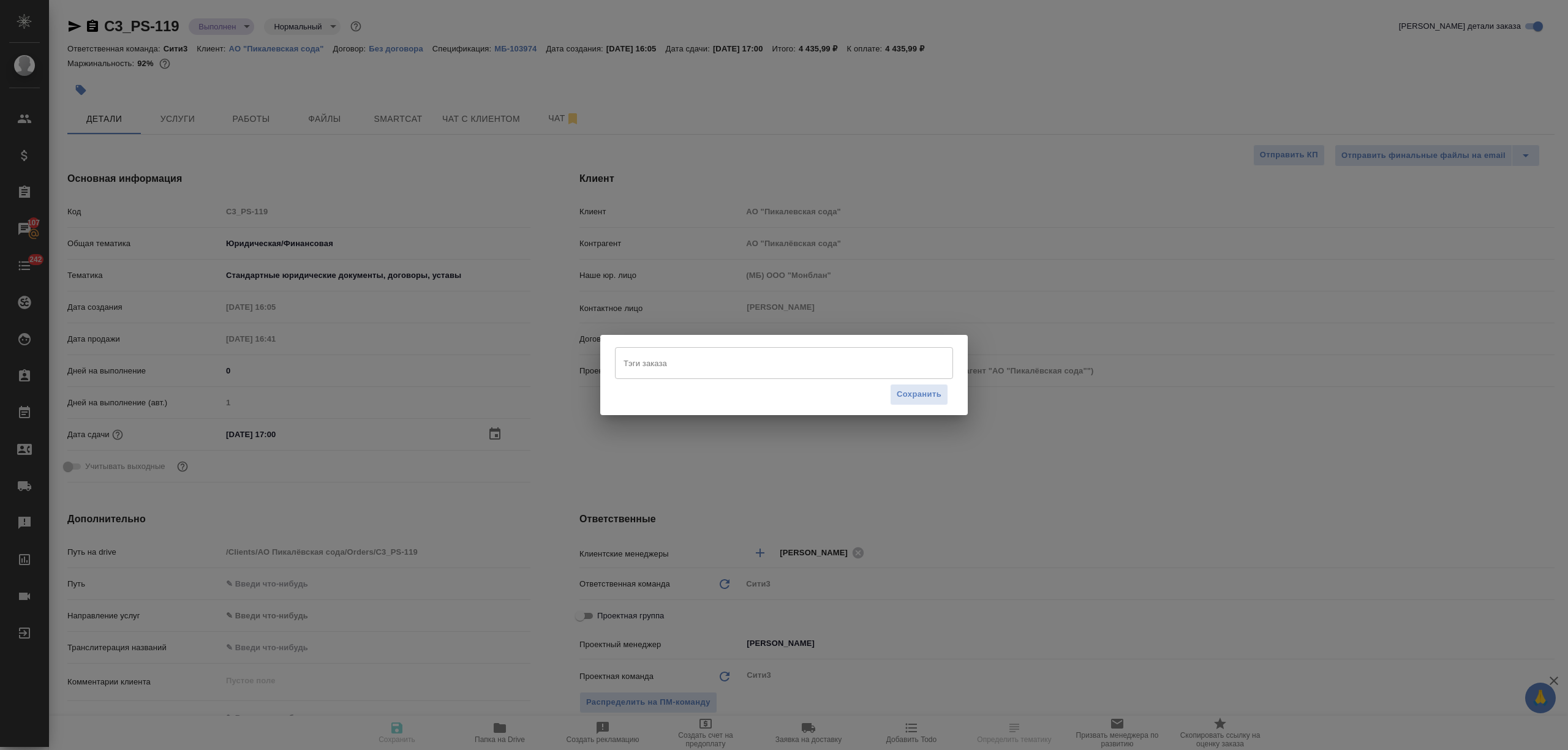
click at [763, 369] on input "Тэги заказа" at bounding box center [772, 363] width 304 height 21
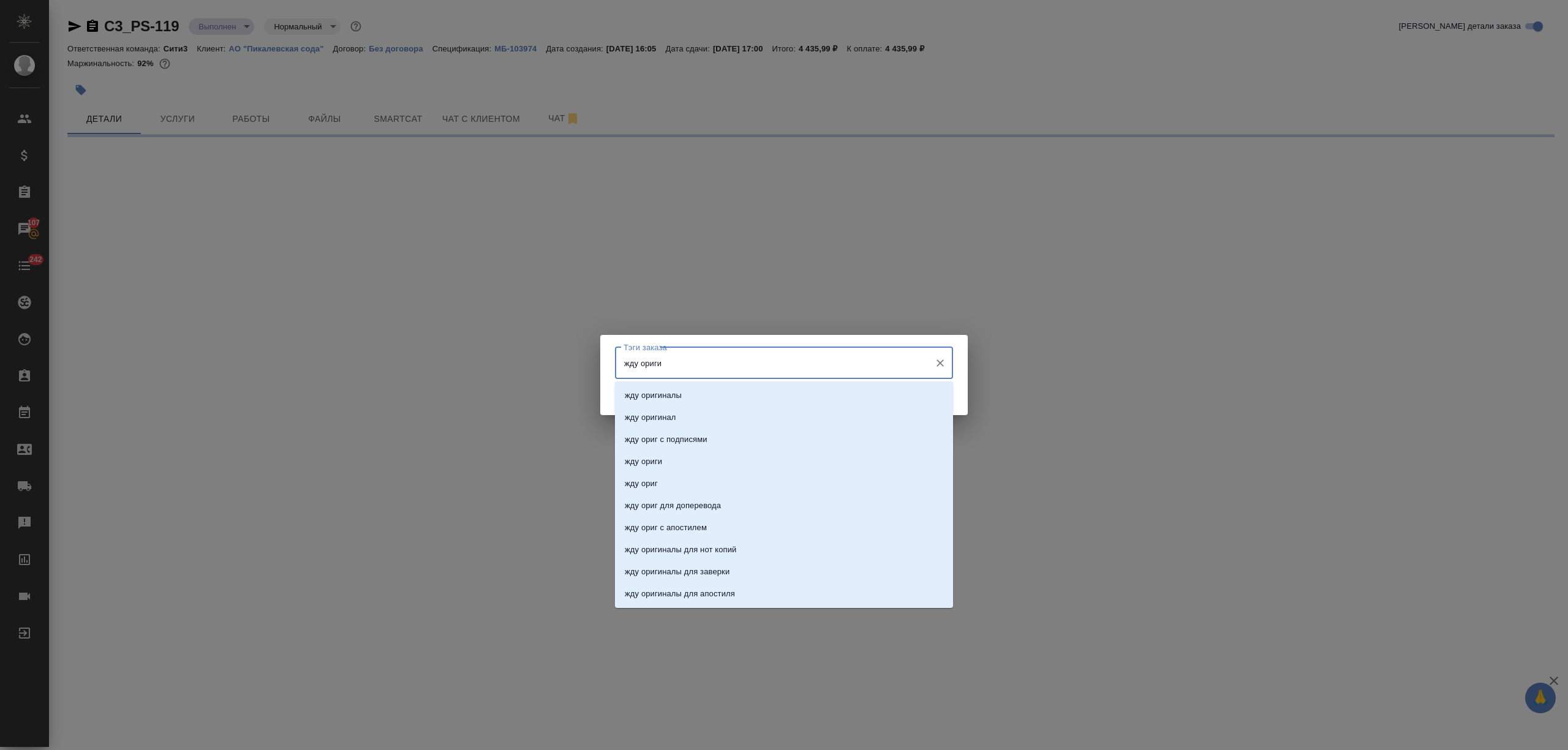
type input "жду оригин"
select select "RU"
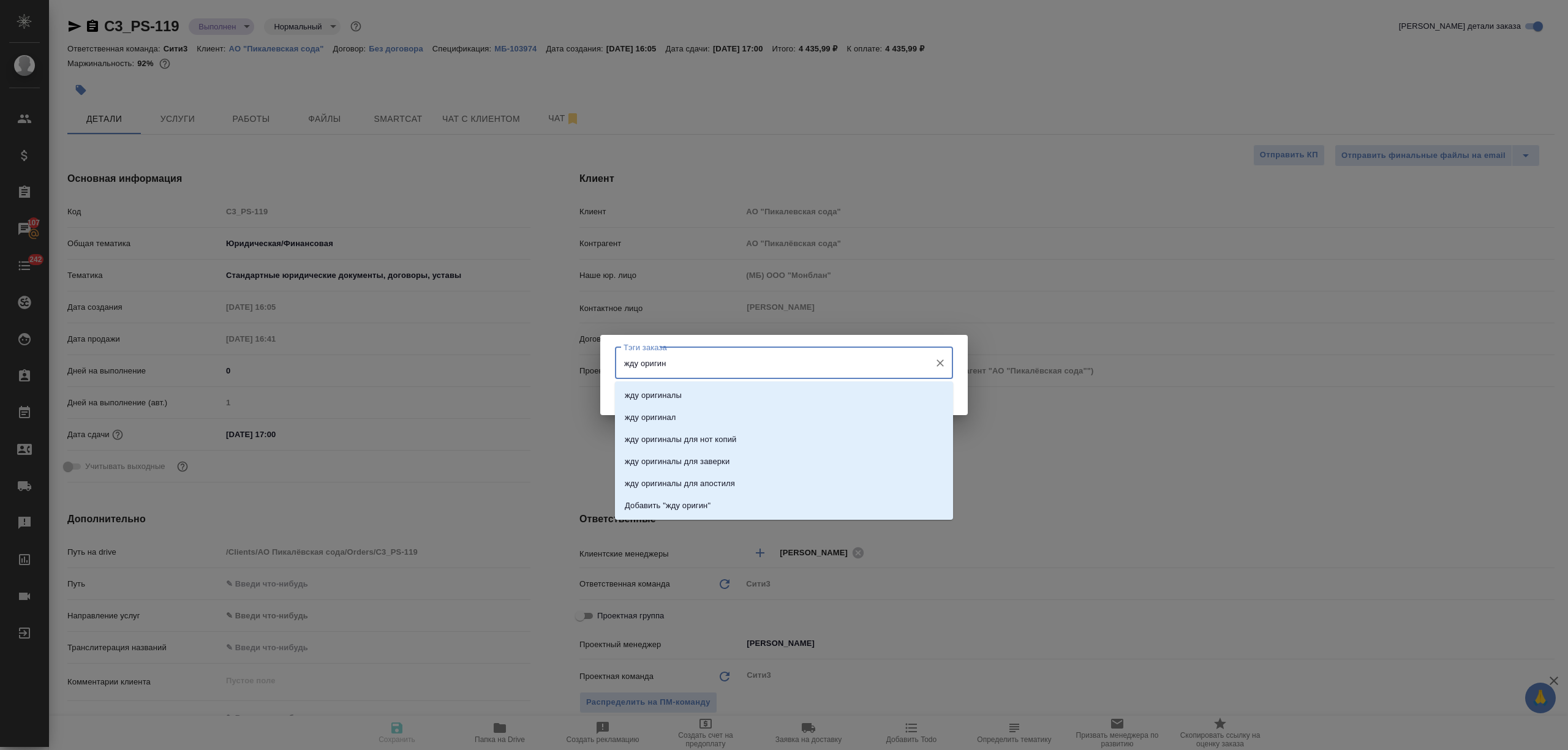
type textarea "x"
type input "жду оригин"
type textarea "x"
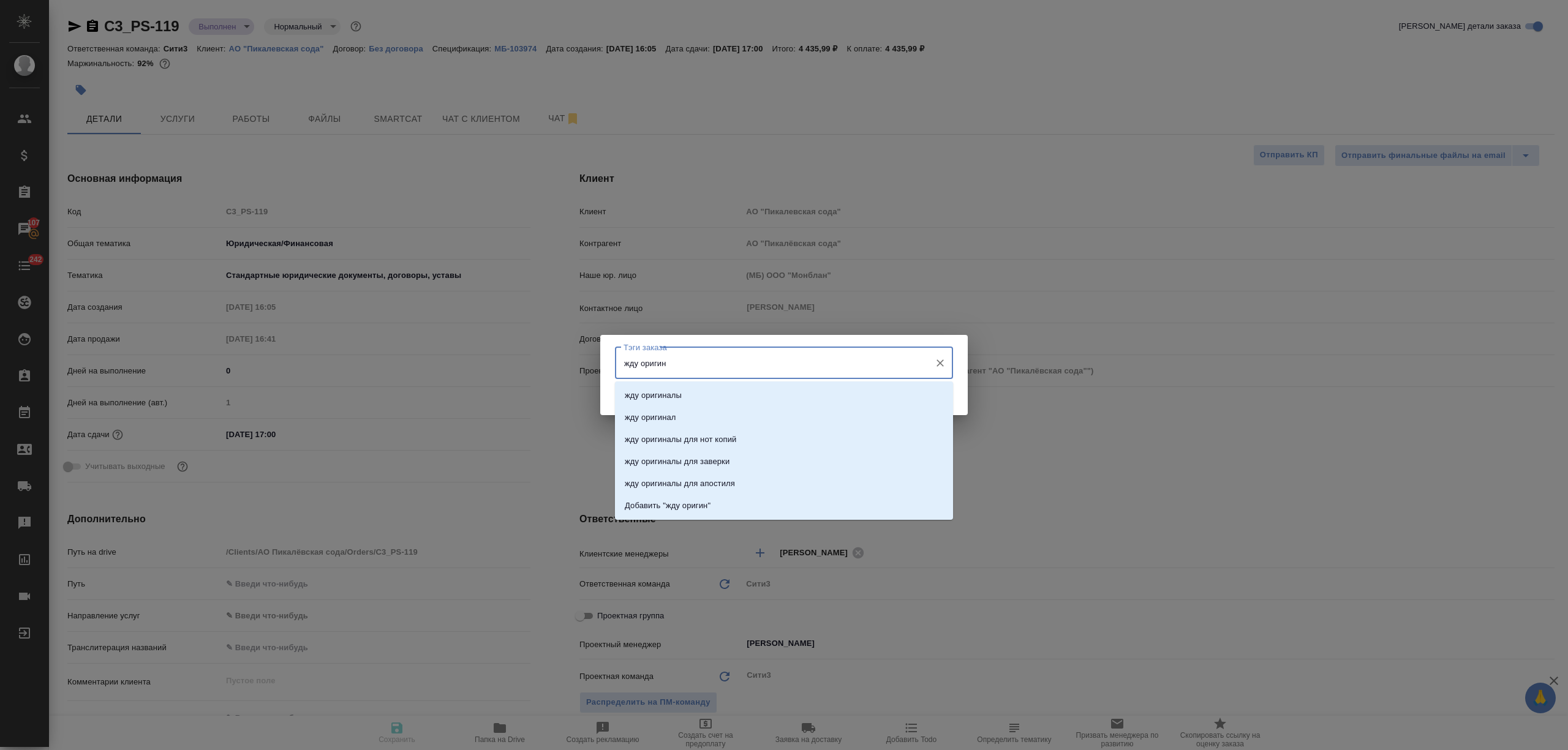
type textarea "x"
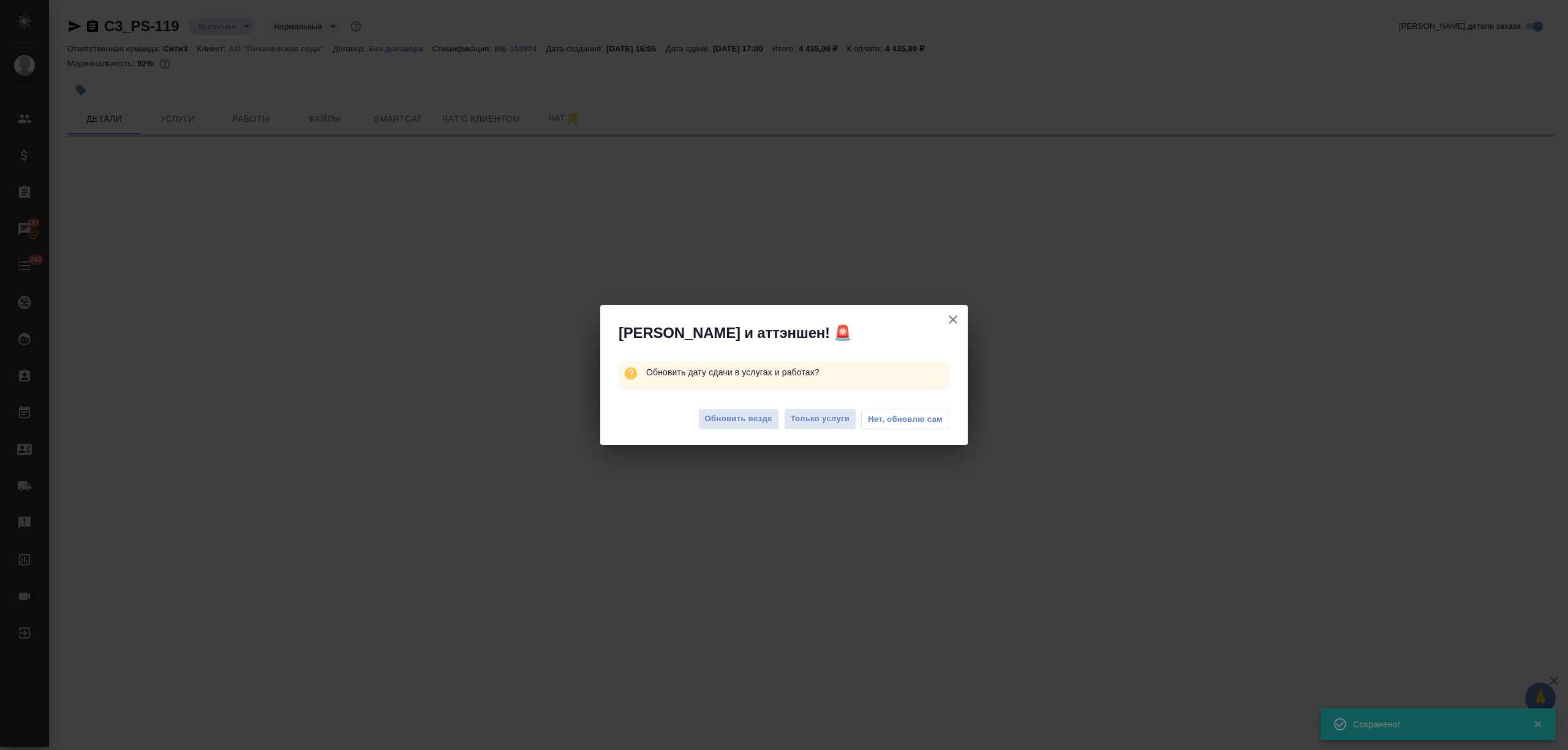
select select "RU"
type textarea "x"
click at [898, 414] on span "Нет, обновлю сам" at bounding box center [905, 419] width 75 height 12
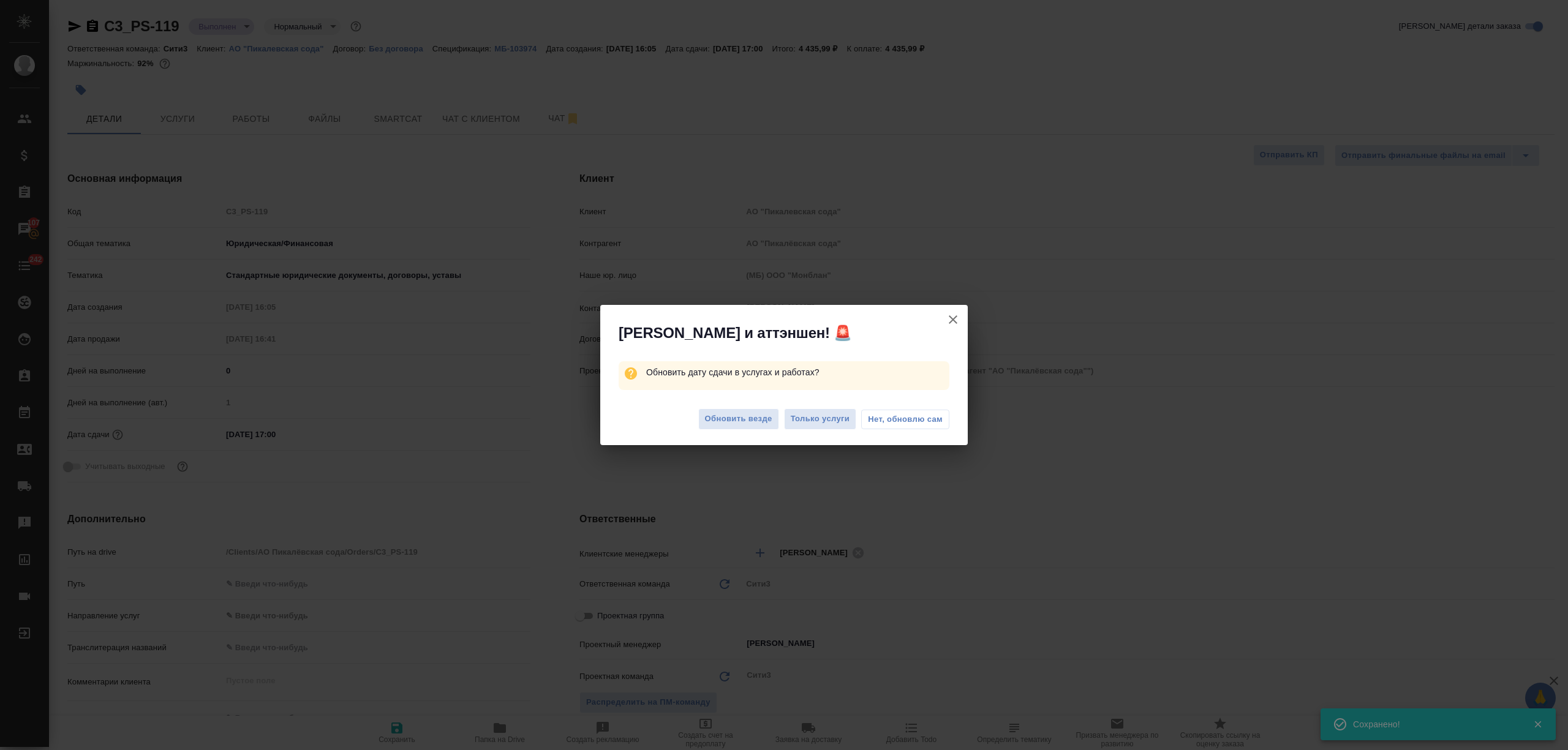
type textarea "x"
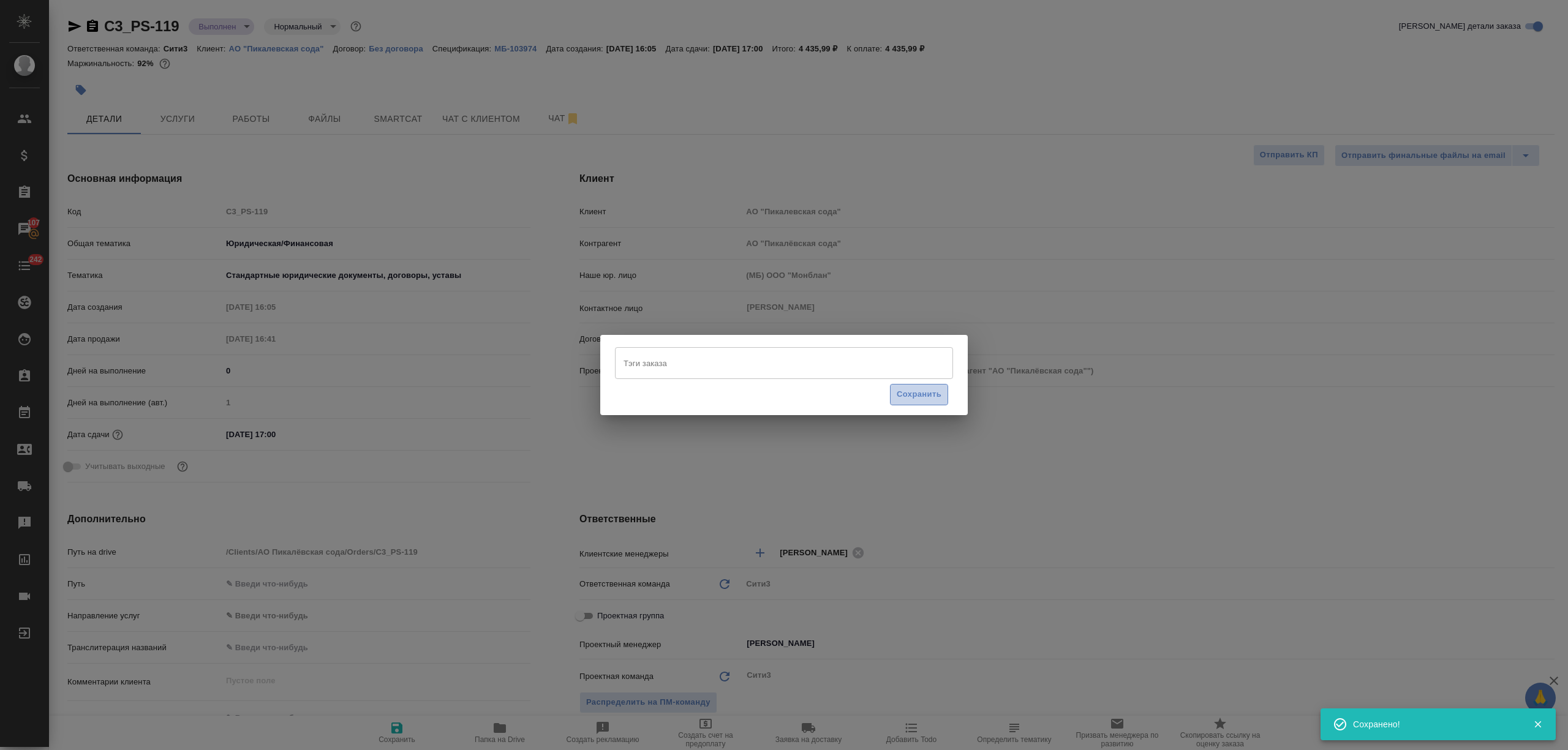
click at [932, 398] on span "Сохранить" at bounding box center [919, 394] width 45 height 14
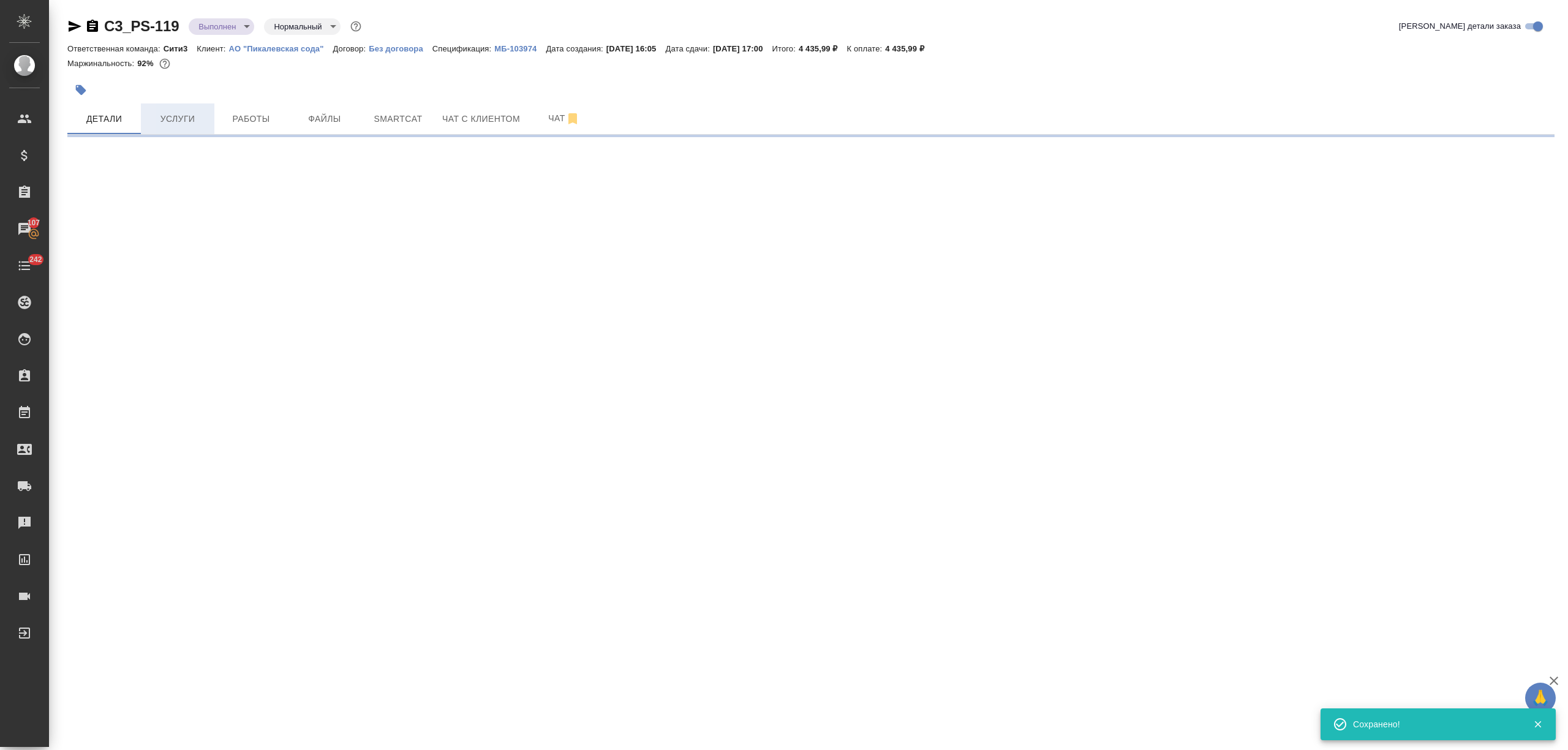
select select "RU"
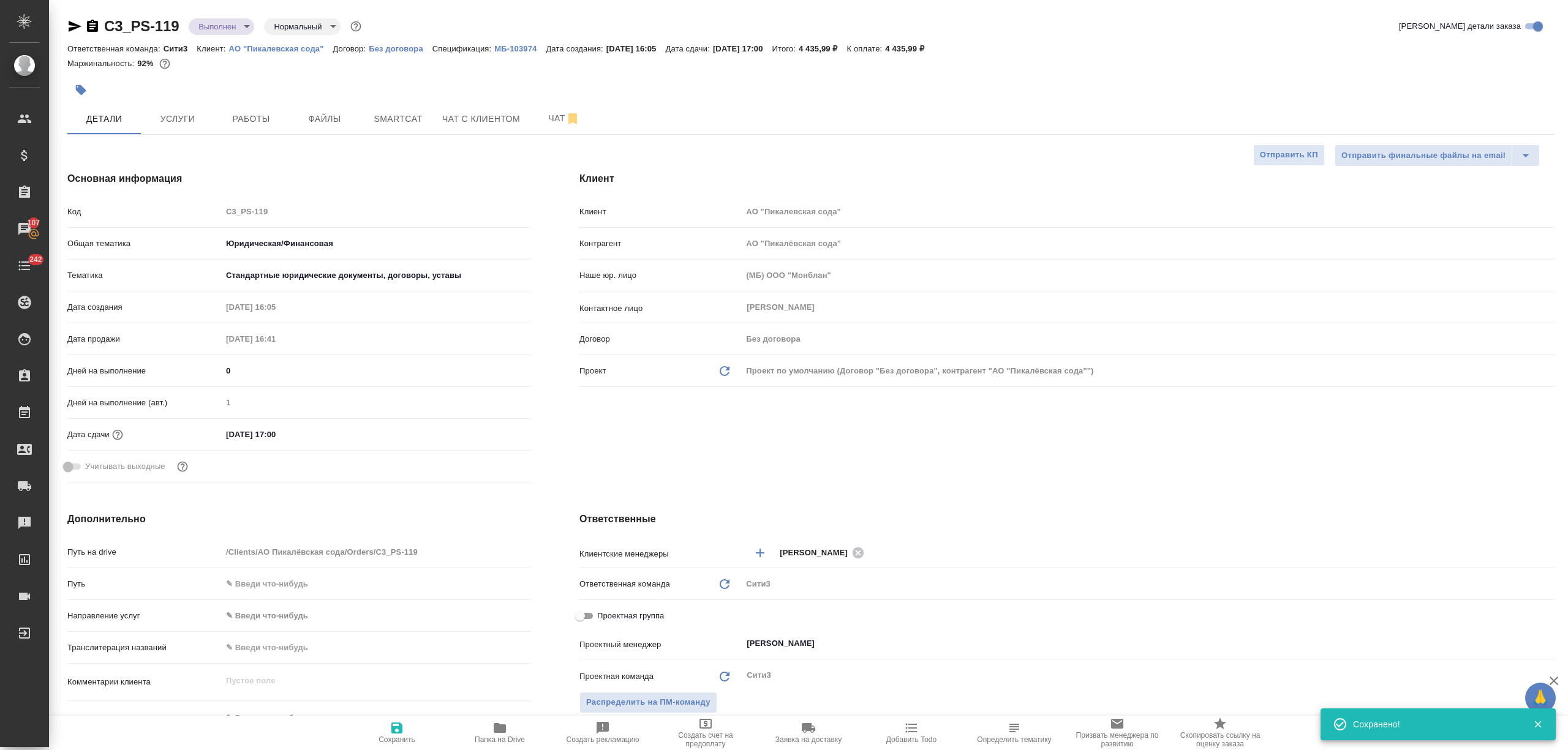
type textarea "x"
click at [79, 88] on icon "button" at bounding box center [81, 90] width 10 height 10
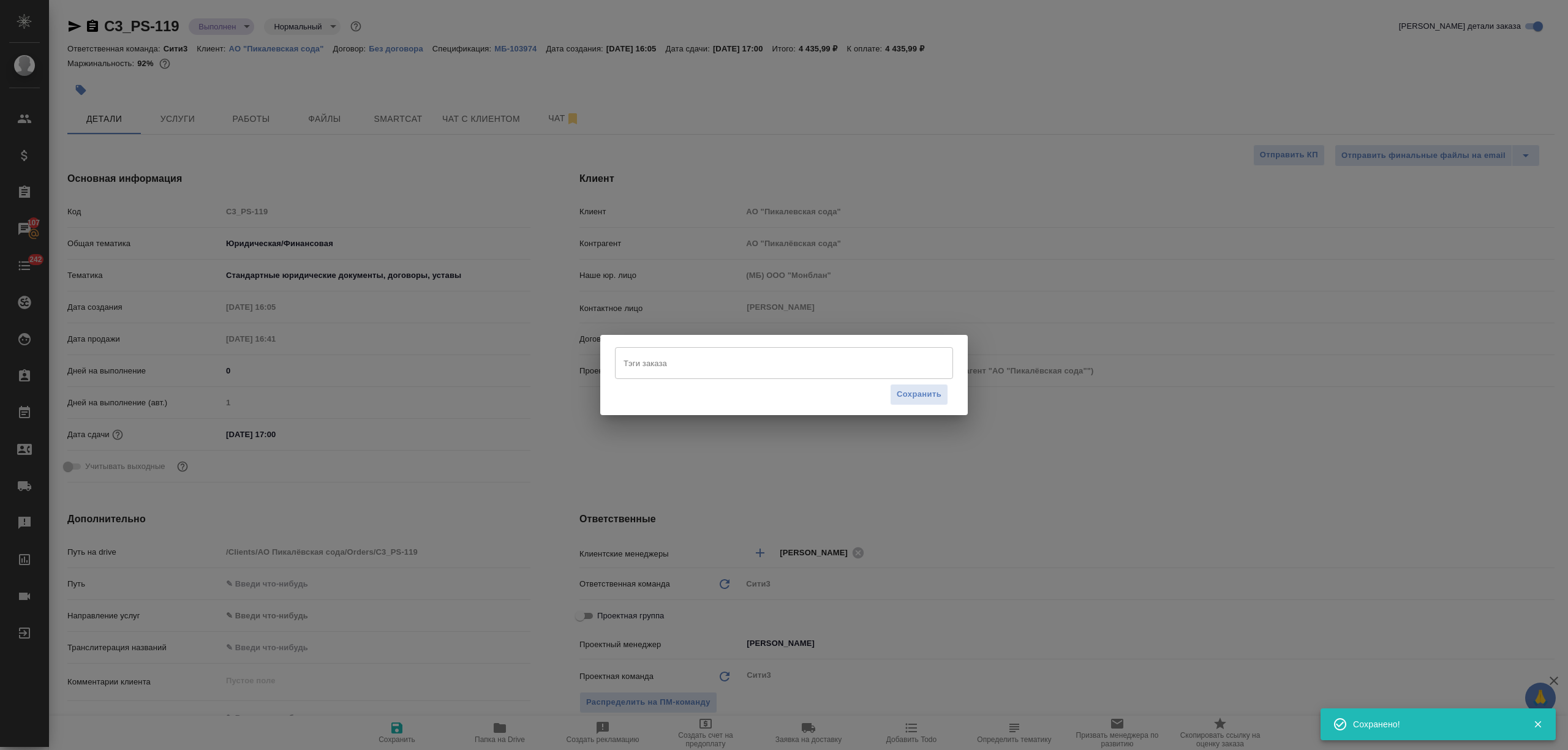
click at [757, 358] on input "Тэги заказа" at bounding box center [772, 363] width 304 height 21
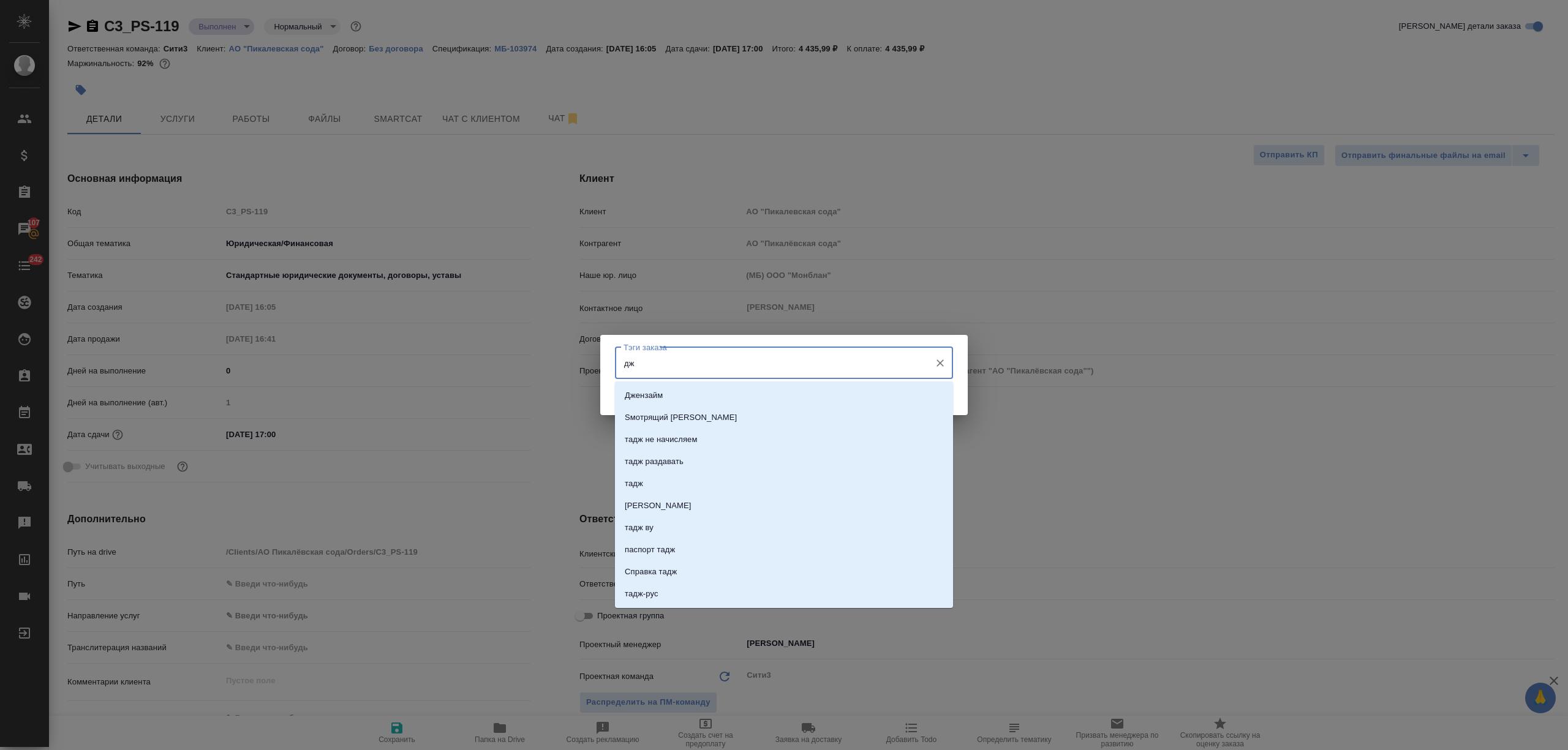
type input "д"
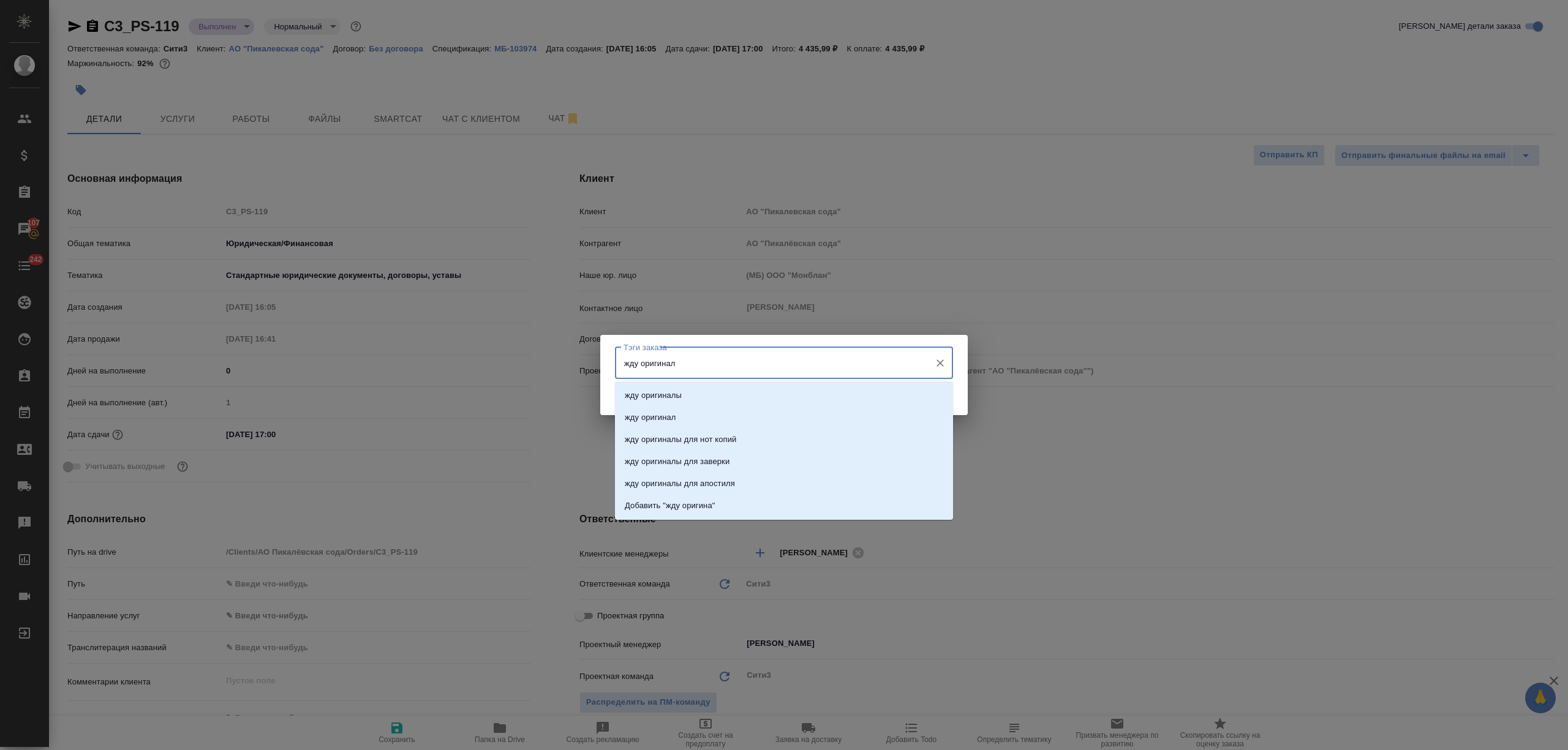
type input "жду оригиналы"
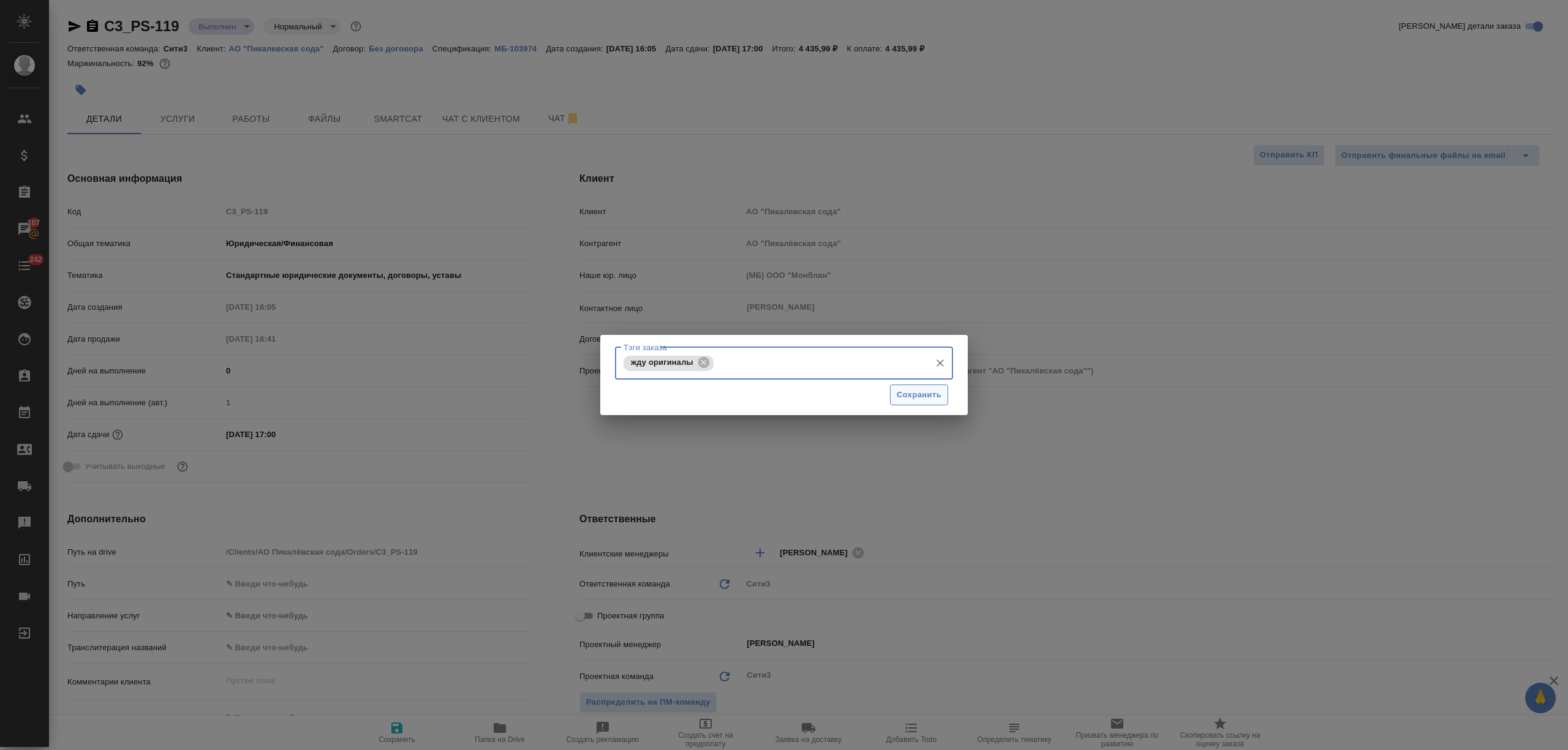
click at [914, 392] on span "Сохранить" at bounding box center [919, 395] width 45 height 14
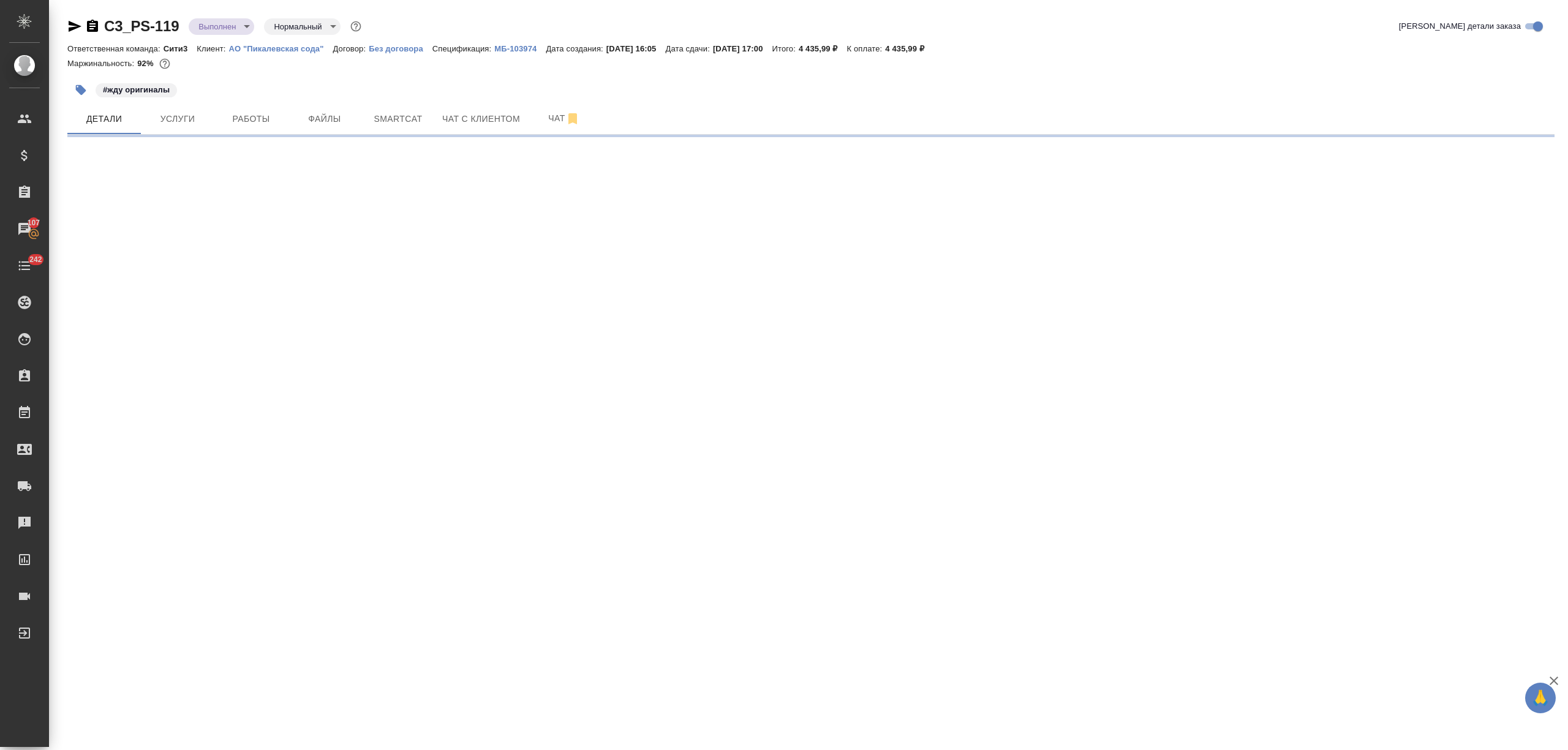
select select "RU"
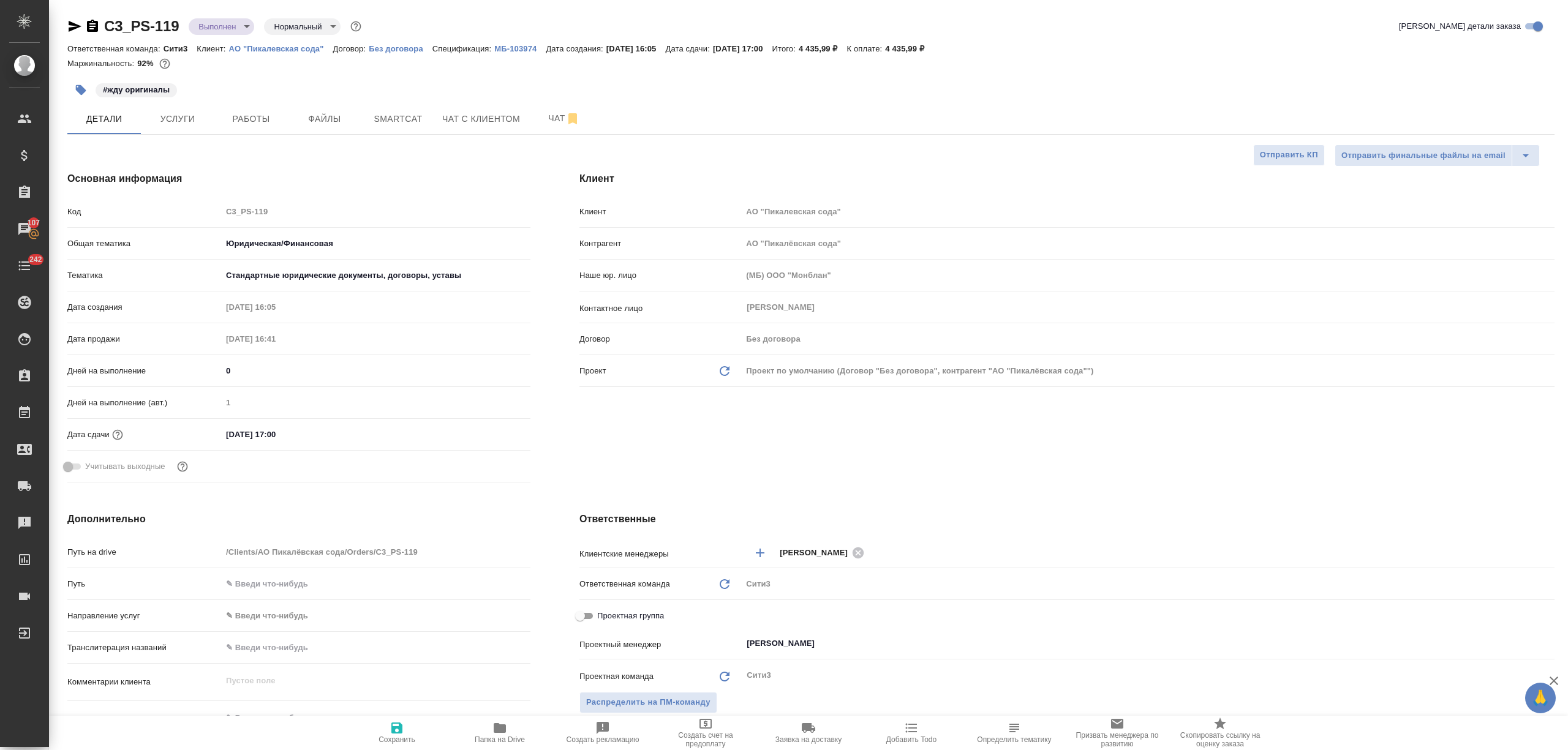
type textarea "x"
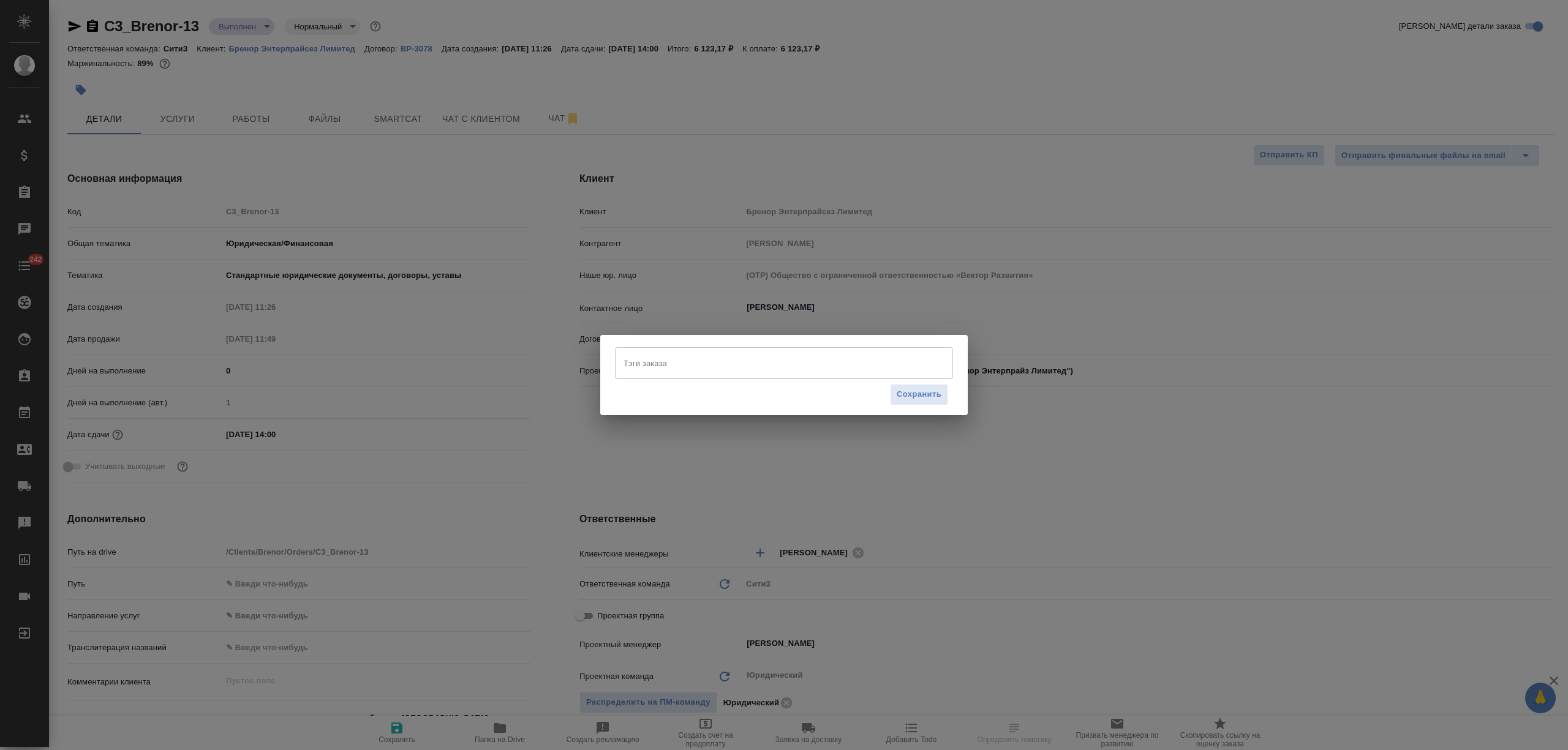
select select "RU"
click at [792, 368] on input "Тэги заказа" at bounding box center [772, 363] width 304 height 21
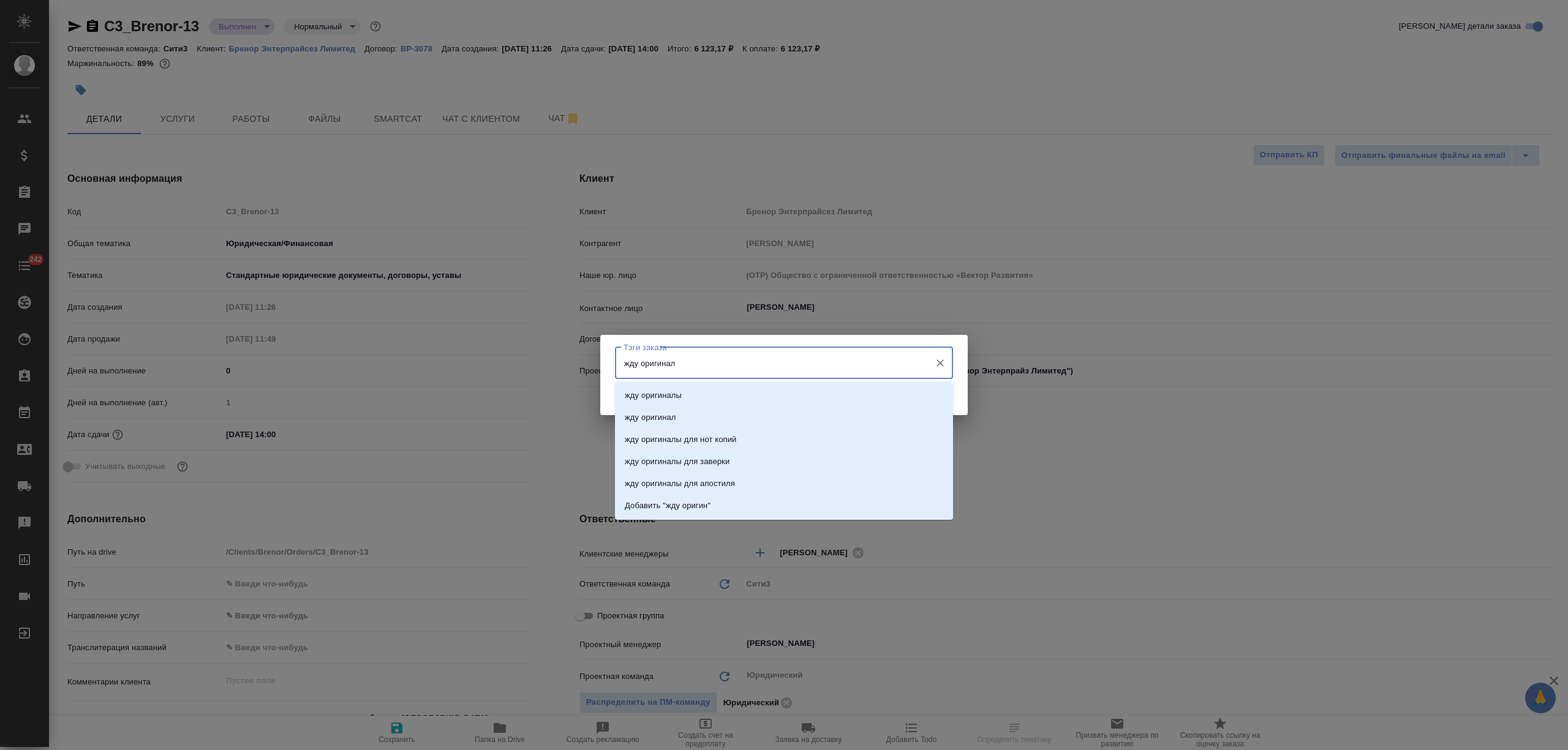
type input "жду оригиналы"
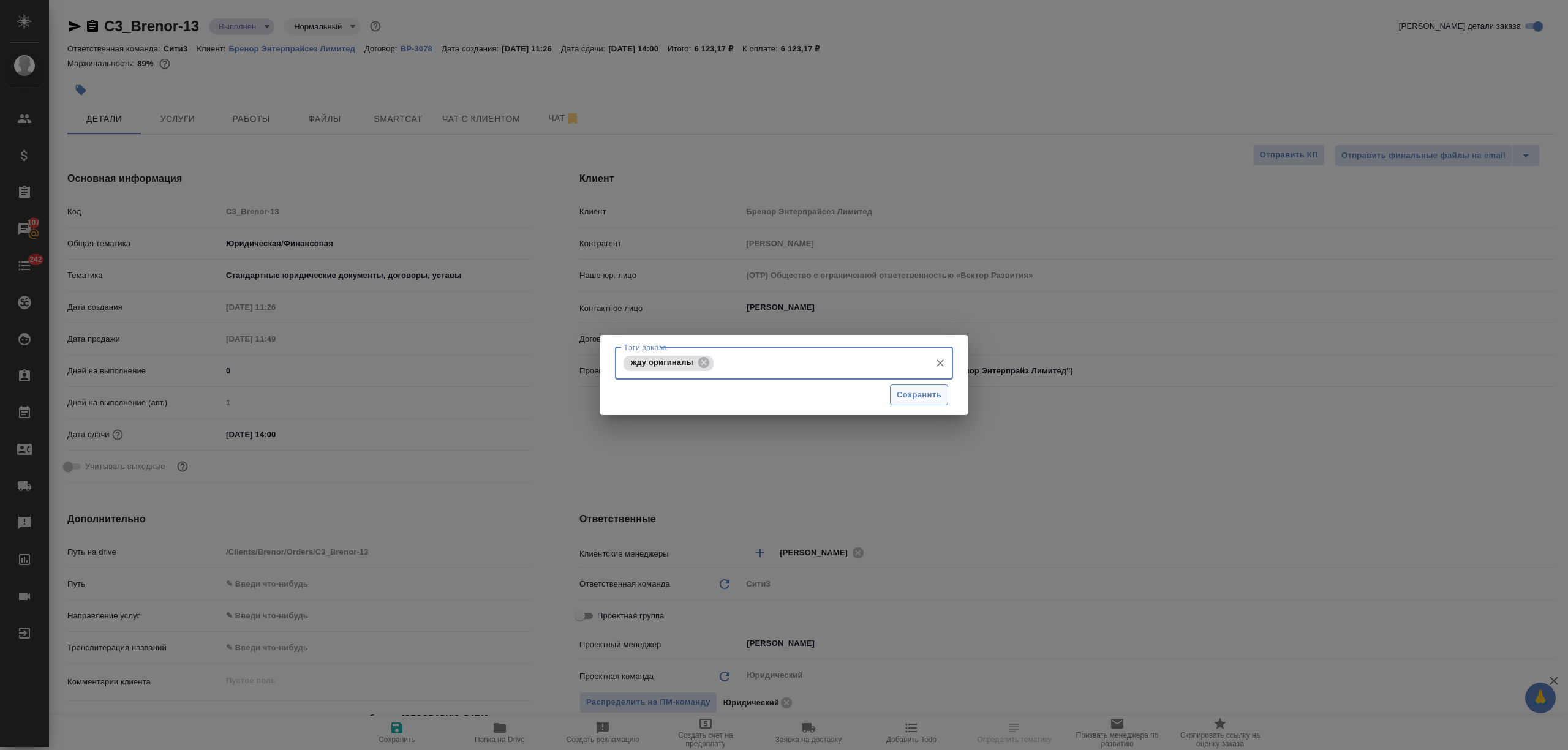
click at [932, 397] on span "Сохранить" at bounding box center [919, 395] width 45 height 14
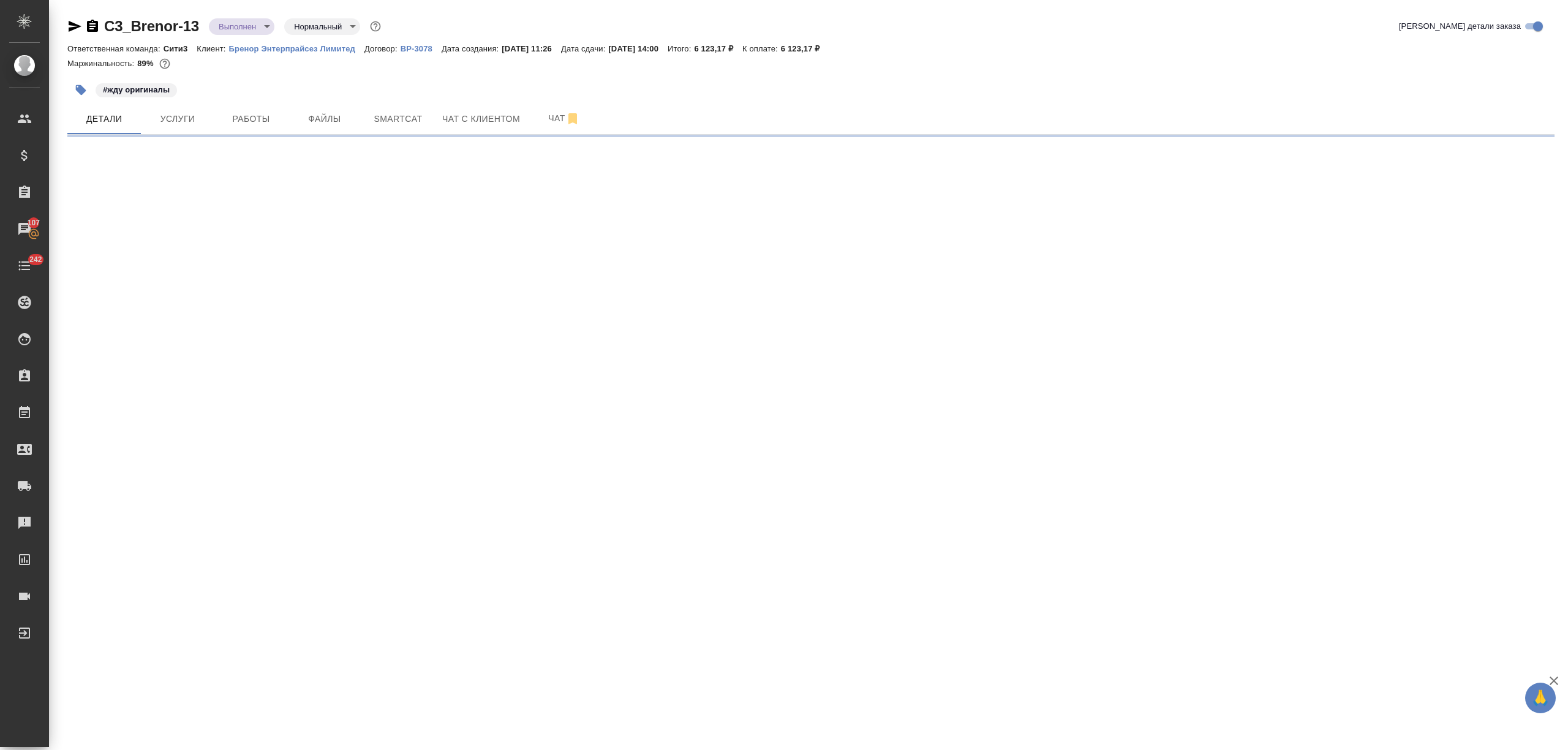
select select "RU"
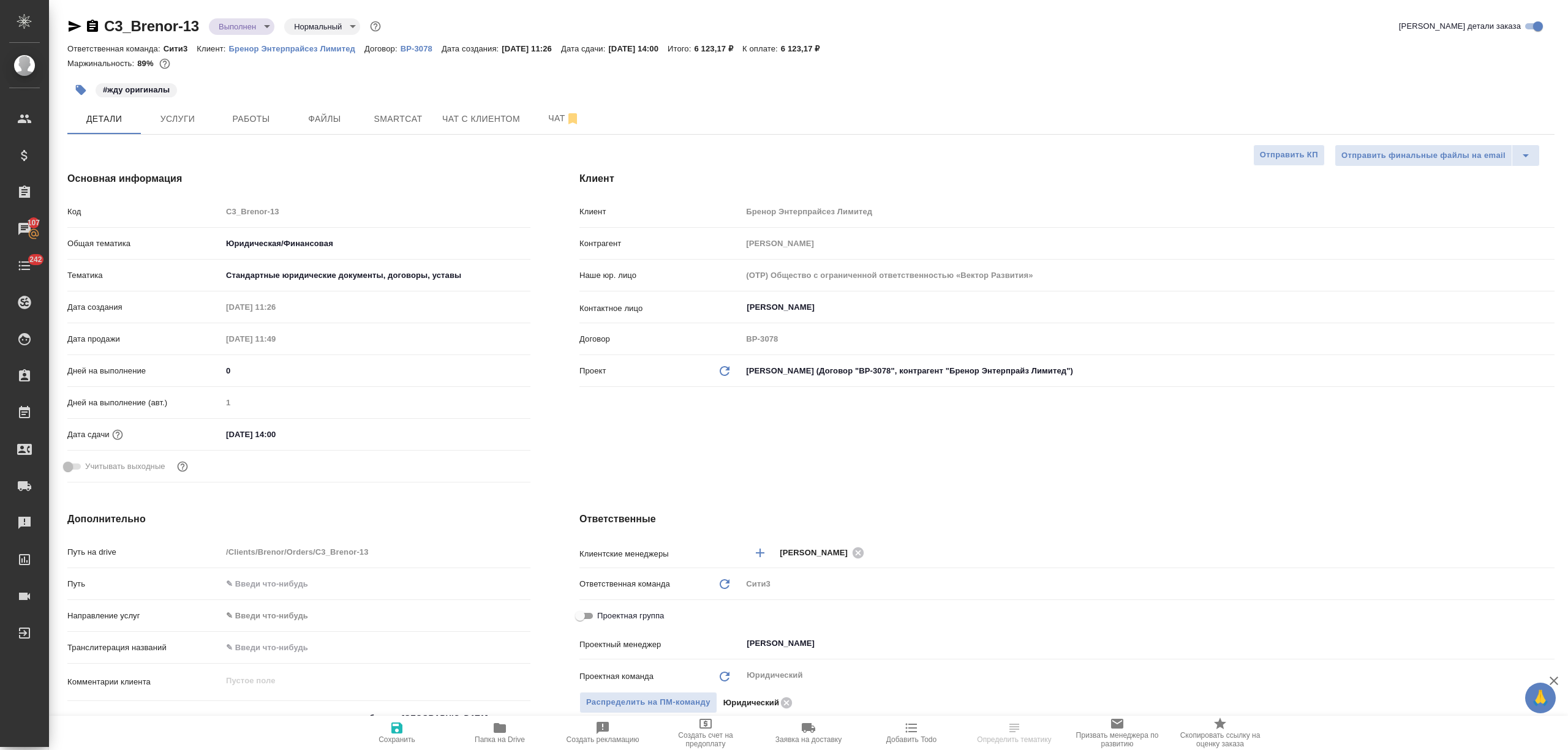
type textarea "x"
click at [292, 430] on input "[DATE] 14:00" at bounding box center [275, 434] width 107 height 17
click at [493, 429] on icon "button" at bounding box center [495, 433] width 11 height 12
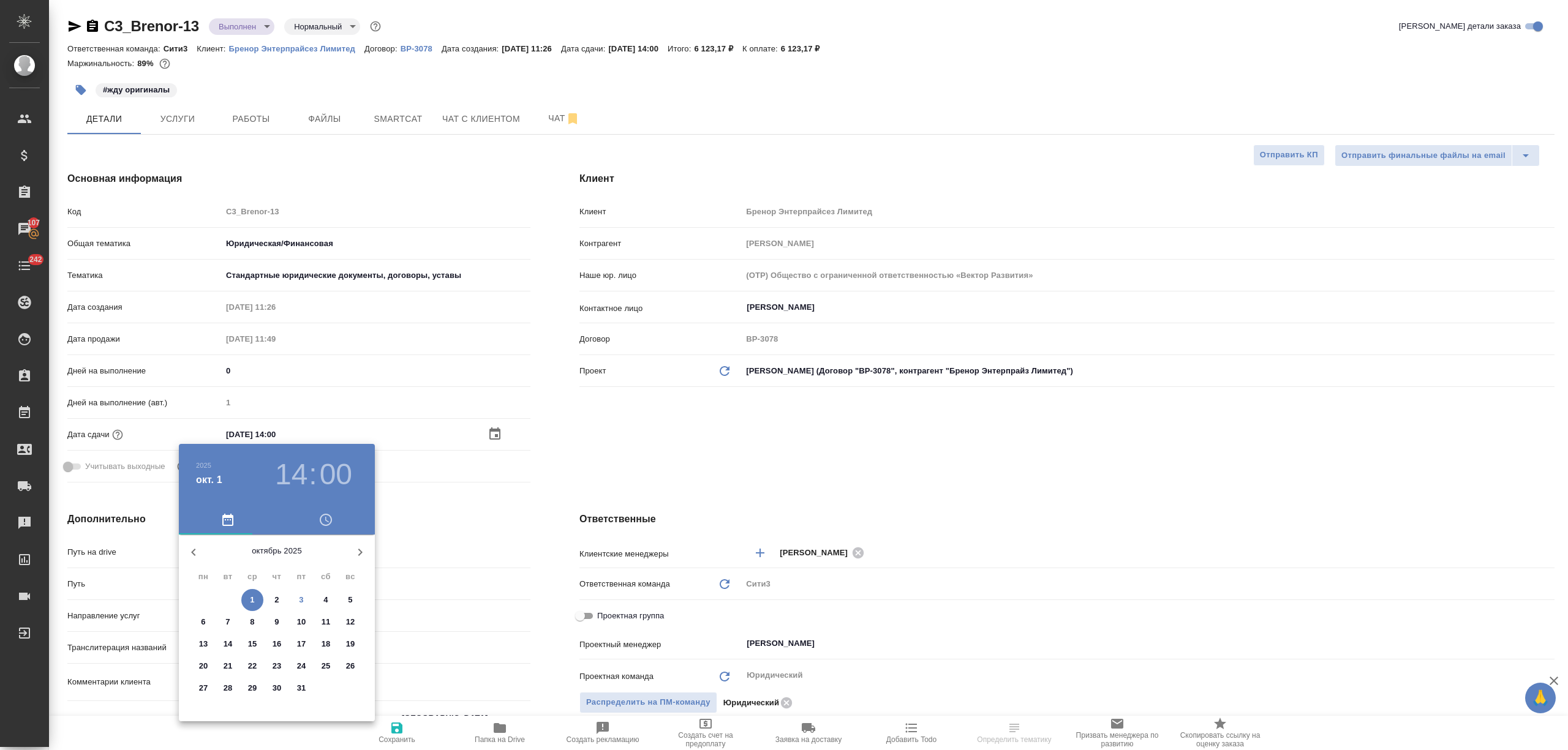
click at [204, 622] on p "6" at bounding box center [203, 622] width 4 height 12
type input "[DATE] 14:00"
type textarea "x"
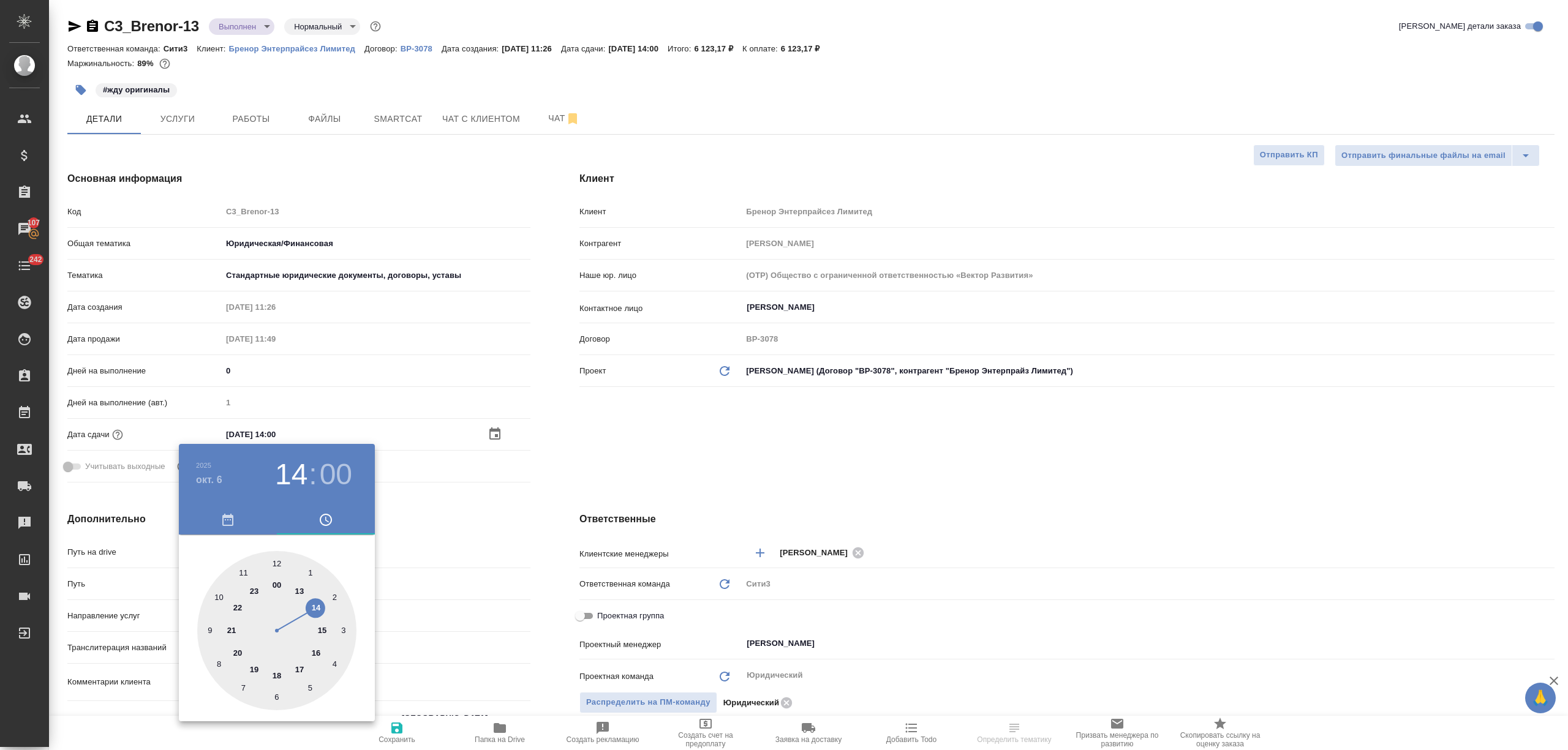
click at [458, 621] on div at bounding box center [784, 375] width 1568 height 750
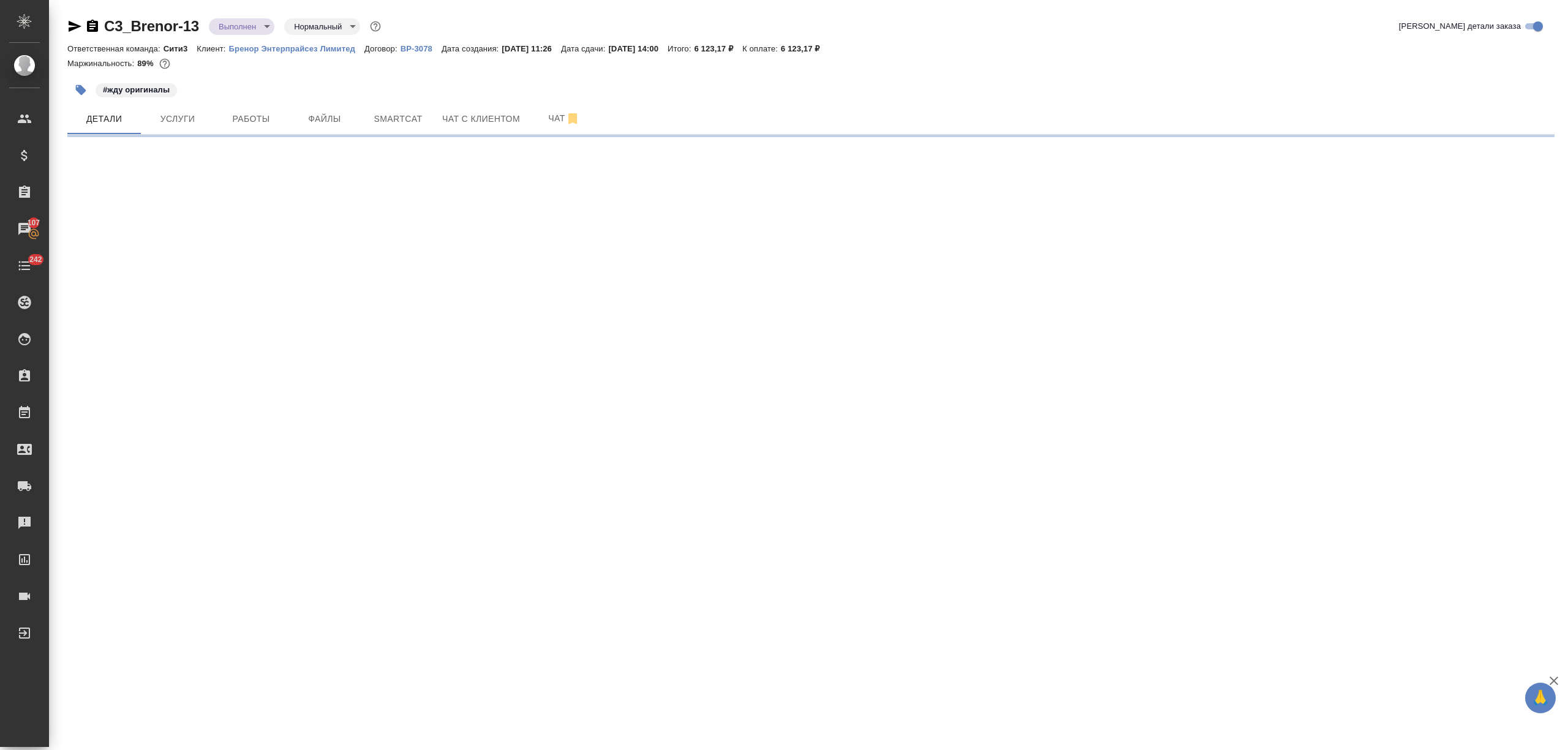
select select "RU"
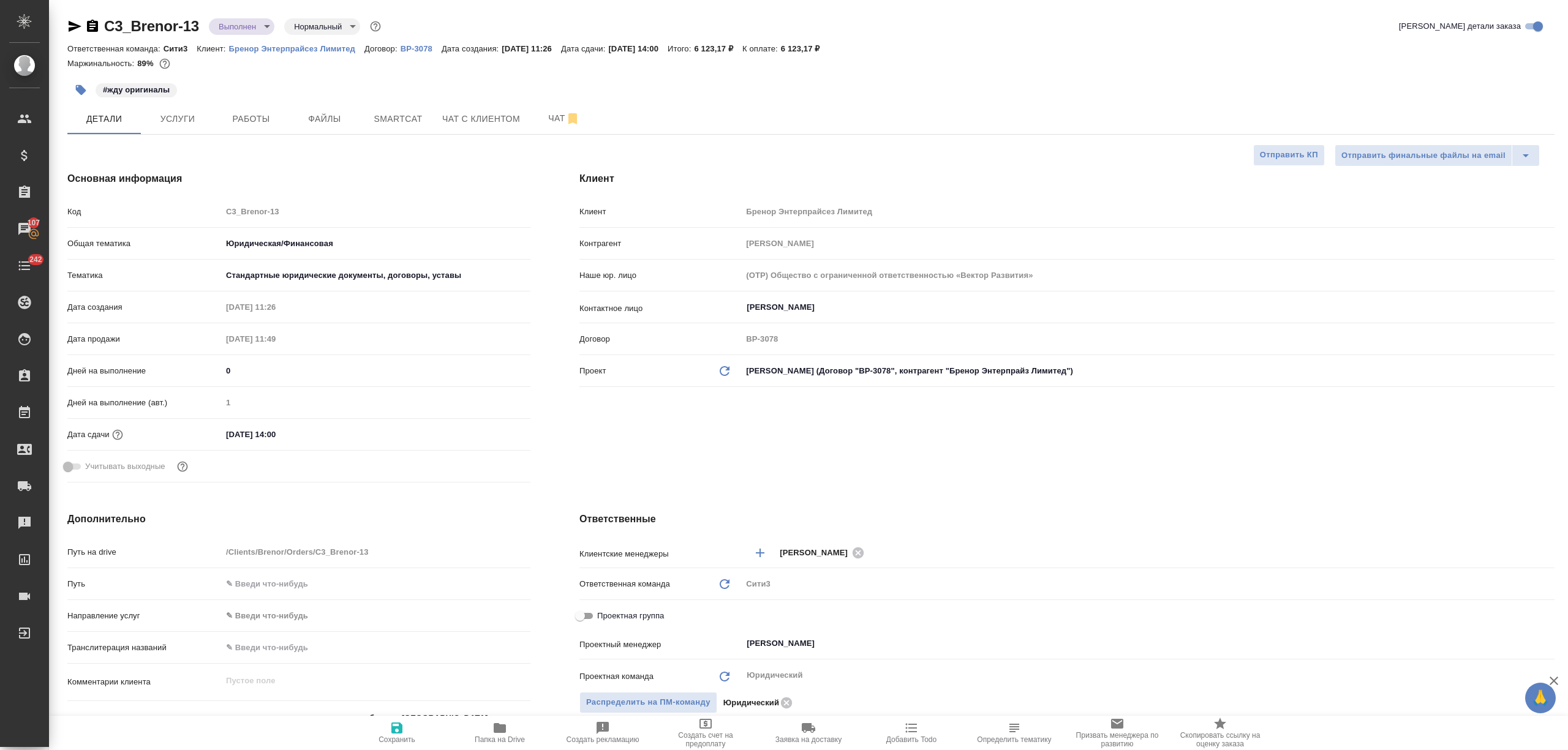
type textarea "x"
click at [390, 725] on icon "button" at bounding box center [397, 728] width 15 height 15
type textarea "x"
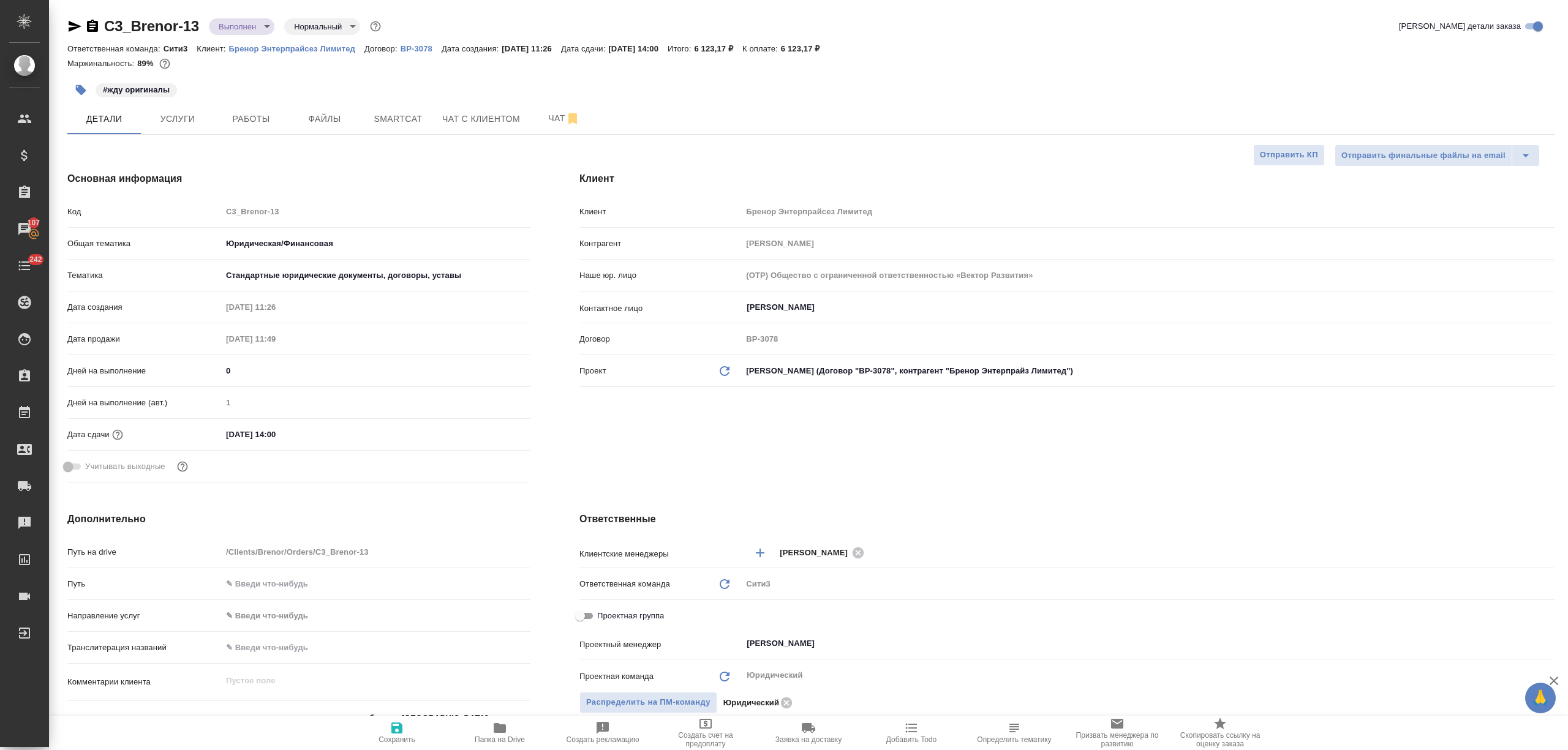
type textarea "x"
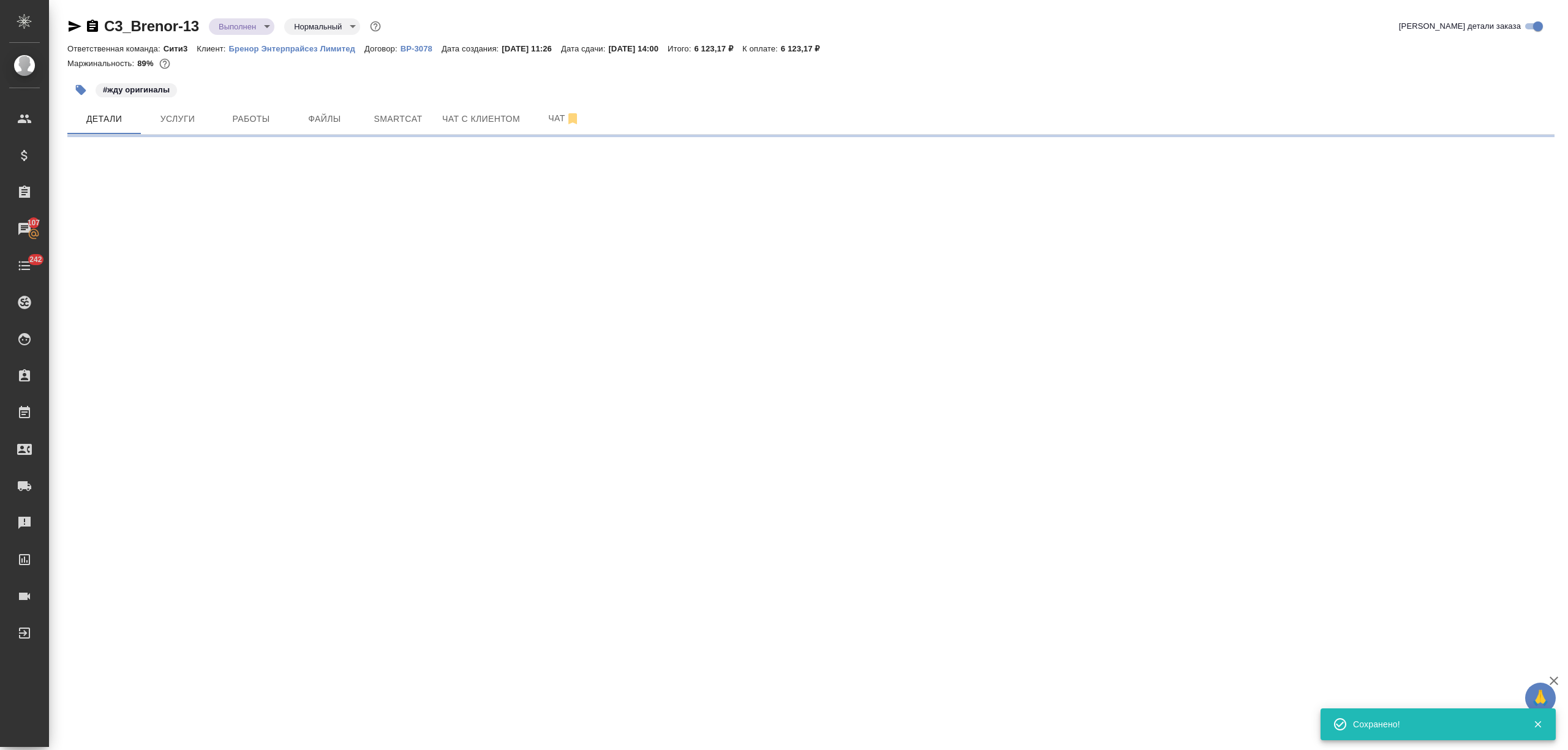
select select "RU"
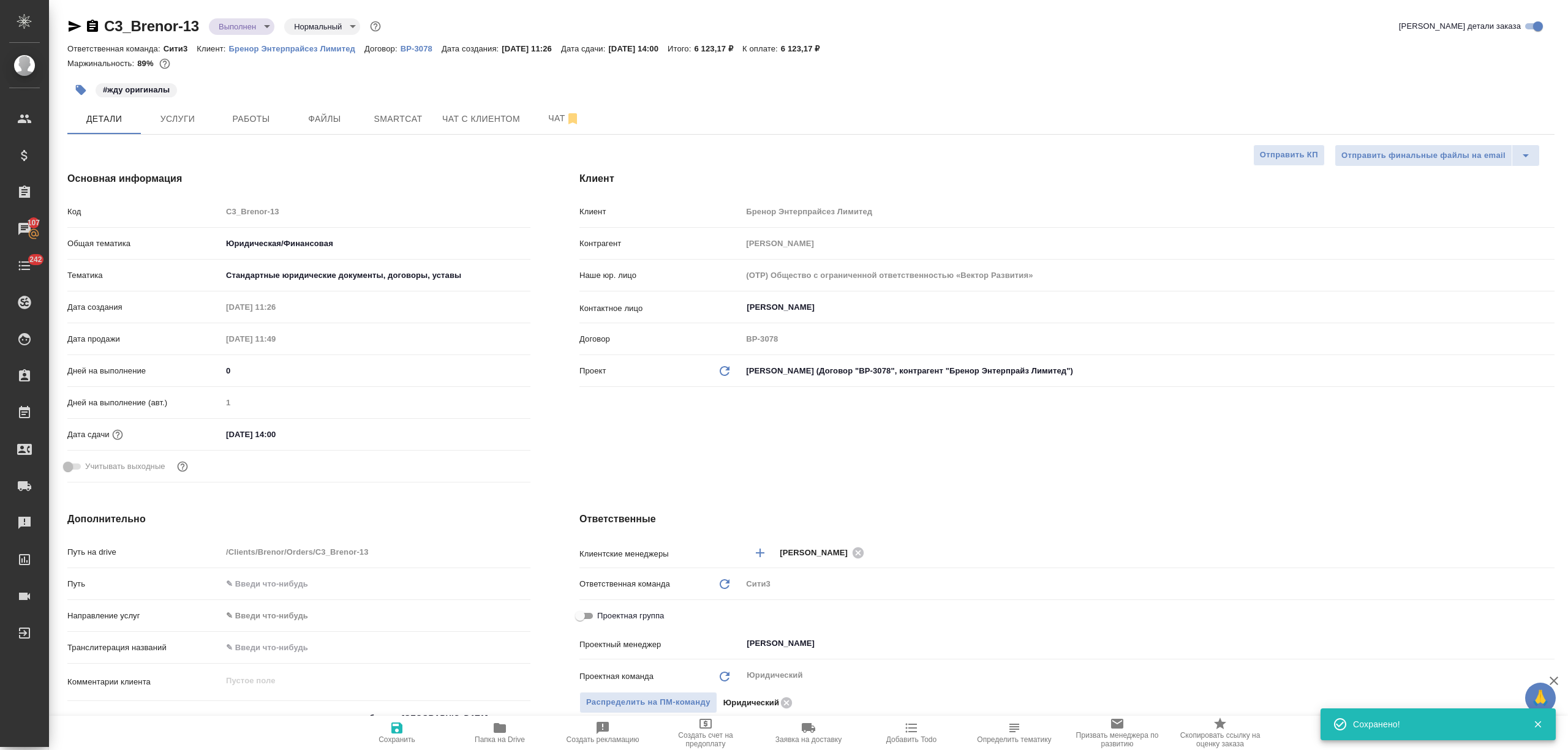
type textarea "x"
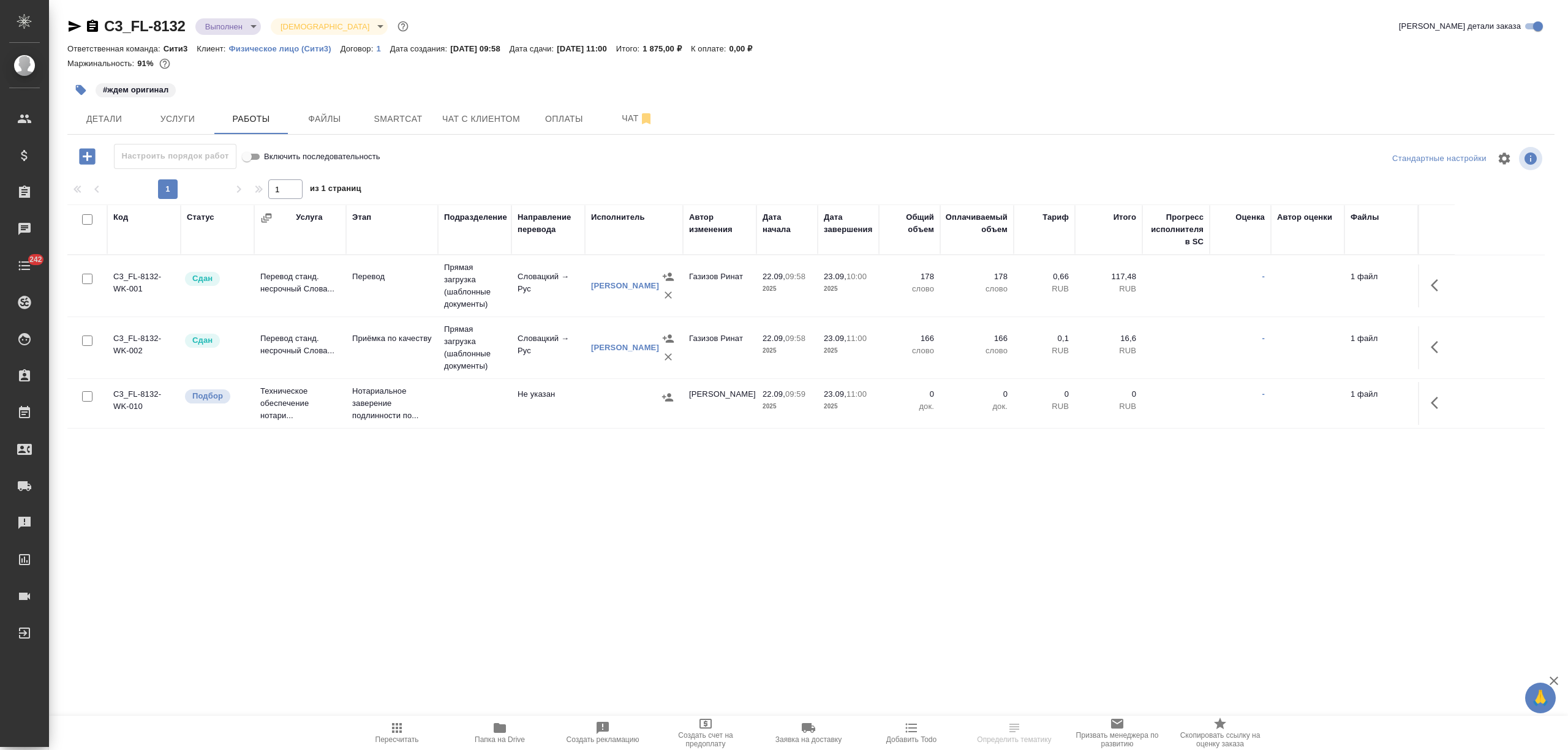
click at [387, 405] on p "Нотариальное заверение подлинности по..." at bounding box center [392, 403] width 79 height 37
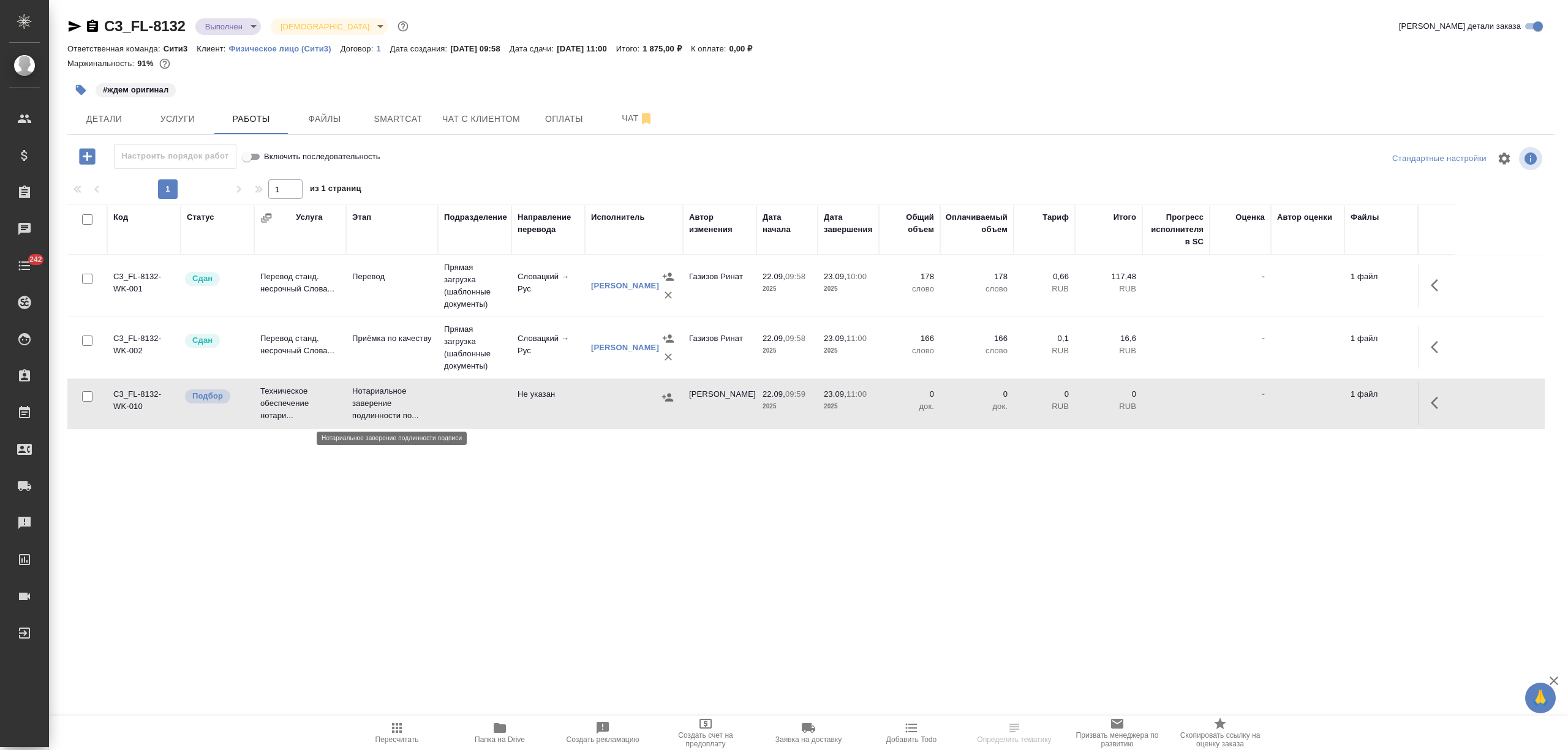
click at [387, 405] on p "Нотариальное заверение подлинности по..." at bounding box center [392, 403] width 79 height 37
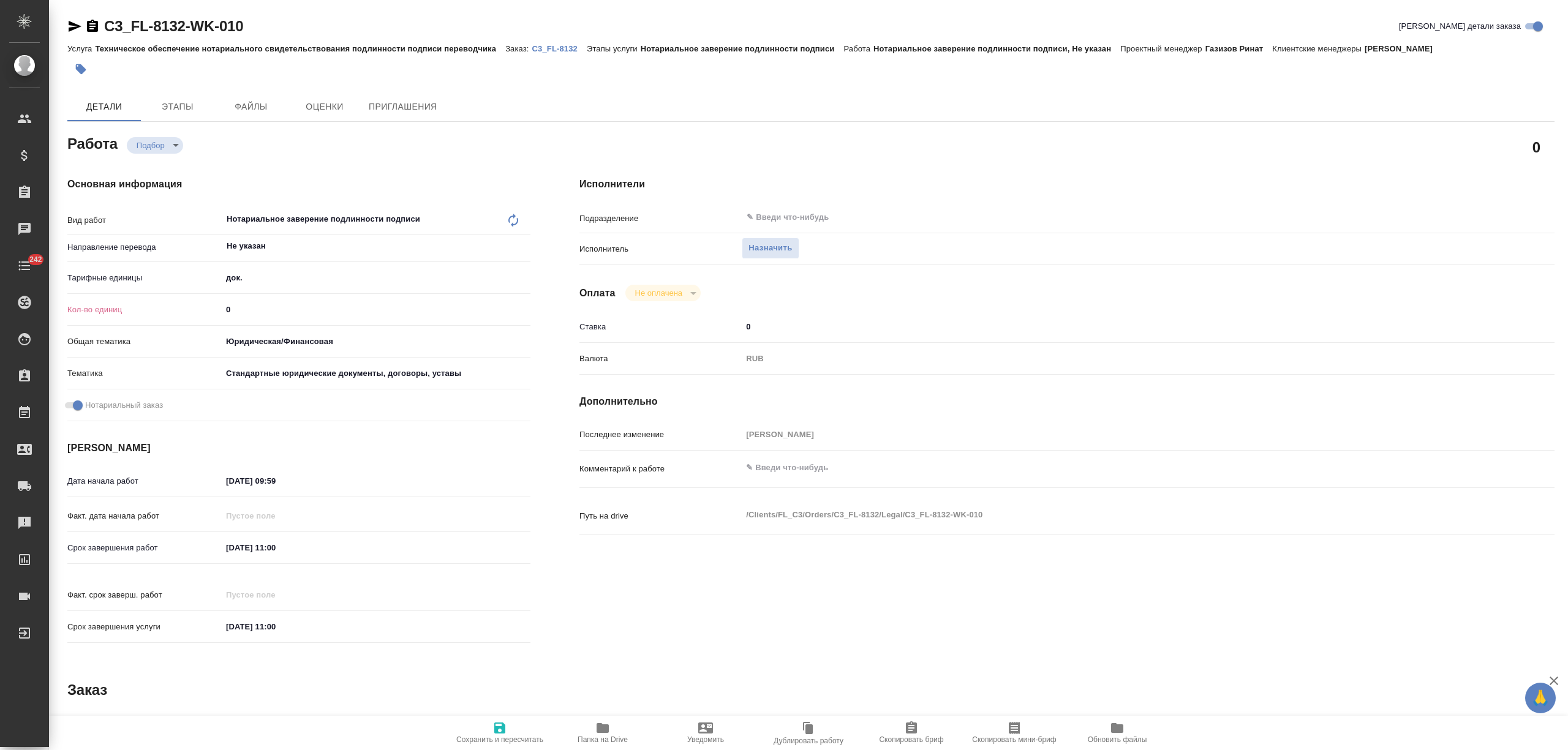
drag, startPoint x: 206, startPoint y: 312, endPoint x: 183, endPoint y: 316, distance: 23.3
click at [183, 316] on div "Кол-во единиц 0" at bounding box center [298, 310] width 463 height 22
type input "1"
drag, startPoint x: 248, startPoint y: 545, endPoint x: 211, endPoint y: 548, distance: 37.1
click at [211, 548] on div "Срок завершения работ 23.09.2025 11:00" at bounding box center [298, 548] width 463 height 22
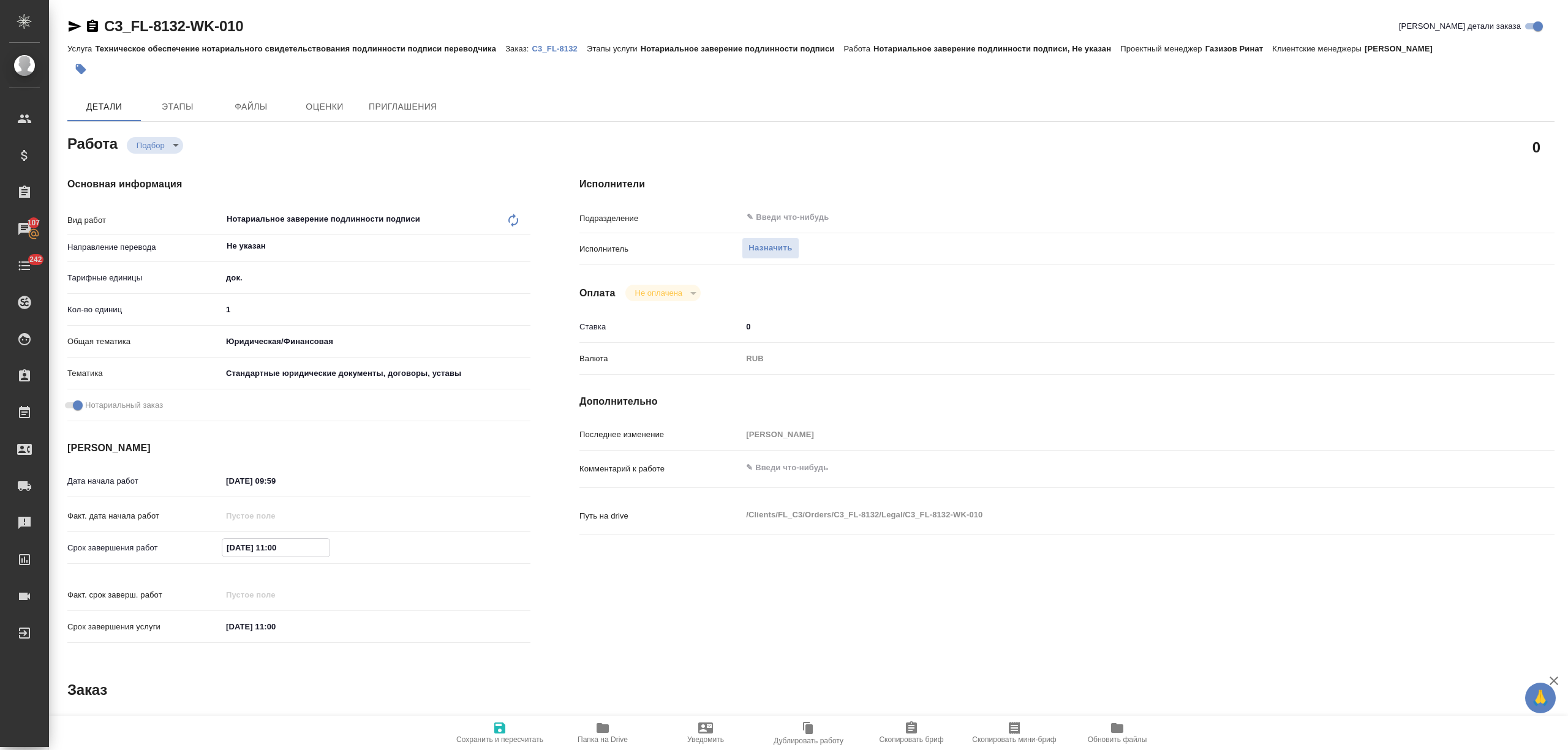
type input "[DATE] 11:00"
click at [526, 731] on span "Сохранить и пересчитать" at bounding box center [499, 733] width 88 height 24
type input "recruiting"
type input "Не указан"
type input "5a8b1489cc6b4906c91bfd8b"
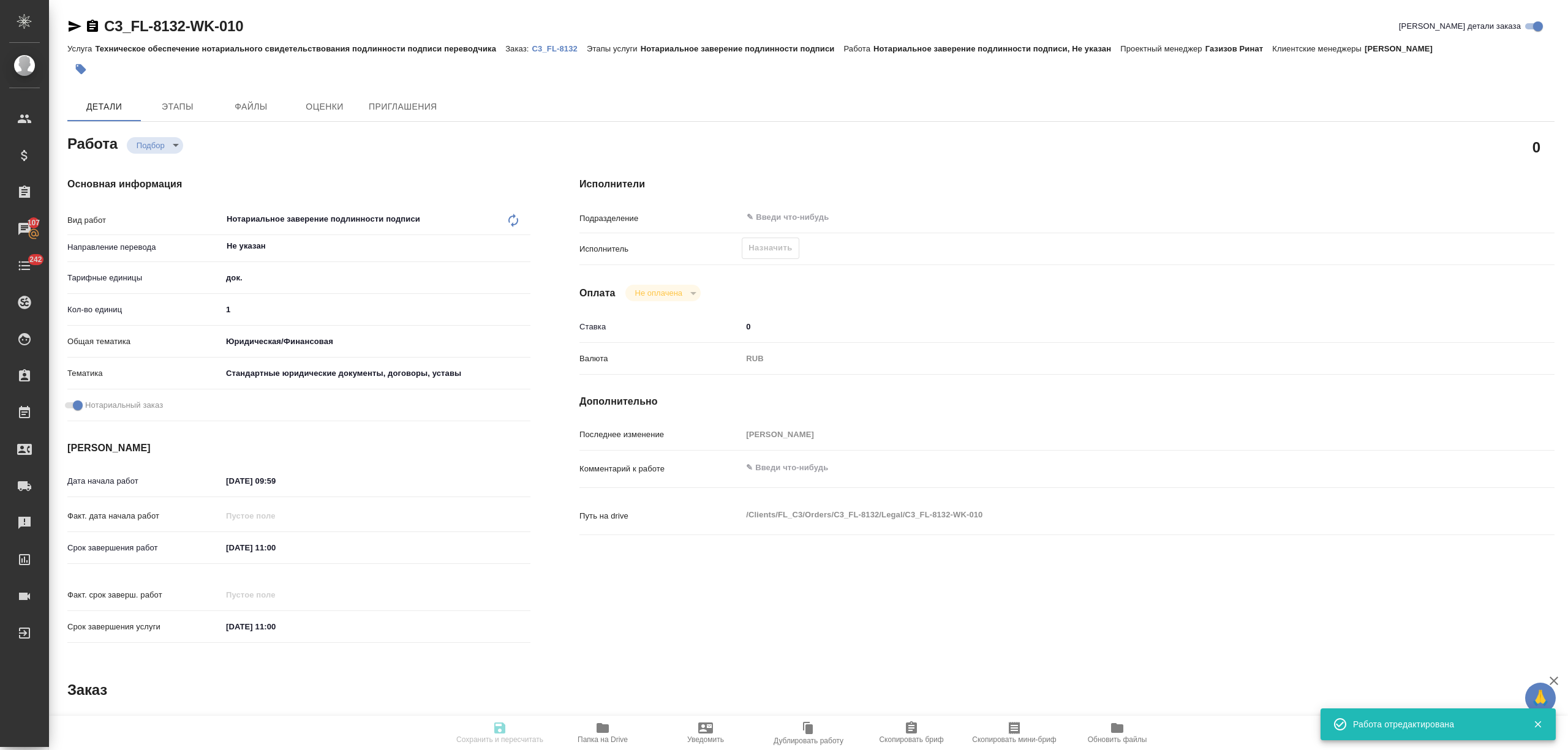
type input "1"
type input "yr-fn"
type input "5f647205b73bc97568ca66bf"
checkbox input "true"
type input "22.09.2025 09:59"
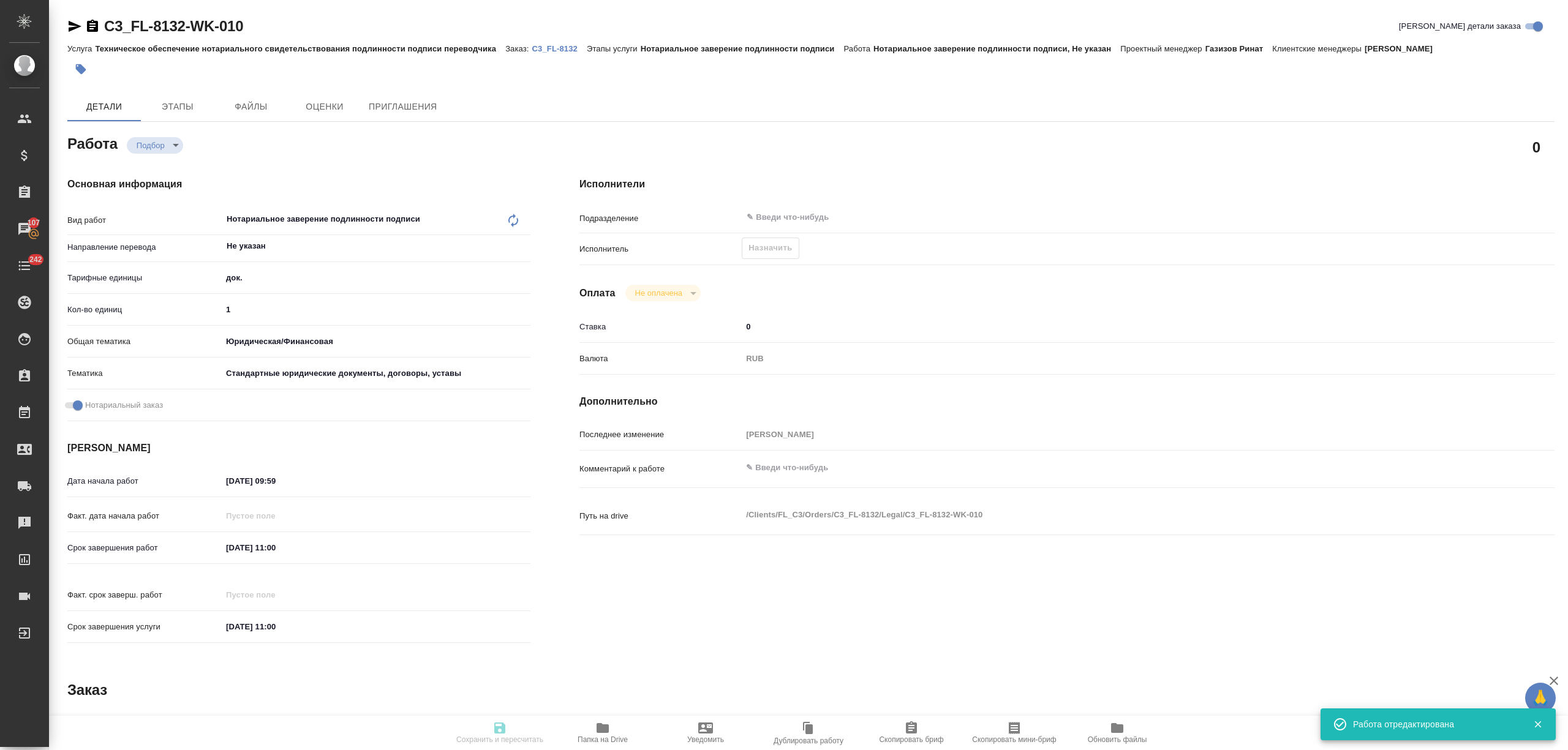
type input "[DATE] 11:00"
type input "notPayed"
type input "0"
type input "RUB"
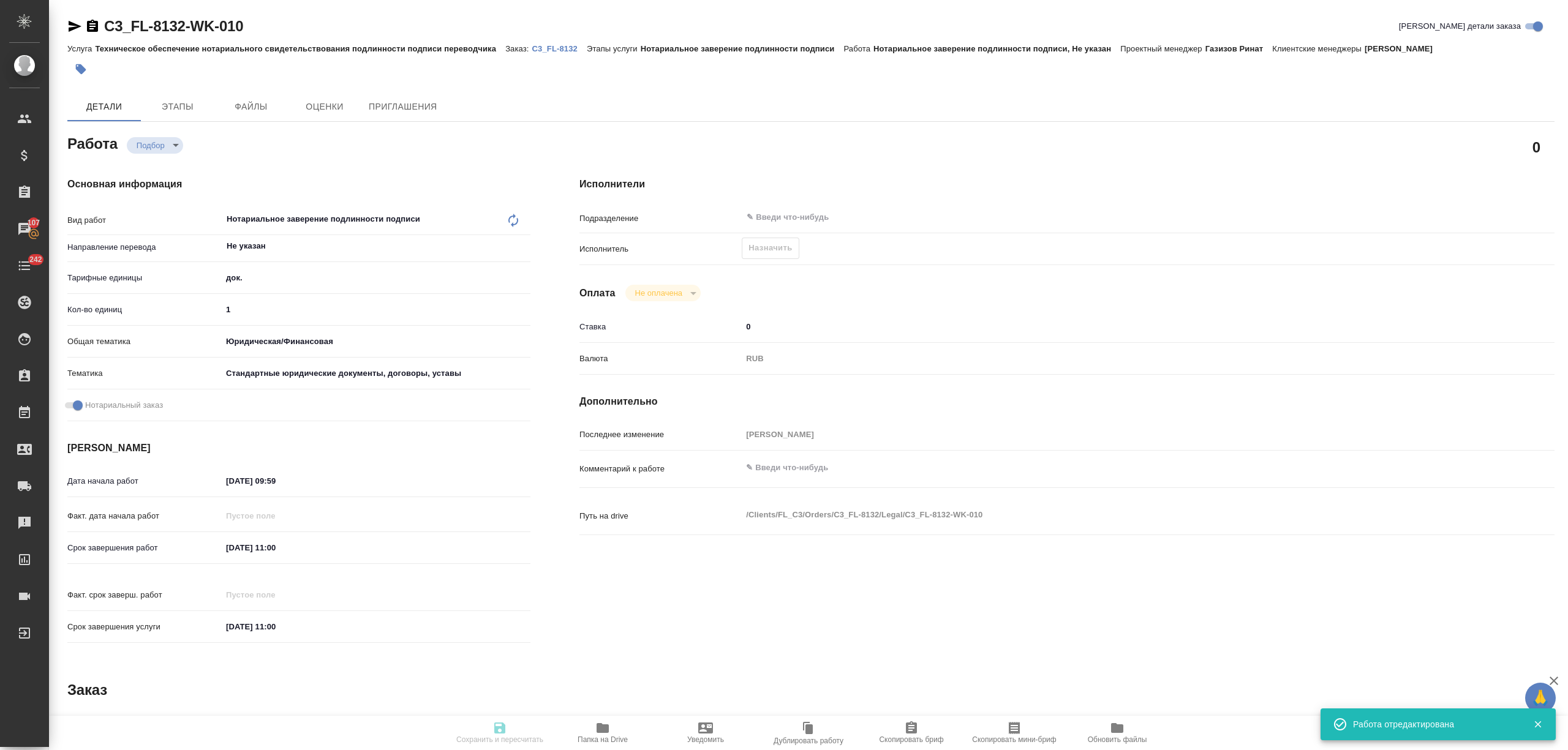
type input "[PERSON_NAME]"
type input "C3_FL-8132"
type input "Техническое обеспечение нотариального свидетельствования подлинности подписи пе…"
type input "Нотариальное заверение подлинности подписи"
type input "[PERSON_NAME]"
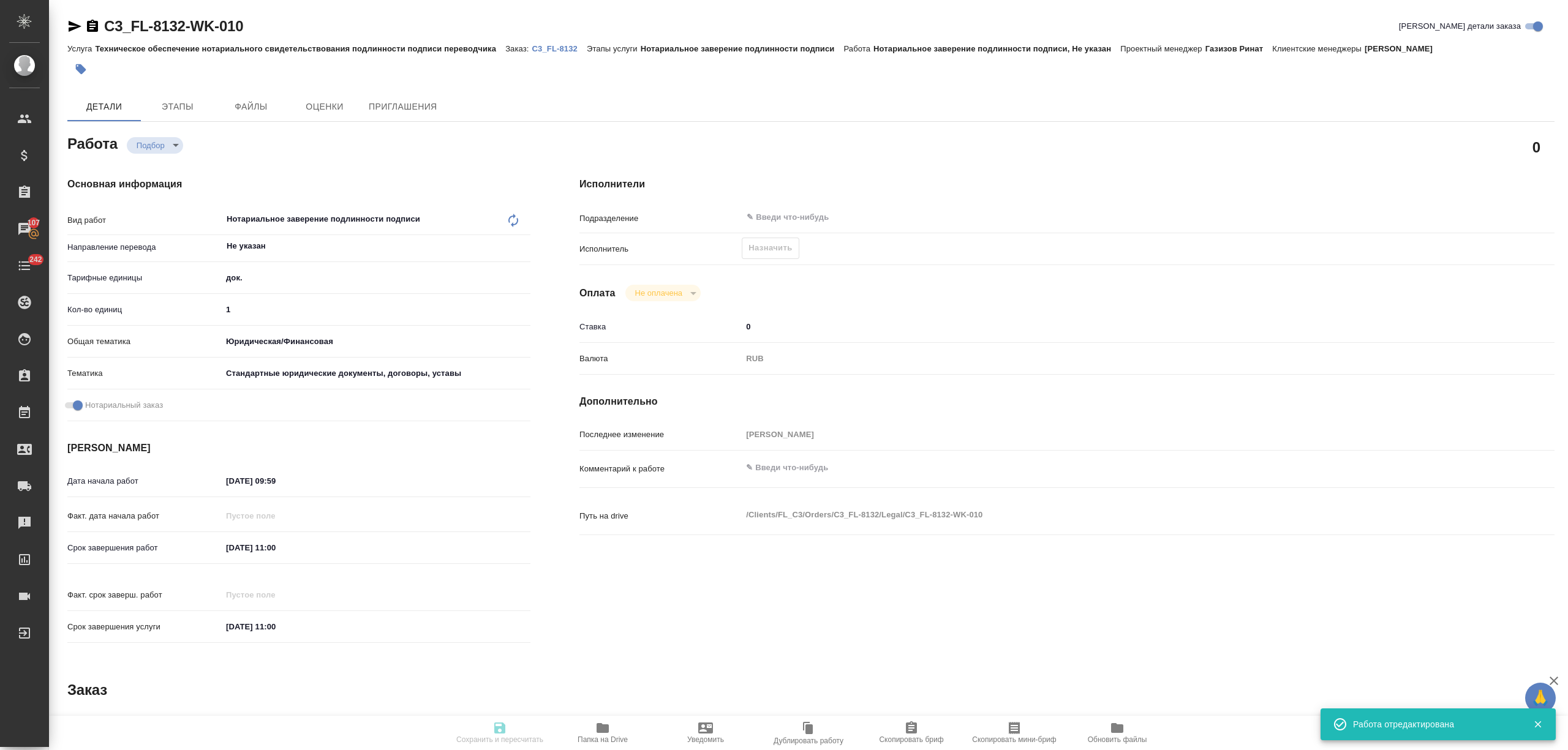
type input "/Clients/FL_C3/Orders/C3_FL-8132"
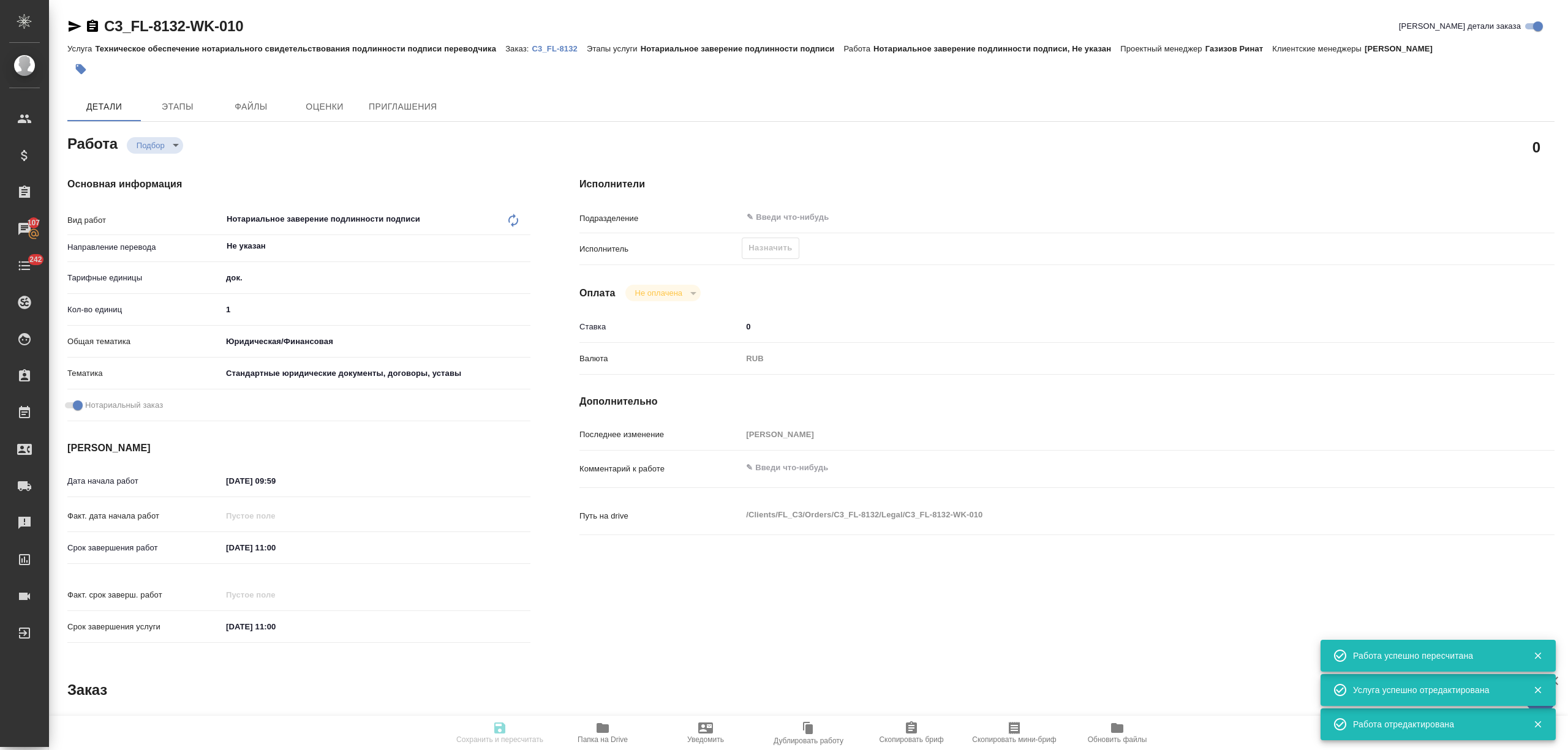
type input "recruiting"
type input "Не указан"
type input "5a8b1489cc6b4906c91bfd8b"
type input "1"
type input "yr-fn"
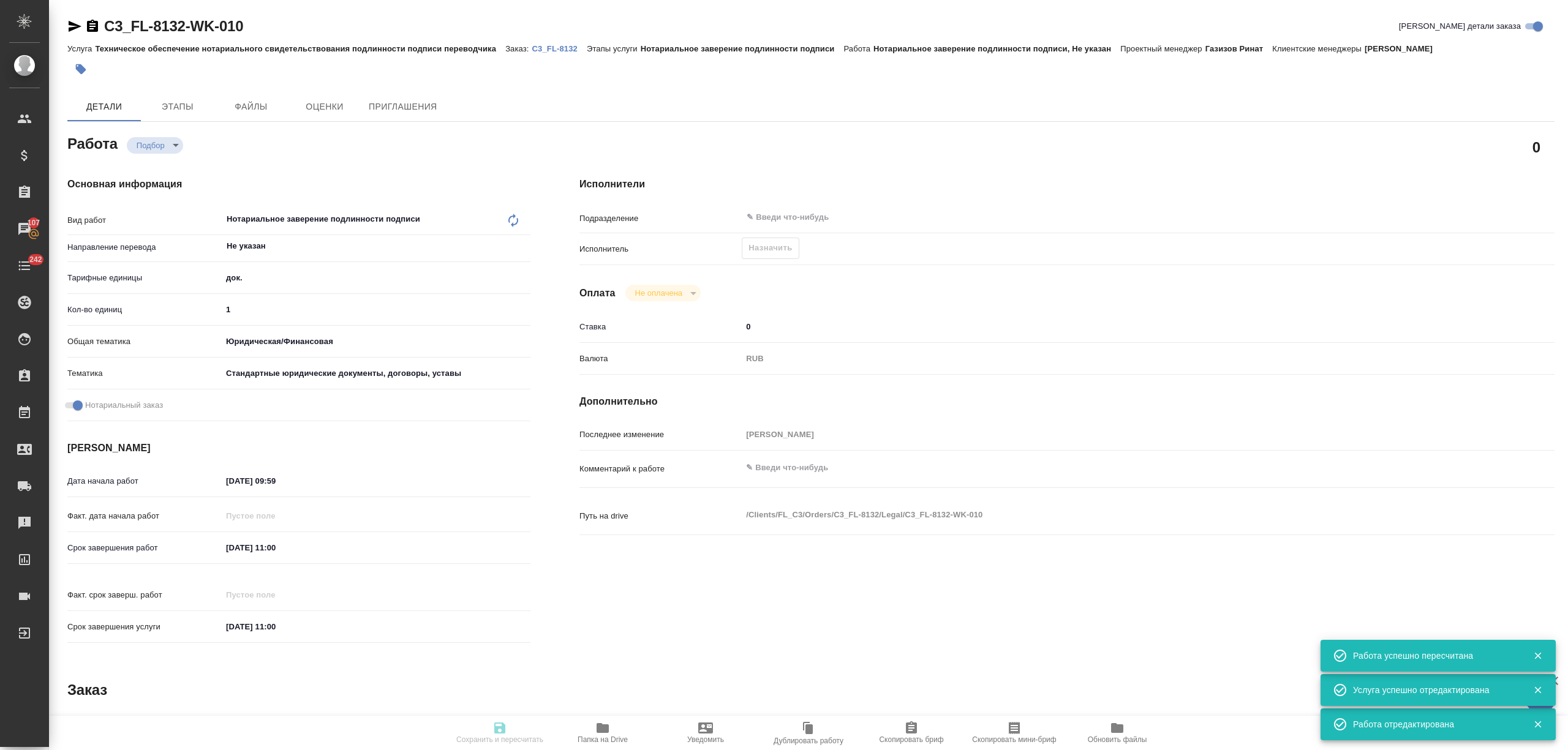
type input "5f647205b73bc97568ca66bf"
checkbox input "true"
type input "22.09.2025 09:59"
type input "[DATE] 11:00"
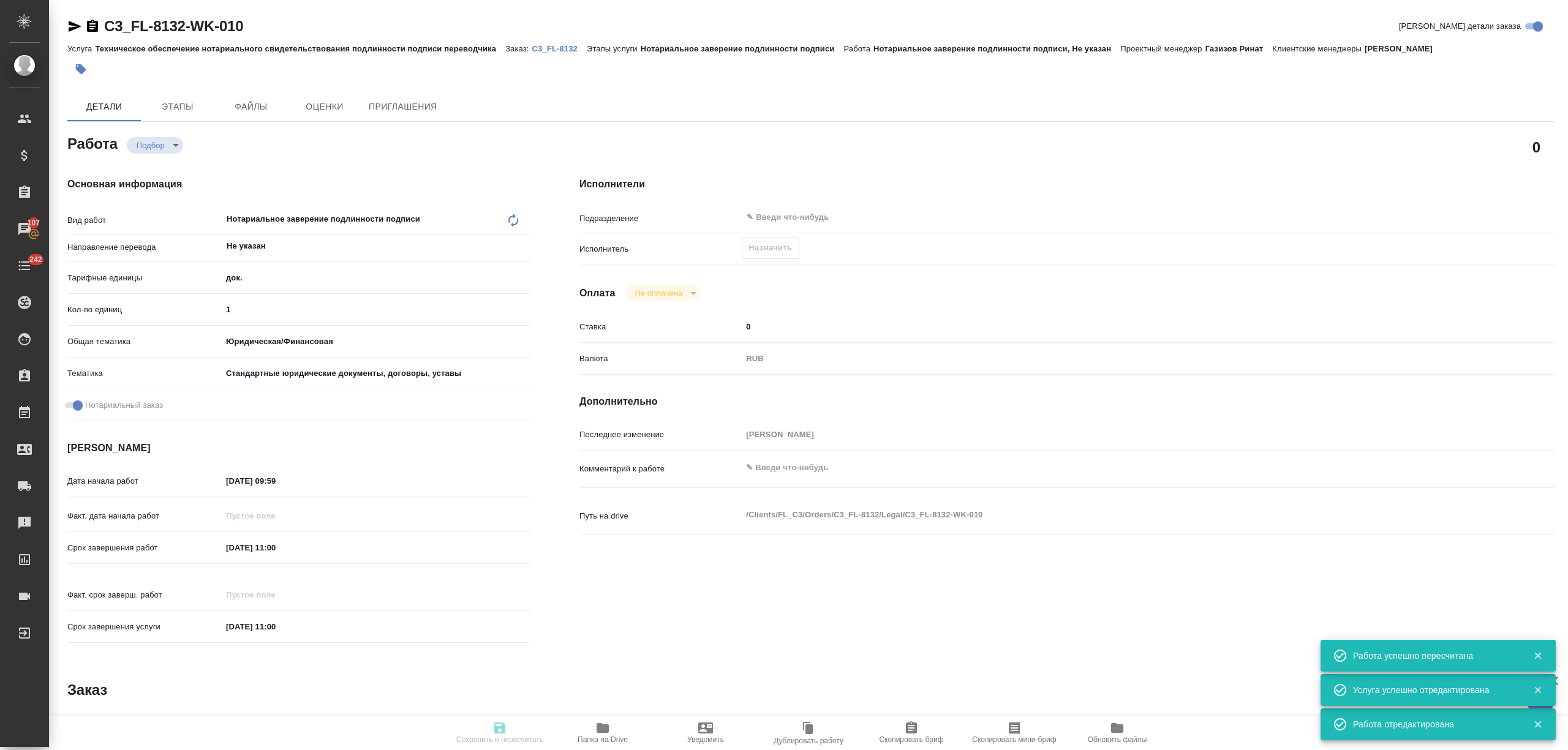
type input "notPayed"
type input "0"
type input "RUB"
type input "[PERSON_NAME]"
type input "C3_FL-8132"
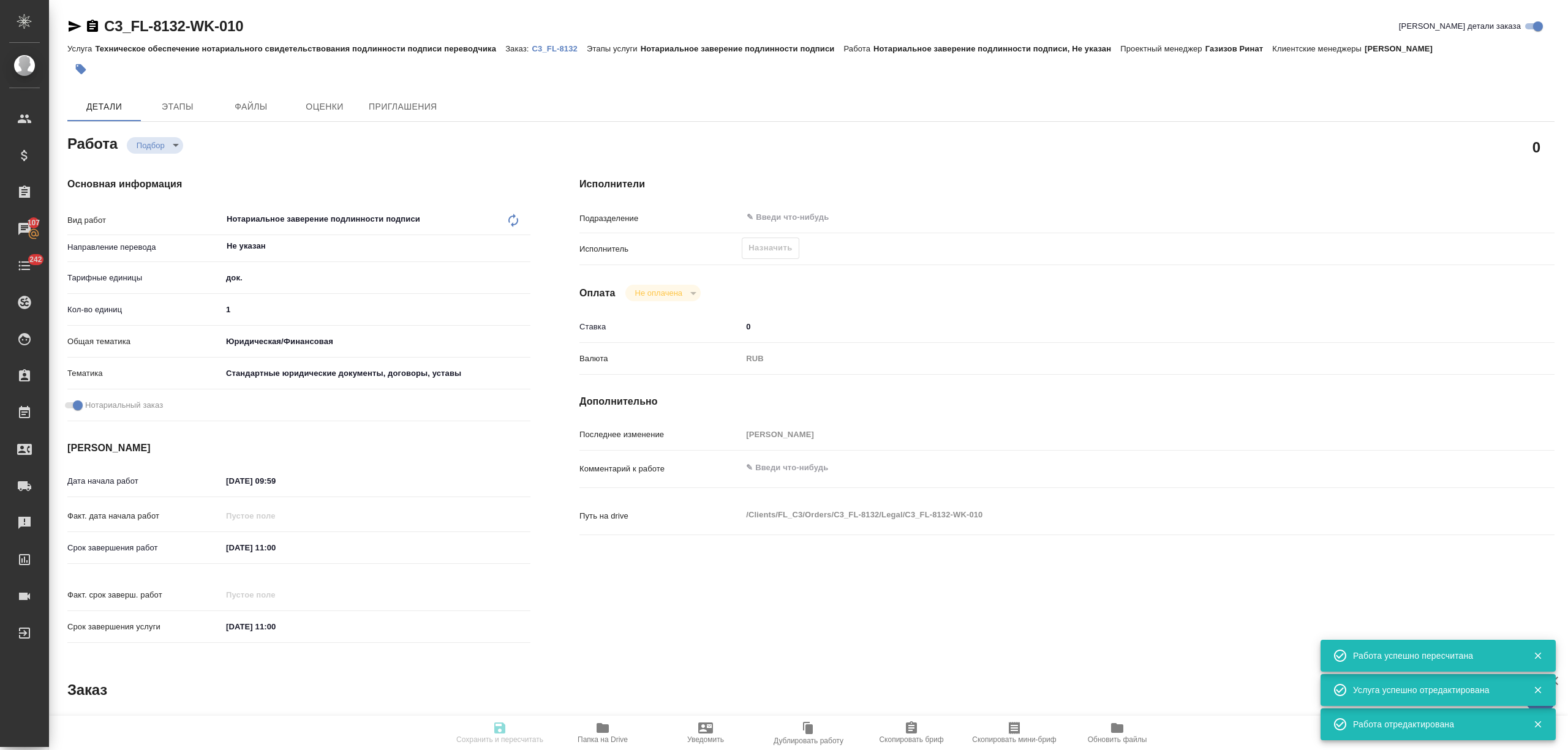
type input "Техническое обеспечение нотариального свидетельствования подлинности подписи пе…"
type input "Нотариальное заверение подлинности подписи"
type input "[PERSON_NAME]"
type input "/Clients/FL_C3/Orders/C3_FL-8132"
click at [770, 249] on span "Назначить" at bounding box center [770, 248] width 44 height 14
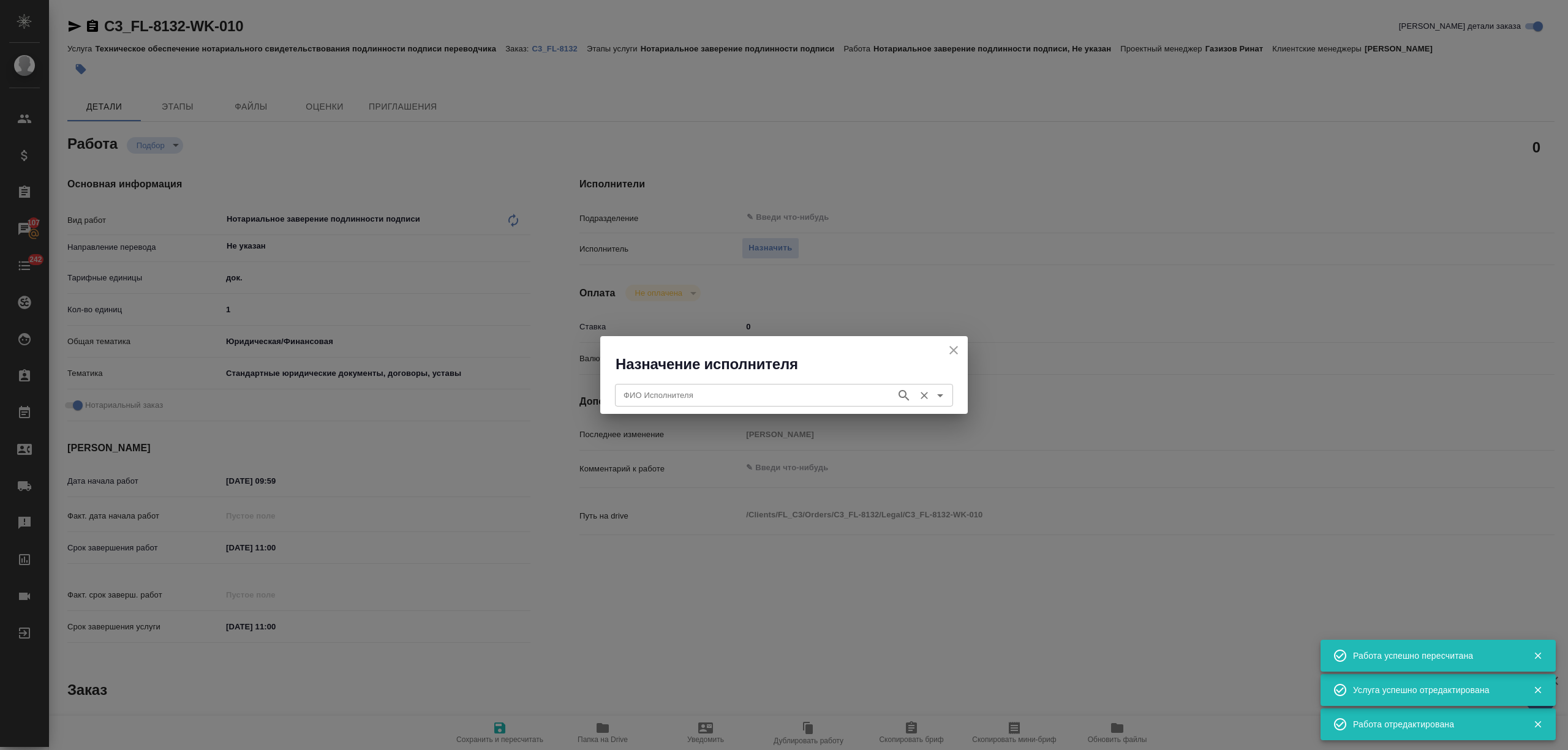
click at [762, 390] on input "ФИО Исполнителя" at bounding box center [754, 395] width 272 height 15
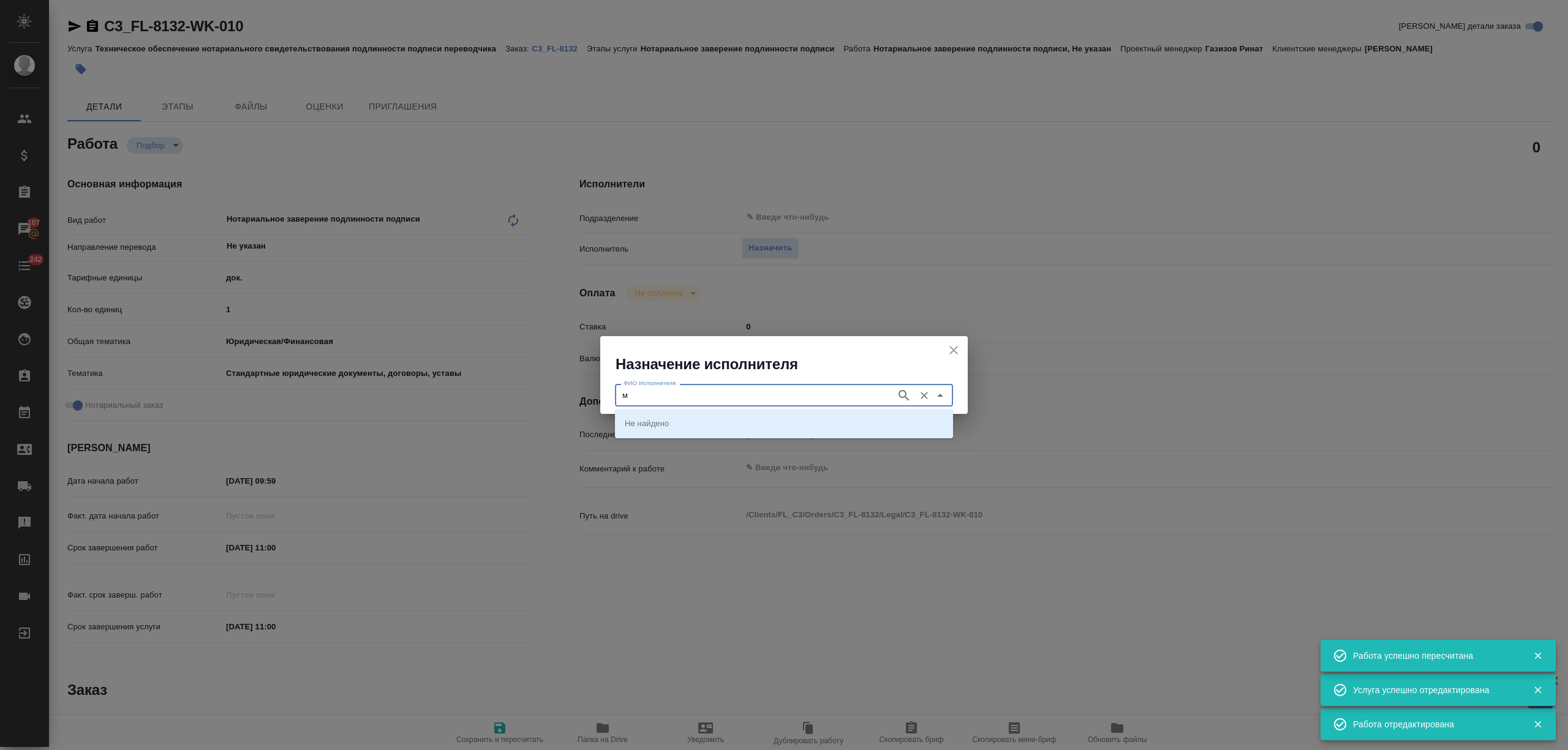
type input "м"
type input "иллер"
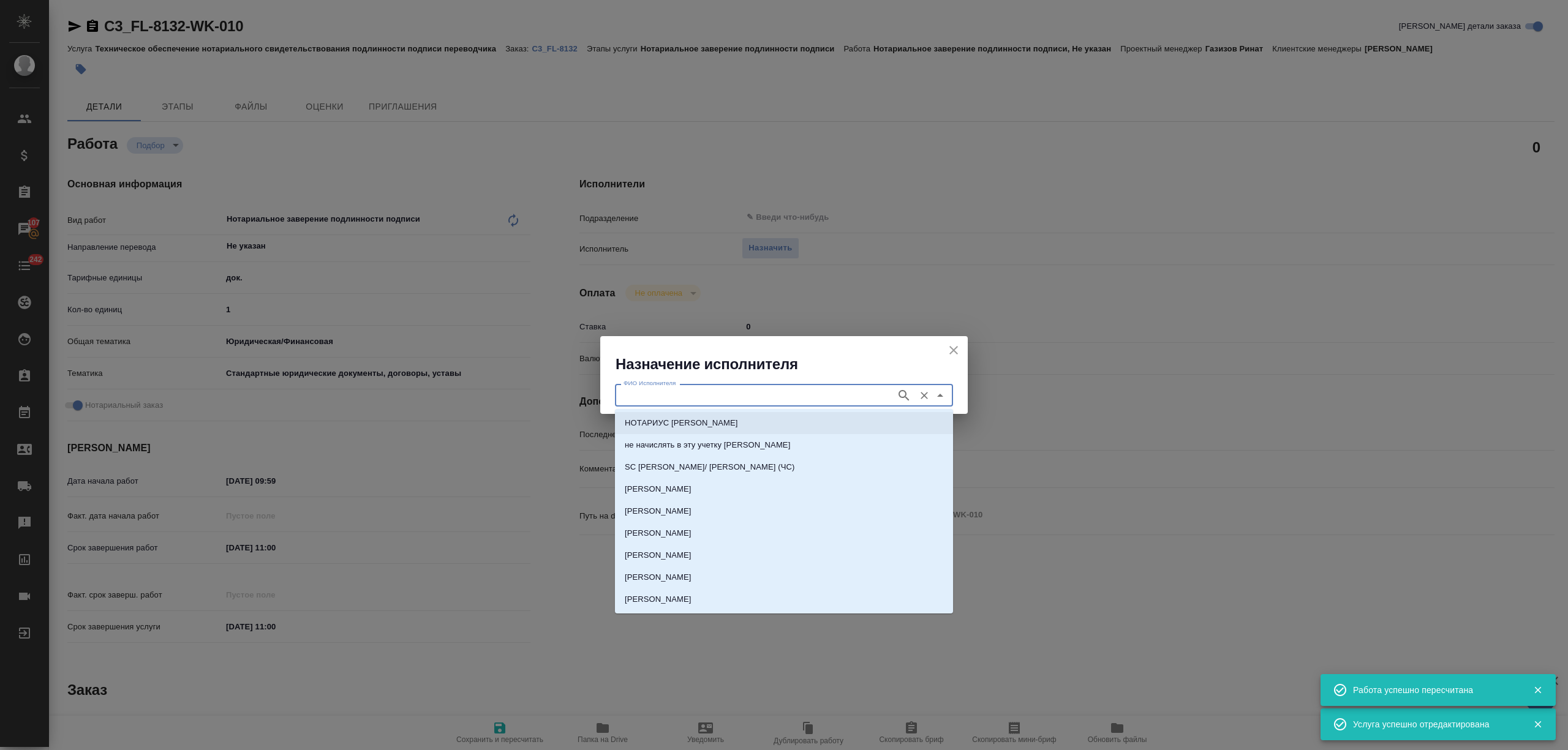
click at [738, 424] on p "НОТАРИУС Миллер Николай Николаевич" at bounding box center [681, 423] width 114 height 12
type input "НОТАРИУС Миллер Николай Николаевич"
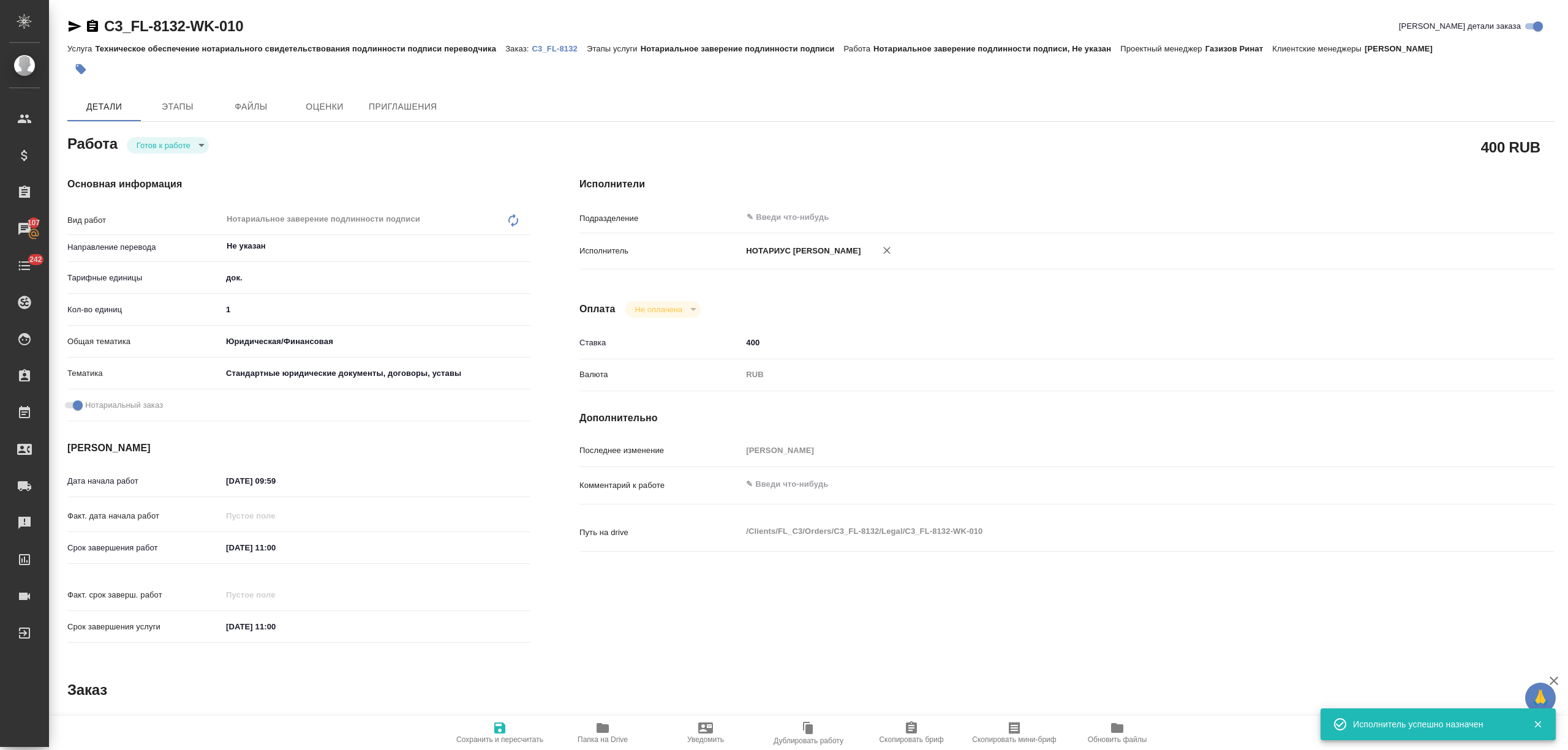
type textarea "x"
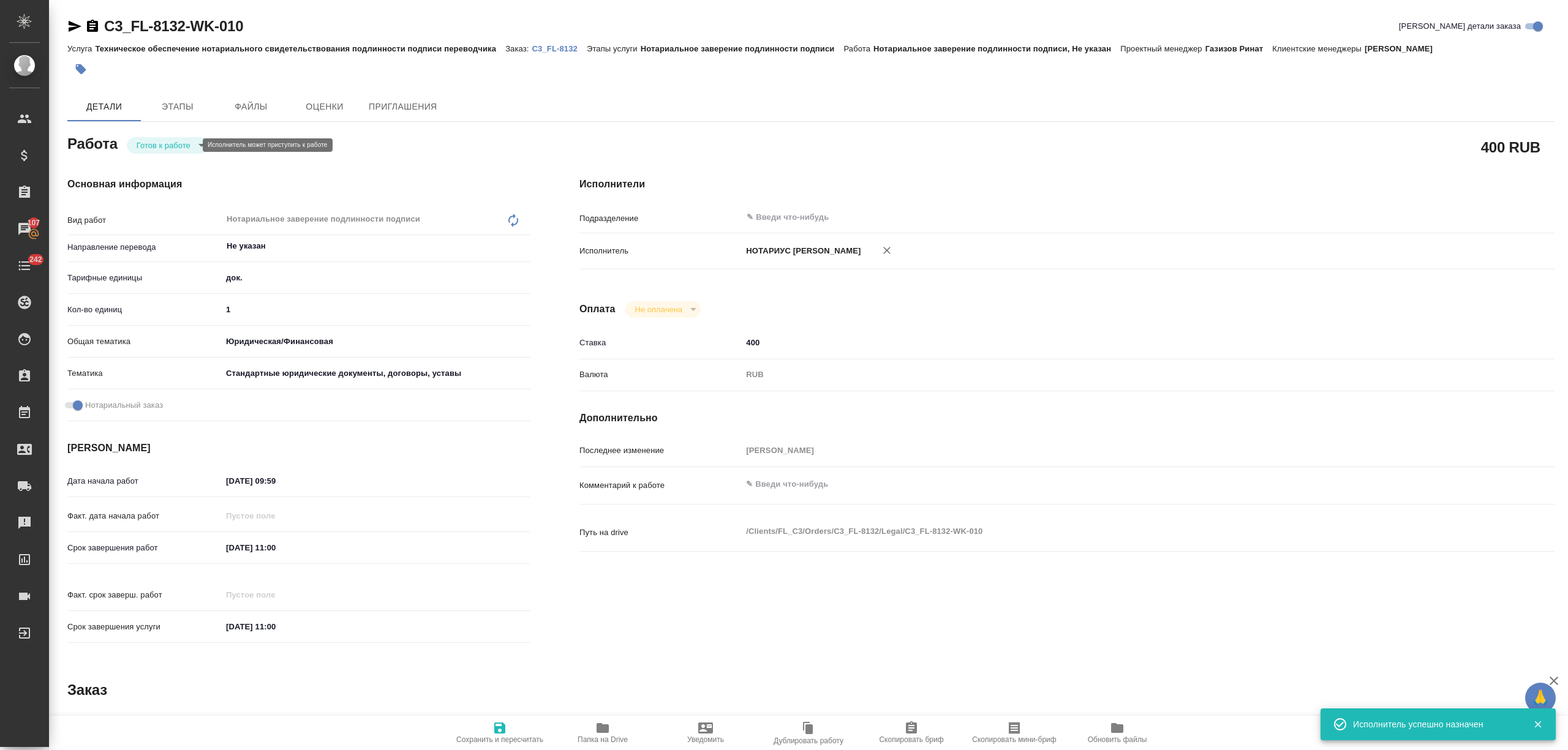
click at [153, 141] on body "🙏 .cls-1 fill:#fff; AWATERA Nikitina Tatiana Клиенты Спецификации Заказы 107 Ча…" at bounding box center [784, 424] width 1568 height 849
click at [177, 202] on li "Сдан" at bounding box center [168, 207] width 82 height 21
type textarea "x"
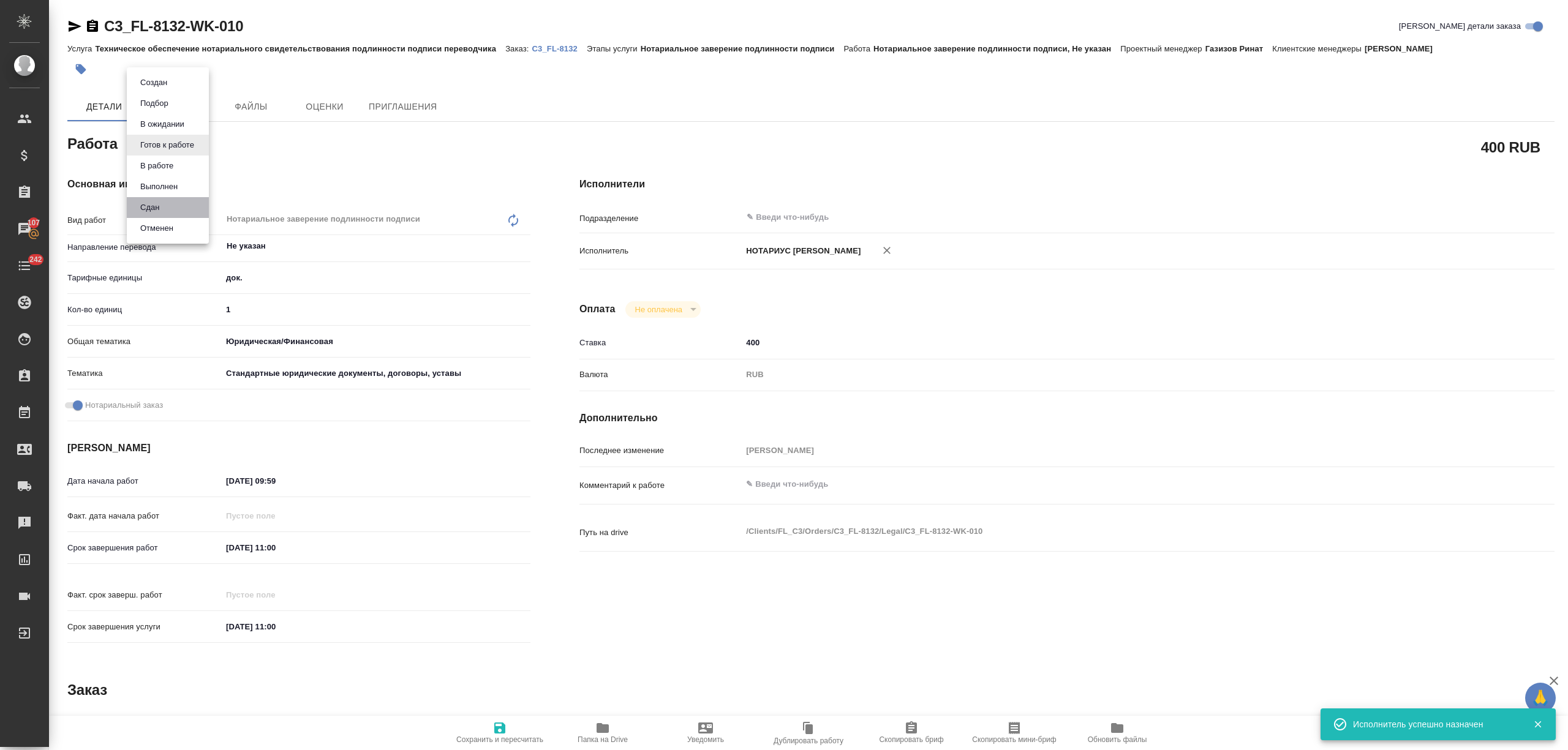
type textarea "x"
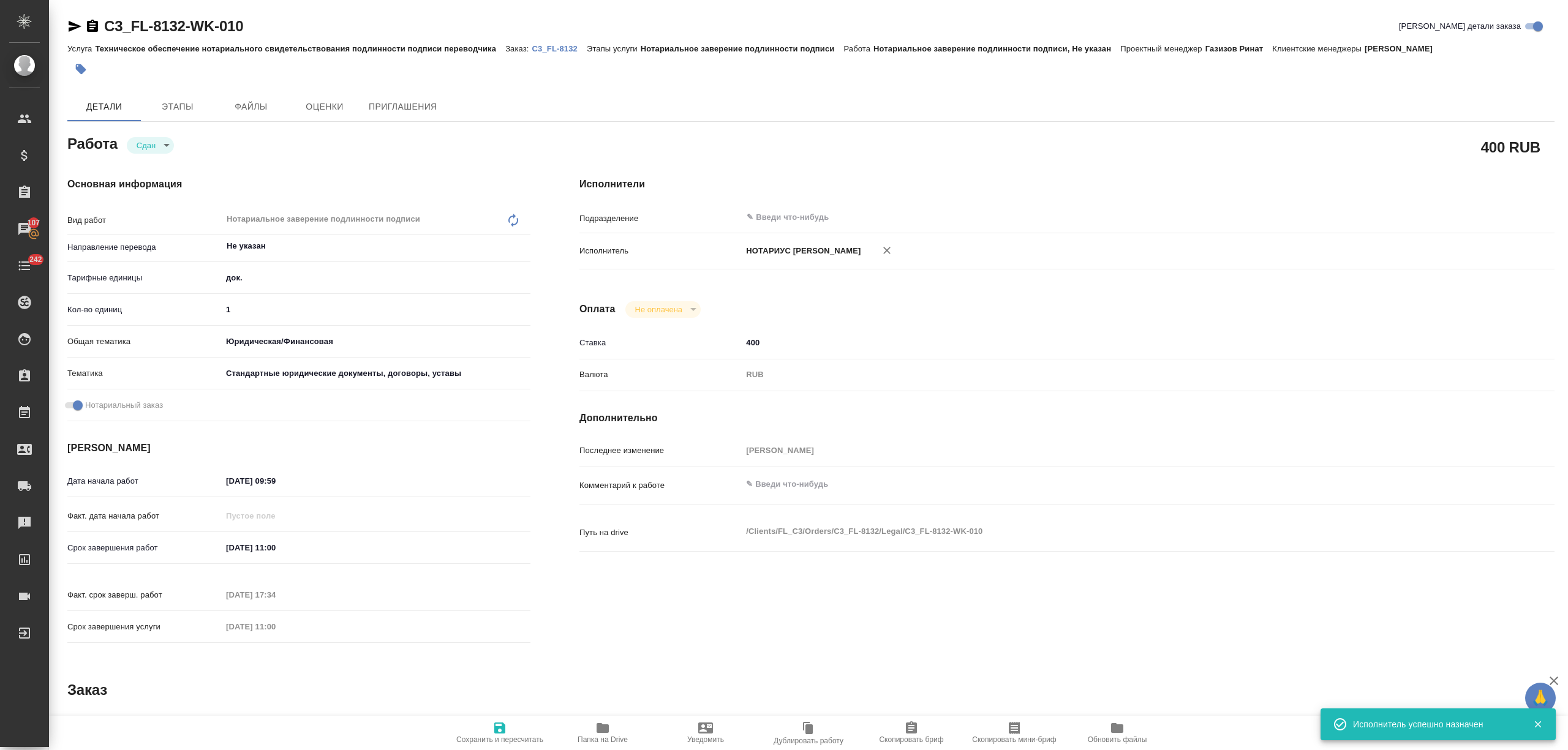
type textarea "x"
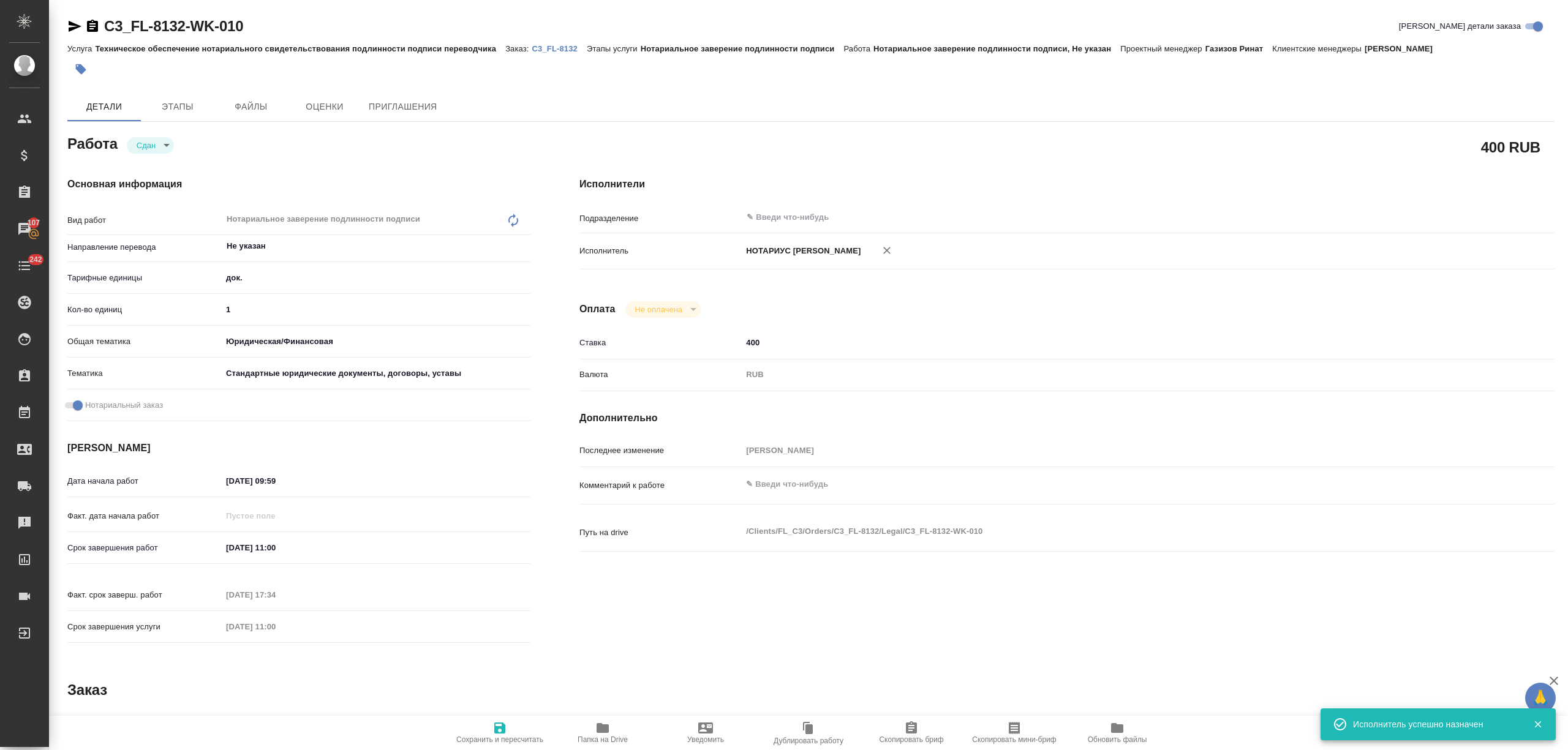
type textarea "x"
click at [513, 721] on span "Сохранить и пересчитать" at bounding box center [499, 733] width 88 height 24
type textarea "x"
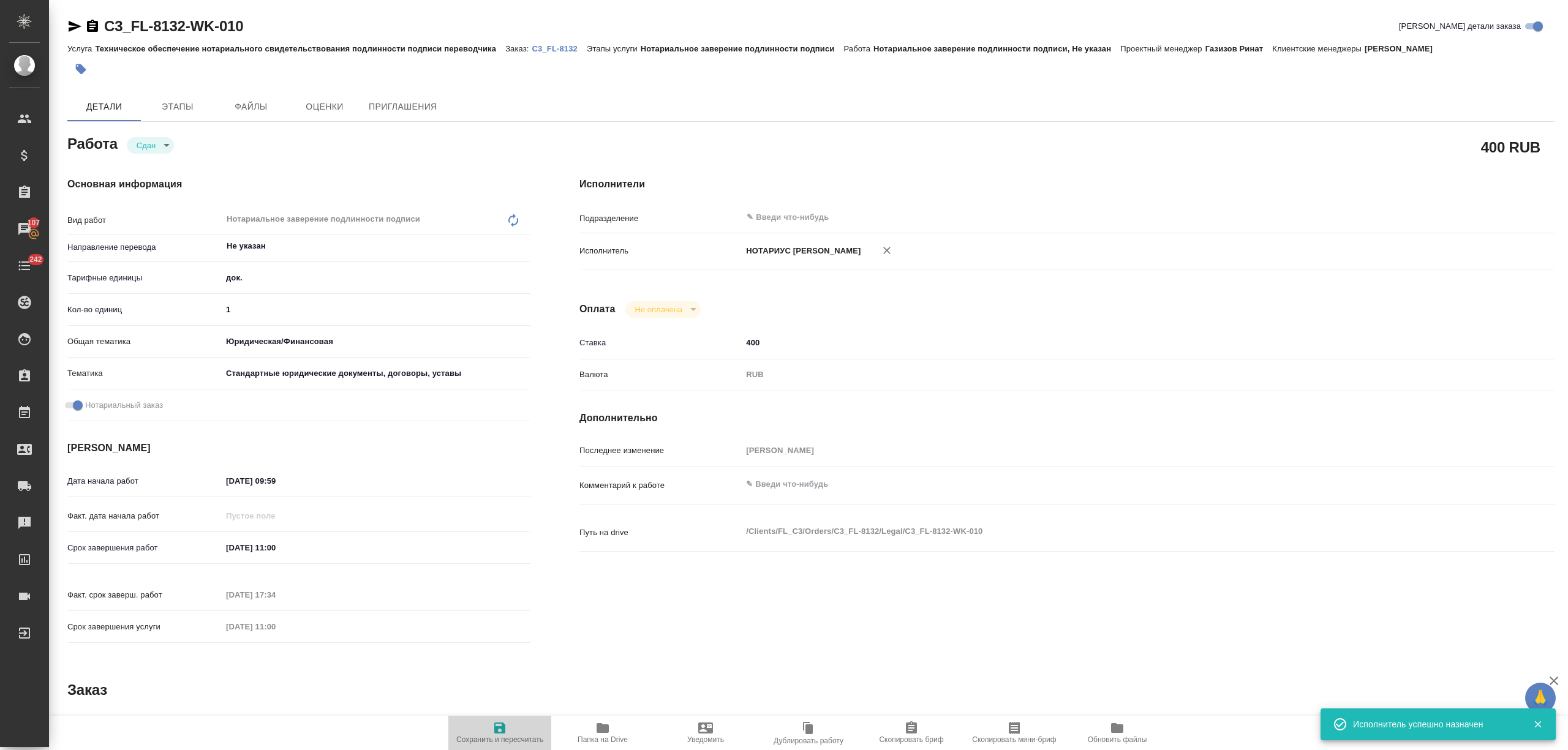
type textarea "x"
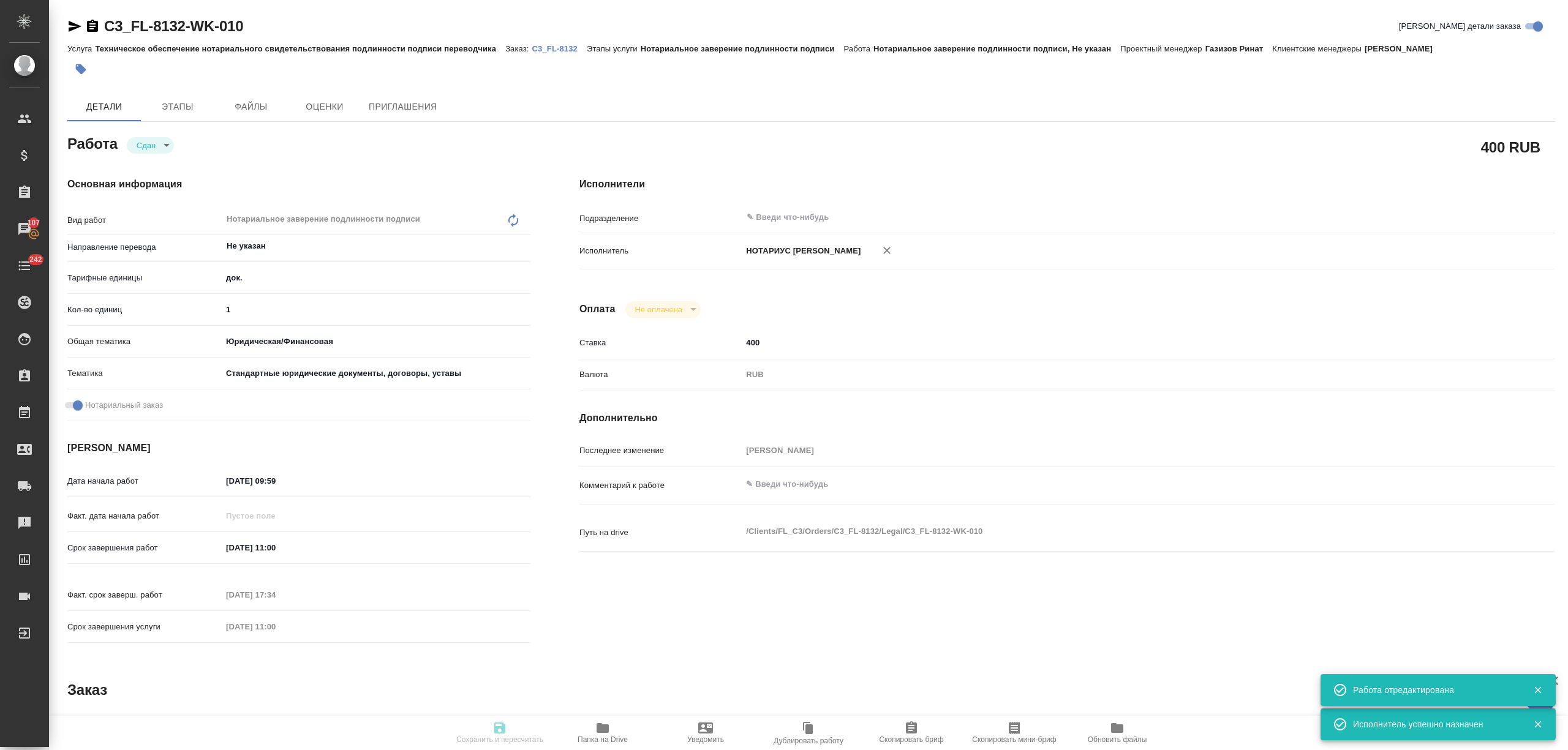
type textarea "x"
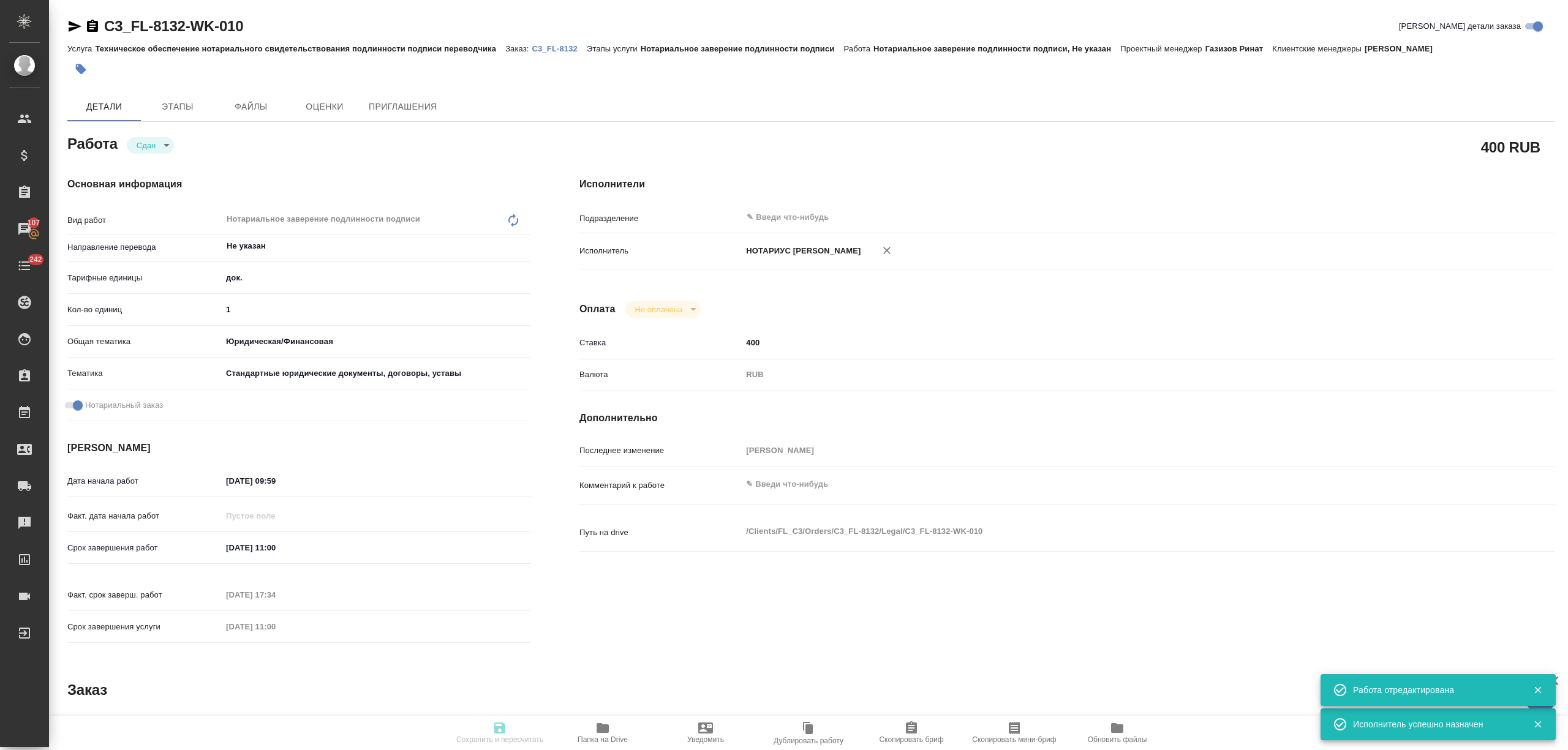
type textarea "x"
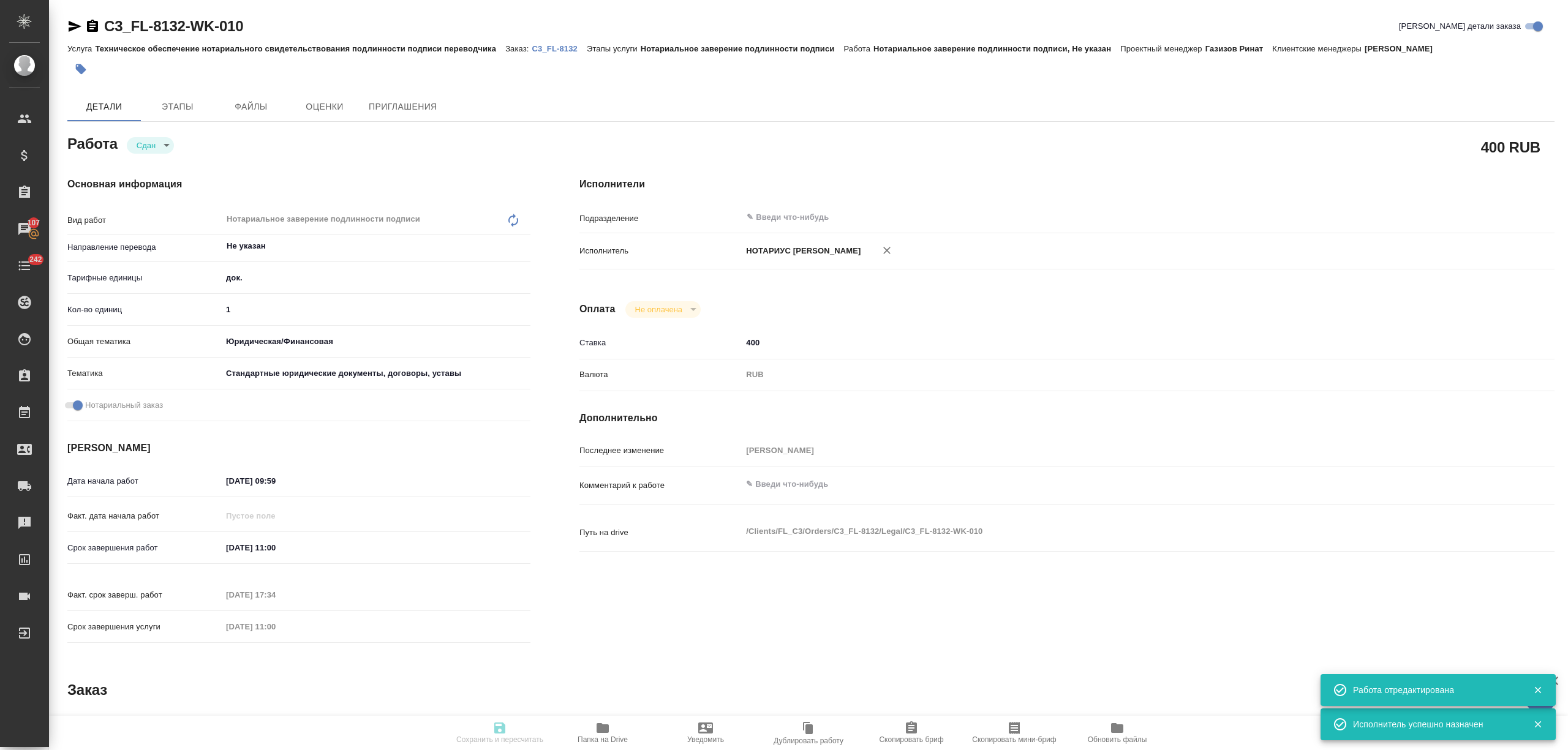
type input "closed"
type textarea "Нотариальное заверение подлинности подписи"
type textarea "x"
type input "Не указан"
type input "5a8b1489cc6b4906c91bfd8b"
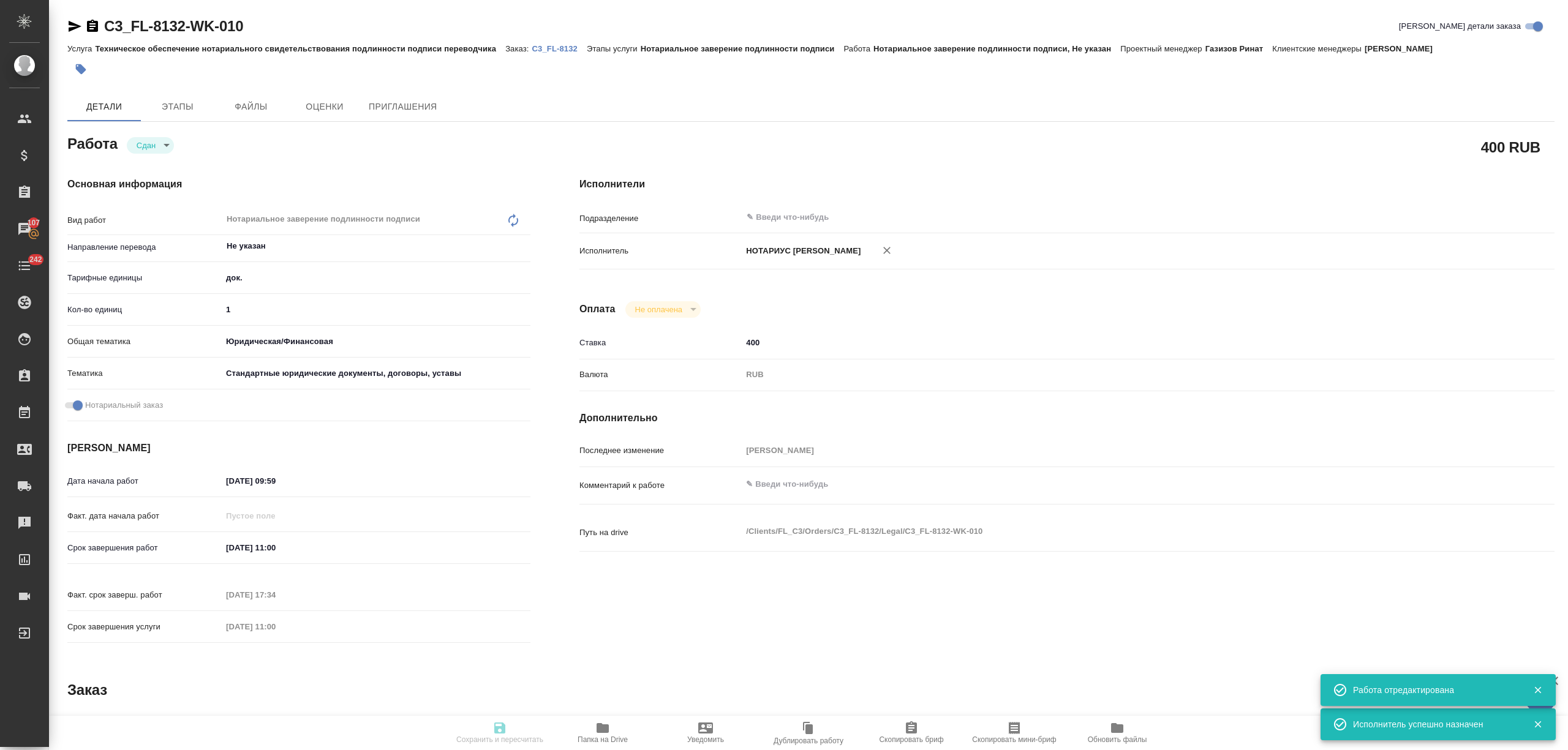
type input "1"
type input "yr-fn"
type input "5f647205b73bc97568ca66bf"
checkbox input "true"
type input "22.09.2025 09:59"
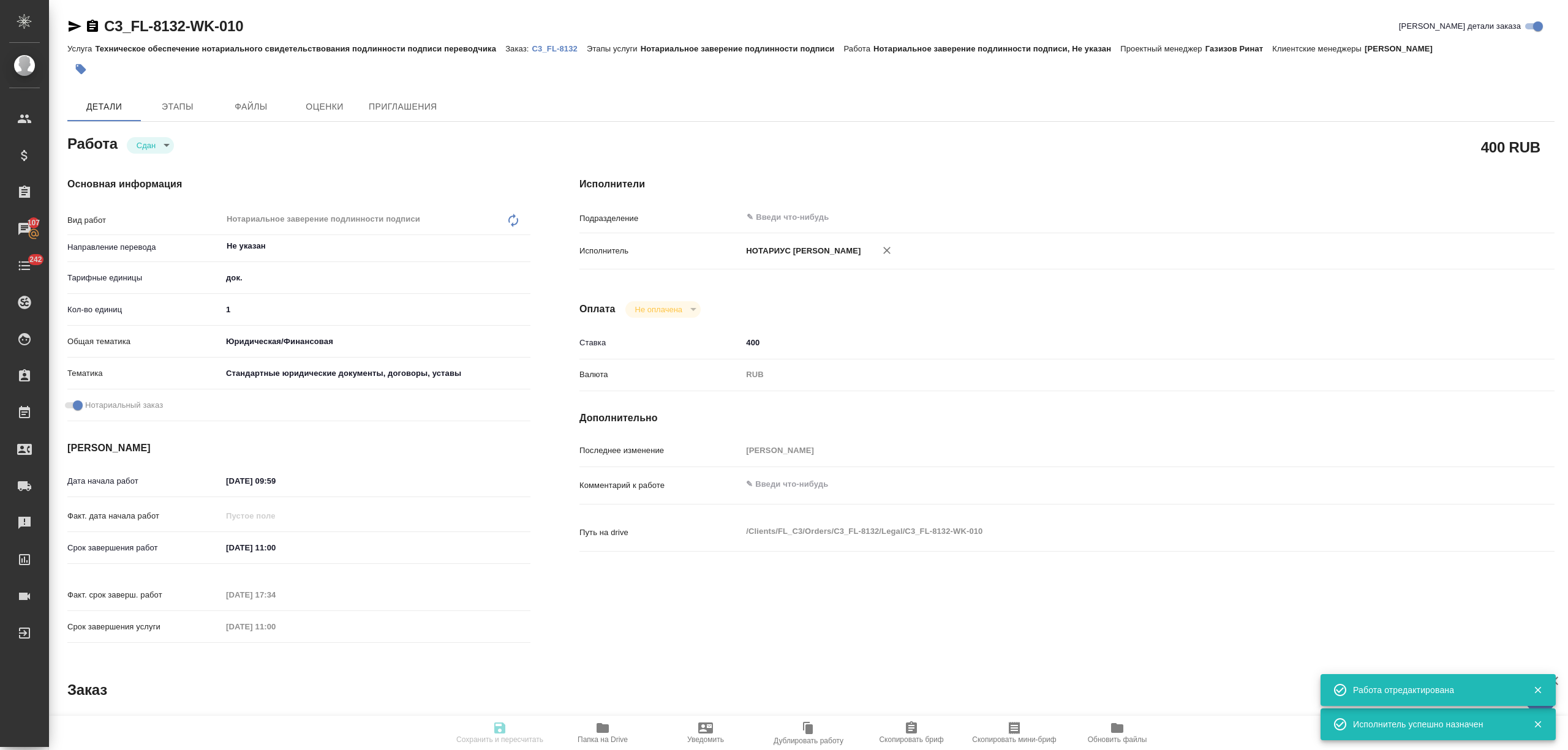
type input "01.10.2025 11:00"
type input "03.10.2025 17:34"
type input "01.10.2025 11:00"
type input "notPayed"
type input "400"
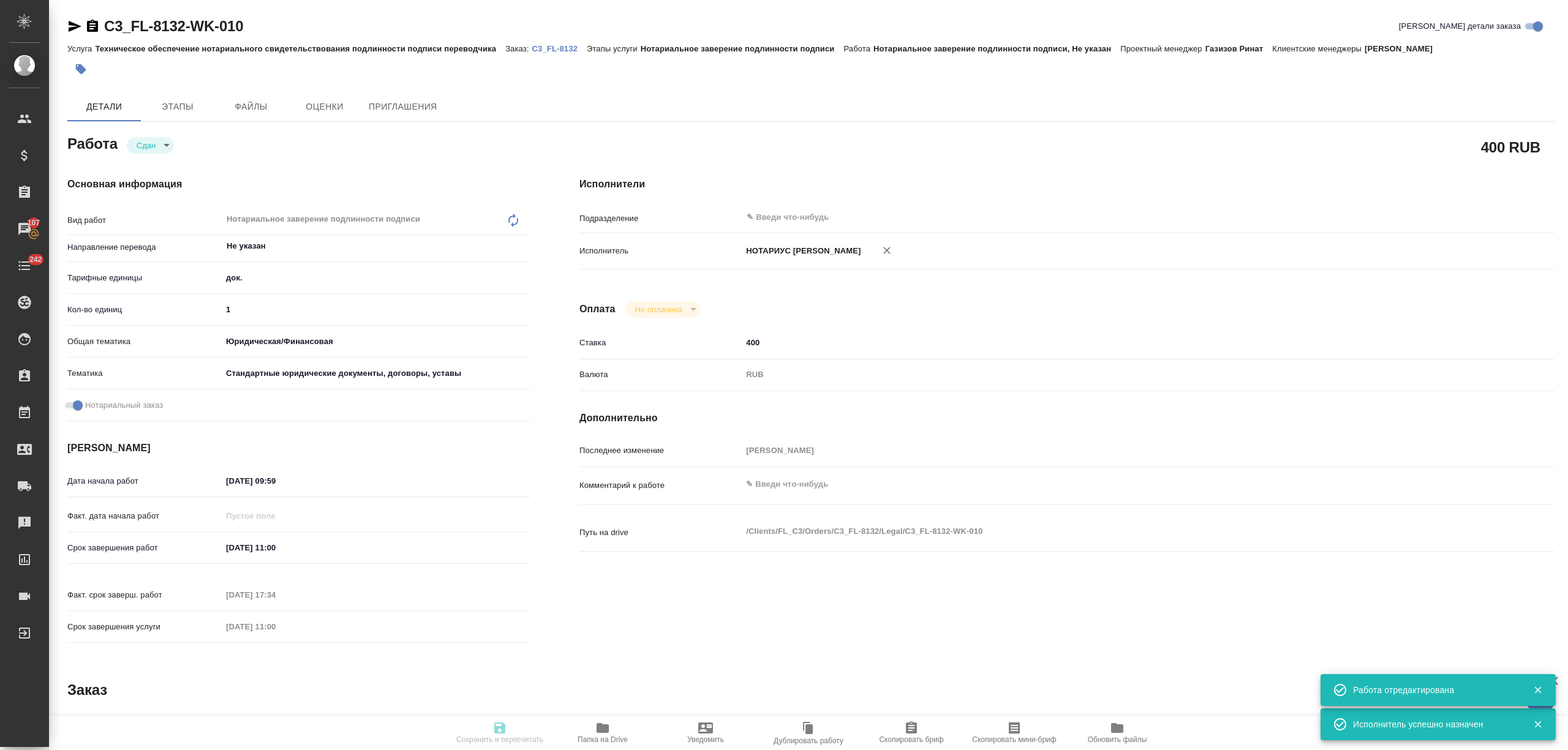
type input "RUB"
type input "Никитина Татьяна"
type textarea "x"
type textarea "/Clients/FL_C3/Orders/C3_FL-8132/Legal/C3_FL-8132-WK-010"
type textarea "x"
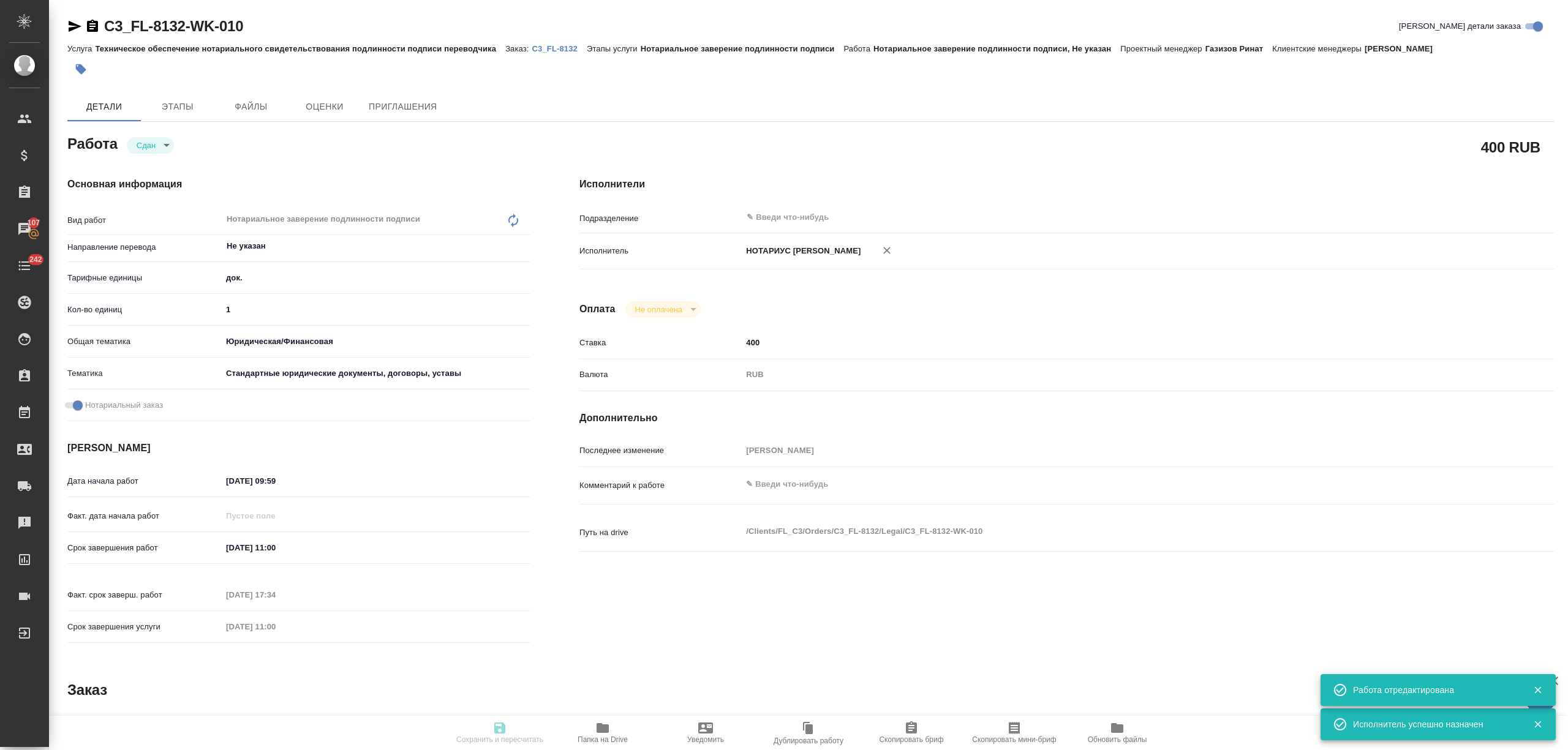
type input "C3_FL-8132"
type input "Техническое обеспечение нотариального свидетельствования подлинности подписи пе…"
type input "Нотариальное заверение подлинности подписи"
type input "Никитина Татьяна"
type input "/Clients/FL_C3/Orders/C3_FL-8132"
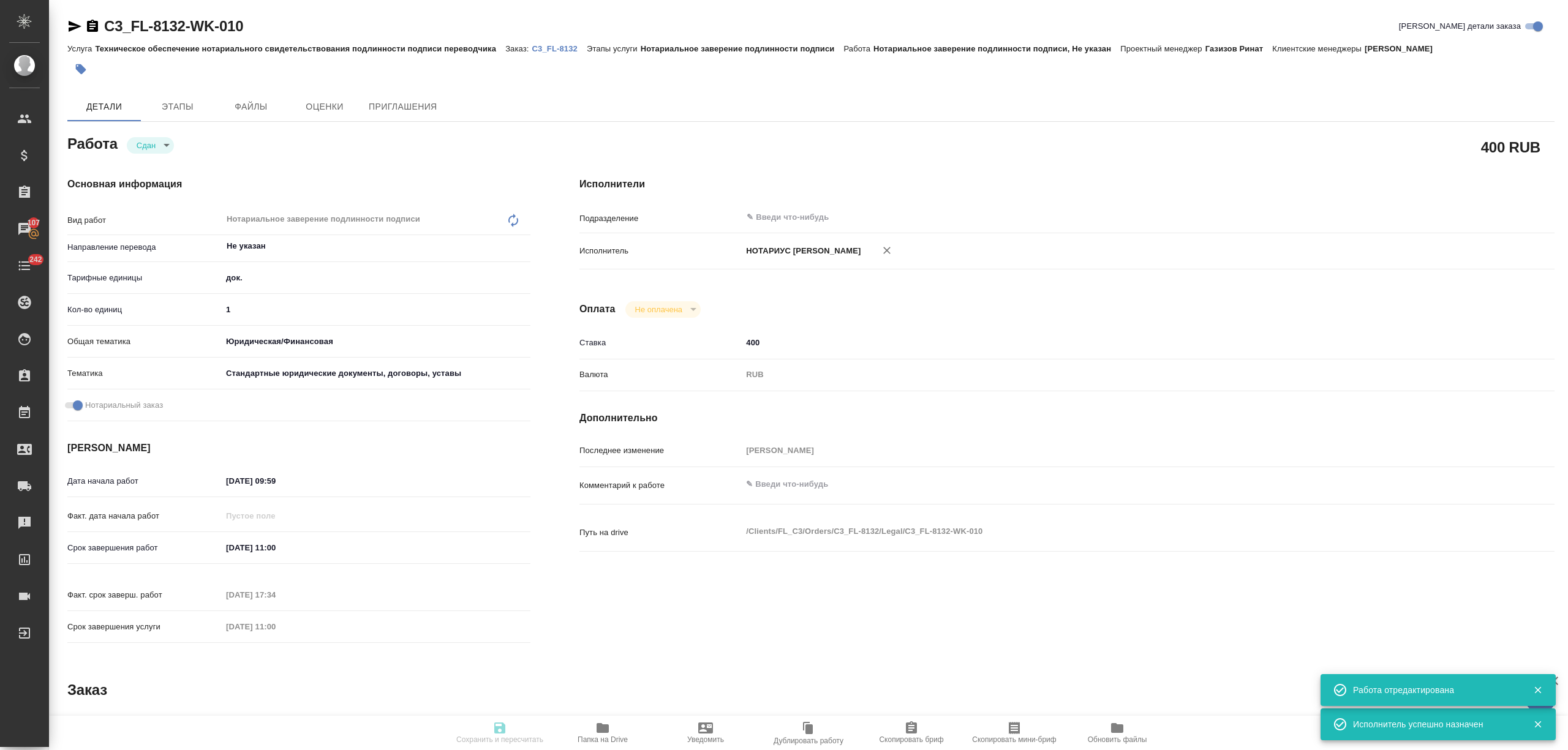
type textarea "x"
type textarea "верстку не считала русский текст никак не восстанавливаем только допереводим то…"
type textarea "x"
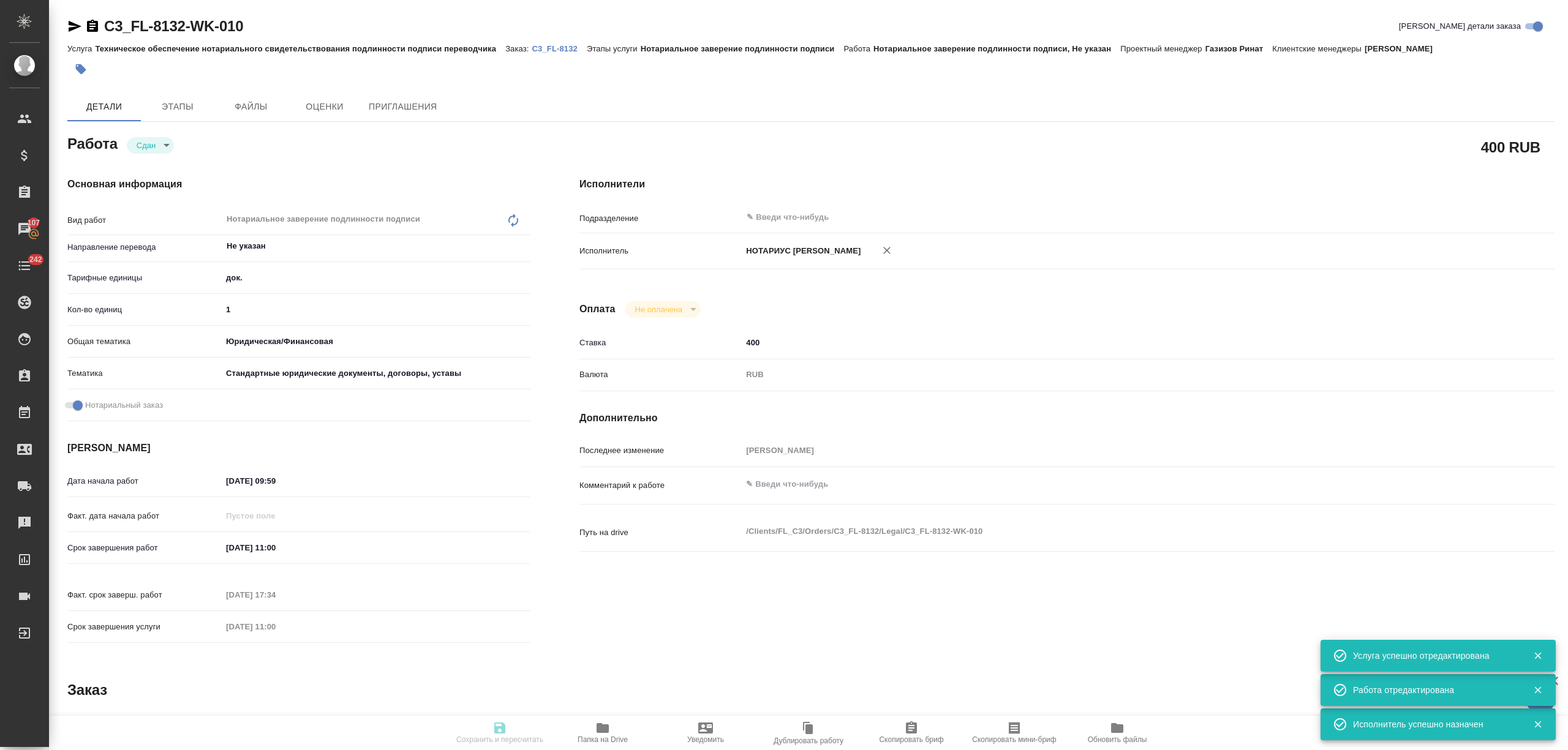
type textarea "x"
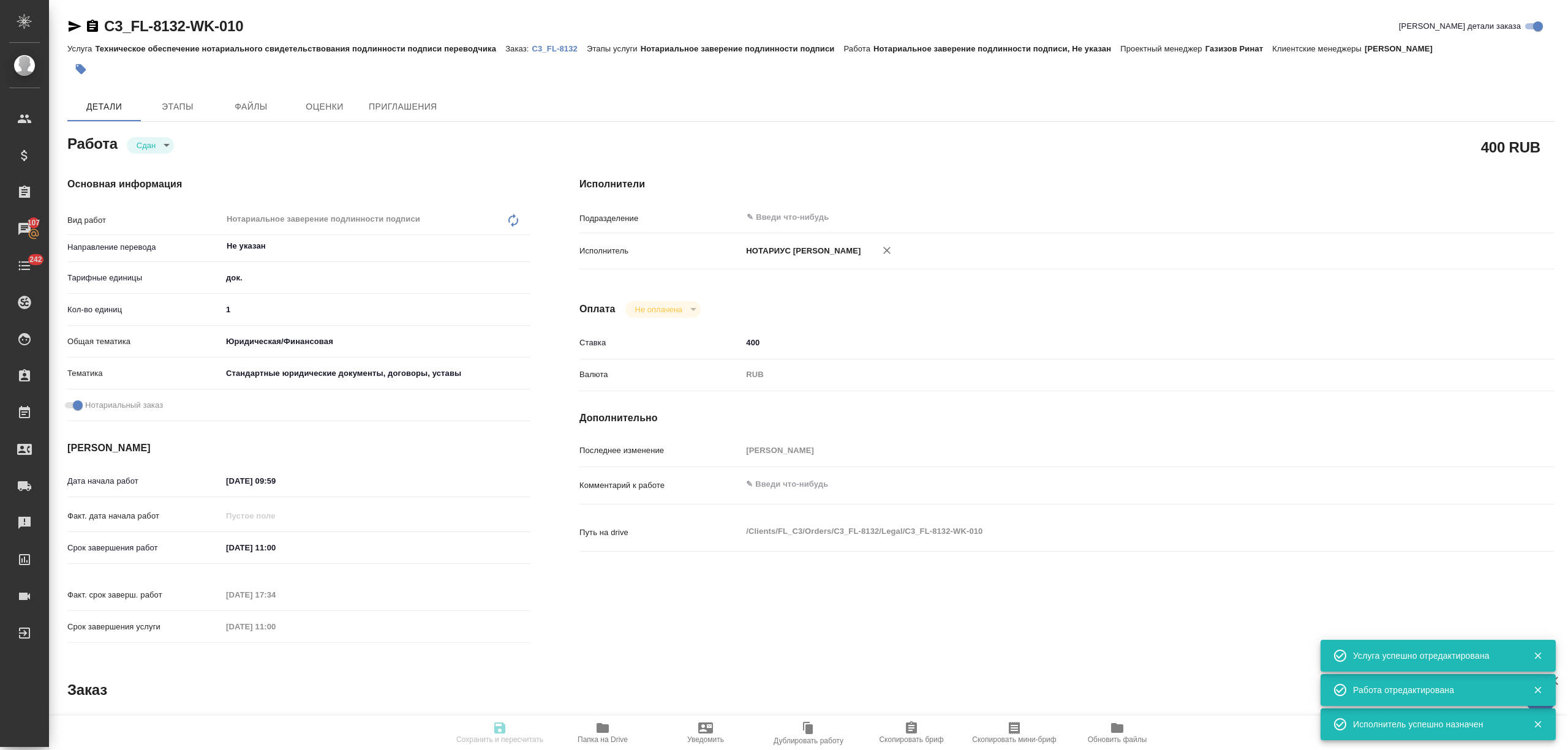
type textarea "x"
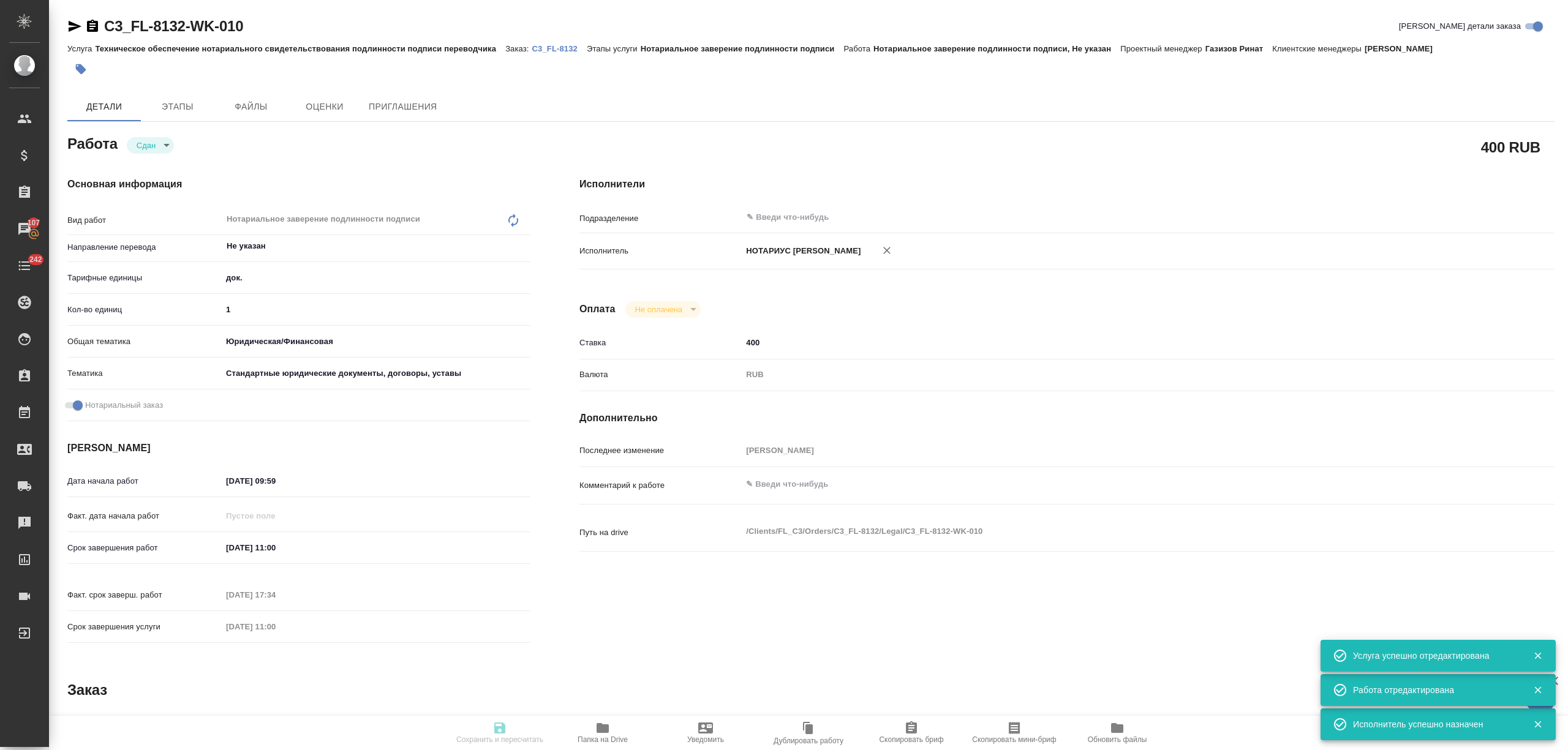
type textarea "x"
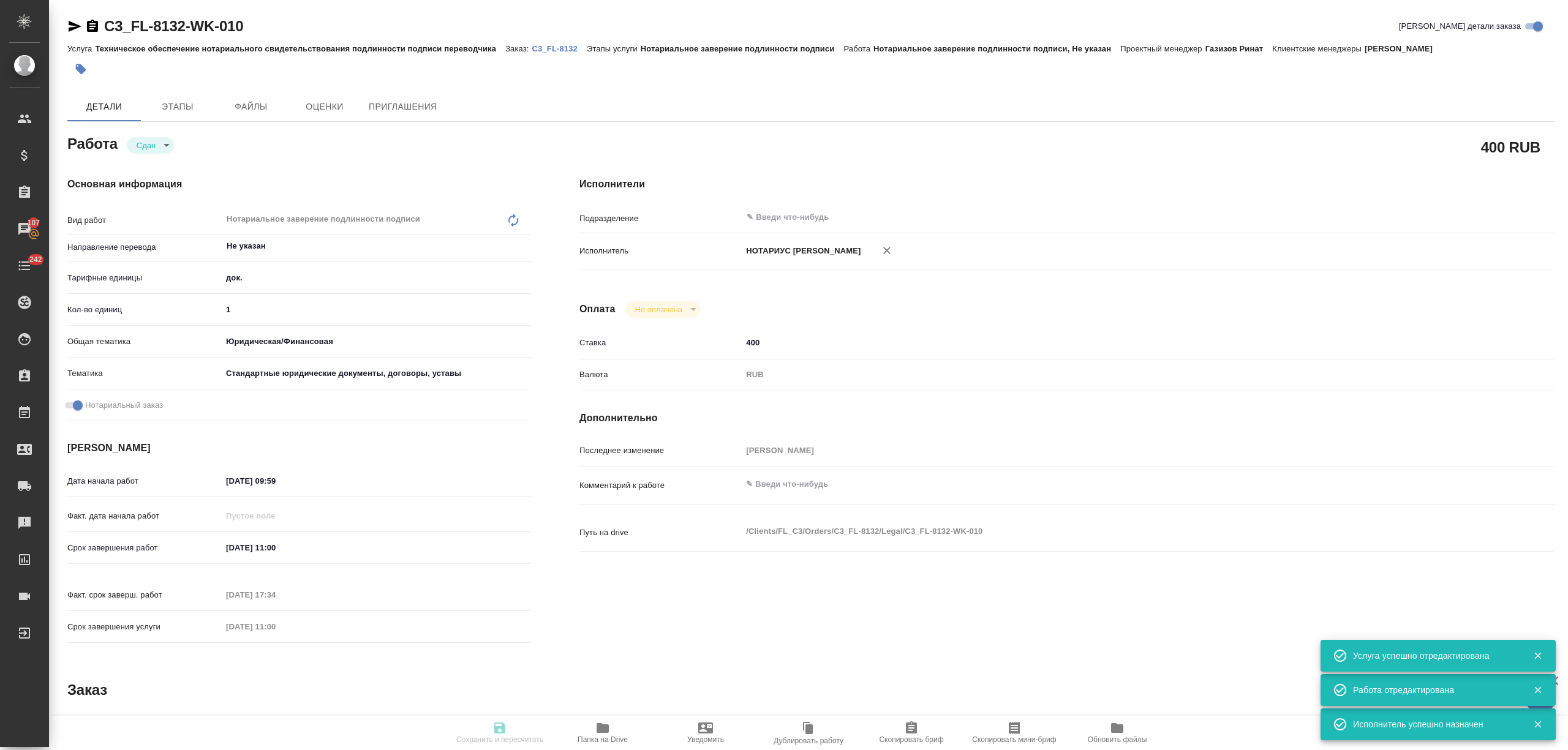
type textarea "x"
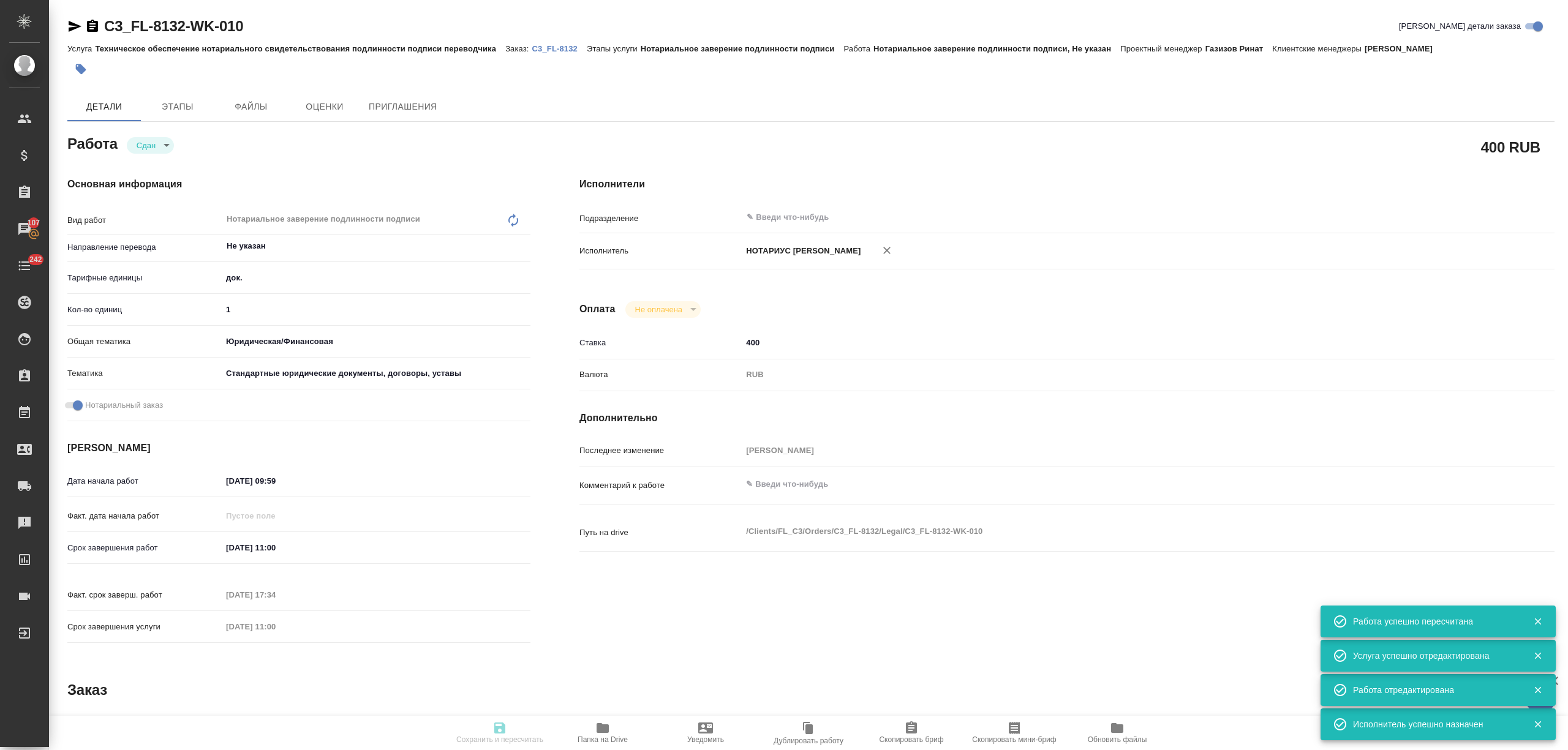
type textarea "x"
type input "closed"
type textarea "Нотариальное заверение подлинности подписи"
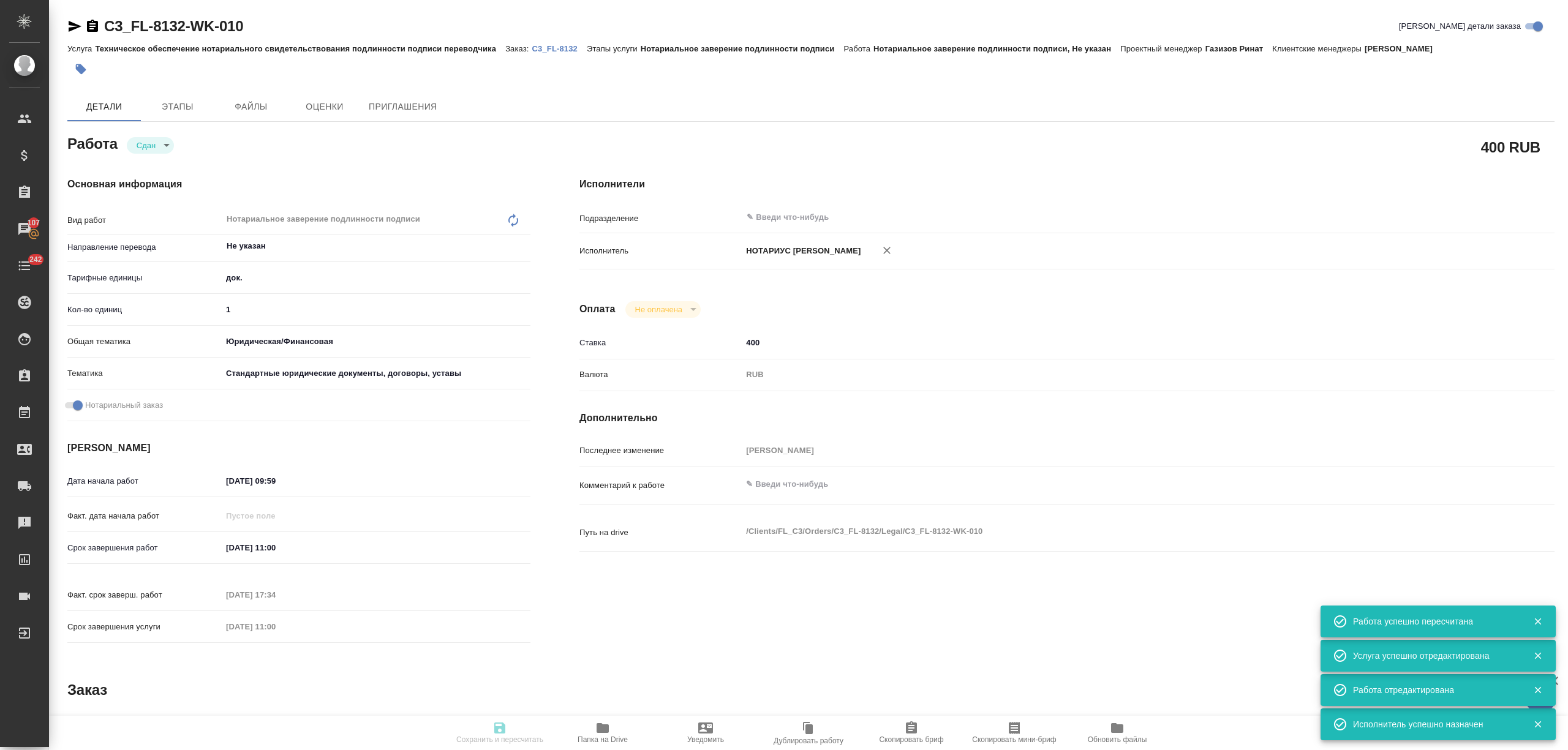
type textarea "x"
type input "Не указан"
type input "5a8b1489cc6b4906c91bfd8b"
type input "1"
type input "yr-fn"
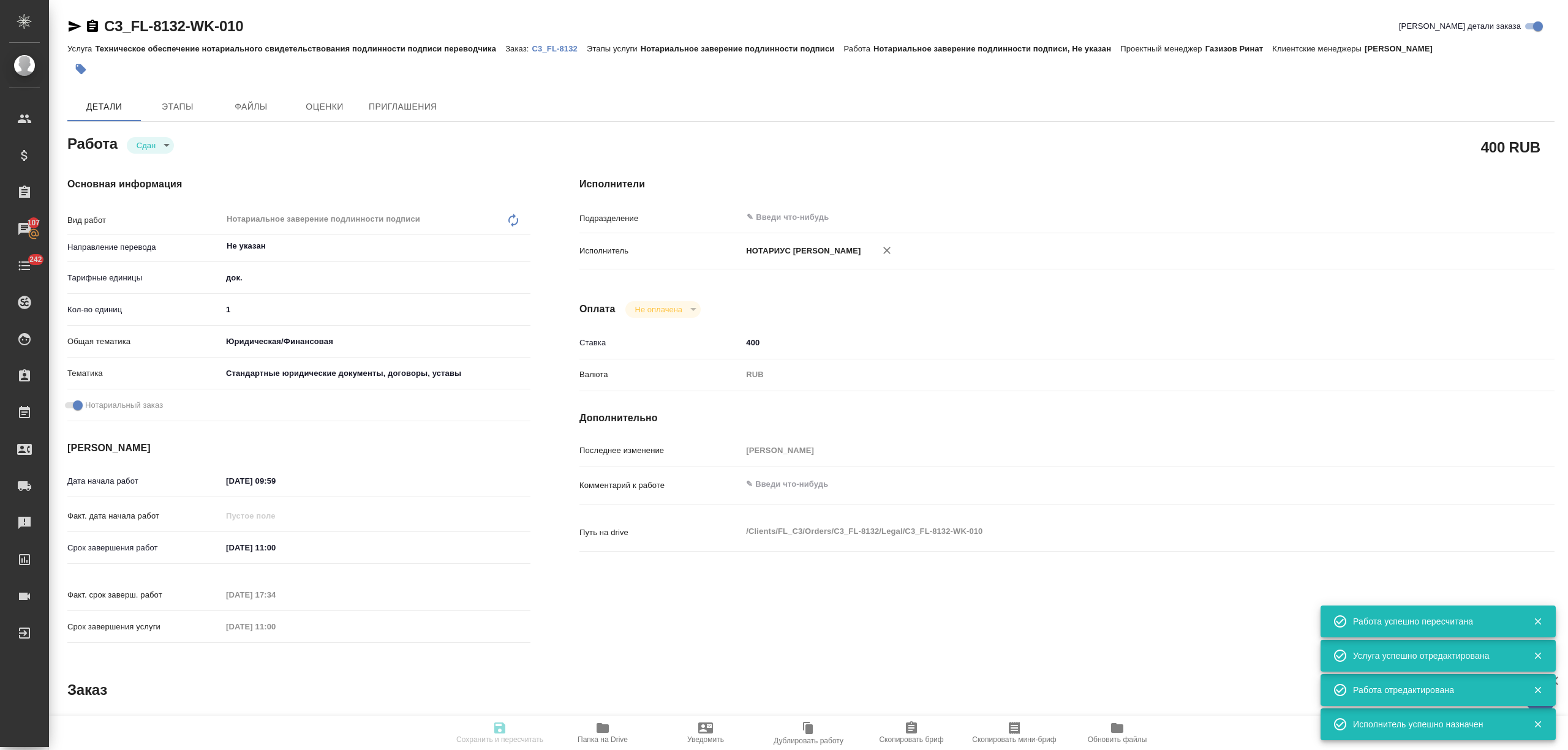
type input "5f647205b73bc97568ca66bf"
checkbox input "true"
type input "22.09.2025 09:59"
type input "01.10.2025 11:00"
type input "03.10.2025 17:34"
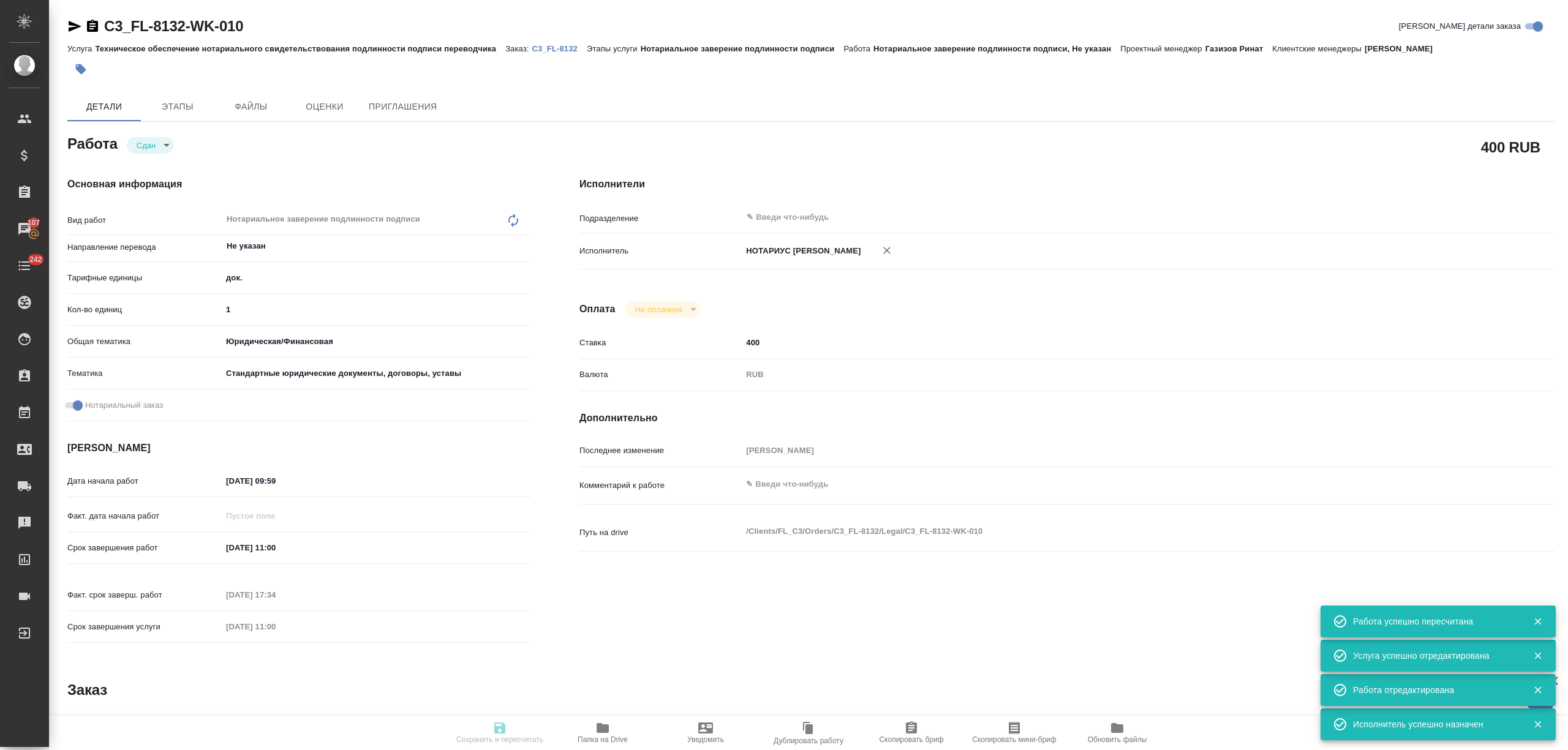
type input "01.10.2025 11:00"
type input "notPayed"
type input "400"
type input "RUB"
type input "Никитина Татьяна"
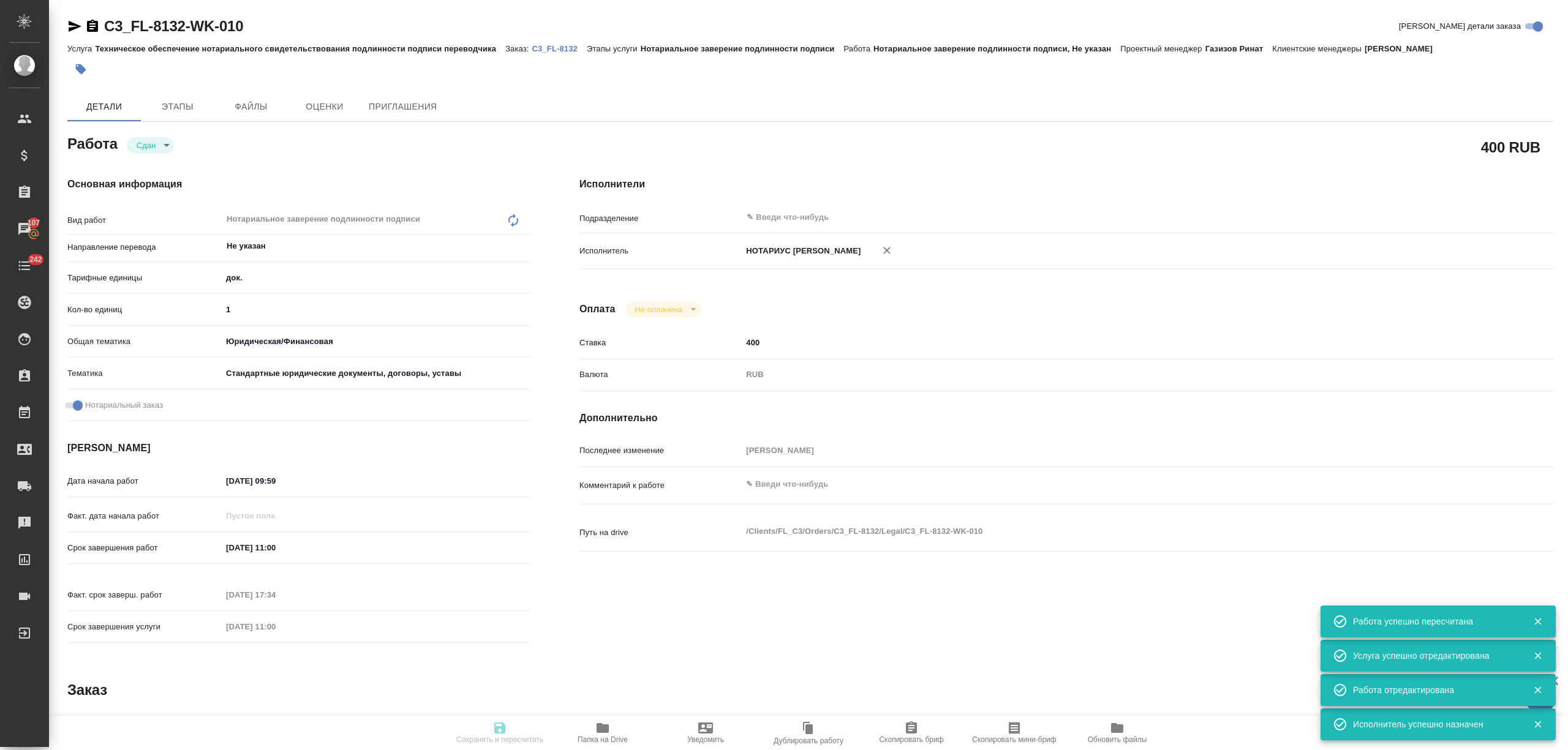
type textarea "x"
type textarea "/Clients/FL_C3/Orders/C3_FL-8132/Legal/C3_FL-8132-WK-010"
type textarea "x"
type input "C3_FL-8132"
type input "Техническое обеспечение нотариального свидетельствования подлинности подписи пе…"
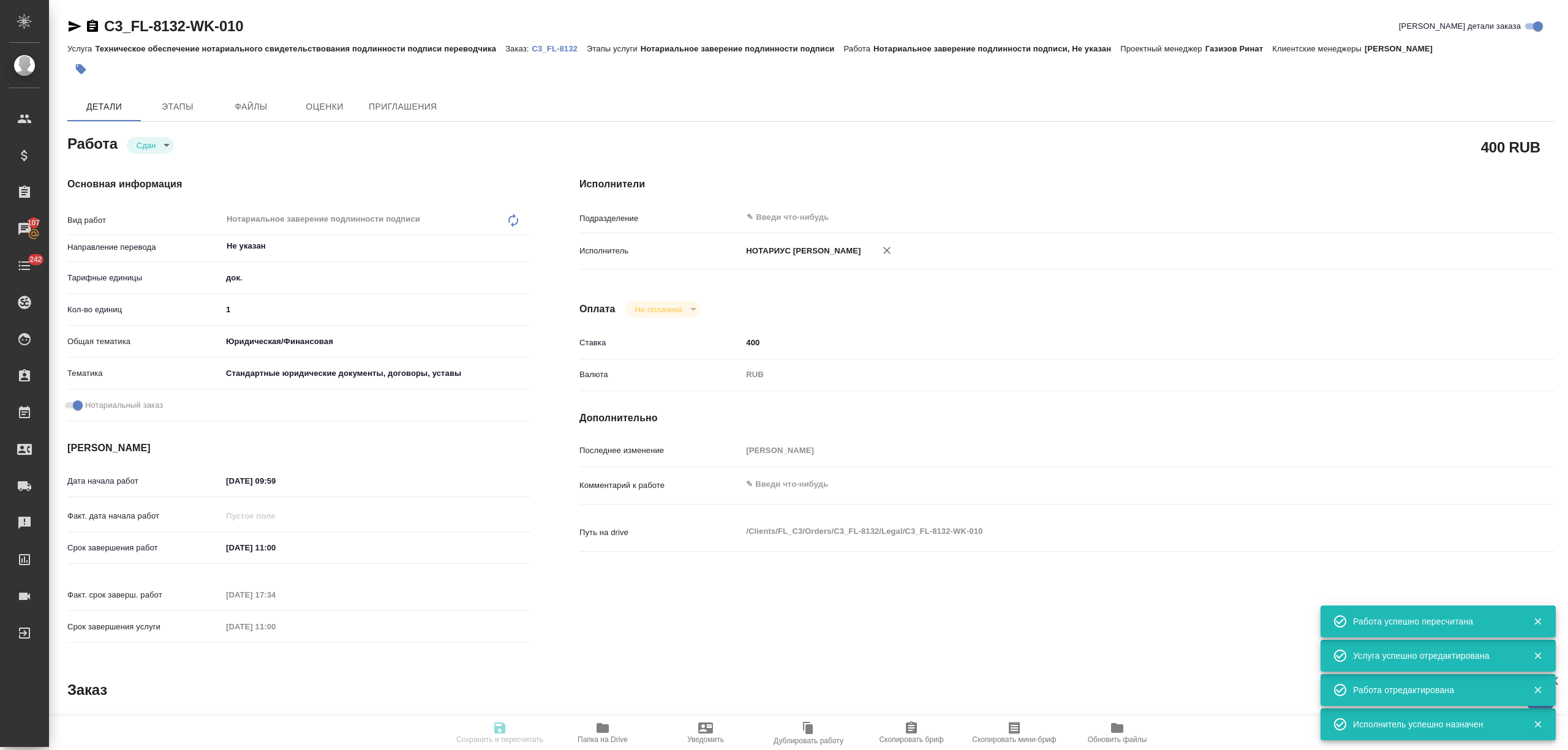
type input "Нотариальное заверение подлинности подписи"
type input "Никитина Татьяна"
type input "/Clients/FL_C3/Orders/C3_FL-8132"
type textarea "x"
type textarea "верстку не считала русский текст никак не восстанавливаем только допереводим то…"
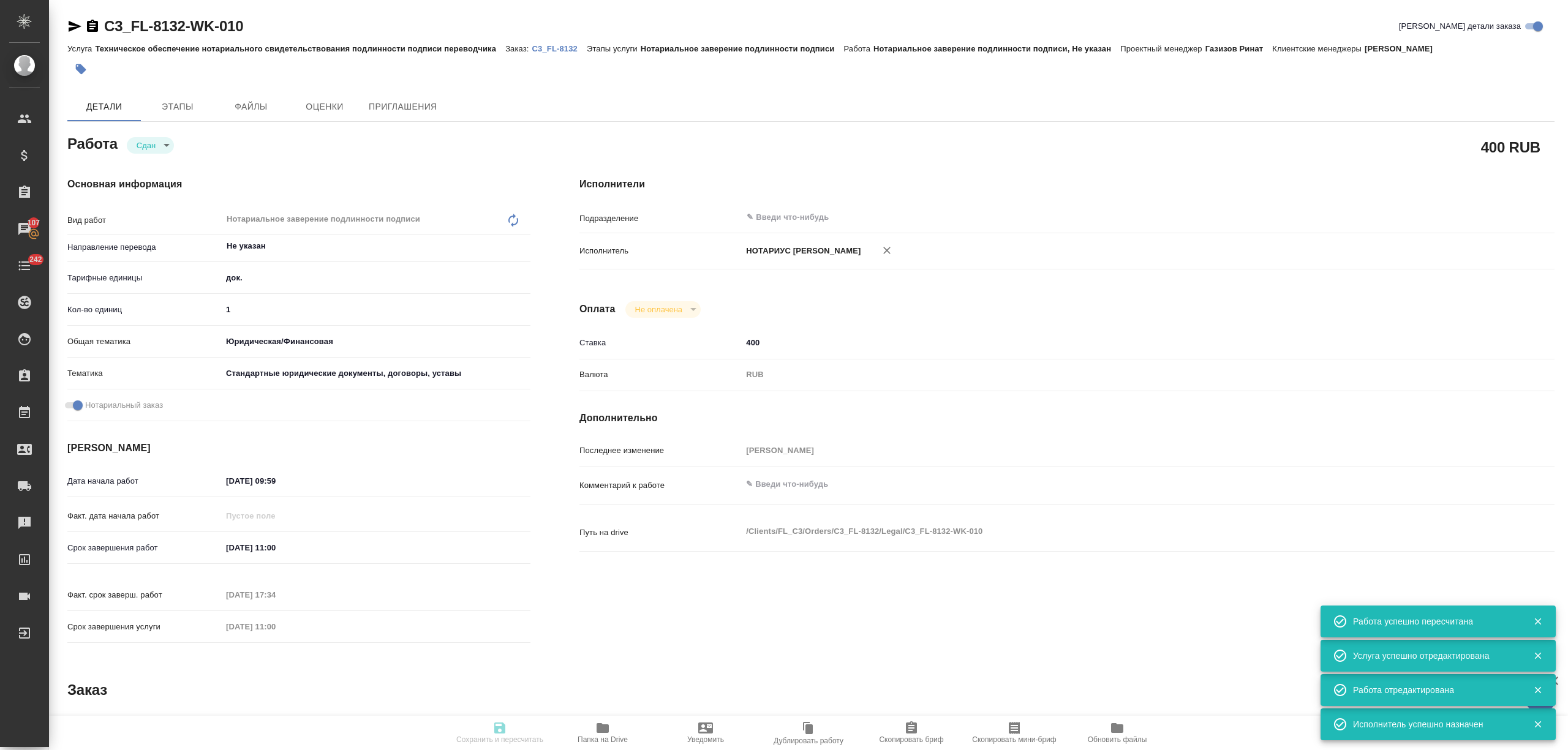
type textarea "x"
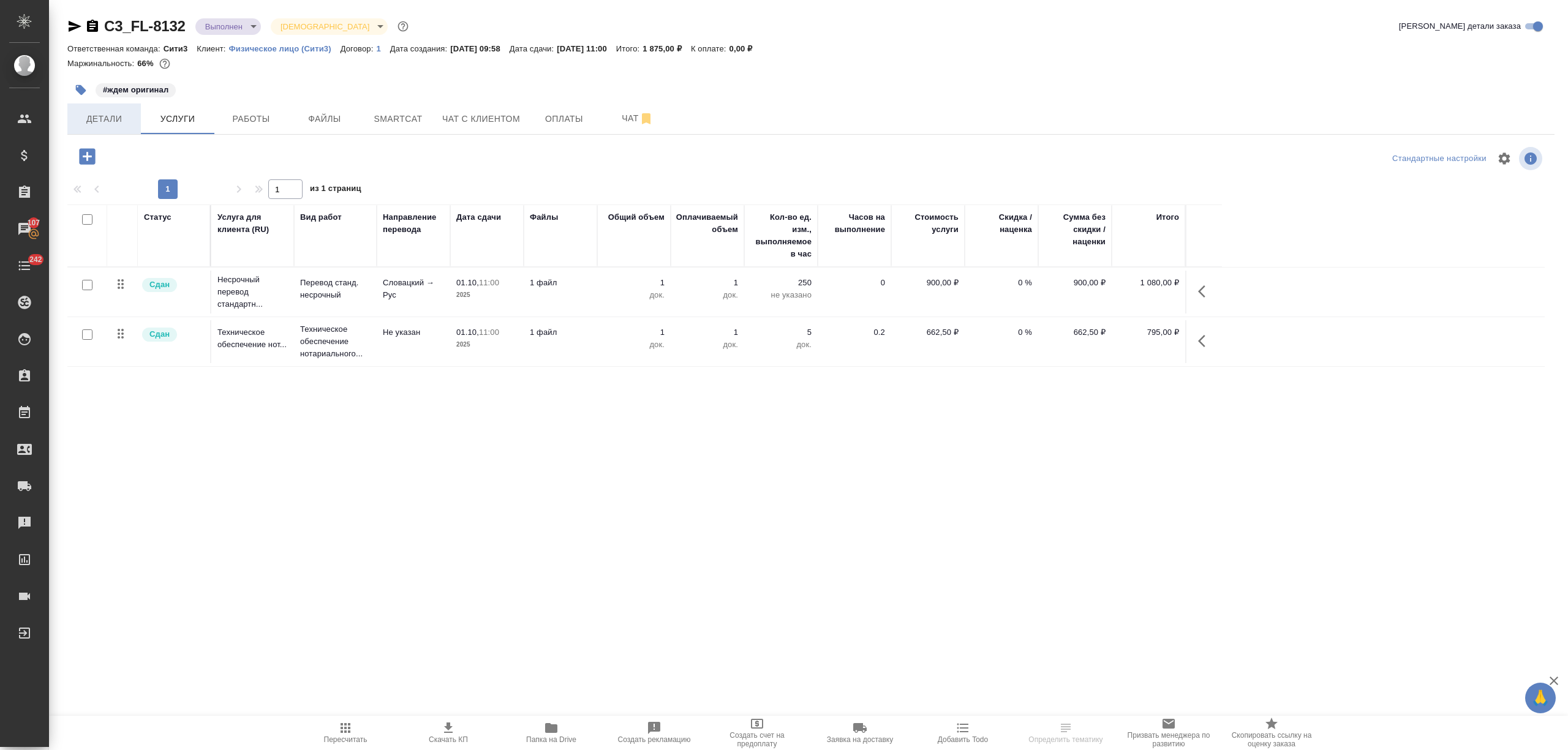
click at [108, 110] on button "Детали" at bounding box center [104, 119] width 73 height 31
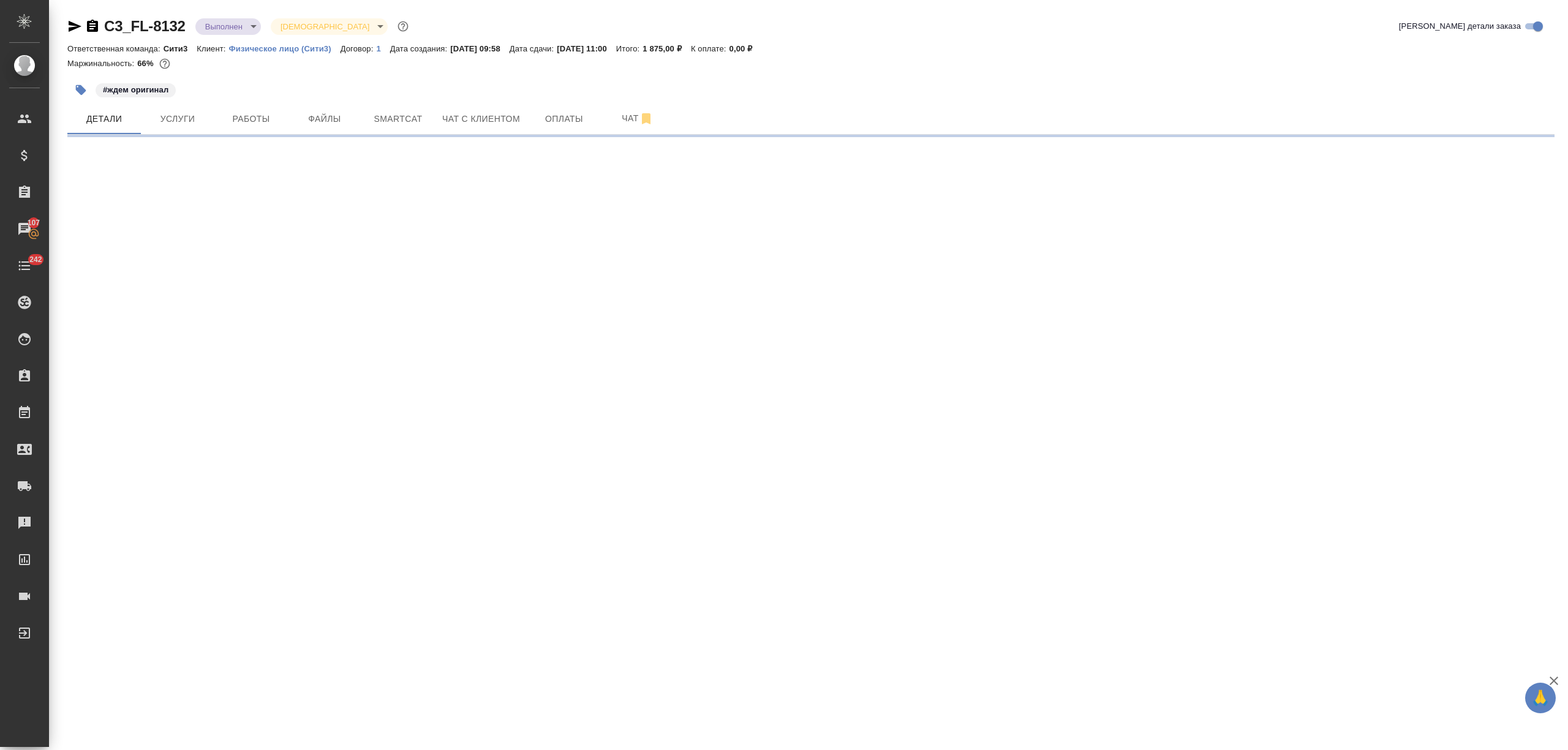
select select "RU"
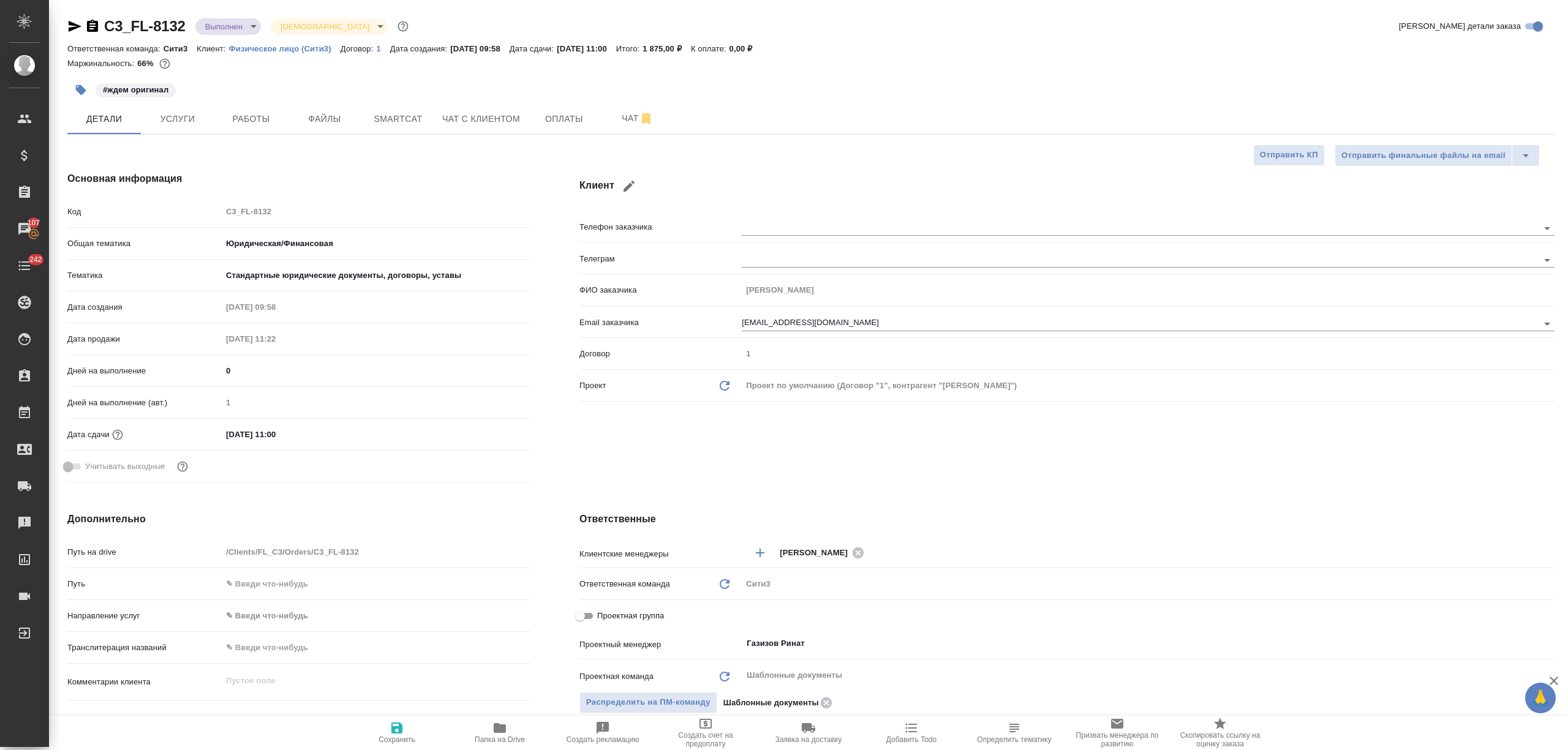
type textarea "x"
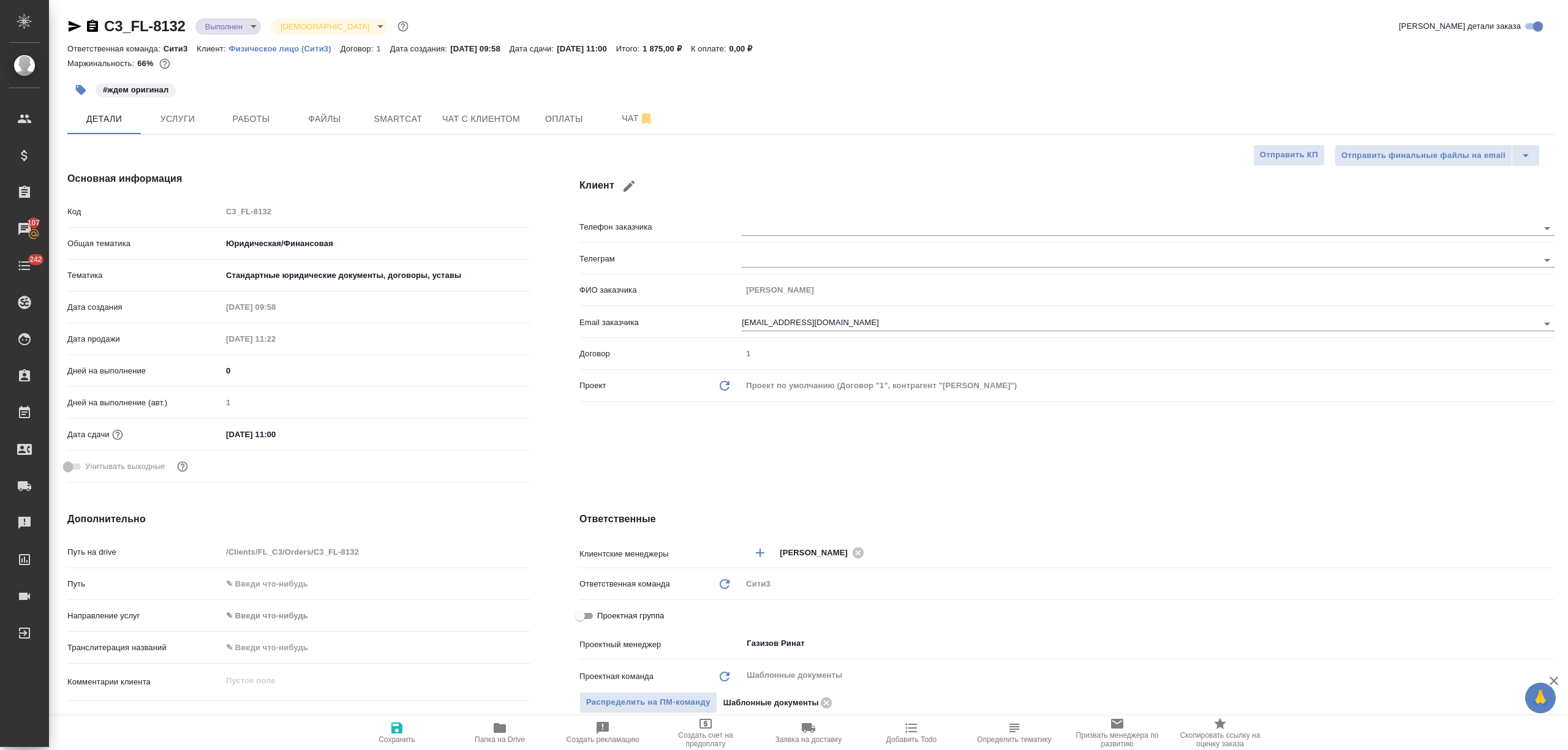
type textarea "x"
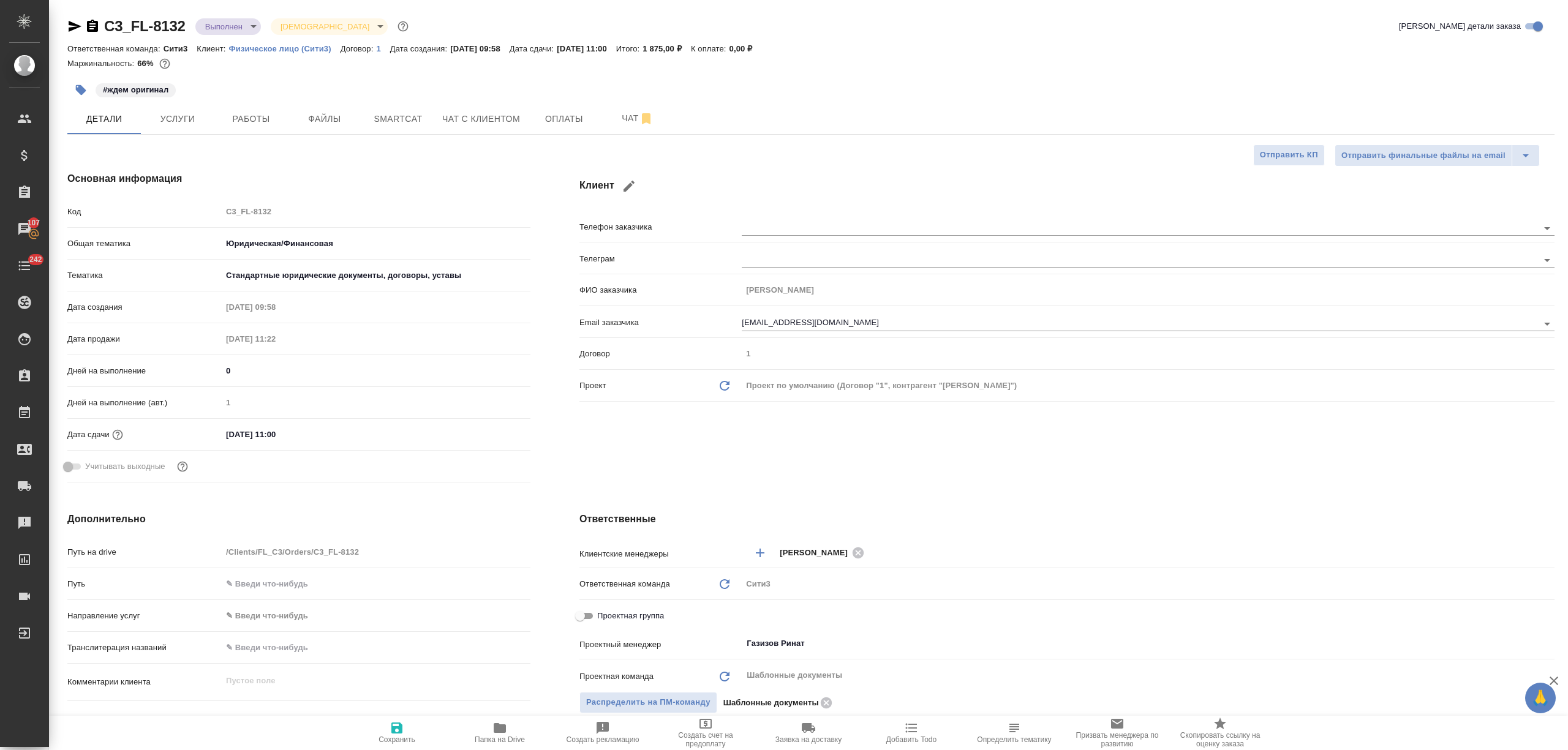
type textarea "x"
click at [618, 609] on label "Проектная группа" at bounding box center [618, 616] width 91 height 15
click at [602, 609] on input "Проектная группа" at bounding box center [580, 616] width 44 height 15
checkbox input "true"
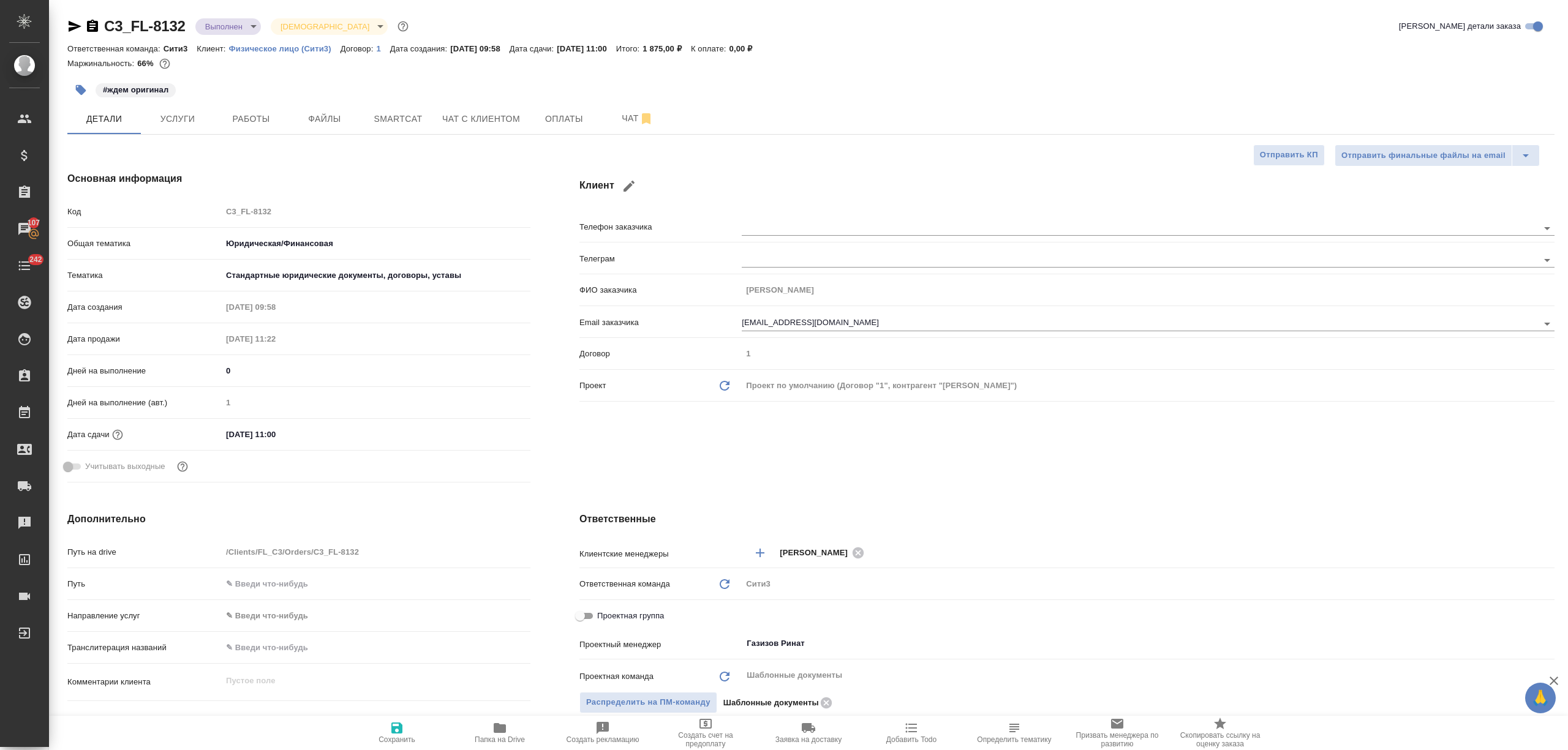
type textarea "x"
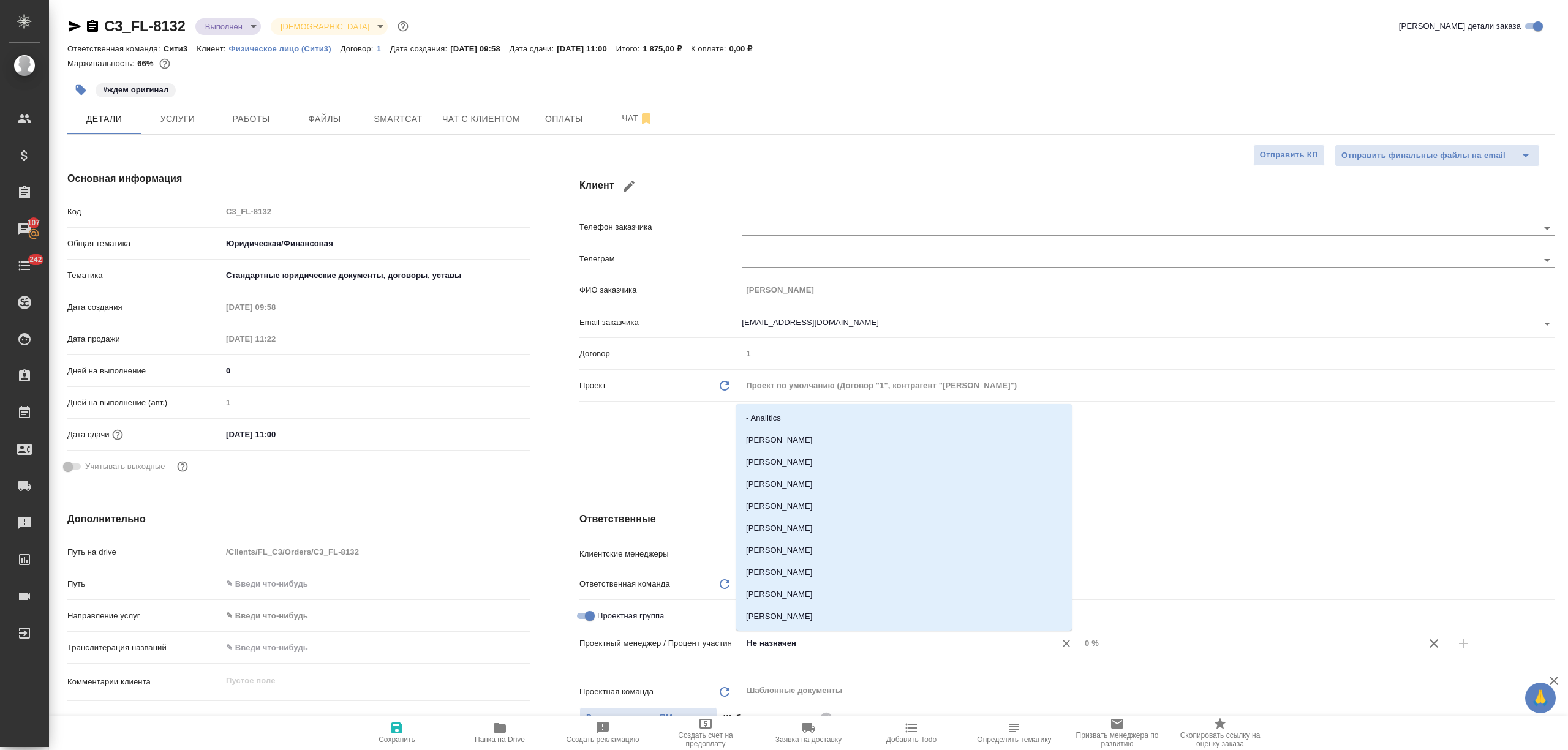
click at [798, 647] on input "Не назначен" at bounding box center [891, 644] width 290 height 15
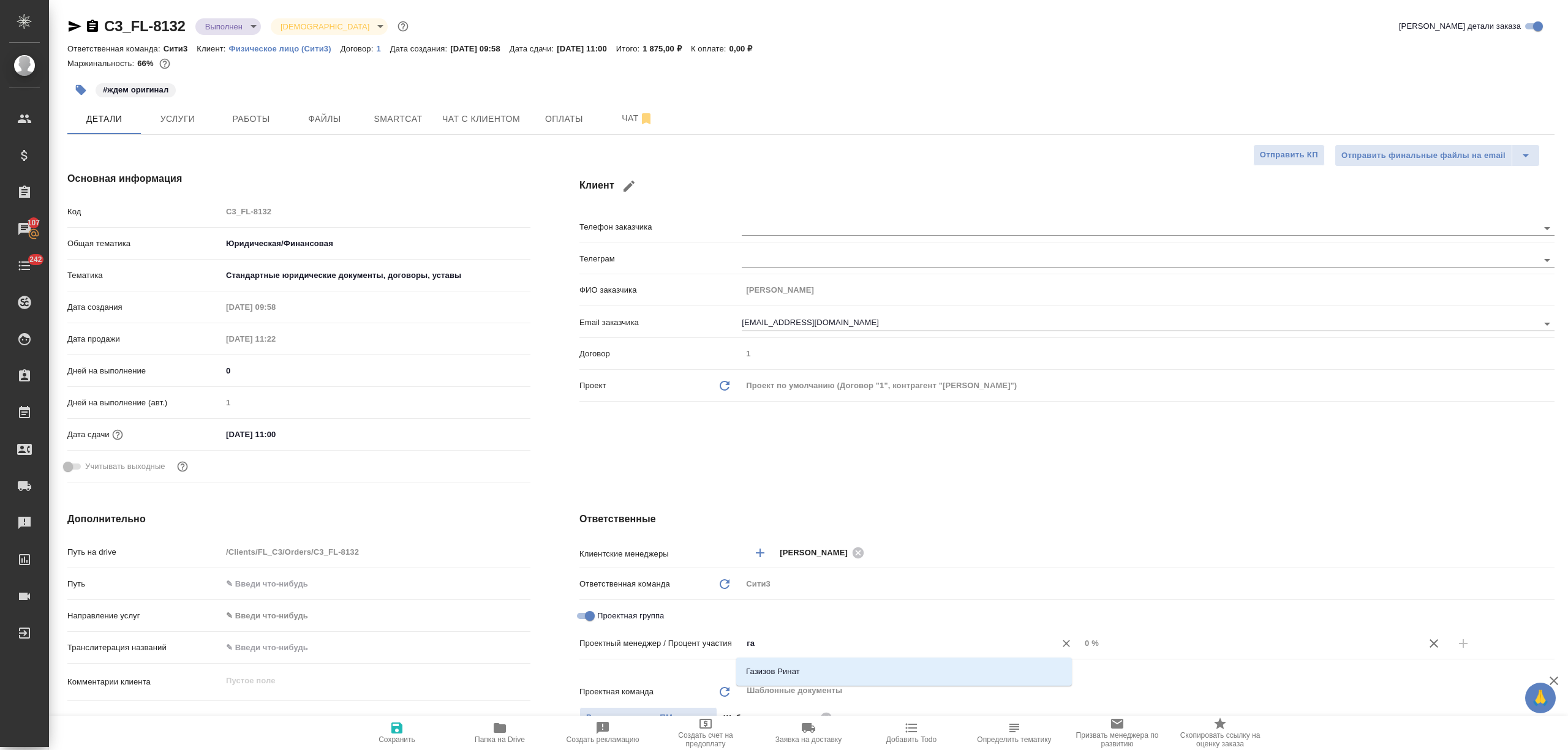
type input "газ"
click at [828, 677] on li "Газизов Ринат" at bounding box center [903, 671] width 335 height 22
type textarea "x"
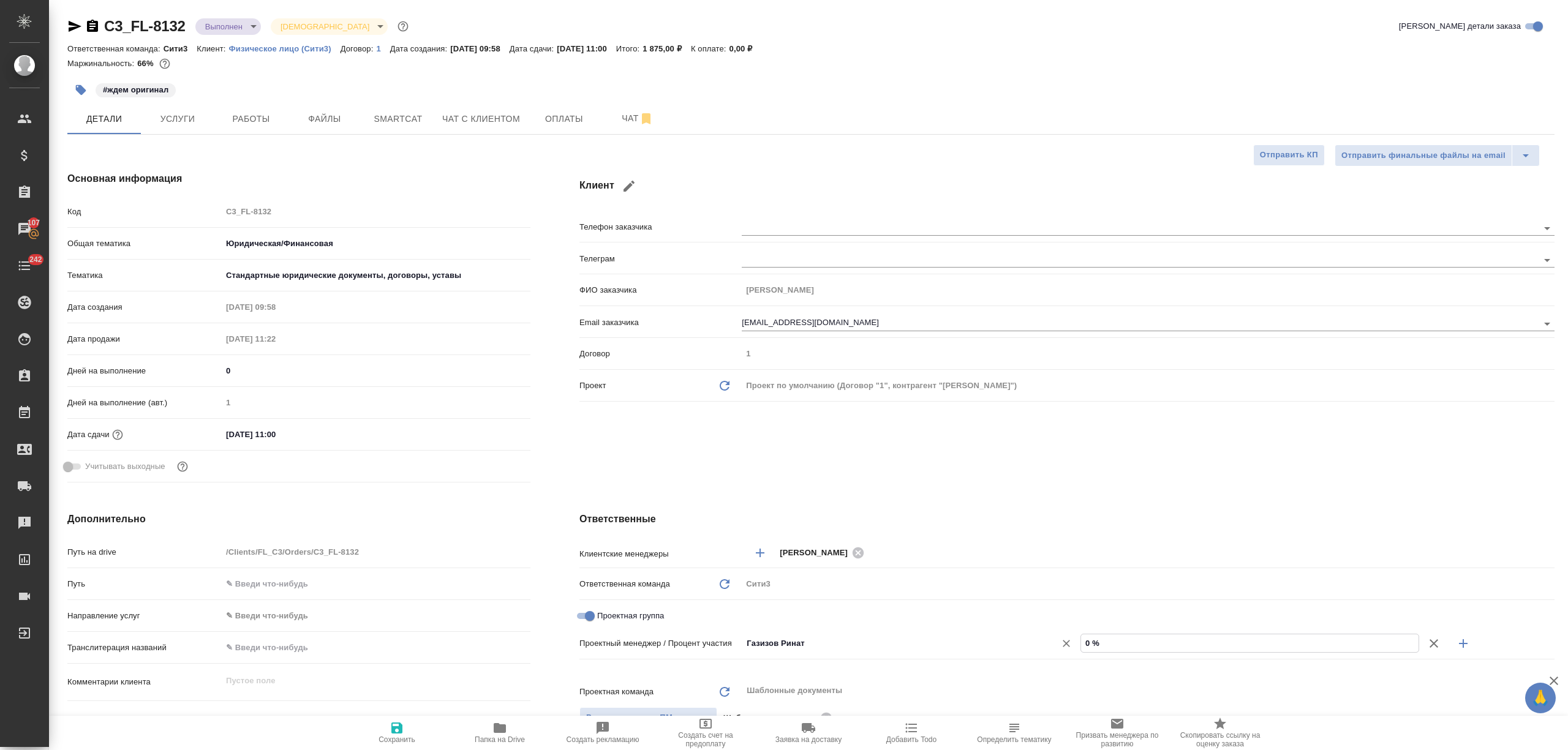
drag, startPoint x: 1125, startPoint y: 642, endPoint x: 1034, endPoint y: 642, distance: 91.0
click at [1034, 642] on div "[PERSON_NAME] ​ 0 %" at bounding box center [1148, 643] width 813 height 22
type textarea "x"
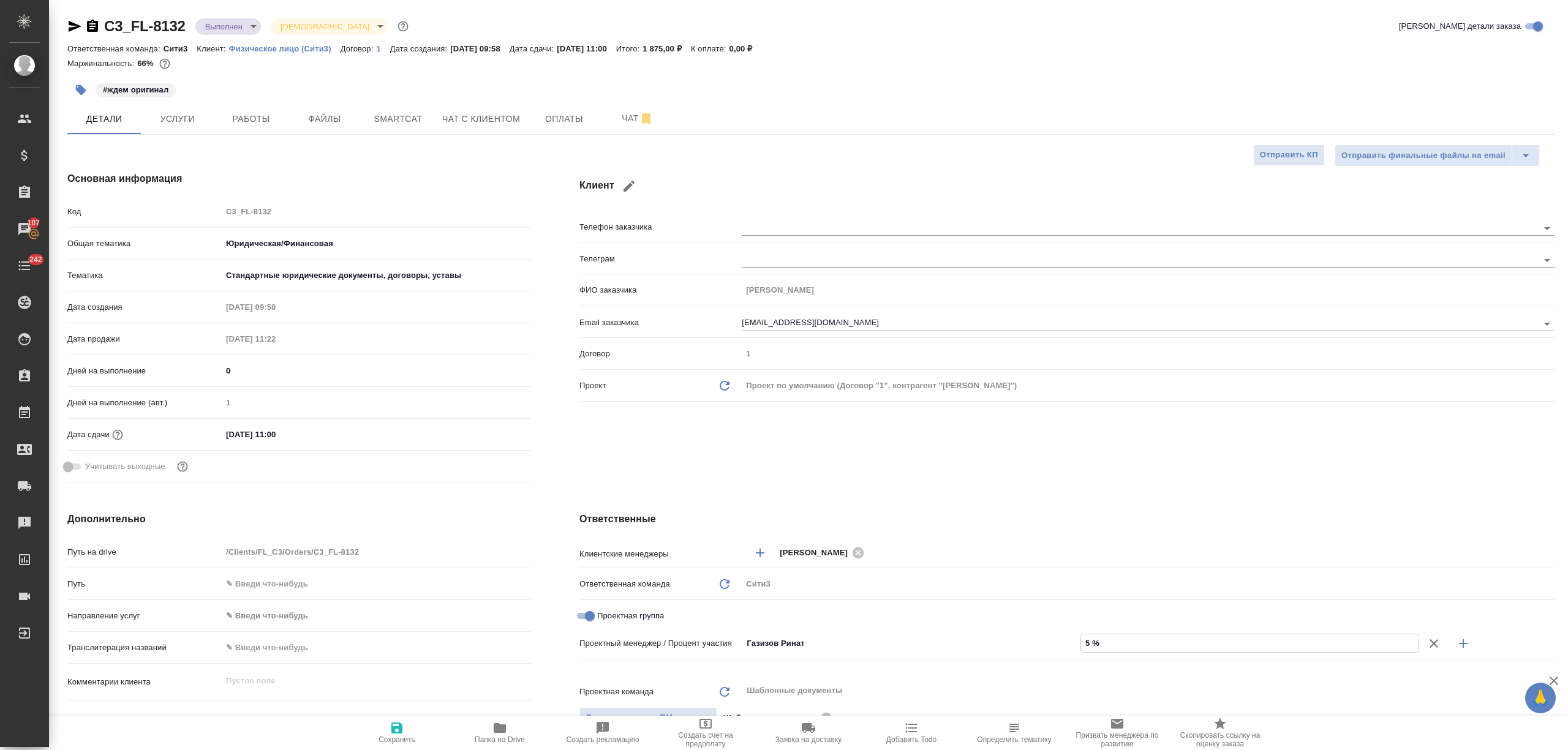
type input "58 %"
type textarea "x"
type input "58 %"
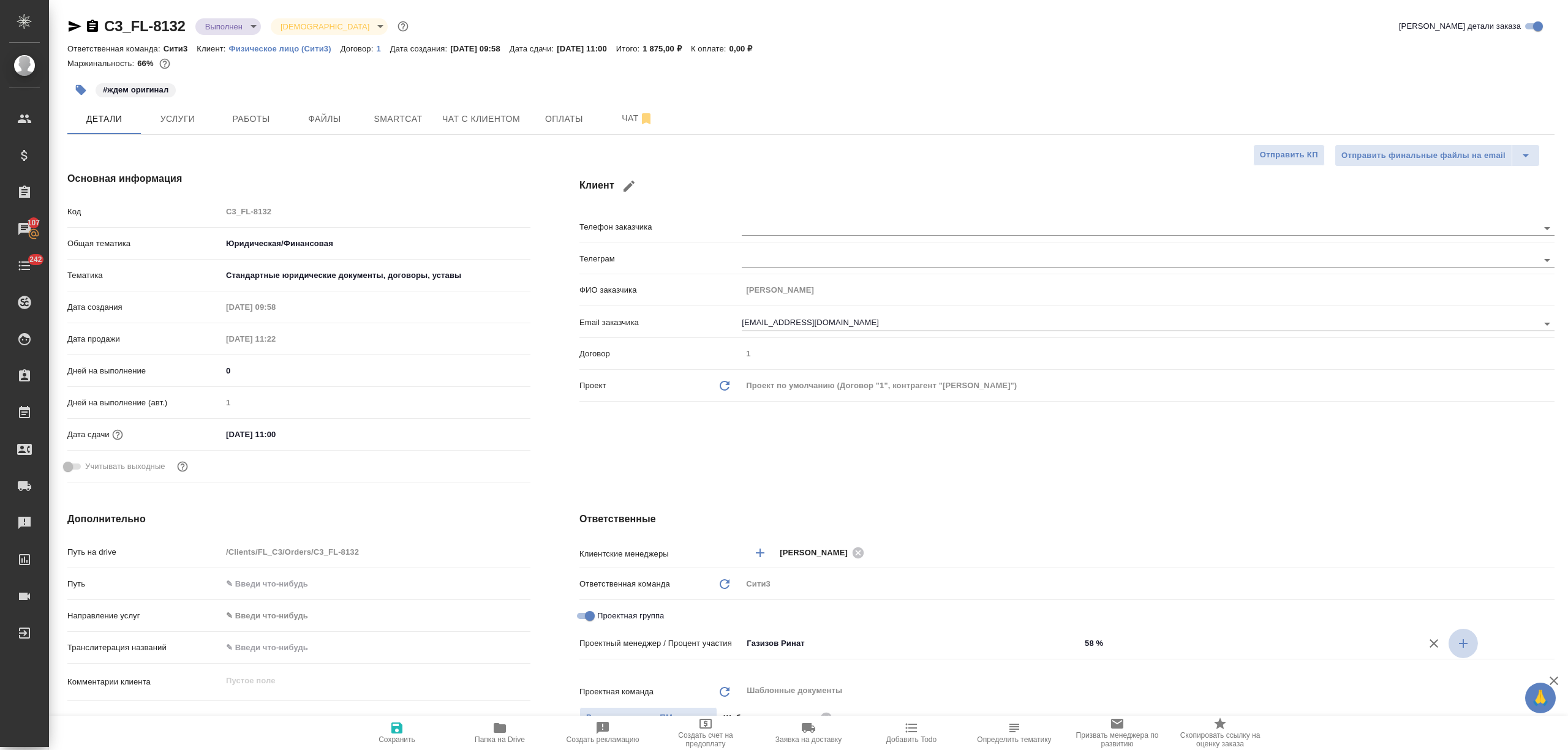
click at [1459, 643] on icon "button" at bounding box center [1463, 643] width 9 height 9
type textarea "x"
click at [802, 662] on input "Не назначен" at bounding box center [891, 665] width 290 height 15
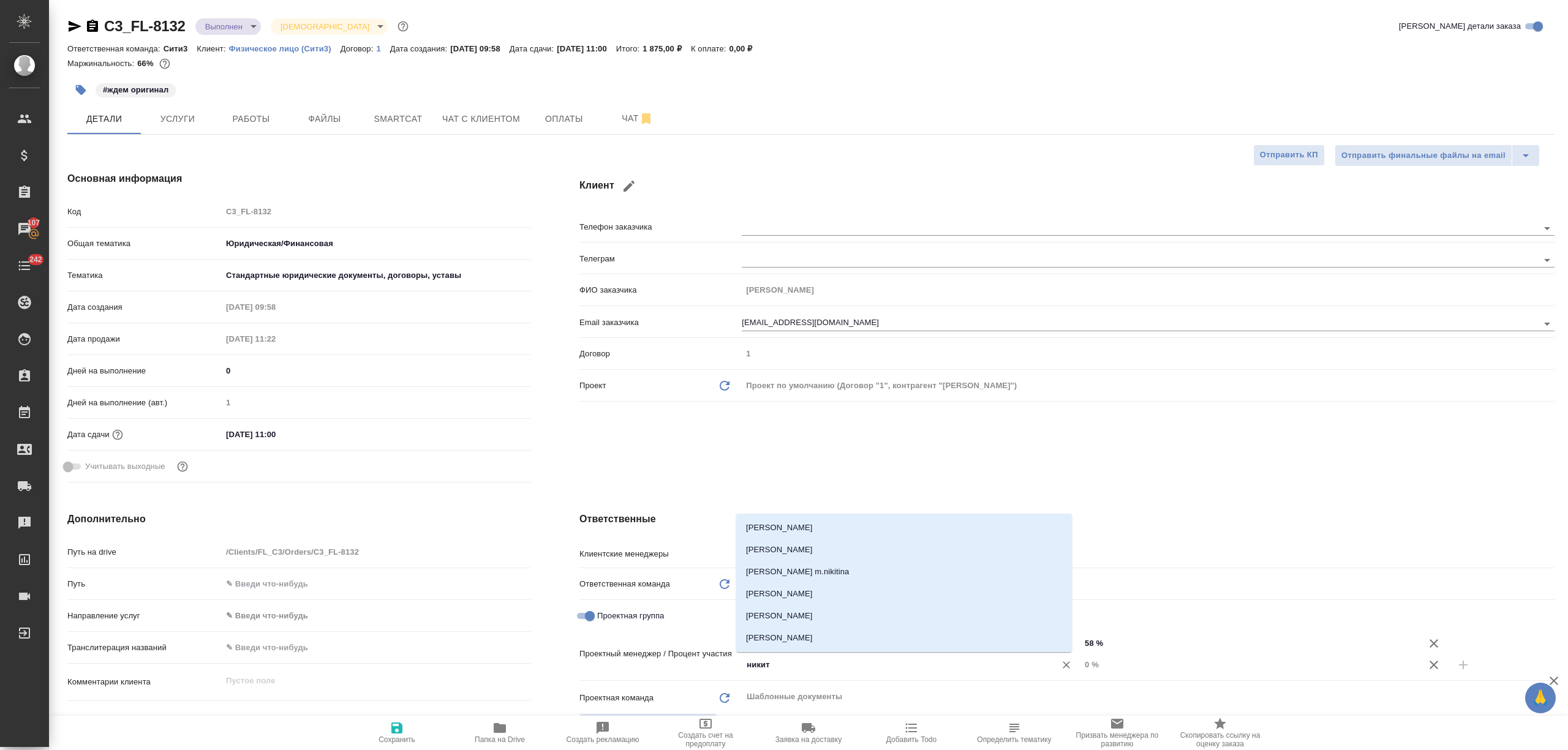
type input "никити"
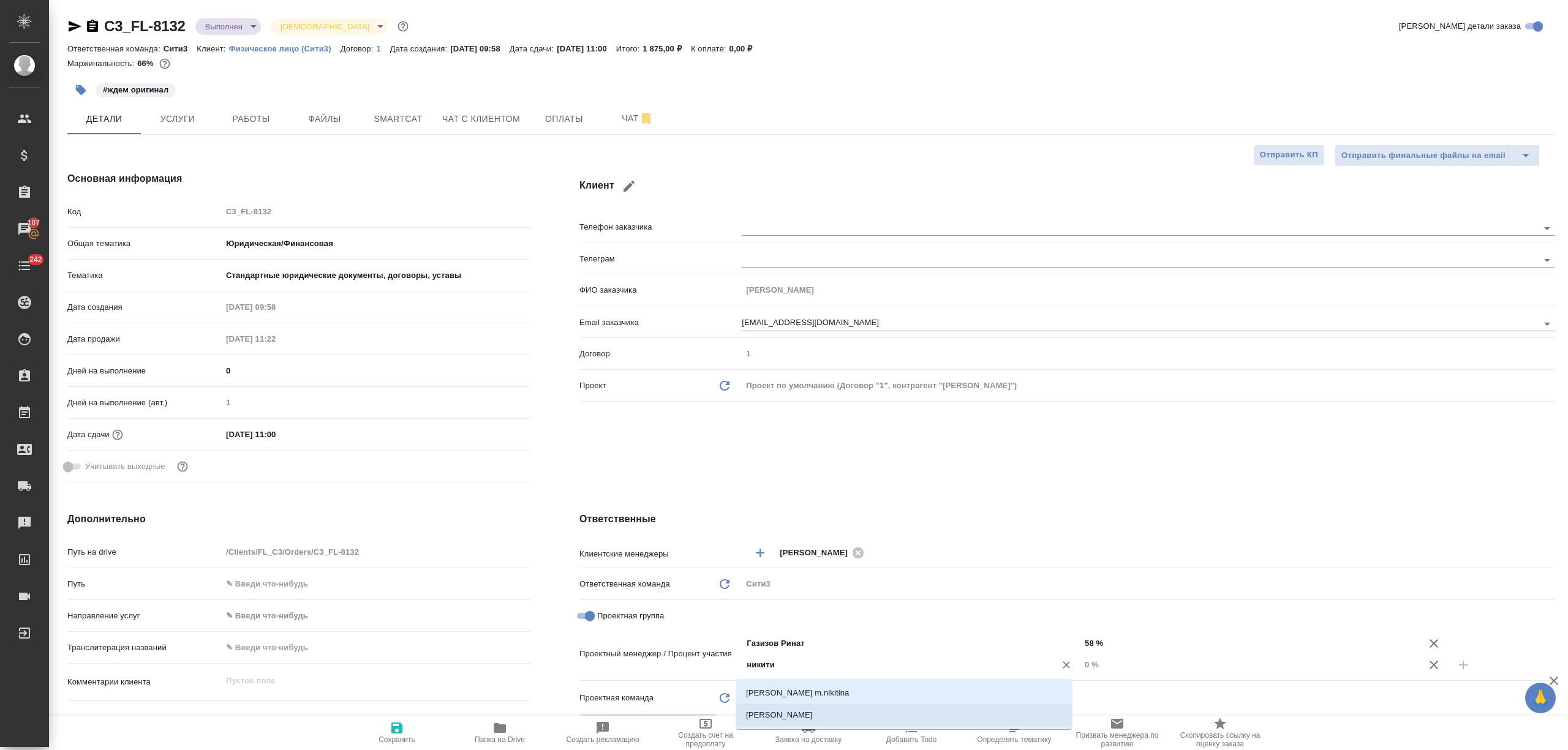
click at [818, 711] on li "[PERSON_NAME]" at bounding box center [903, 715] width 335 height 22
type textarea "x"
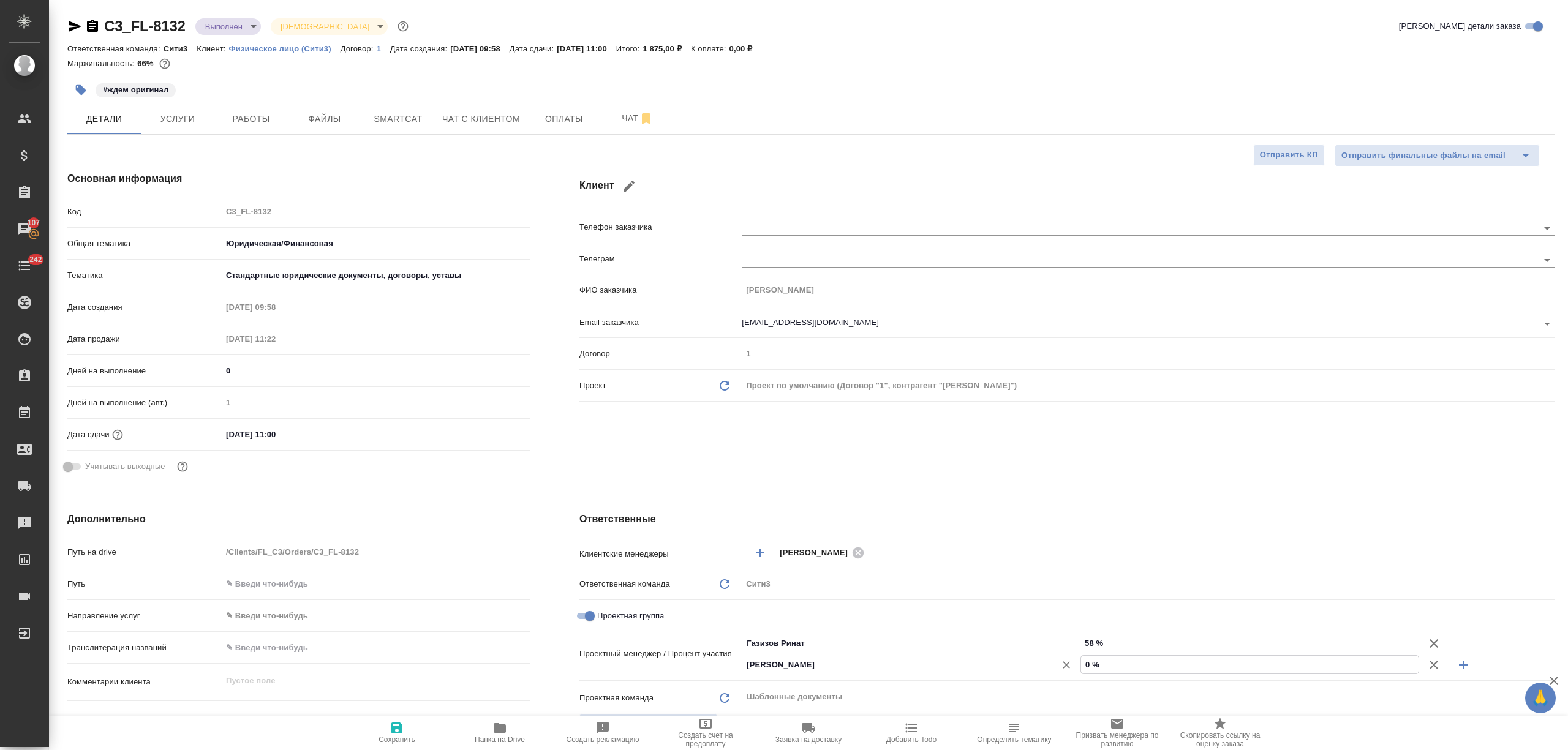
drag, startPoint x: 1125, startPoint y: 661, endPoint x: 1028, endPoint y: 663, distance: 97.0
click at [1028, 663] on div "[PERSON_NAME] ​ 0 %" at bounding box center [1148, 665] width 813 height 22
type textarea "x"
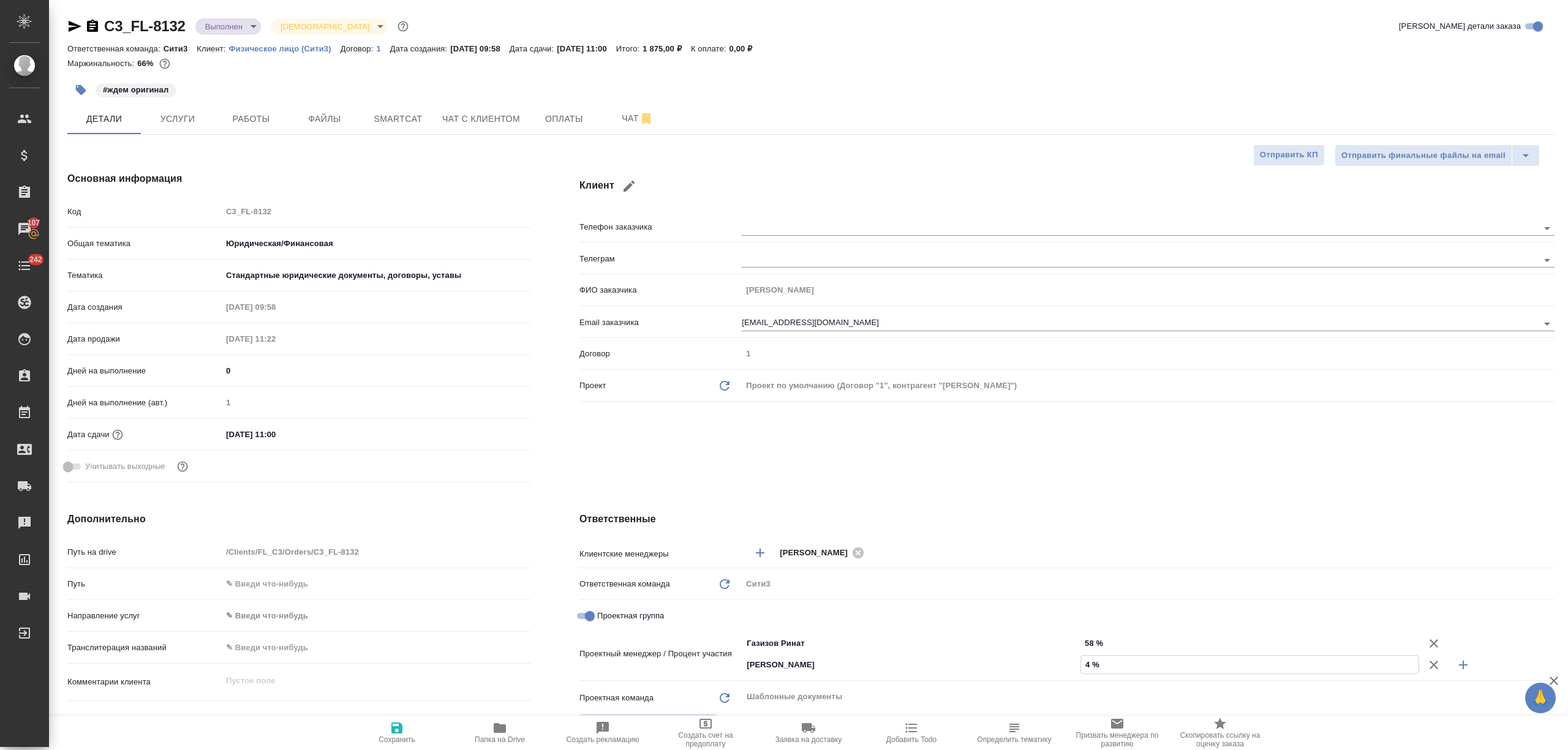
type input "42 %"
type textarea "x"
type input "42 %"
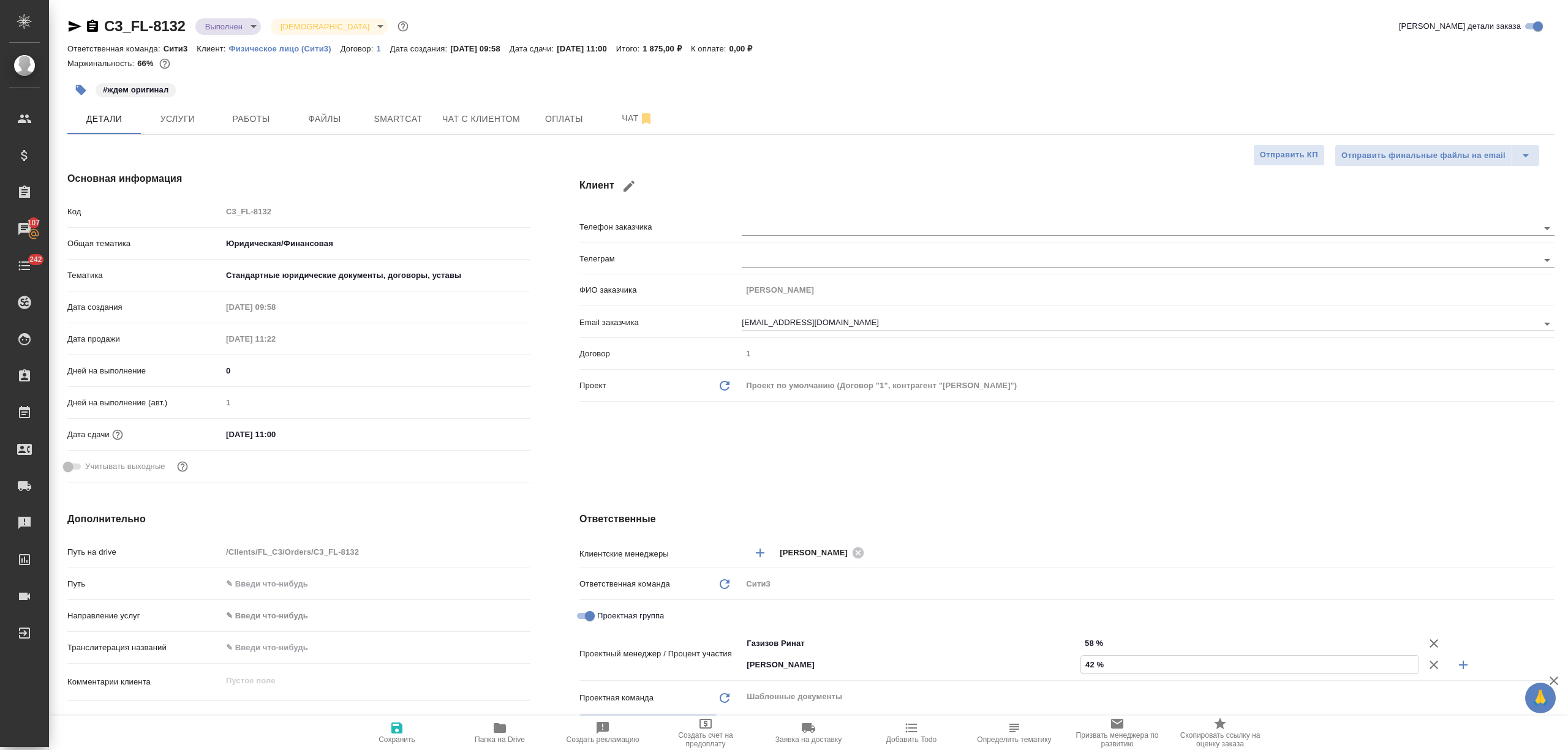
click at [398, 722] on icon "button" at bounding box center [397, 728] width 15 height 15
type textarea "x"
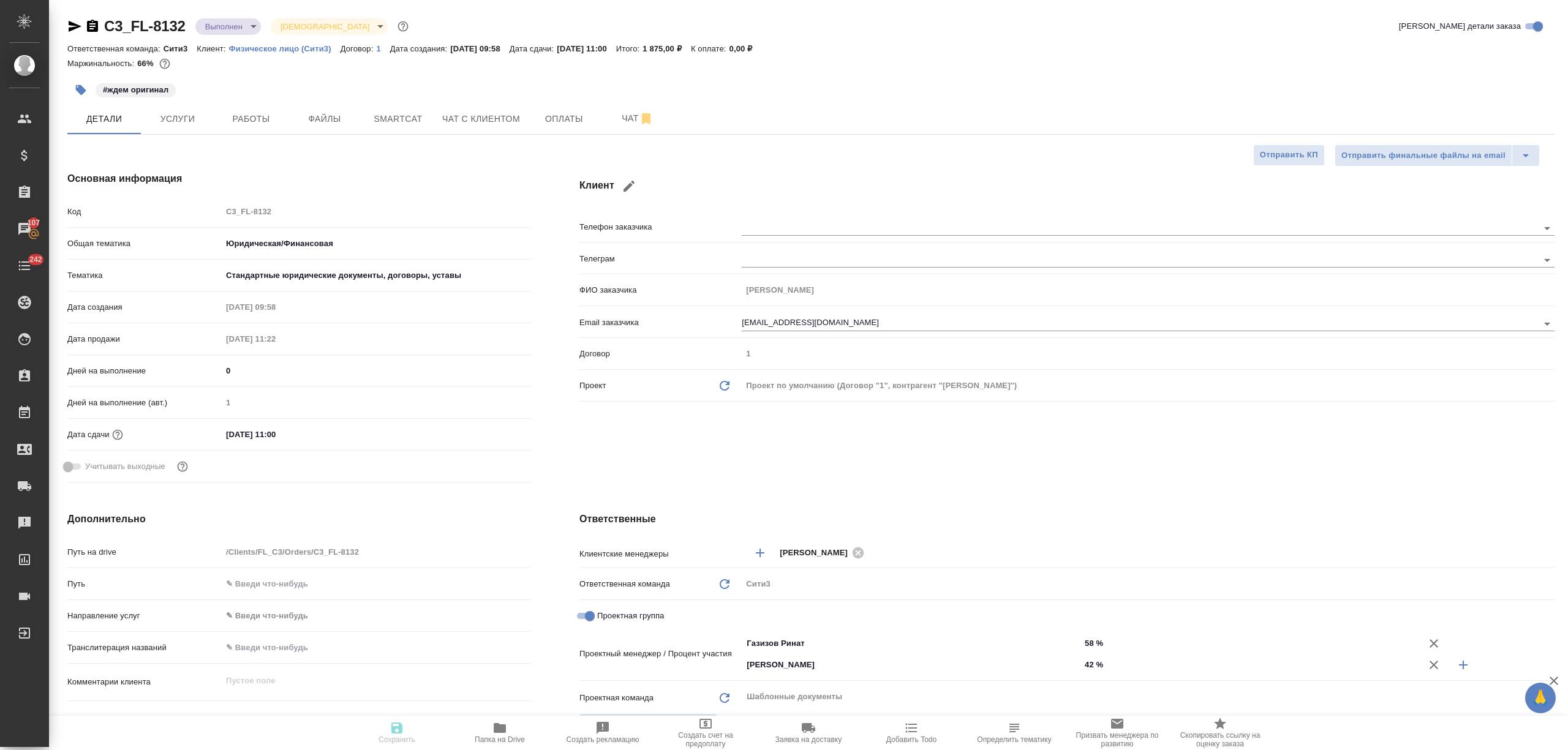
type textarea "x"
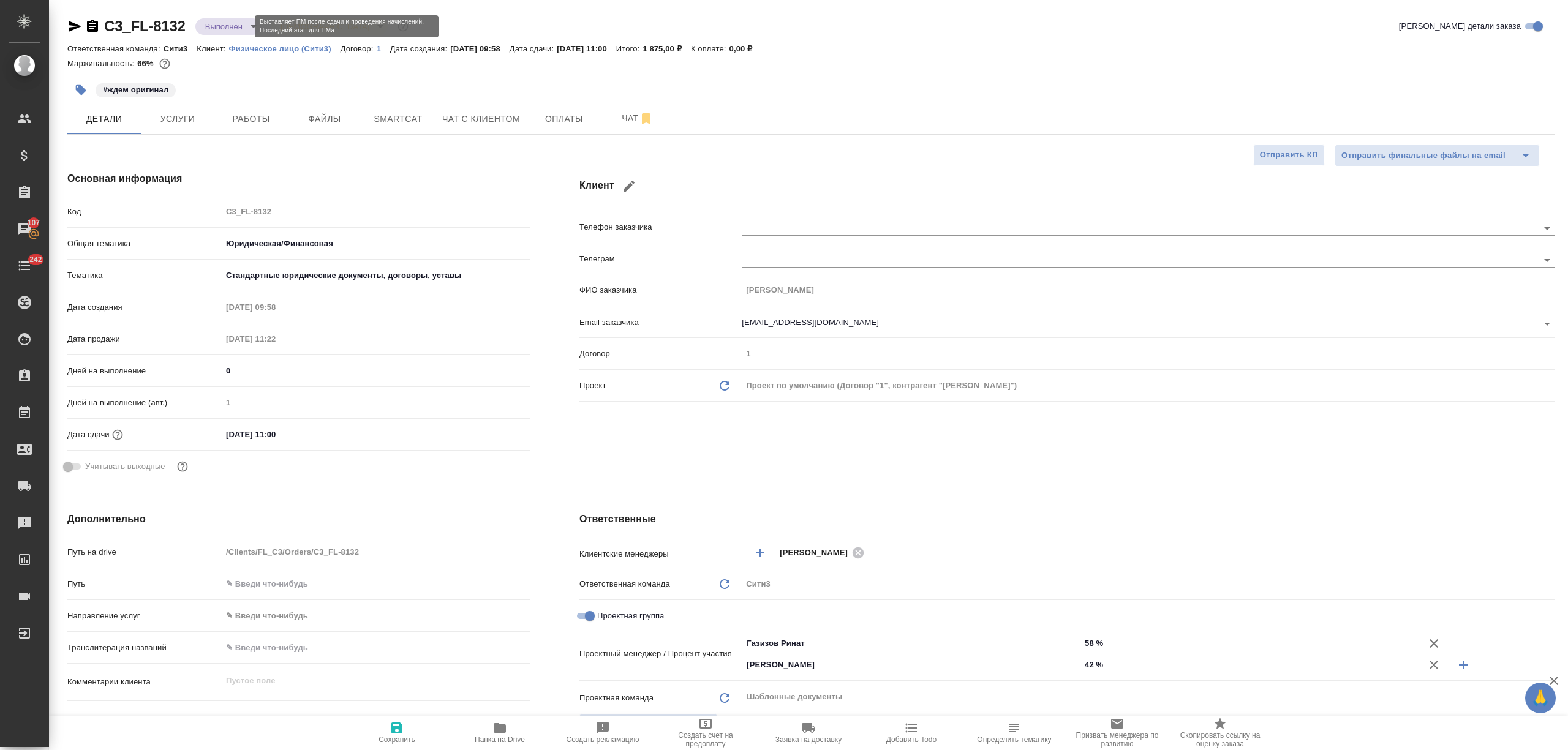
click at [241, 28] on body "🙏 .cls-1 fill:#fff; AWATERA Nikitina Tatiana Клиенты Спецификации Заказы 107 Ча…" at bounding box center [784, 424] width 1568 height 849
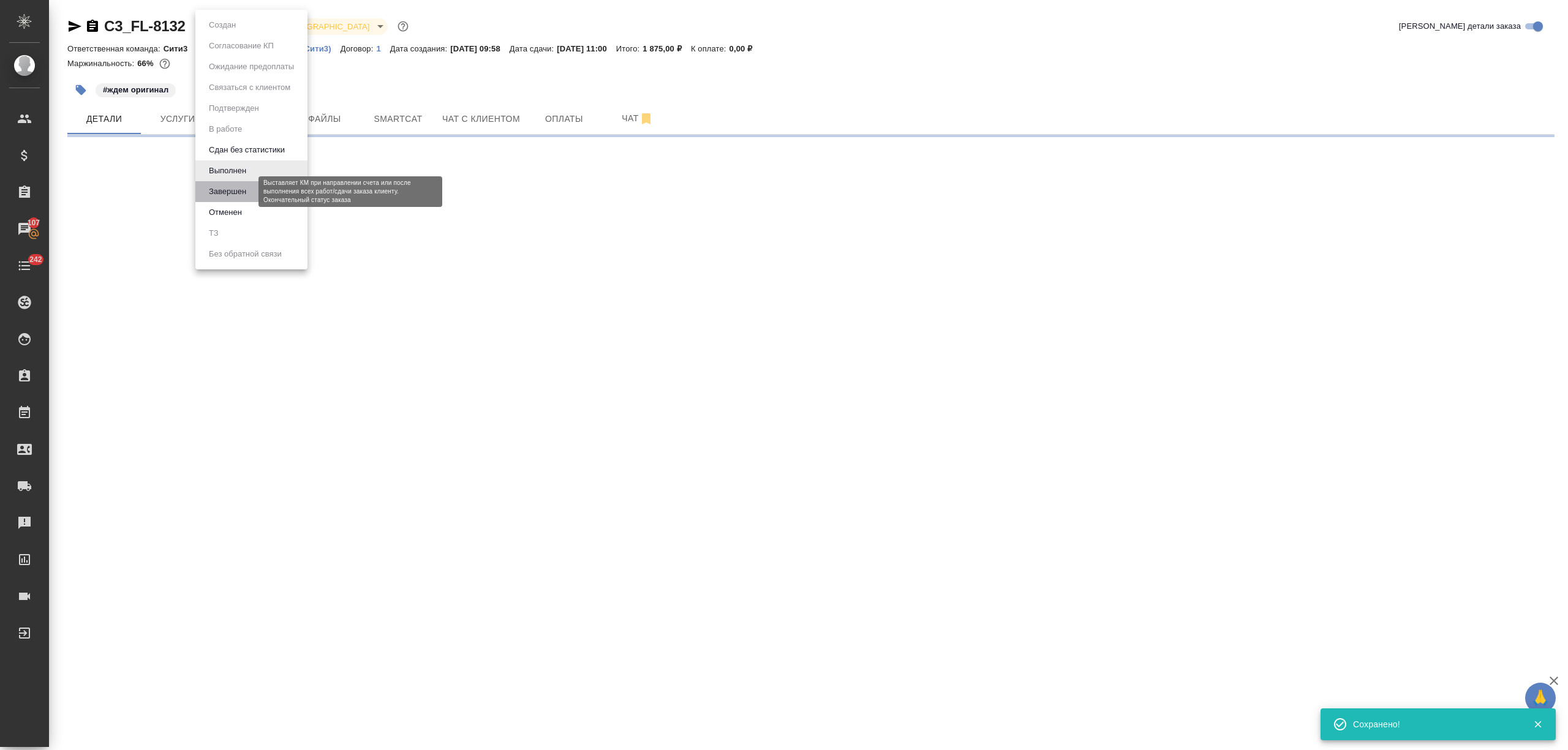
click at [249, 194] on button "Завершен" at bounding box center [227, 192] width 45 height 13
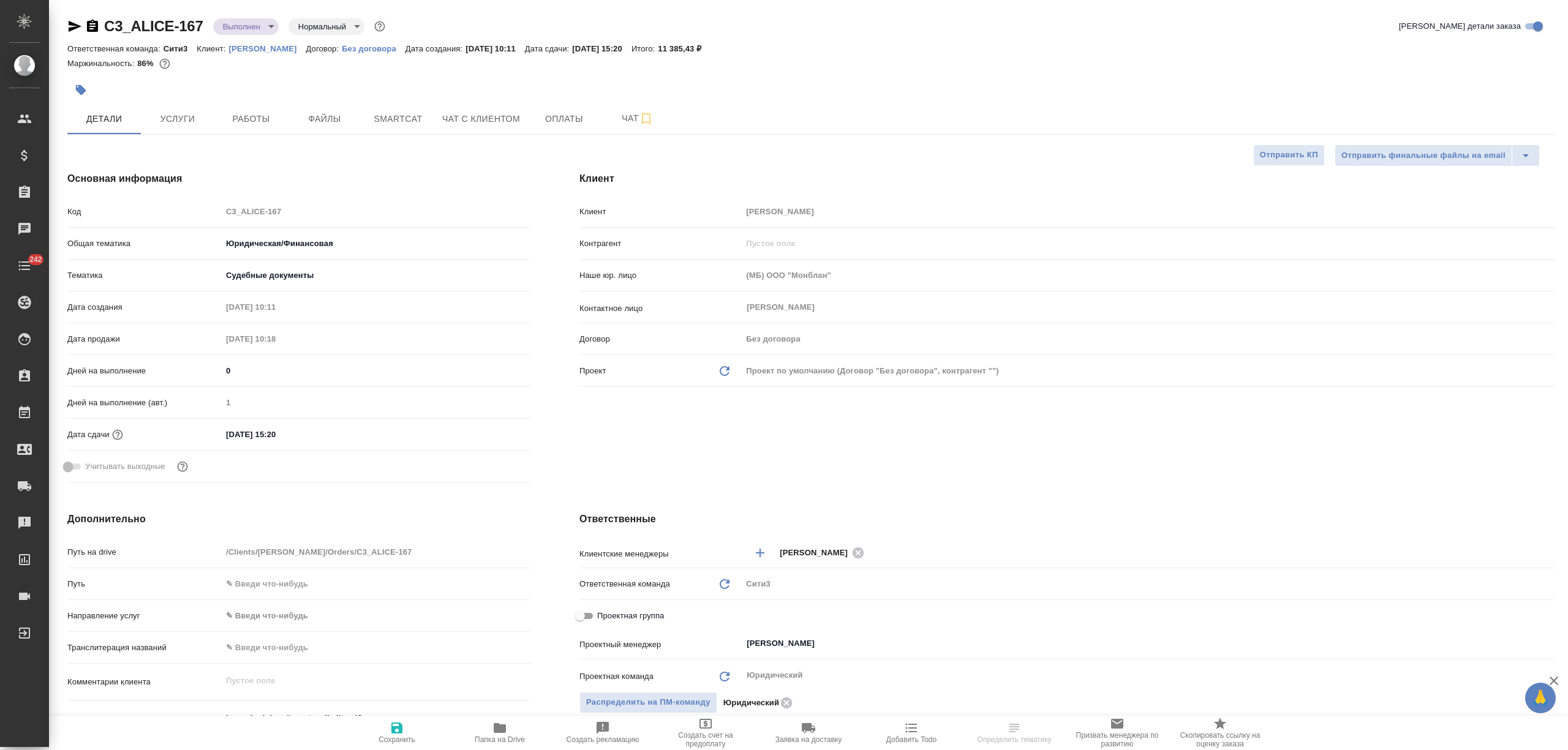
select select "RU"
click at [233, 128] on button "Работы" at bounding box center [251, 119] width 73 height 31
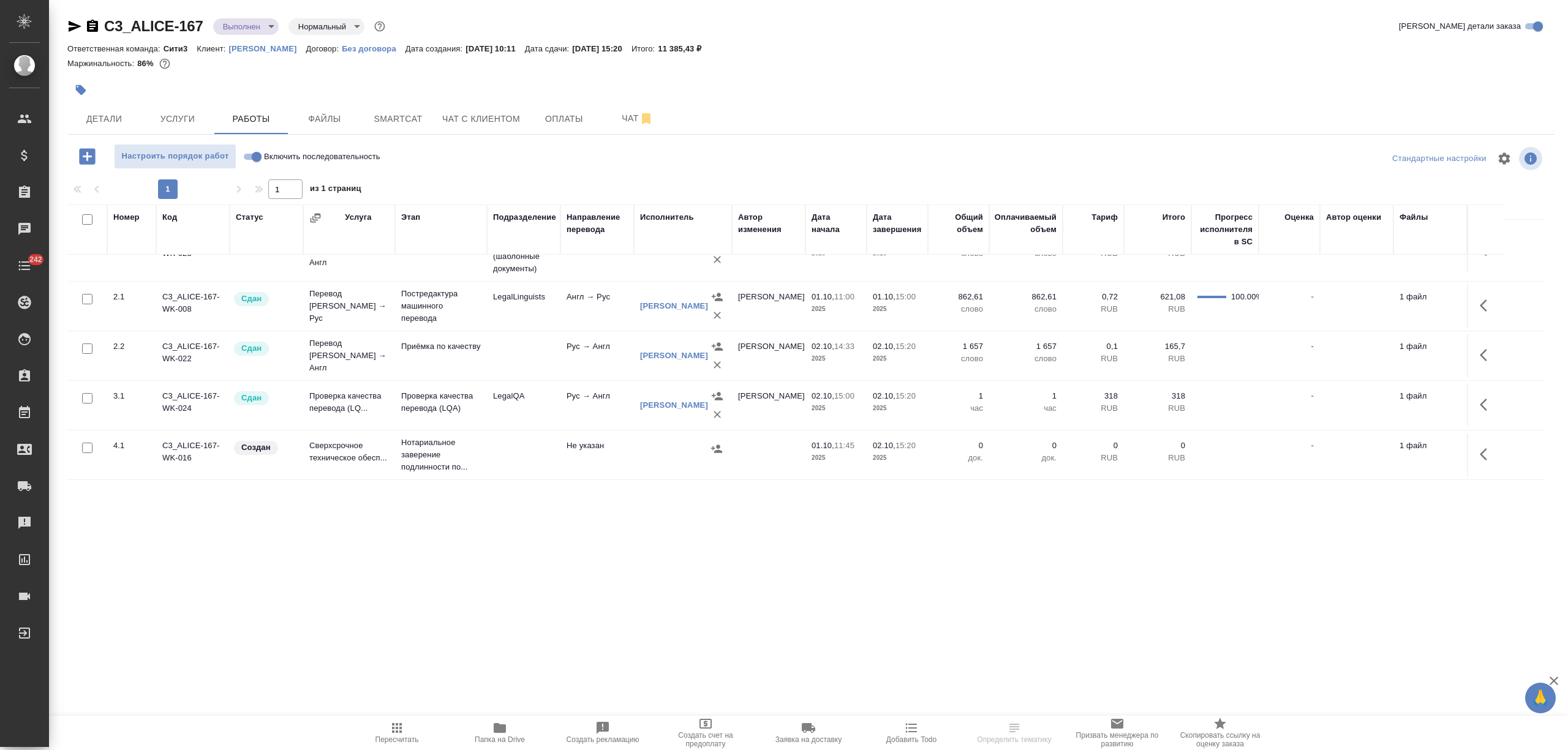
scroll to position [49, 0]
click at [252, 155] on input "Включить последовательность" at bounding box center [257, 157] width 44 height 15
checkbox input "true"
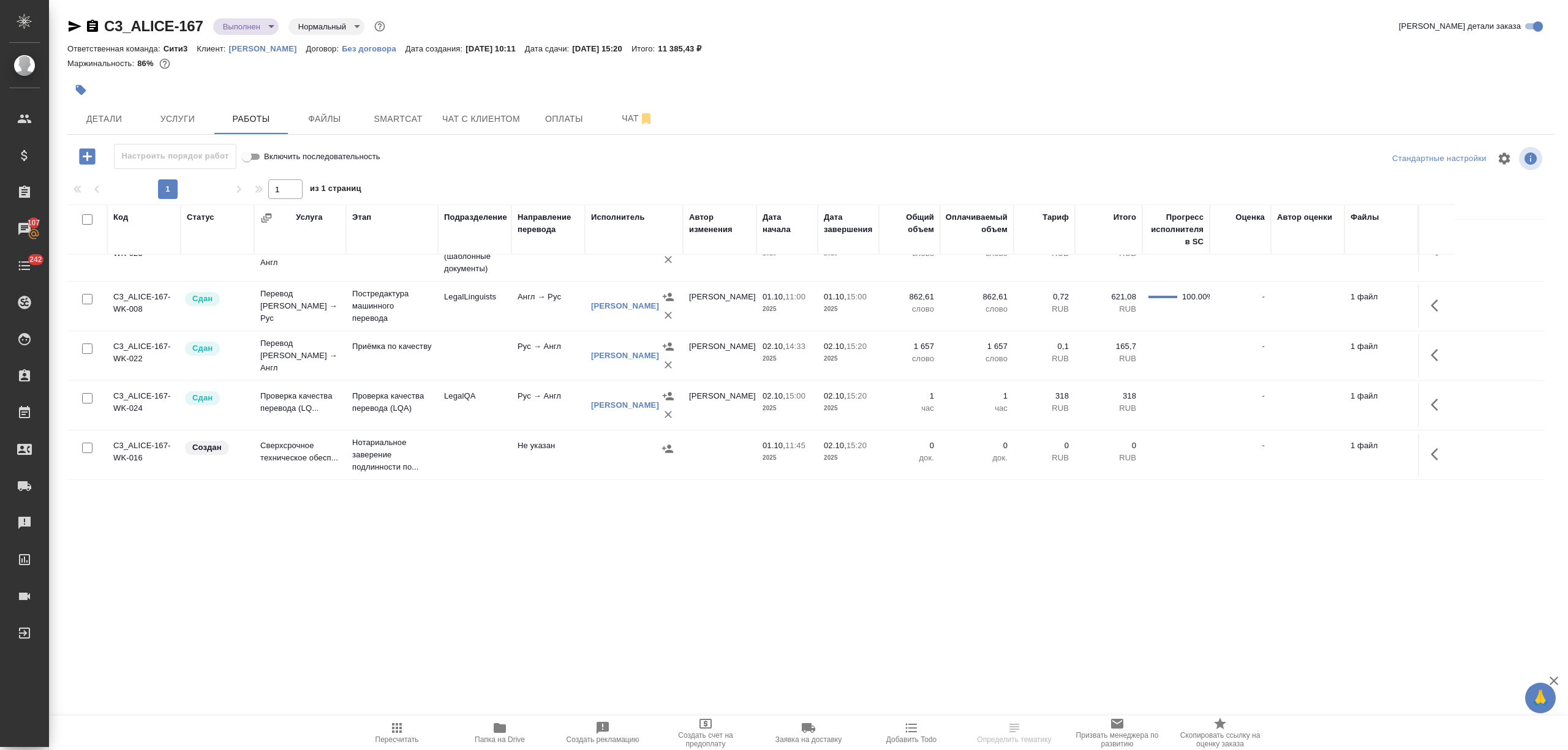
click at [475, 447] on td at bounding box center [474, 455] width 73 height 43
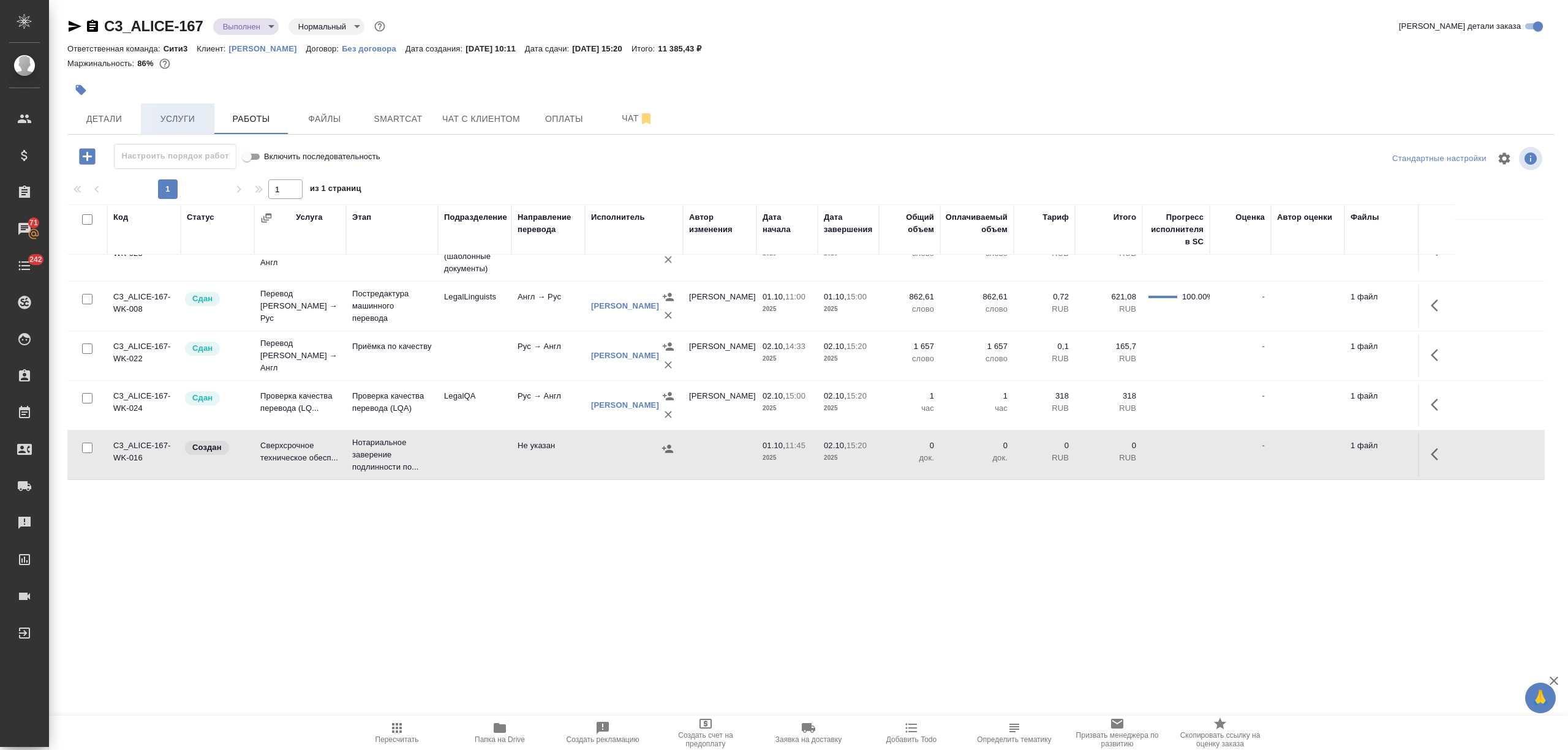
click at [155, 110] on button "Услуги" at bounding box center [177, 119] width 73 height 31
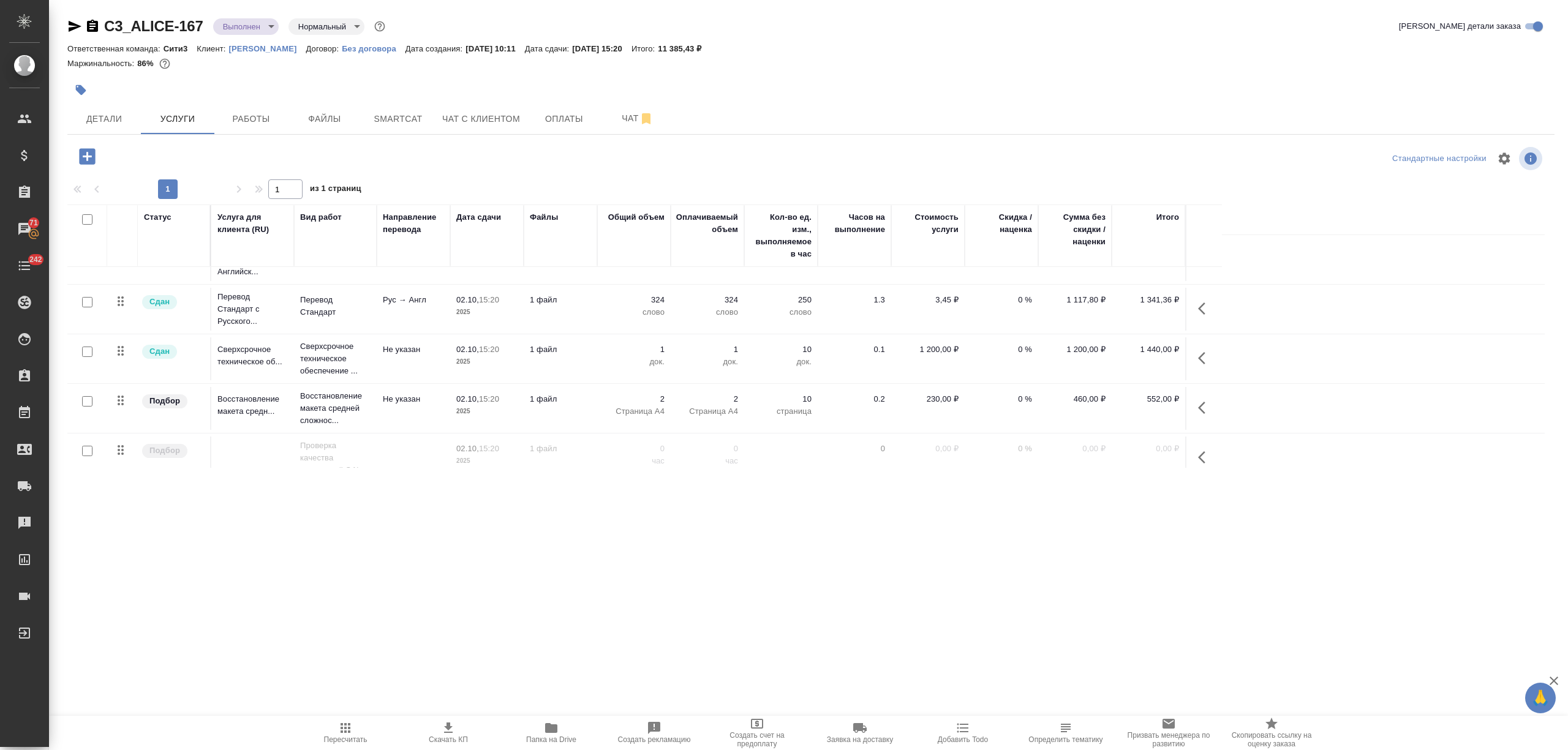
scroll to position [49, 0]
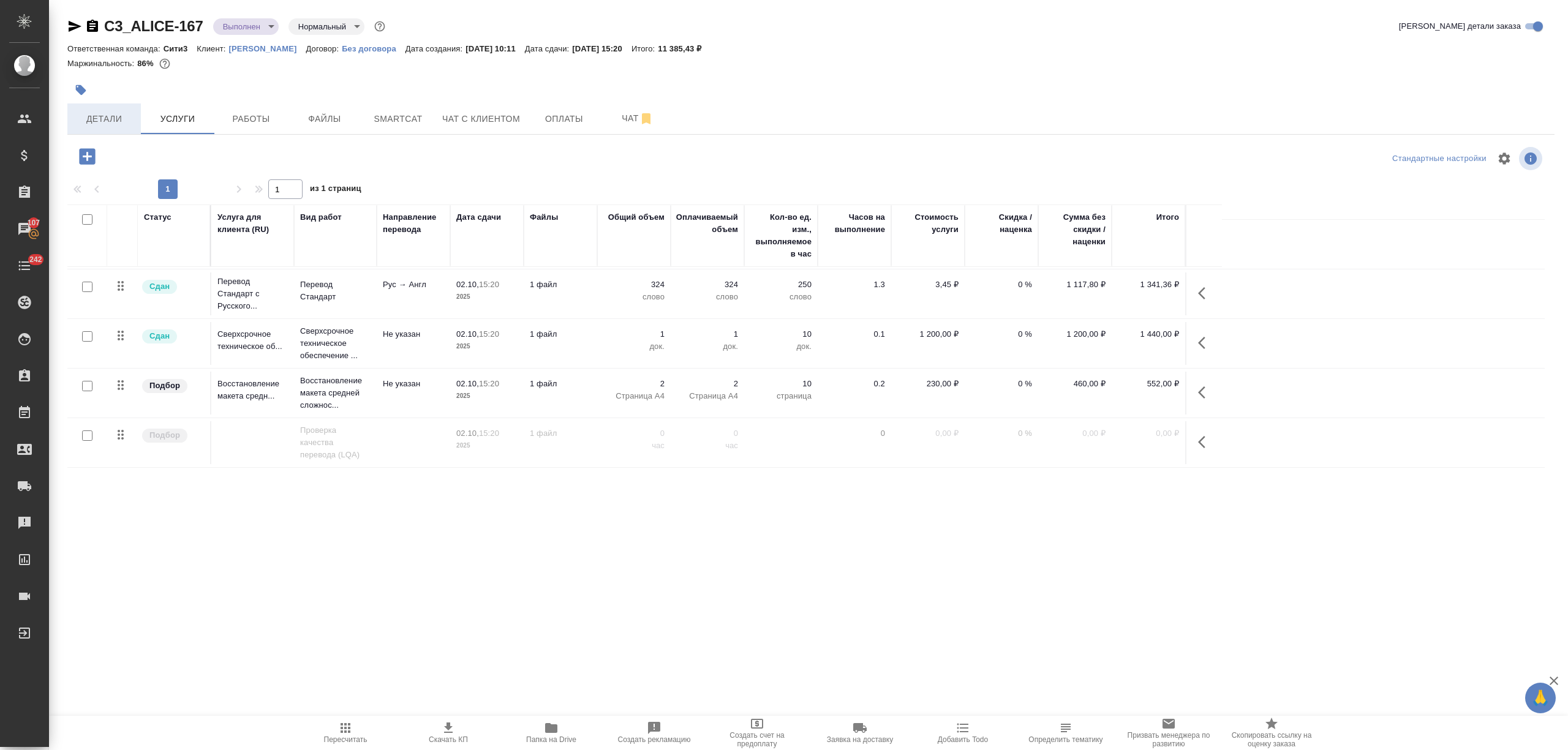
click at [115, 118] on span "Детали" at bounding box center [104, 119] width 58 height 15
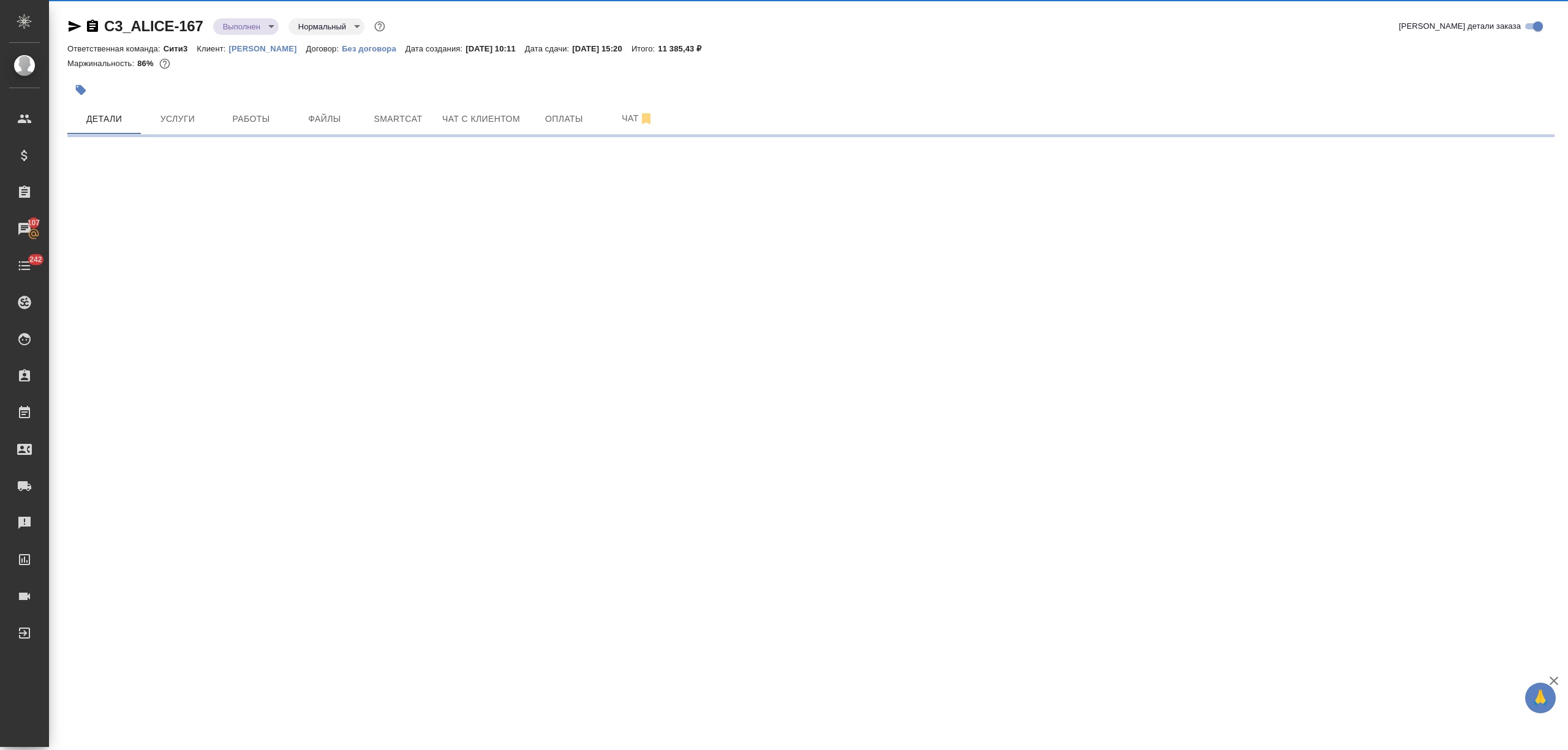
select select "RU"
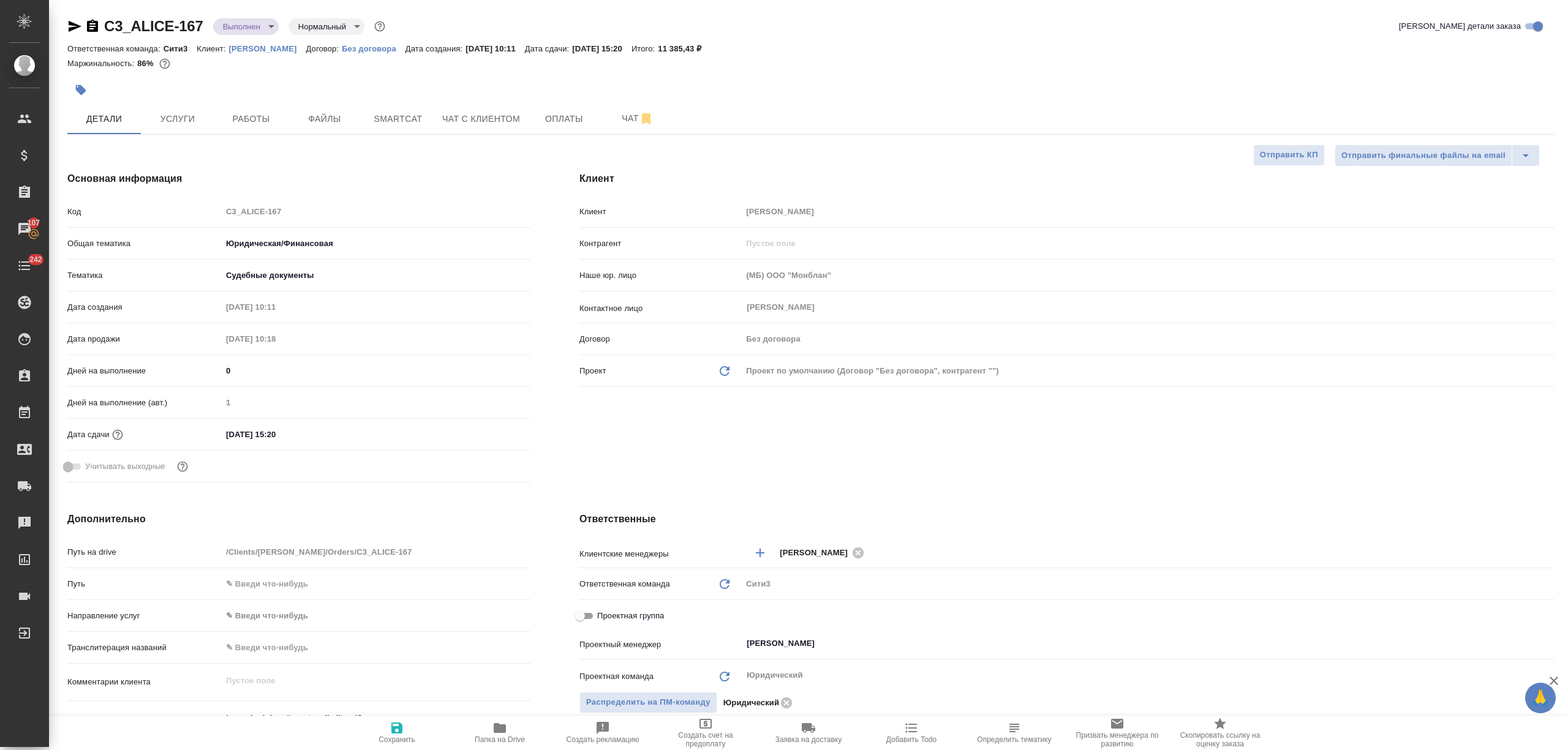
type textarea "x"
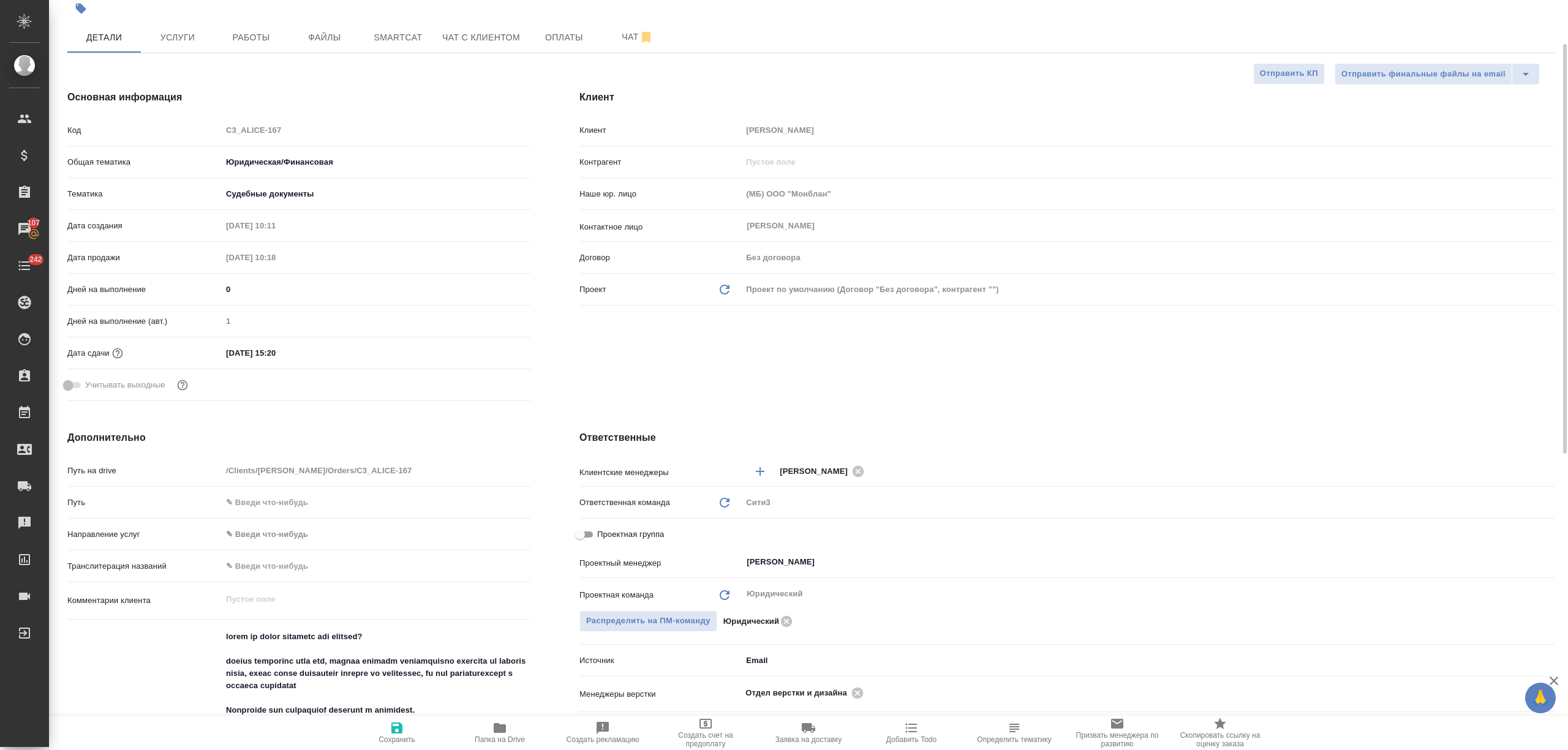
click at [585, 529] on input "Проектная группа" at bounding box center [580, 535] width 44 height 15
checkbox input "true"
type textarea "x"
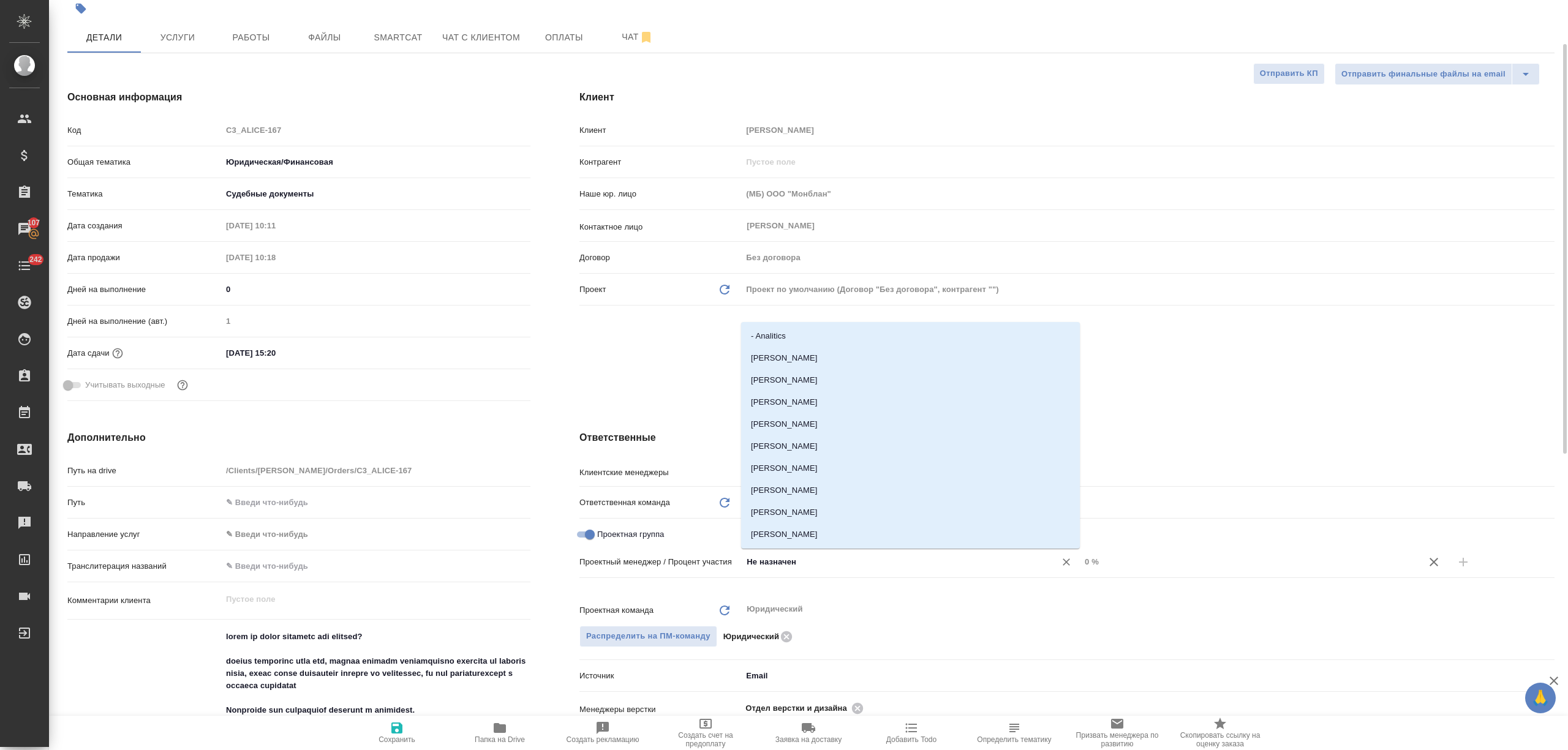
click at [794, 559] on input "Не назначен" at bounding box center [891, 562] width 290 height 15
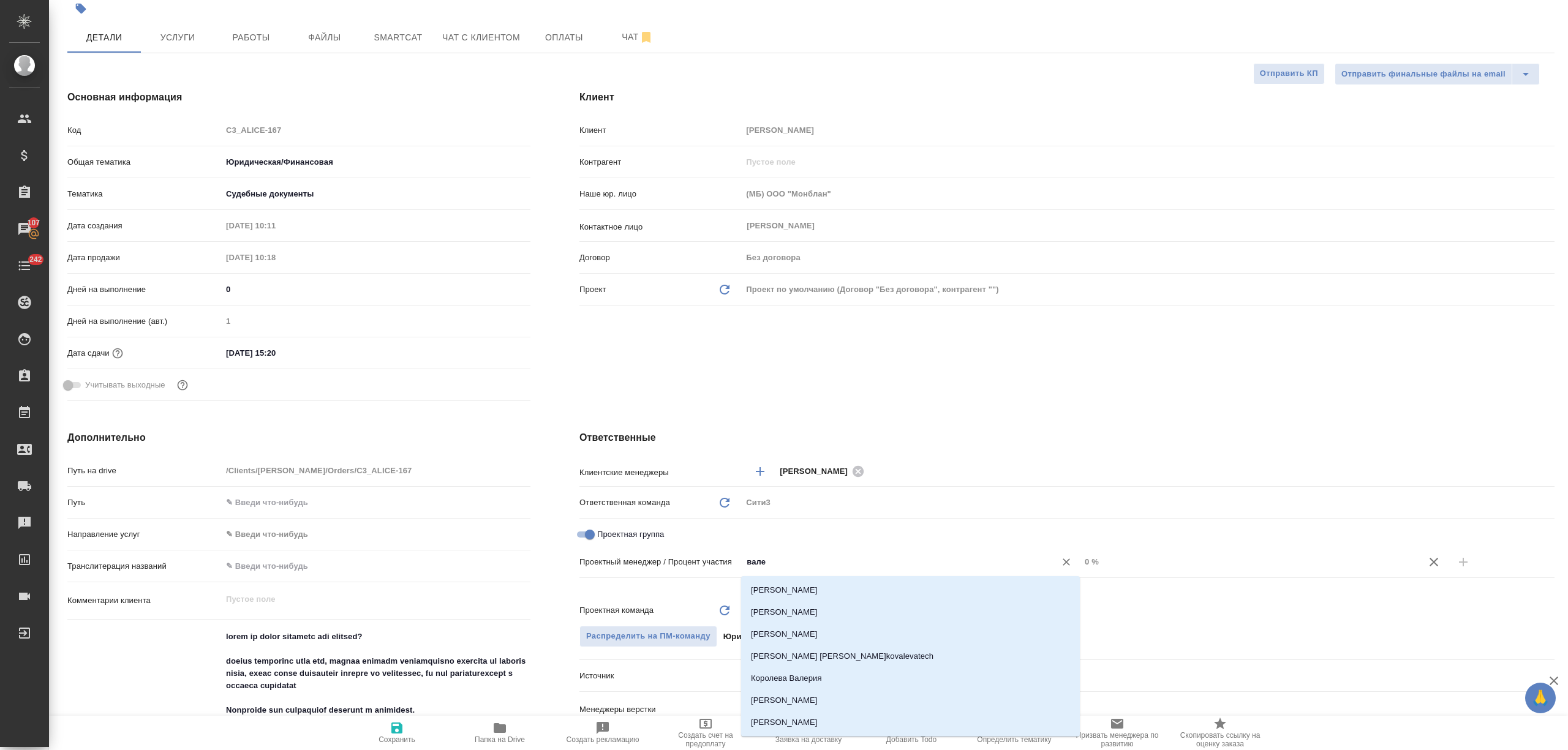
type input "валее"
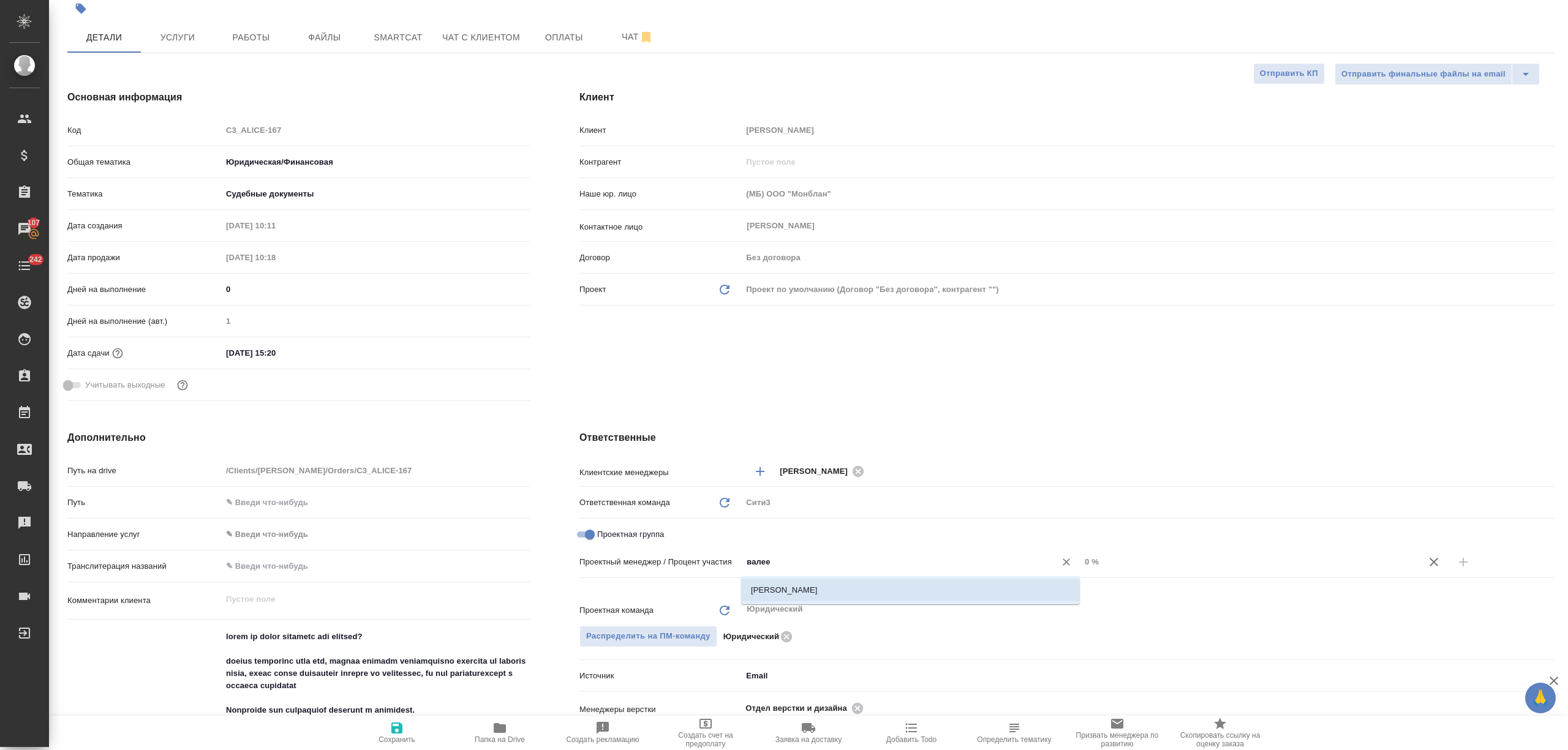
click at [821, 593] on li "[PERSON_NAME]" at bounding box center [911, 590] width 339 height 22
type textarea "x"
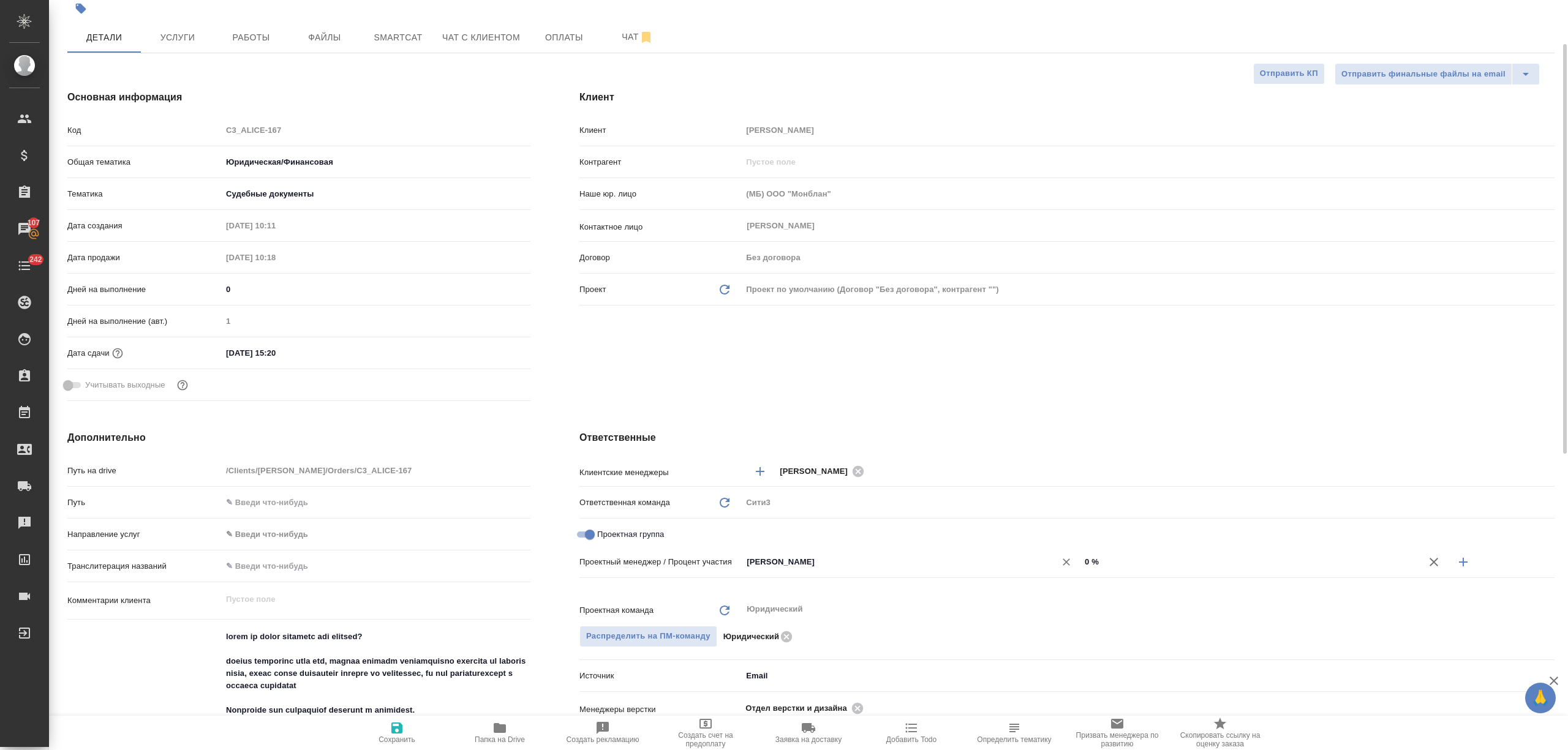
drag, startPoint x: 1123, startPoint y: 551, endPoint x: 1042, endPoint y: 556, distance: 81.2
click at [1042, 556] on div "Валеев Динар ​ 0 %" at bounding box center [1148, 562] width 813 height 22
drag, startPoint x: 1102, startPoint y: 567, endPoint x: 1050, endPoint y: 567, distance: 52.0
click at [1050, 567] on div "Валеев Динар ​ 0 %" at bounding box center [1148, 562] width 813 height 22
type textarea "x"
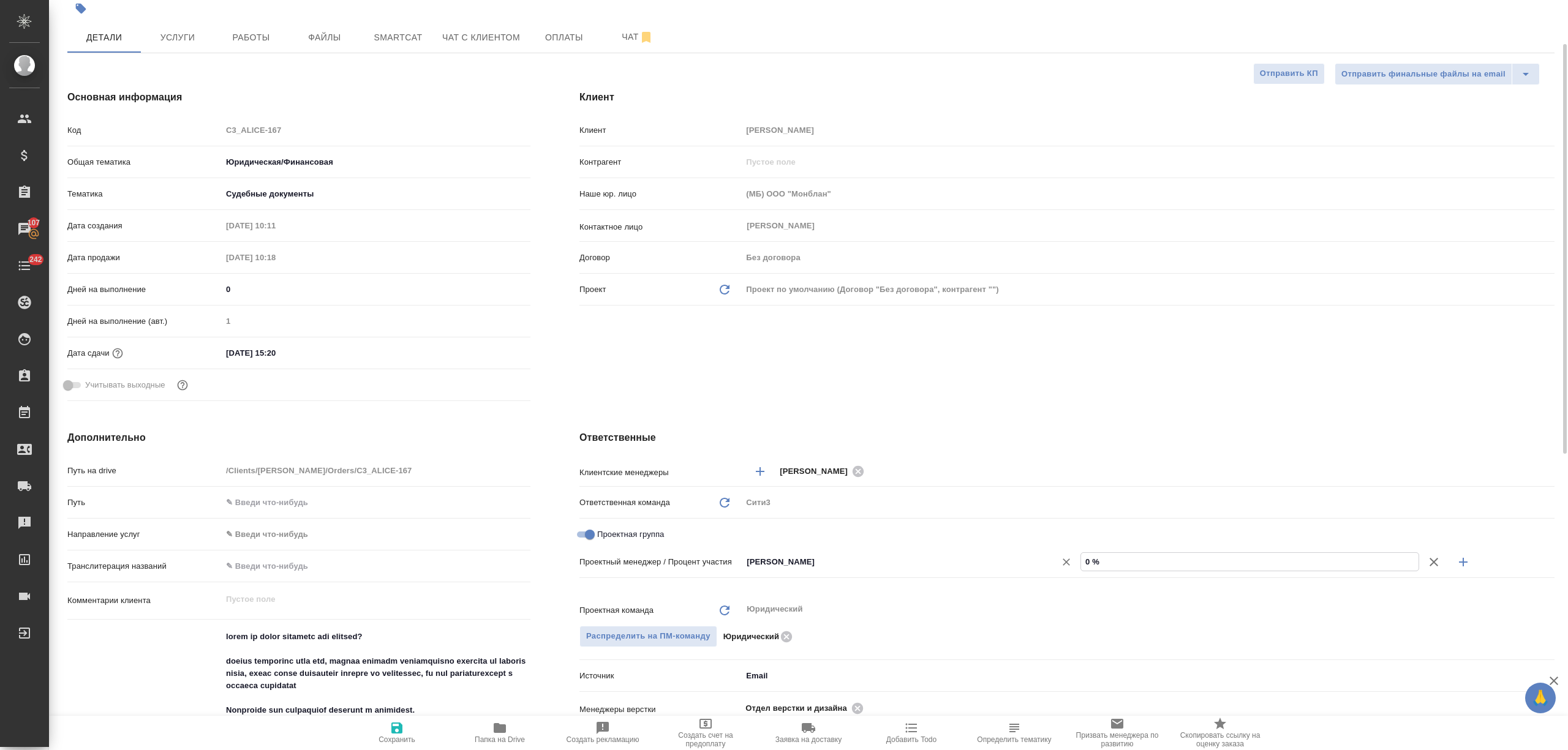
type textarea "x"
type input "8 %"
type textarea "x"
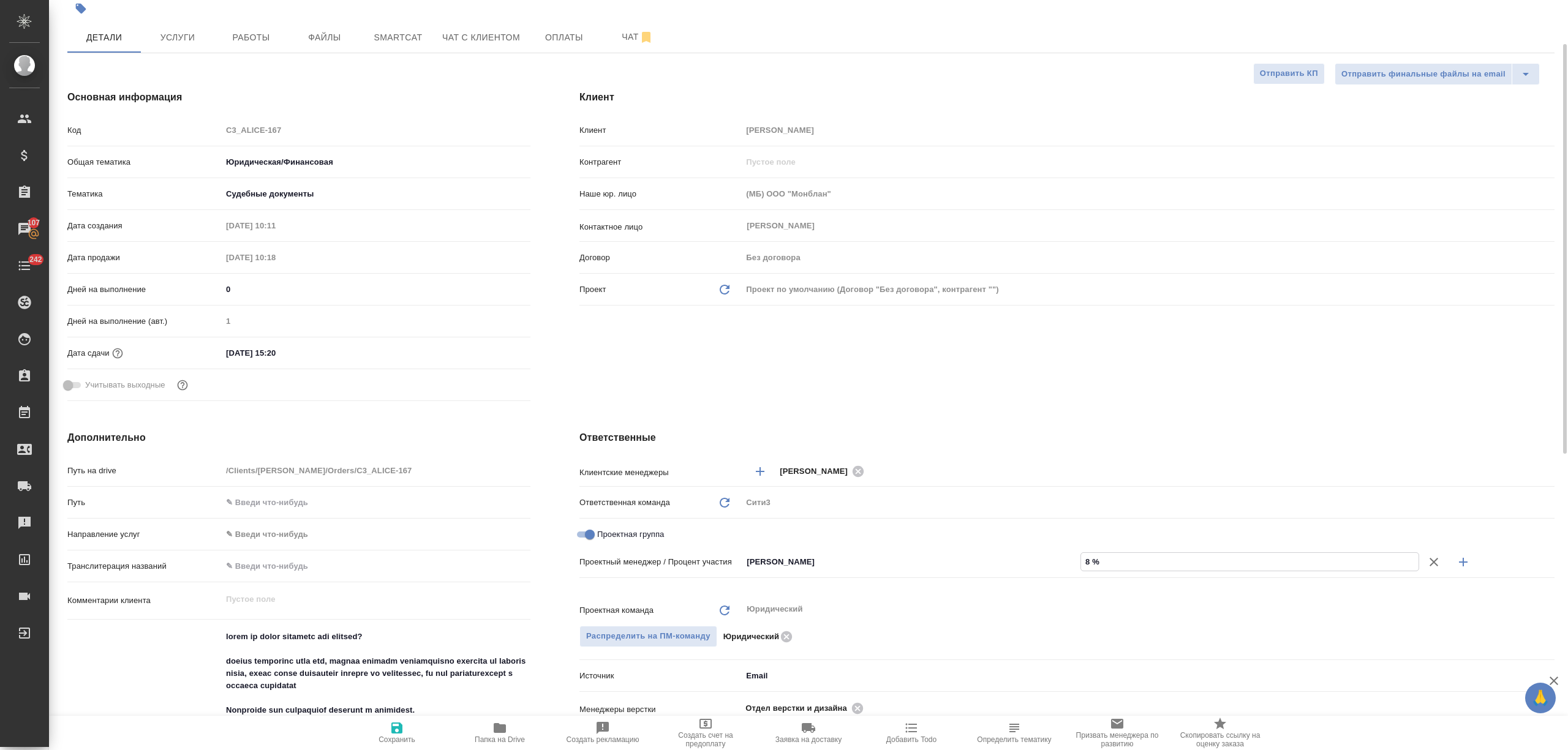
type textarea "x"
type input "87 %"
click at [1452, 565] on button "button" at bounding box center [1463, 562] width 30 height 30
type textarea "x"
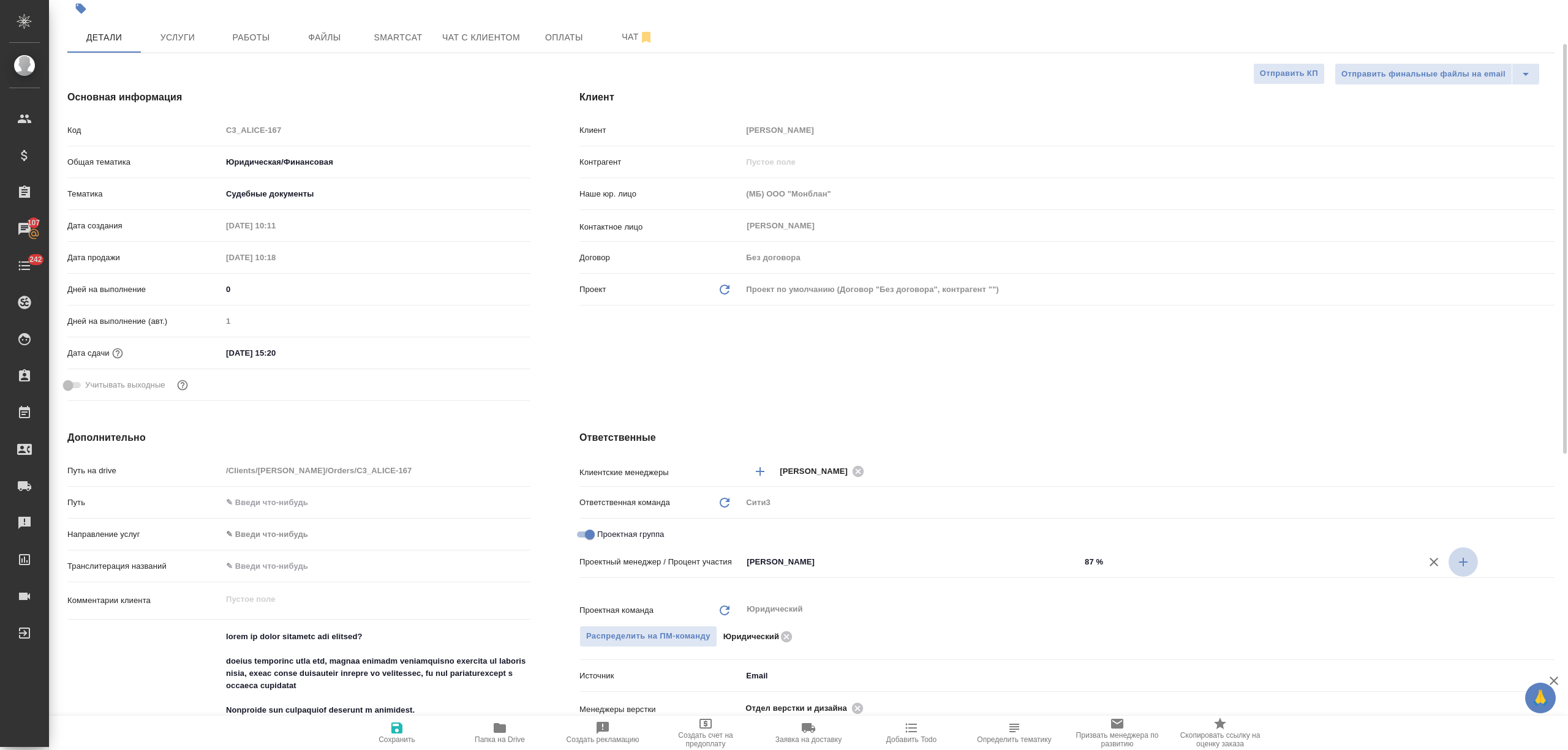
type textarea "x"
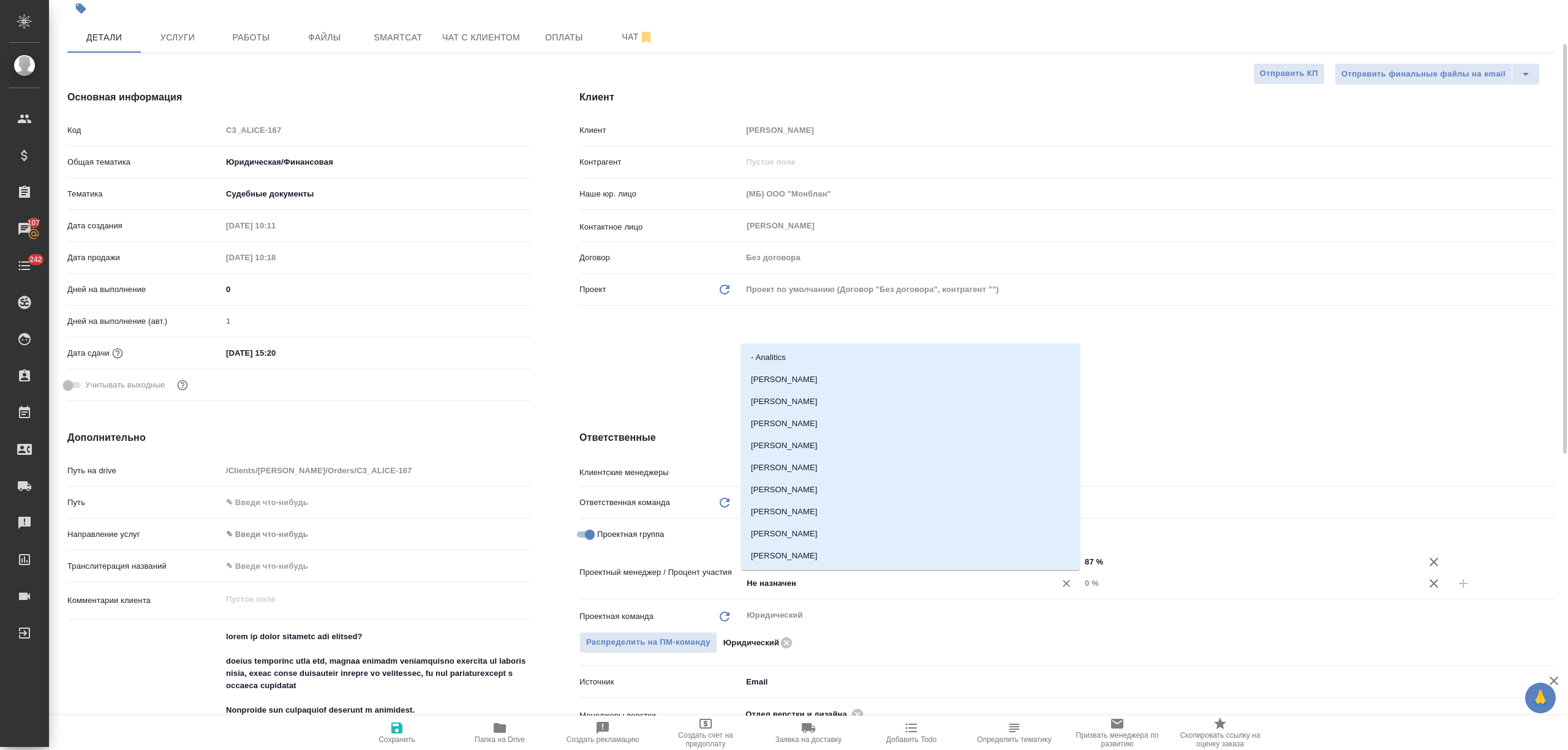
click at [962, 579] on input "Не назначен" at bounding box center [891, 583] width 290 height 15
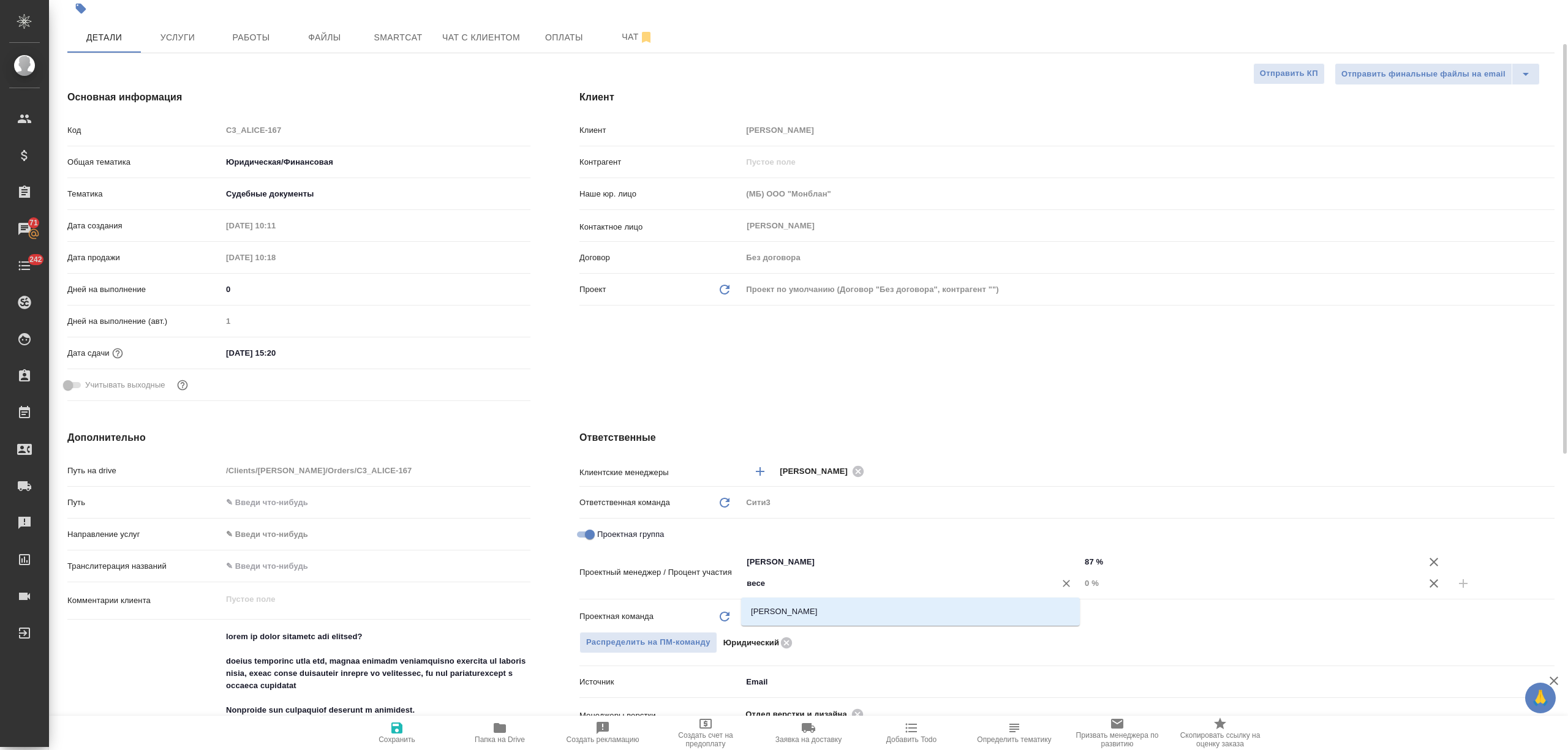
type input "весел"
click at [944, 608] on li "Веселова Юлия" at bounding box center [911, 612] width 339 height 22
type textarea "x"
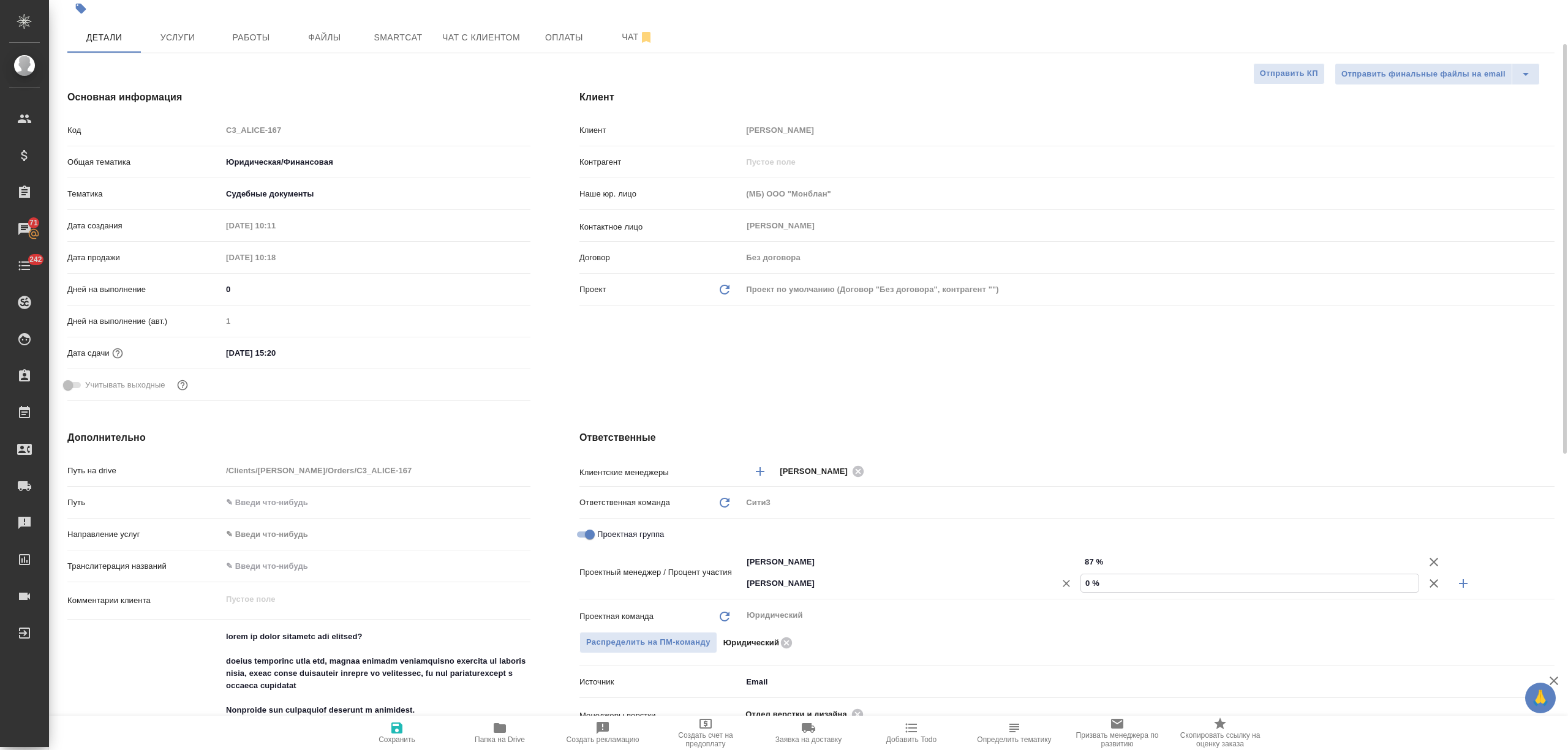
drag, startPoint x: 1121, startPoint y: 588, endPoint x: 1014, endPoint y: 581, distance: 107.2
click at [1014, 581] on div "Веселова Юлия ​ 0 %" at bounding box center [1148, 583] width 813 height 22
type textarea "x"
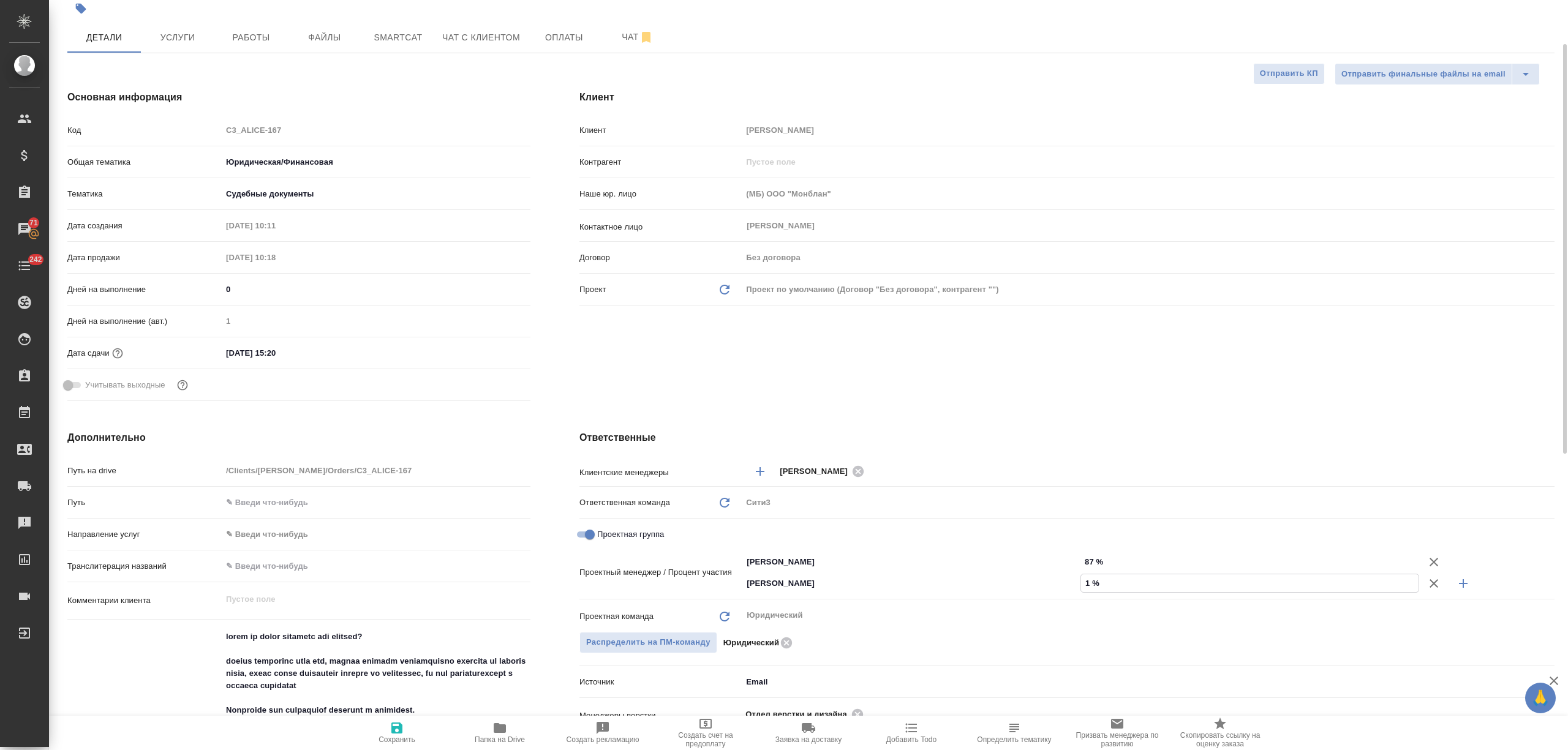
type input "13 %"
type textarea "x"
type input "13 %"
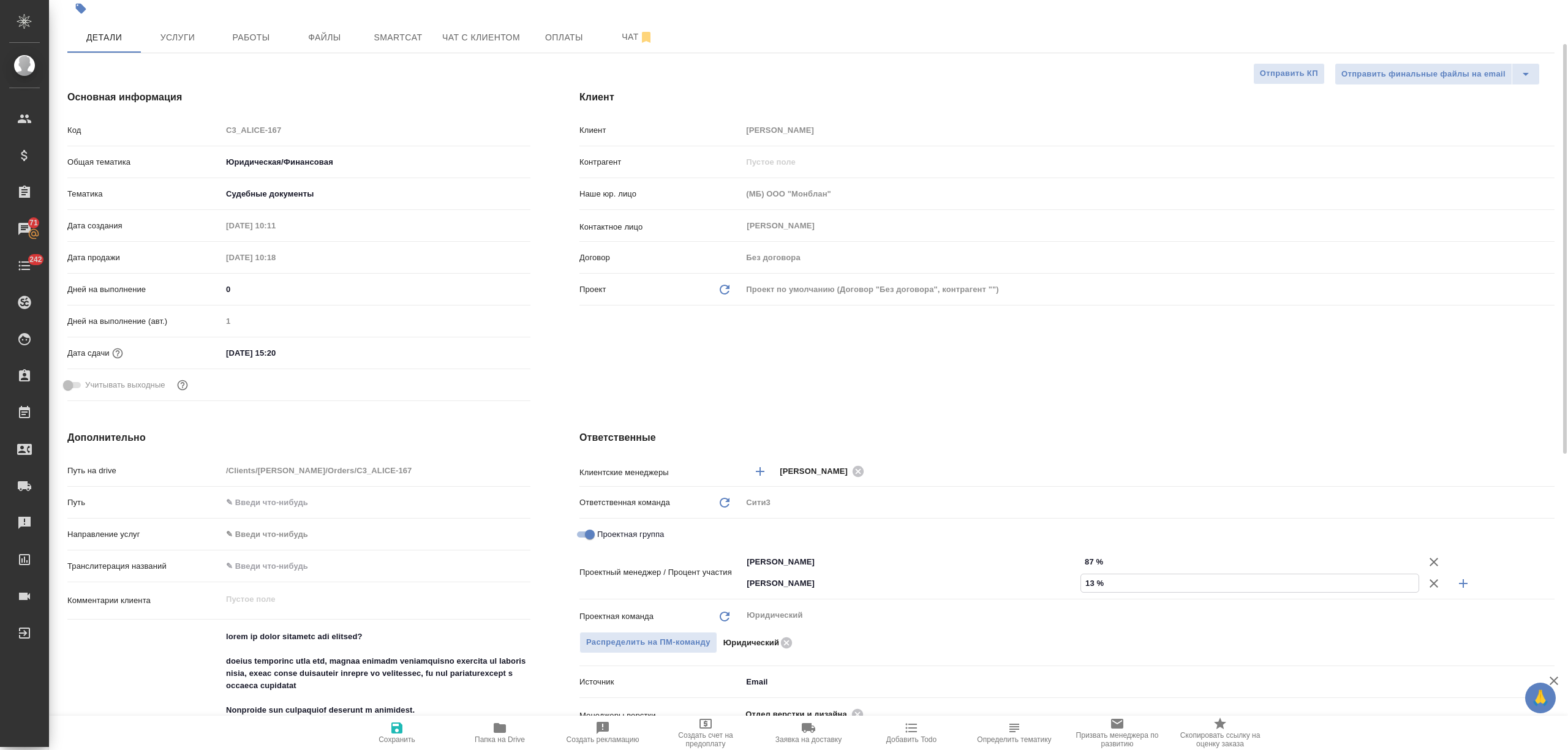
click at [380, 734] on span "Сохранить" at bounding box center [397, 733] width 88 height 24
type textarea "x"
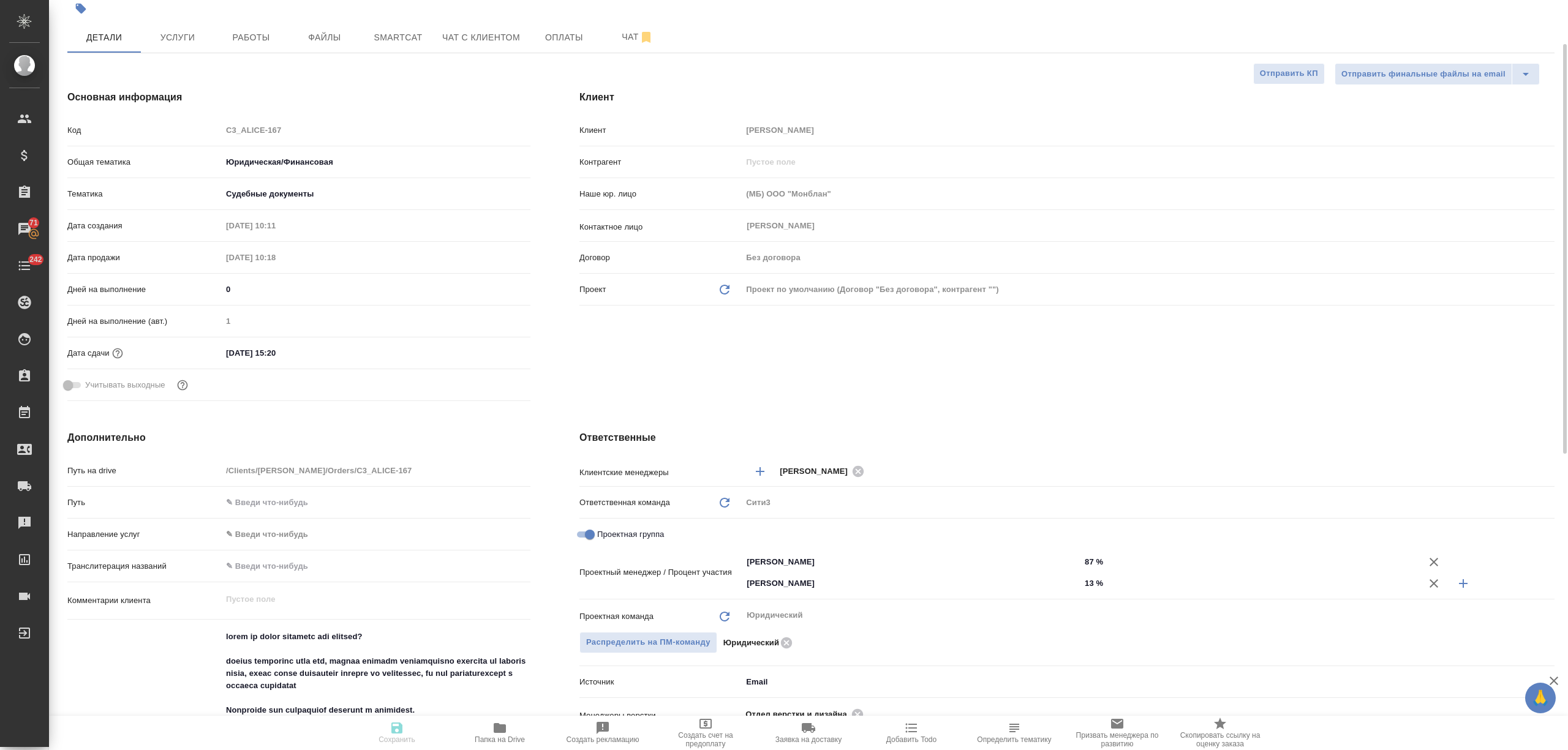
type textarea "x"
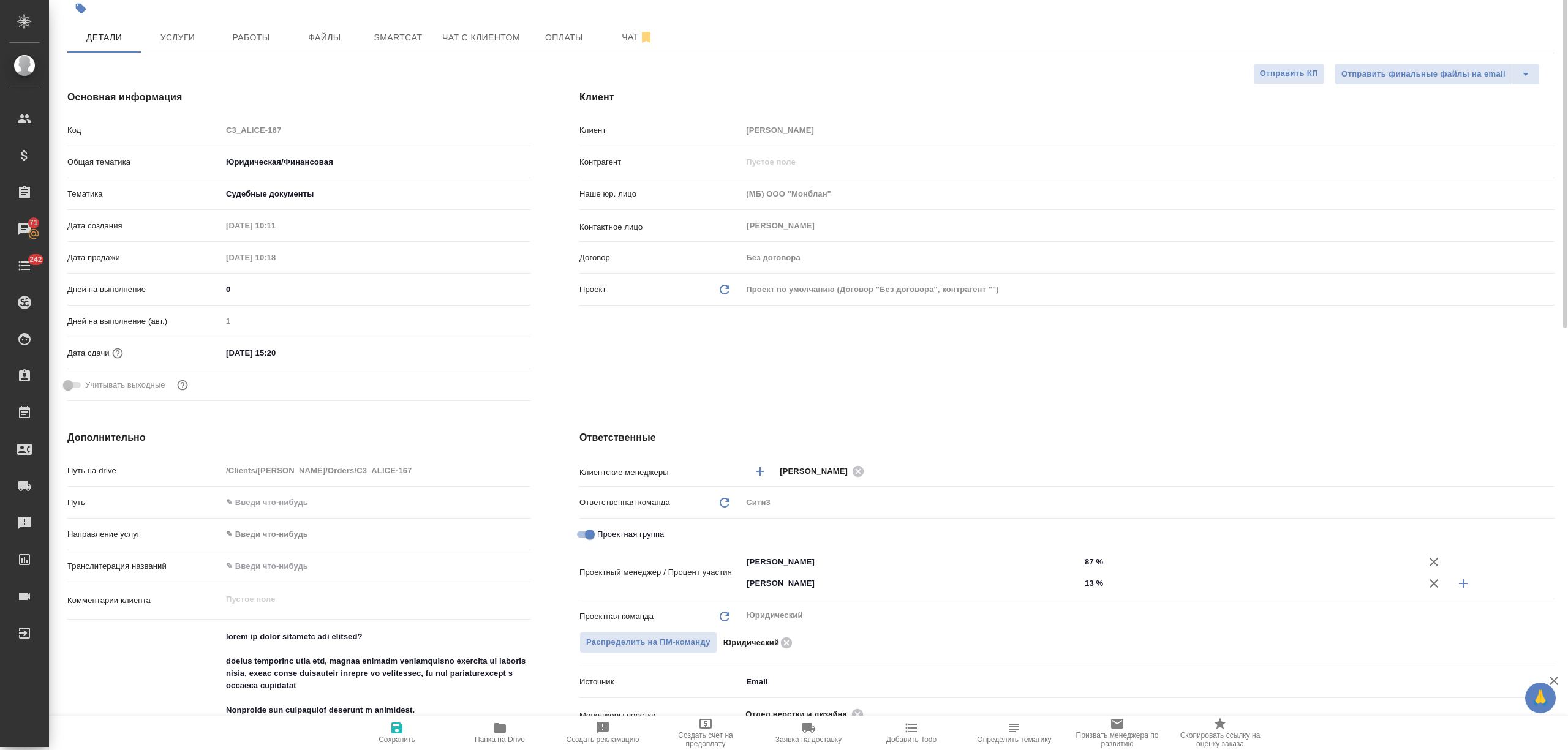
scroll to position [0, 0]
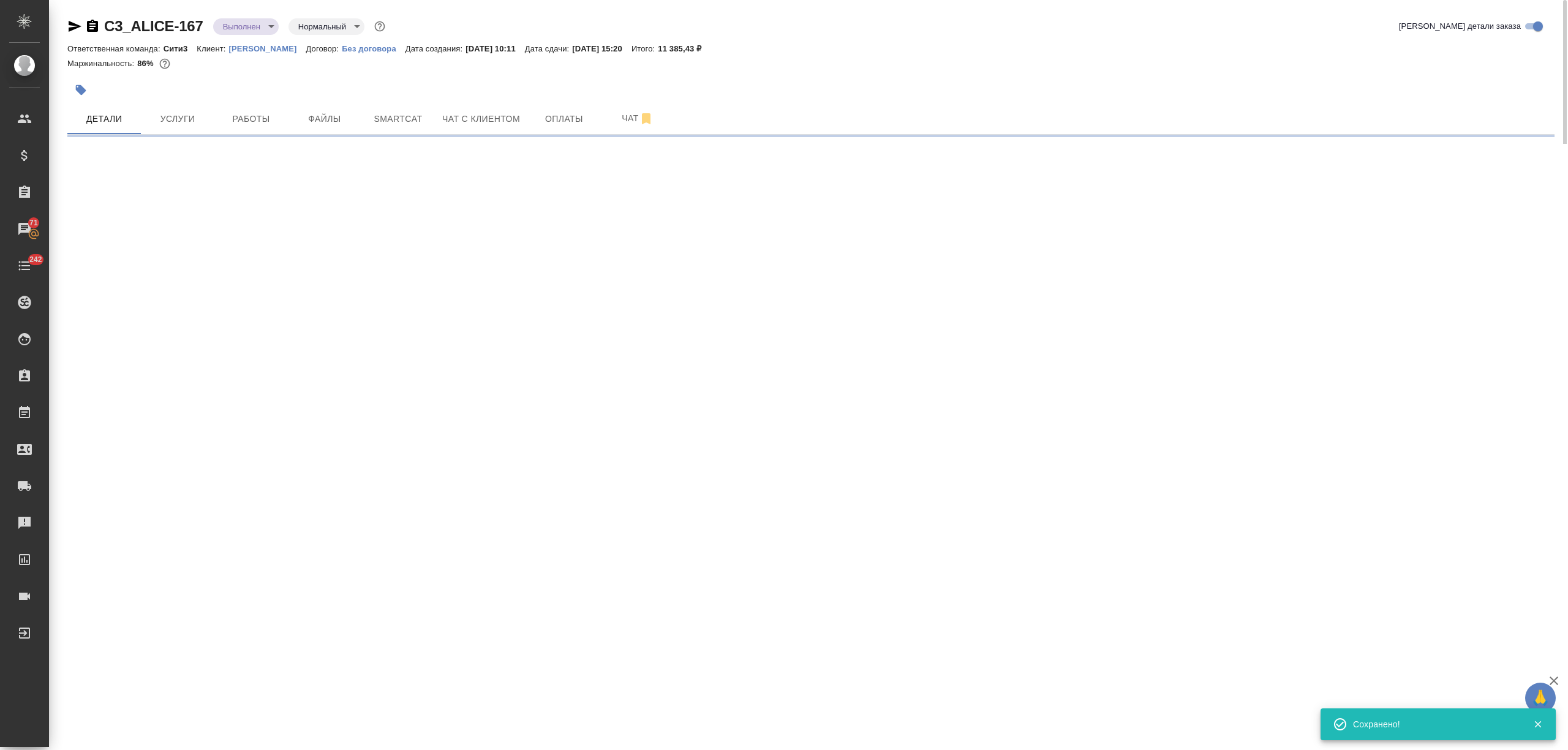
click at [245, 30] on body "🙏 .cls-1 fill:#fff; AWATERA Nikitina Tatiana Клиенты Спецификации Заказы 71 Чат…" at bounding box center [784, 424] width 1568 height 849
select select "RU"
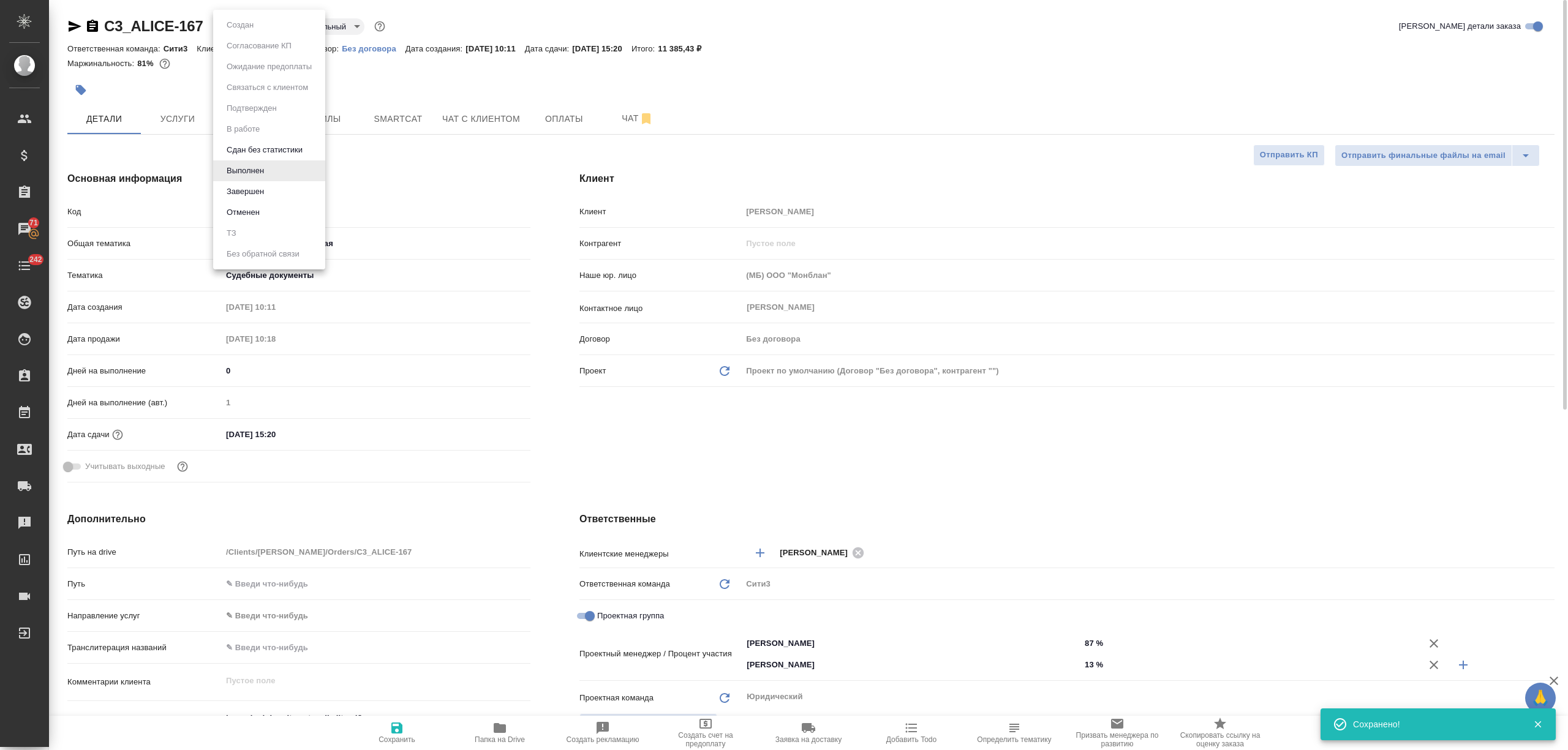
type textarea "x"
click at [249, 188] on button "Завершен" at bounding box center [245, 192] width 45 height 13
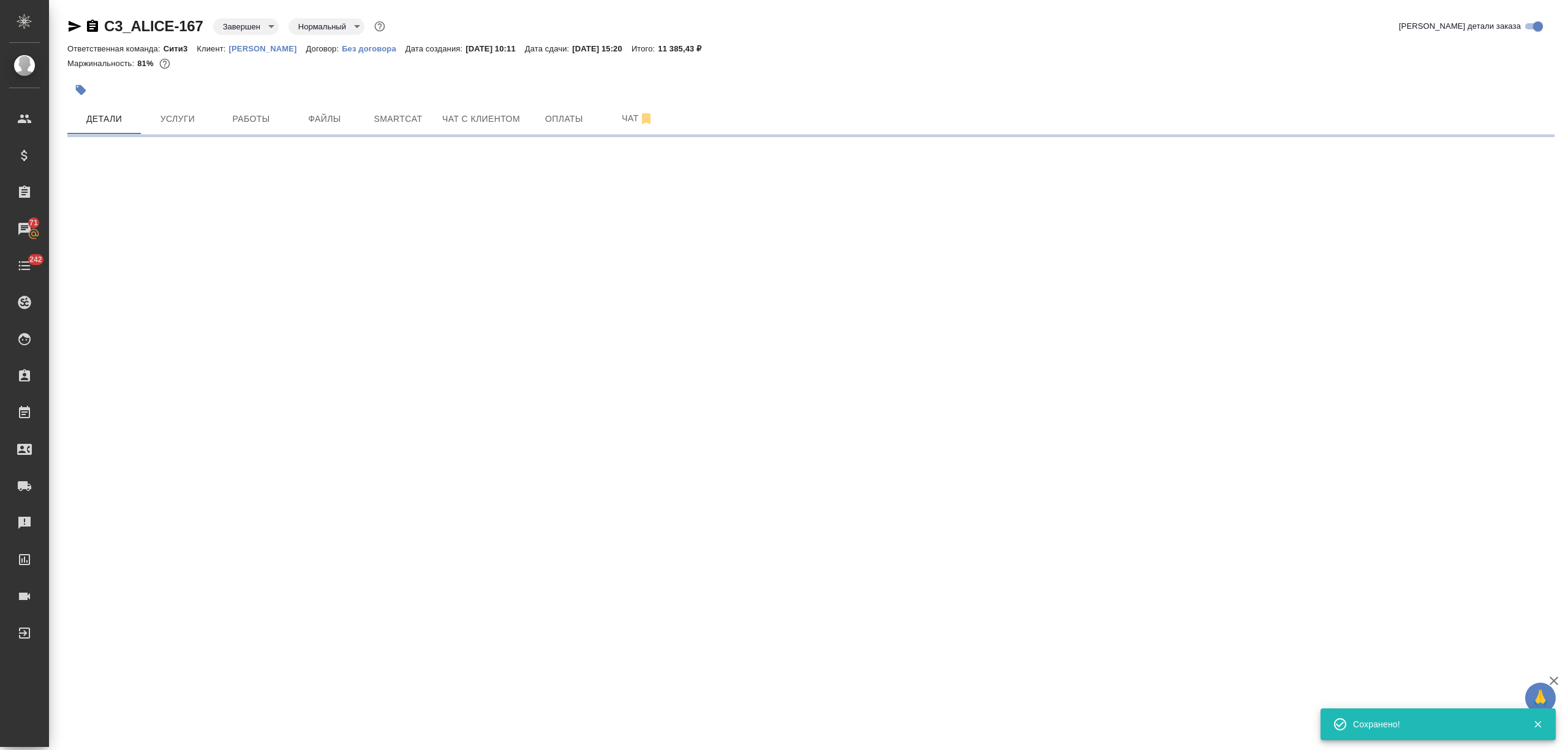
select select "RU"
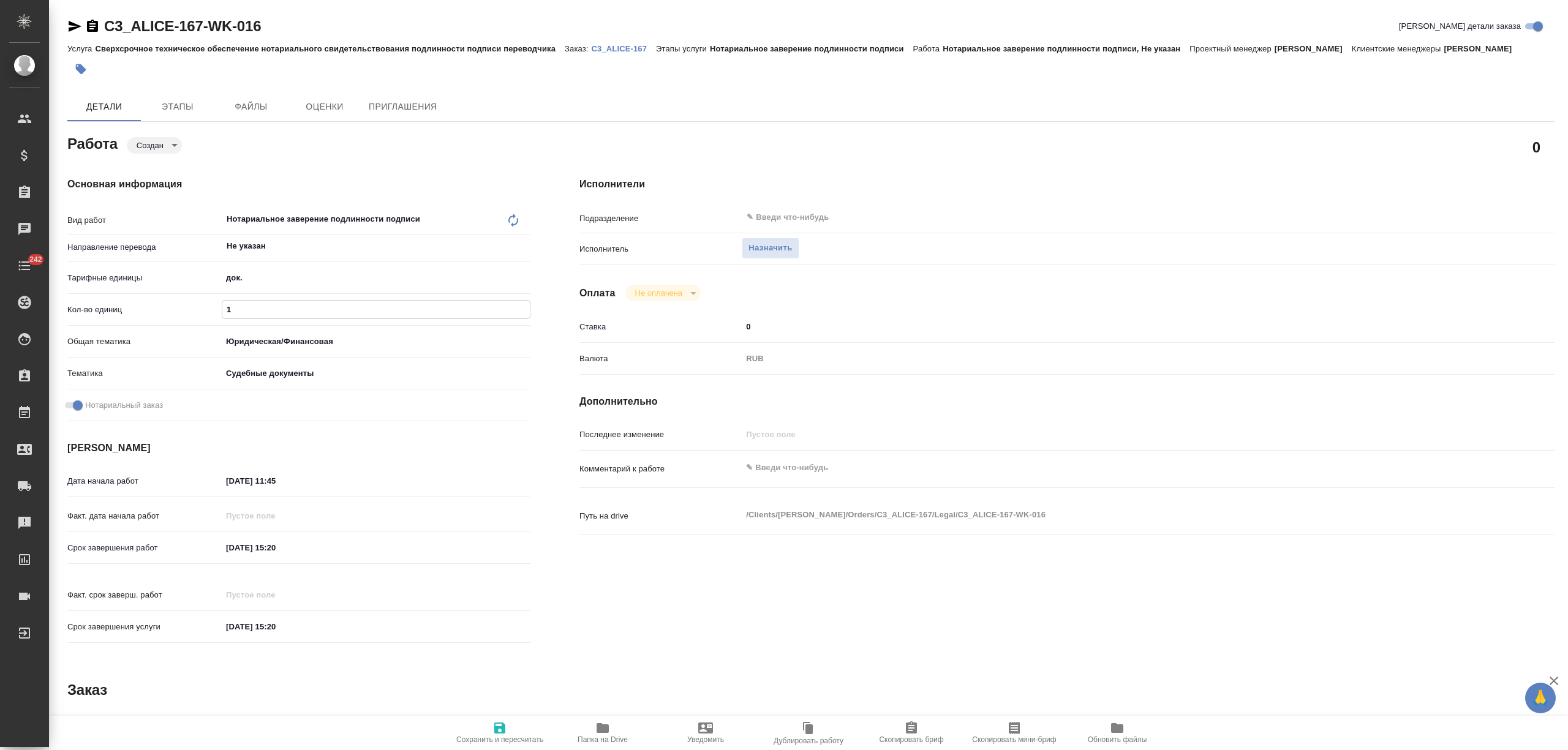
type input "1"
click at [497, 726] on icon "button" at bounding box center [499, 728] width 11 height 11
click at [783, 243] on div "Назначить" at bounding box center [770, 249] width 57 height 22
type input "created"
type input "Не указан"
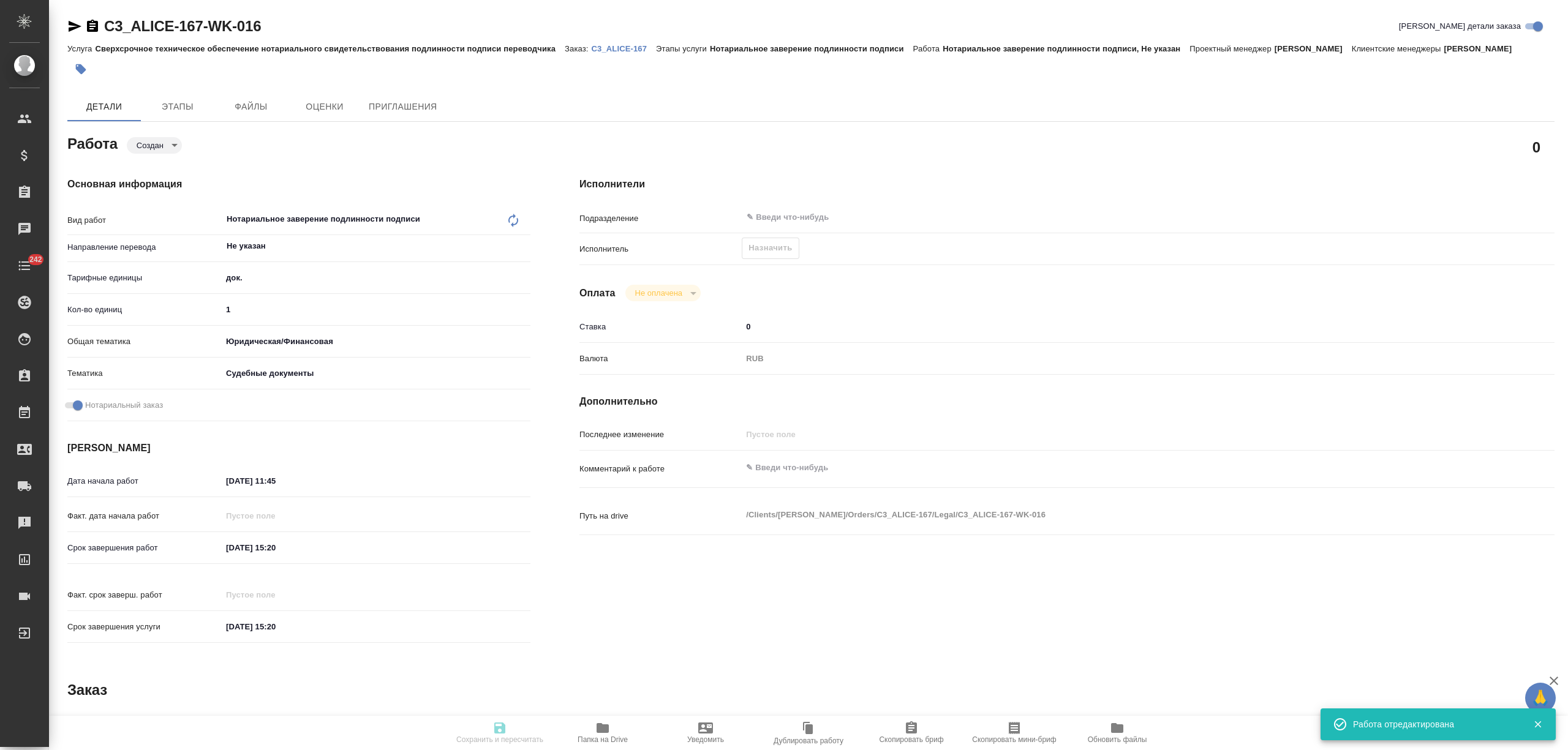
type input "5a8b1489cc6b4906c91bfd8b"
type input "1"
type input "yr-fn"
type input "5a8b8b956a9677013d343d23"
checkbox input "true"
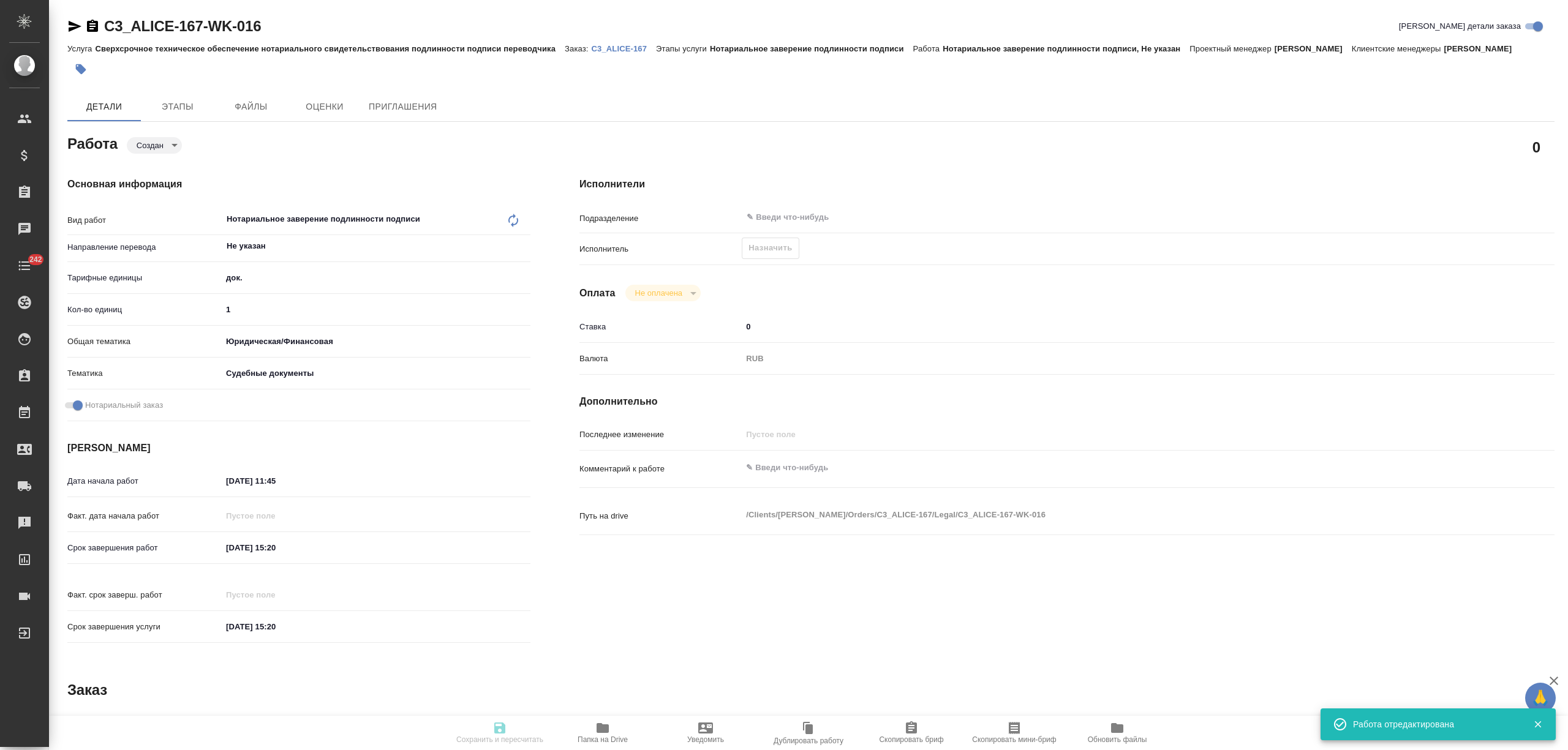
type input "[DATE] 11:45"
type input "[DATE] 15:20"
type input "notPayed"
type input "0"
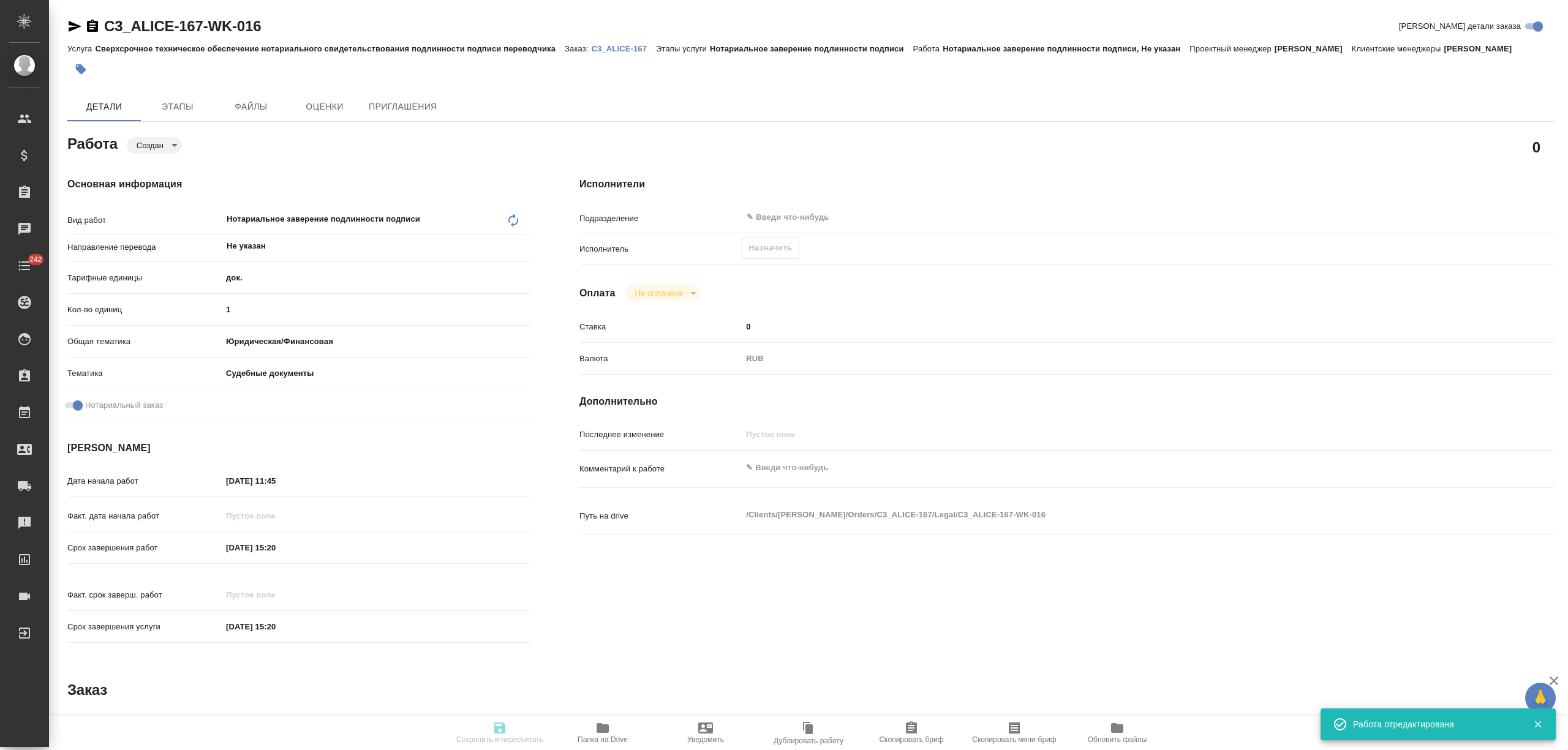
type input "RUB"
type input "[PERSON_NAME]"
type input "C3_ALICE-167"
type input "Сверхсрочное техническое обеспечение нотариального свидетельствования подлиннос…"
type input "Нотариальное заверение подлинности подписи"
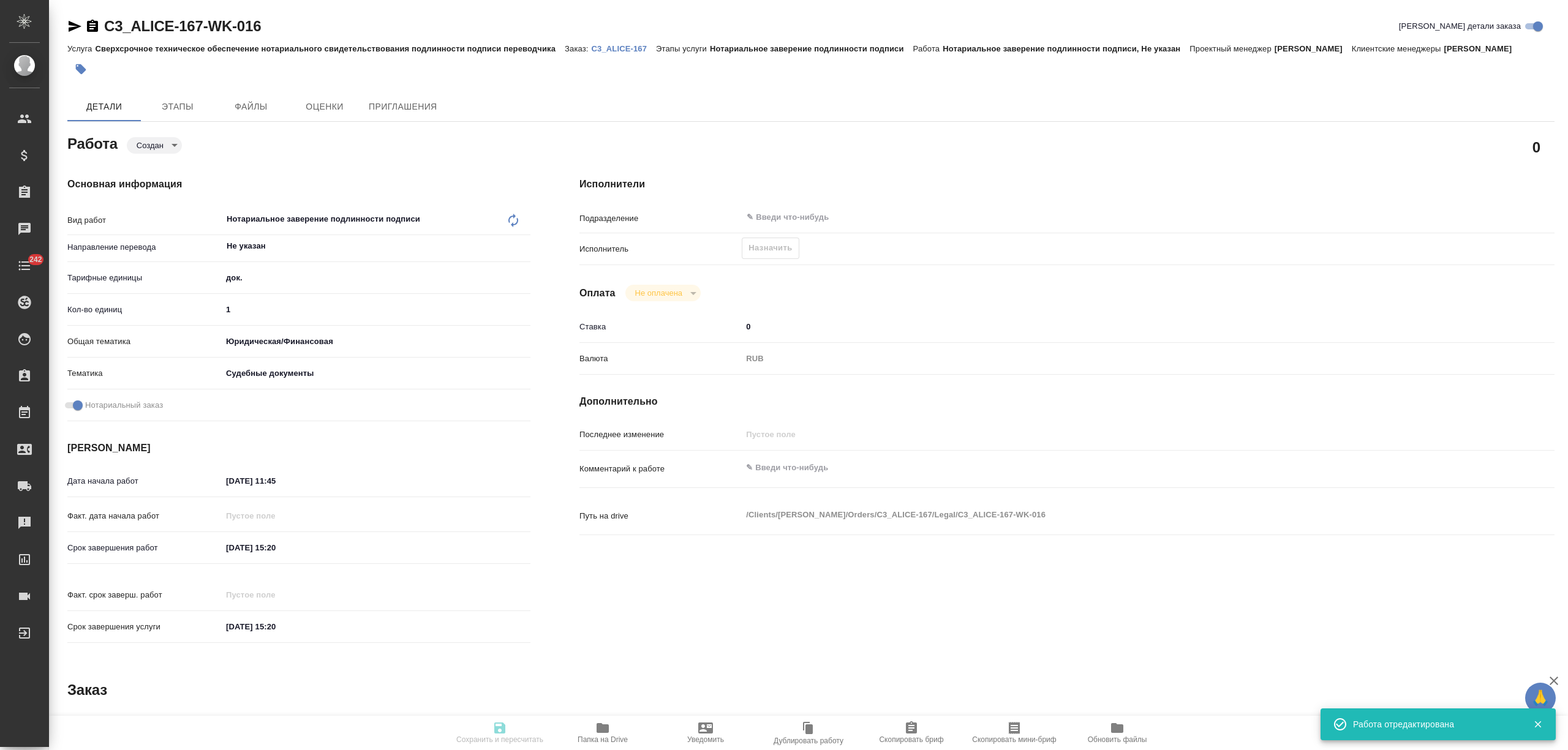
type input "[PERSON_NAME]"
type input "Отдел верстки и дизайна"
type input "/Clients/[PERSON_NAME]/Orders/C3_ALICE-167"
click at [778, 245] on div "Назначить" at bounding box center [770, 249] width 57 height 22
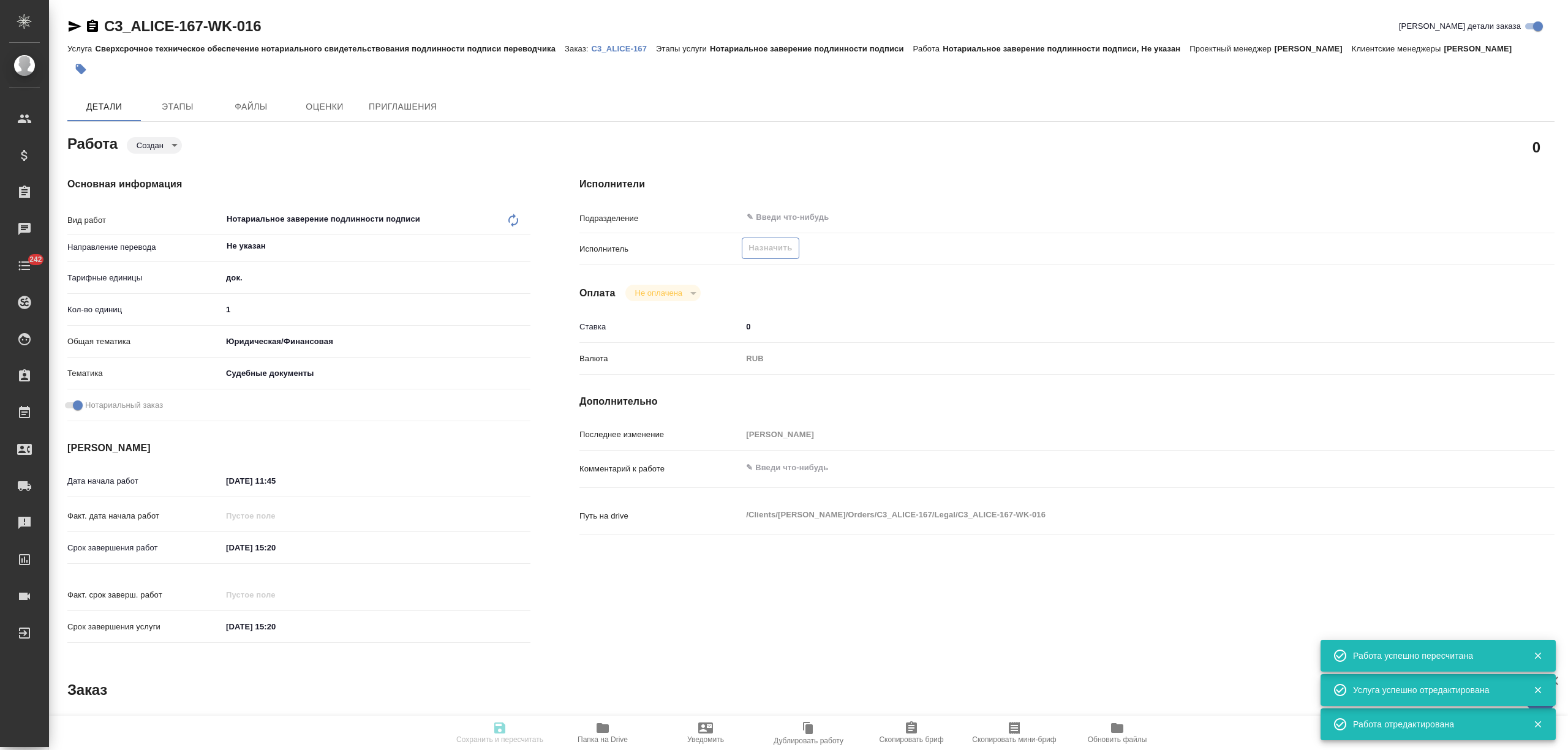
type input "created"
type input "Не указан"
type input "5a8b1489cc6b4906c91bfd8b"
type input "1"
type input "yr-fn"
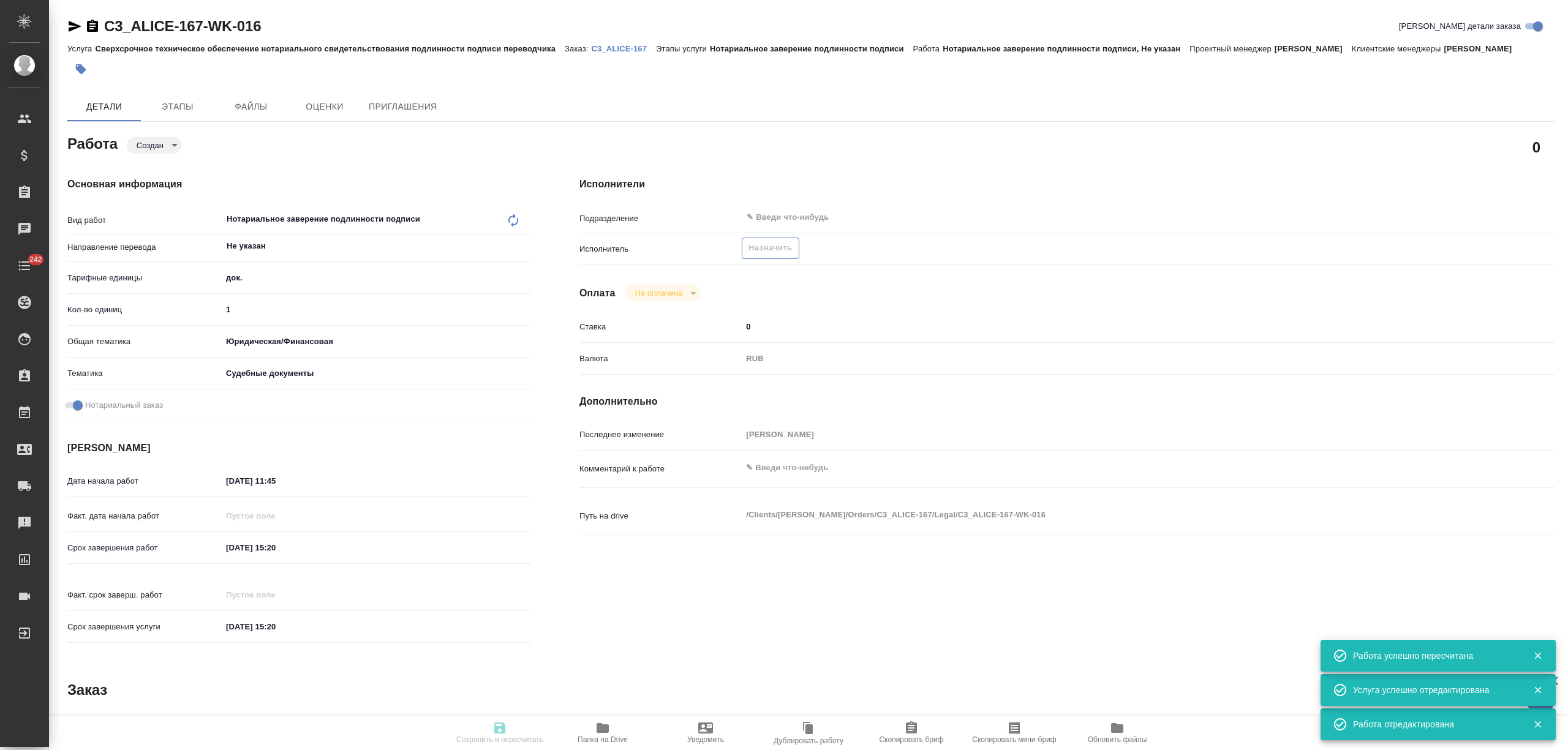
type input "5a8b8b956a9677013d343d23"
checkbox input "true"
type input "[DATE] 11:45"
type input "[DATE] 15:20"
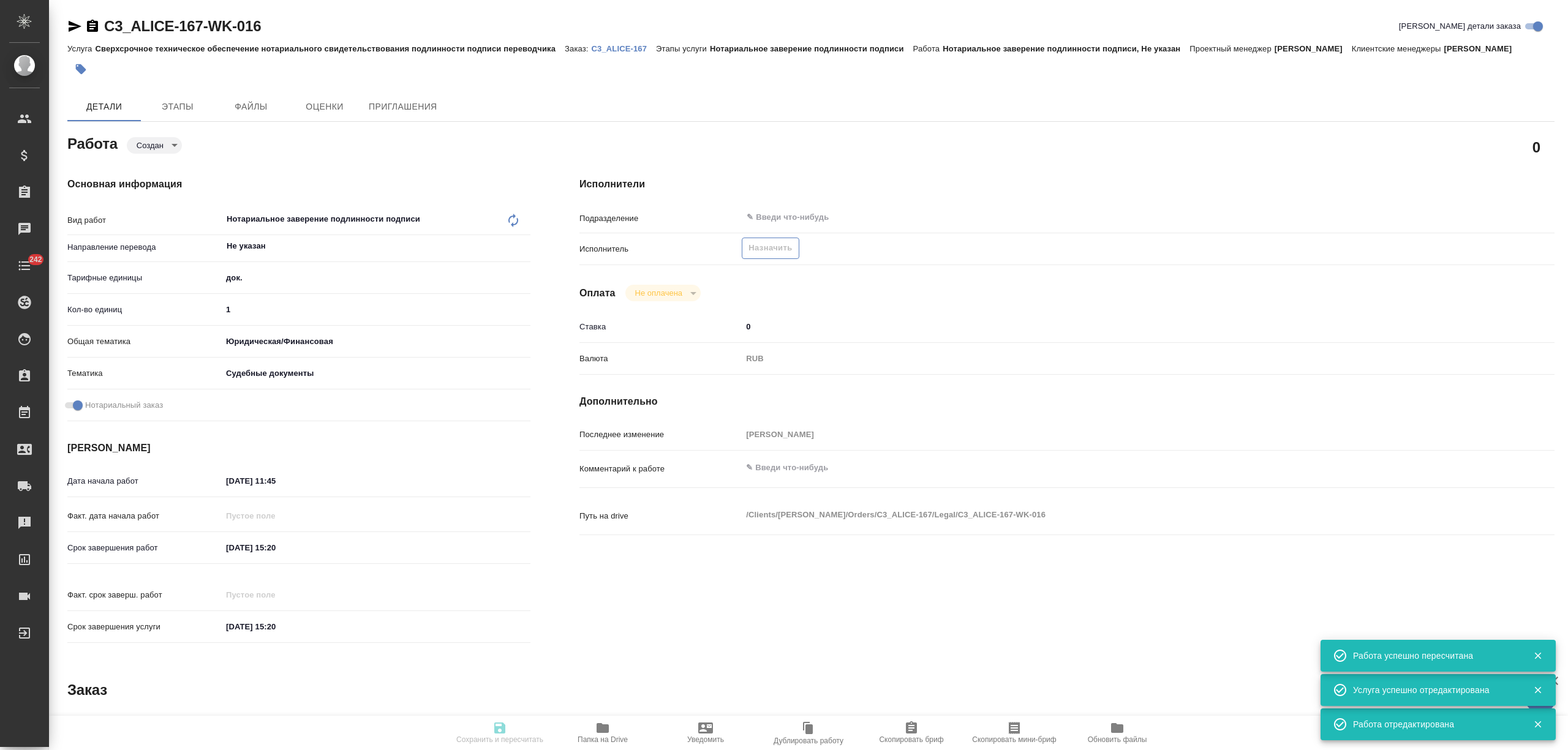
type input "notPayed"
type input "0"
type input "RUB"
type input "[PERSON_NAME]"
type input "C3_ALICE-167"
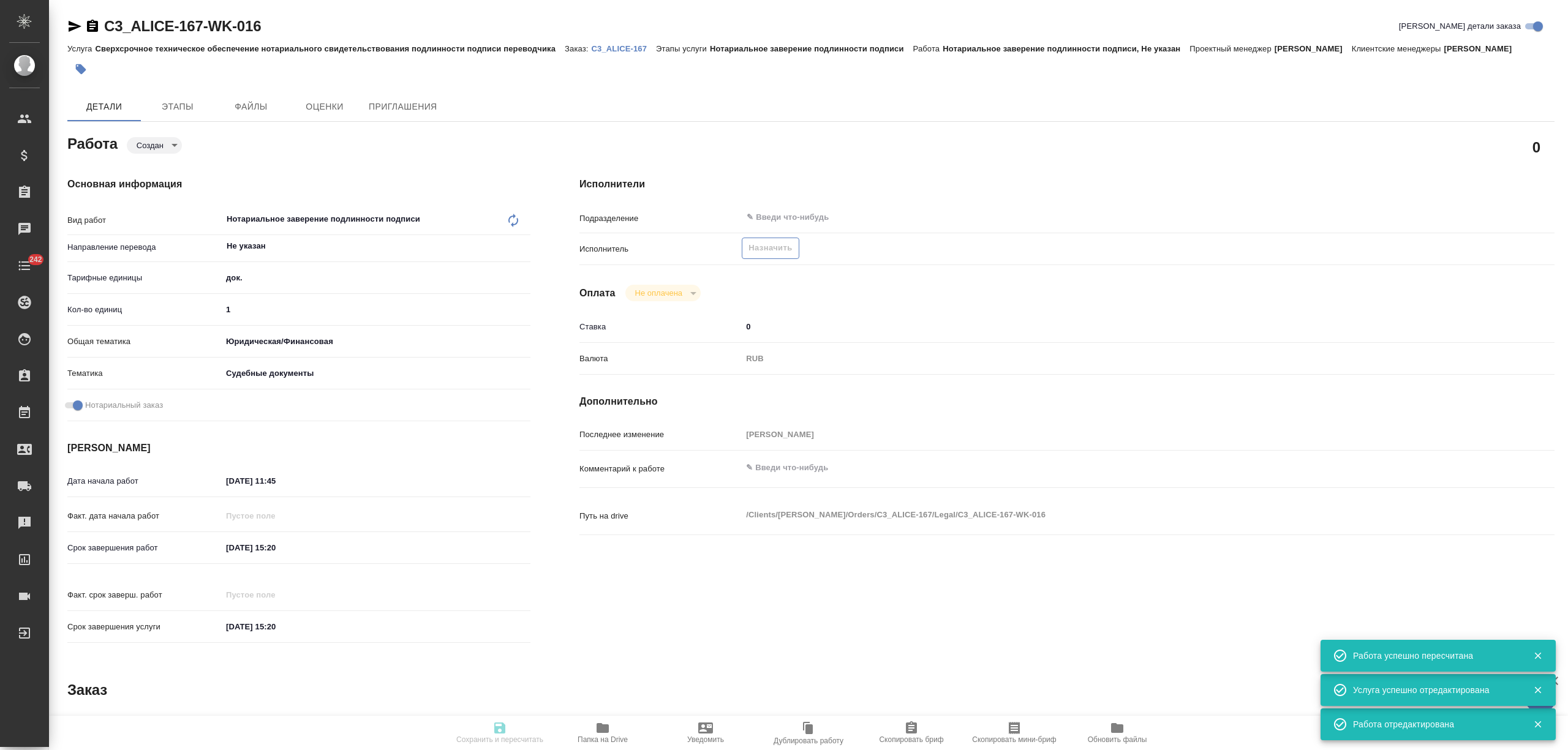
type input "Сверхсрочное техническое обеспечение нотариального свидетельствования подлиннос…"
type input "Нотариальное заверение подлинности подписи"
type input "[PERSON_NAME]"
type input "Отдел верстки и дизайна"
type input "/Clients/[PERSON_NAME]/Orders/C3_ALICE-167"
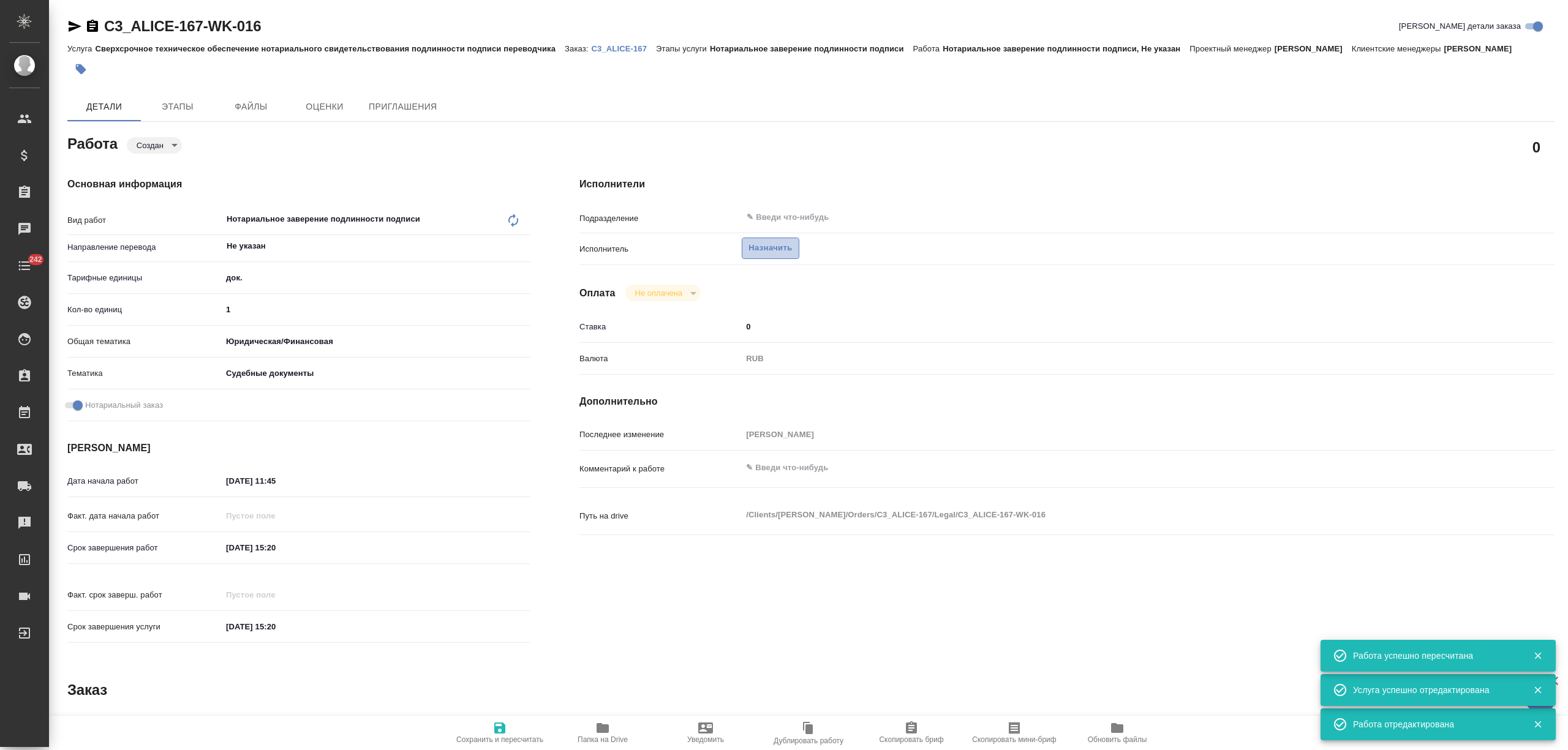
click at [777, 241] on span "Назначить" at bounding box center [770, 248] width 44 height 14
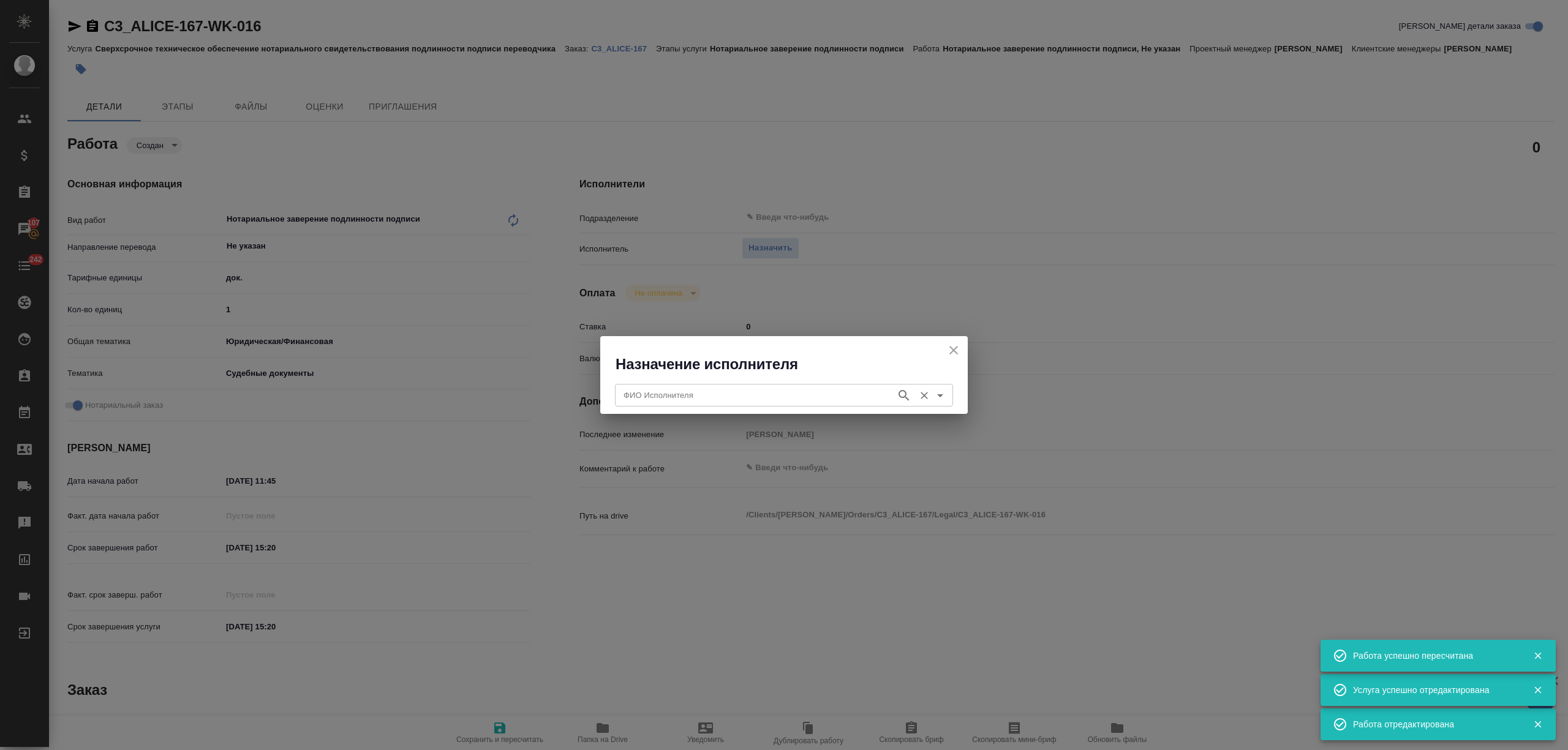
click at [775, 398] on input "ФИО Исполнителя" at bounding box center [754, 395] width 272 height 15
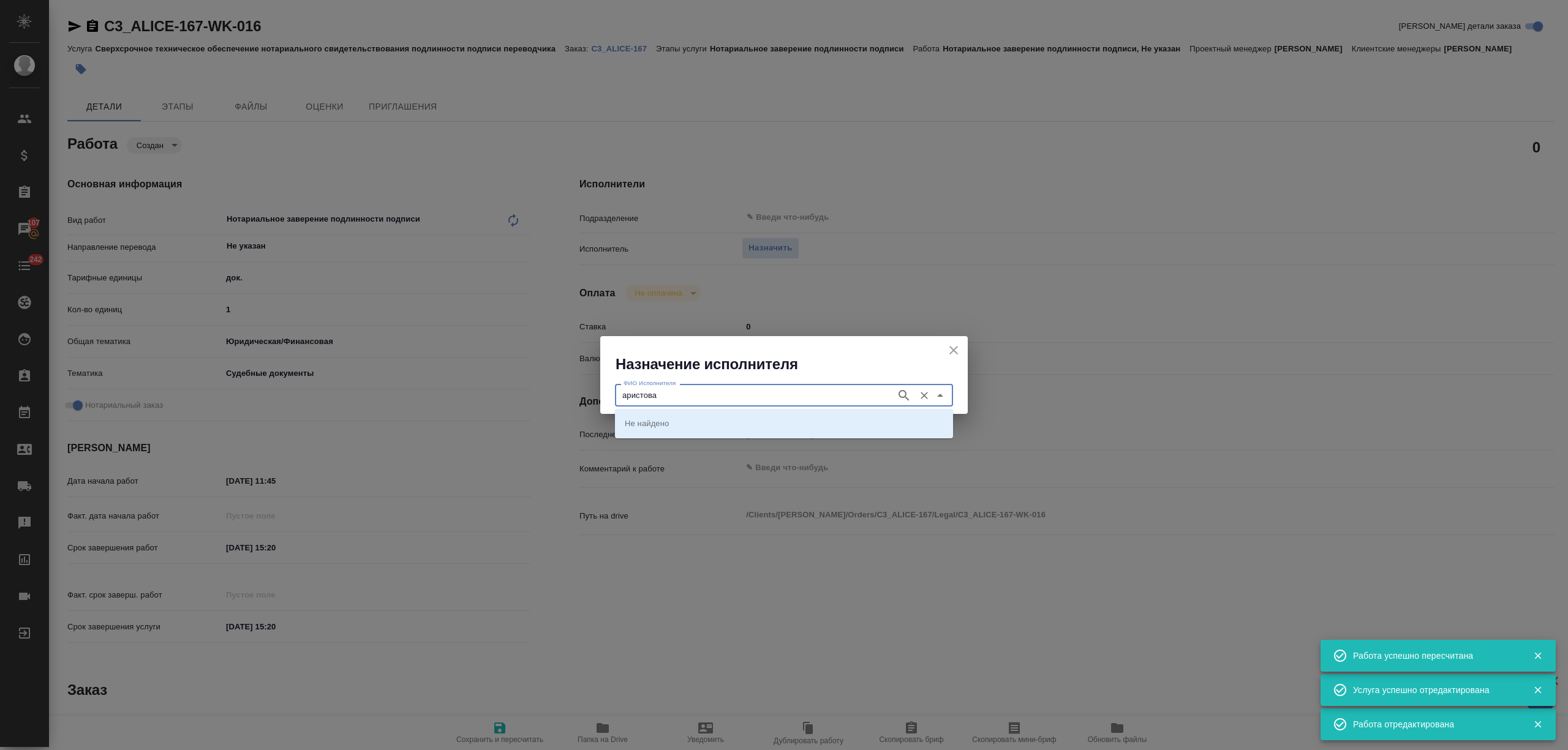
type input "аристова"
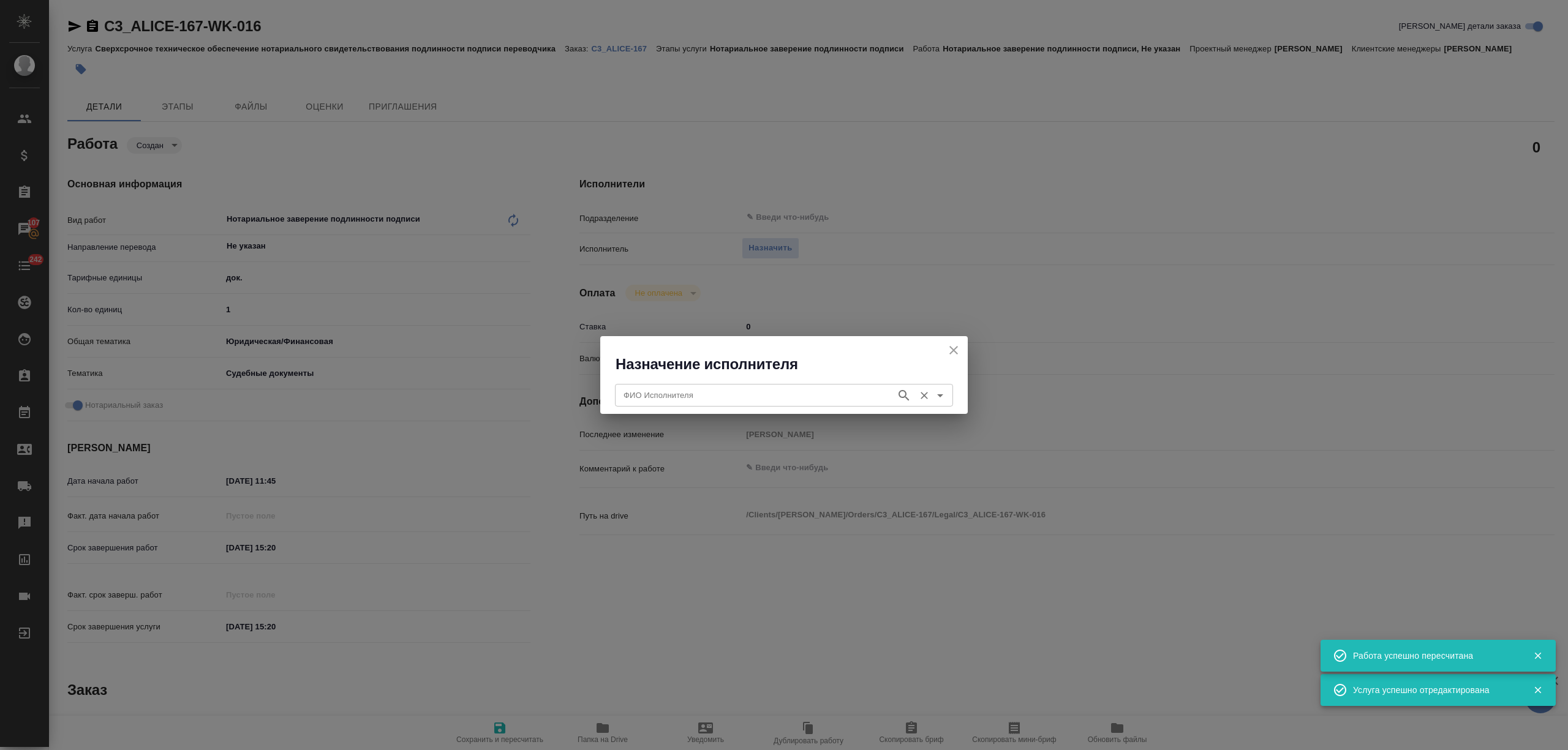
click at [764, 396] on input "ФИО Исполнителя" at bounding box center [754, 395] width 272 height 15
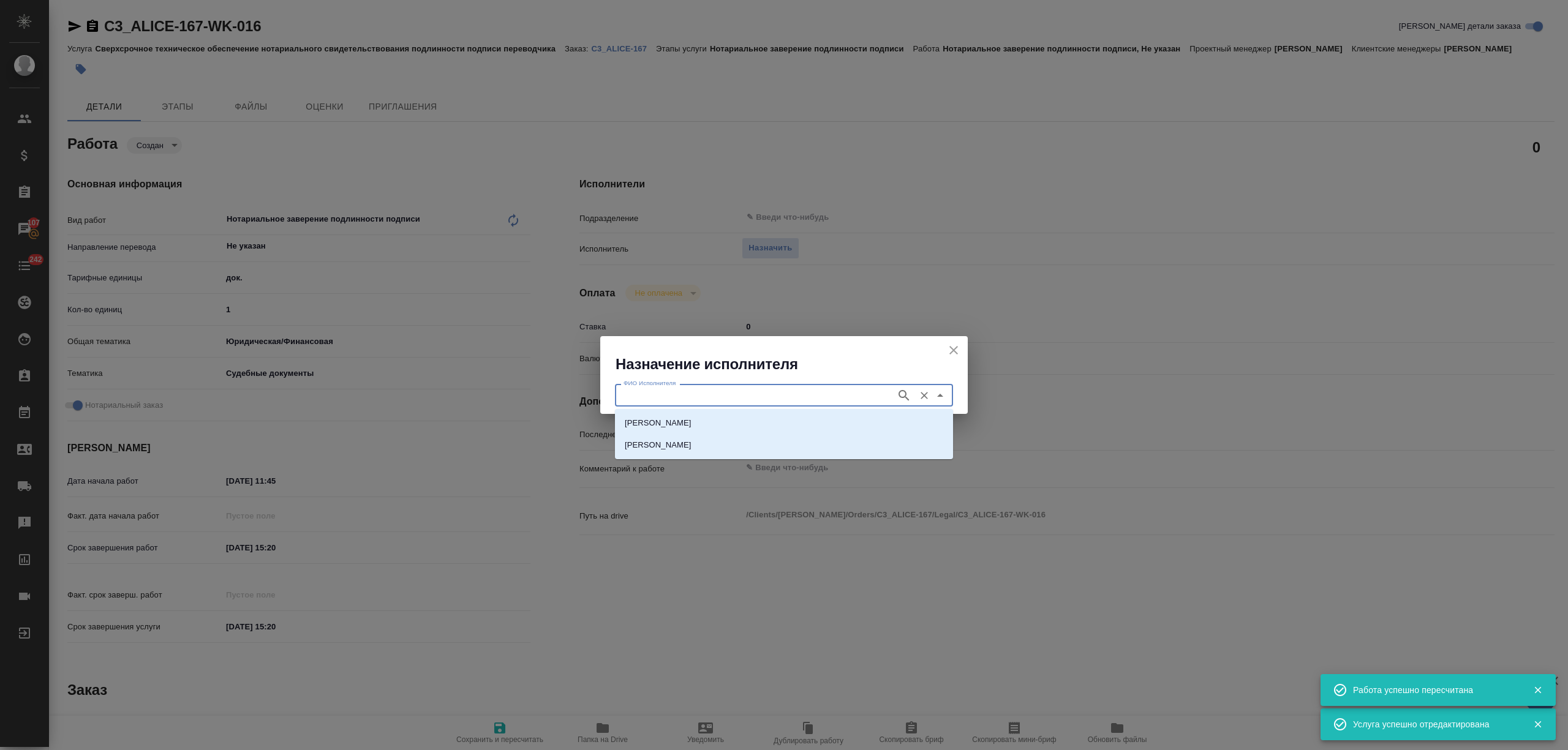
click at [692, 424] on p "[PERSON_NAME]" at bounding box center [657, 423] width 67 height 12
type input "[PERSON_NAME]"
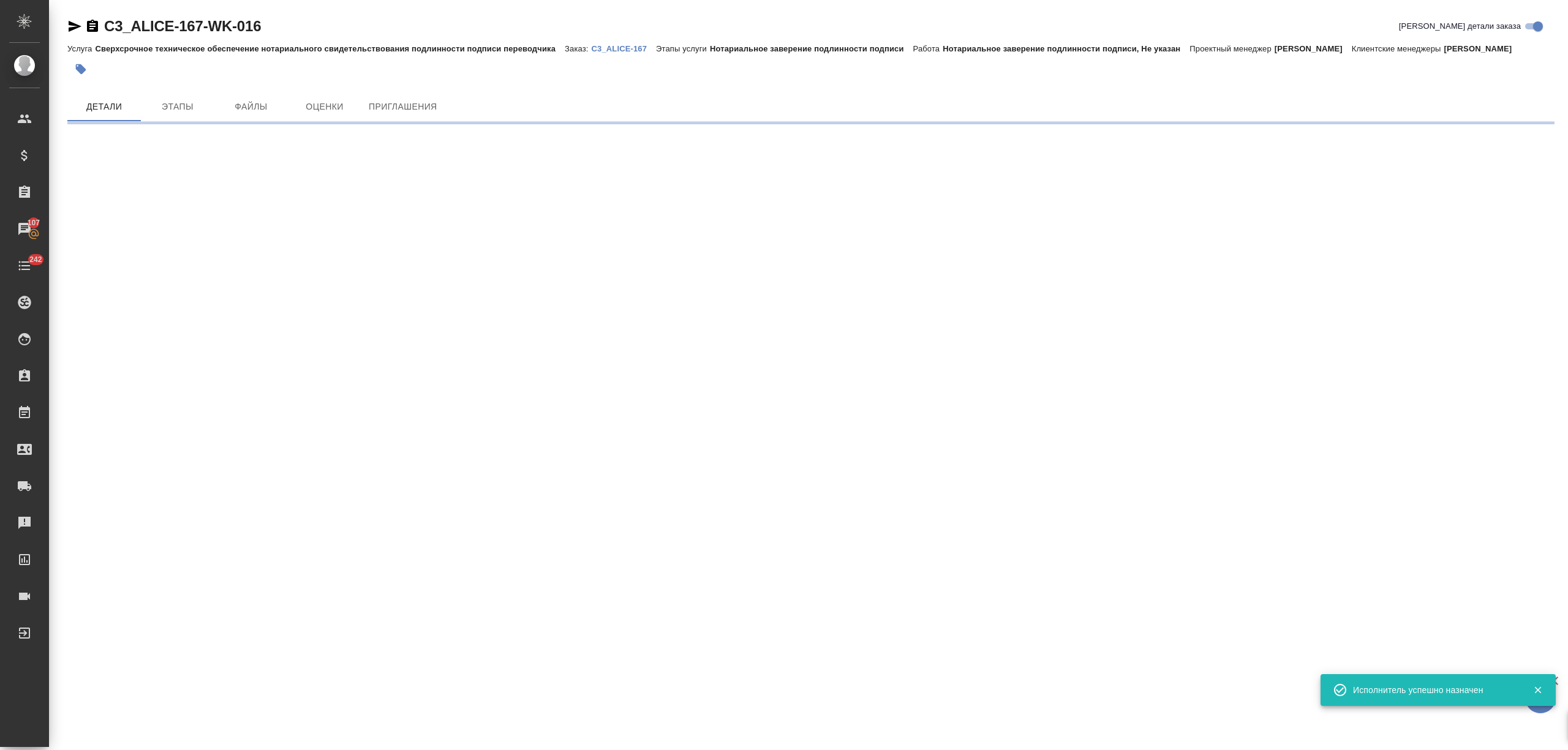
click at [162, 145] on body "🙏 .cls-1 fill:#fff; AWATERA [PERSON_NAME] Спецификации Заказы 107 Чаты 242 Todo…" at bounding box center [784, 424] width 1568 height 849
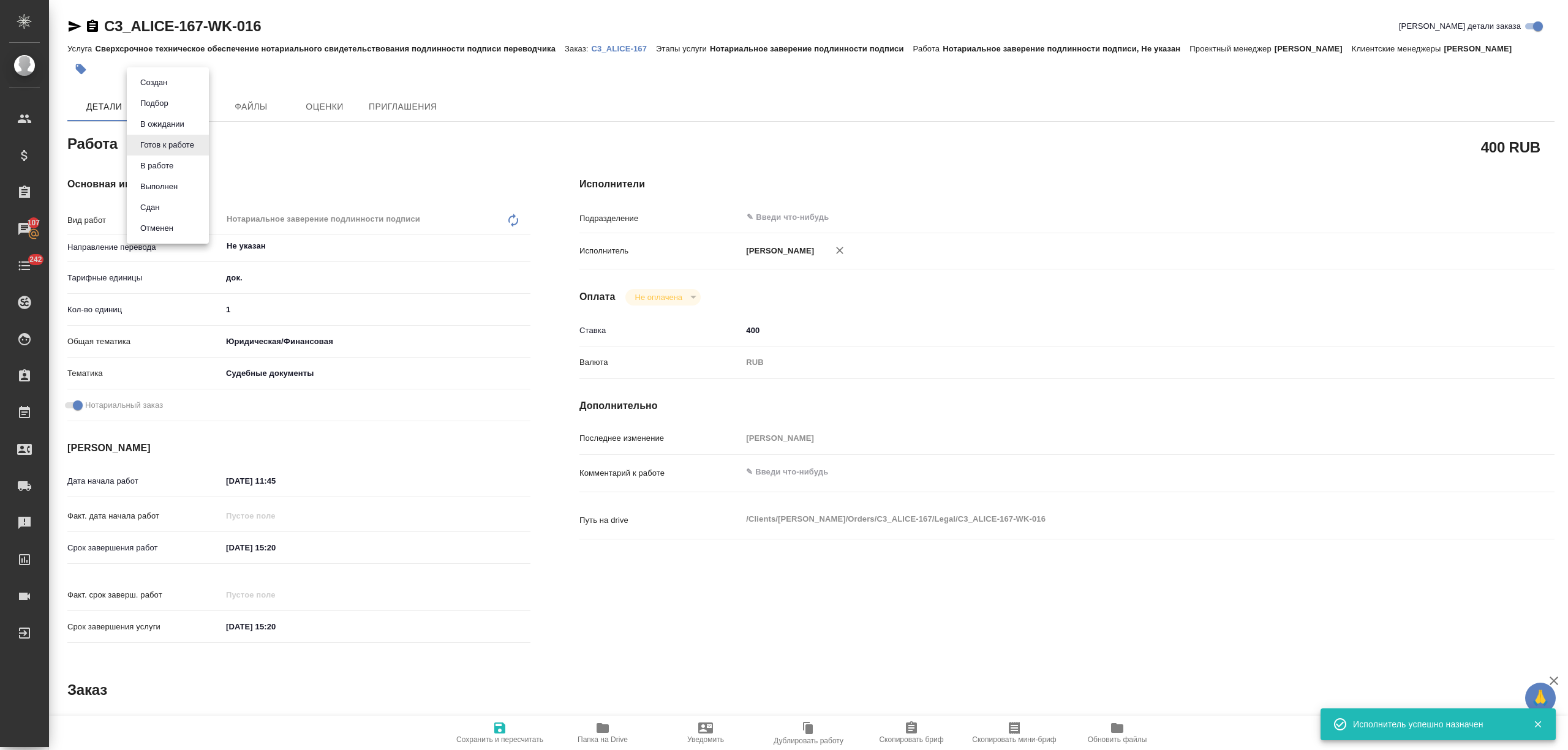
click at [155, 195] on li "Выполнен" at bounding box center [168, 186] width 82 height 21
type textarea "x"
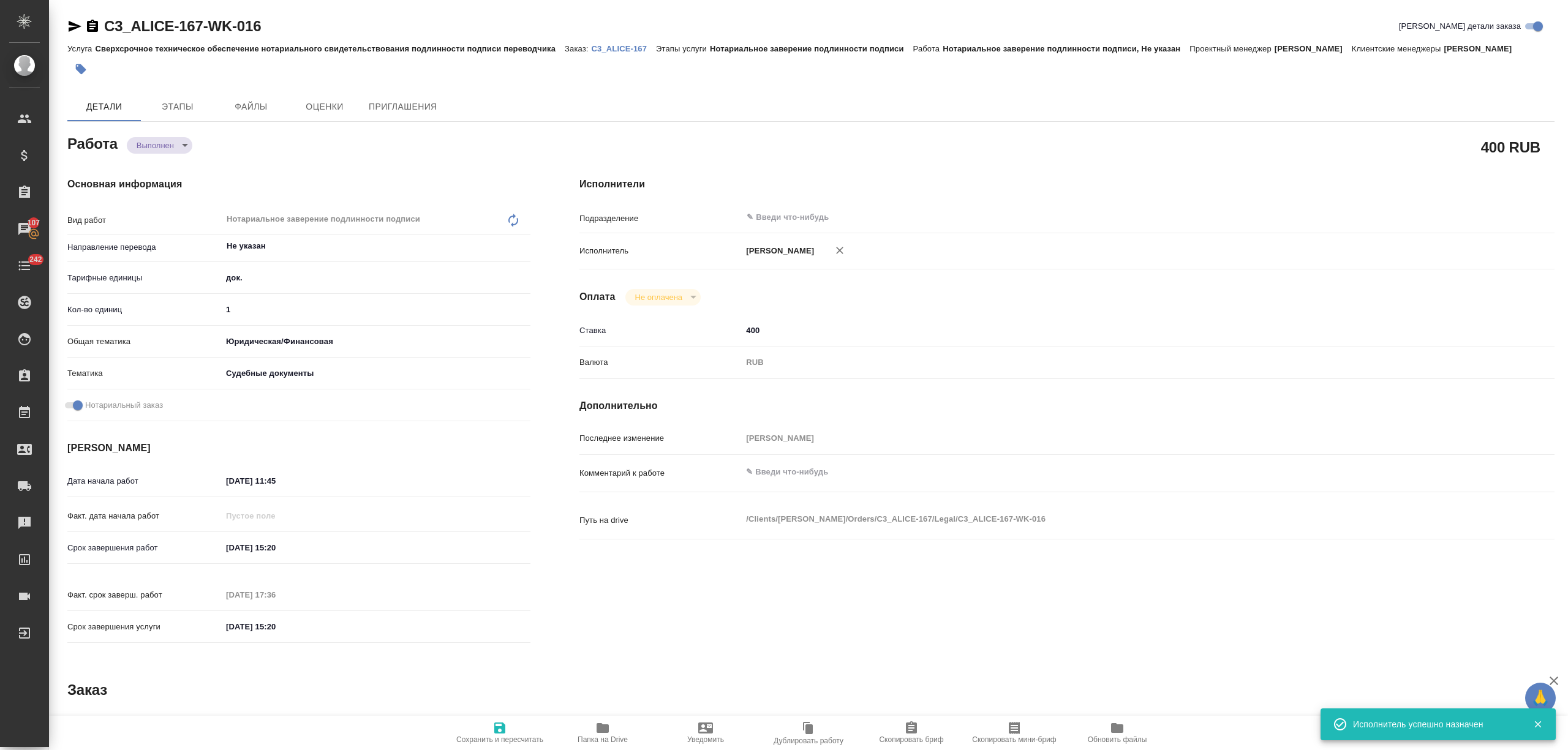
type textarea "x"
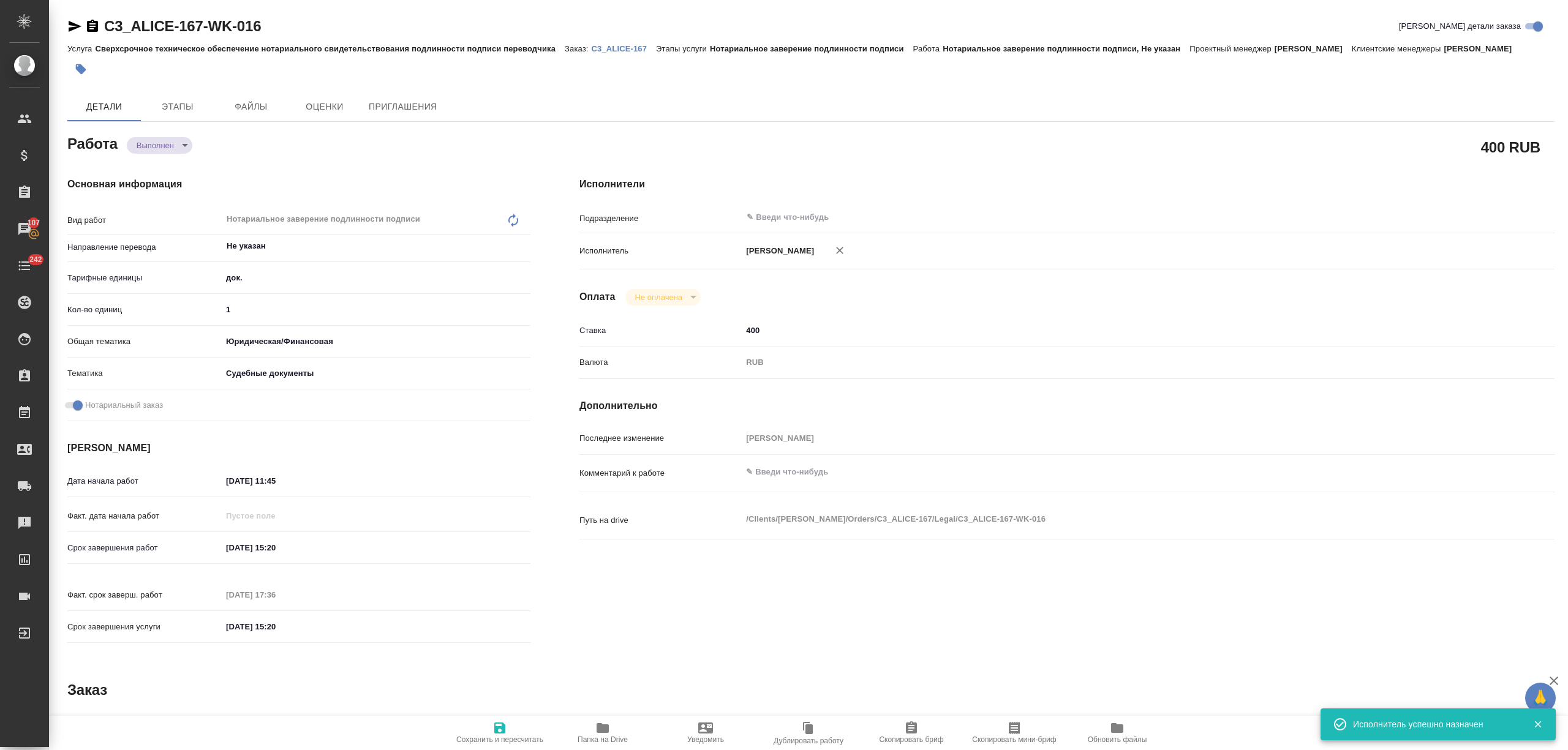
type textarea "x"
click at [175, 140] on body "🙏 .cls-1 fill:#fff; AWATERA [PERSON_NAME] Спецификации Заказы 107 Чаты 242 Todo…" at bounding box center [784, 424] width 1568 height 849
click at [167, 169] on li "Сдан" at bounding box center [167, 165] width 81 height 21
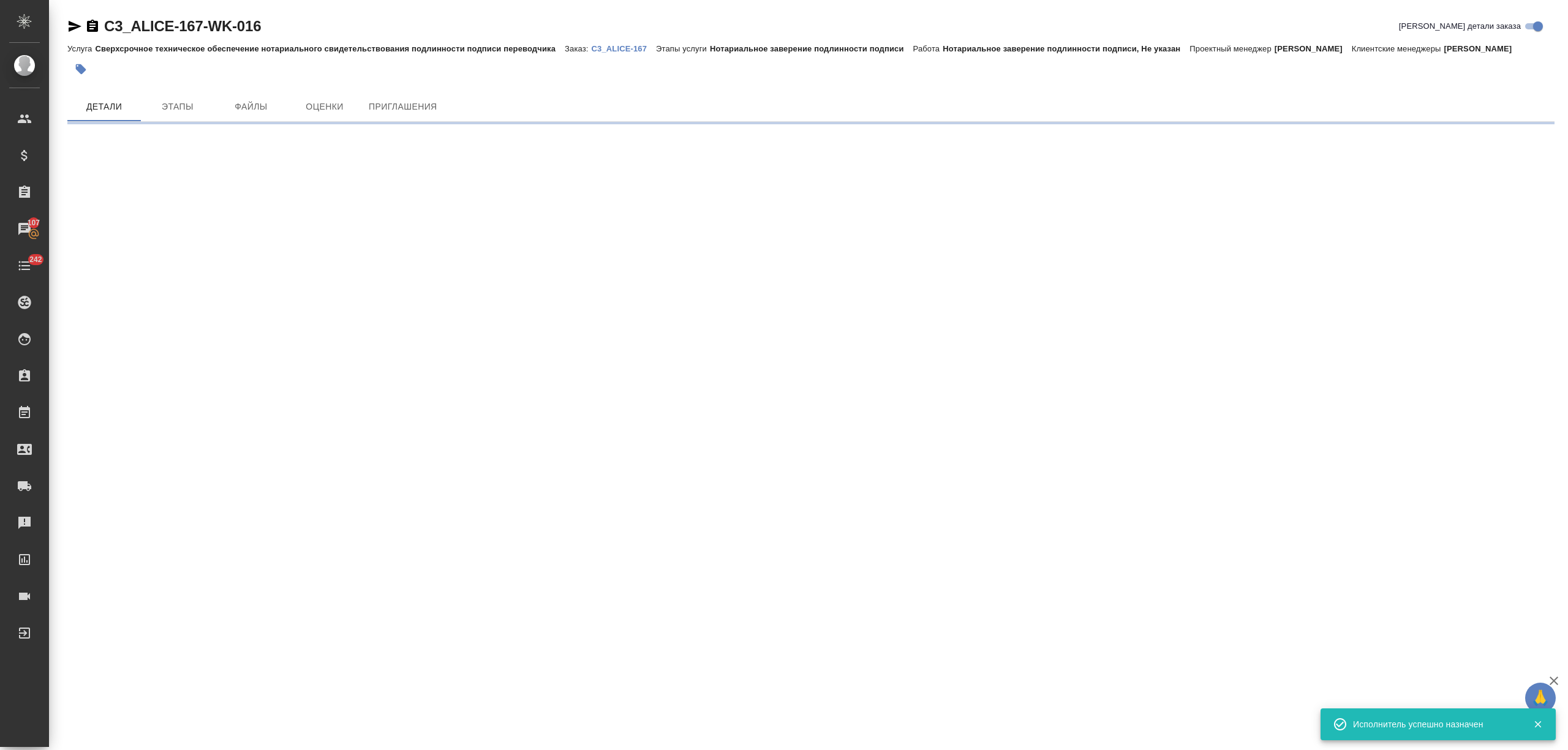
click at [490, 734] on div ".cls-1 fill:#fff; AWATERA [PERSON_NAME] Спецификации Заказы 107 Чаты 242 Todo П…" at bounding box center [784, 375] width 1568 height 750
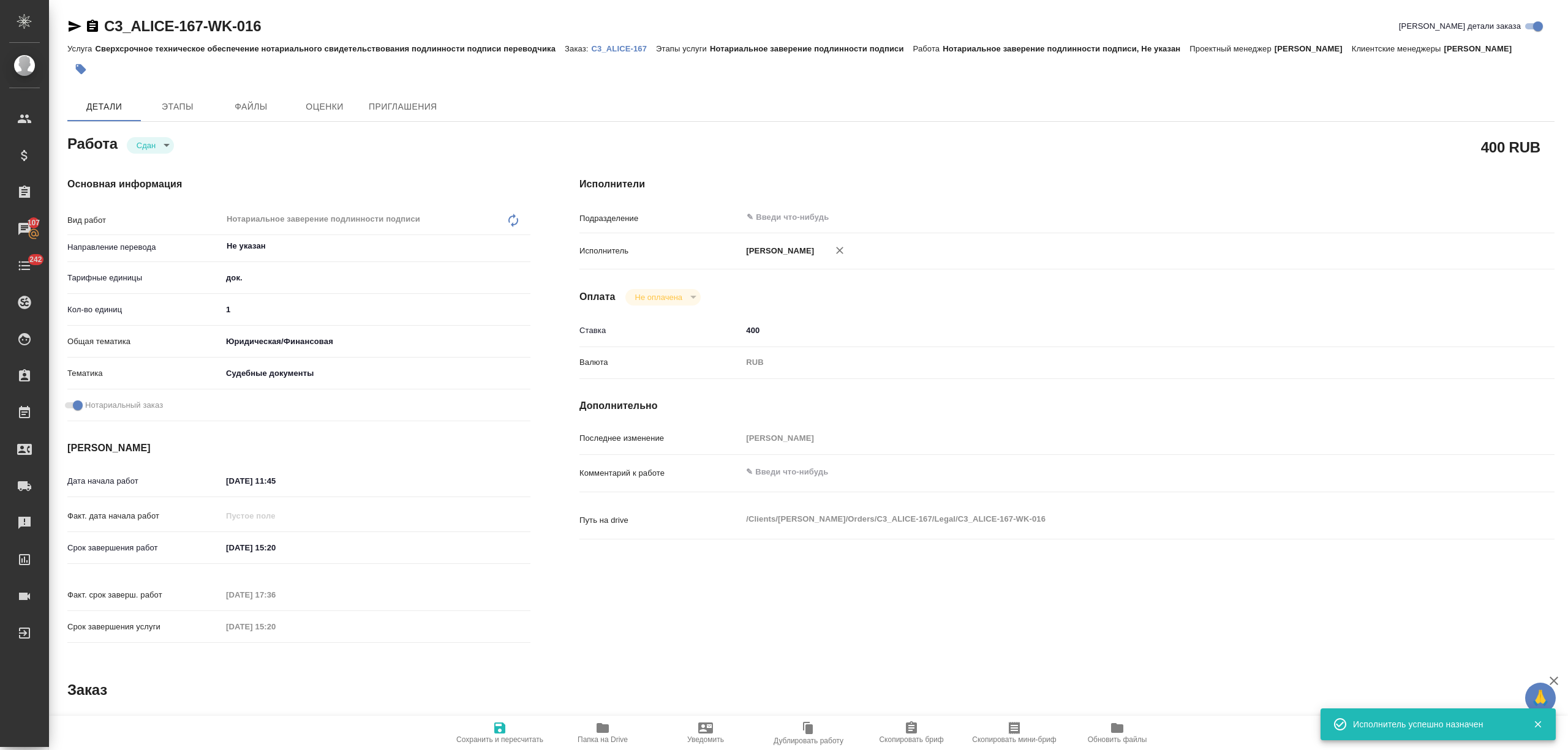
type textarea "x"
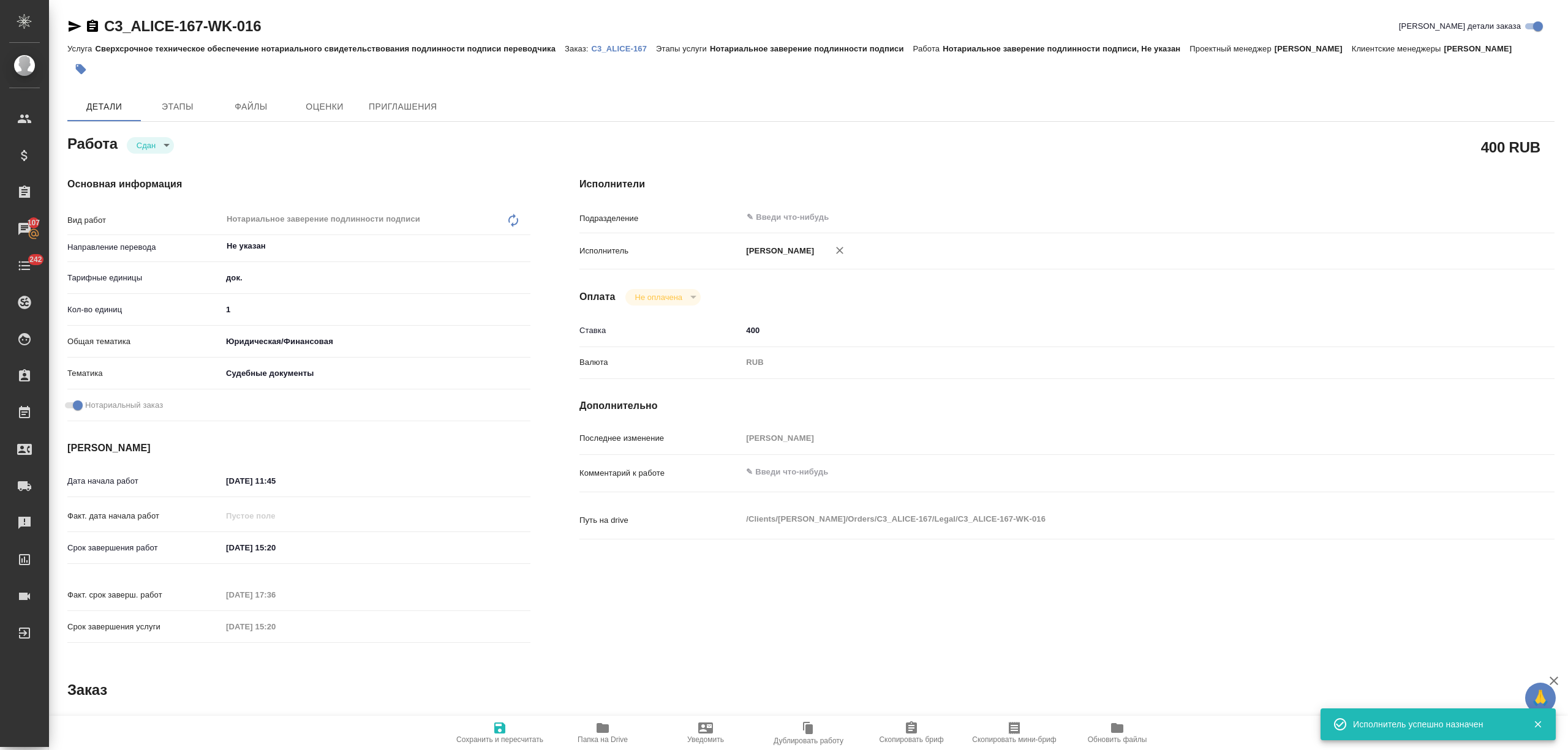
type textarea "x"
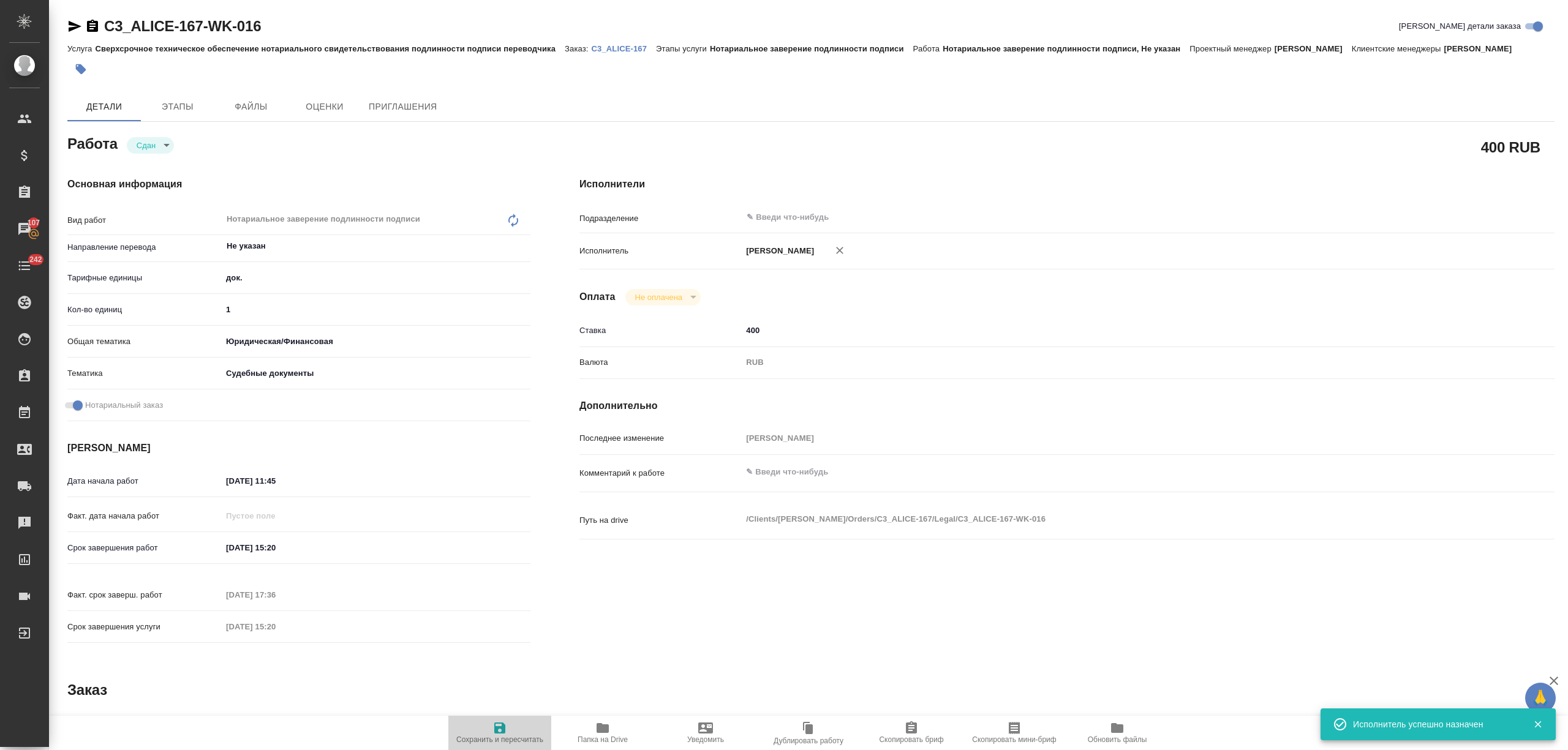
click at [513, 728] on span "Сохранить и пересчитать" at bounding box center [499, 733] width 88 height 24
type textarea "x"
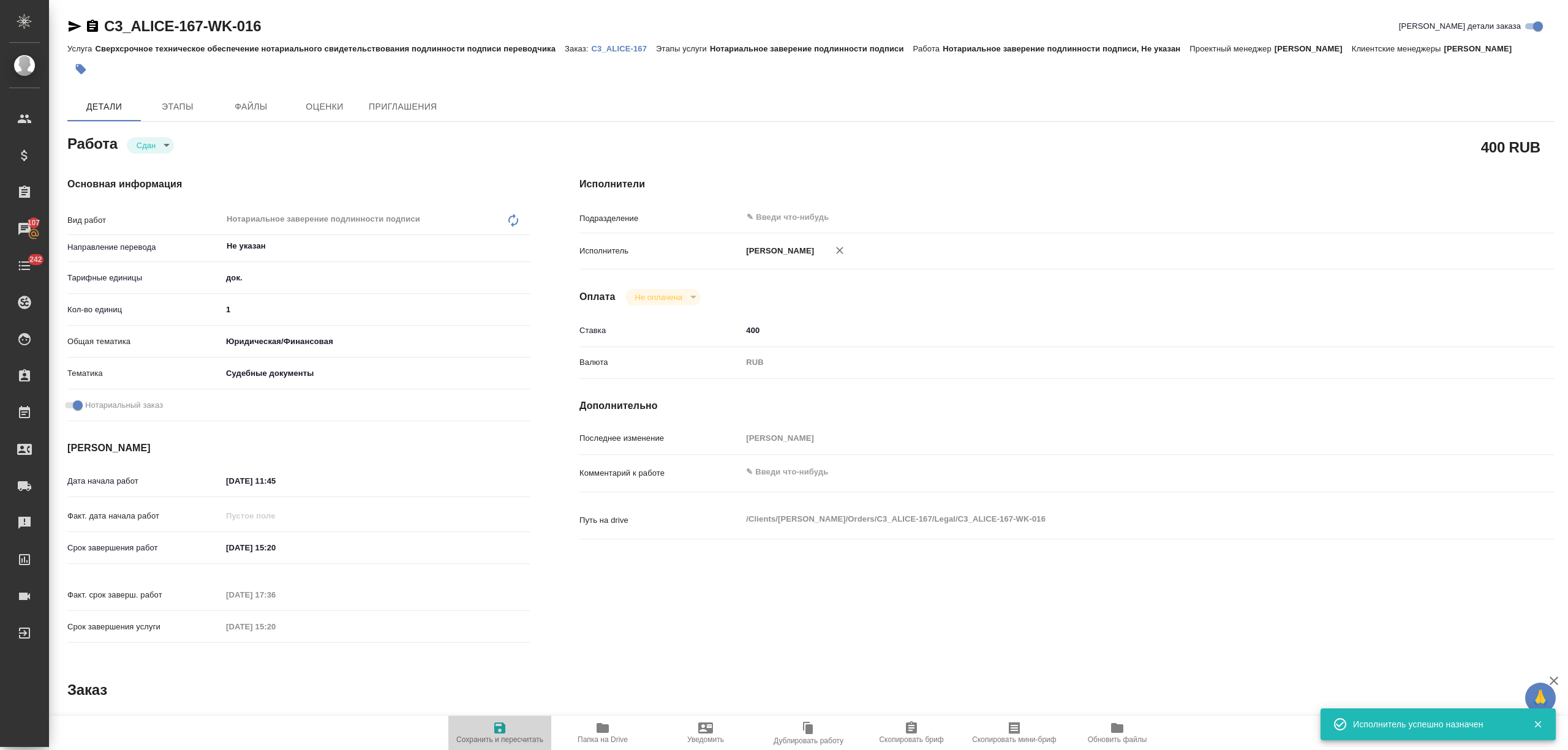
type textarea "x"
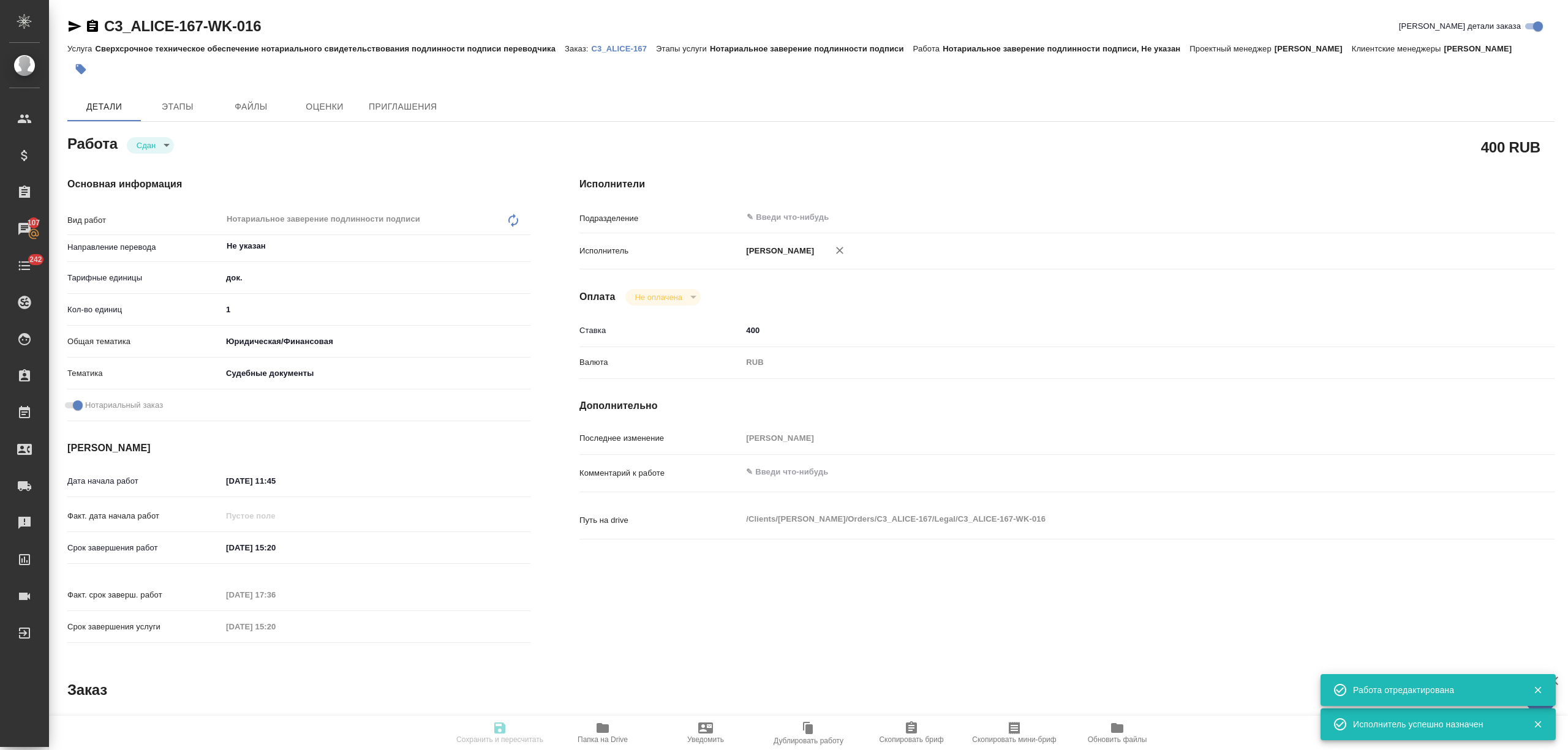
type textarea "x"
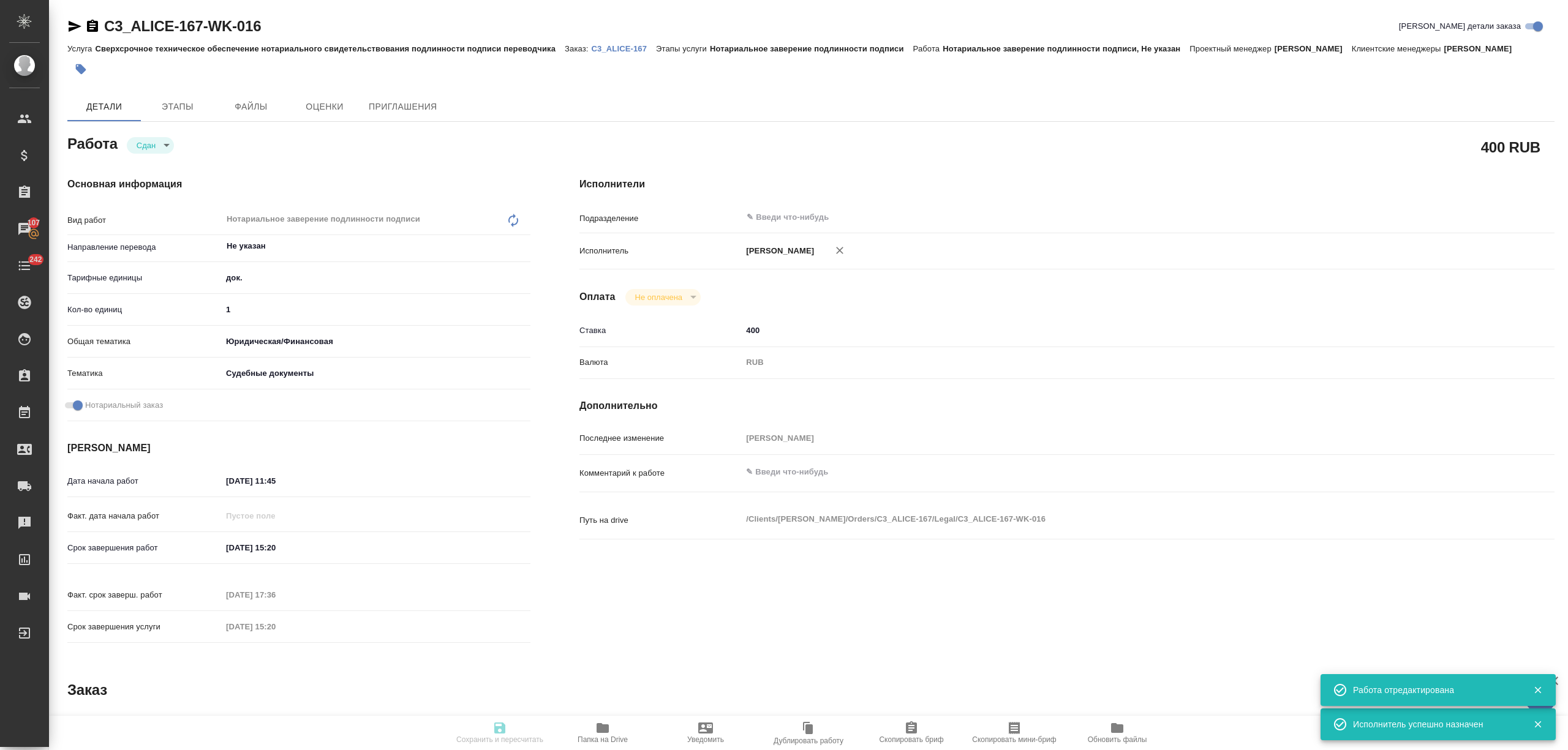
type textarea "x"
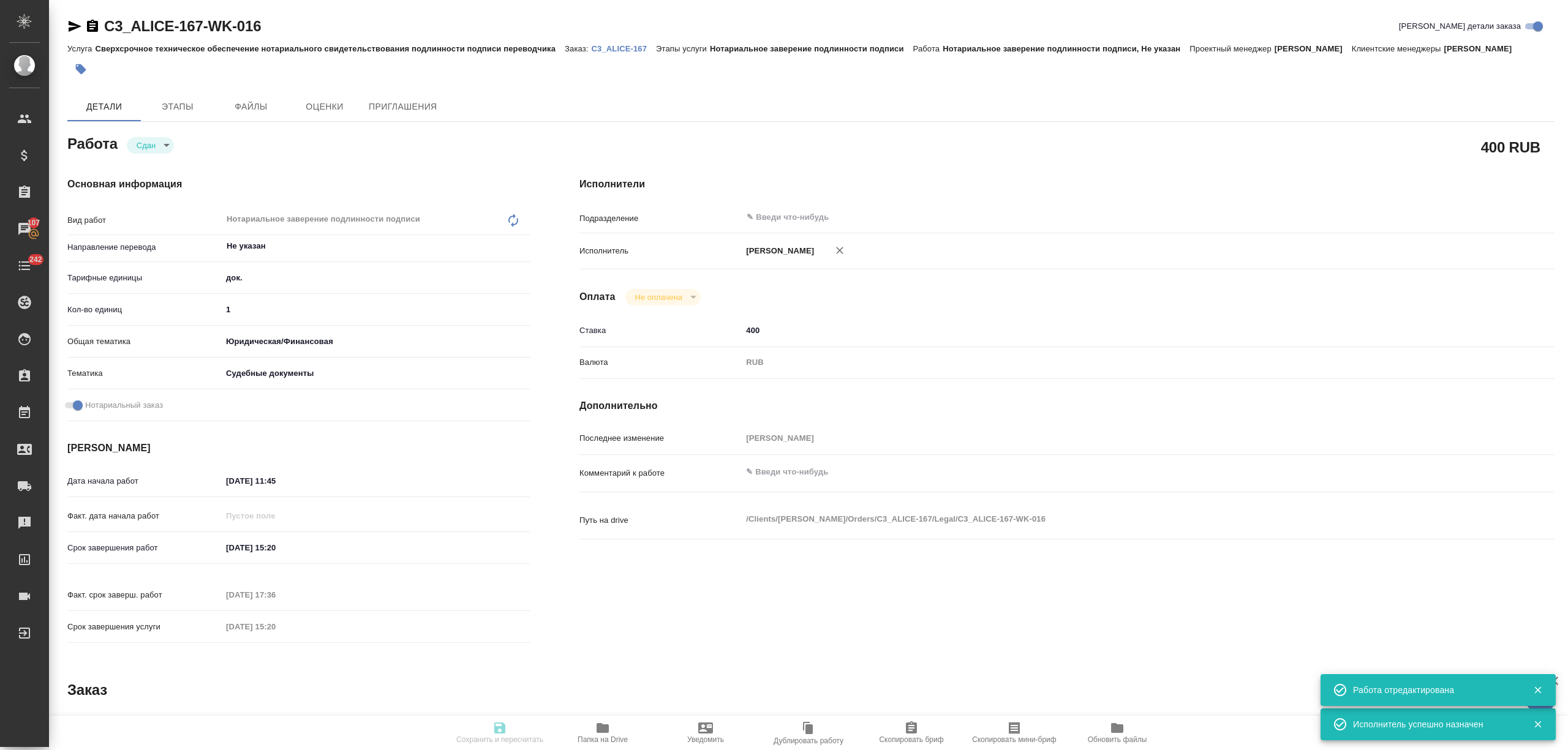
type input "closed"
type textarea "Нотариальное заверение подлинности подписи"
type textarea "x"
type input "Не указан"
type input "5a8b1489cc6b4906c91bfd8b"
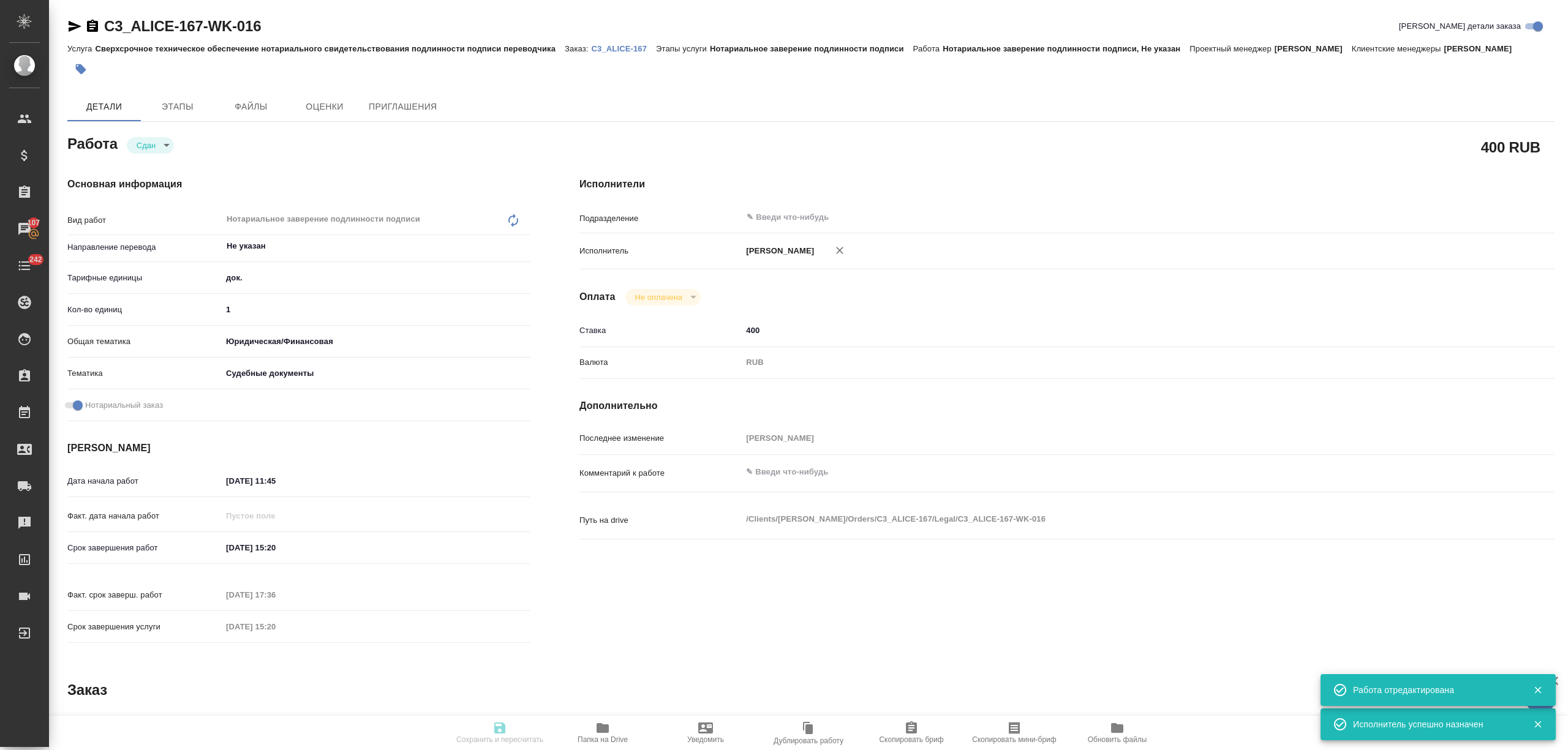
type input "1"
type input "yr-fn"
type input "5a8b8b956a9677013d343d23"
checkbox input "true"
type input "01.10.2025 11:45"
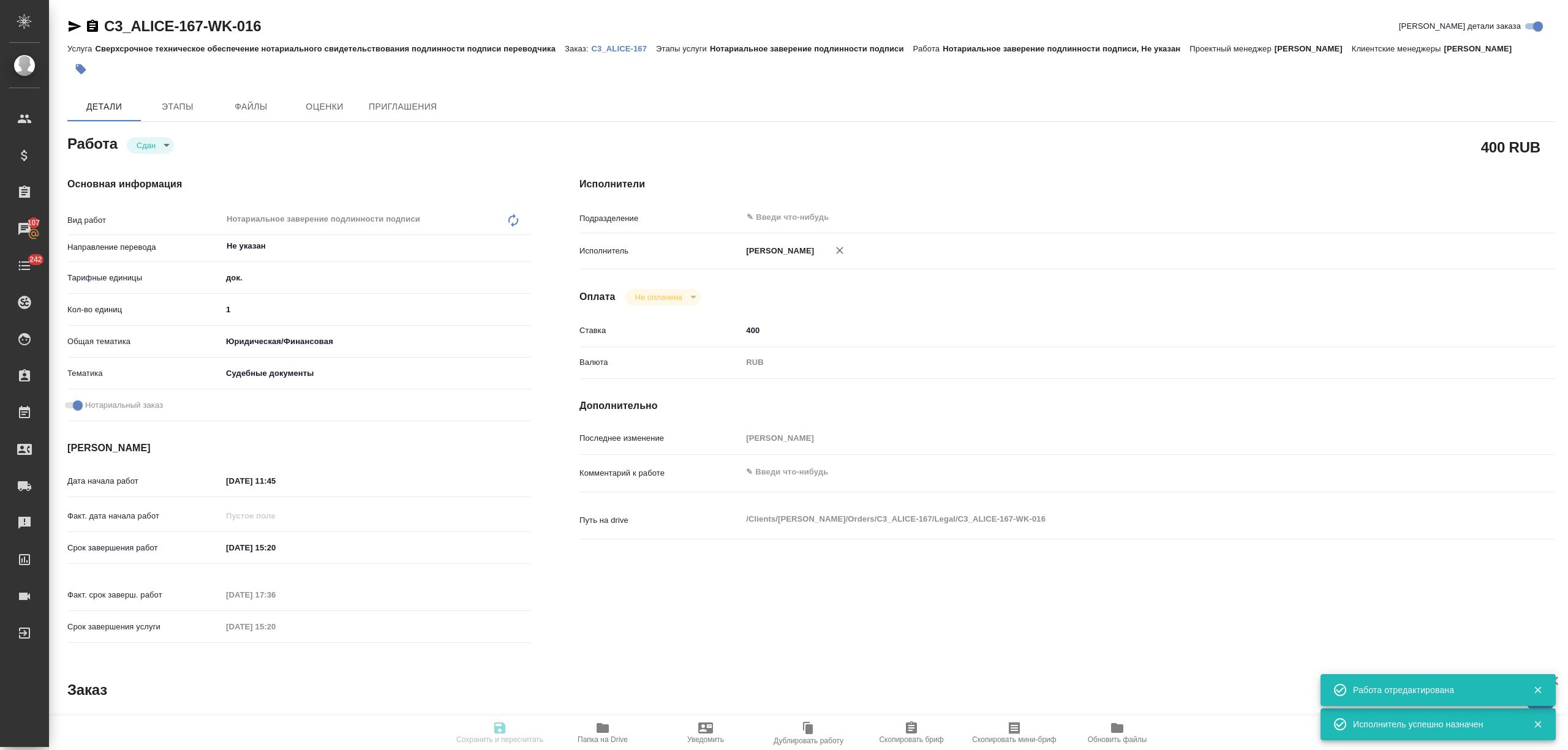
type input "02.10.2025 15:20"
type input "03.10.2025 17:36"
type input "02.10.2025 15:20"
type input "notPayed"
type input "400"
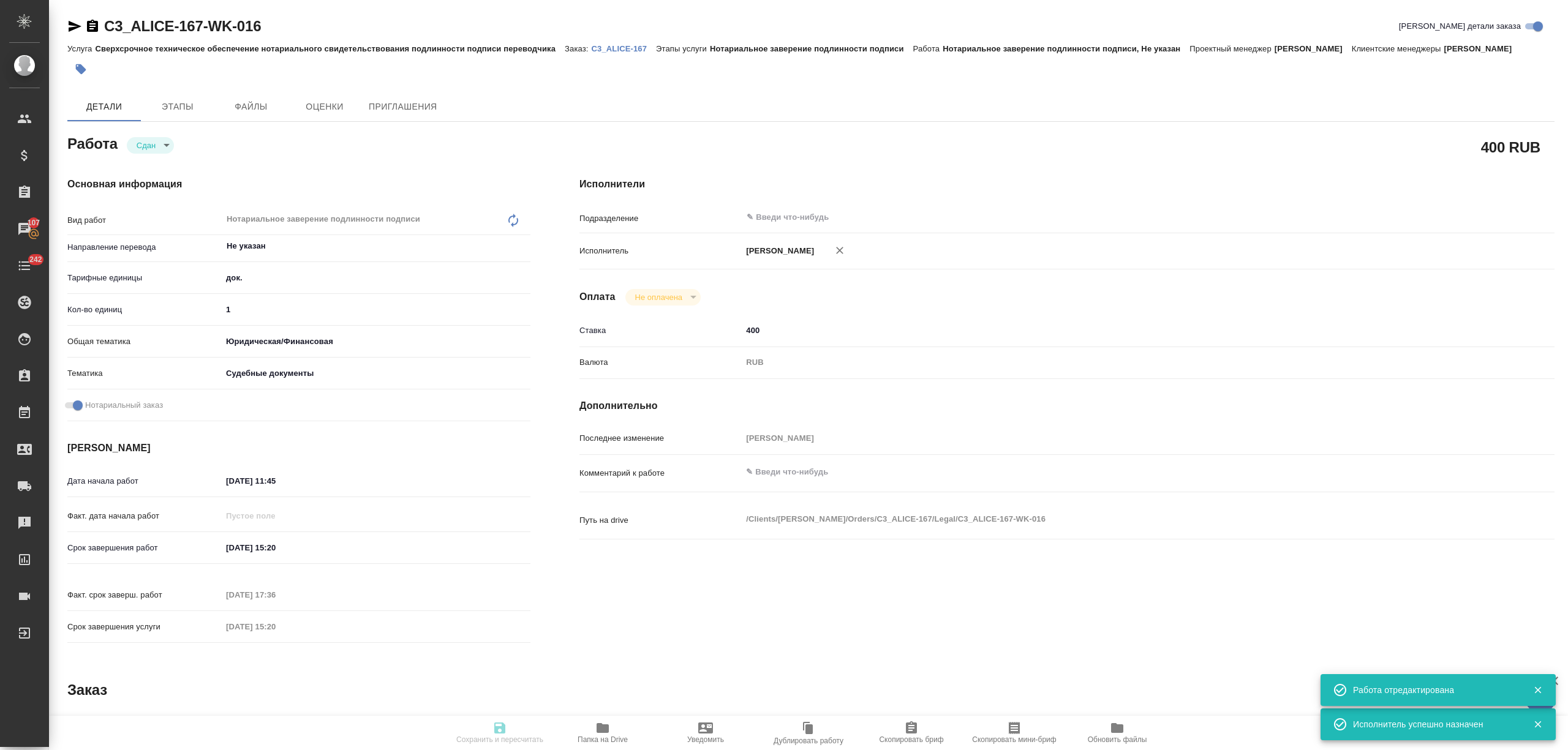
type input "RUB"
type input "Никитина Татьяна"
type textarea "x"
type textarea "/Clients/Алиса Селезнева_ALICE/Orders/C3_ALICE-167/Legal/C3_ALICE-167-WK-016"
type textarea "x"
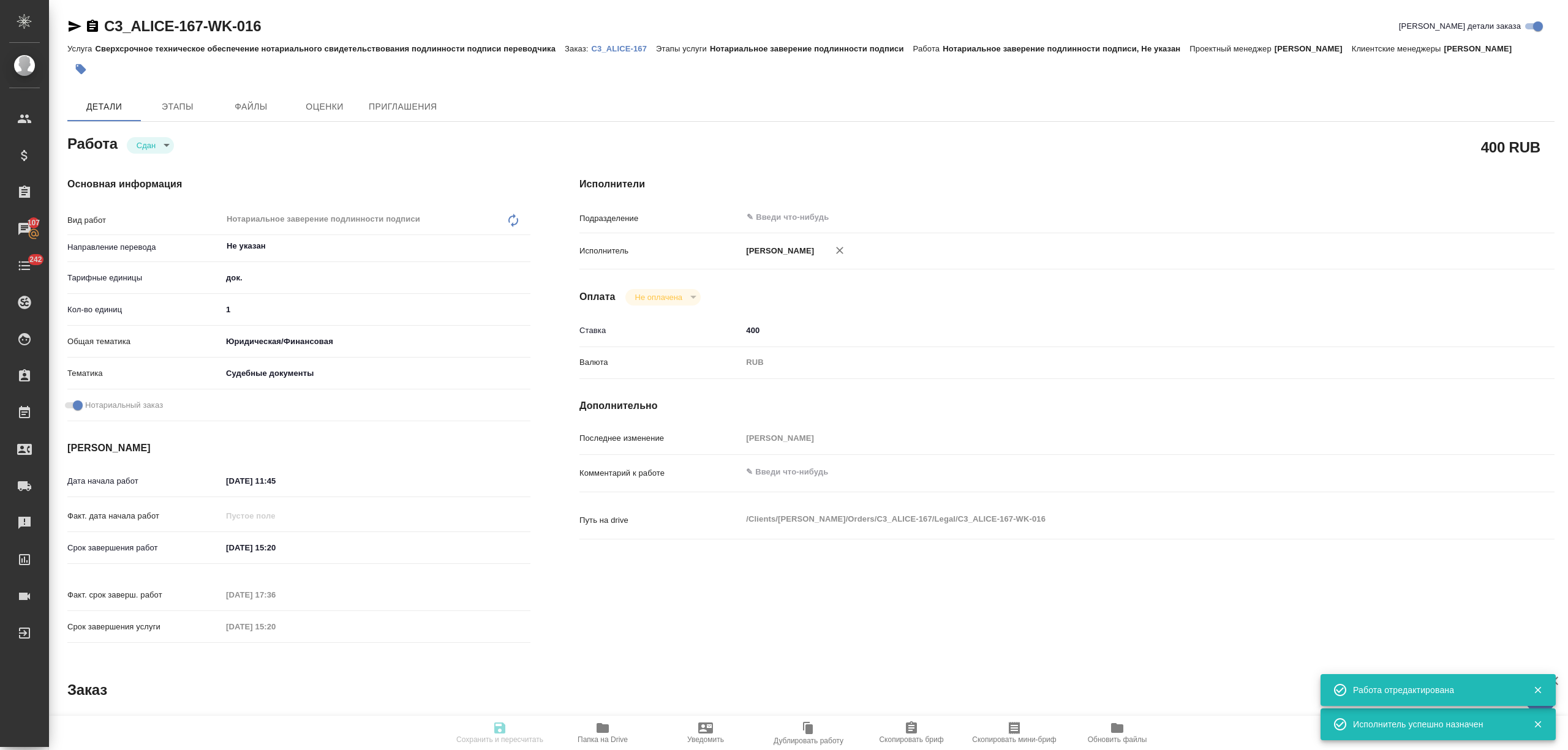
type input "C3_ALICE-167"
type input "Сверхсрочное техническое обеспечение нотариального свидетельствования подлиннос…"
type input "Нотариальное заверение подлинности подписи"
type input "Никитина Татьяна"
type input "Отдел верстки и дизайна"
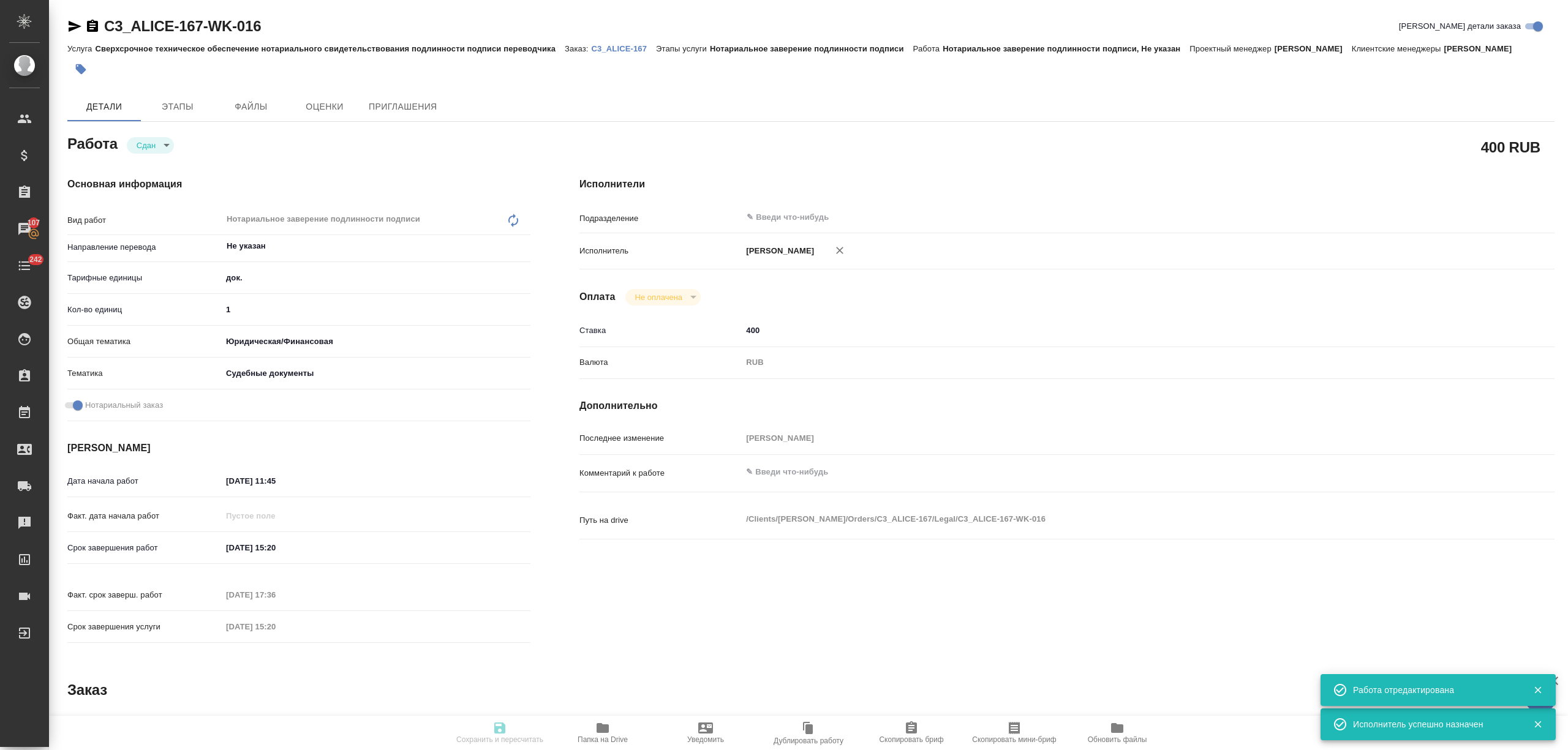
type input "/Clients/Алиса Селезнева_ALICE/Orders/C3_ALICE-167"
type textarea "x"
type textarea "можно ли здесь обойтись без верстки? сейчас переводим этот док, клиент оформит …"
type textarea "x"
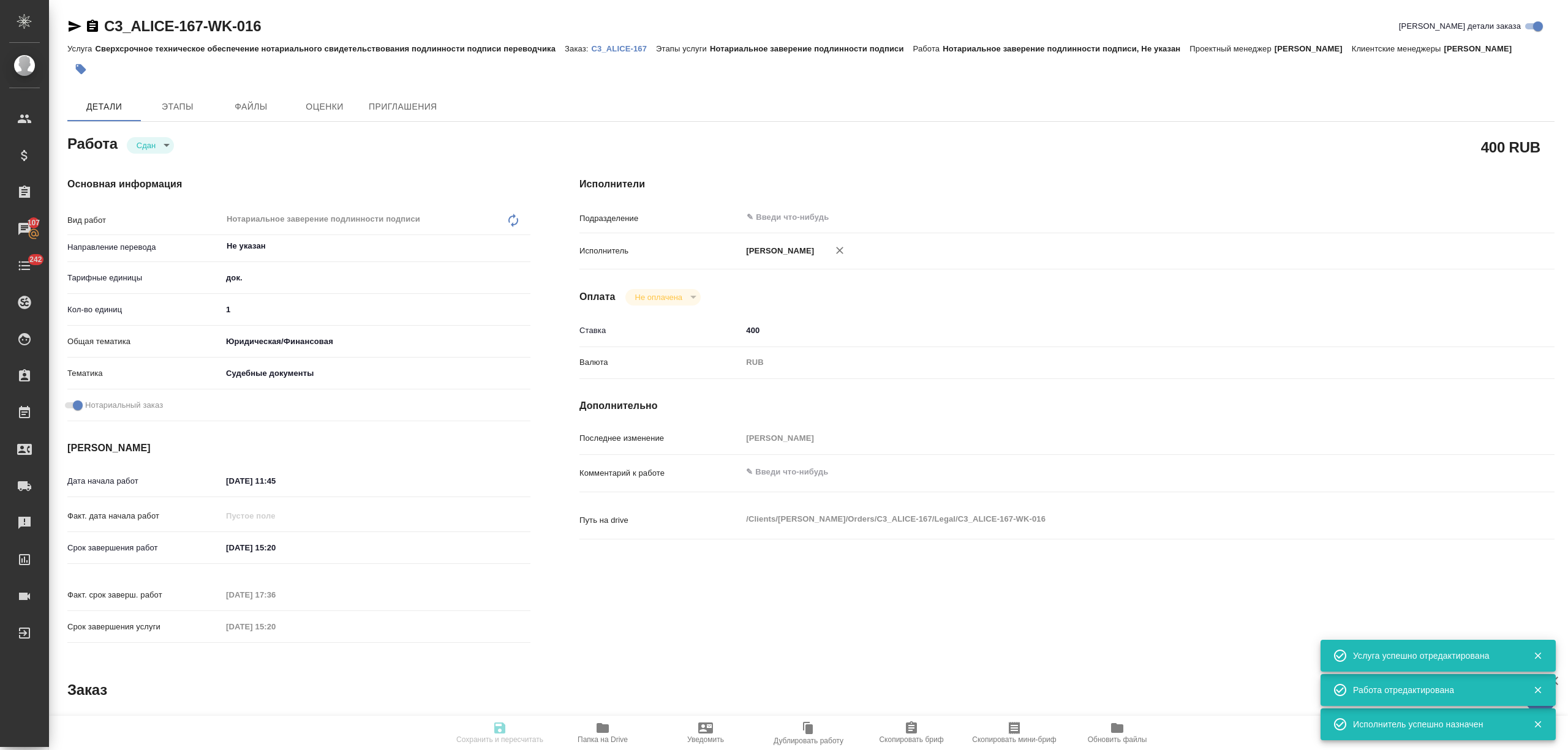
type textarea "x"
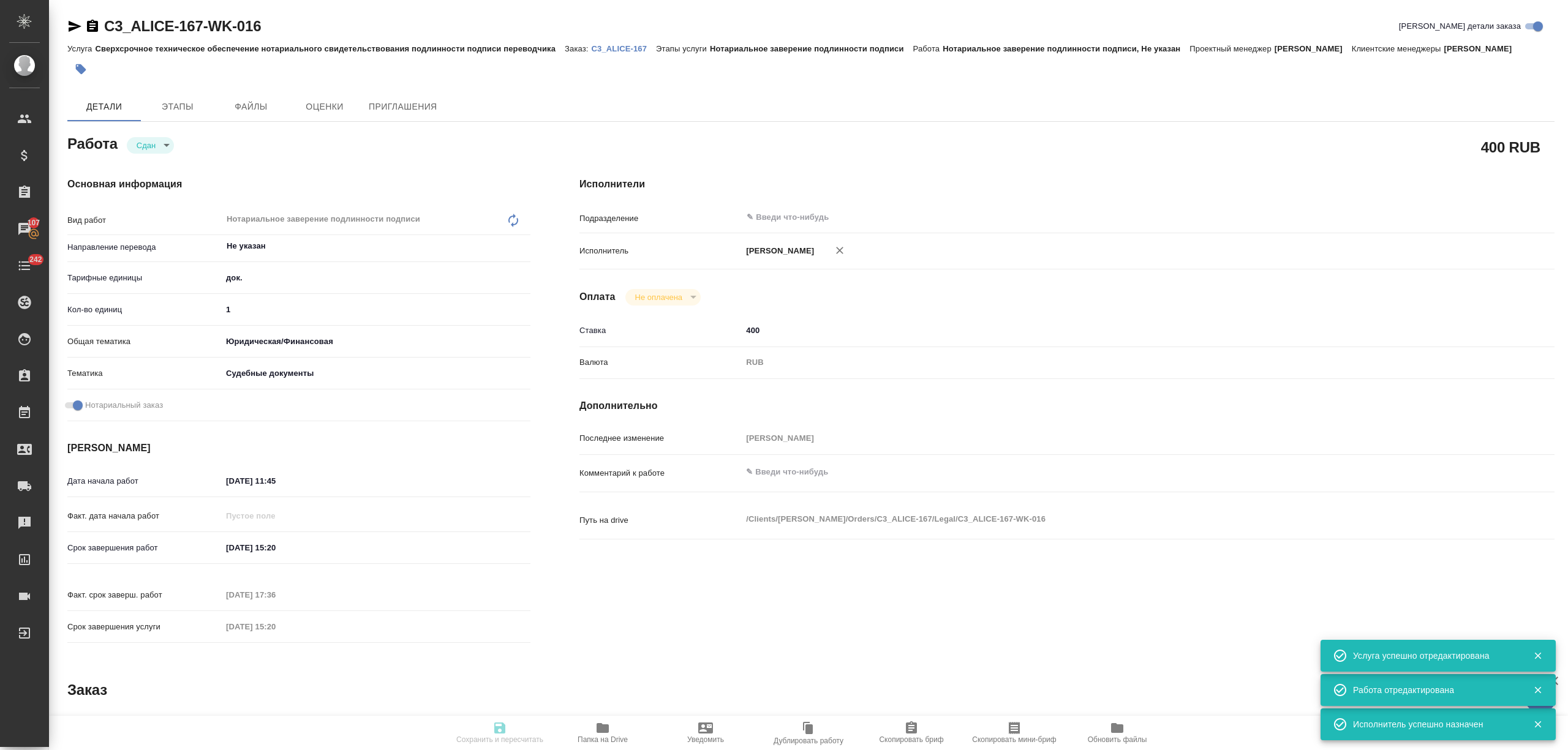
type textarea "x"
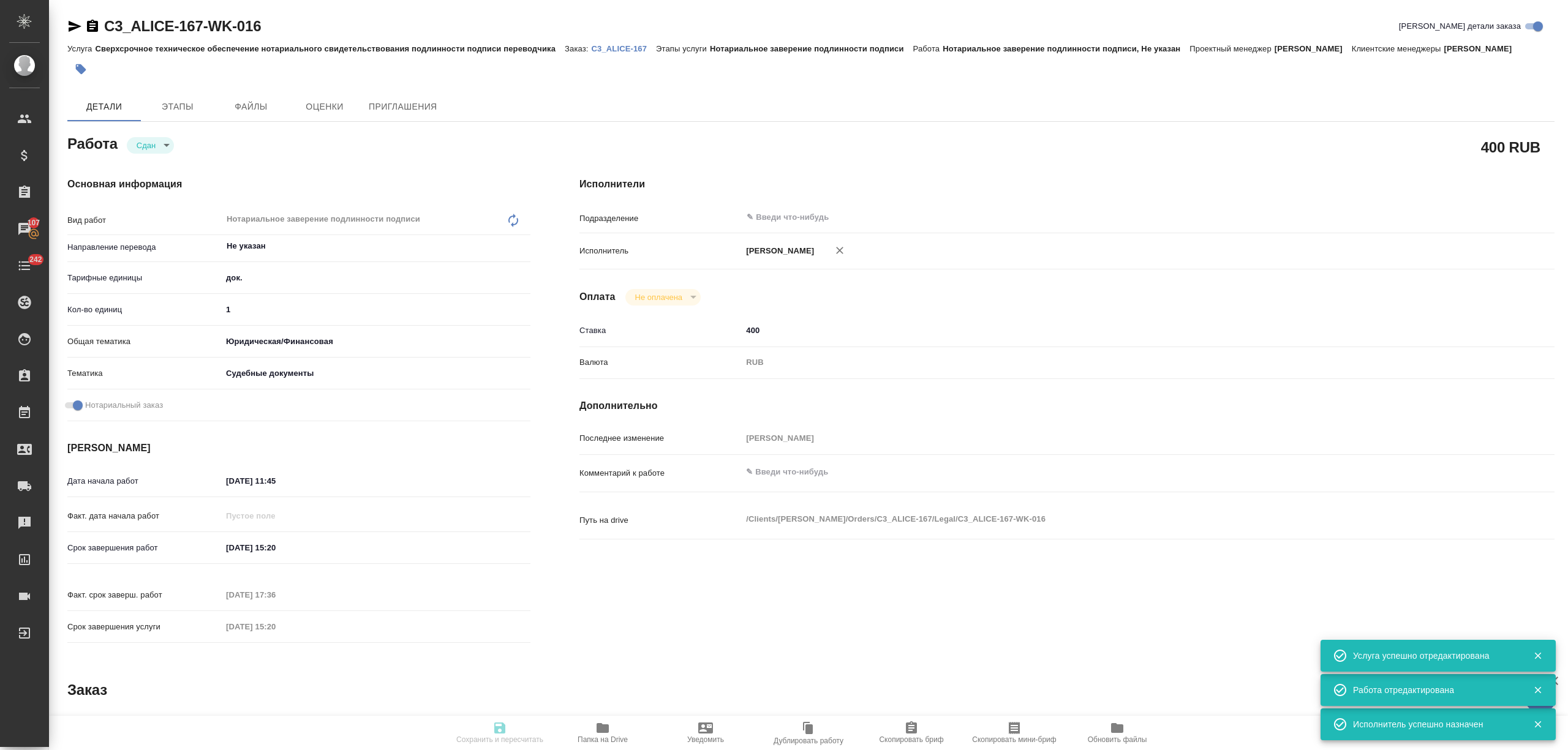
type textarea "x"
type input "closed"
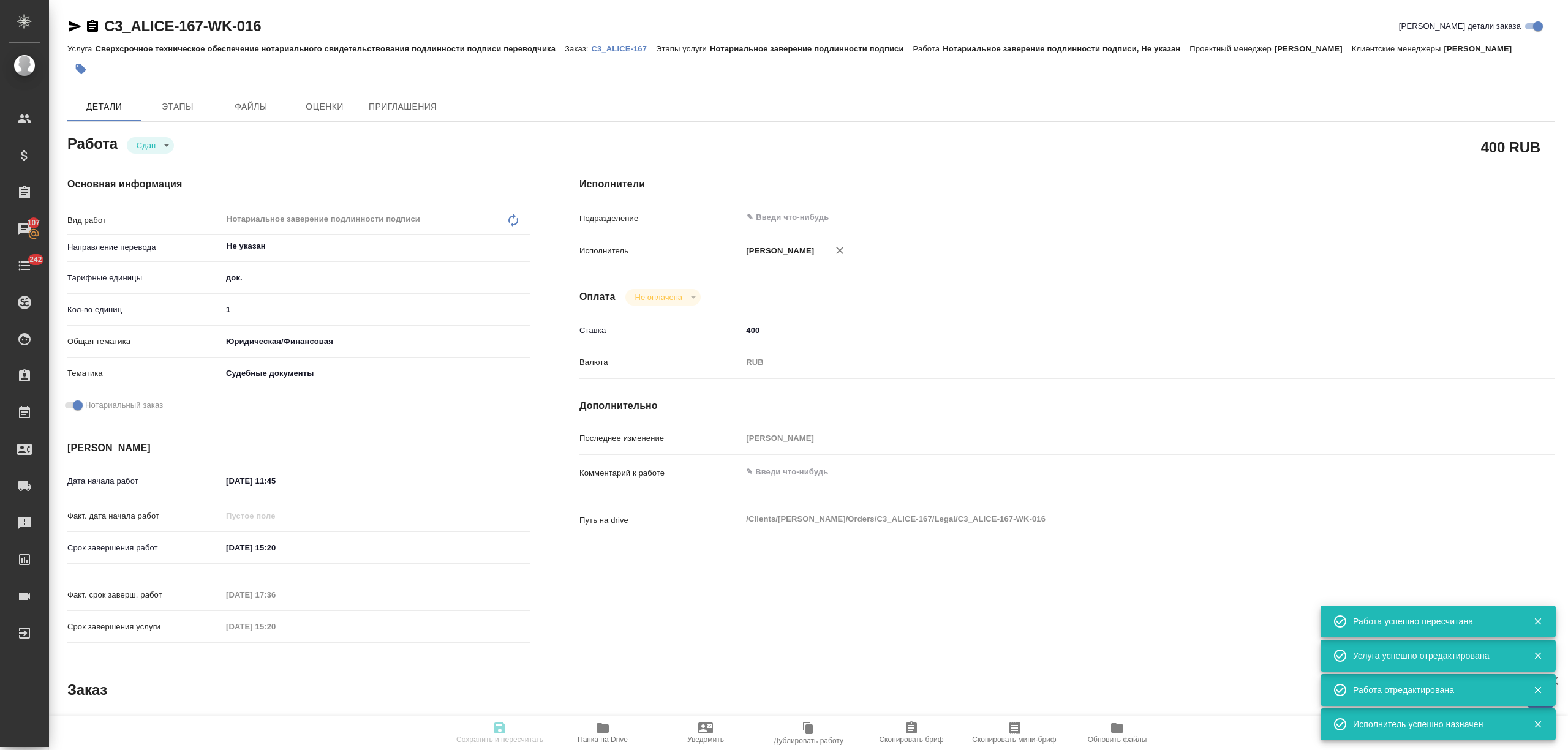
type textarea "Нотариальное заверение подлинности подписи"
type textarea "x"
type input "Не указан"
type input "5a8b1489cc6b4906c91bfd8b"
type input "1"
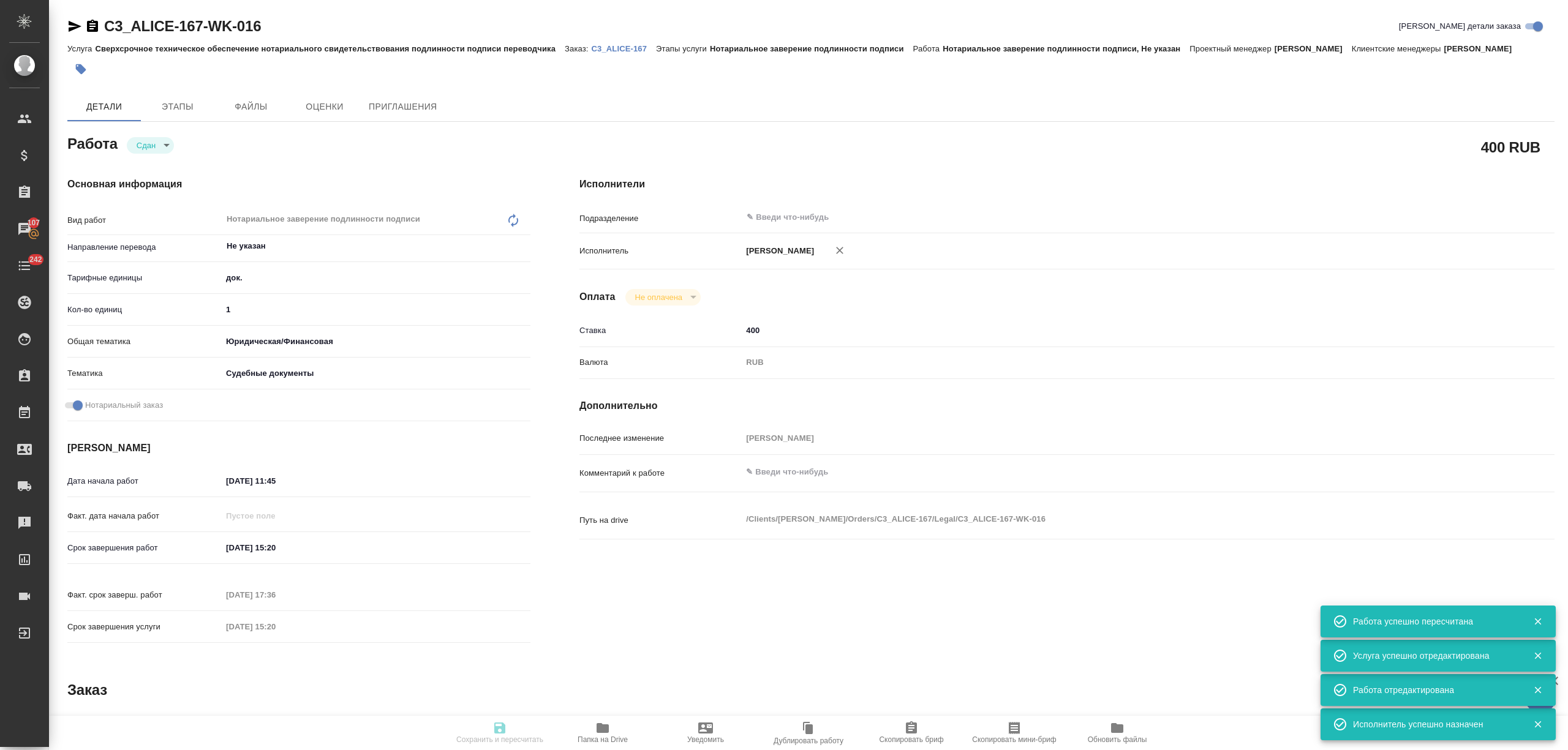
type input "yr-fn"
type input "5a8b8b956a9677013d343d23"
checkbox input "true"
type input "01.10.2025 11:45"
type input "02.10.2025 15:20"
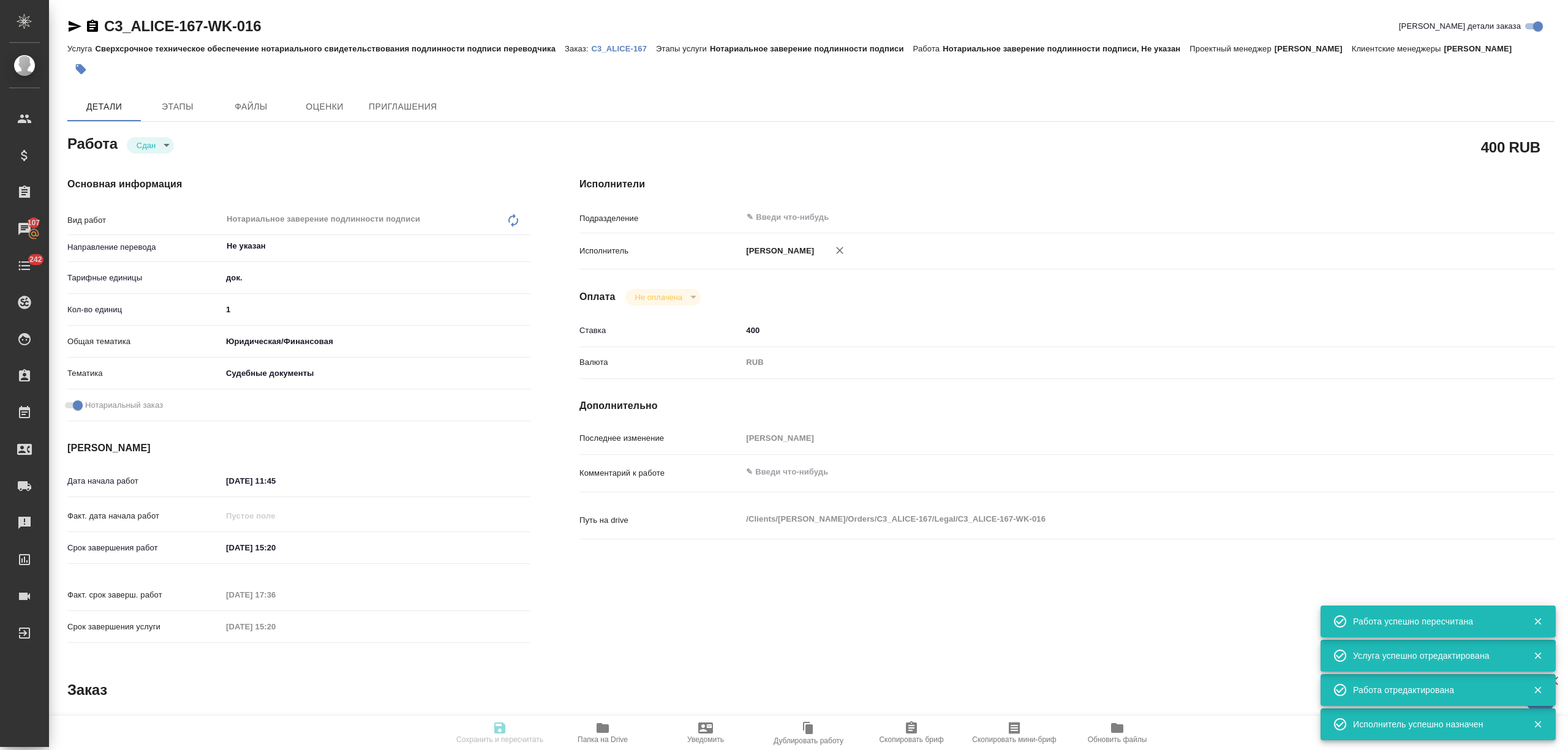
type input "03.10.2025 17:36"
type input "02.10.2025 15:20"
type input "notPayed"
type input "400"
type input "RUB"
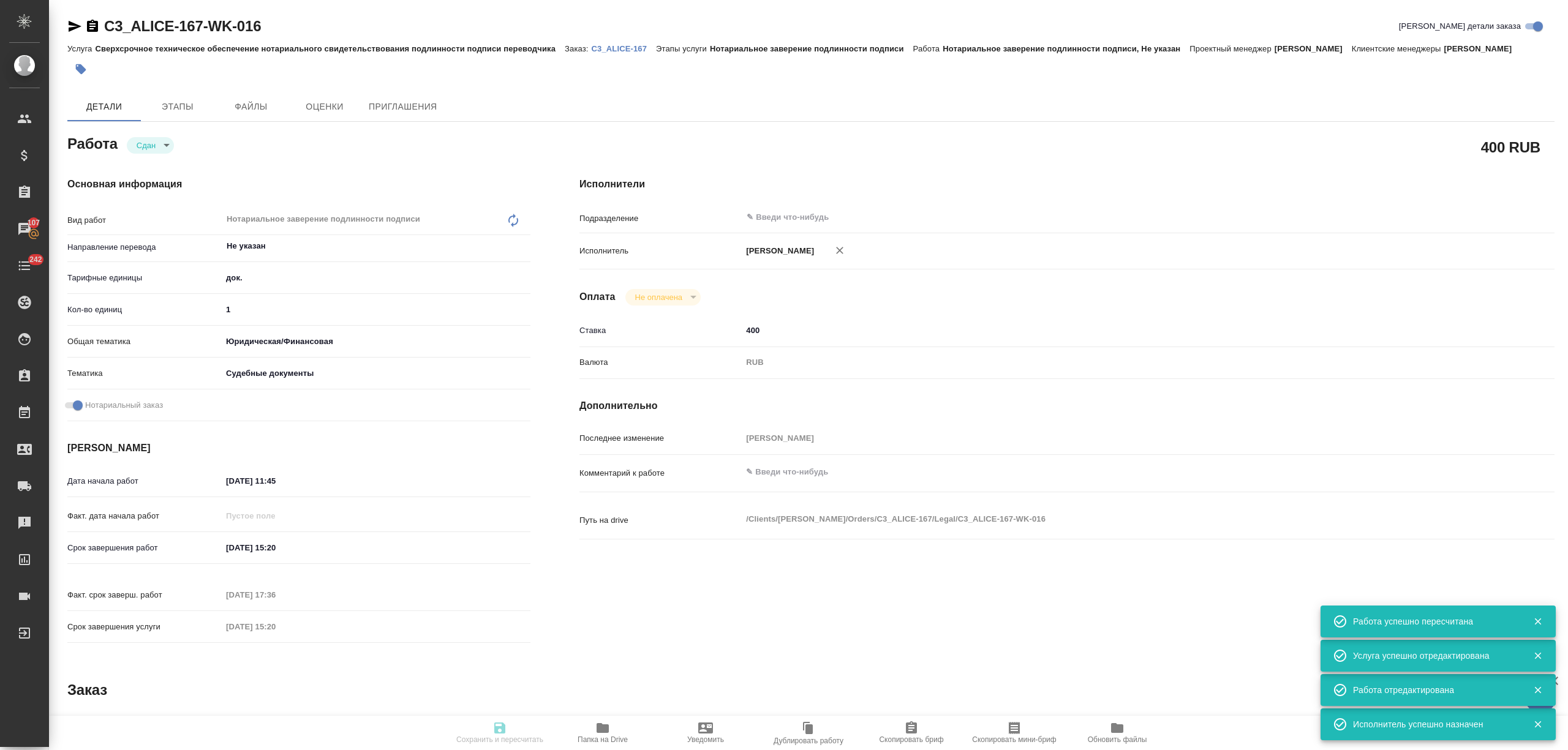
type input "Никитина Татьяна"
type textarea "x"
type textarea "/Clients/Алиса Селезнева_ALICE/Orders/C3_ALICE-167/Legal/C3_ALICE-167-WK-016"
type textarea "x"
type input "C3_ALICE-167"
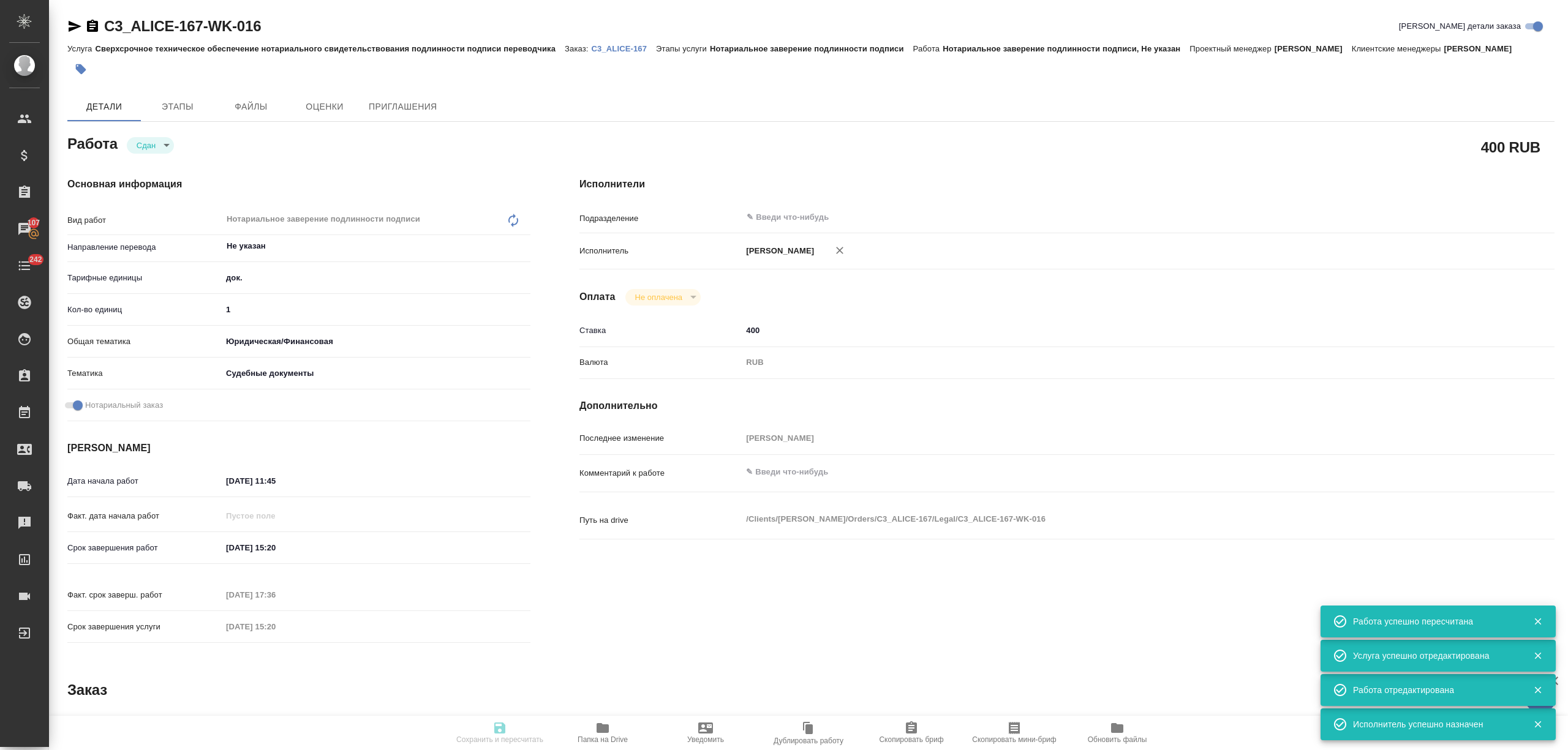
type input "Сверхсрочное техническое обеспечение нотариального свидетельствования подлиннос…"
type input "Нотариальное заверение подлинности подписи"
type input "Никитина Татьяна"
type input "Отдел верстки и дизайна"
type input "/Clients/Алиса Селезнева_ALICE/Orders/C3_ALICE-167"
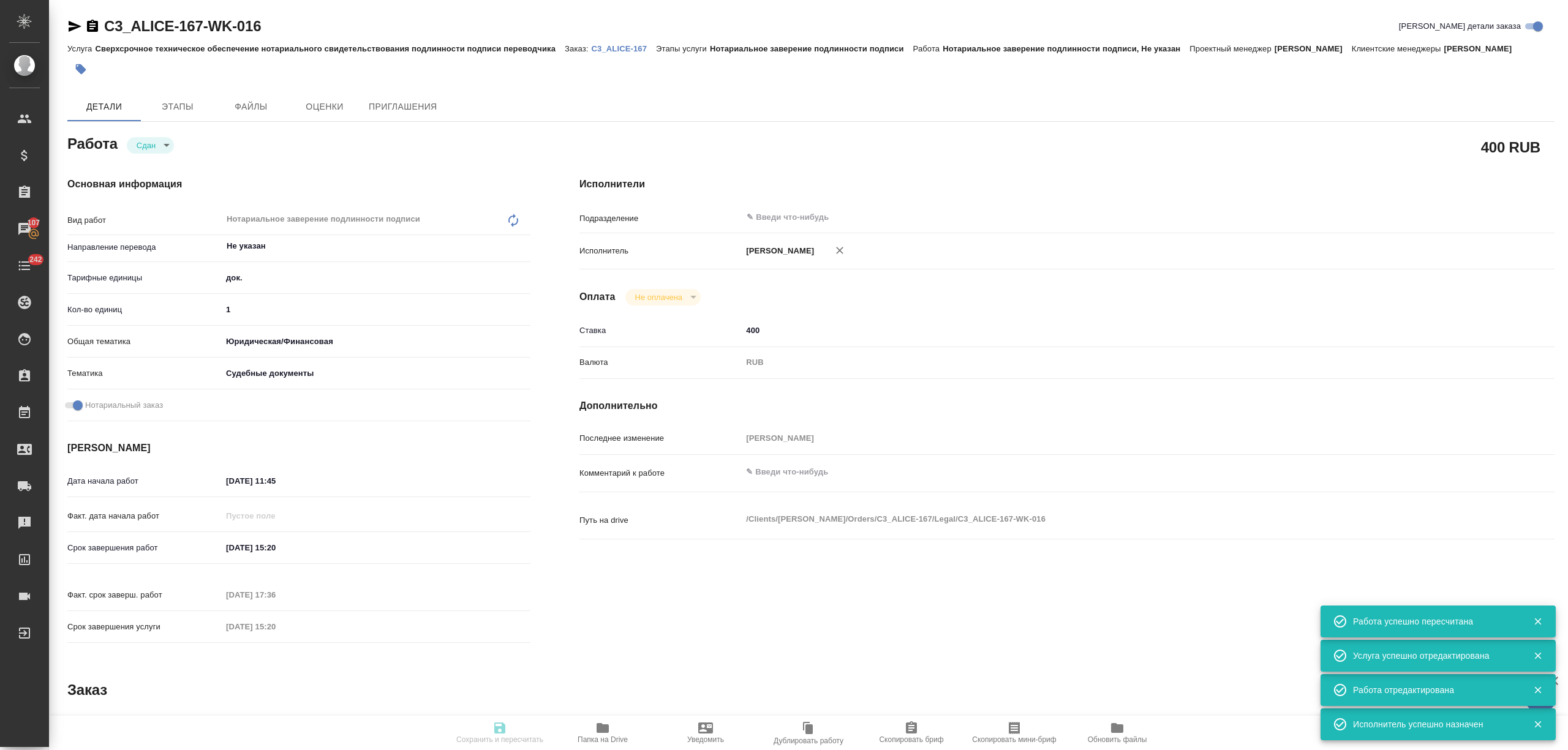
type textarea "x"
type textarea "можно ли здесь обойтись без верстки? сейчас переводим этот док, клиент оформит …"
type textarea "x"
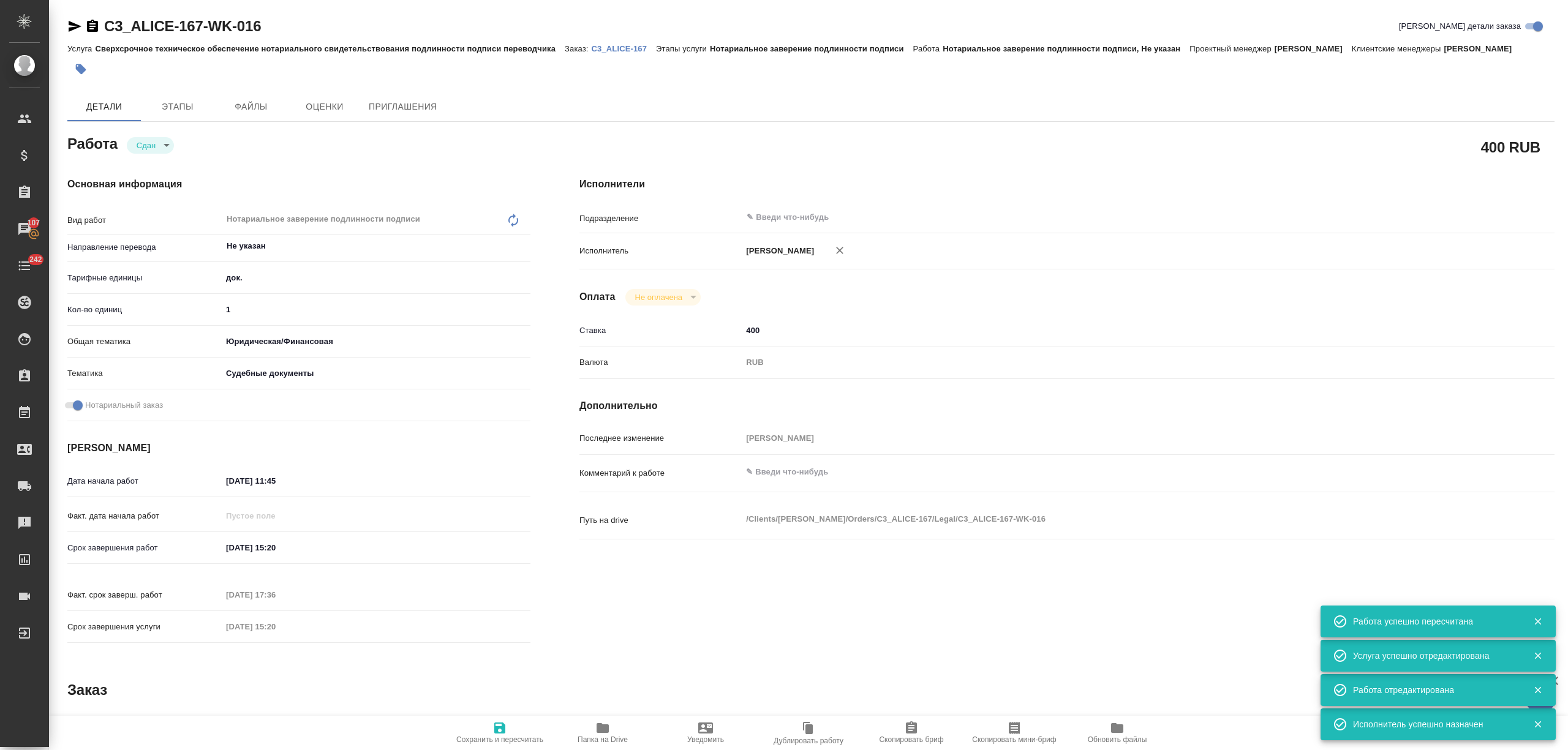
type textarea "x"
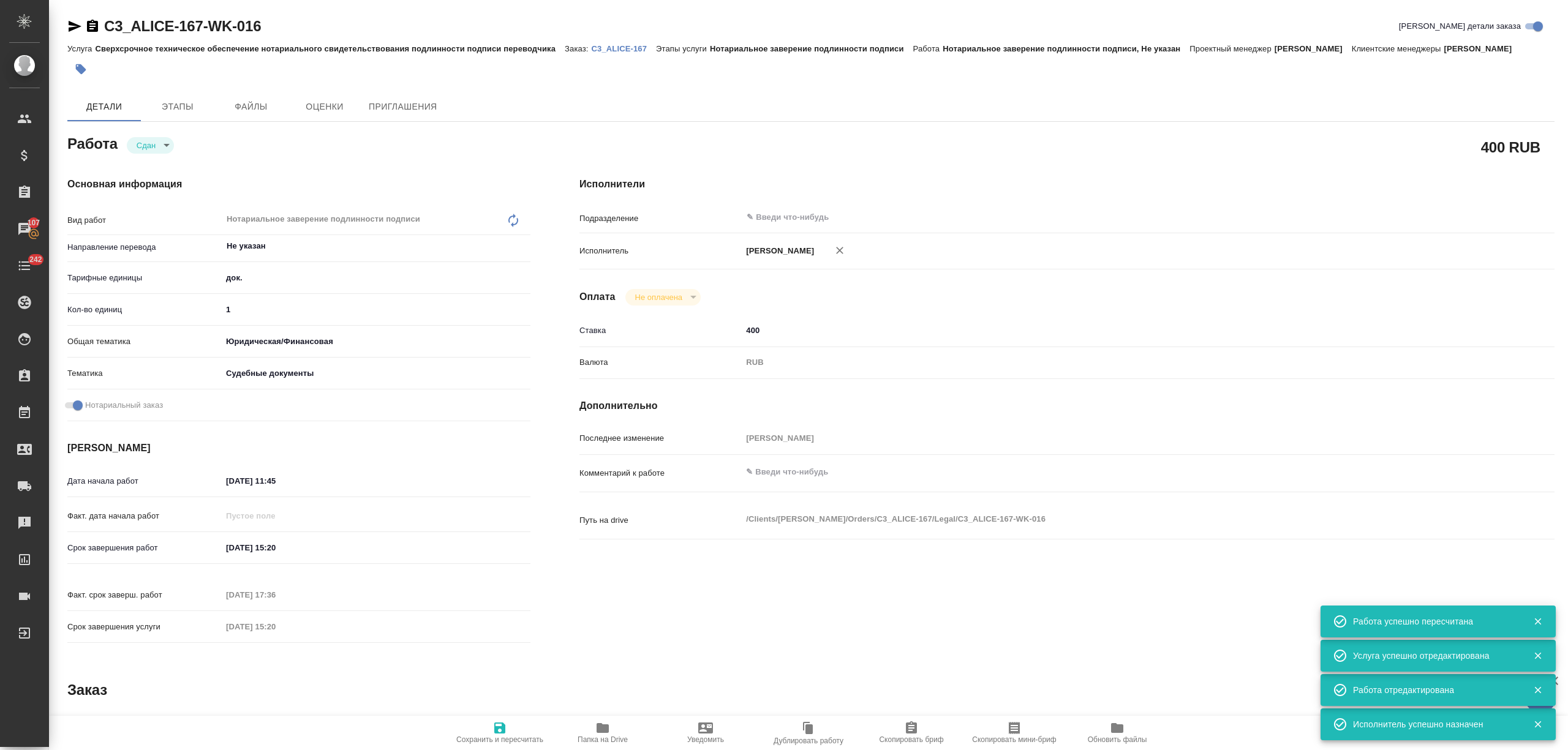
type textarea "x"
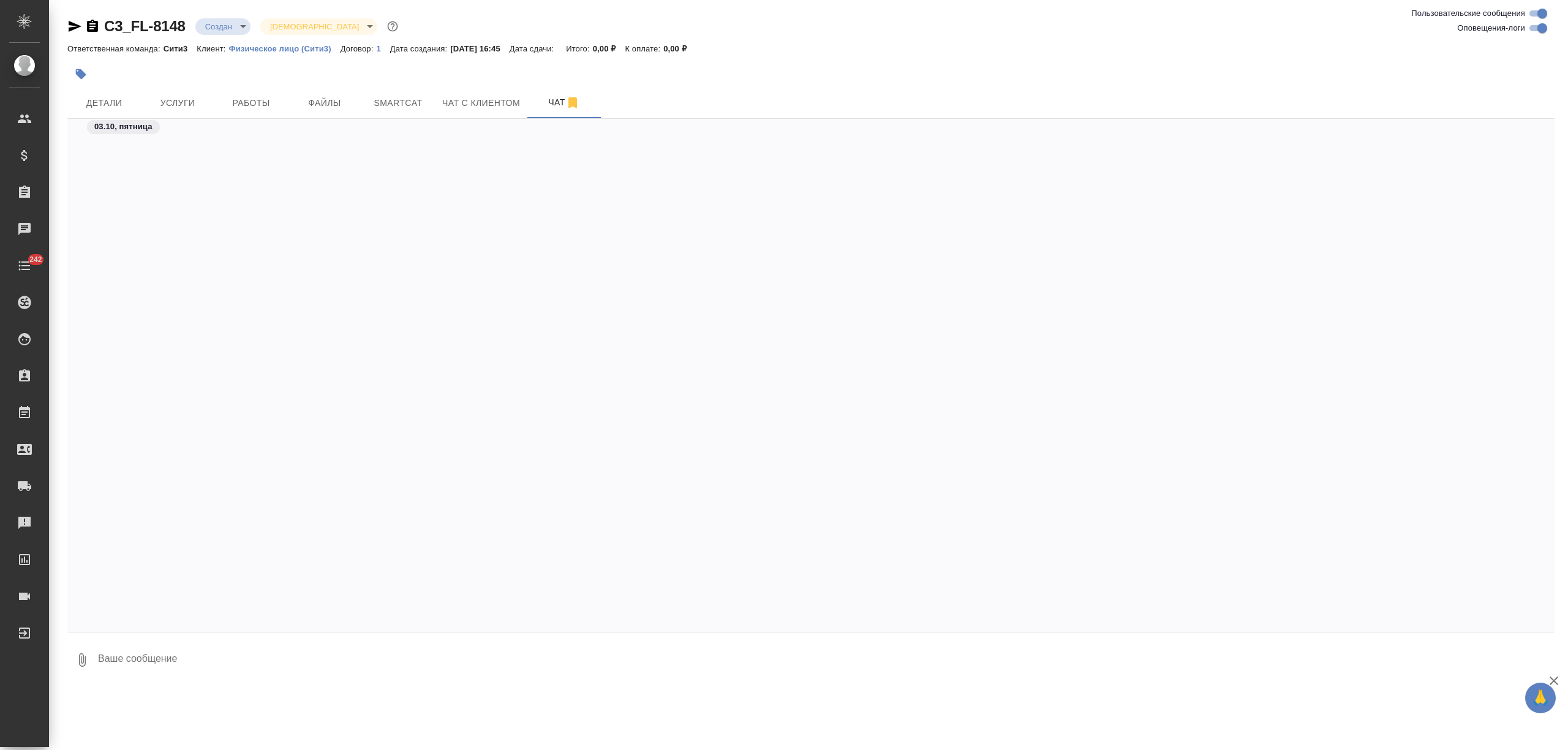
scroll to position [1464, 0]
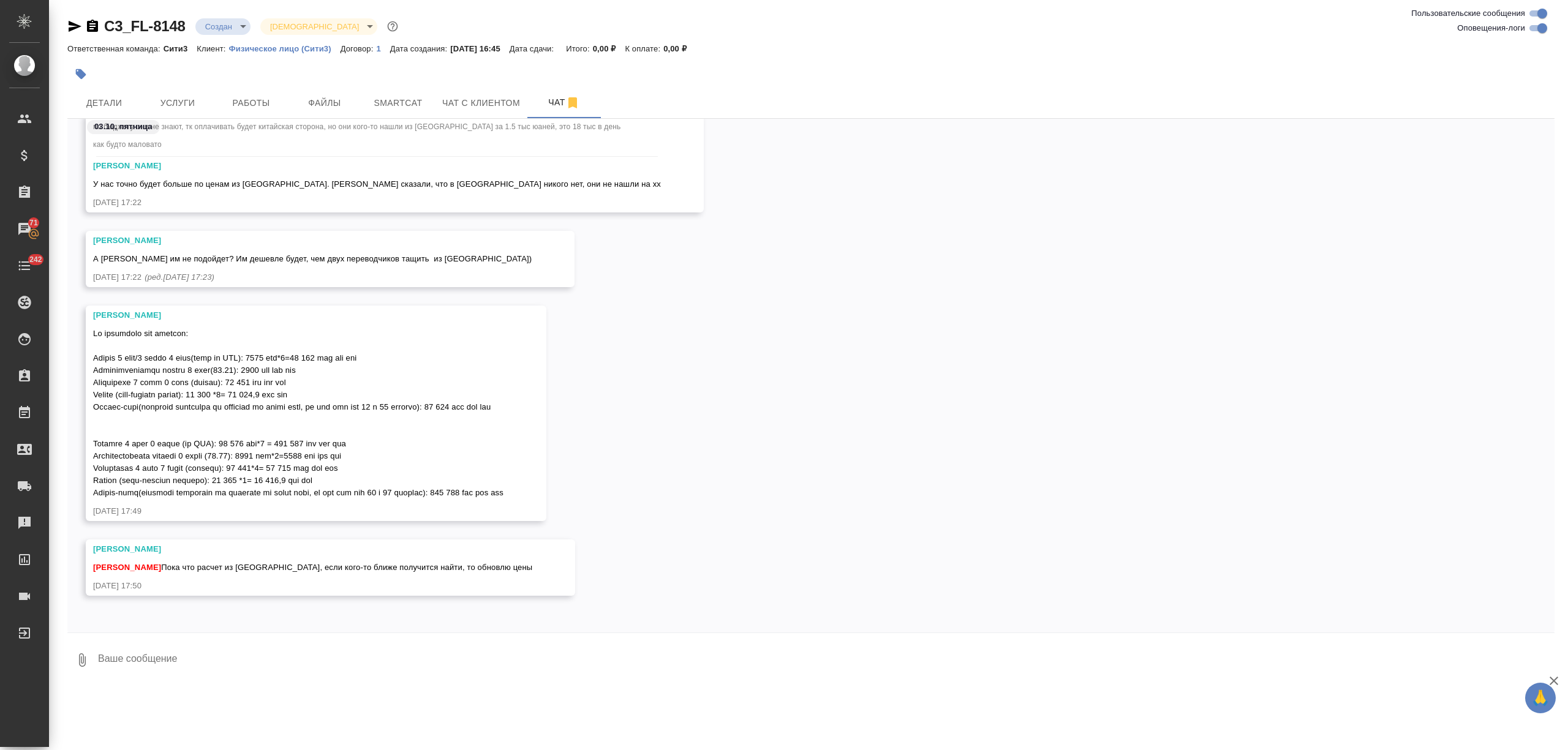
click at [192, 664] on textarea at bounding box center [825, 660] width 1458 height 42
type textarea "они за тревел день 17 не хотят платить, говорили, пусть [DATE] после 18 улетает…"
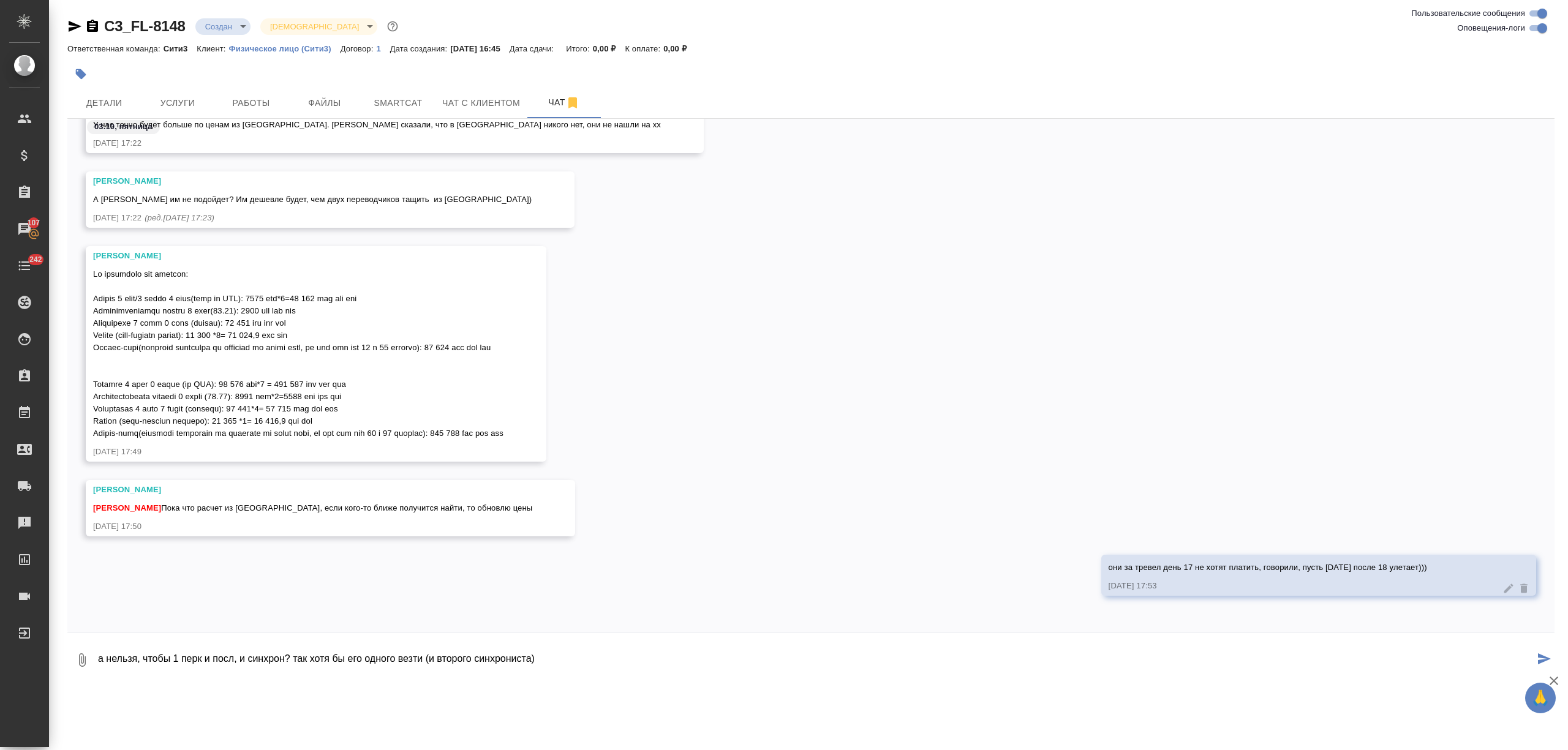
type textarea "а нельзя, чтобы 1 перк и посл, и синхрон? так хотя бы его одного везти (и второ…"
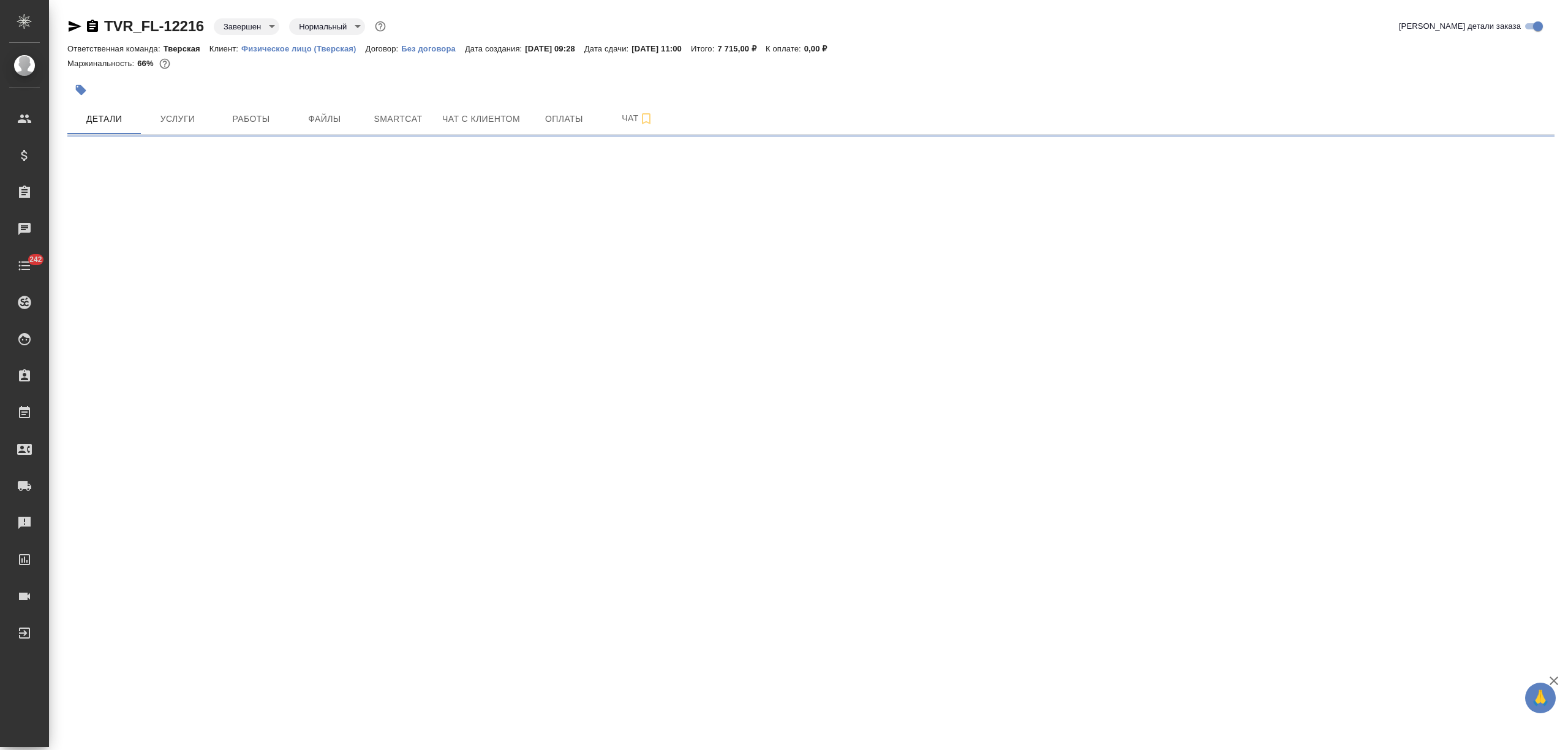
select select "RU"
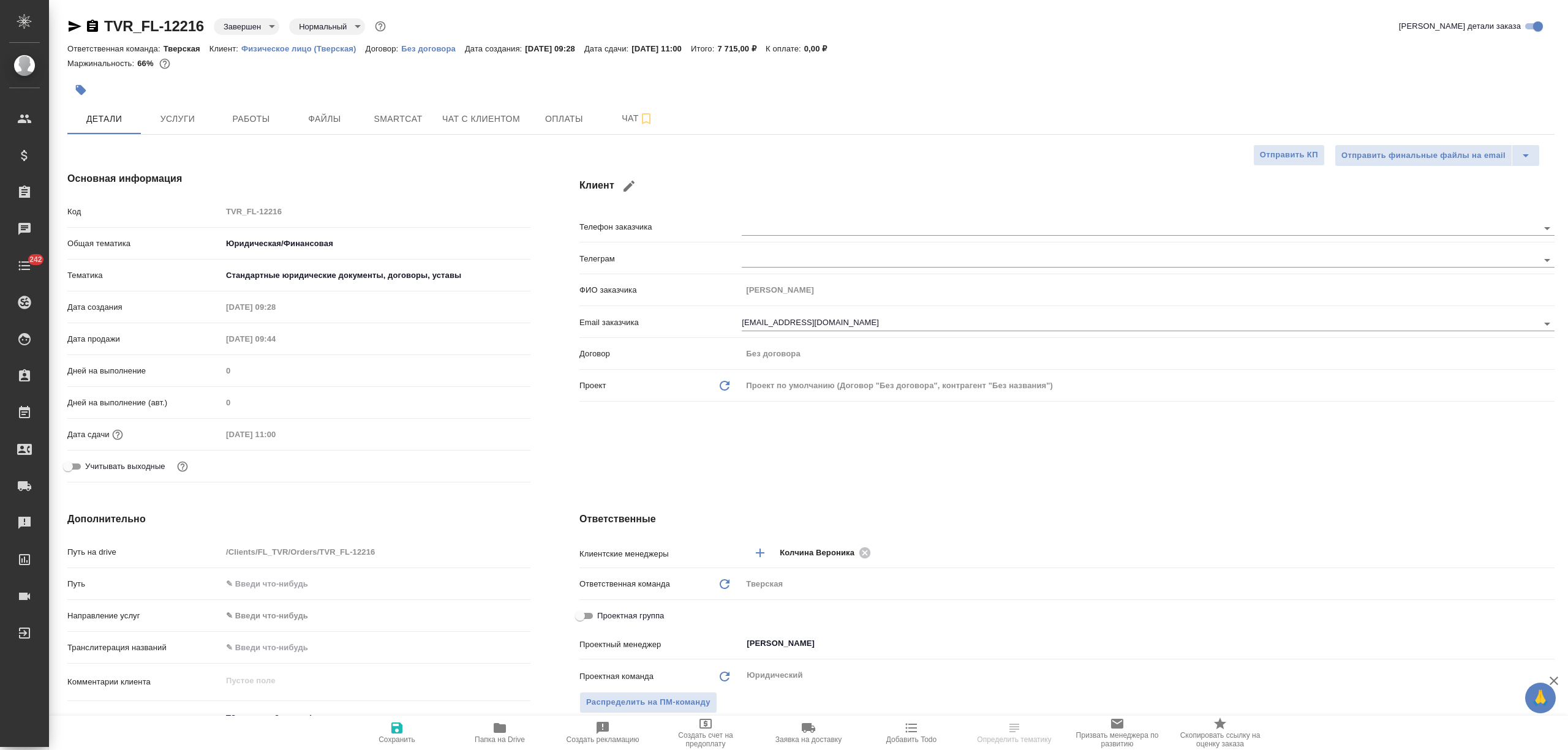
type textarea "x"
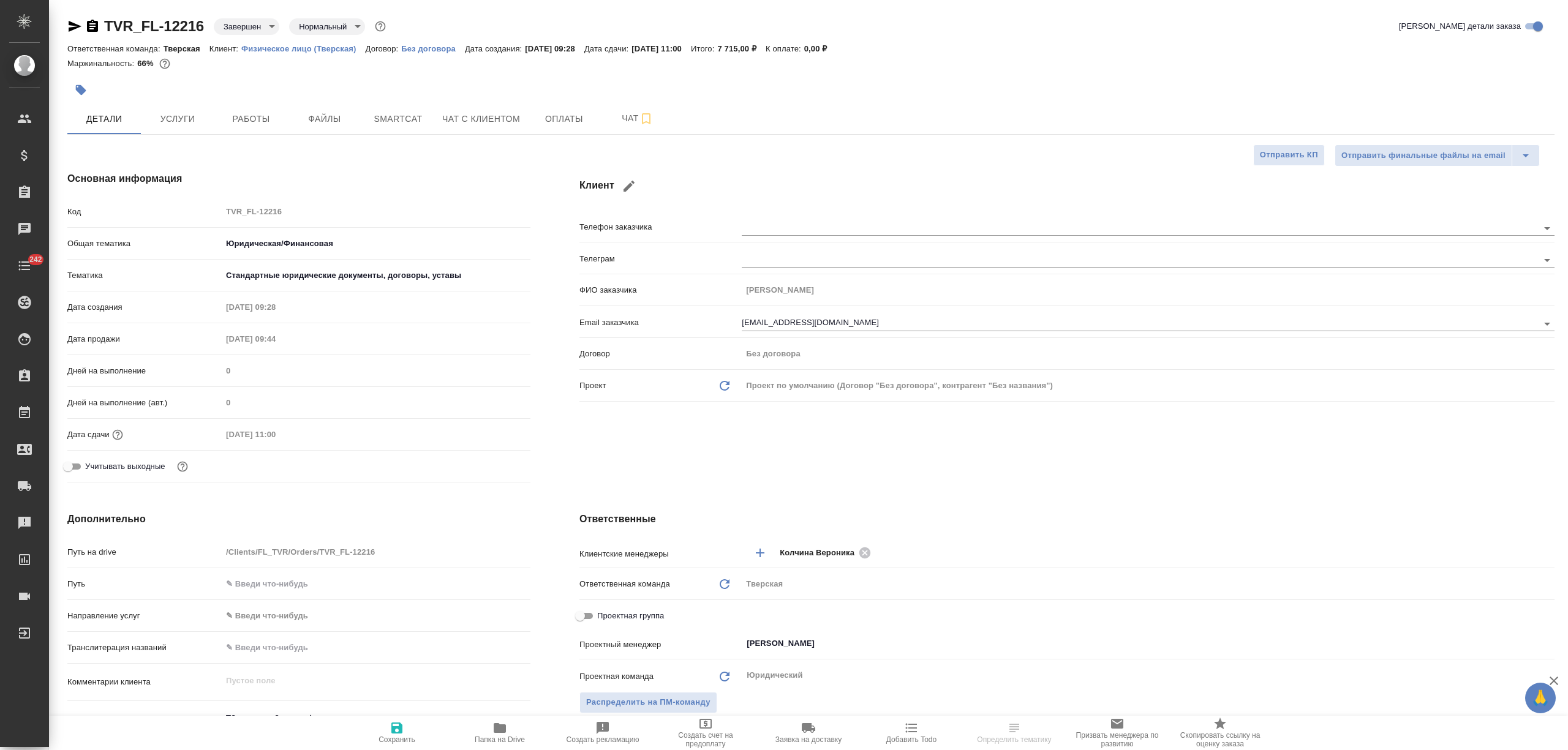
type textarea "x"
